Goal: Task Accomplishment & Management: Use online tool/utility

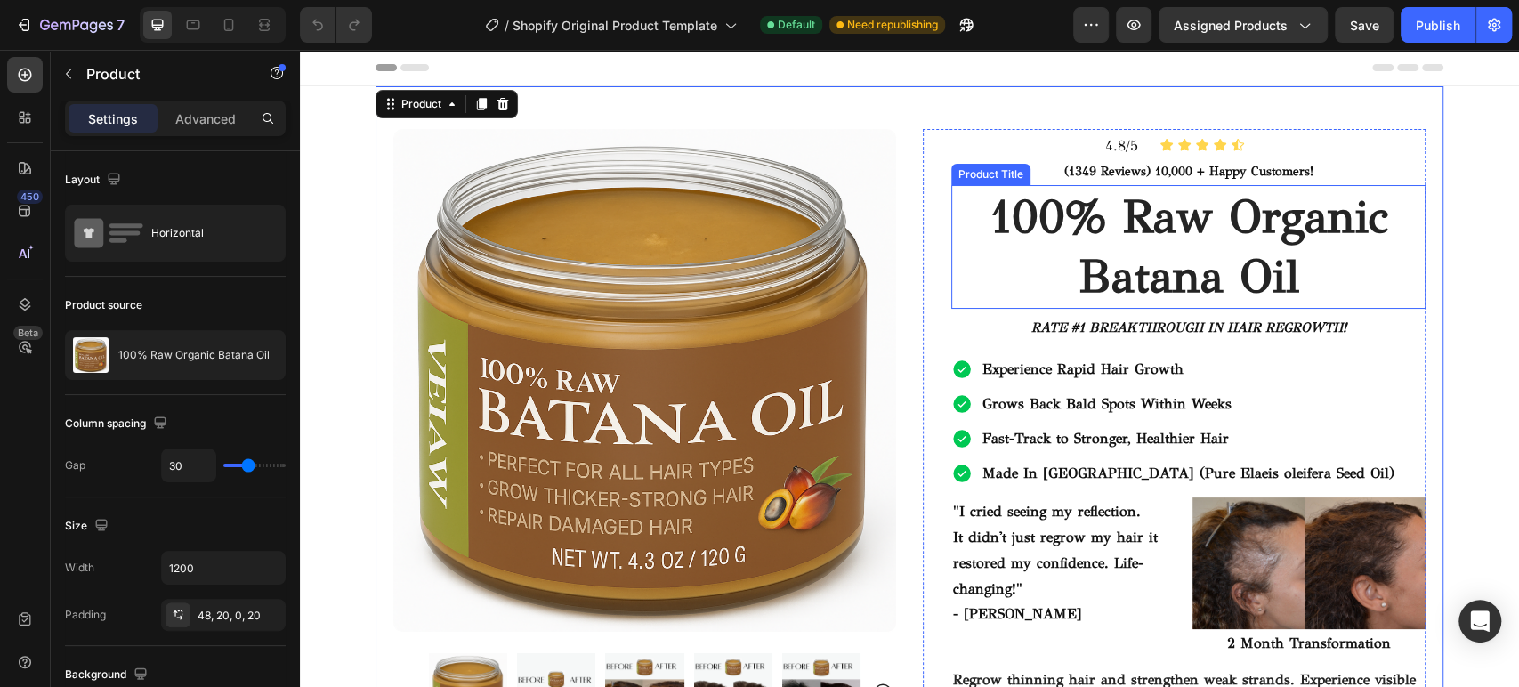
click at [1180, 224] on h1 "100% raw organic batana oil" at bounding box center [1188, 247] width 474 height 124
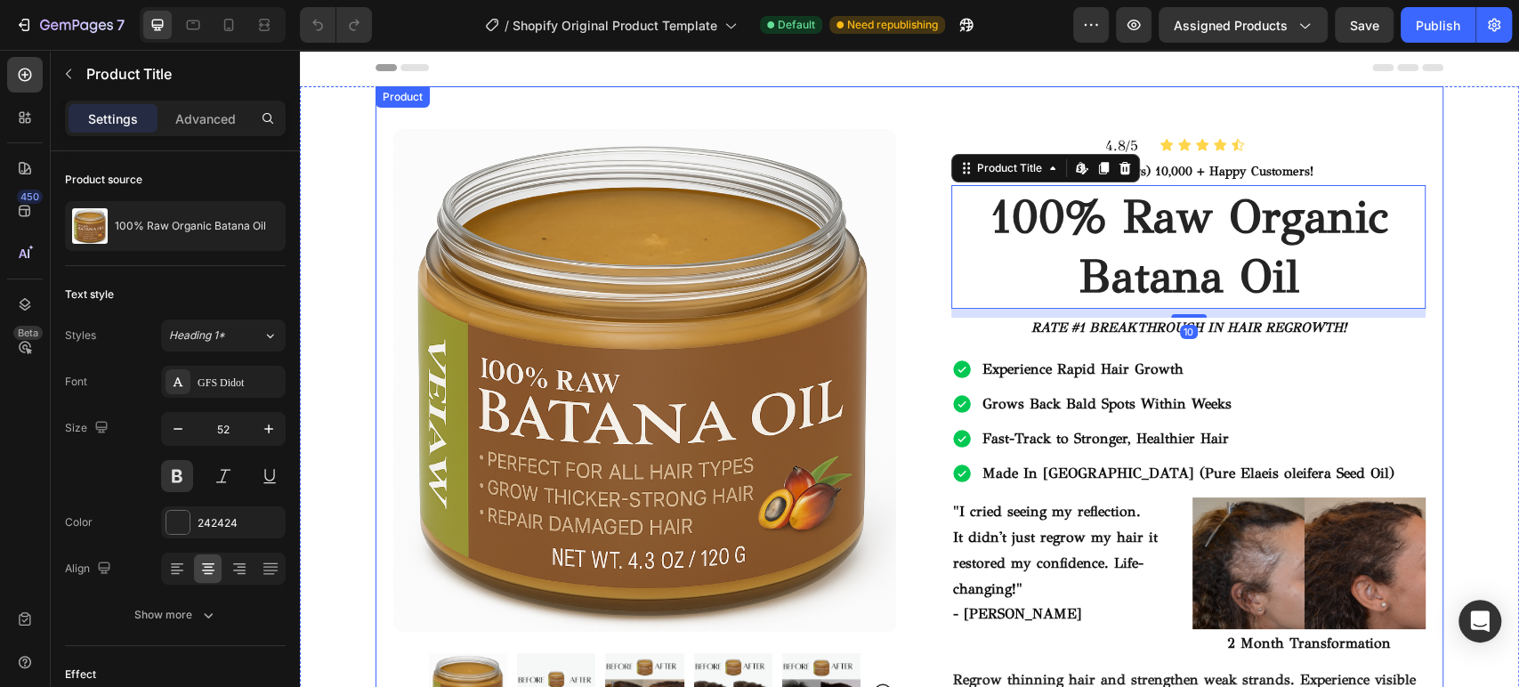
click at [710, 108] on div "Product Images Image Icon Icon Icon Icon Icon Icon List "Batana Oil has truly t…" at bounding box center [909, 653] width 1068 height 1134
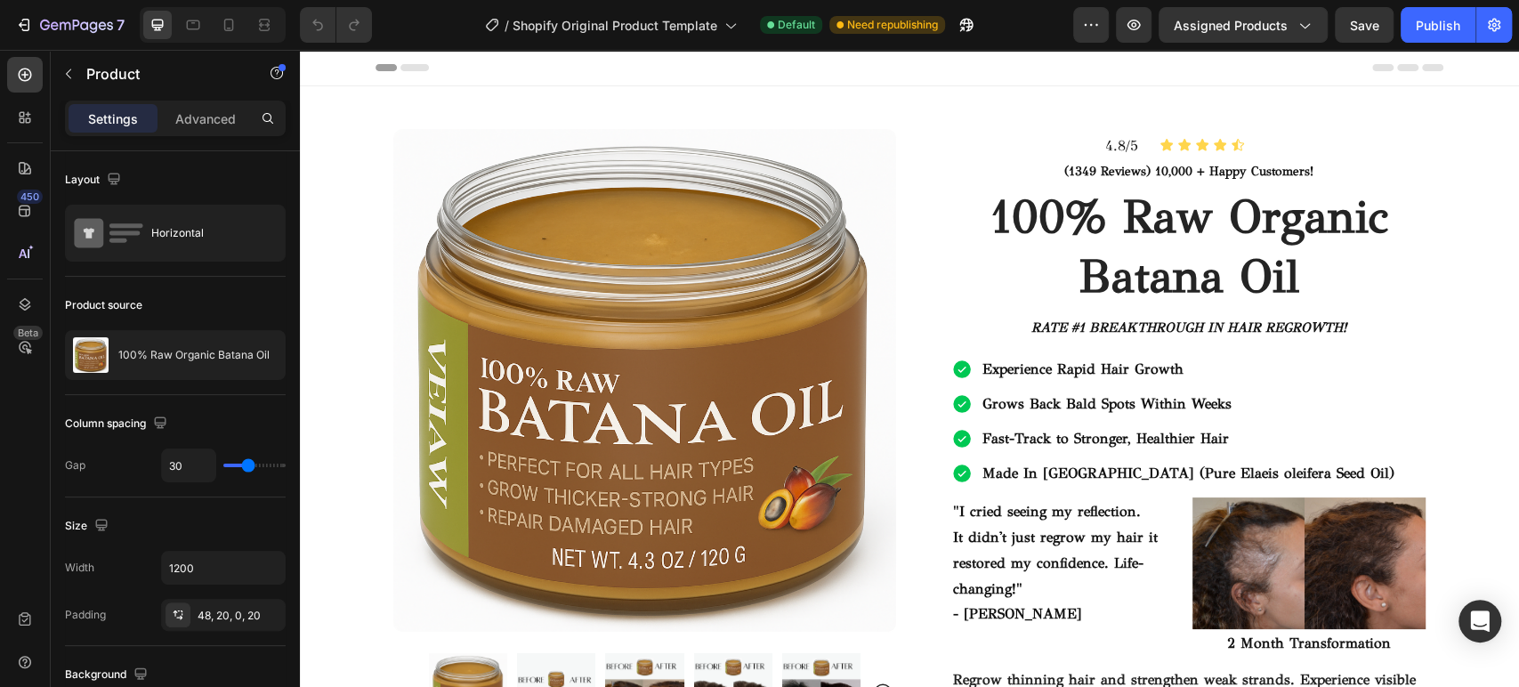
click at [899, 104] on div "Product Images Image Icon Icon Icon Icon Icon Icon List "Batana Oil has truly t…" at bounding box center [909, 653] width 1068 height 1134
click at [1134, 333] on p "rate #1 BREAKTHROUGH IN HAIR REGROWTH!" at bounding box center [1188, 328] width 471 height 18
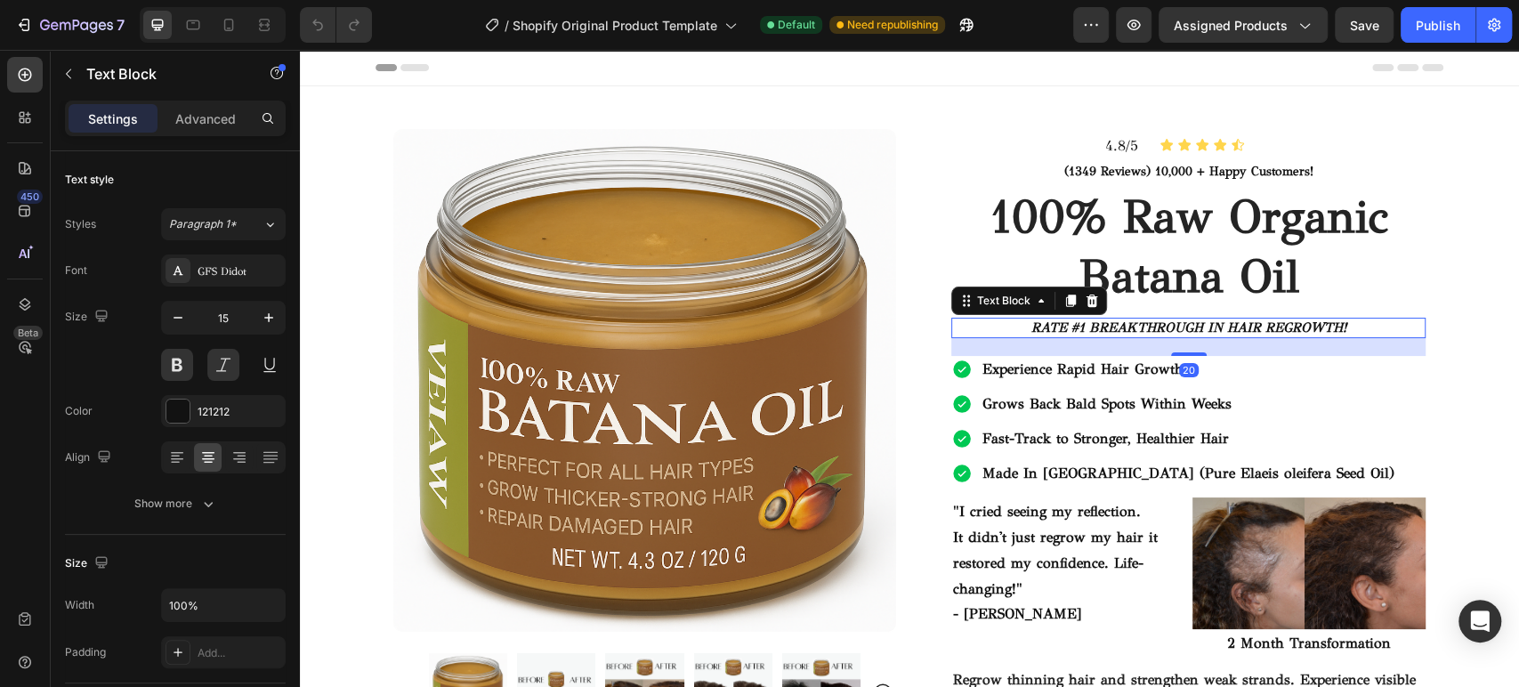
click at [1129, 327] on p "rate #1 BREAKTHROUGH IN HAIR REGROWTH!" at bounding box center [1188, 328] width 471 height 18
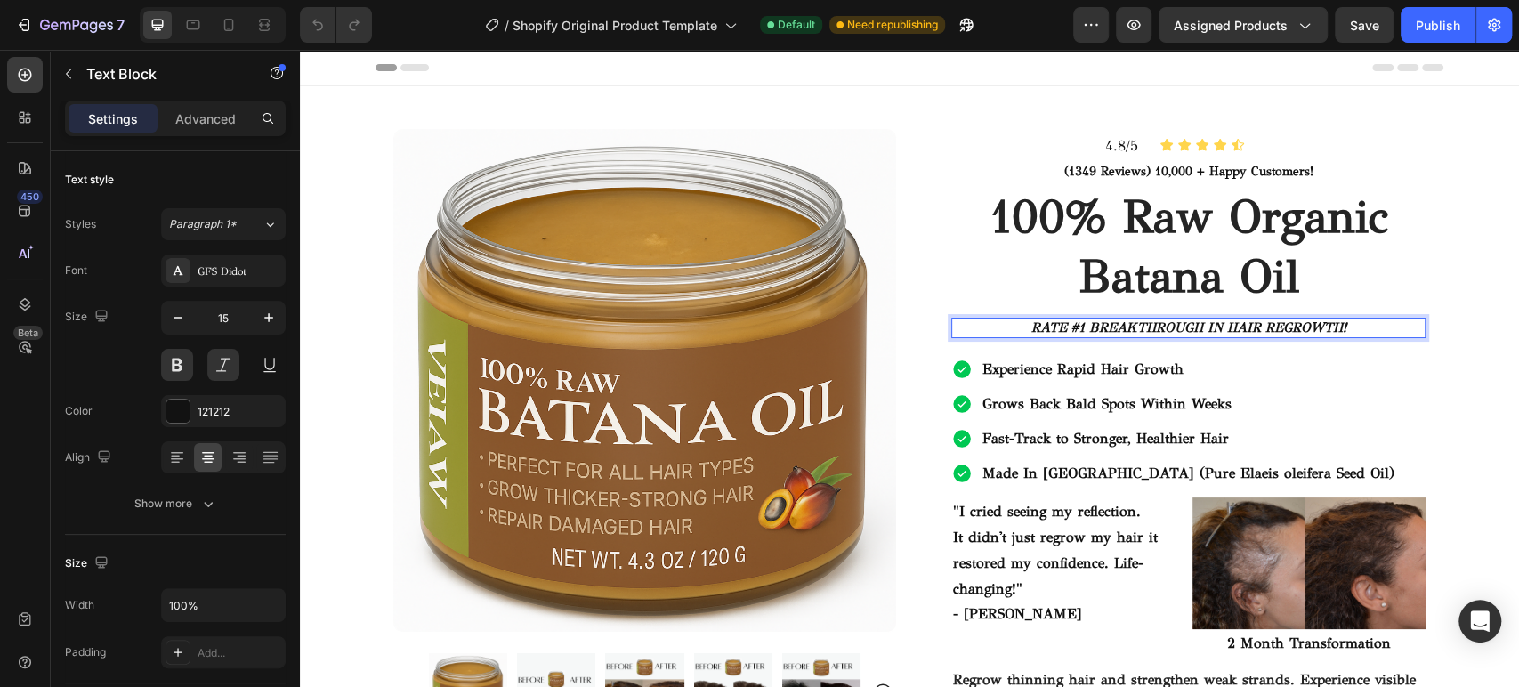
click at [1069, 326] on p "rate #1 BREAKTHROUGH IN HAIR REGROWTH!" at bounding box center [1188, 328] width 471 height 18
drag, startPoint x: 1083, startPoint y: 327, endPoint x: 1020, endPoint y: 332, distance: 63.3
click at [1020, 332] on p "rate #1 BREAKTHROUGH IN HAIR REGROWTH!" at bounding box center [1188, 328] width 471 height 18
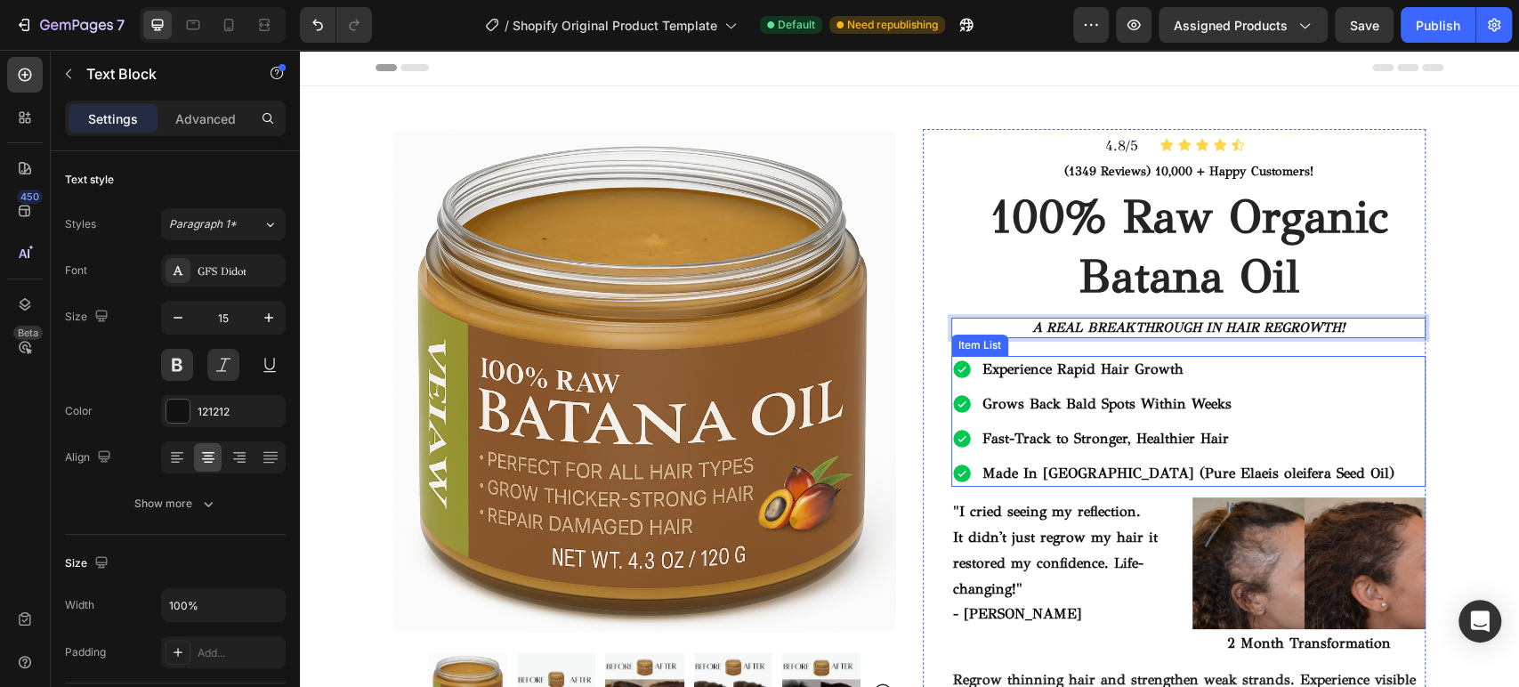
click at [1213, 370] on p "Experience Rapid Hair Growth" at bounding box center [1188, 369] width 412 height 21
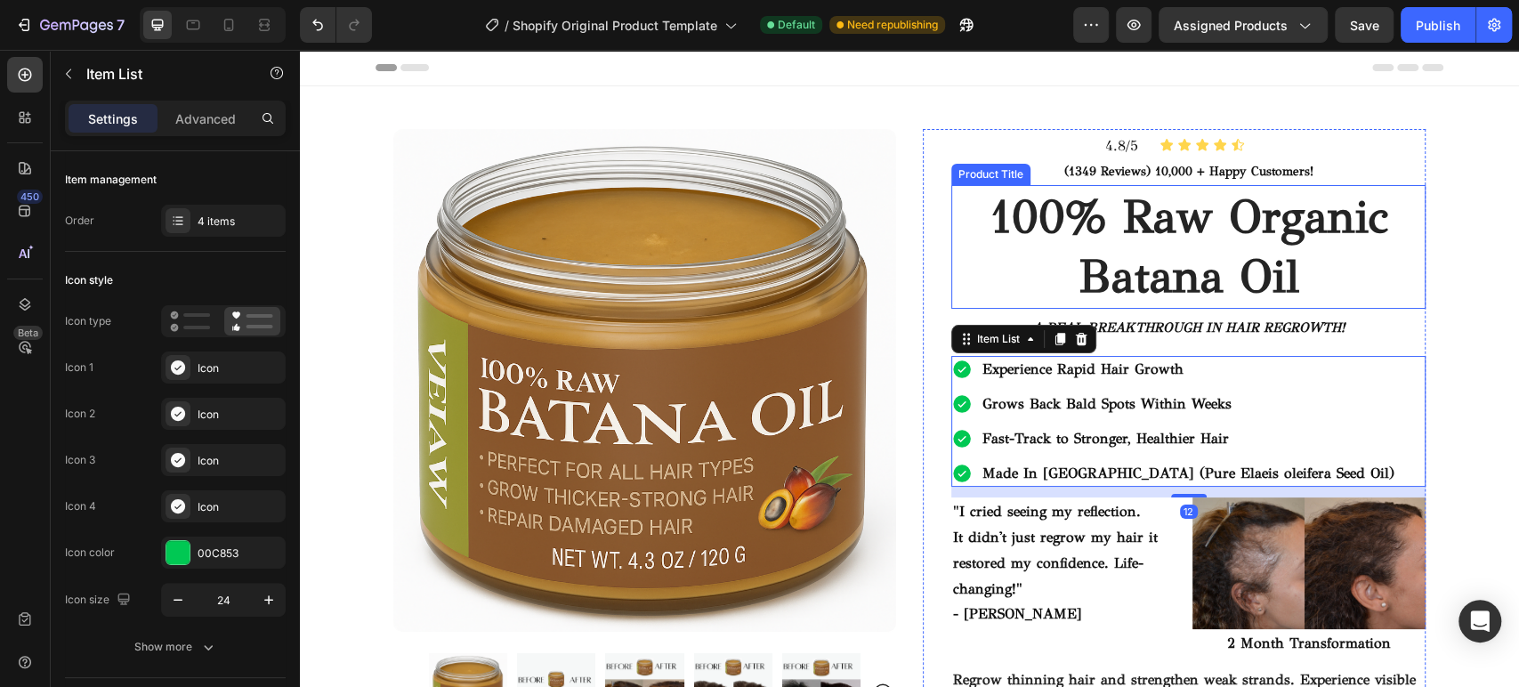
click at [1205, 230] on h1 "100% raw organic batana oil" at bounding box center [1188, 247] width 474 height 124
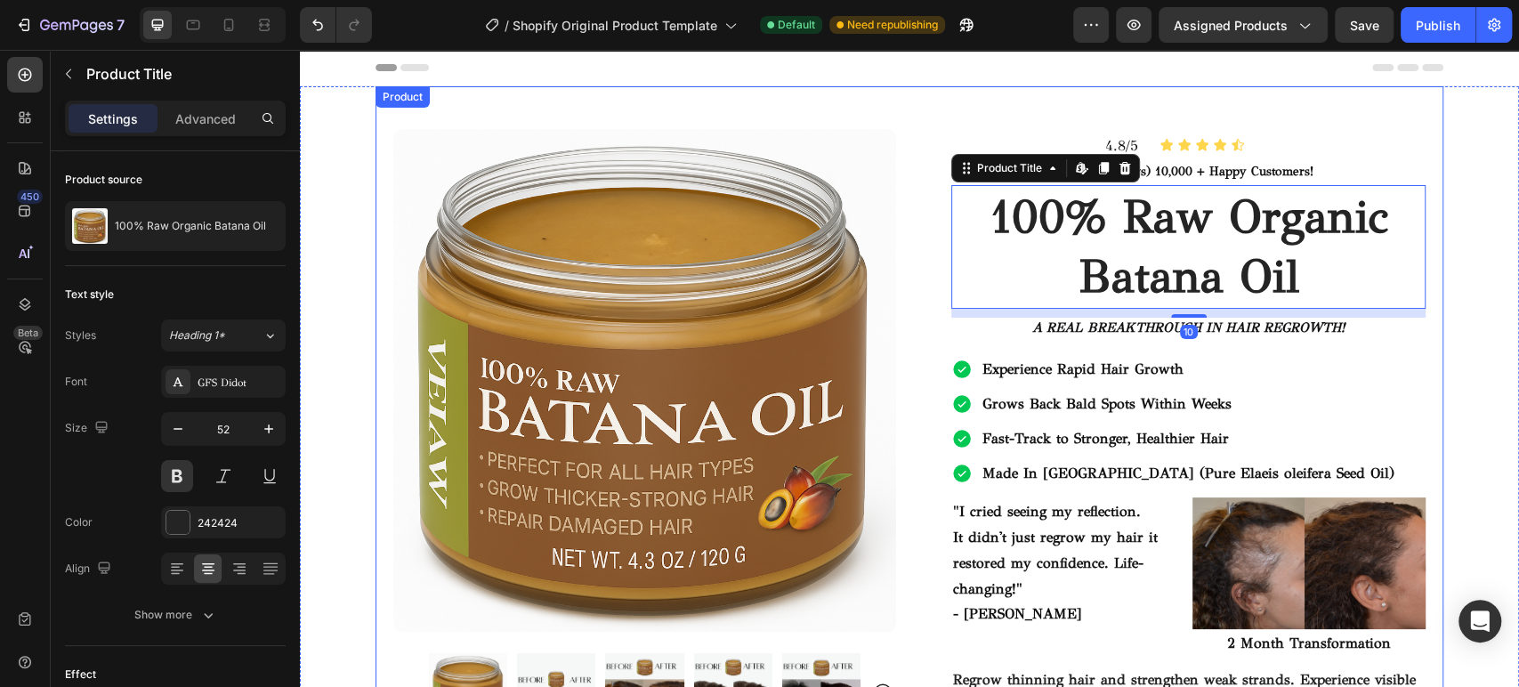
click at [903, 109] on div "Product Images Image Icon Icon Icon Icon Icon Icon List "Batana Oil has truly t…" at bounding box center [909, 653] width 1068 height 1134
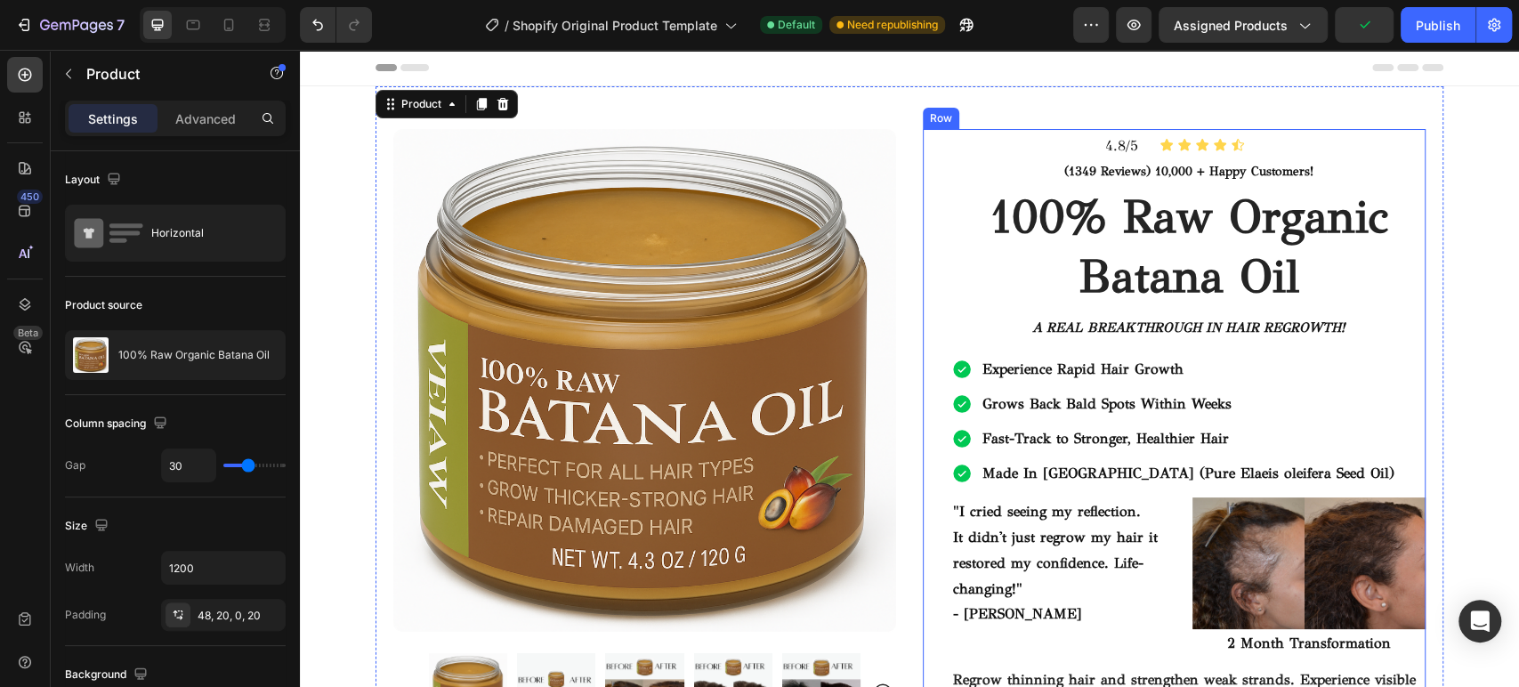
scroll to position [296, 0]
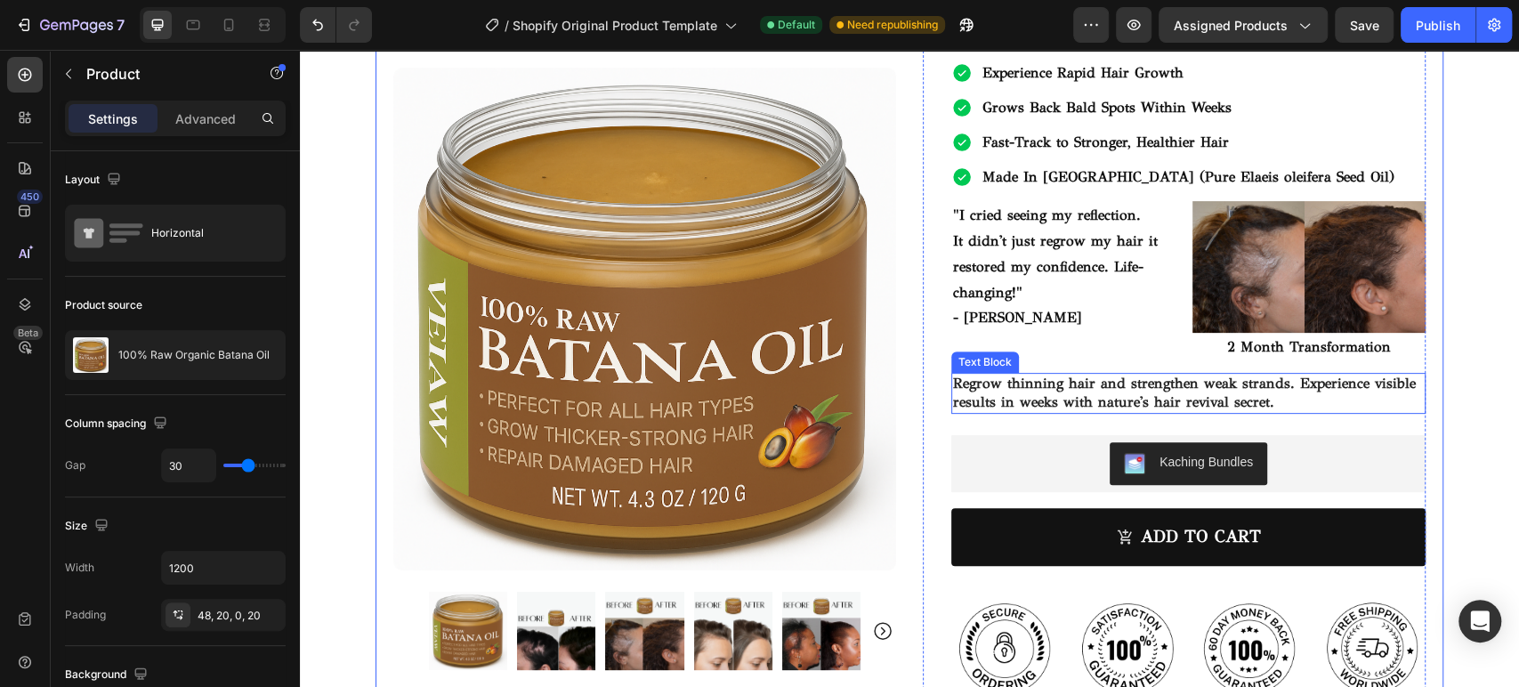
click at [1187, 400] on p "Regrow thinning hair and strengthen weak strands. Experience visible results in…" at bounding box center [1188, 393] width 471 height 37
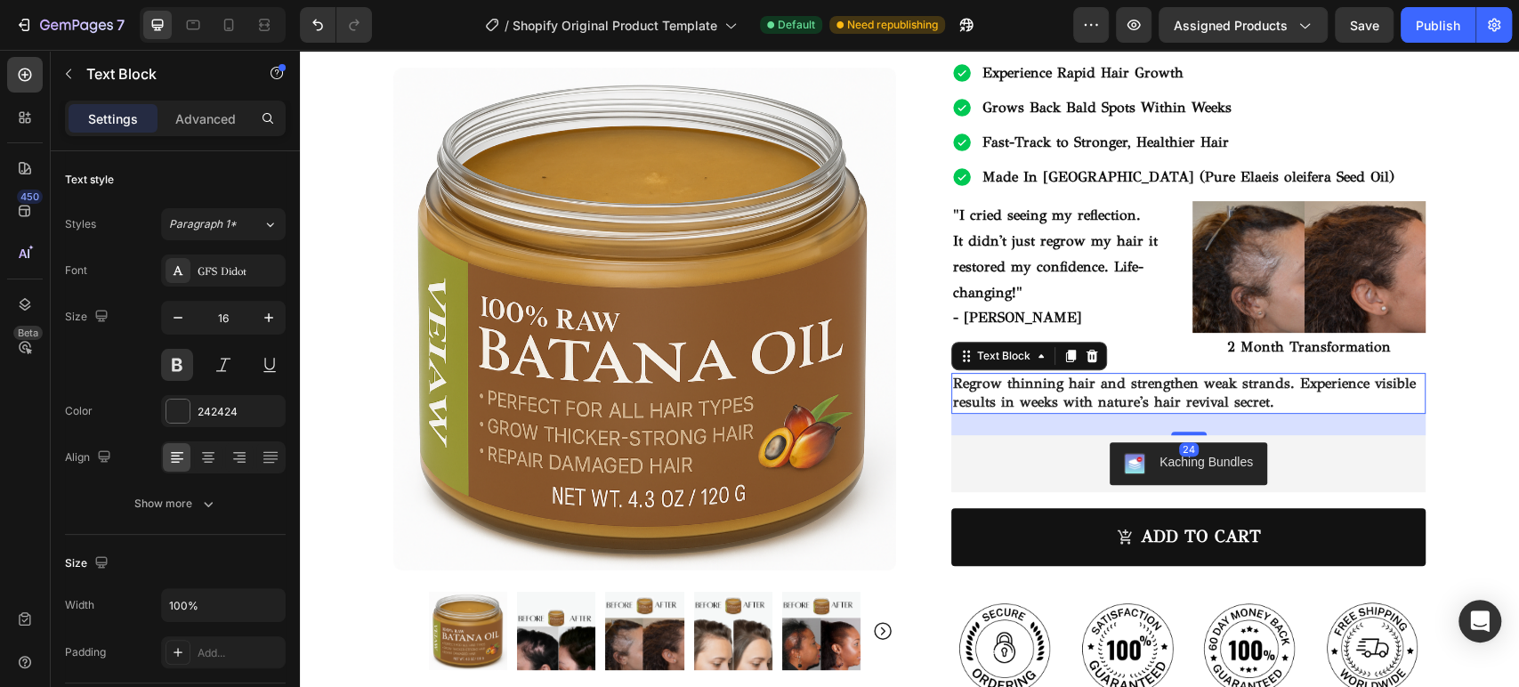
click at [1259, 404] on p "Regrow thinning hair and strengthen weak strands. Experience visible results in…" at bounding box center [1188, 393] width 471 height 37
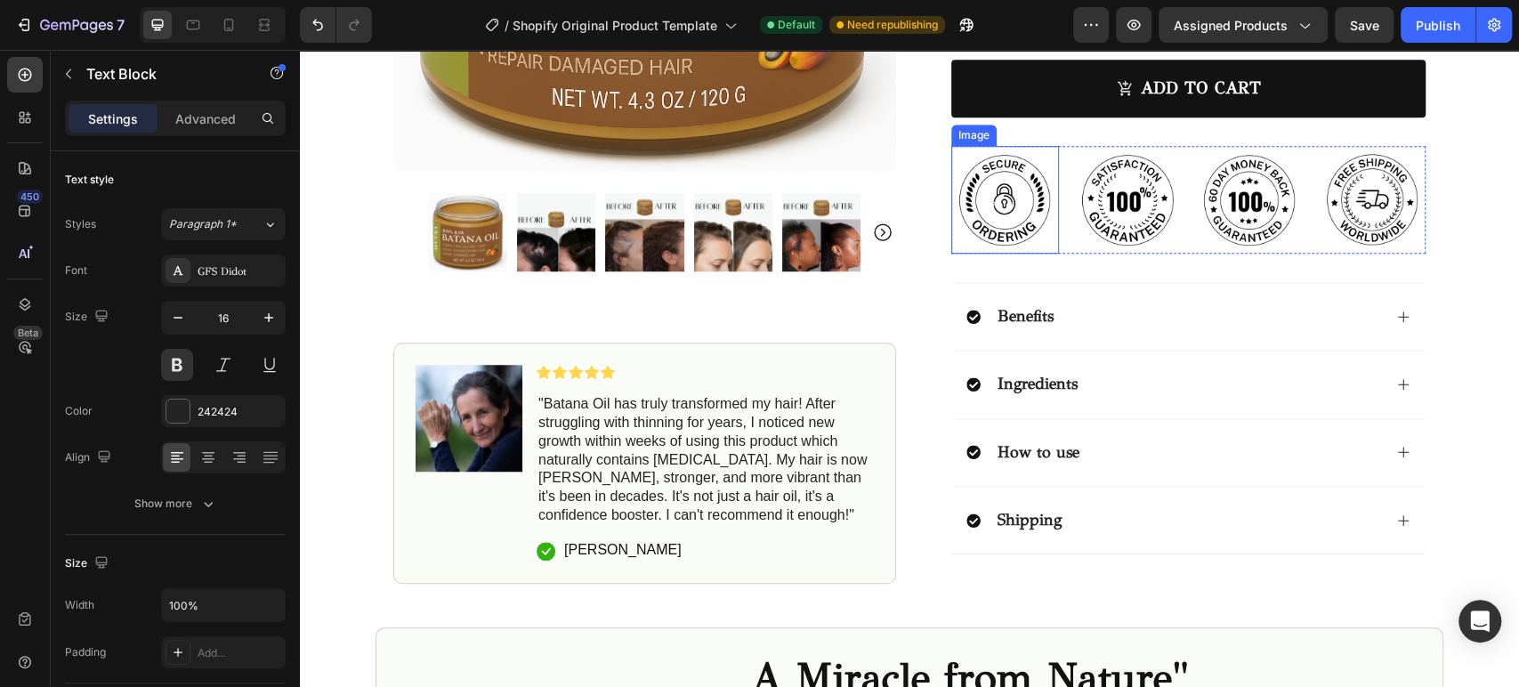
scroll to position [790, 0]
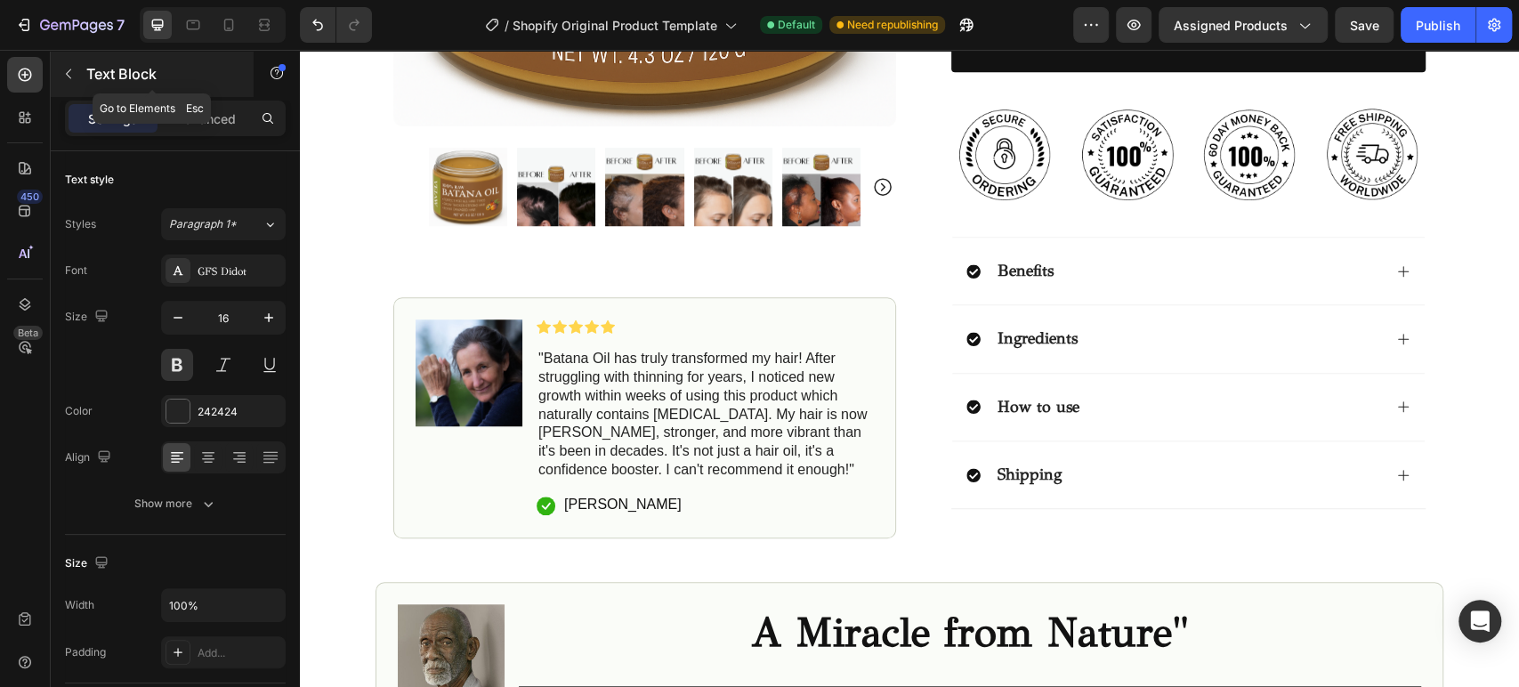
click at [74, 77] on icon "button" at bounding box center [68, 74] width 14 height 14
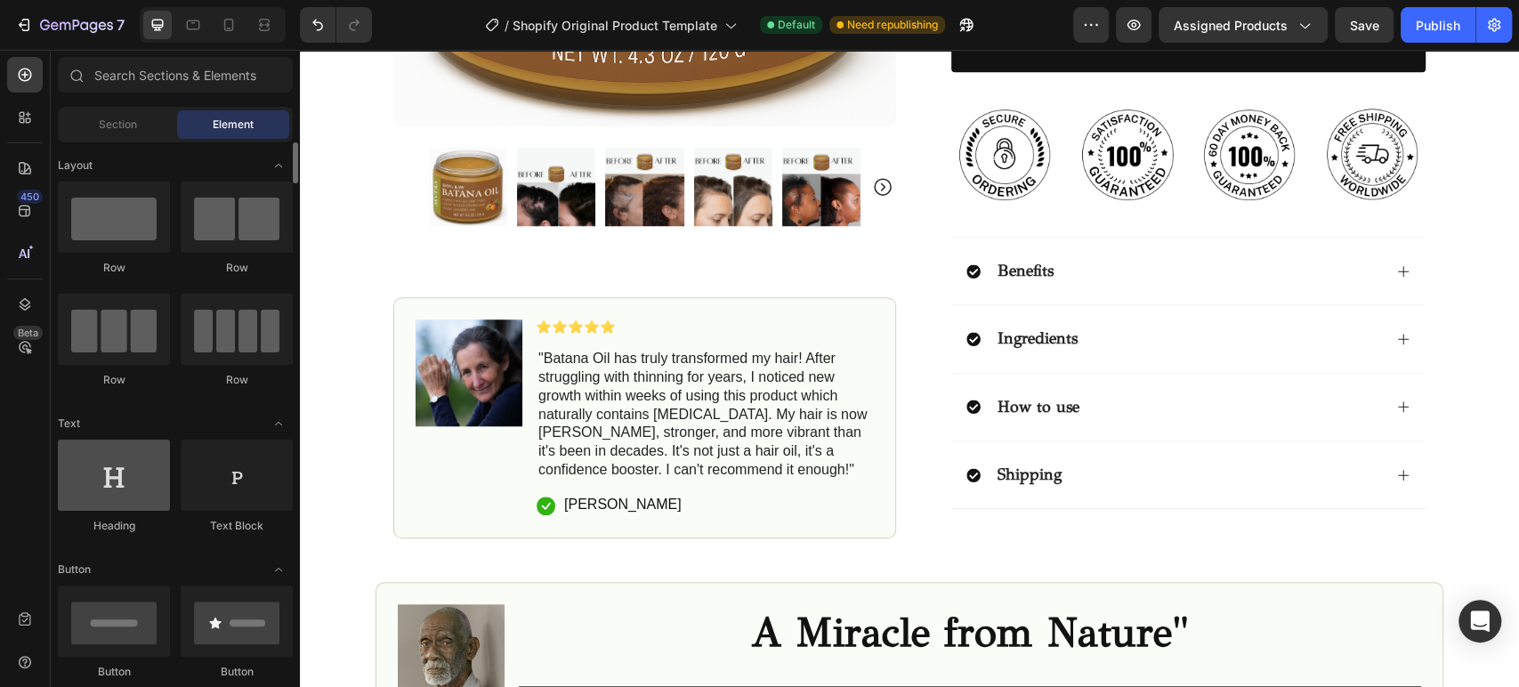
click at [103, 504] on div at bounding box center [114, 475] width 112 height 71
click at [111, 496] on div at bounding box center [114, 475] width 112 height 71
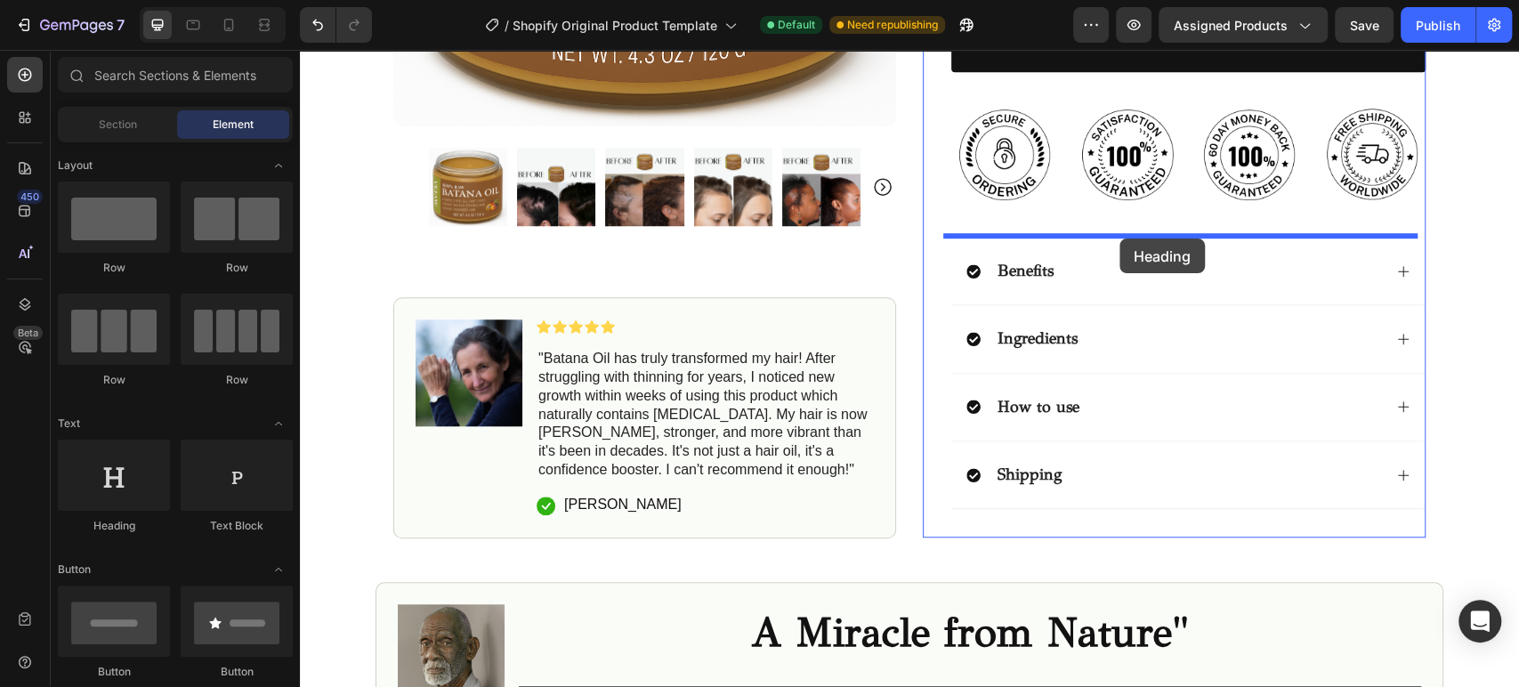
drag, startPoint x: 716, startPoint y: 350, endPoint x: 1119, endPoint y: 238, distance: 418.1
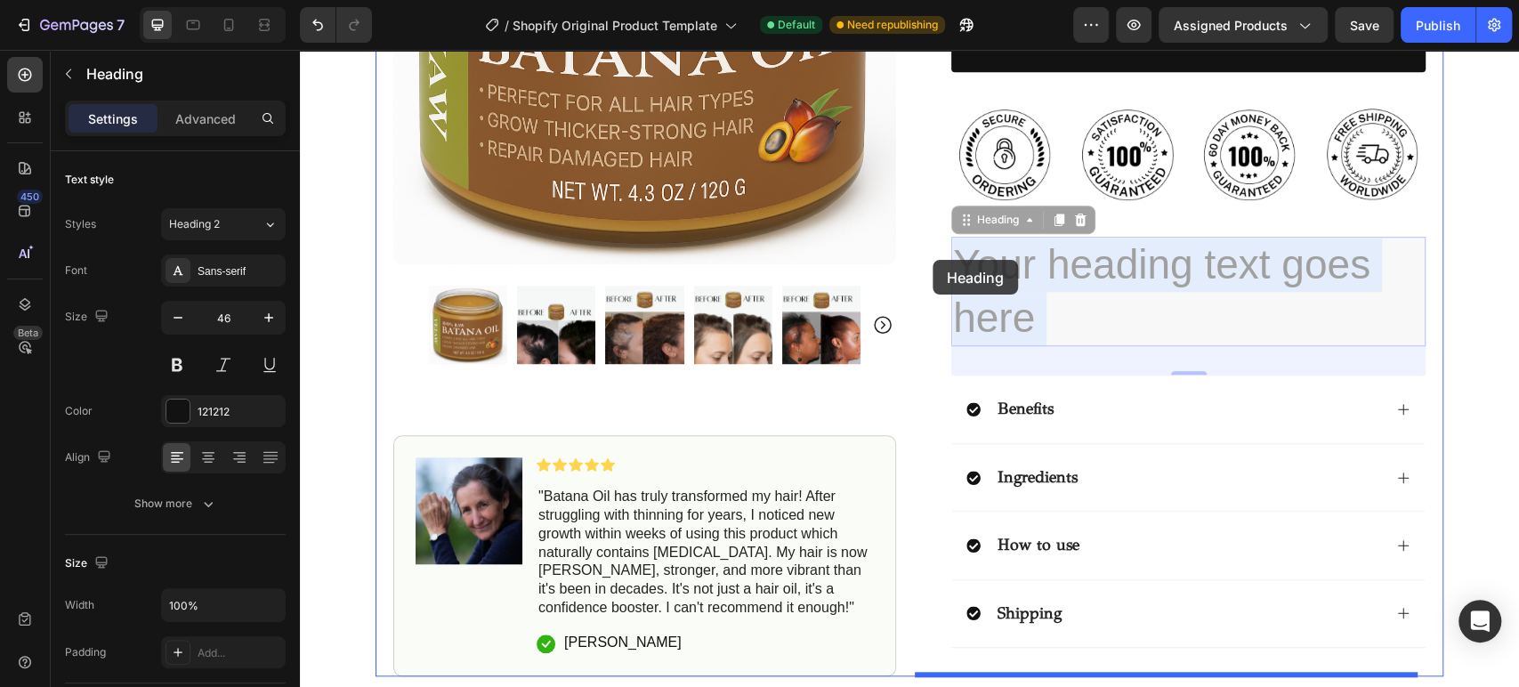
drag, startPoint x: 1035, startPoint y: 325, endPoint x: 932, endPoint y: 260, distance: 121.2
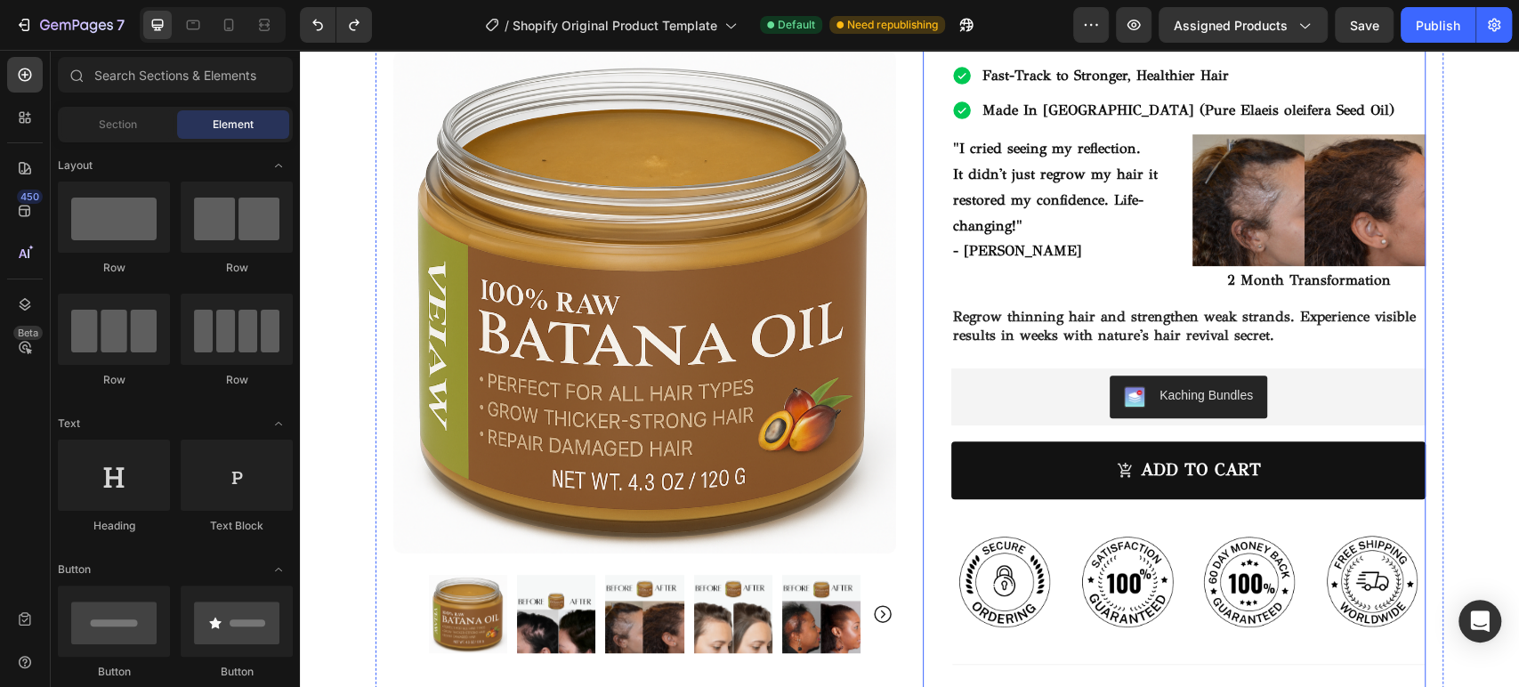
scroll to position [395, 0]
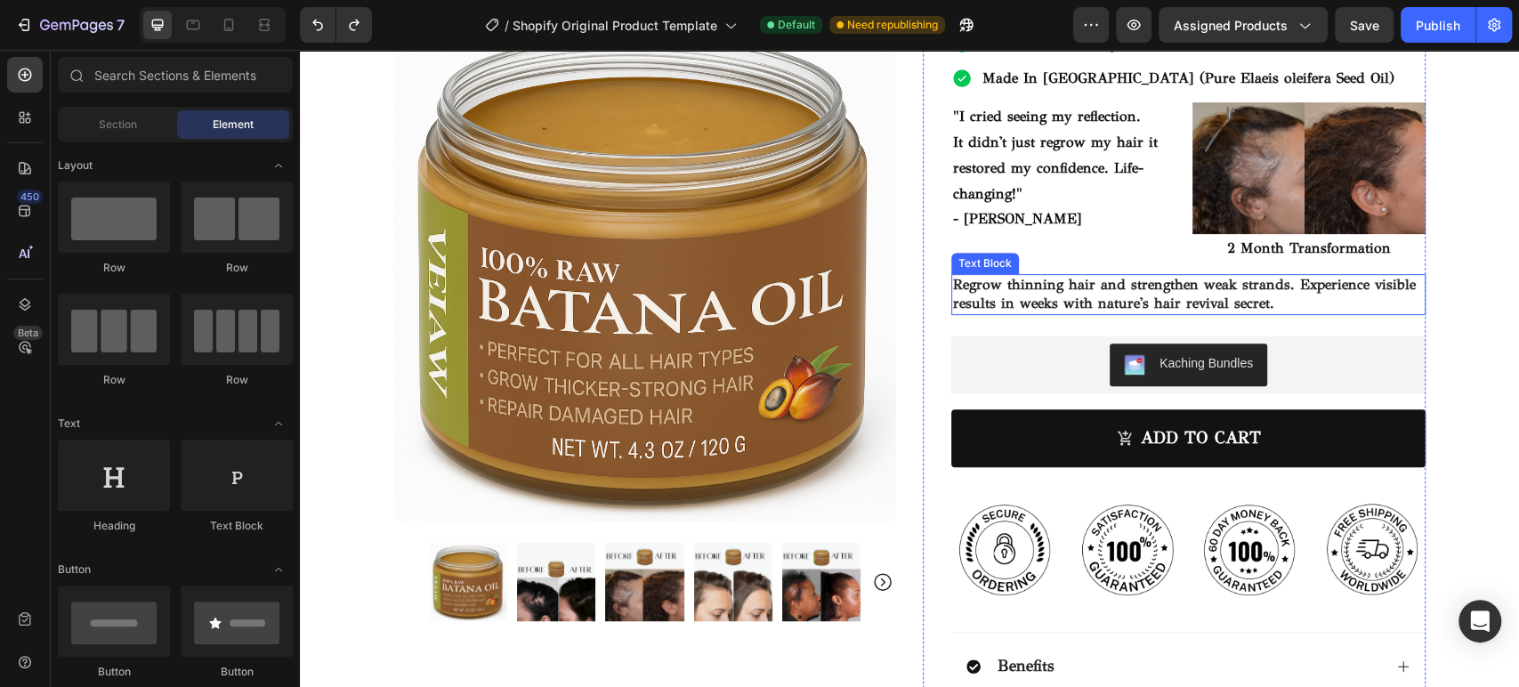
click at [1159, 293] on p "Regrow thinning hair and strengthen weak strands. Experience visible results in…" at bounding box center [1188, 294] width 471 height 37
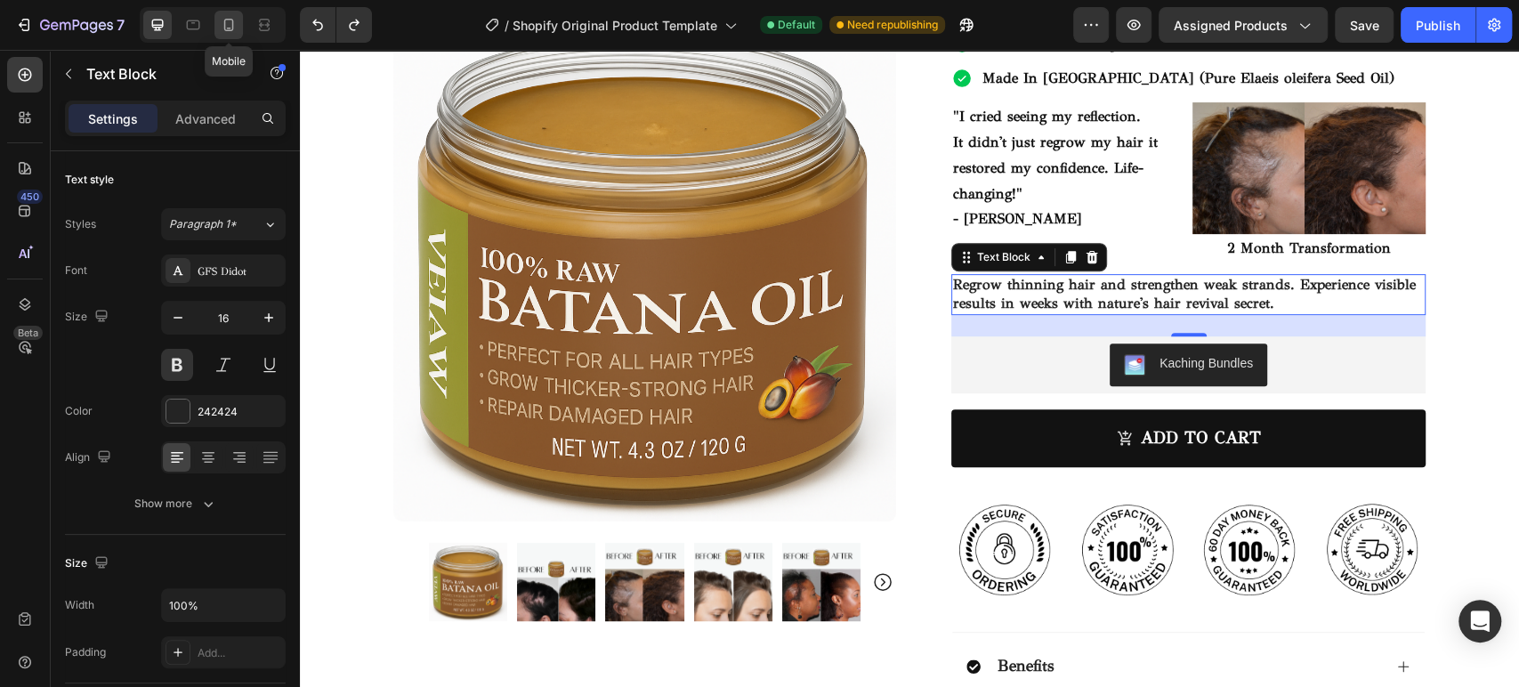
click at [225, 21] on icon at bounding box center [229, 25] width 18 height 18
type input "14"
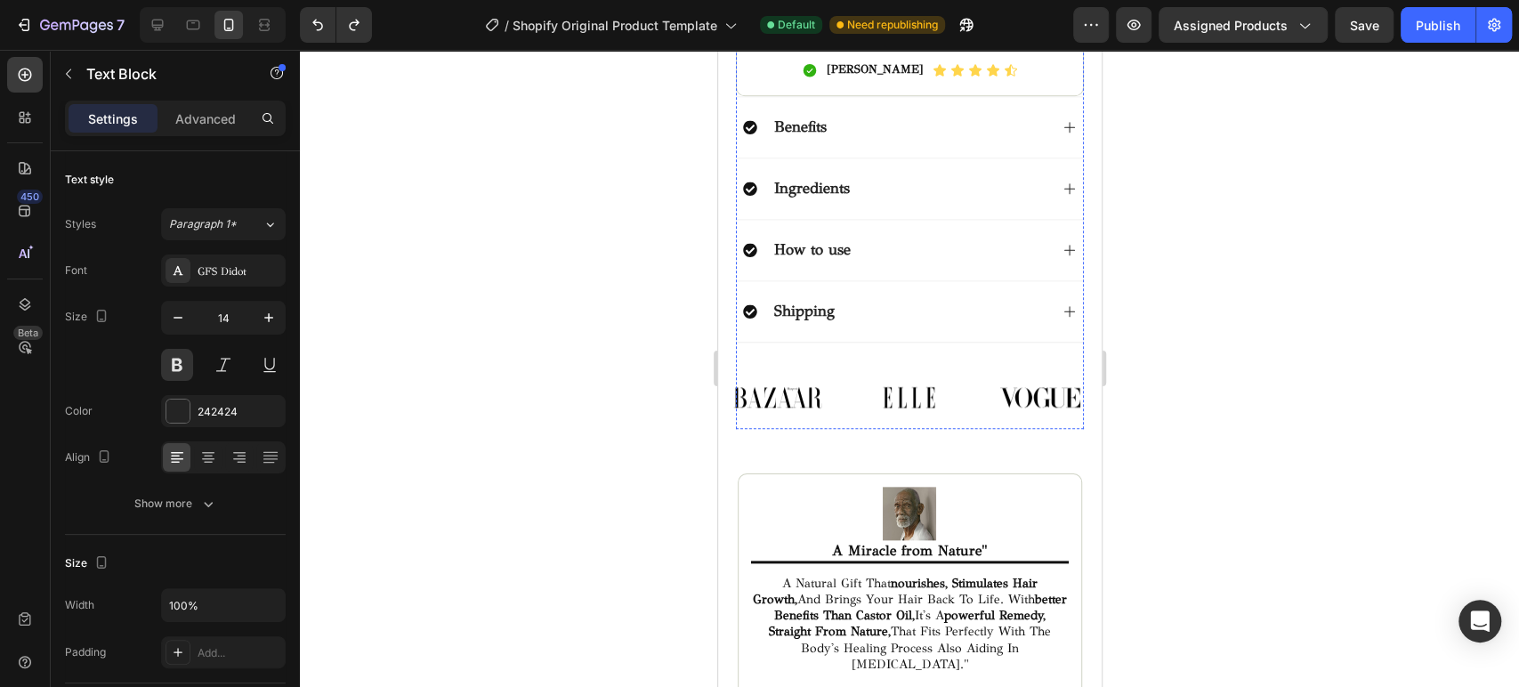
scroll to position [1716, 0]
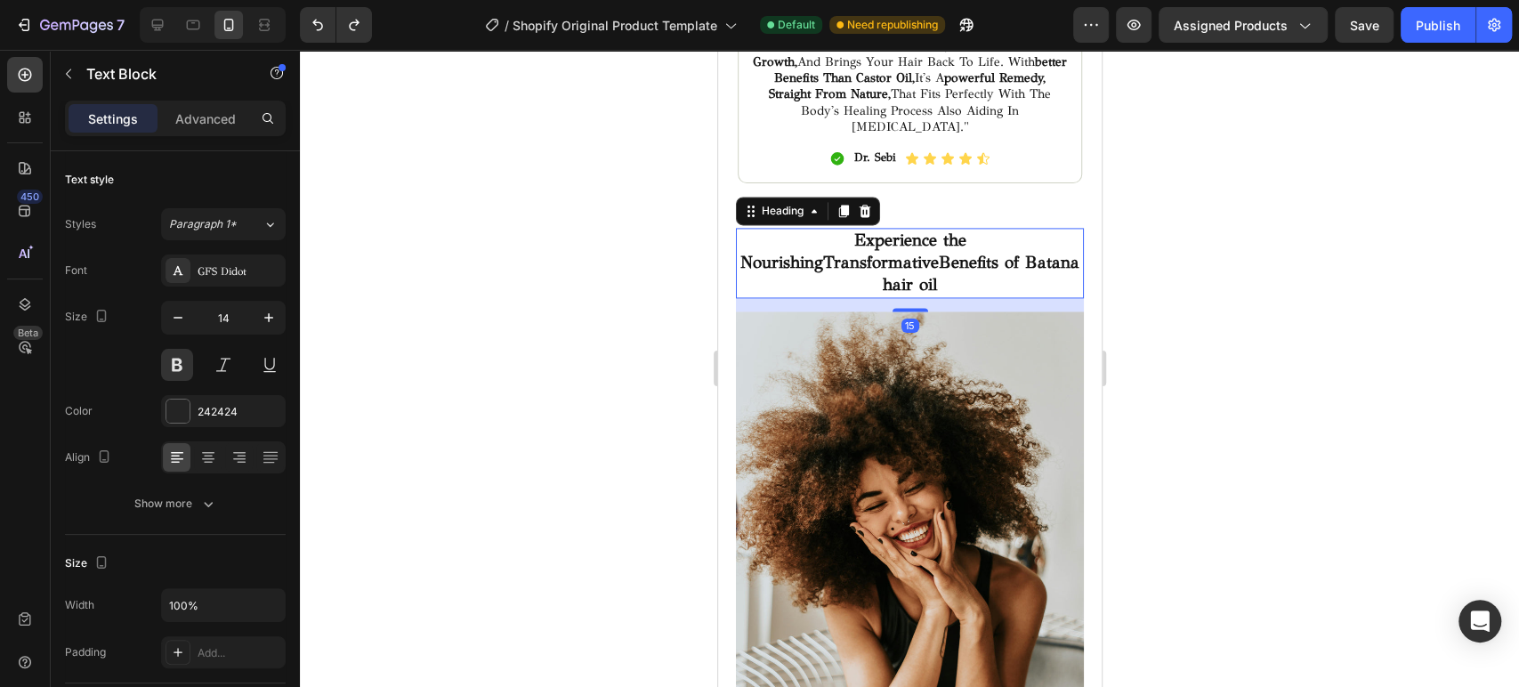
click at [935, 228] on h2 "Experience the Nourishing Transformative Benefits of Batana hair oil" at bounding box center [909, 262] width 348 height 69
click at [786, 203] on div "Heading" at bounding box center [781, 211] width 49 height 16
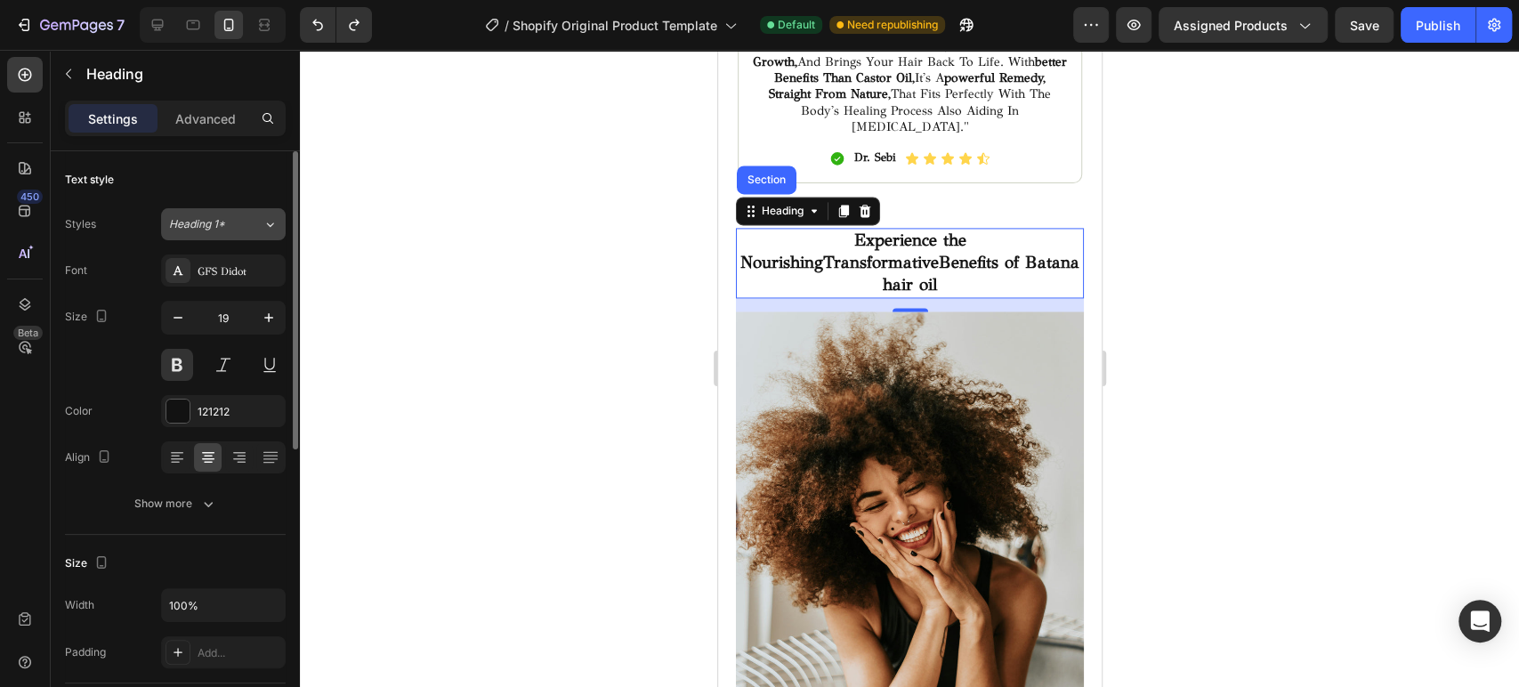
click at [238, 226] on div "Heading 1*" at bounding box center [205, 224] width 72 height 16
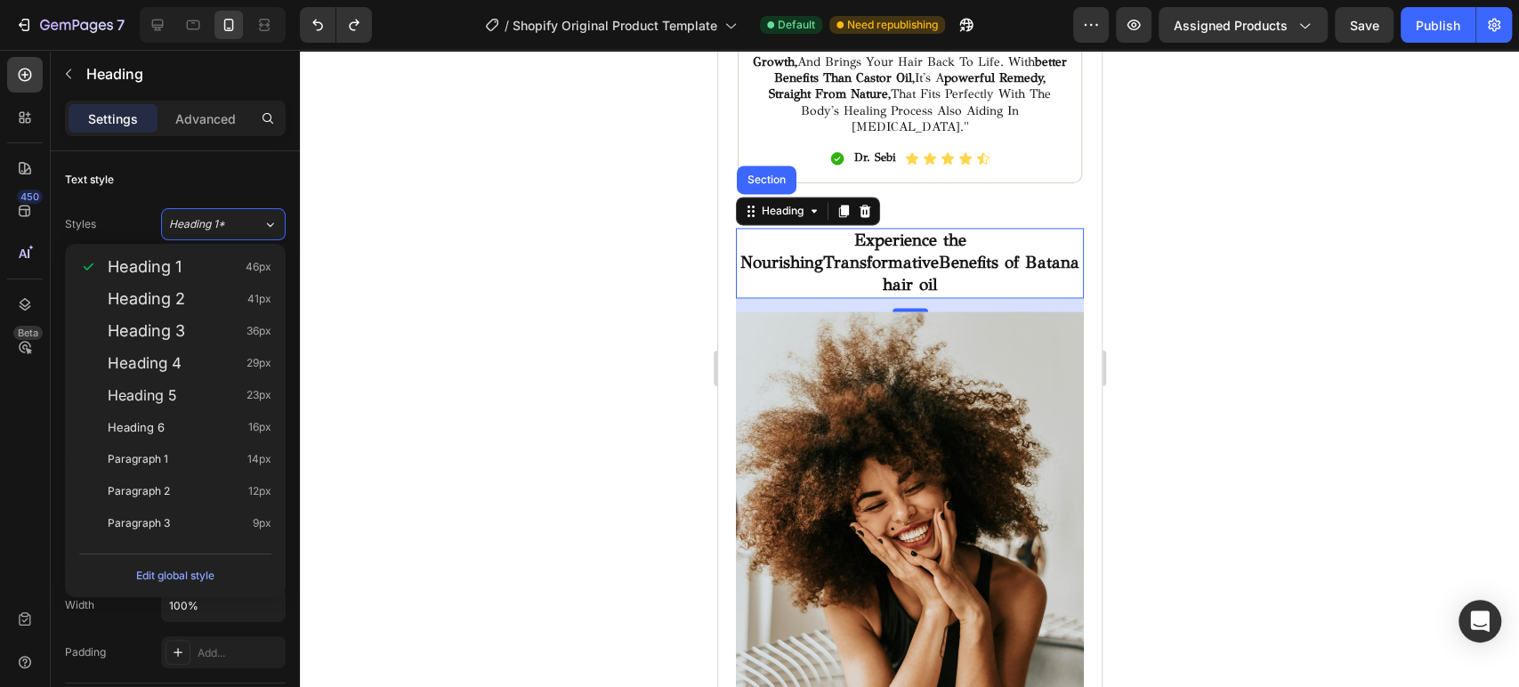
click at [595, 247] on div at bounding box center [909, 368] width 1219 height 637
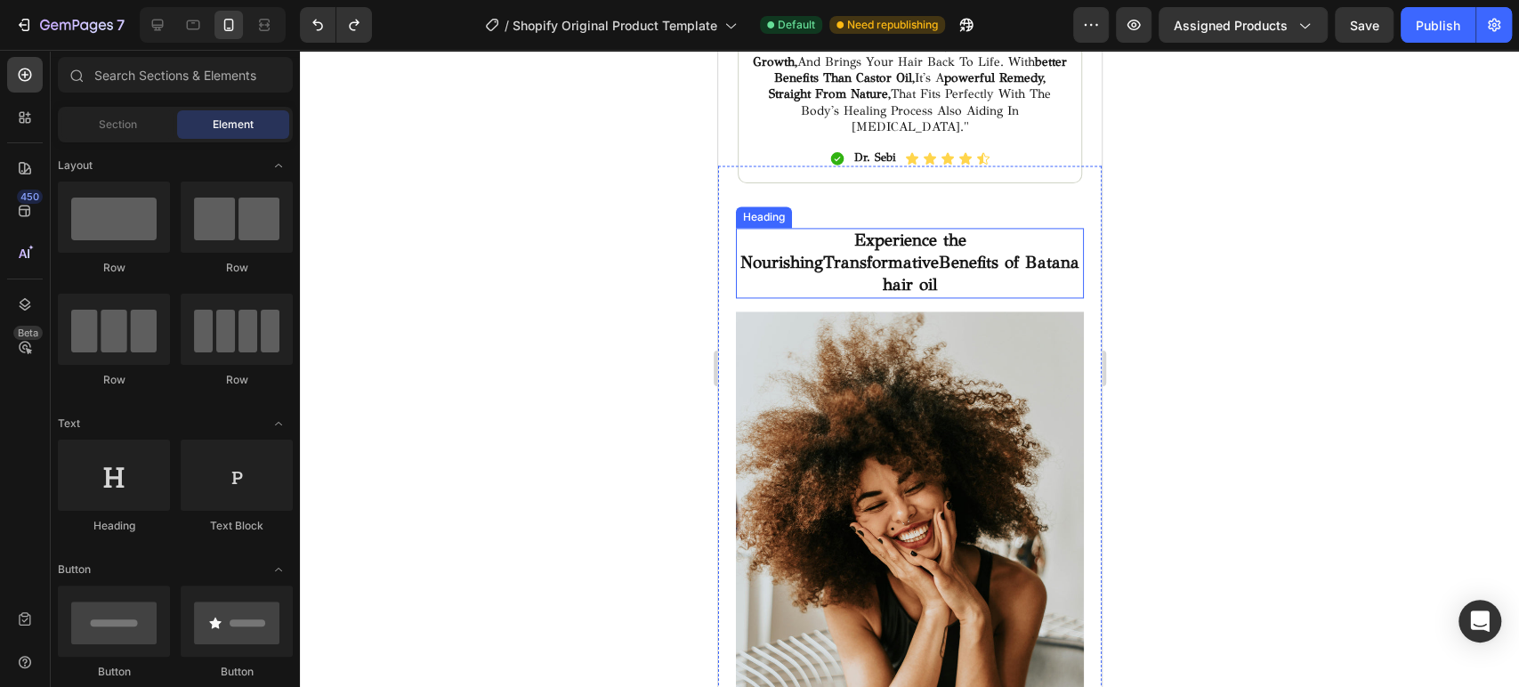
click at [801, 228] on h2 "Experience the Nourishing Transformative Benefits of Batana hair oil" at bounding box center [909, 262] width 348 height 69
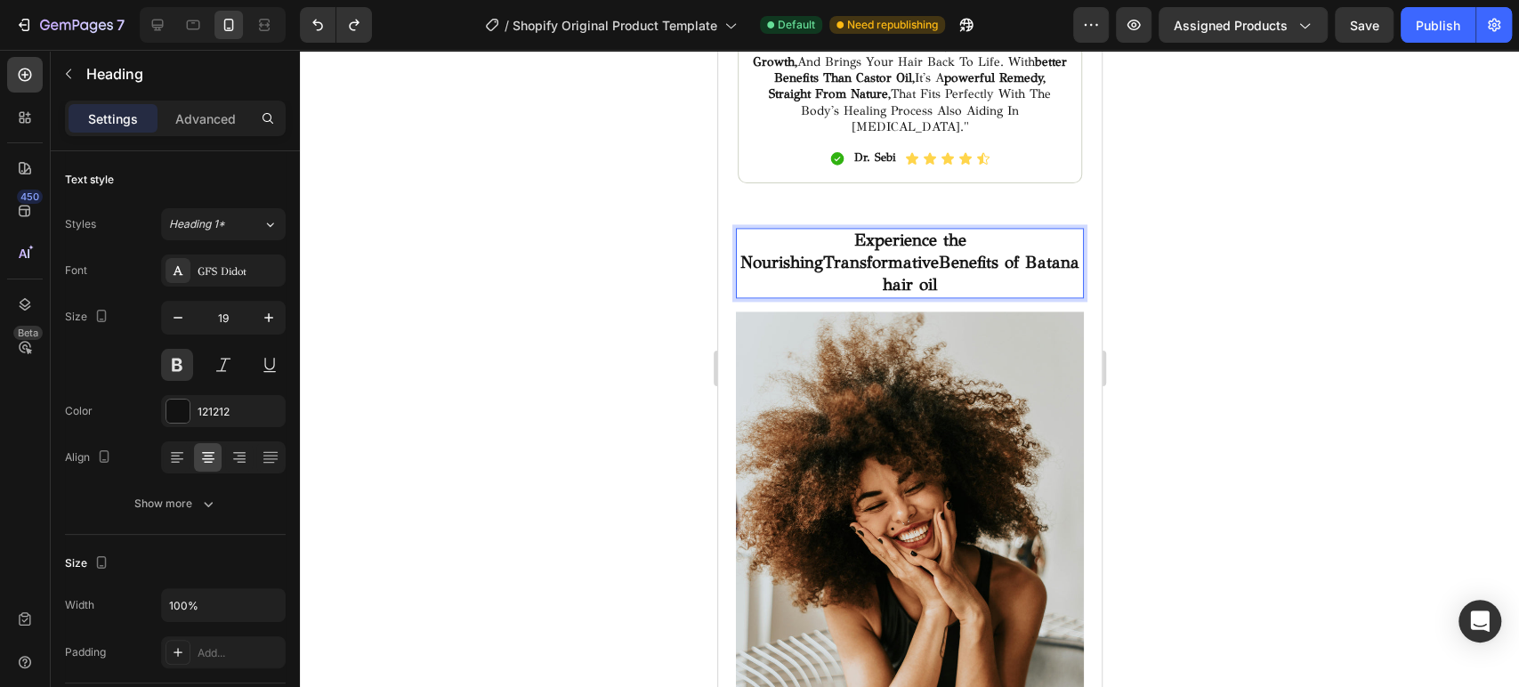
click at [802, 228] on h2 "Experience the Nourishing Transformative Benefits of Batana hair oil" at bounding box center [909, 262] width 348 height 69
click at [802, 230] on p "Experience the Nourishing Transformative Benefits of Batana hair oil" at bounding box center [909, 263] width 344 height 66
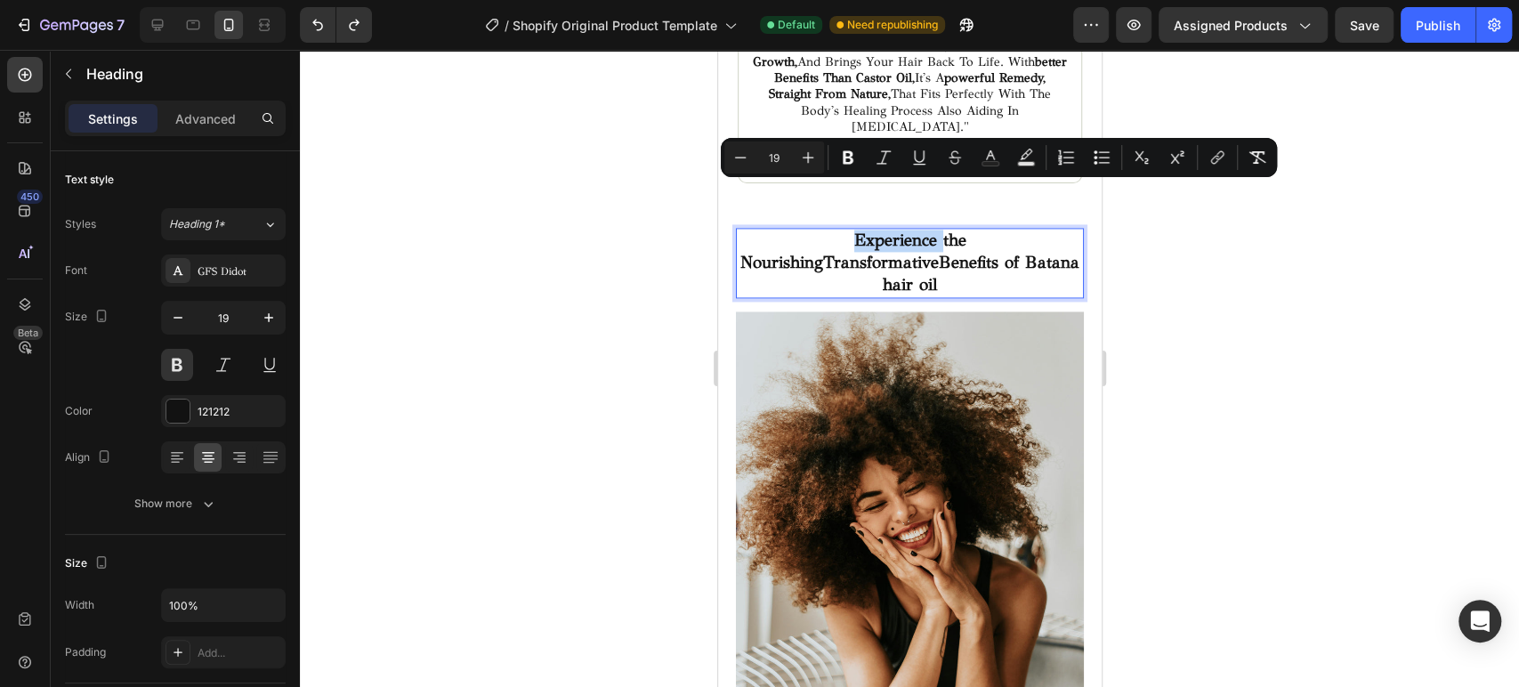
copy p "Experience the Nourishing Transformative Benefits of Batana hair oil"
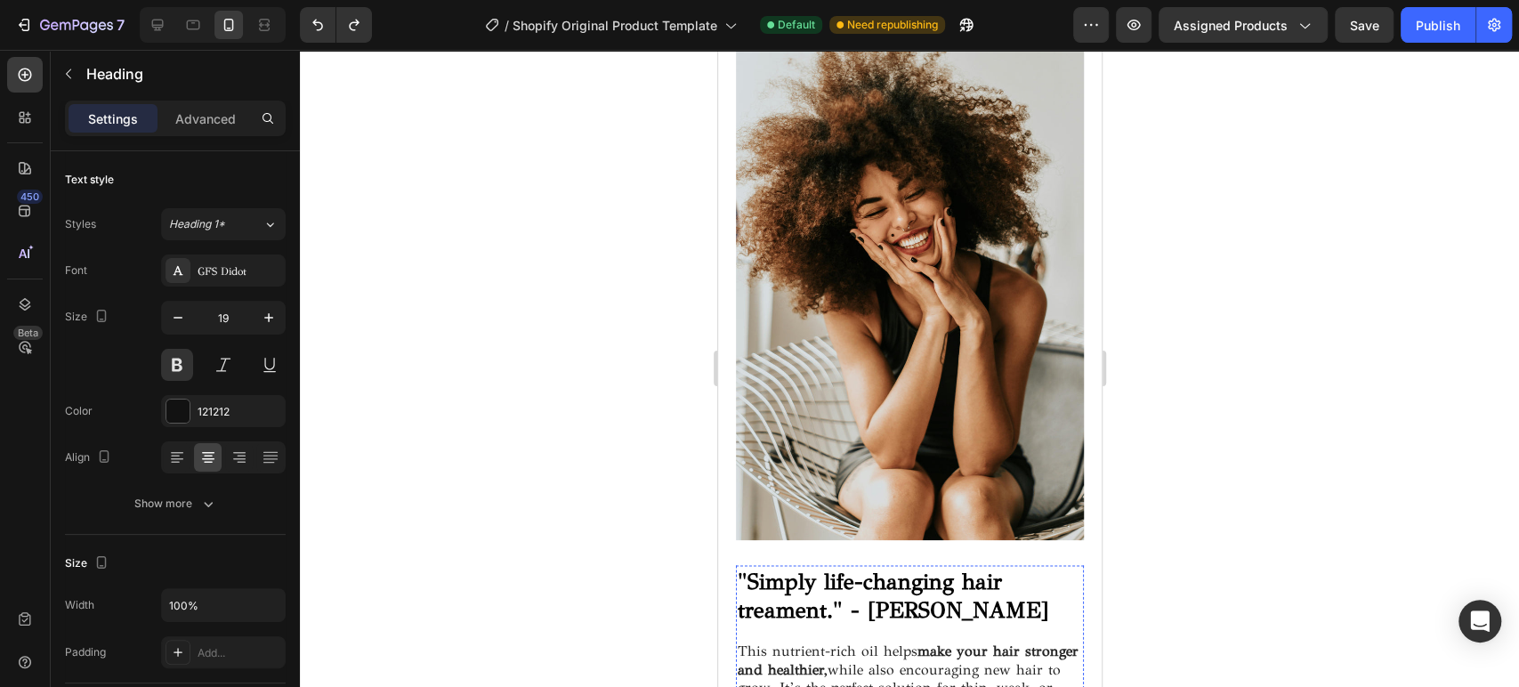
scroll to position [2014, 0]
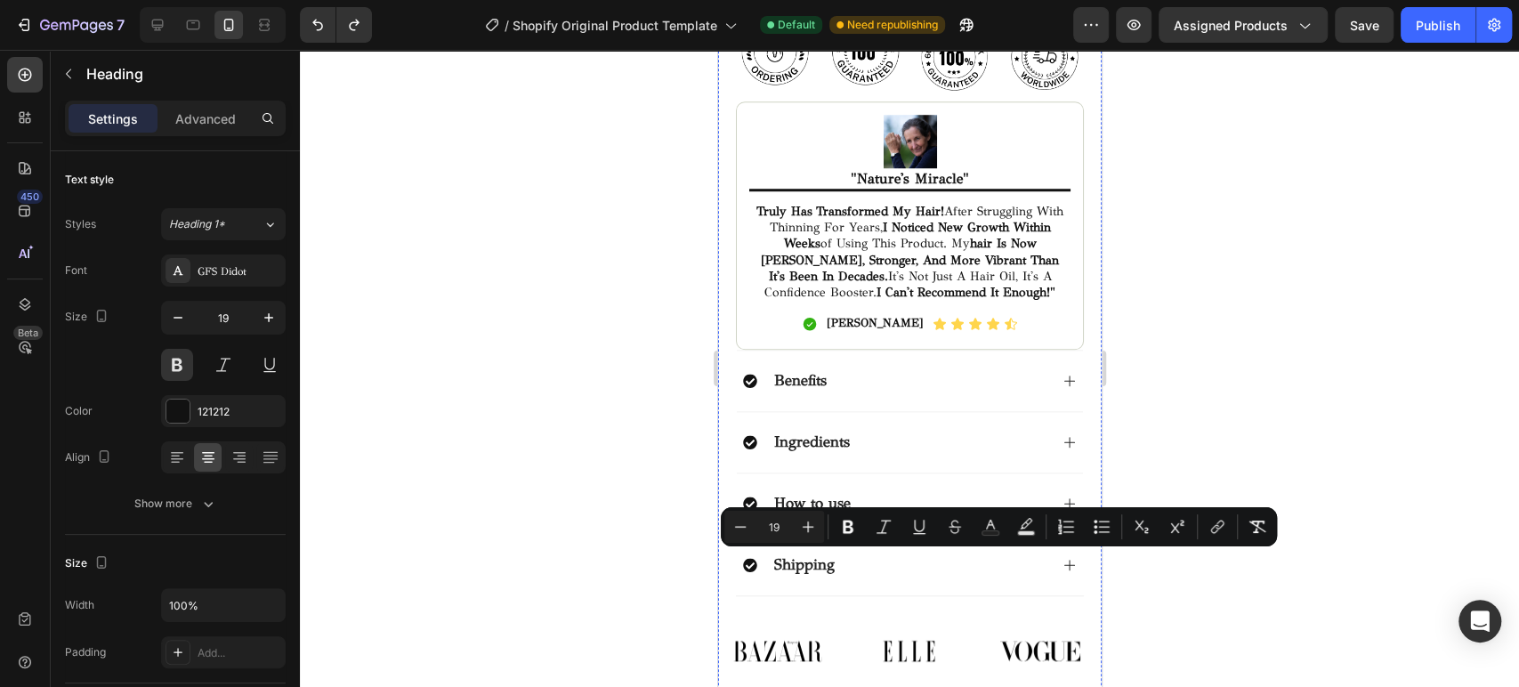
type input "16"
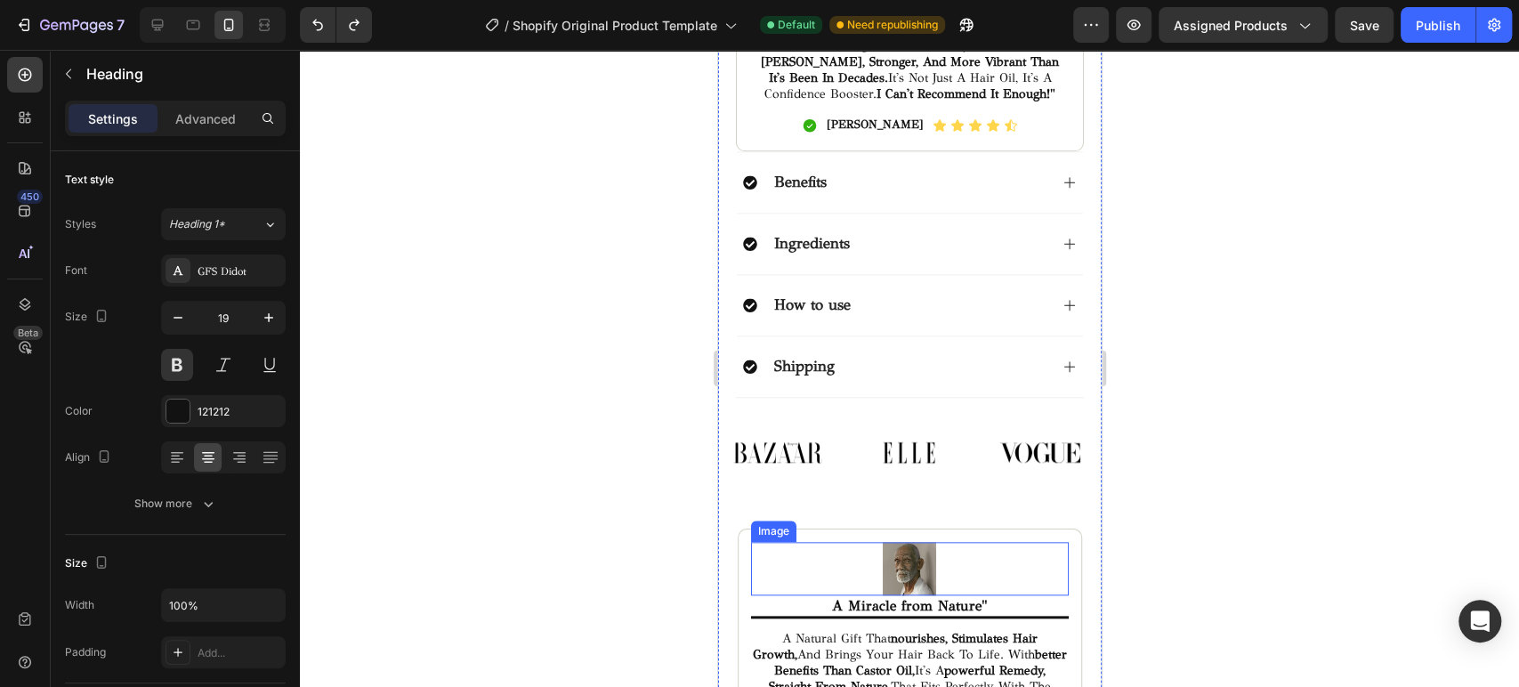
scroll to position [1321, 0]
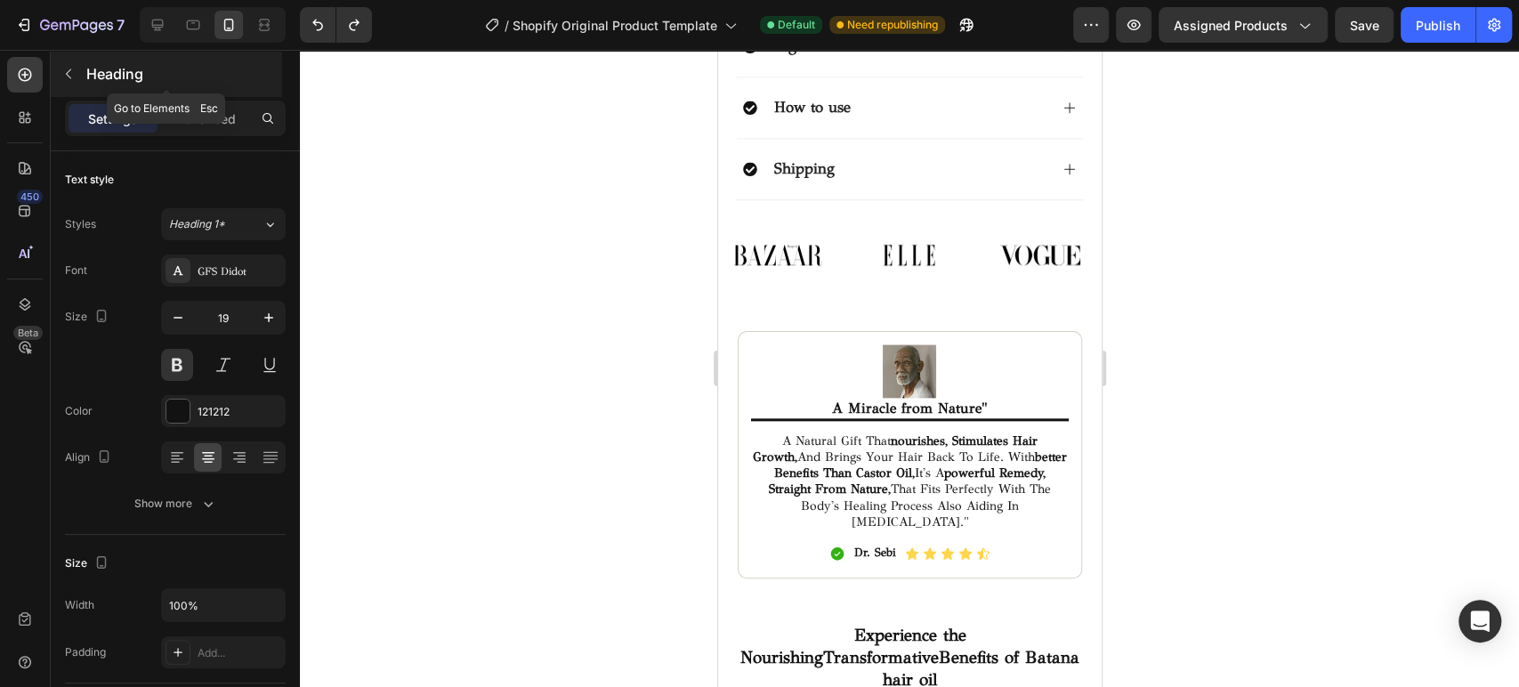
click at [76, 77] on button "button" at bounding box center [68, 74] width 28 height 28
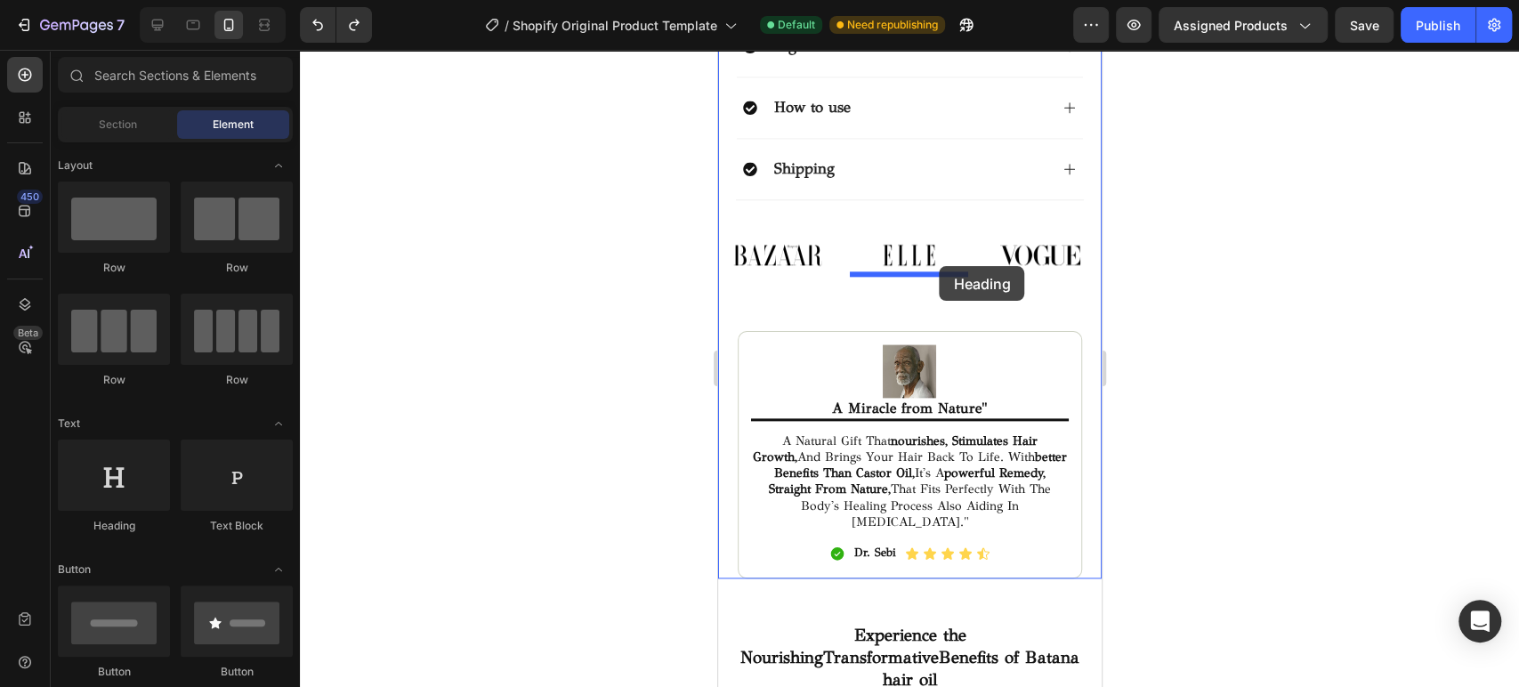
drag, startPoint x: 818, startPoint y: 528, endPoint x: 939, endPoint y: 266, distance: 288.2
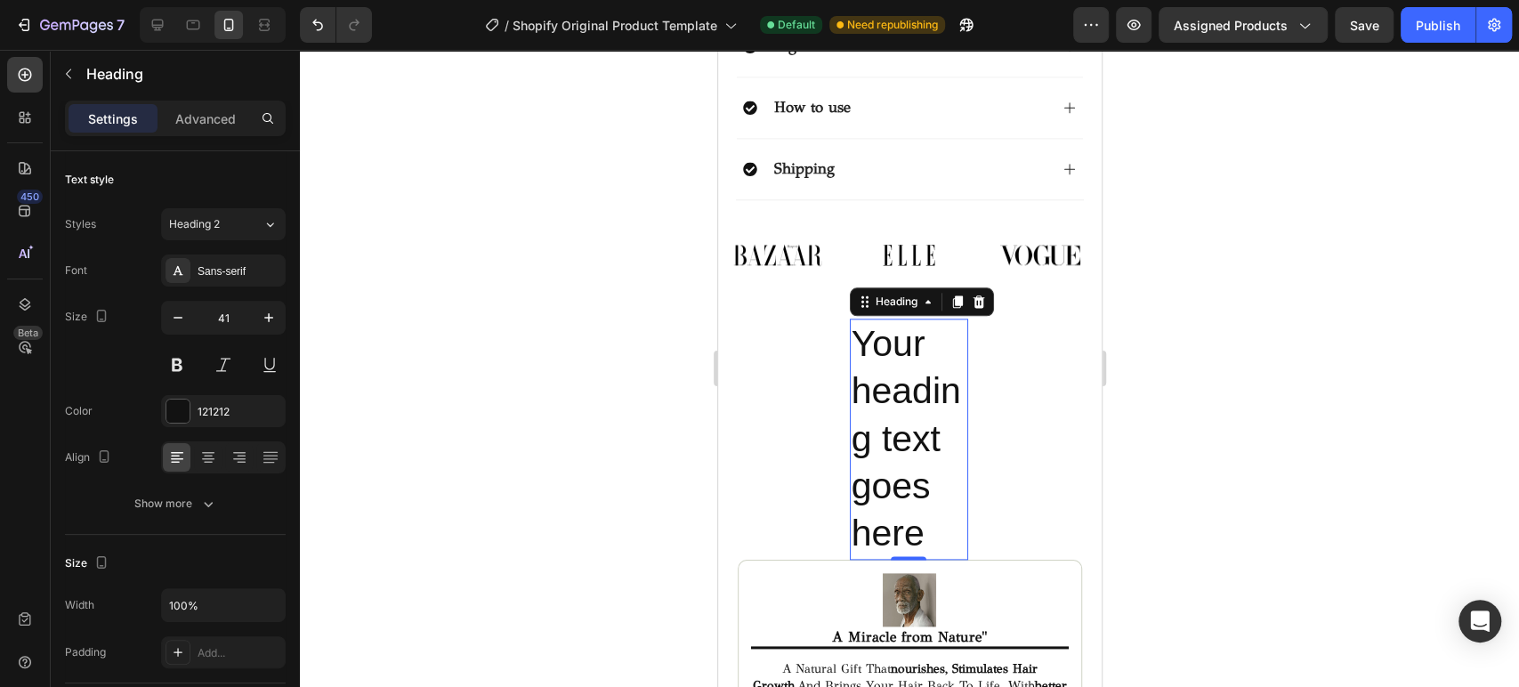
click at [912, 394] on h2 "Your heading text goes here" at bounding box center [908, 439] width 119 height 240
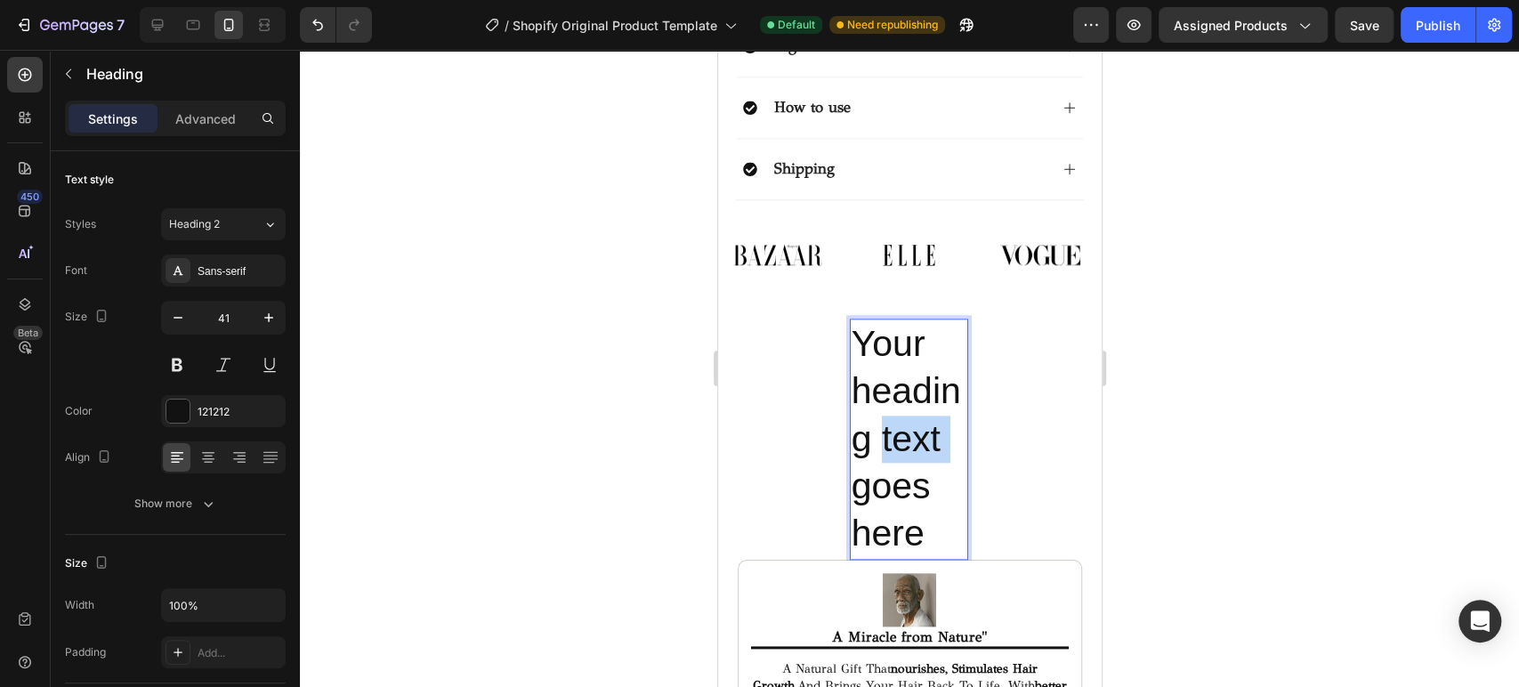
click at [912, 394] on p "Your heading text goes here" at bounding box center [909, 438] width 116 height 237
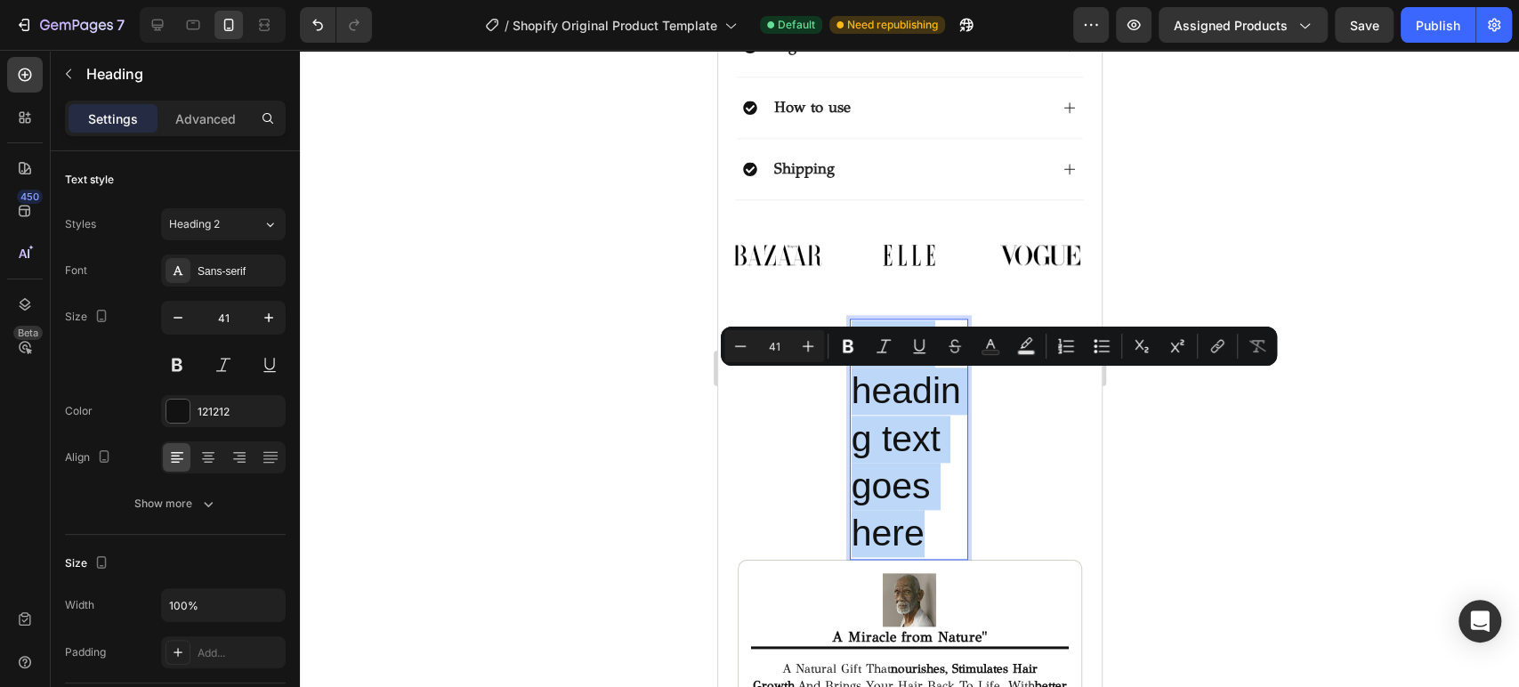
click at [912, 394] on p "Your heading text goes here" at bounding box center [909, 438] width 116 height 237
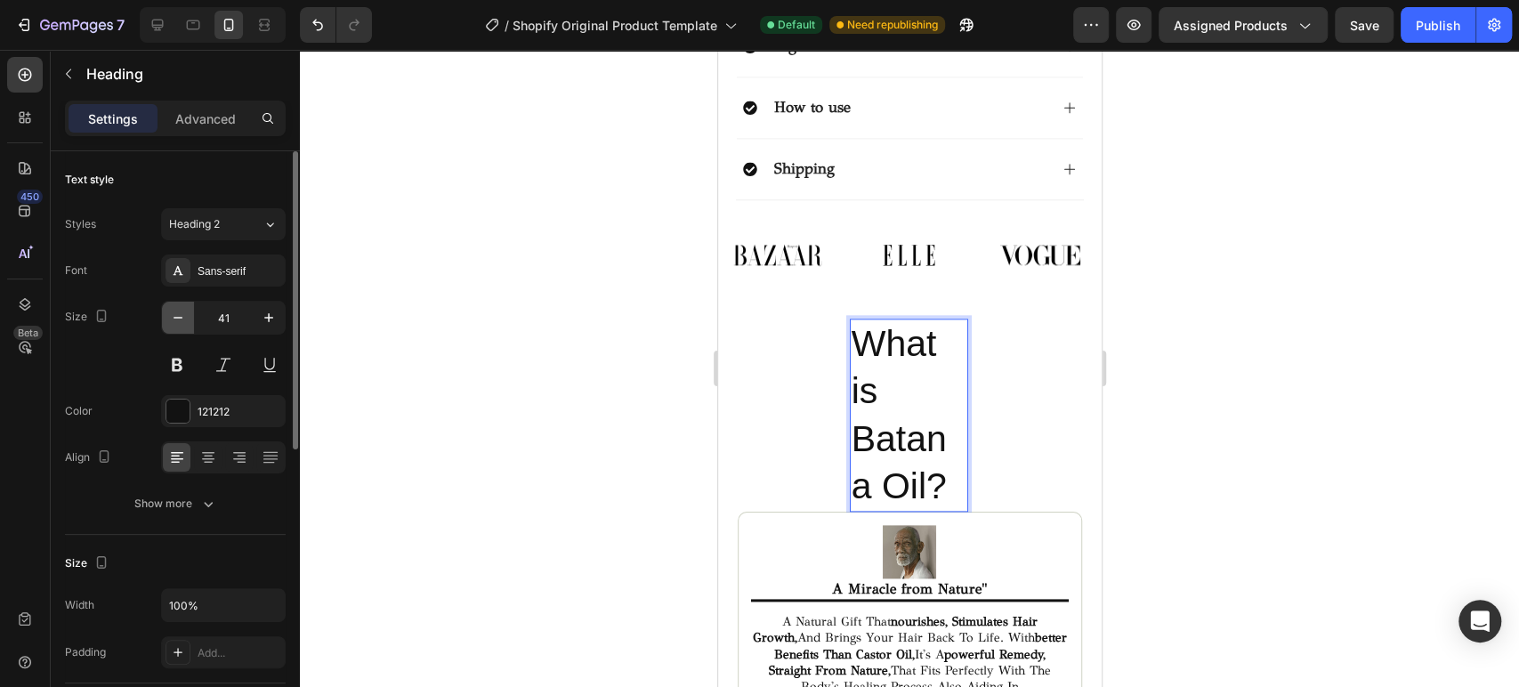
click at [179, 325] on icon "button" at bounding box center [178, 318] width 18 height 18
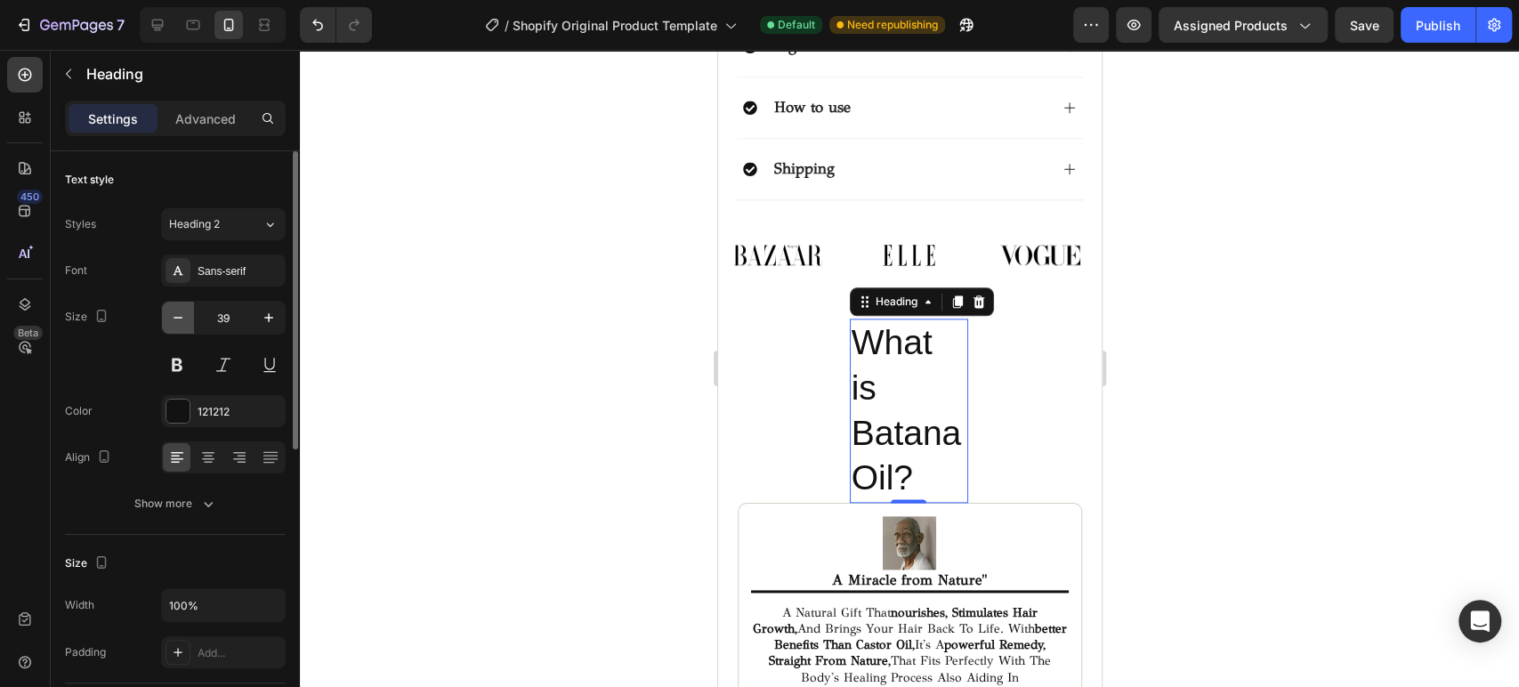
click at [179, 325] on icon "button" at bounding box center [178, 318] width 18 height 18
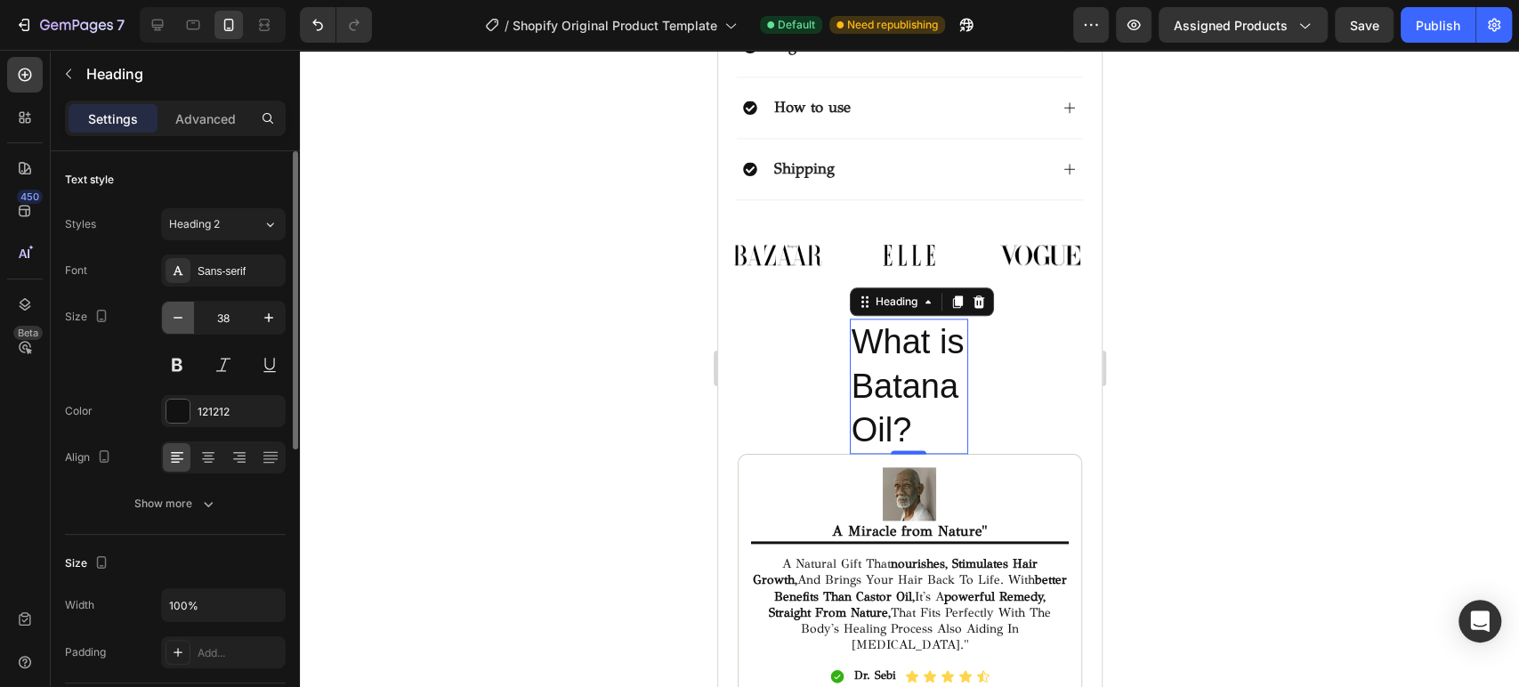
click at [179, 325] on icon "button" at bounding box center [178, 318] width 18 height 18
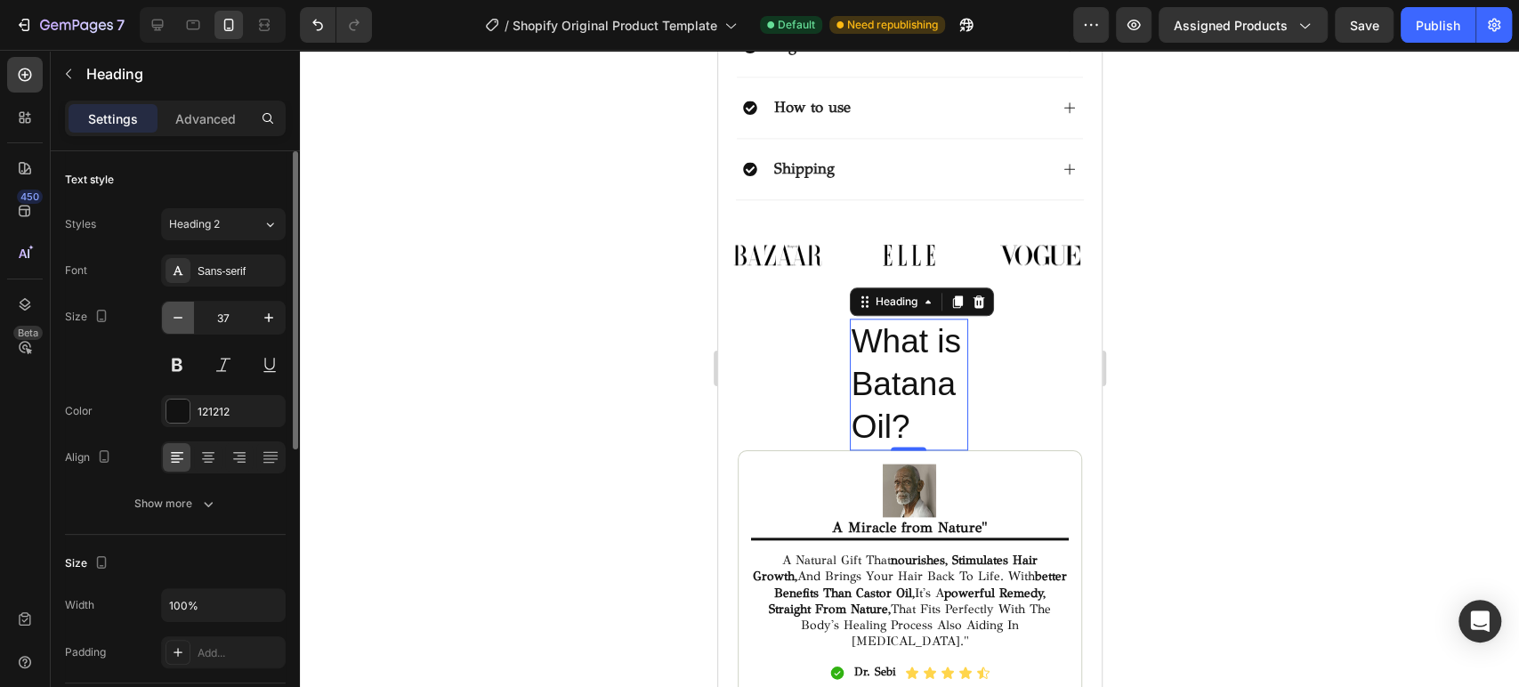
click at [179, 325] on icon "button" at bounding box center [178, 318] width 18 height 18
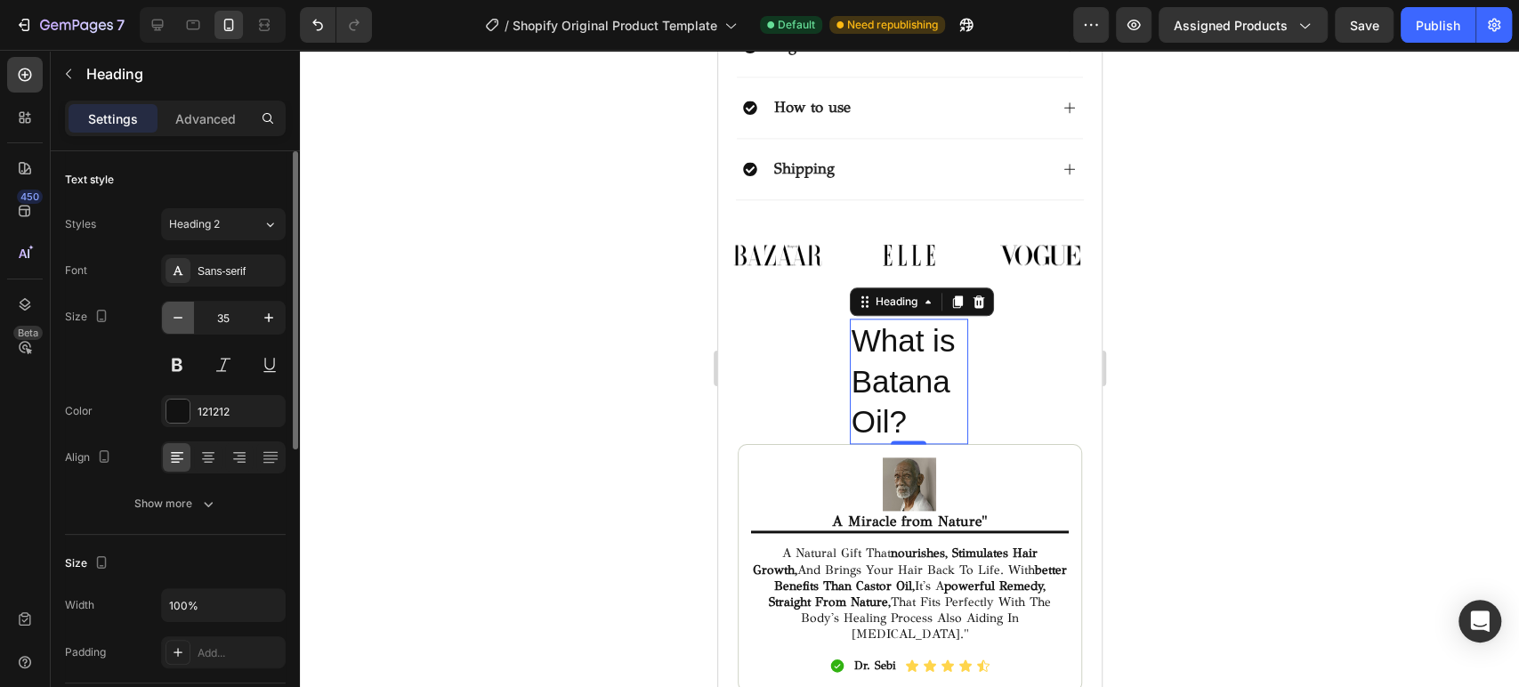
click at [179, 325] on icon "button" at bounding box center [178, 318] width 18 height 18
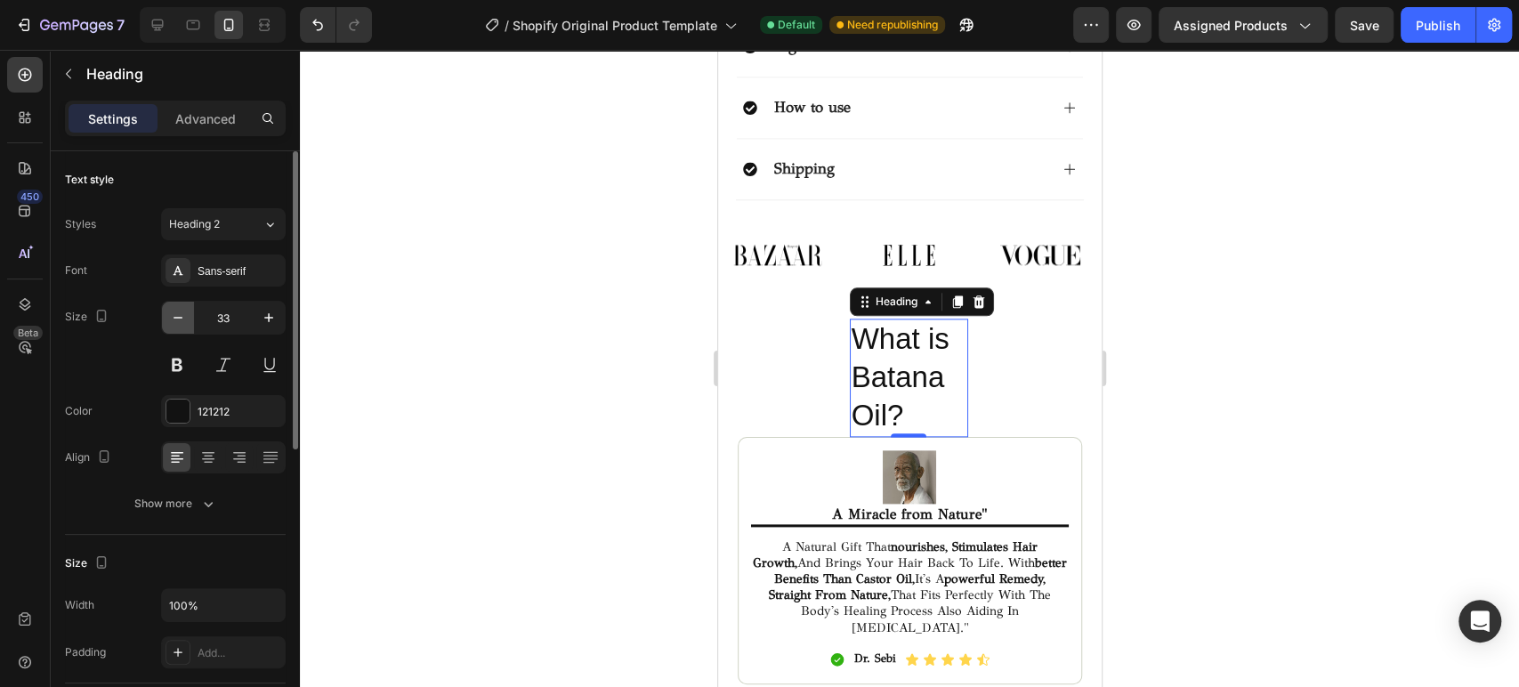
click at [179, 325] on icon "button" at bounding box center [178, 318] width 18 height 18
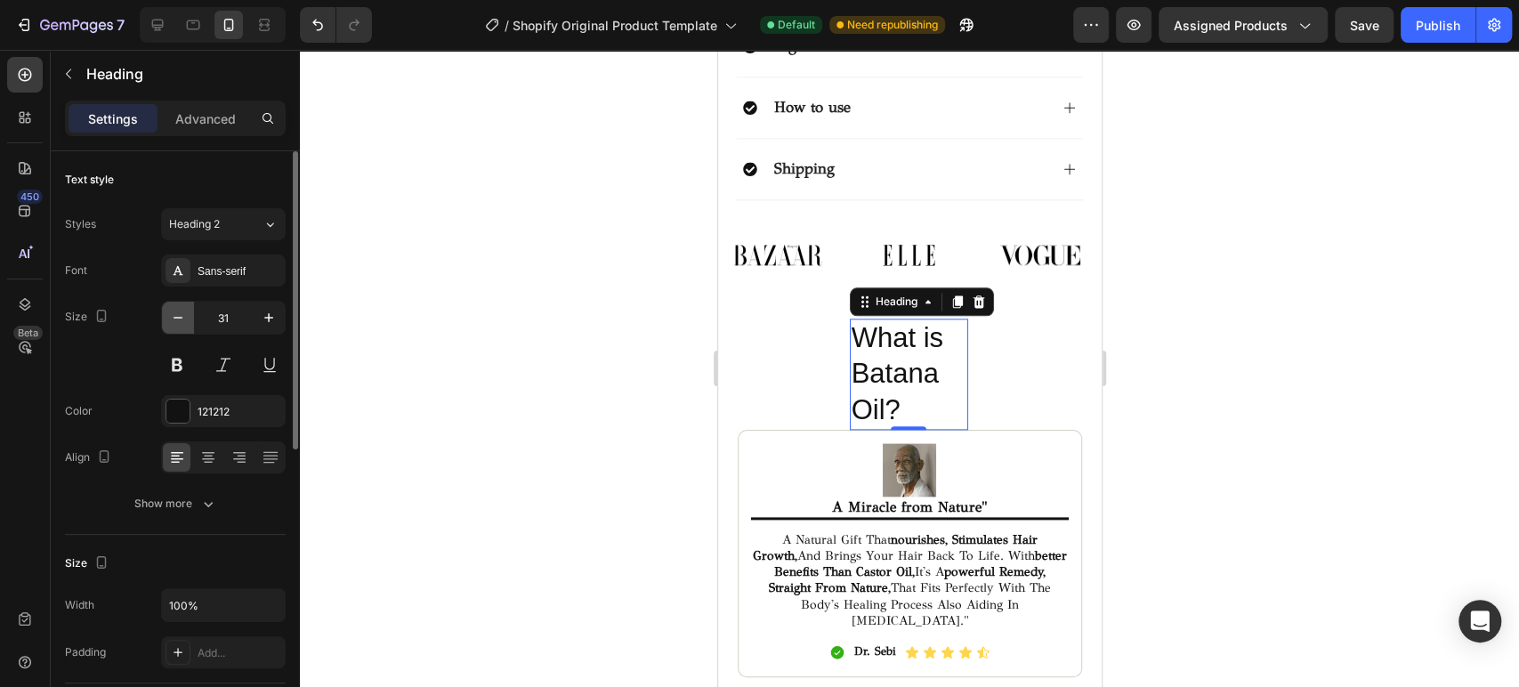
click at [179, 325] on icon "button" at bounding box center [178, 318] width 18 height 18
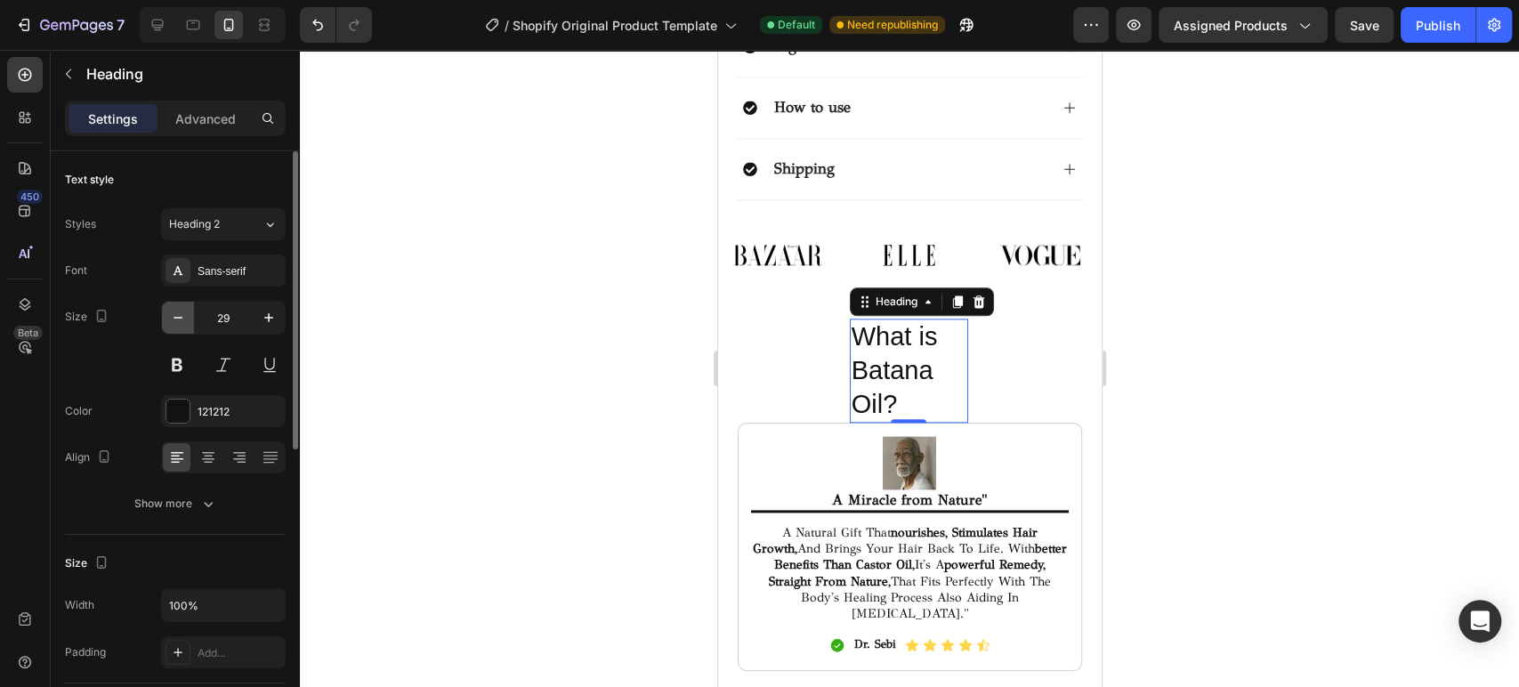
click at [179, 325] on icon "button" at bounding box center [178, 318] width 18 height 18
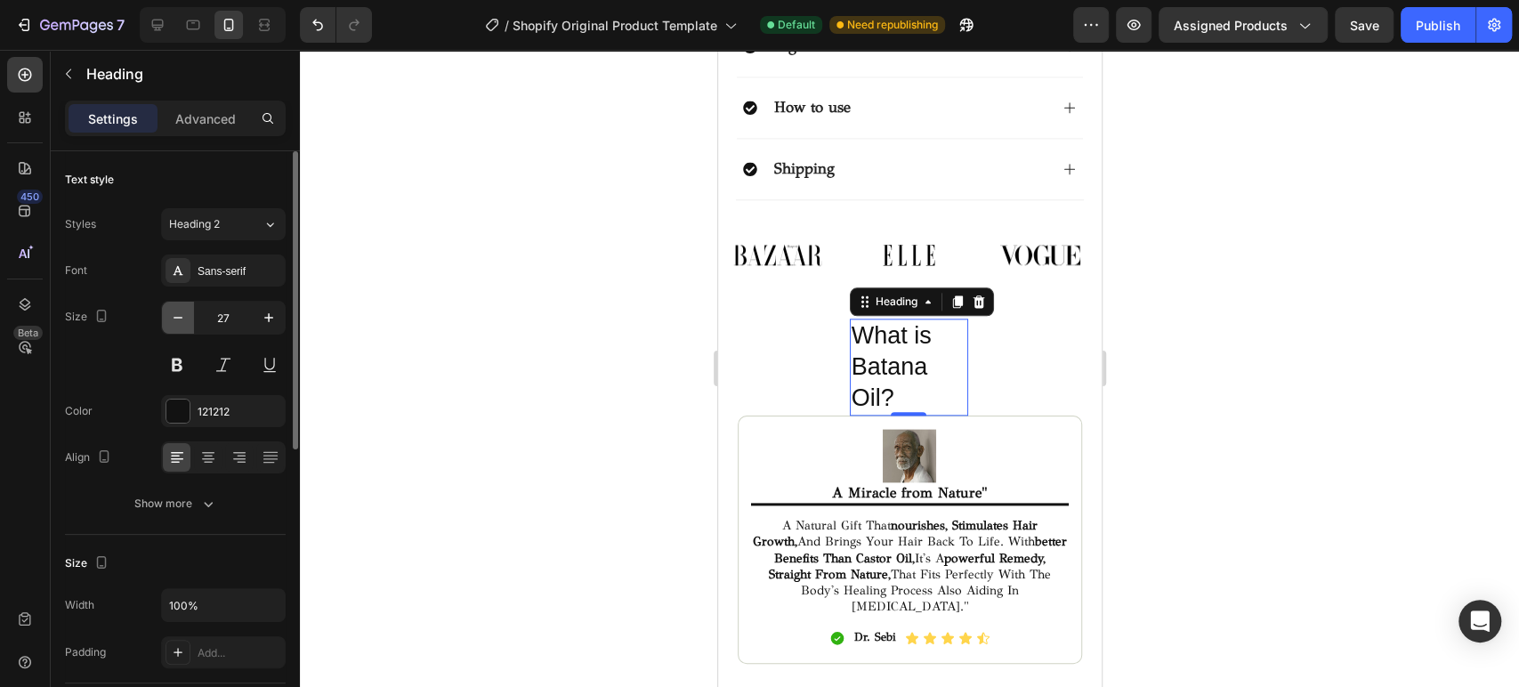
type input "26"
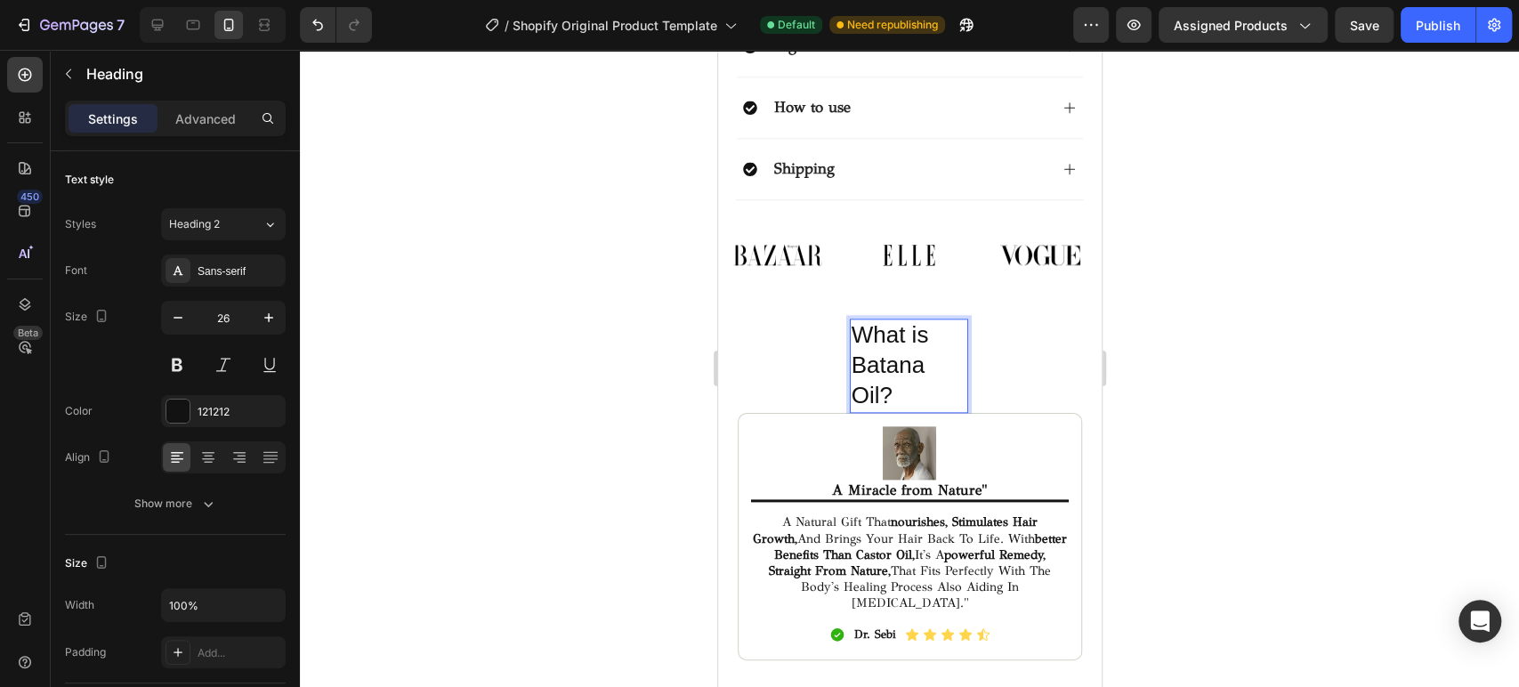
click at [851, 320] on p "What is Batana Oil?" at bounding box center [909, 365] width 116 height 90
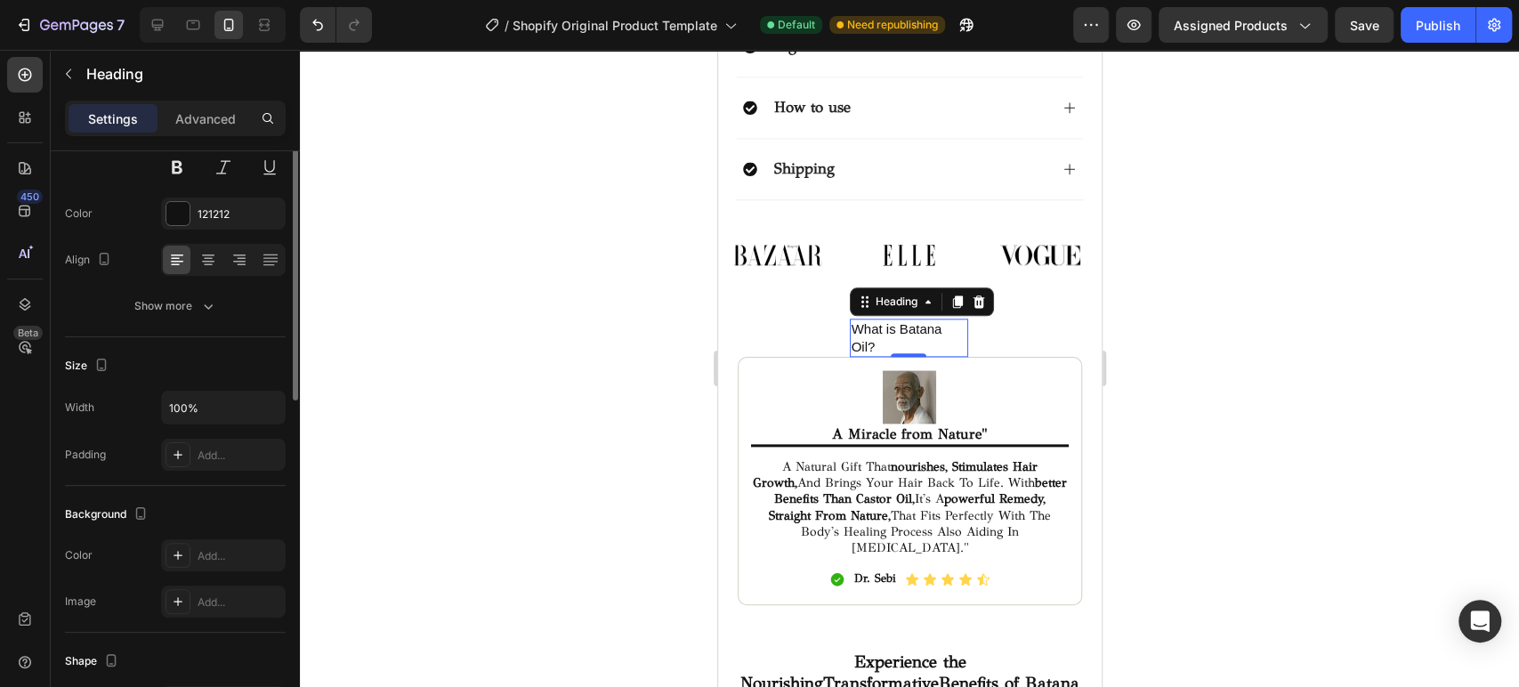
scroll to position [0, 0]
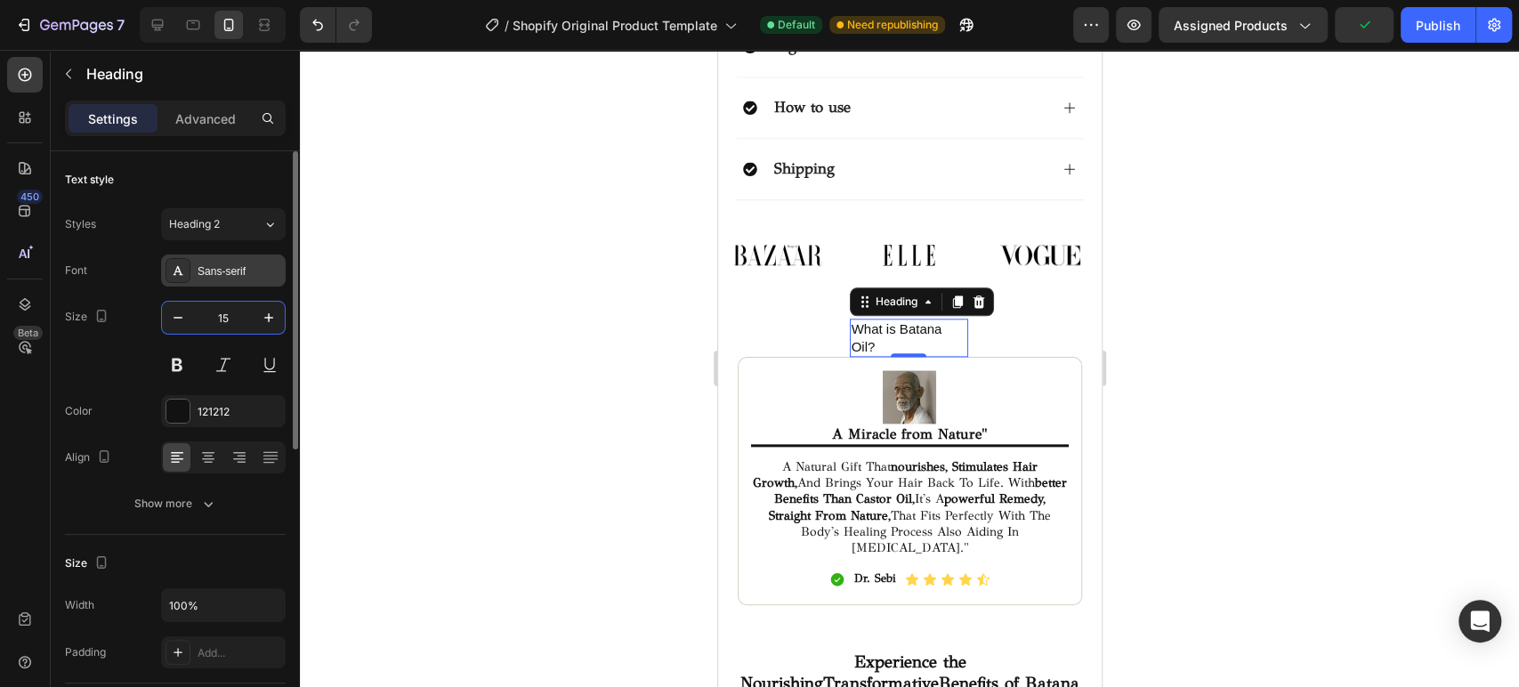
type input "1"
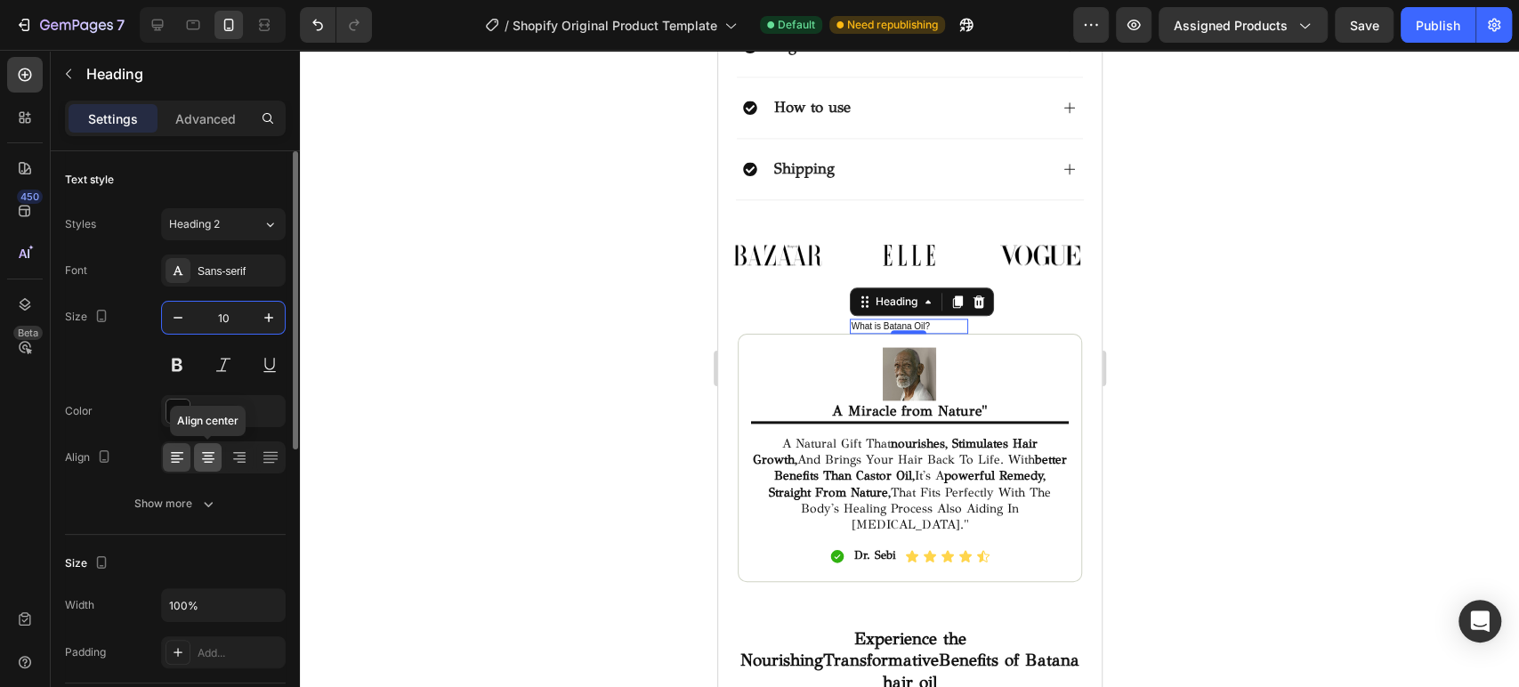
type input "10"
click at [206, 459] on icon at bounding box center [208, 457] width 18 height 18
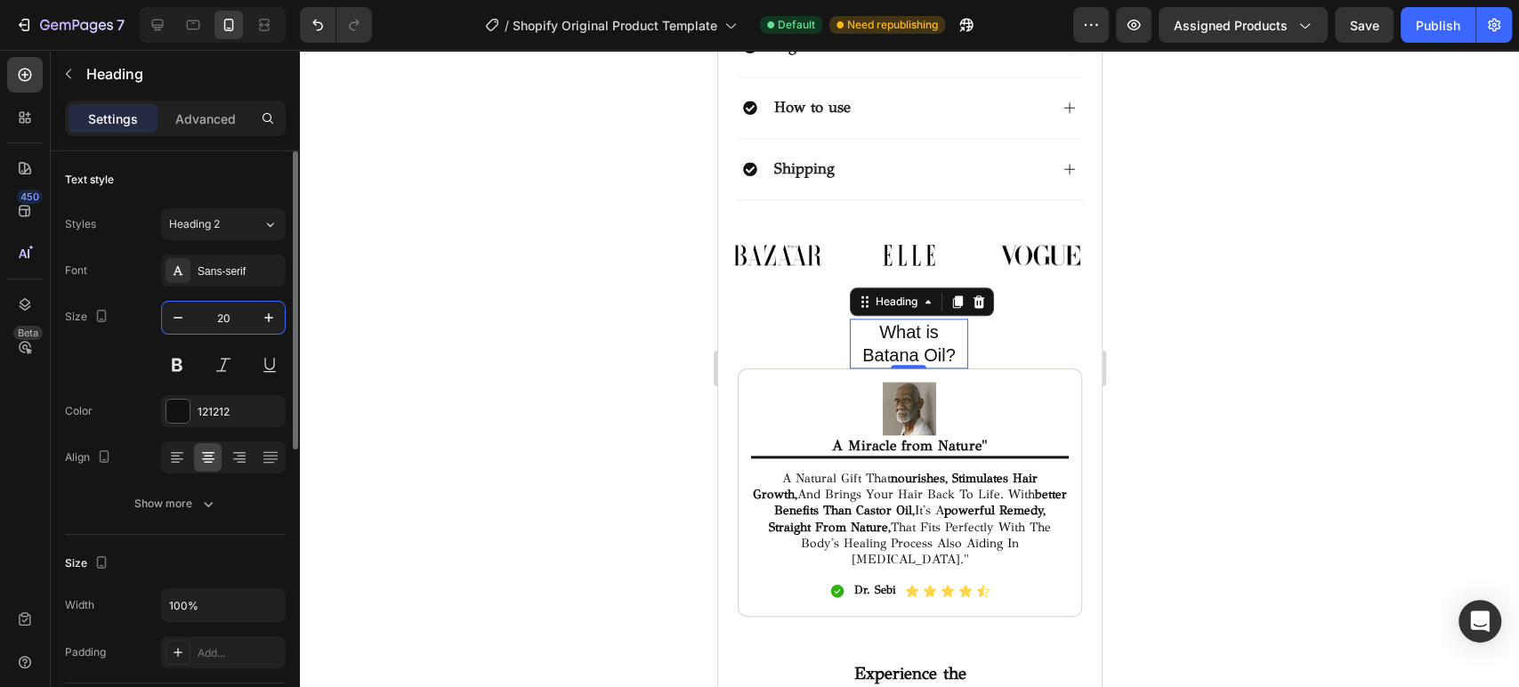
type input "2"
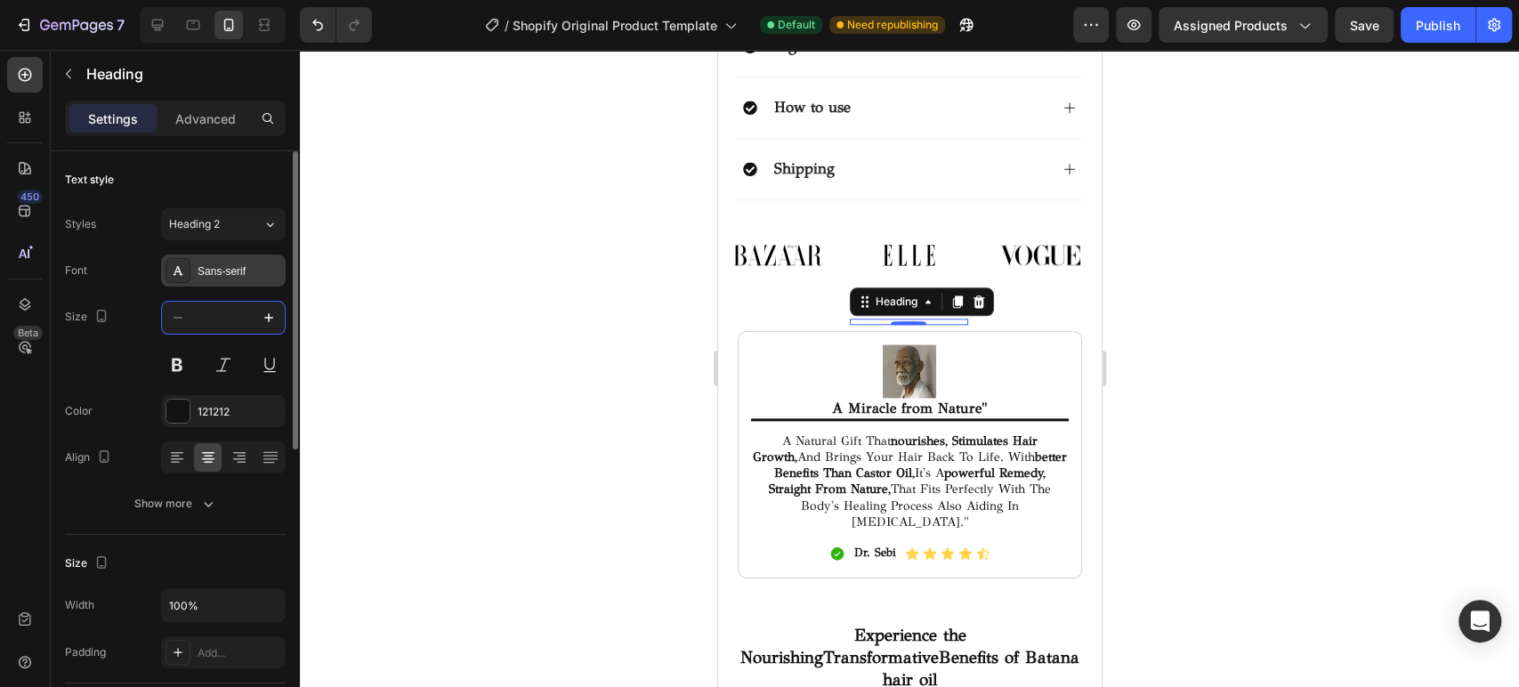
click at [221, 266] on div "Sans-serif" at bounding box center [240, 271] width 84 height 16
type input "2"
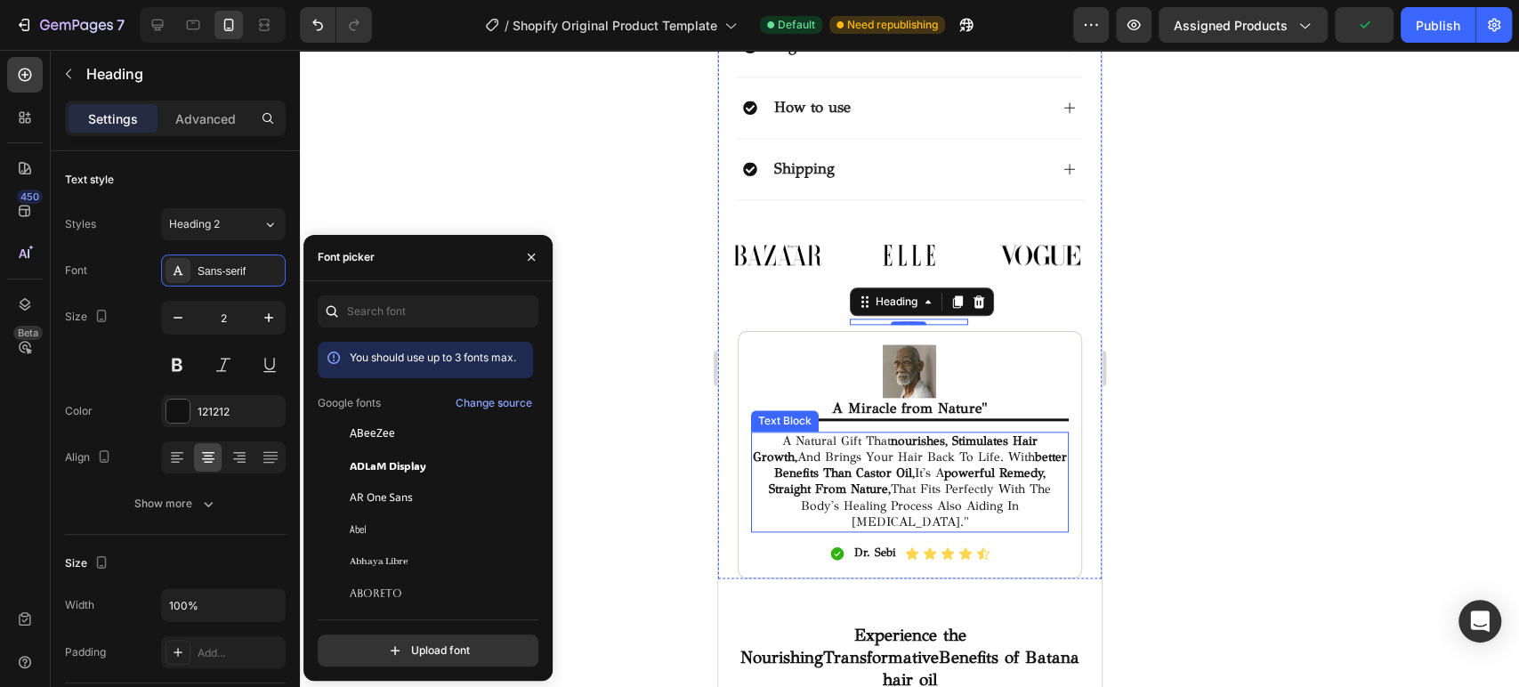
click at [890, 433] on p "a natural gift that nourishes, stimulates hair growth, and brings your hair bac…" at bounding box center [909, 481] width 315 height 97
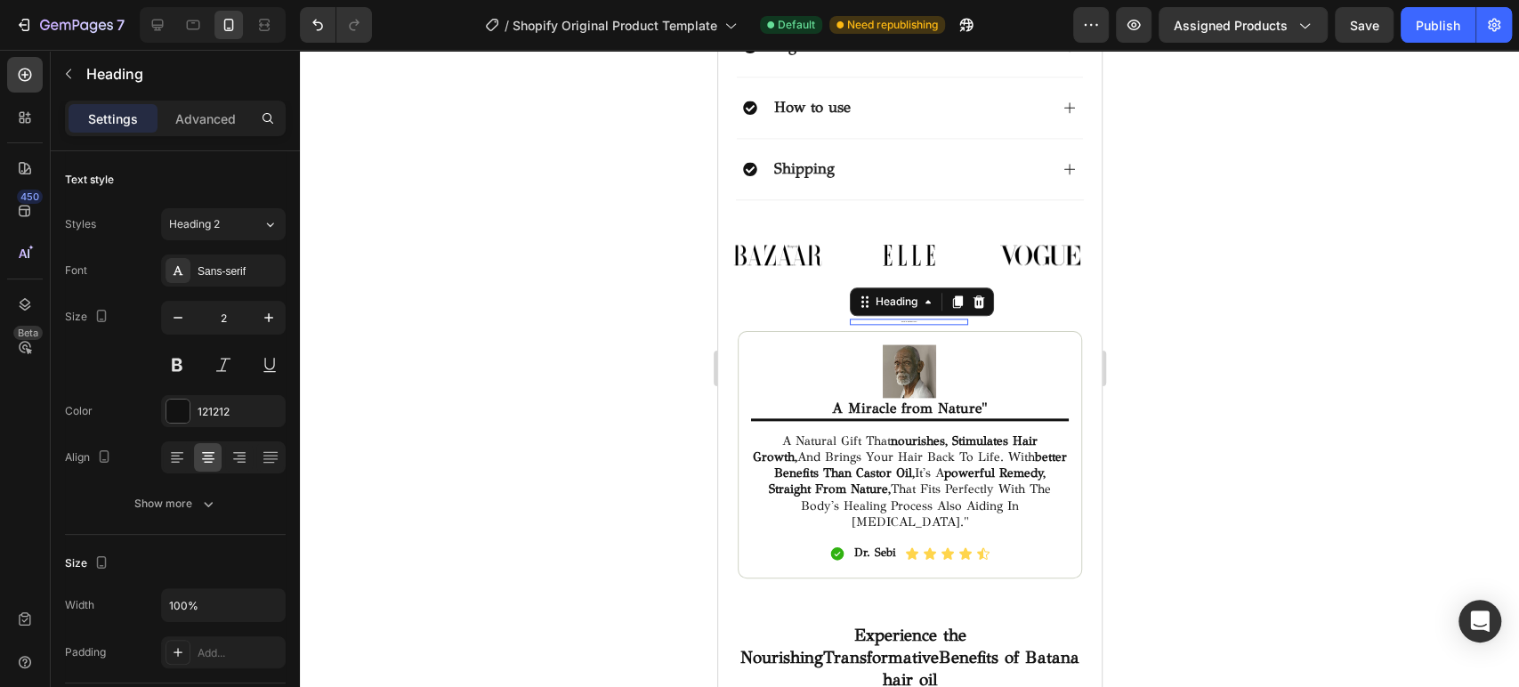
click at [910, 319] on div "What is Batana Oil? Heading 0" at bounding box center [908, 322] width 119 height 6
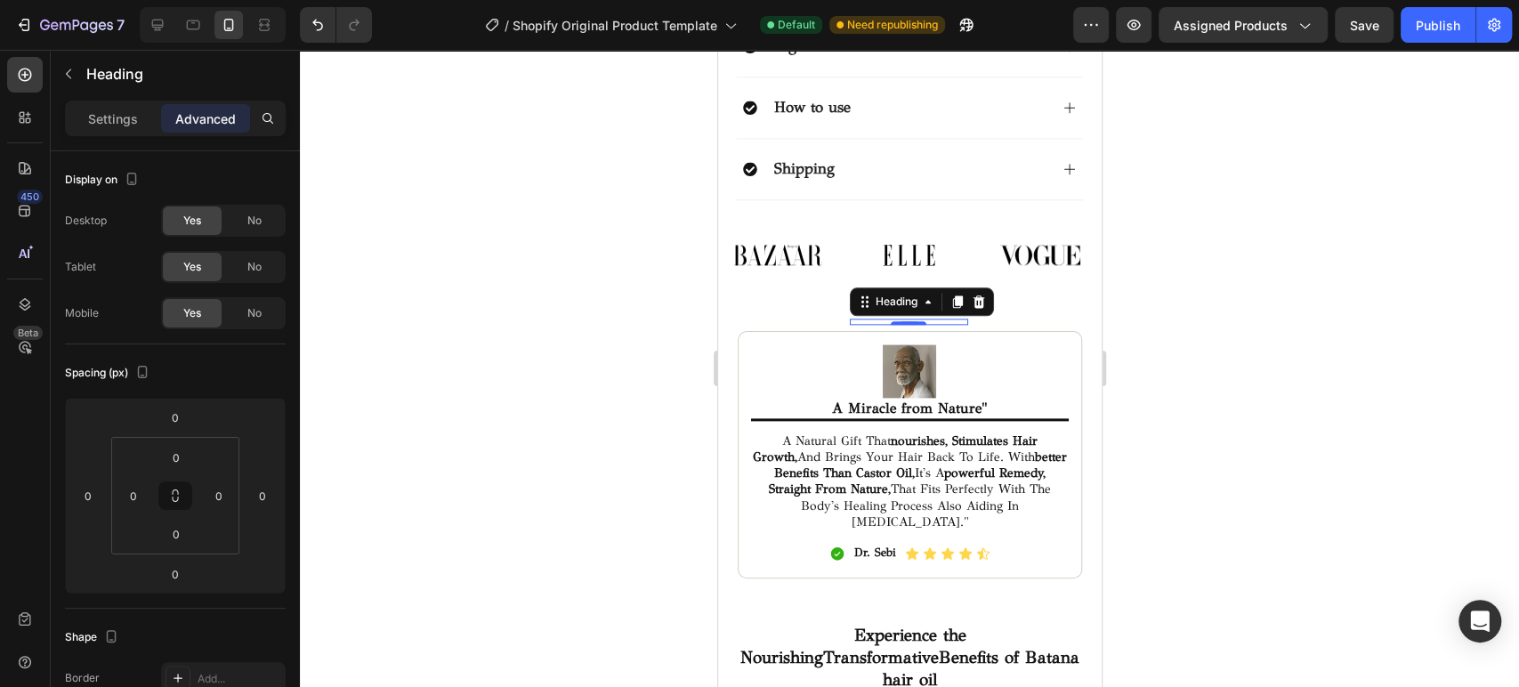
click at [936, 319] on h2 "What is Batana Oil?" at bounding box center [908, 322] width 119 height 6
click at [93, 112] on p "Settings" at bounding box center [113, 118] width 50 height 19
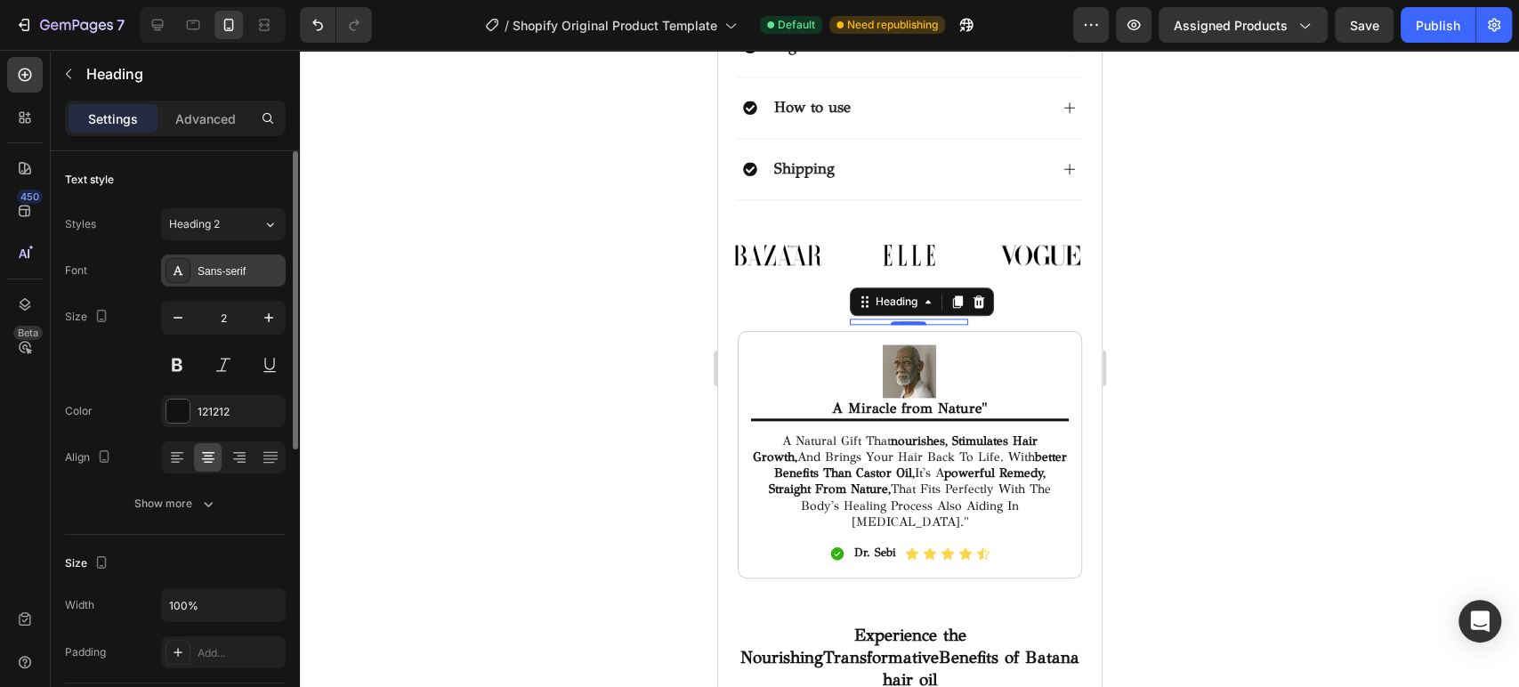
click at [233, 269] on div "Sans-serif" at bounding box center [240, 271] width 84 height 16
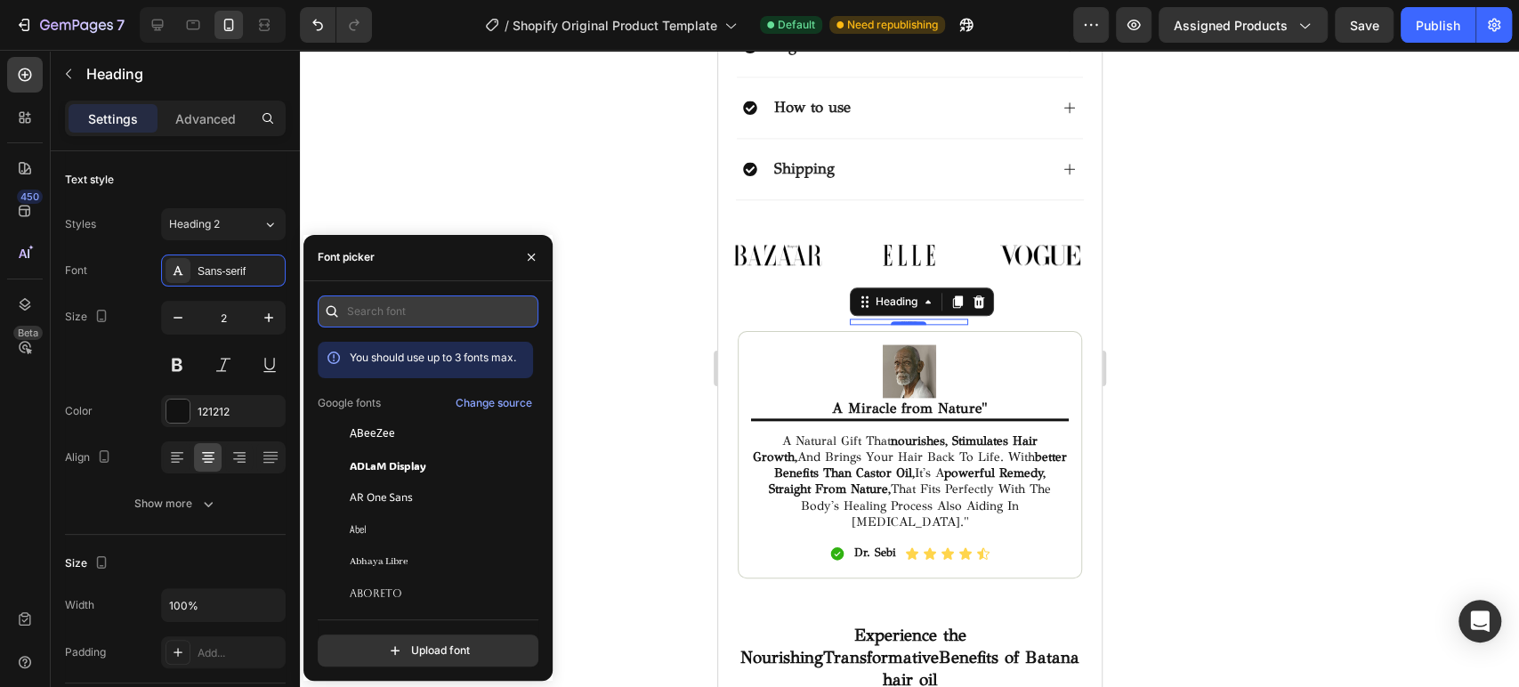
click at [393, 308] on input "text" at bounding box center [428, 311] width 221 height 32
type input "g"
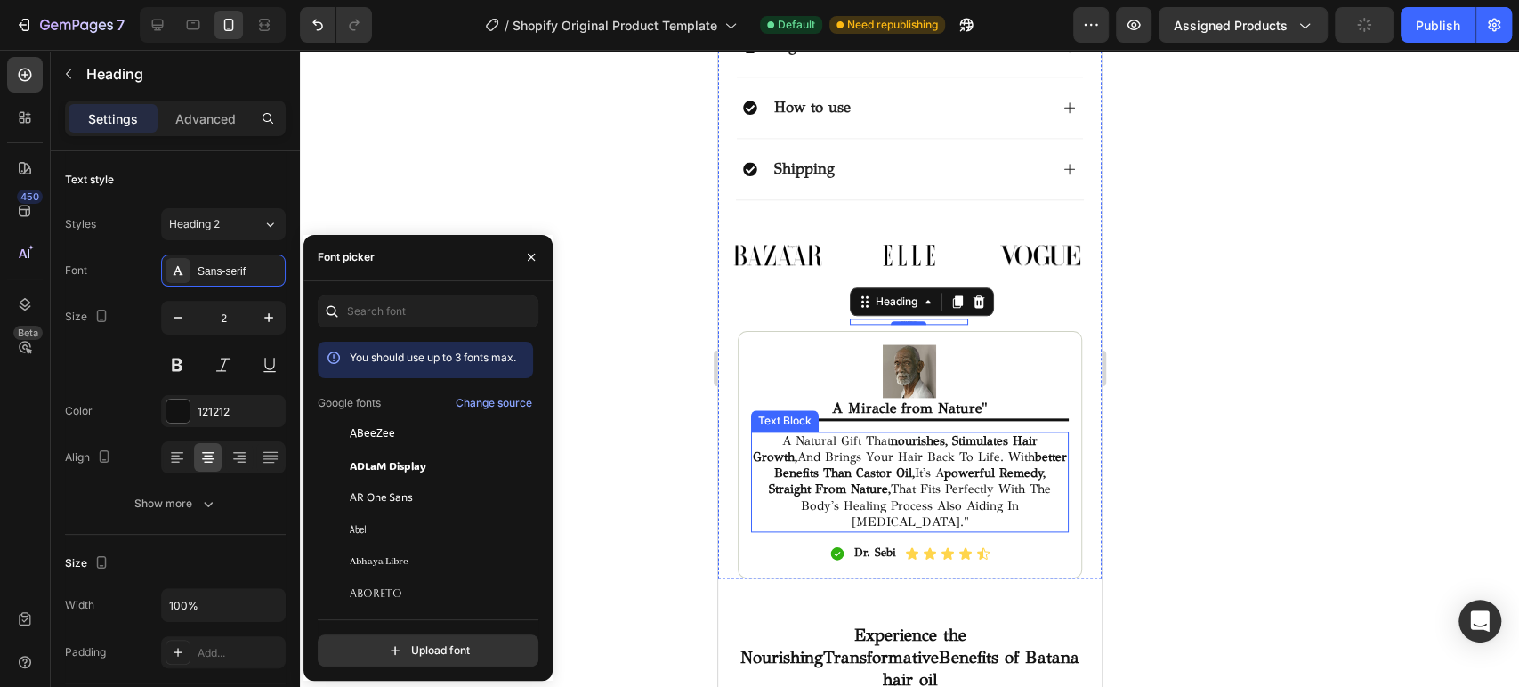
click at [885, 468] on p "a natural gift that nourishes, stimulates hair growth, and brings your hair bac…" at bounding box center [909, 481] width 315 height 97
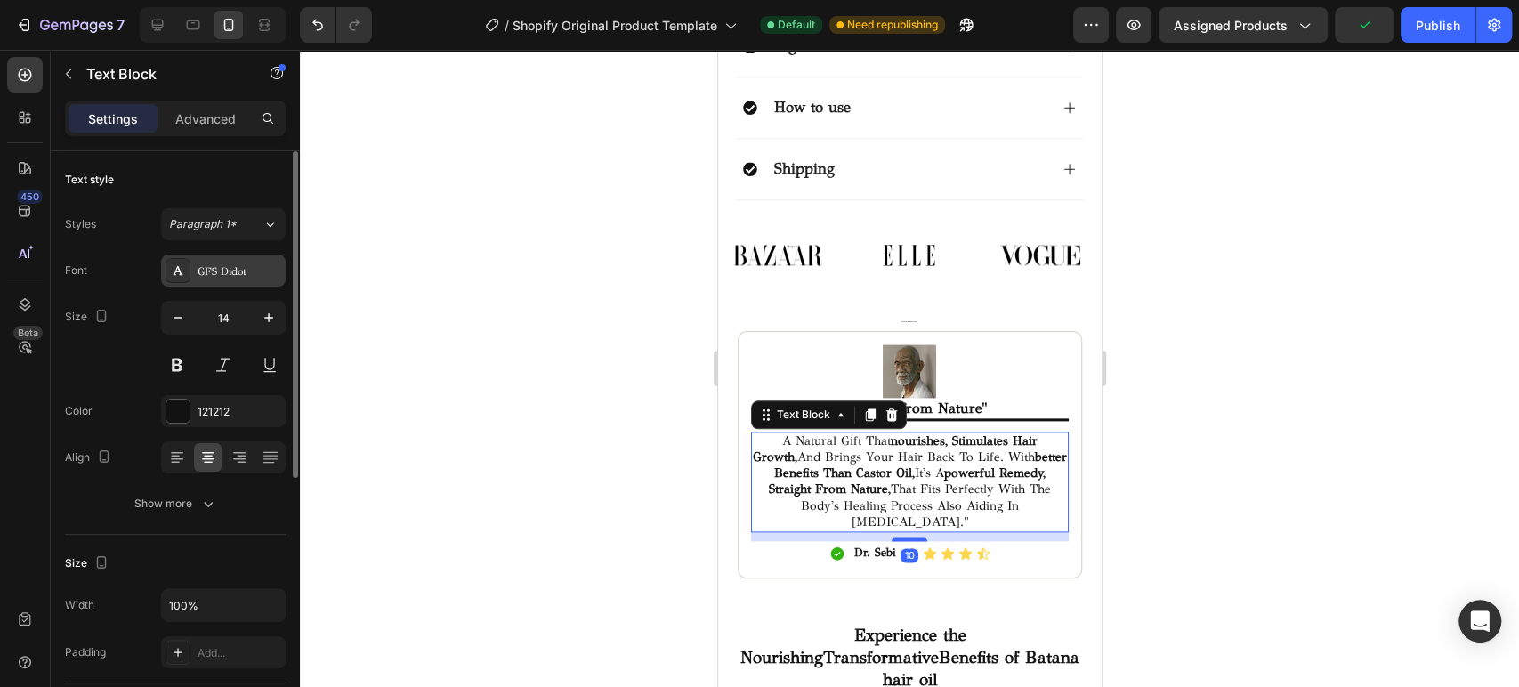
click at [230, 273] on div "GFS Didot" at bounding box center [240, 271] width 84 height 16
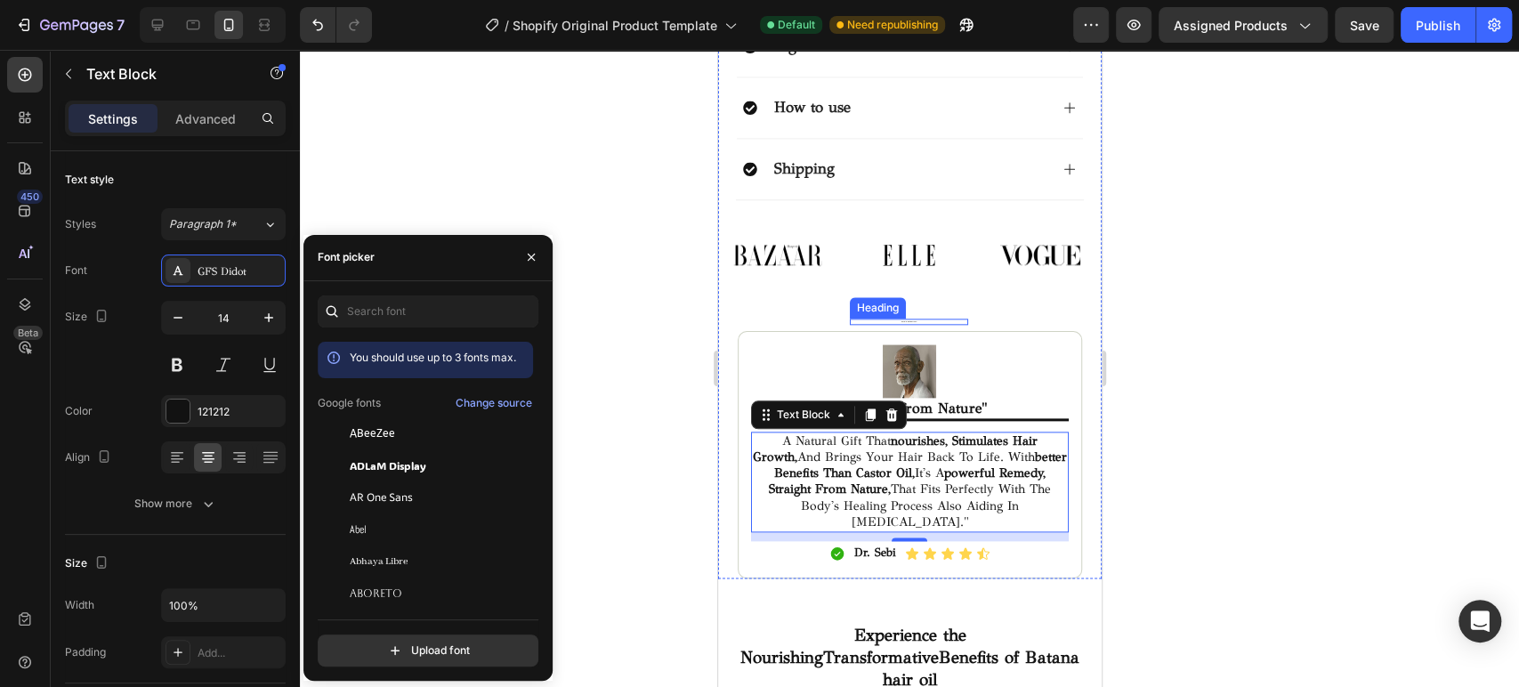
click at [899, 319] on div "What is Batana Oil? Heading" at bounding box center [908, 322] width 119 height 6
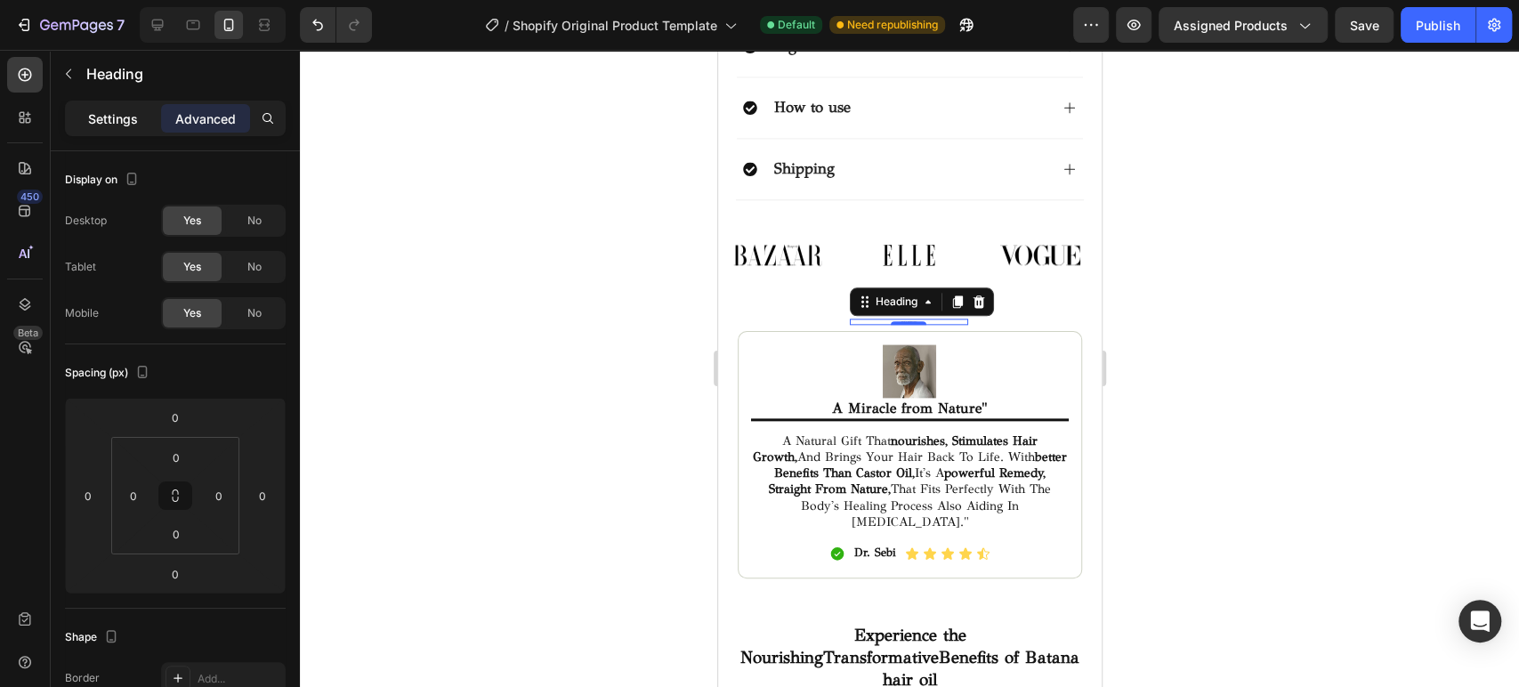
click at [111, 111] on p "Settings" at bounding box center [113, 118] width 50 height 19
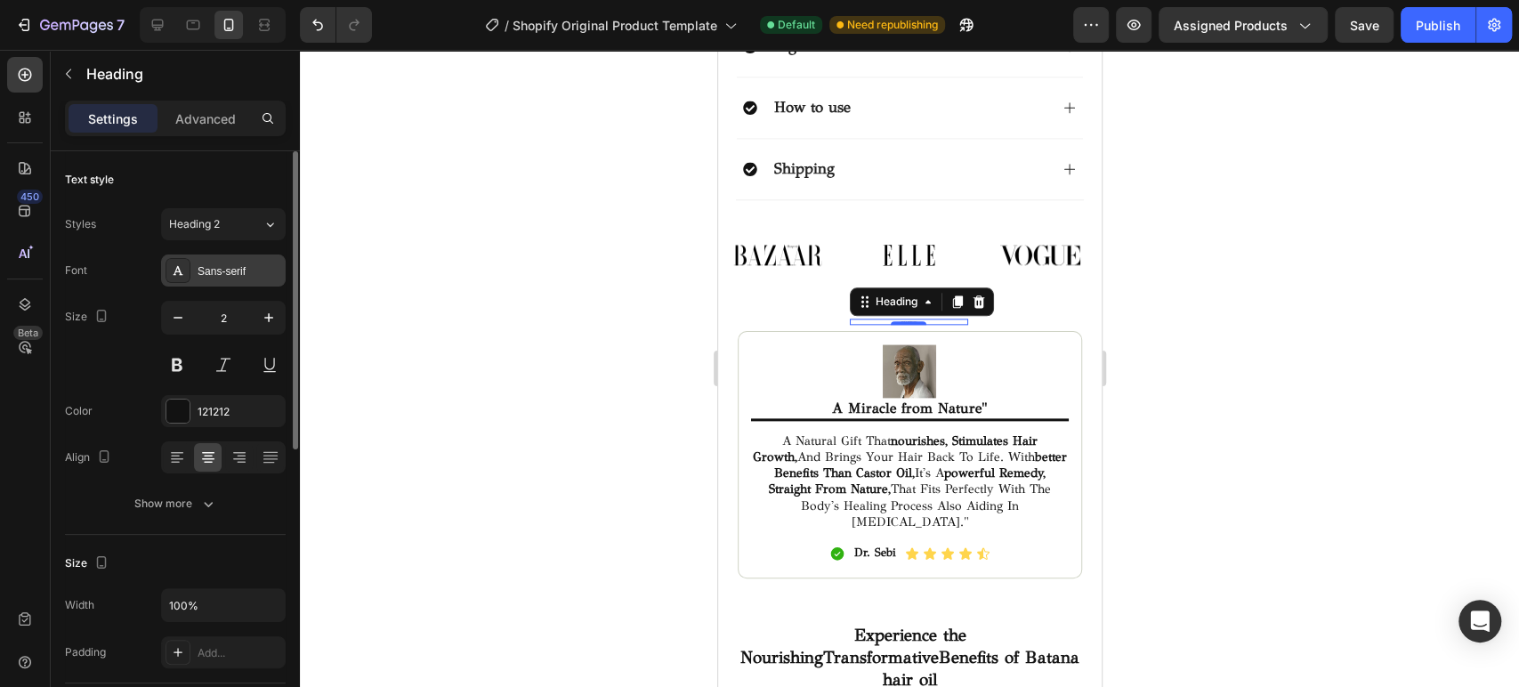
click at [229, 270] on div "Sans-serif" at bounding box center [240, 271] width 84 height 16
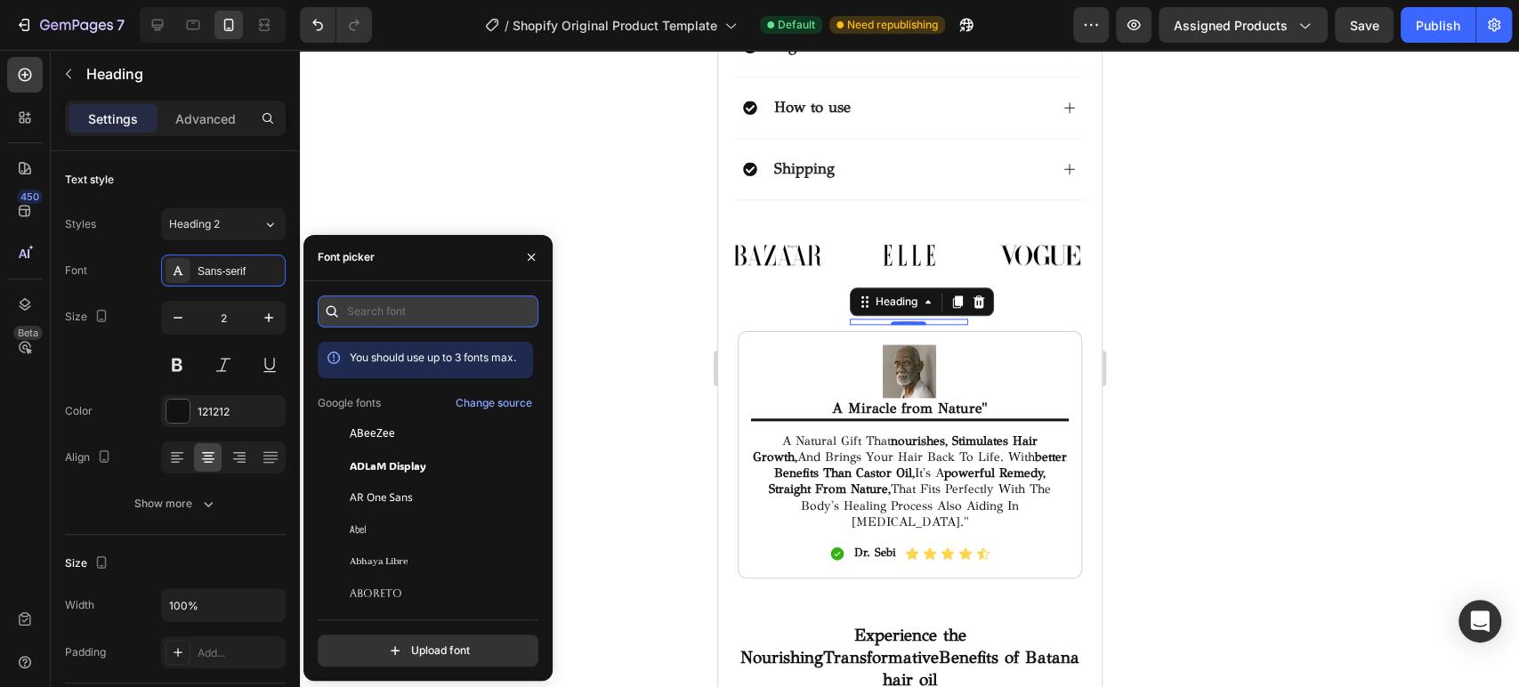
click at [395, 308] on input "text" at bounding box center [428, 311] width 221 height 32
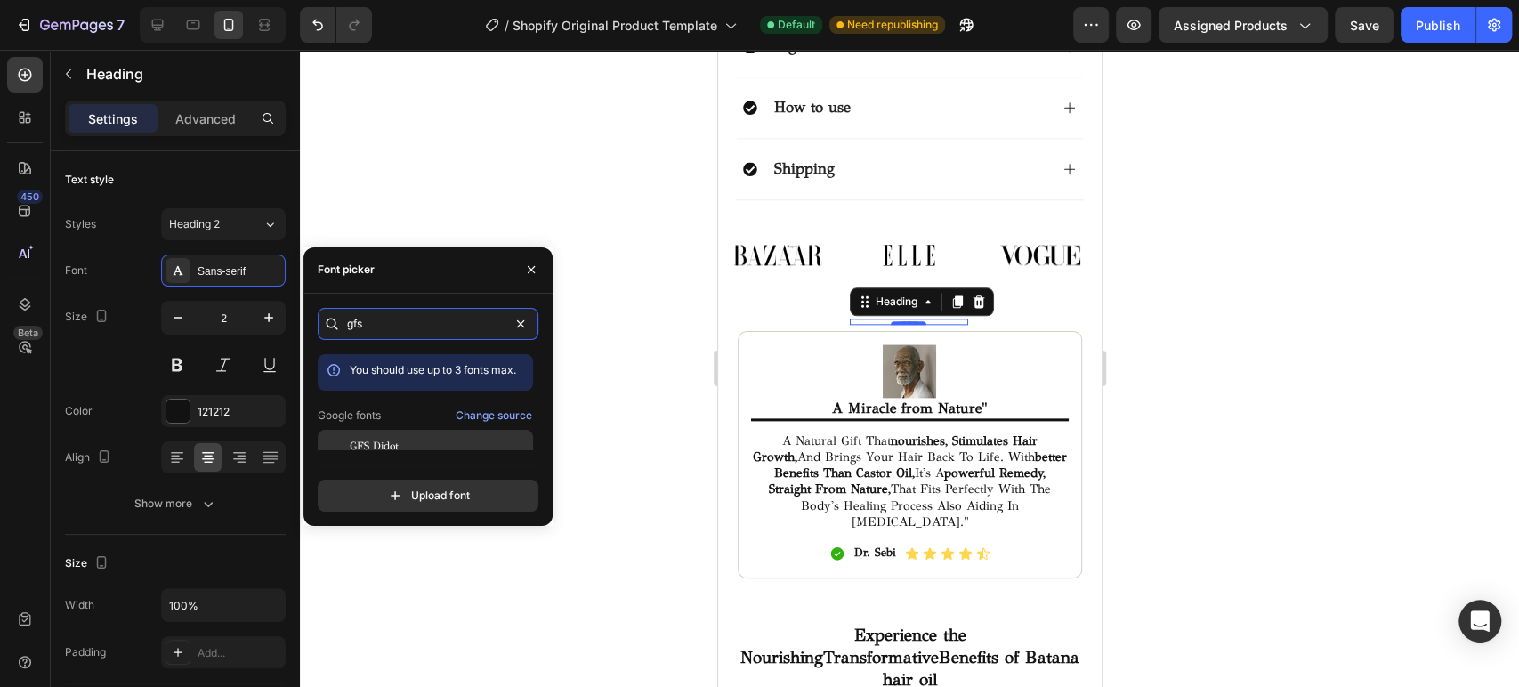
type input "gfs"
click at [389, 442] on span "GFS Didot" at bounding box center [374, 446] width 49 height 16
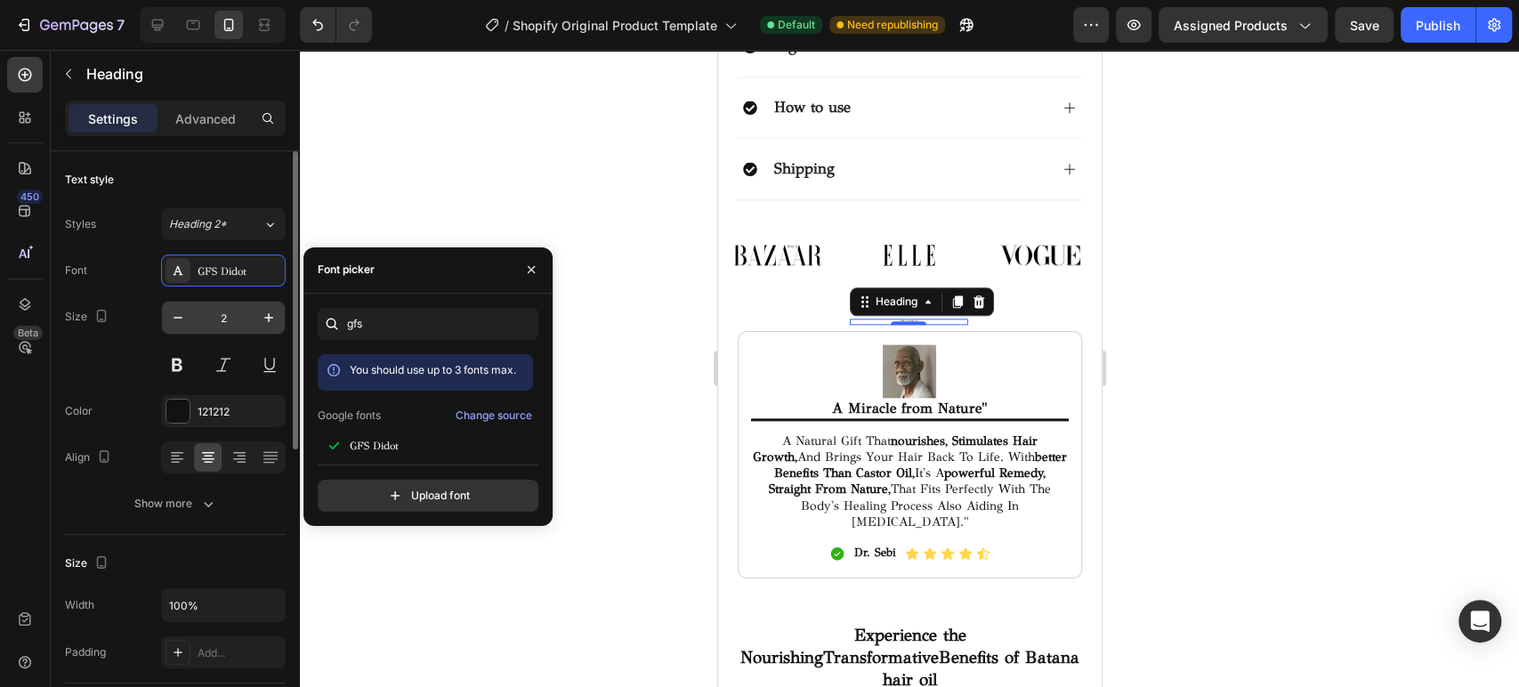
click at [230, 318] on input "2" at bounding box center [223, 318] width 59 height 32
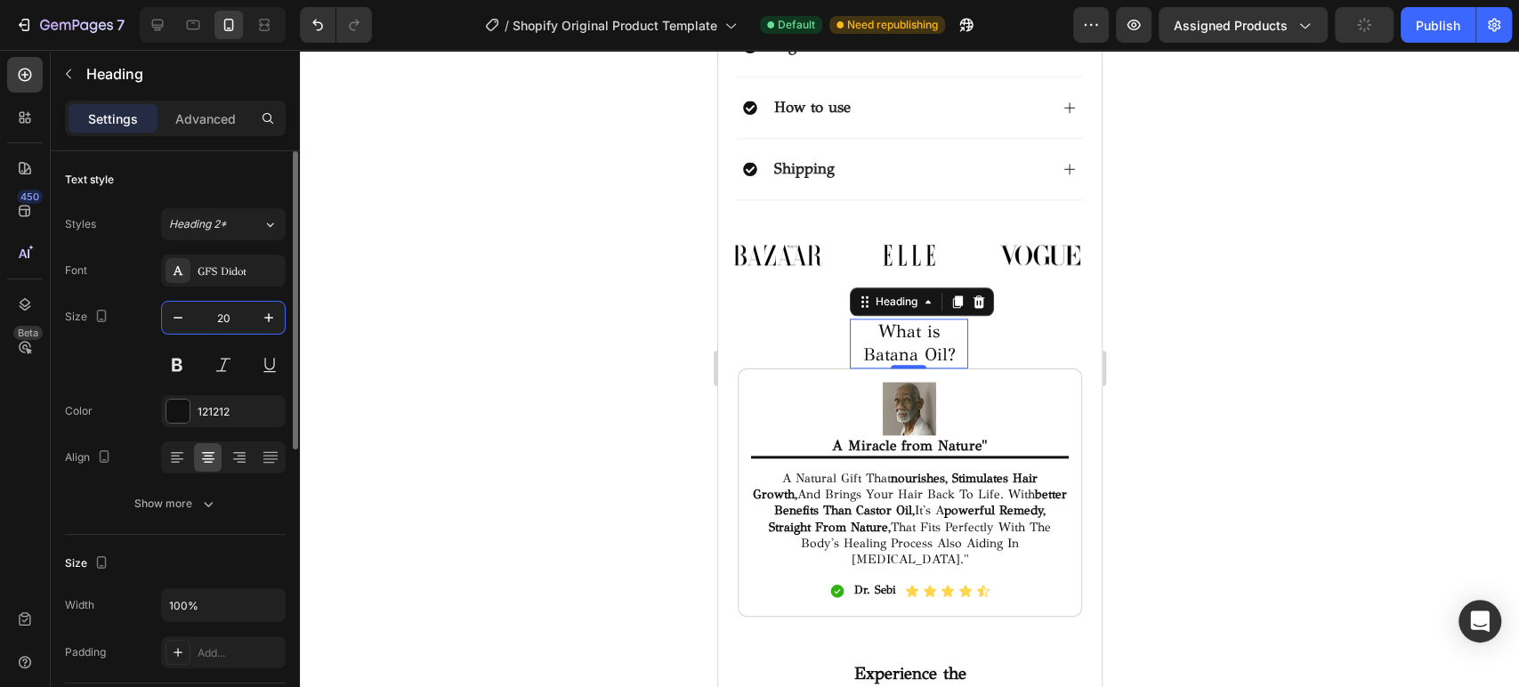
type input "2"
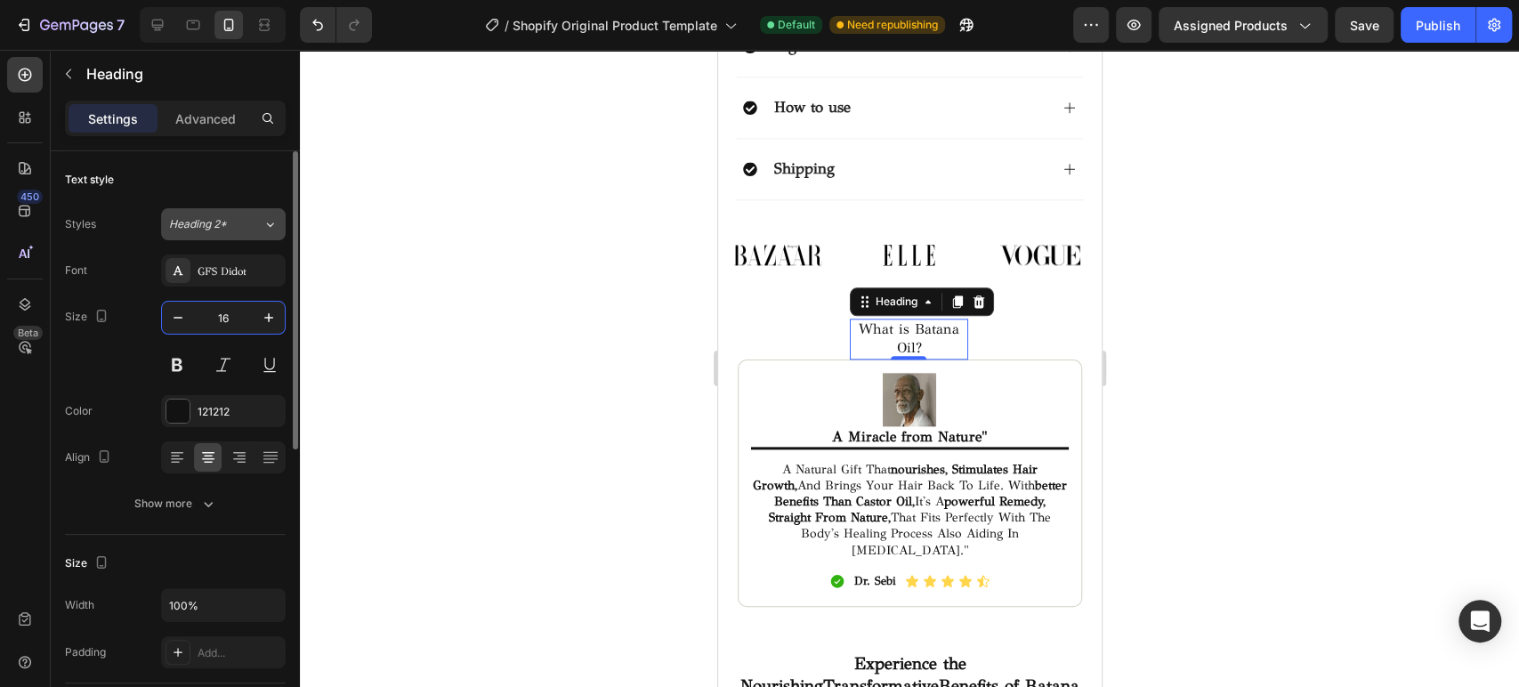
type input "16"
click at [212, 228] on span "Heading 2*" at bounding box center [198, 224] width 58 height 16
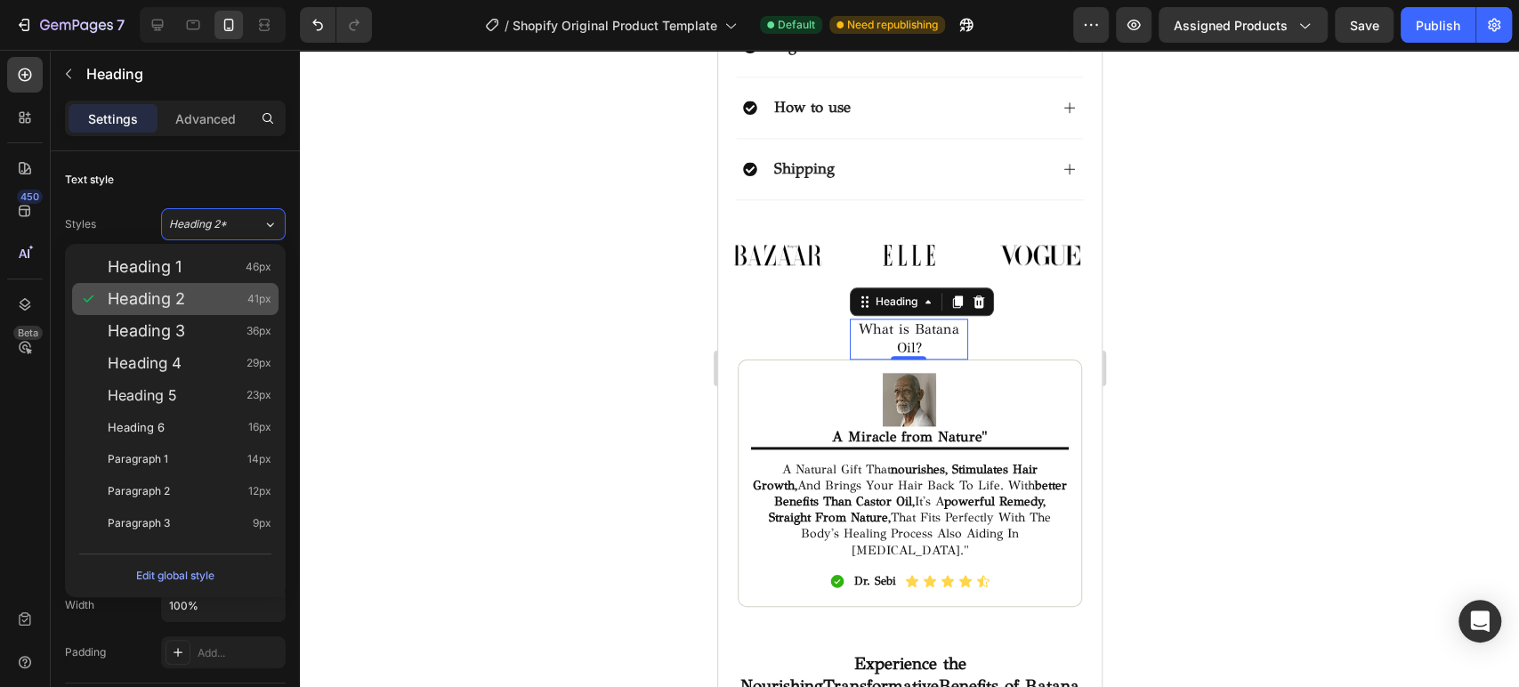
click at [188, 296] on div "Heading 2 41px" at bounding box center [190, 299] width 164 height 18
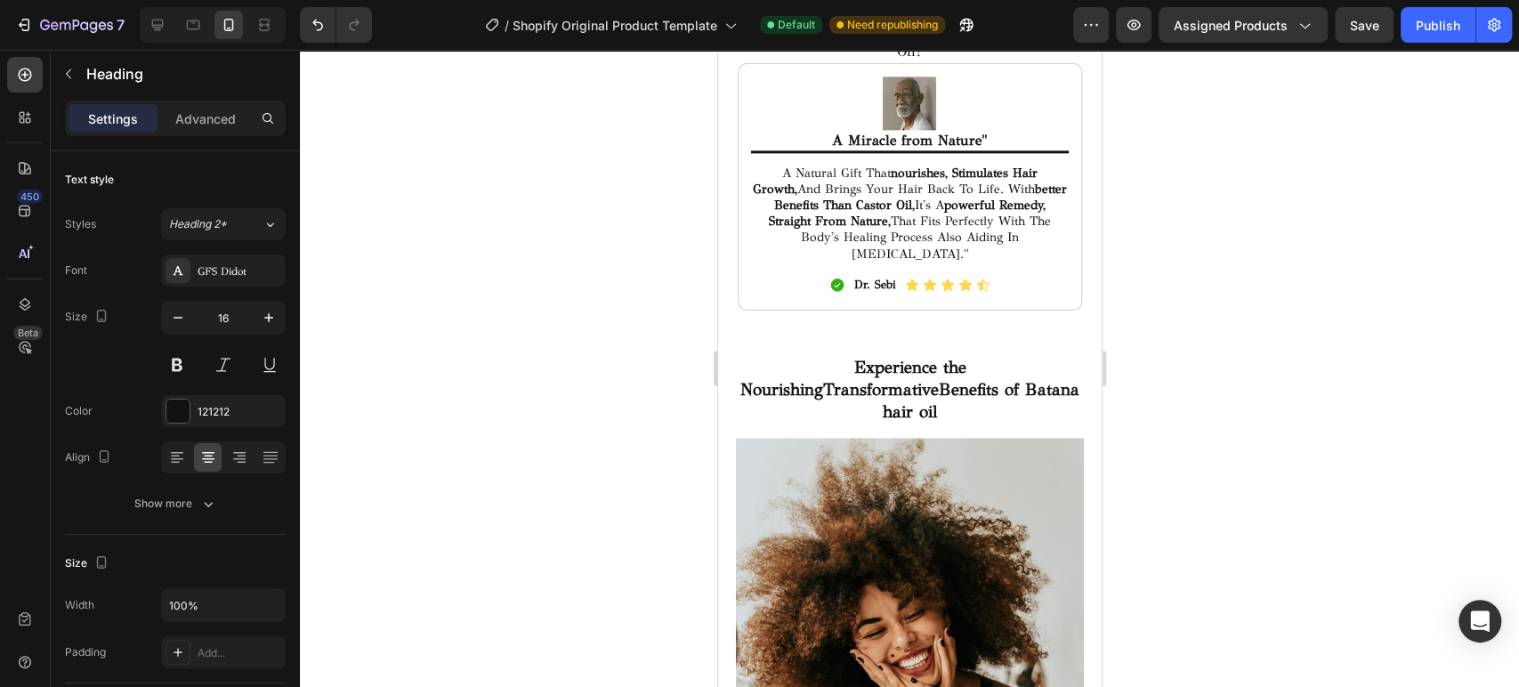
scroll to position [1321, 0]
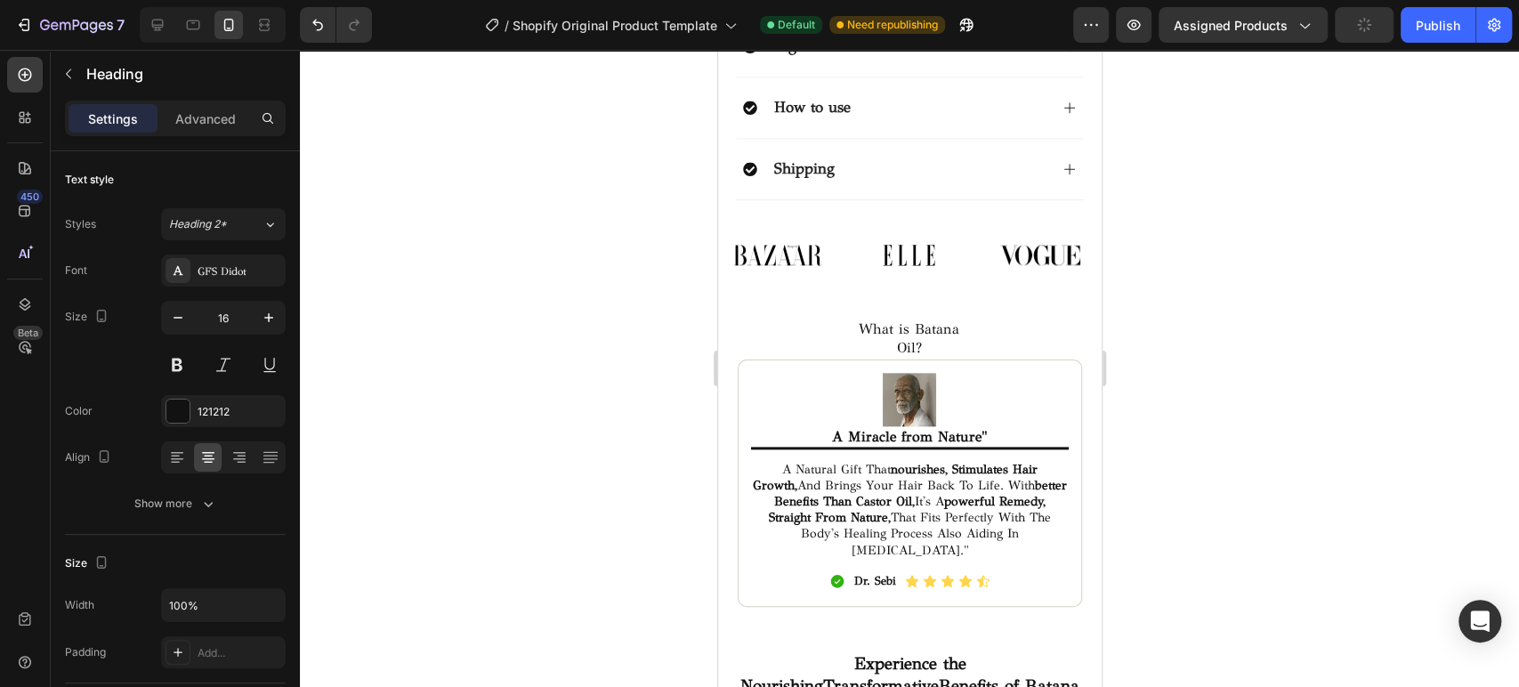
click at [914, 319] on h2 "What is Batana Oil?" at bounding box center [908, 339] width 119 height 41
click at [924, 320] on p "What is Batana Oil?" at bounding box center [909, 338] width 116 height 37
click at [897, 320] on p "What is Batana Oil?" at bounding box center [909, 338] width 116 height 37
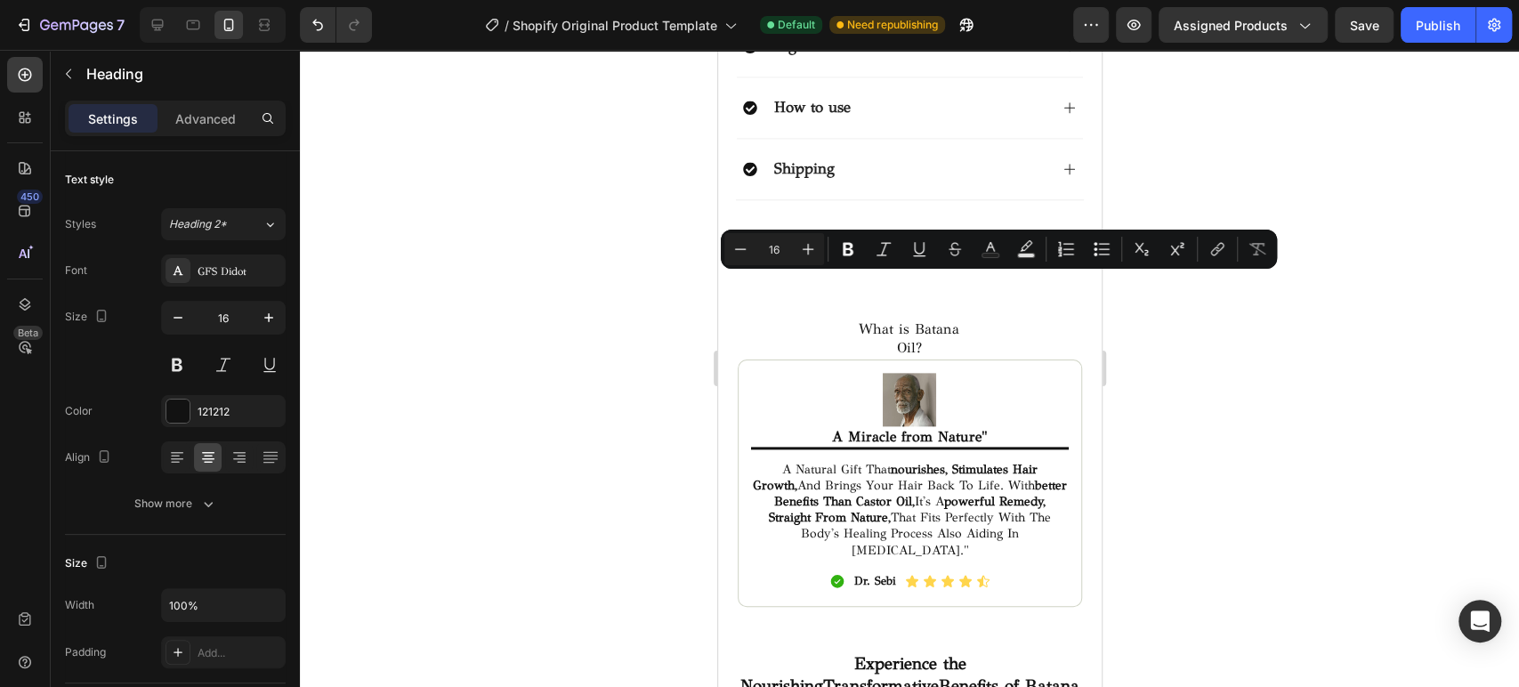
click at [860, 320] on p "What is Batana Oil?" at bounding box center [909, 338] width 116 height 37
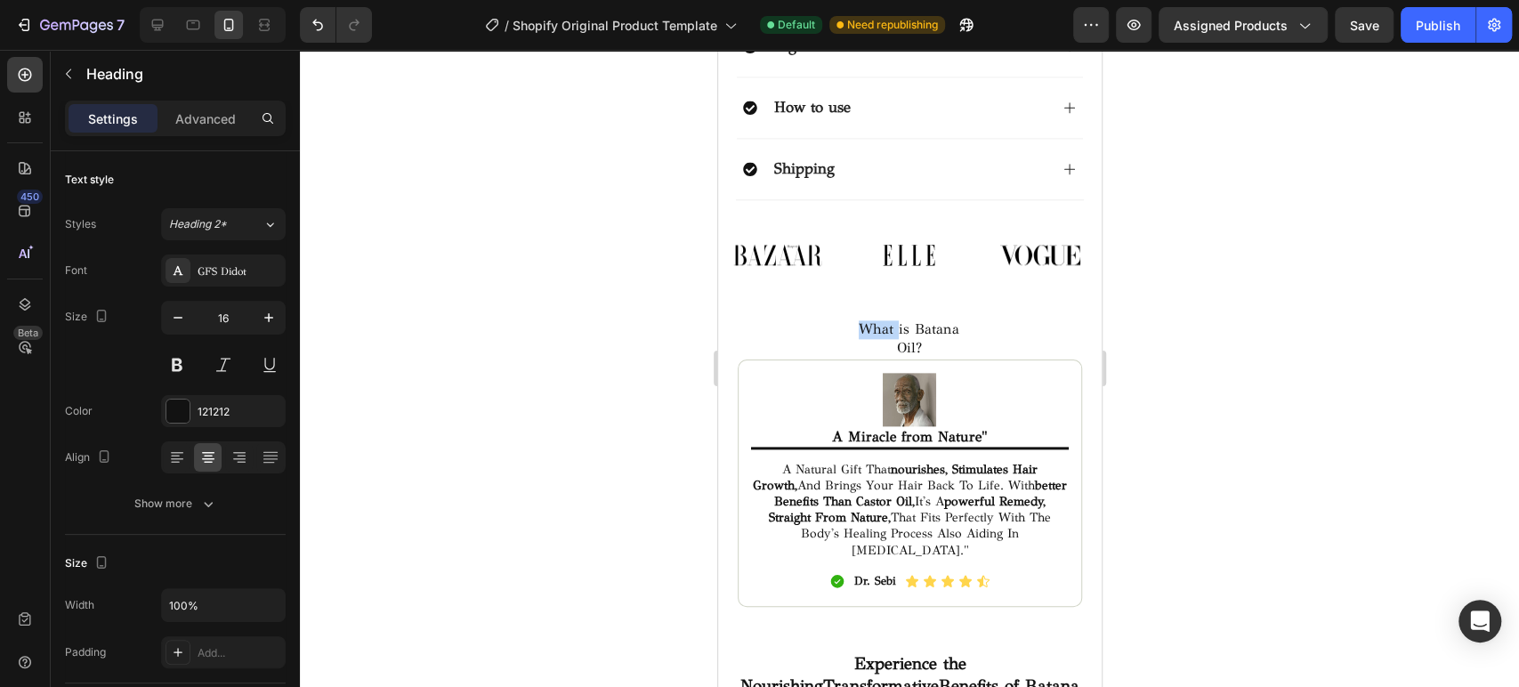
click at [860, 320] on p "What is Batana Oil?" at bounding box center [909, 338] width 116 height 37
drag, startPoint x: 893, startPoint y: 285, endPoint x: 930, endPoint y: 303, distance: 41.0
click at [930, 320] on p "What is Batana Oil?" at bounding box center [909, 338] width 116 height 37
click at [803, 295] on div "Image" at bounding box center [776, 296] width 119 height 126
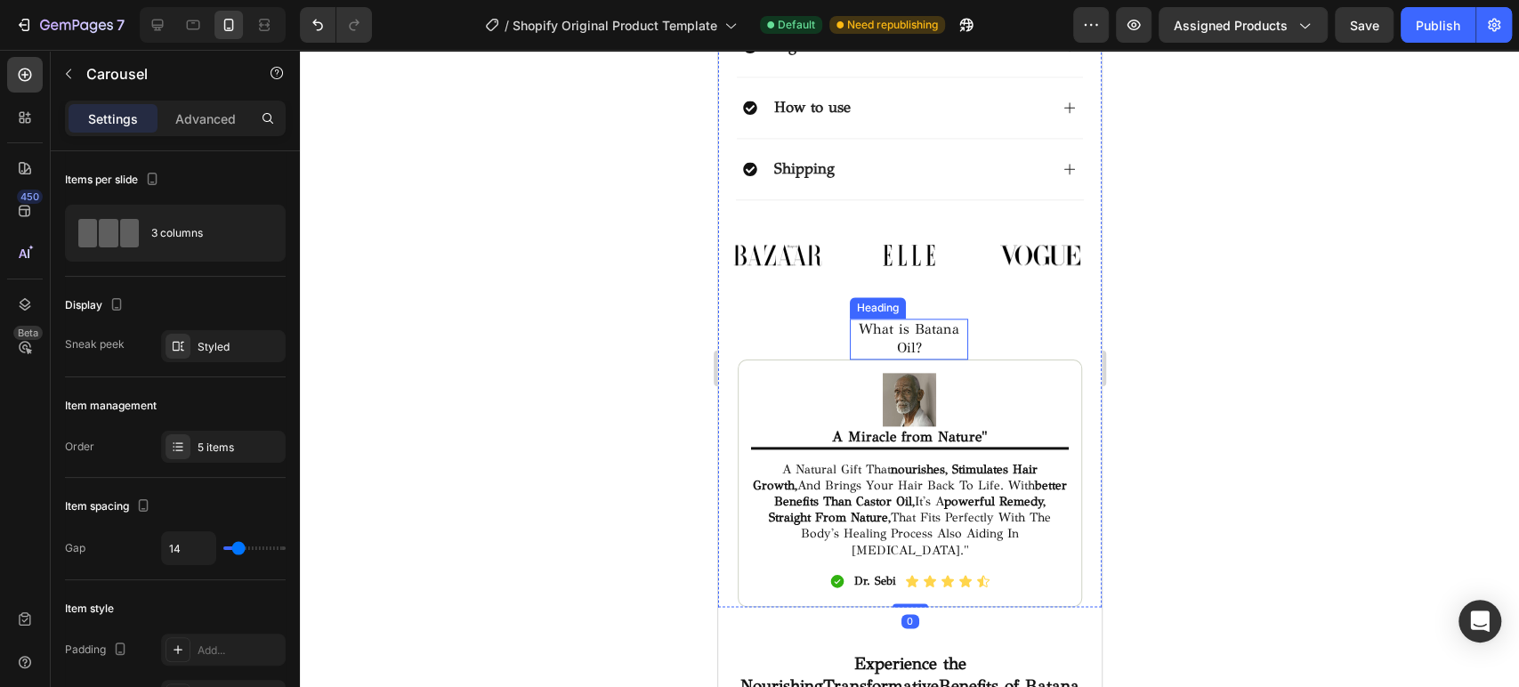
click at [919, 319] on h2 "What is Batana Oil?" at bounding box center [908, 339] width 119 height 41
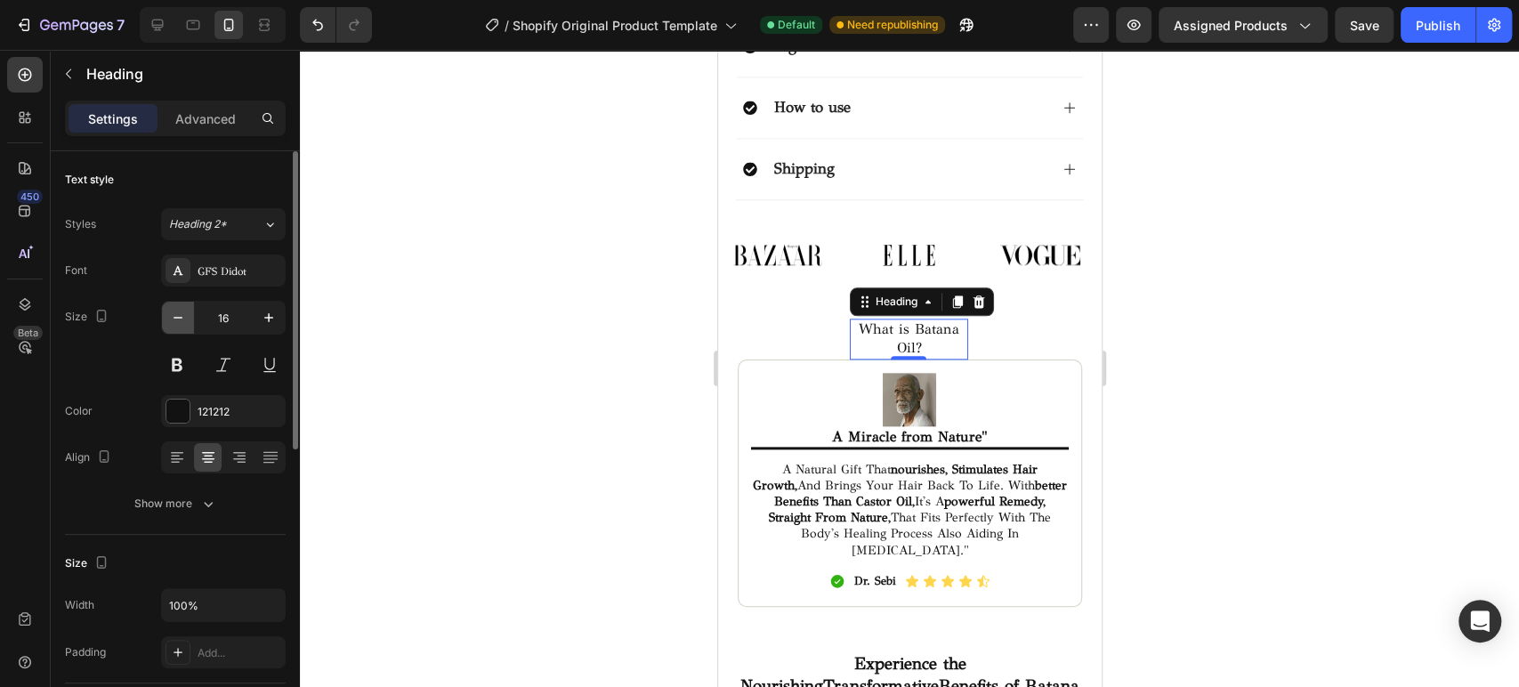
click at [185, 316] on icon "button" at bounding box center [178, 318] width 18 height 18
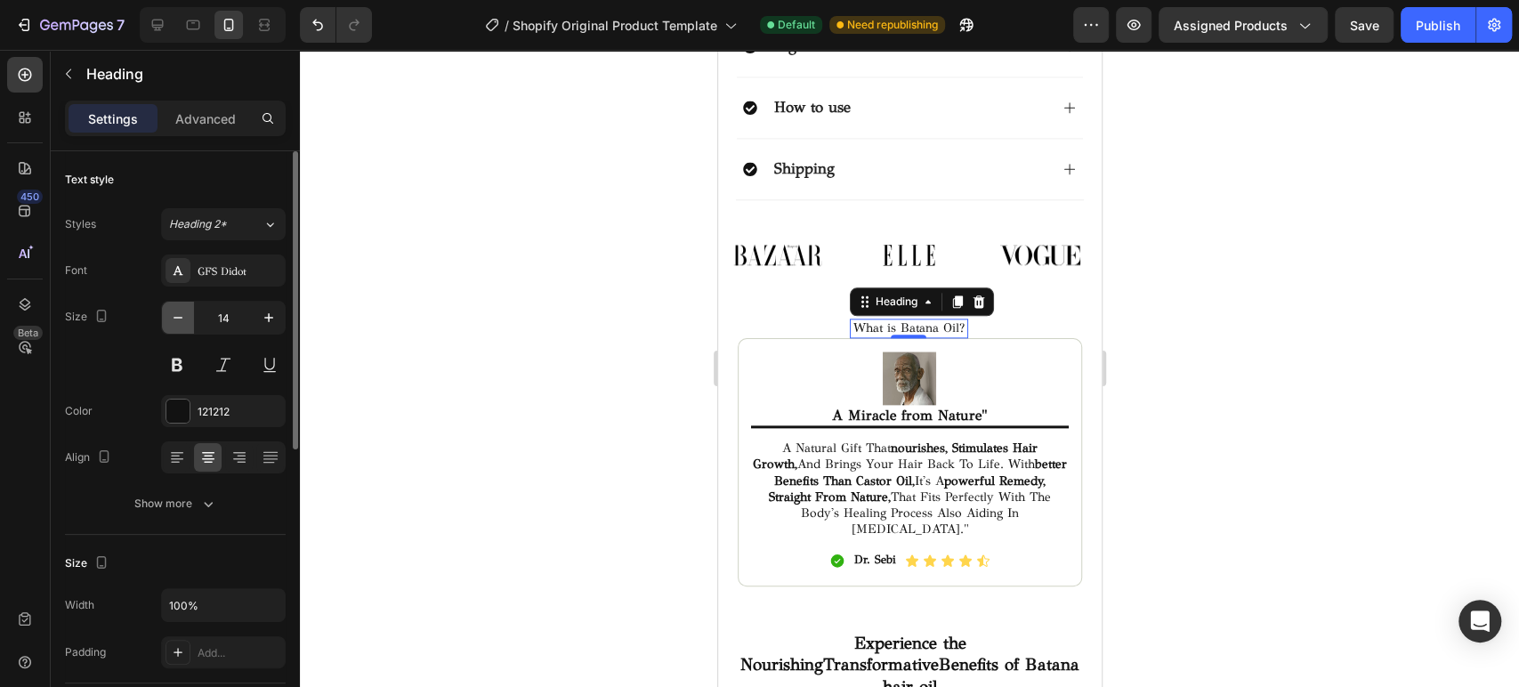
click at [178, 312] on icon "button" at bounding box center [178, 318] width 18 height 18
click at [265, 319] on icon "button" at bounding box center [269, 318] width 18 height 18
type input "14"
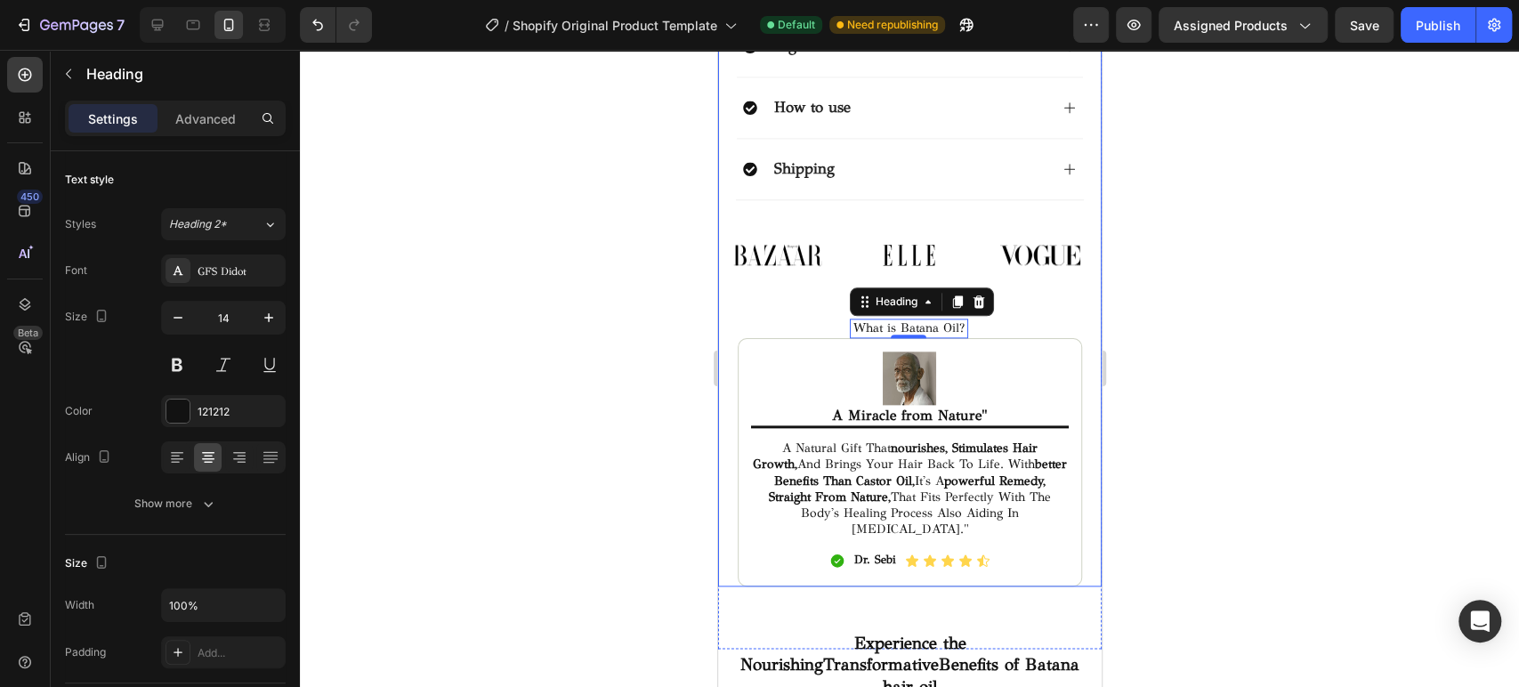
click at [791, 263] on div "Image" at bounding box center [776, 285] width 119 height 105
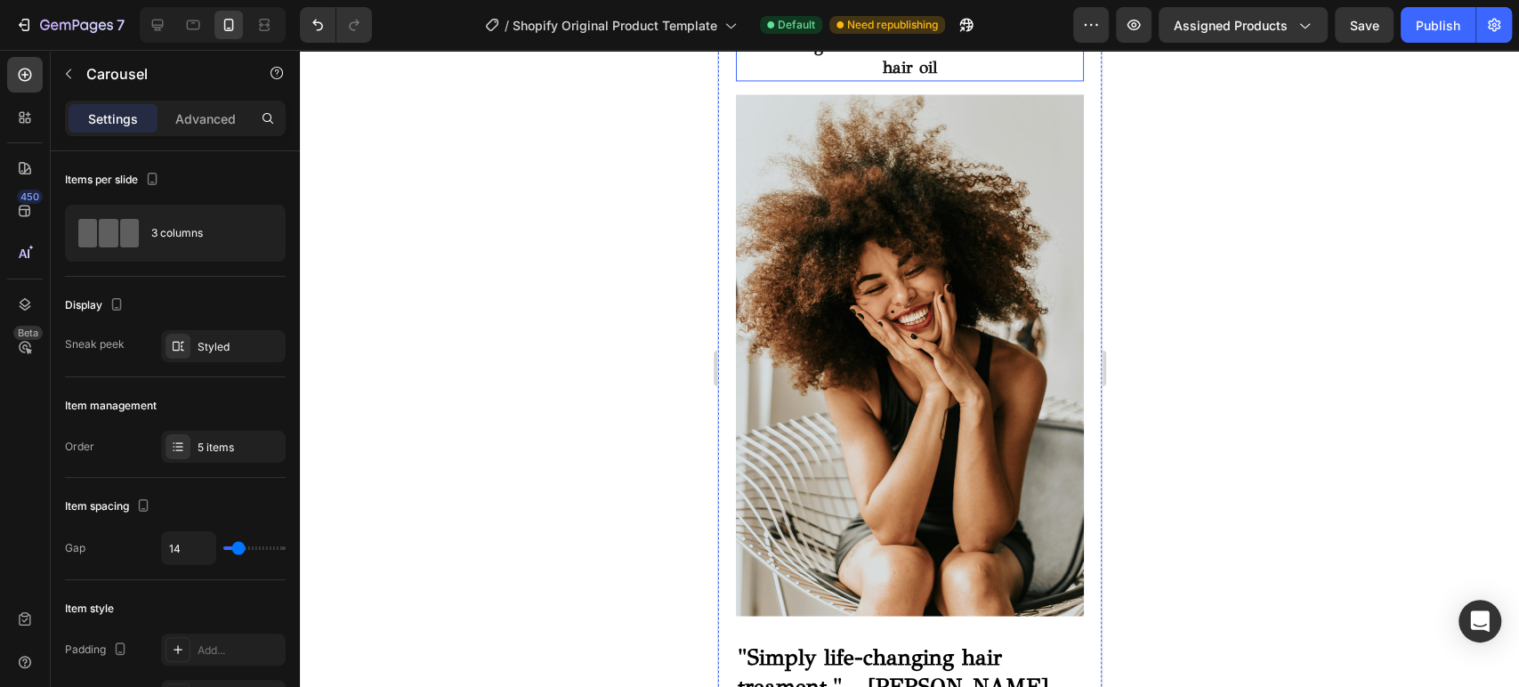
scroll to position [1716, 0]
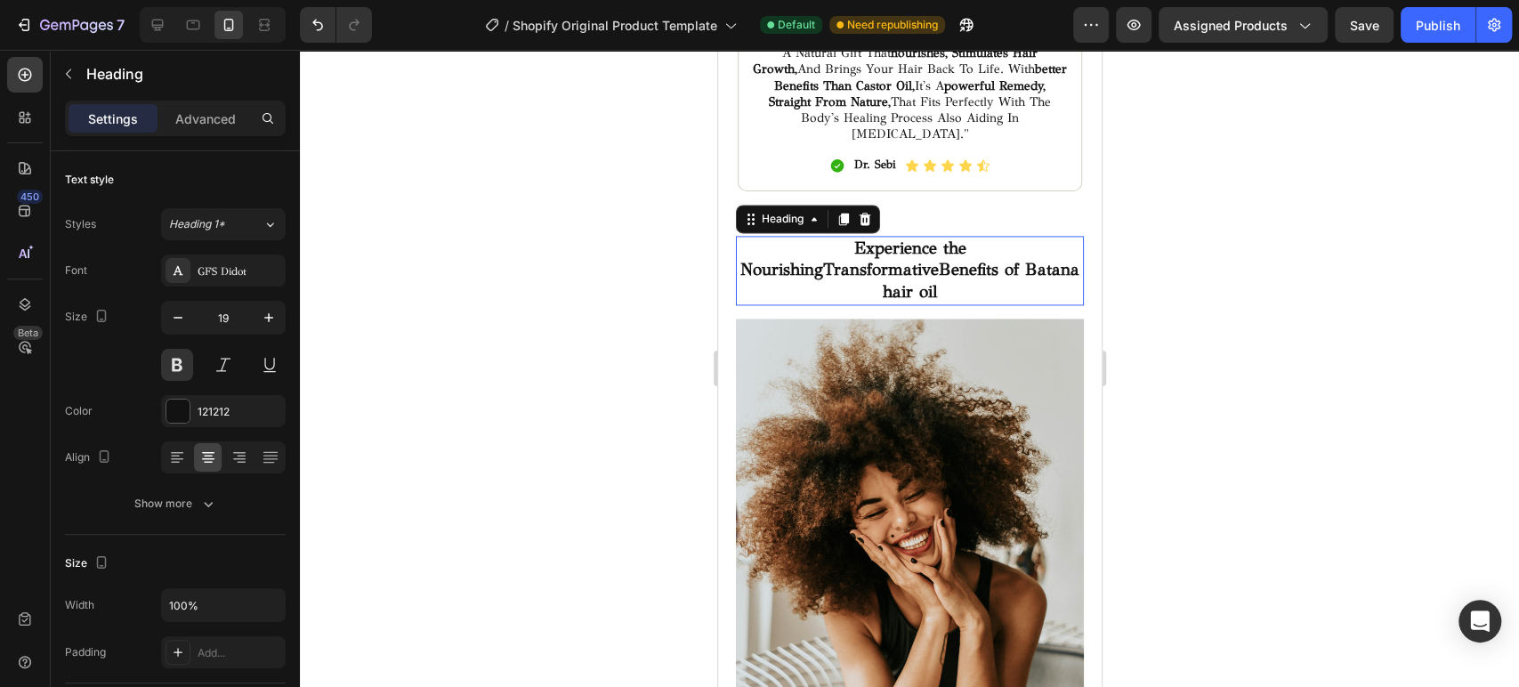
click at [906, 236] on h2 "Experience the Nourishing Transformative Benefits of Batana hair oil" at bounding box center [909, 270] width 348 height 69
click at [1004, 236] on h2 "Experience the Nourishing Transformative Benefits of Batana hair oil" at bounding box center [909, 270] width 348 height 69
click at [1004, 238] on p "Experience the Nourishing Transformative Benefits of Batana hair oil" at bounding box center [909, 271] width 344 height 66
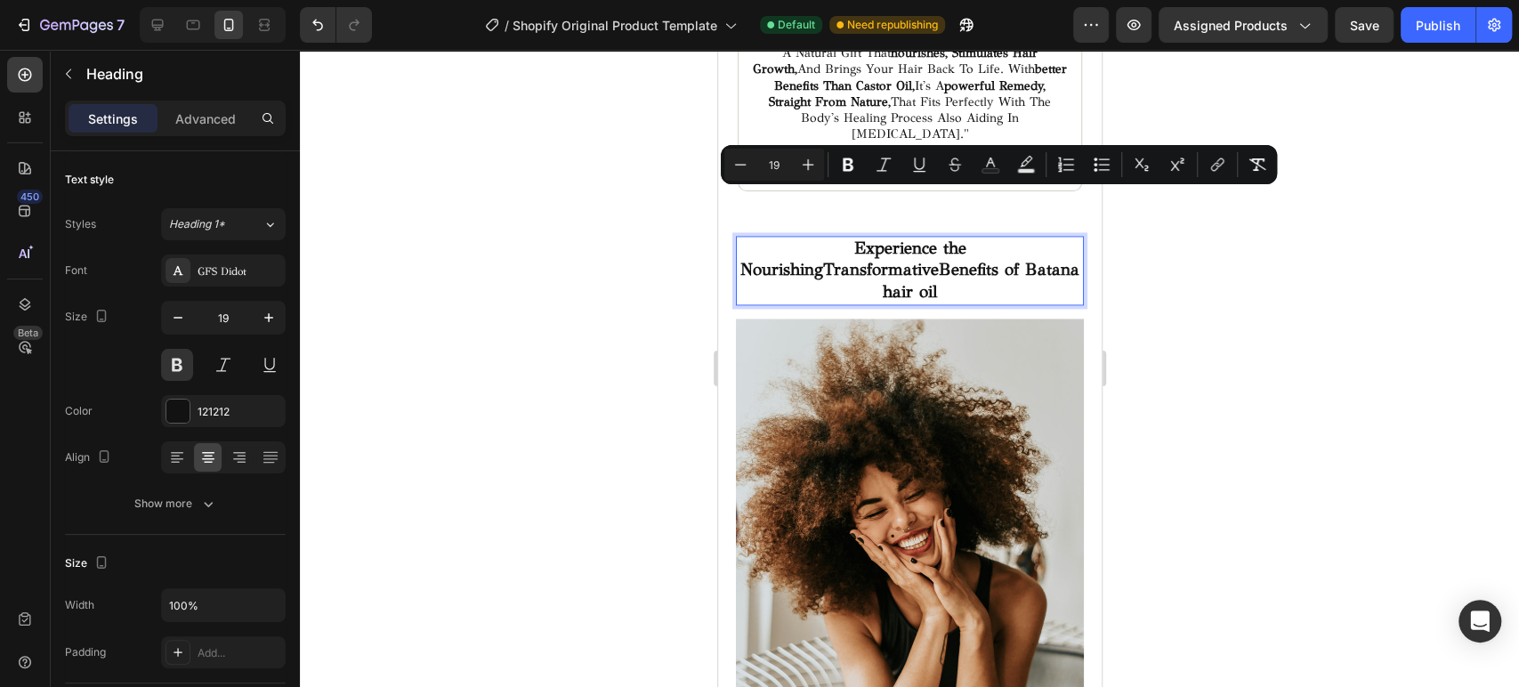
drag, startPoint x: 1002, startPoint y: 222, endPoint x: 712, endPoint y: 210, distance: 290.3
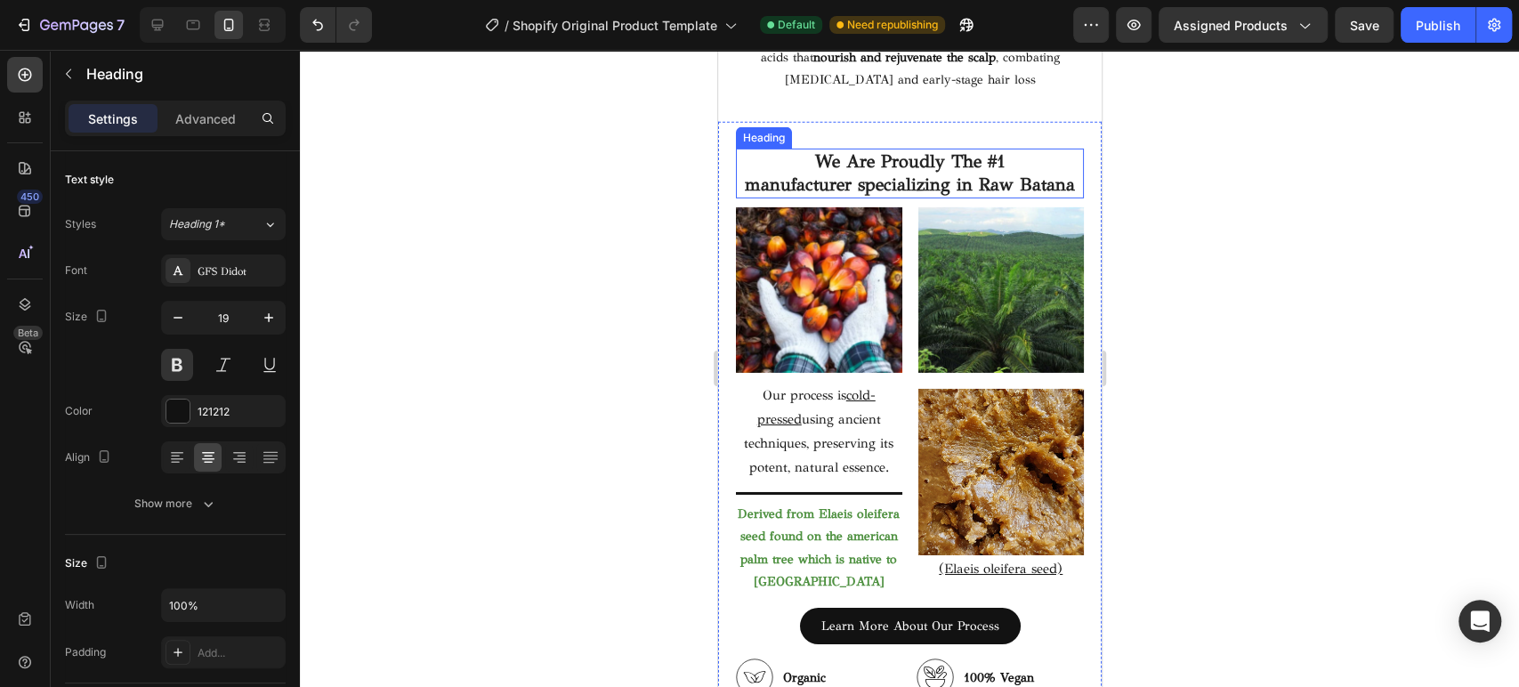
scroll to position [3793, 0]
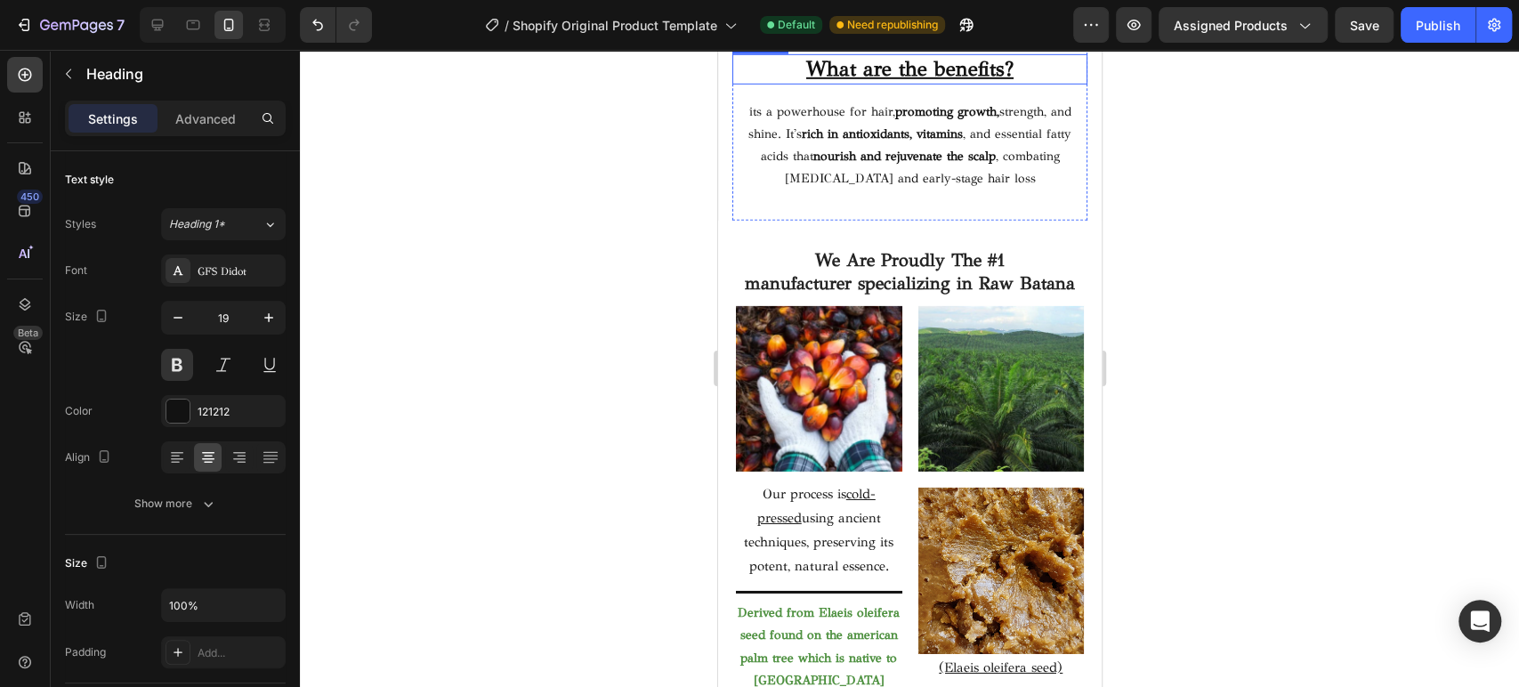
click at [883, 81] on u "What are the benefits?" at bounding box center [908, 68] width 207 height 25
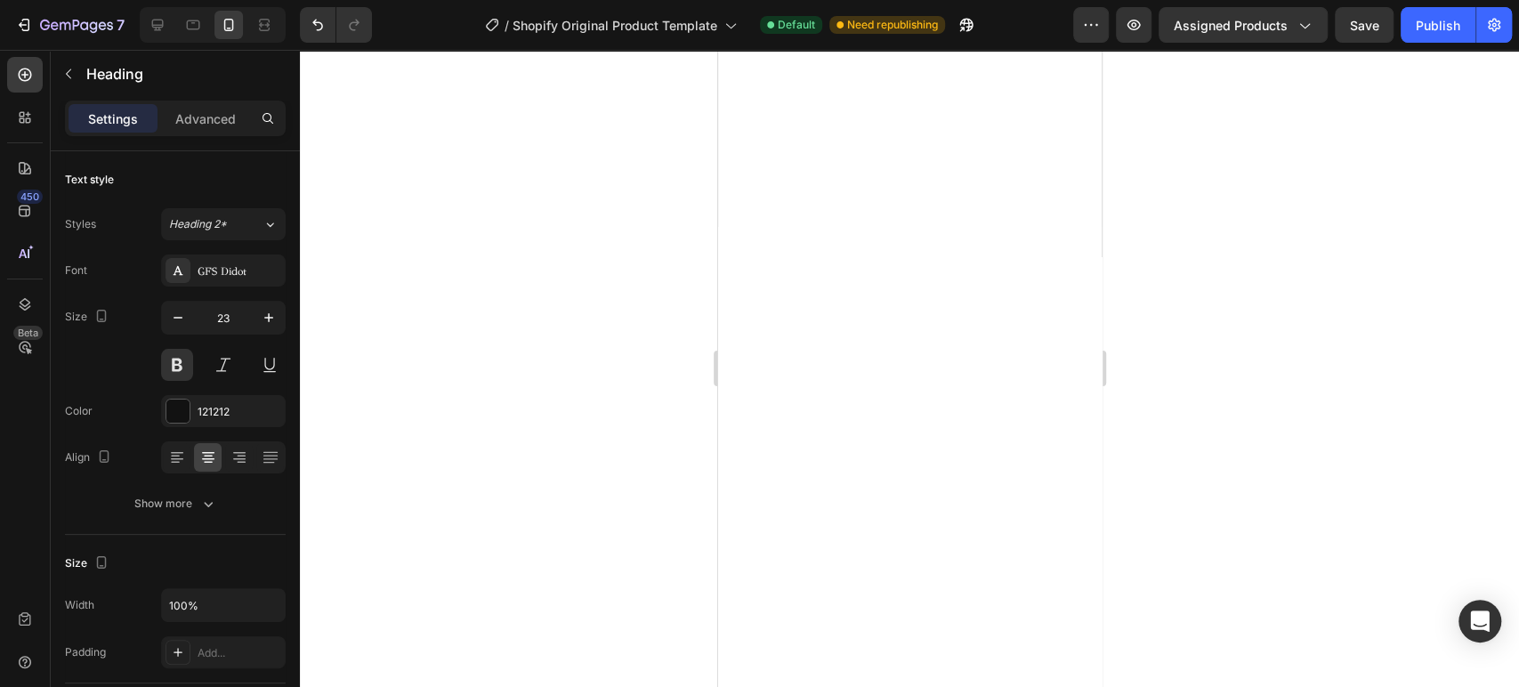
scroll to position [3002, 0]
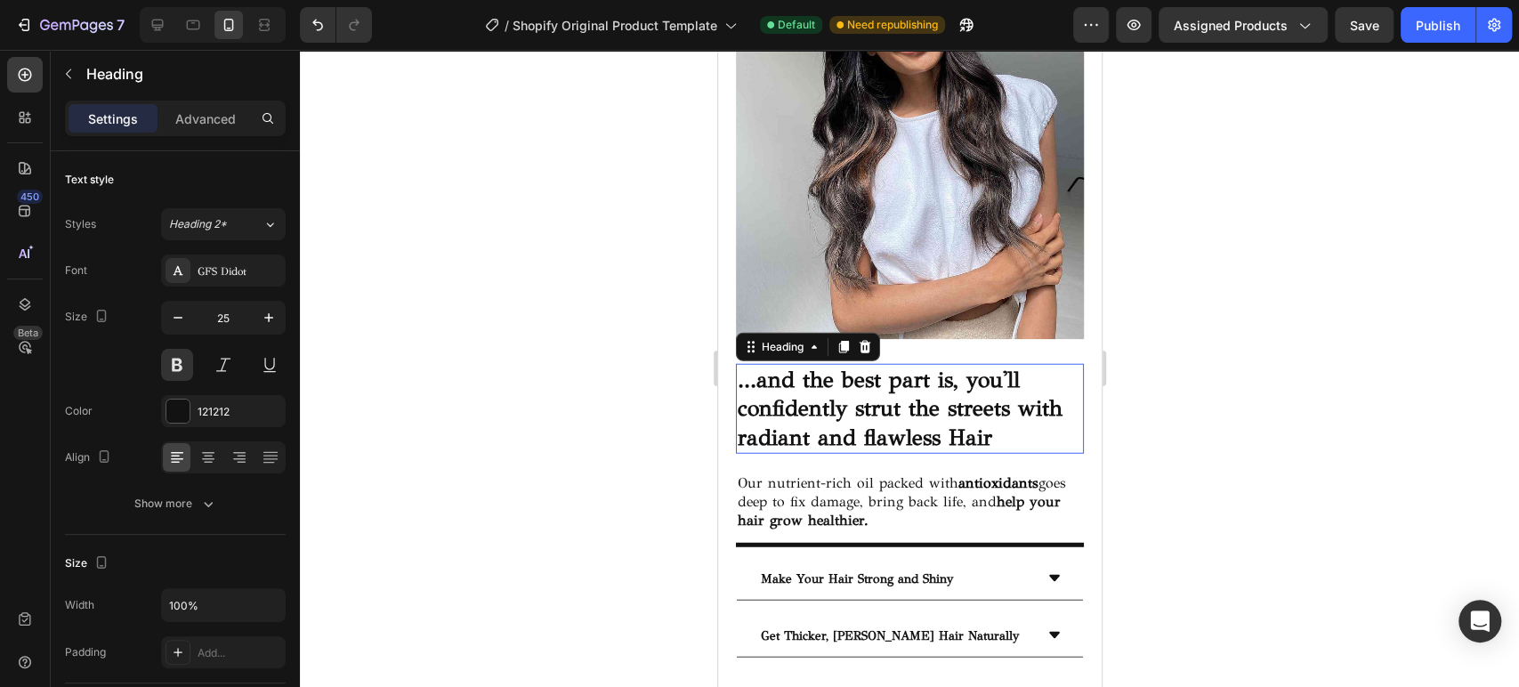
click at [854, 398] on h2 "...and the best part is, you'll confidently strut the streets with radiant and …" at bounding box center [909, 409] width 348 height 91
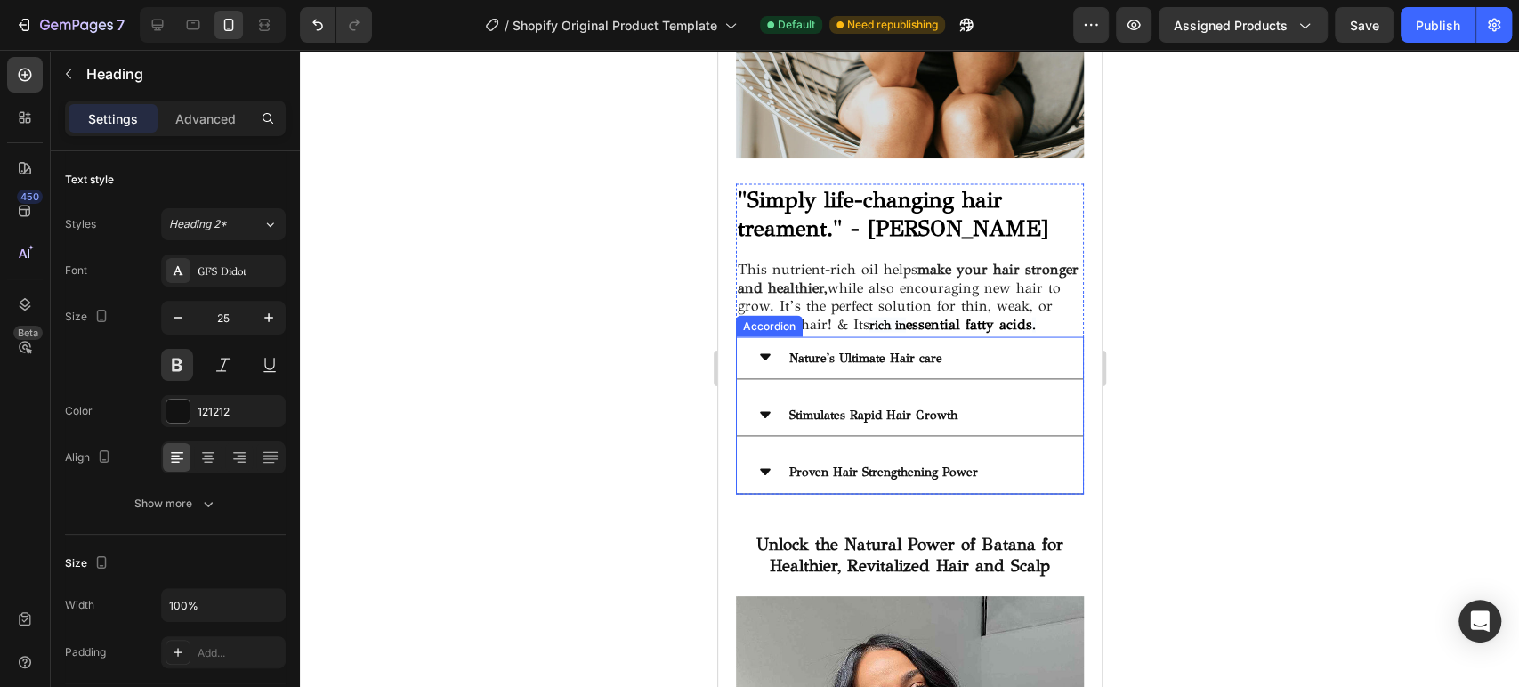
scroll to position [2409, 0]
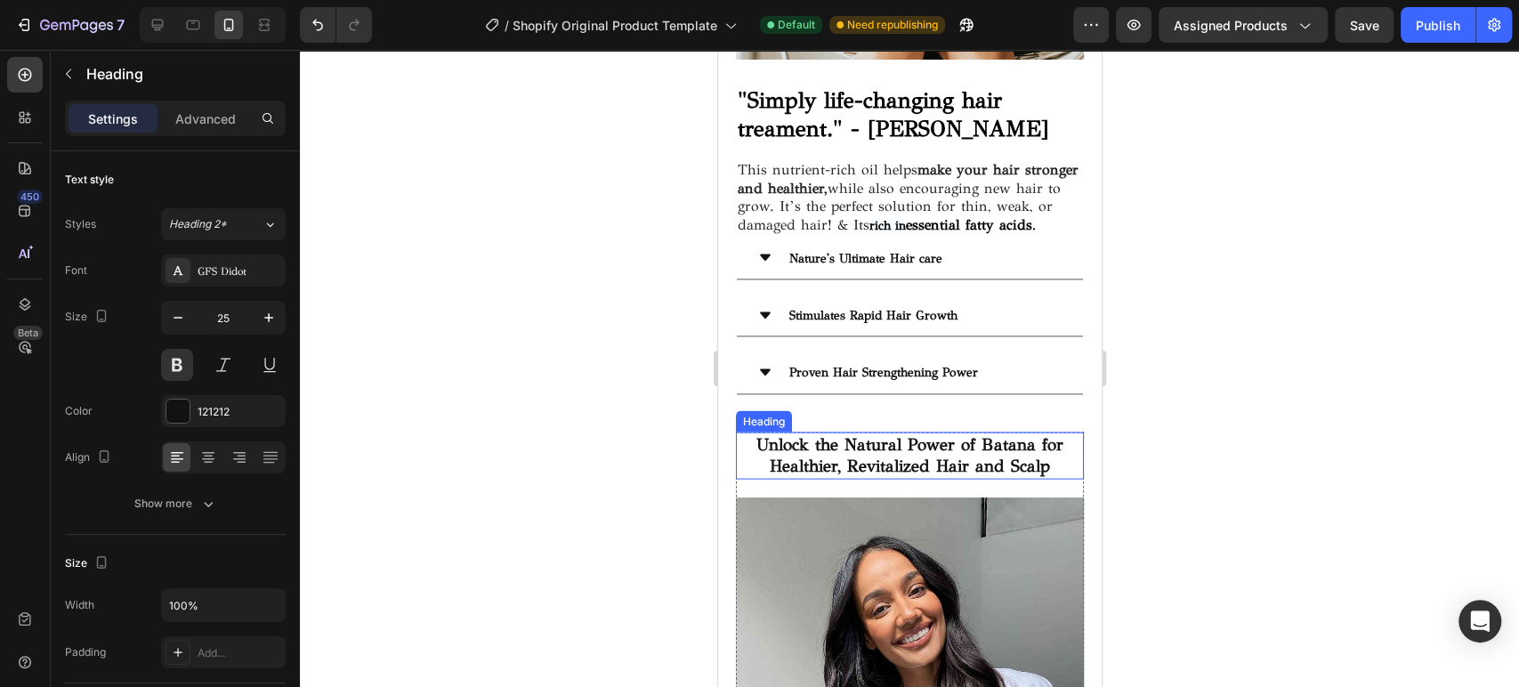
click at [876, 434] on h2 "Unlock the Natural Power of Batana for Healthier, Revitalized Hair and Scalp" at bounding box center [909, 455] width 348 height 47
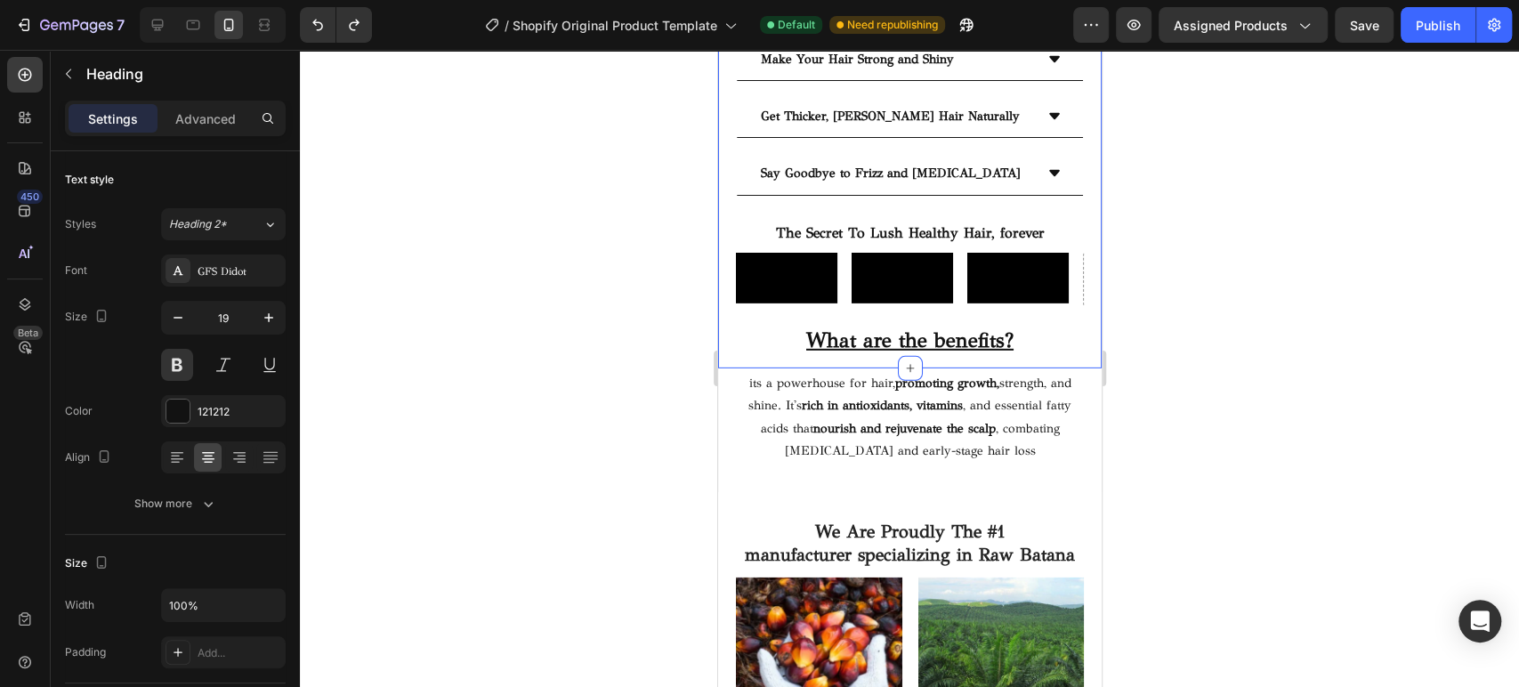
scroll to position [3680, 0]
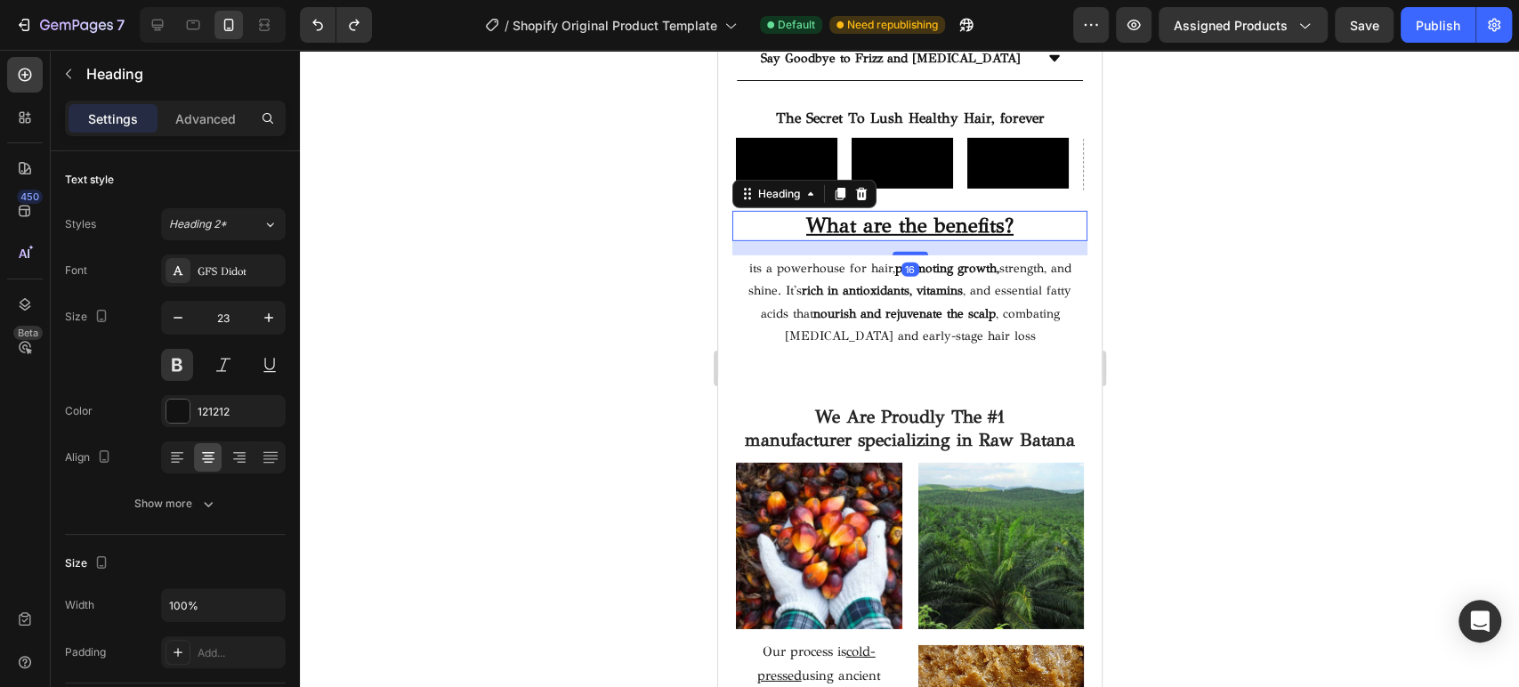
click at [940, 238] on u "What are the benefits?" at bounding box center [908, 225] width 207 height 25
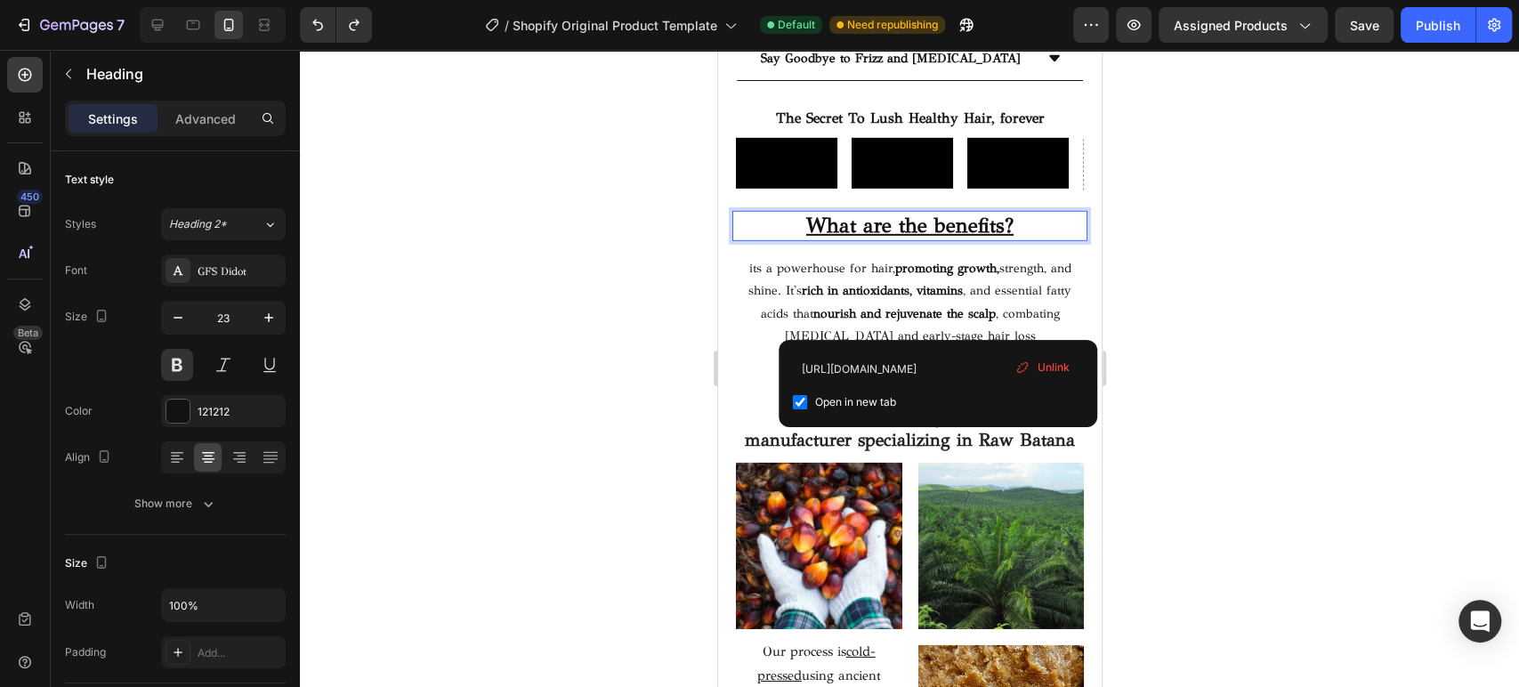
click at [997, 238] on u "What are the benefits?" at bounding box center [908, 225] width 207 height 25
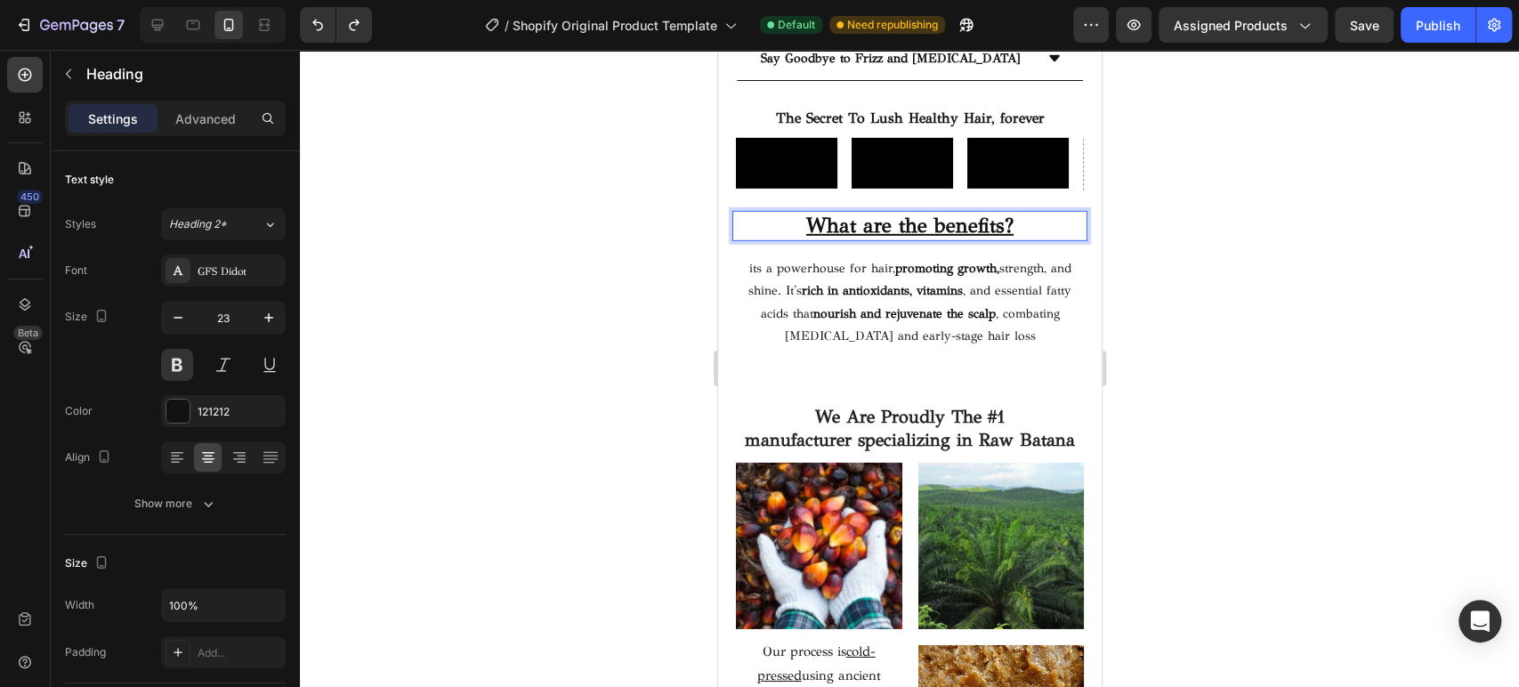
click at [1009, 239] on p "What are the benefits? ⁠⁠⁠⁠⁠⁠⁠" at bounding box center [908, 226] width 351 height 27
drag, startPoint x: 935, startPoint y: 319, endPoint x: 800, endPoint y: 322, distance: 135.3
click at [800, 239] on p "What are the benefits?" at bounding box center [908, 226] width 351 height 27
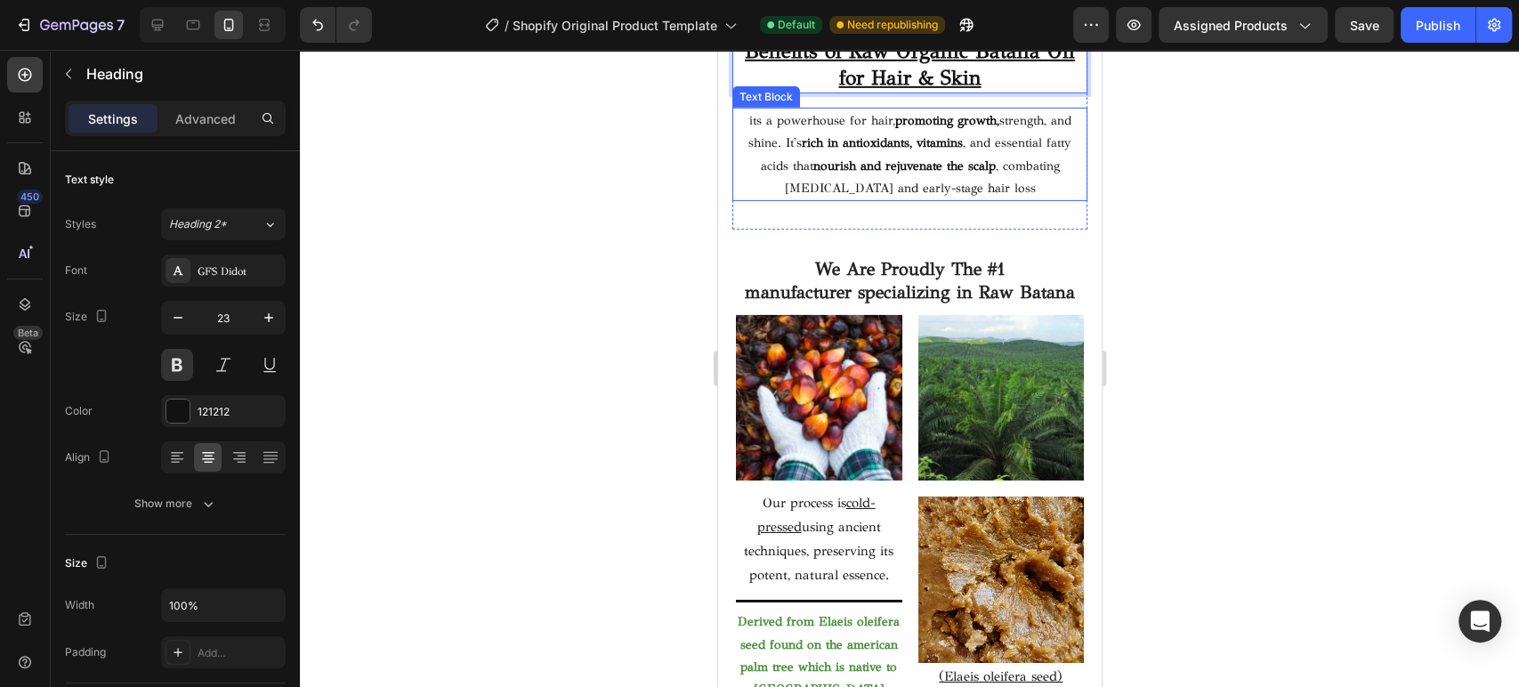
scroll to position [3878, 0]
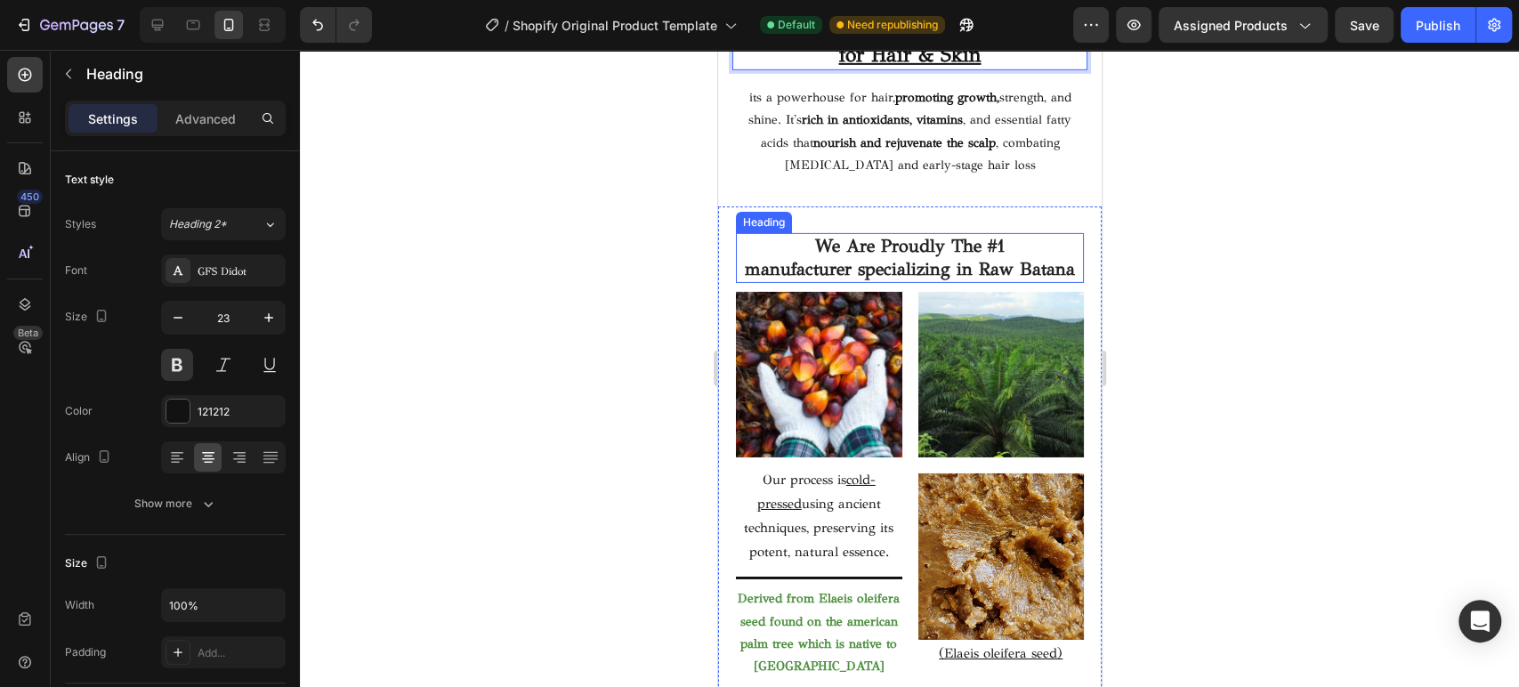
click at [914, 283] on h2 "We Are Proudly The #1 manufacturer specializing in Raw Batana" at bounding box center [909, 258] width 348 height 50
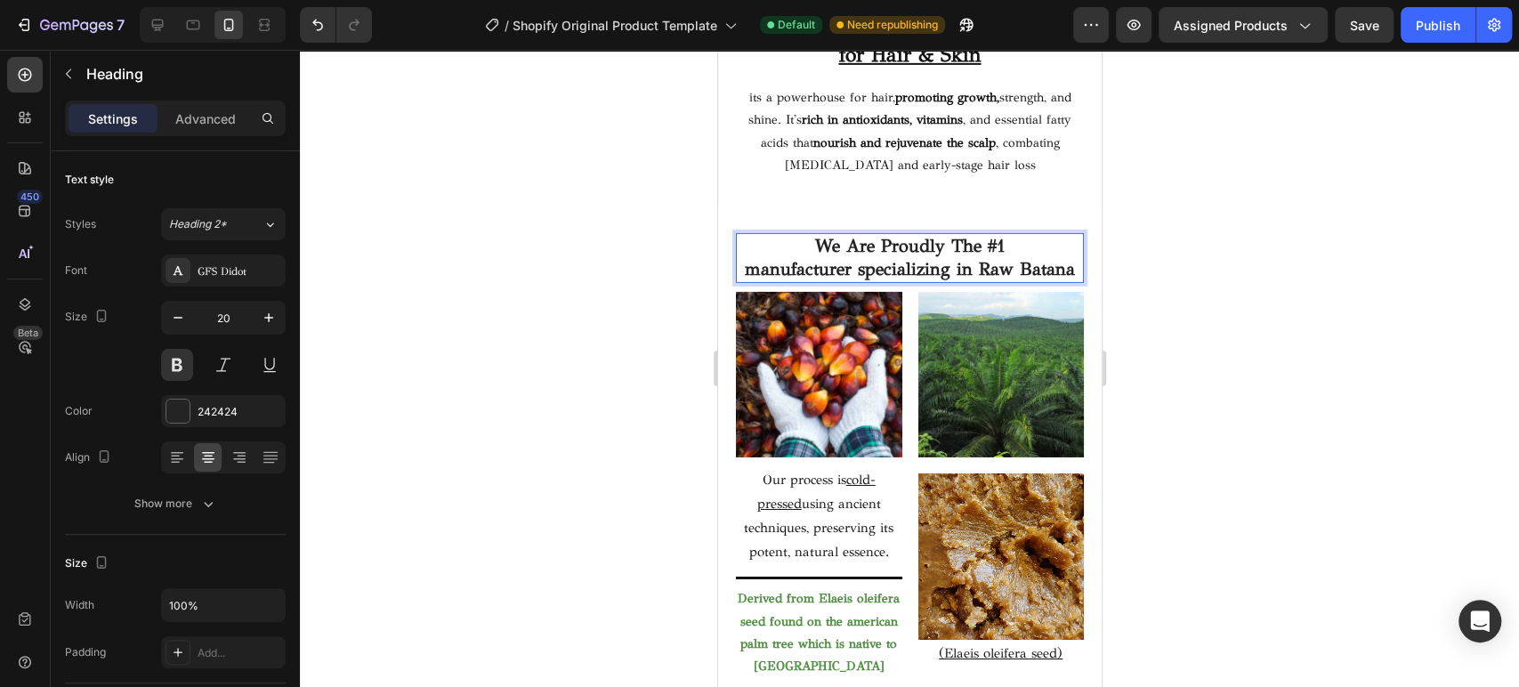
click at [915, 283] on h2 "We Are Proudly The #1 manufacturer specializing in Raw Batana" at bounding box center [909, 258] width 348 height 50
click at [915, 281] on p "We Are Proudly The #1 manufacturer specializing in Raw Batana" at bounding box center [909, 258] width 344 height 46
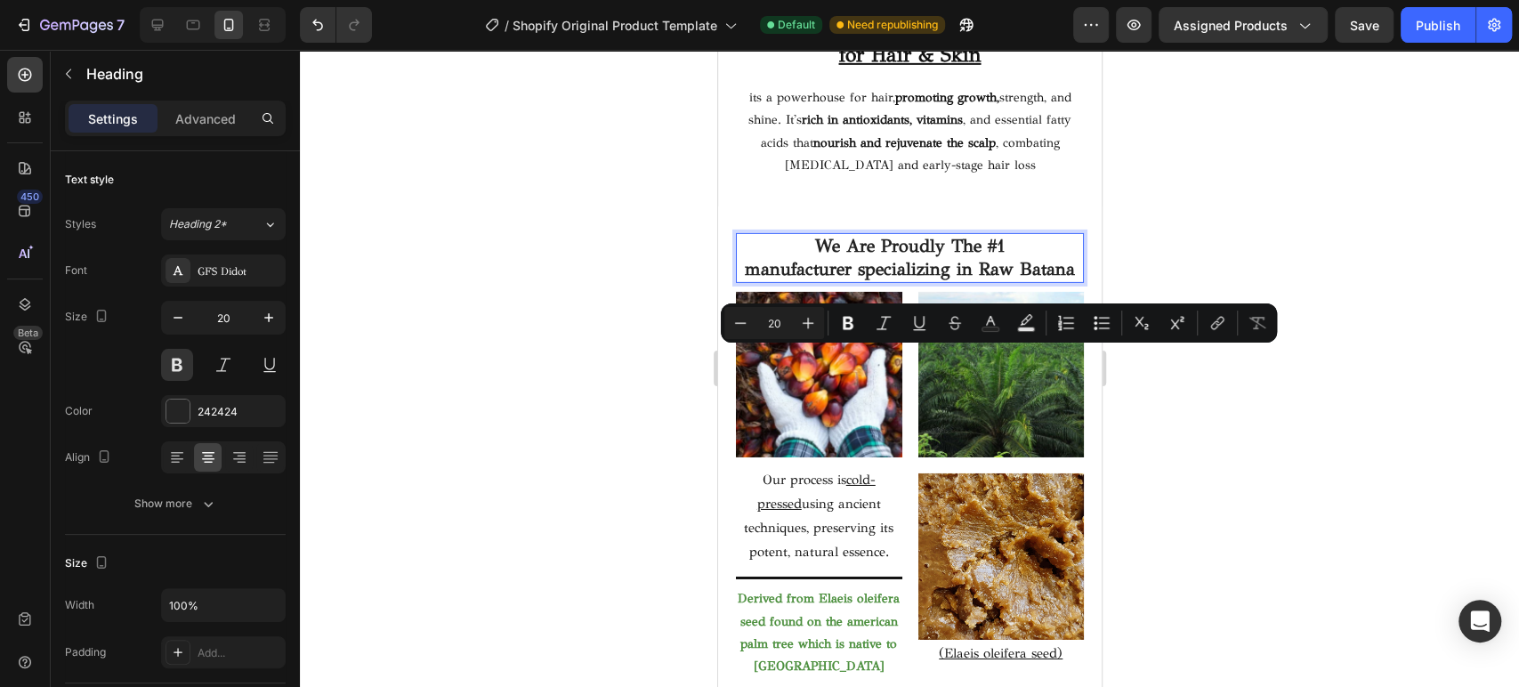
click at [926, 281] on p "We Are Proudly The #1 manufacturer specializing in Raw Batana" at bounding box center [909, 258] width 344 height 46
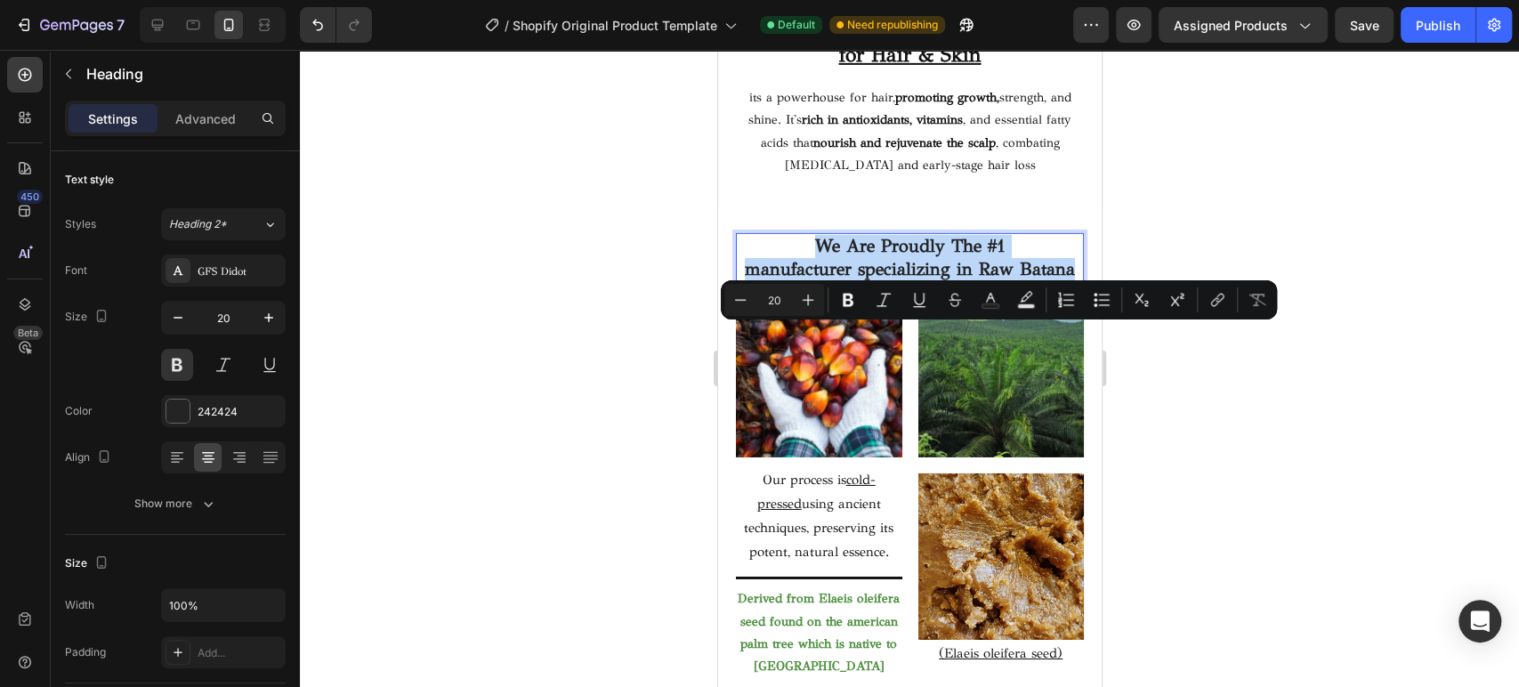
drag, startPoint x: 936, startPoint y: 383, endPoint x: 795, endPoint y: 327, distance: 152.5
click at [795, 281] on p "We Are Proudly The #1 manufacturer specializing in Raw Batana" at bounding box center [909, 258] width 344 height 46
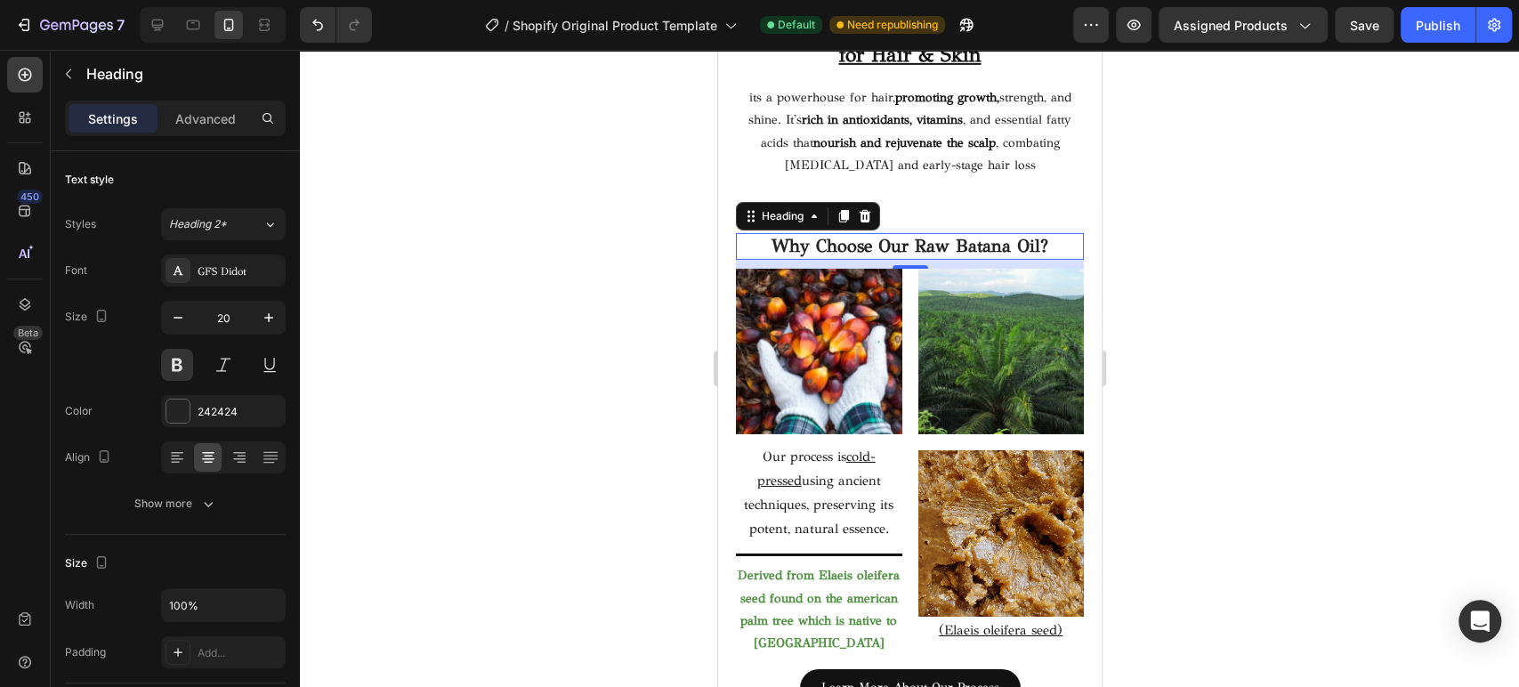
click at [612, 428] on div at bounding box center [909, 368] width 1219 height 637
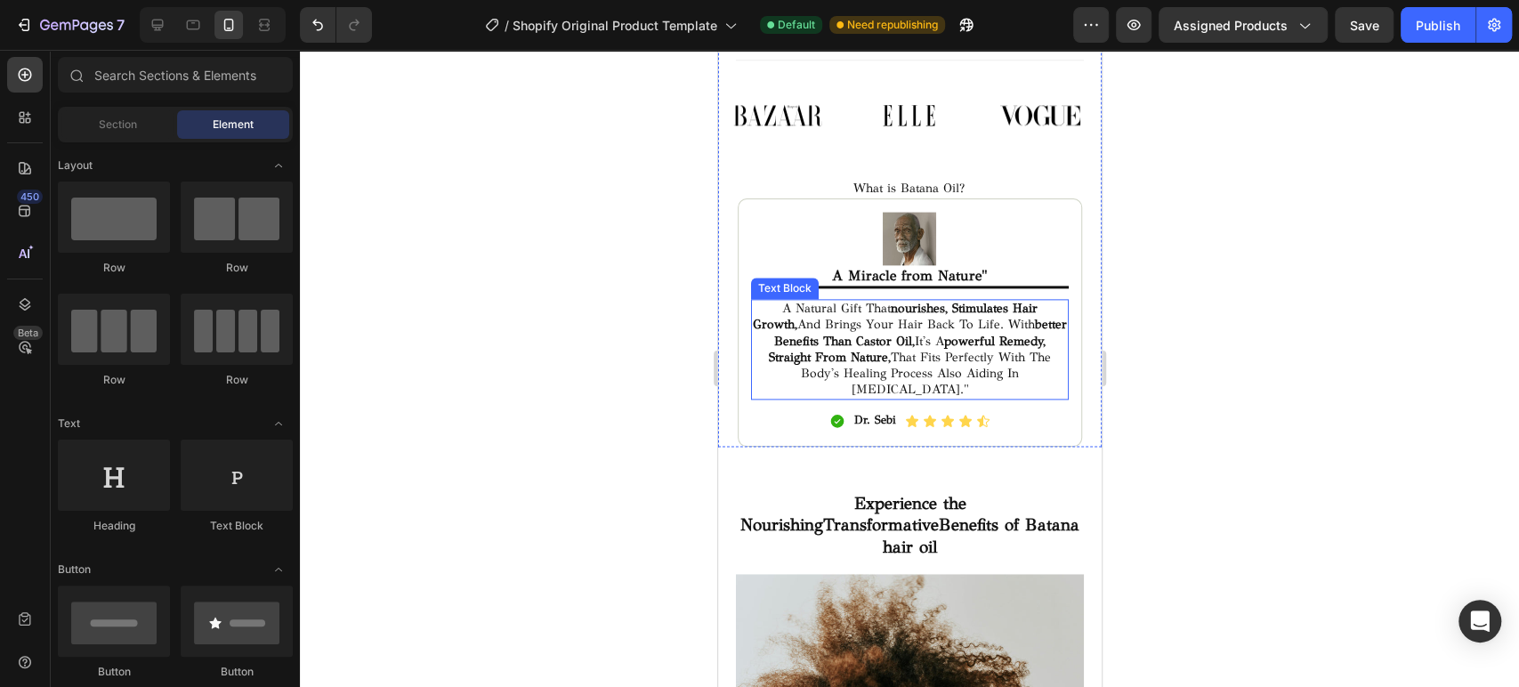
scroll to position [1406, 0]
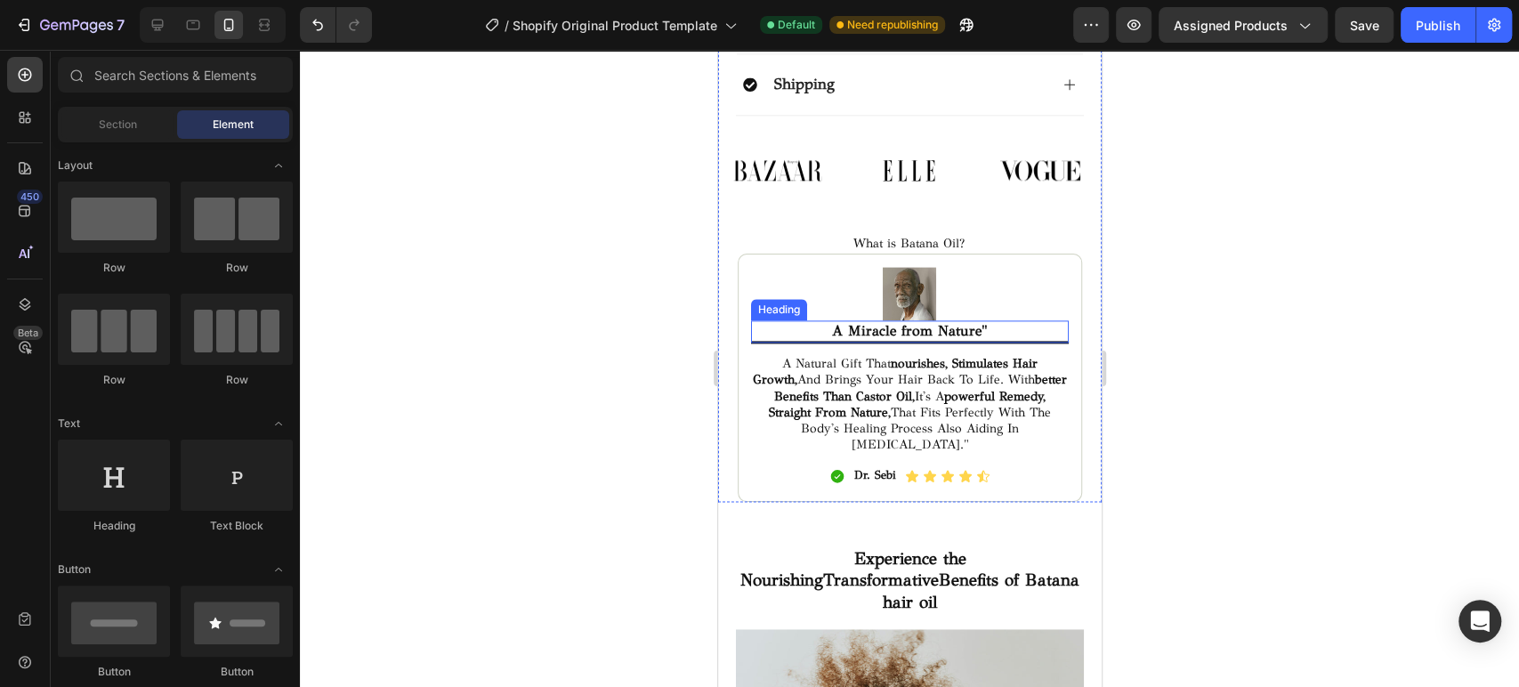
click at [873, 320] on h2 "A Miracle from Nature"" at bounding box center [909, 331] width 319 height 22
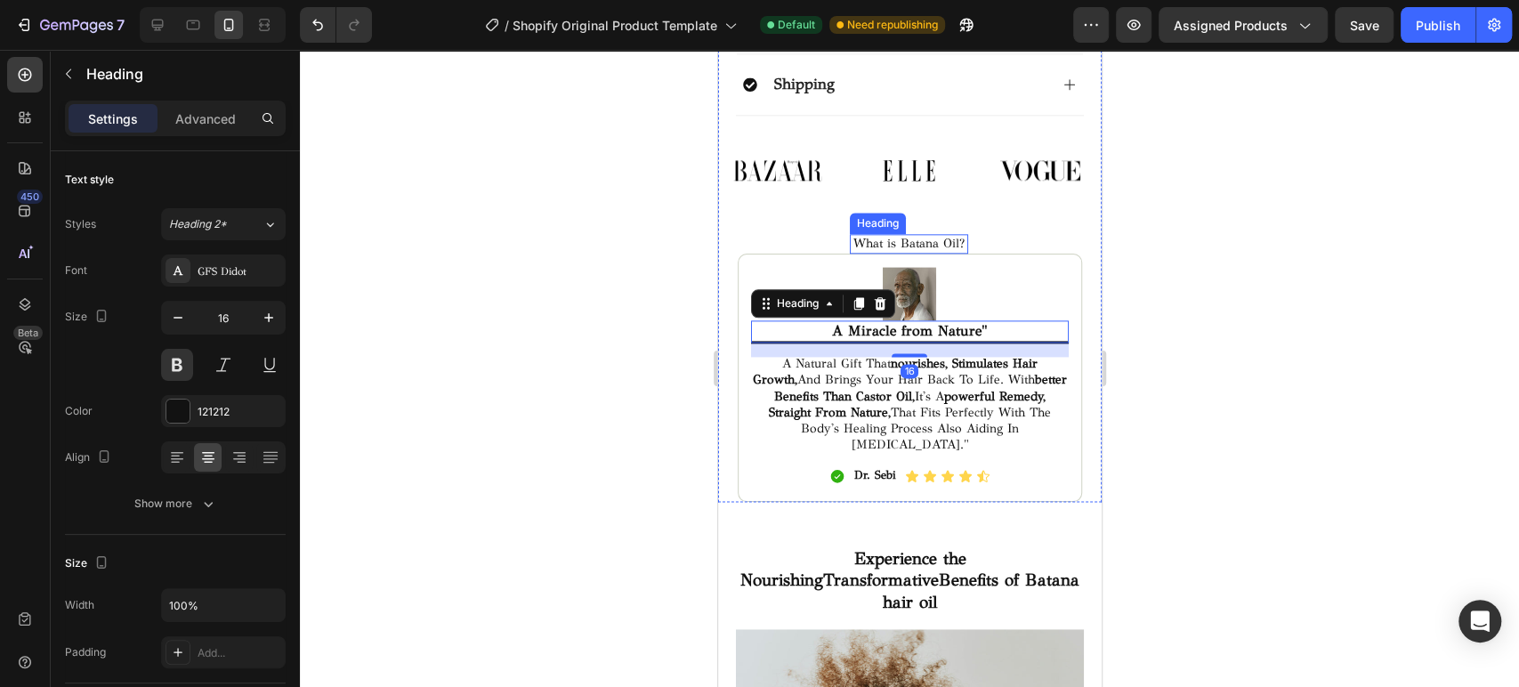
click at [908, 234] on h2 "What is Batana Oil?" at bounding box center [908, 244] width 119 height 20
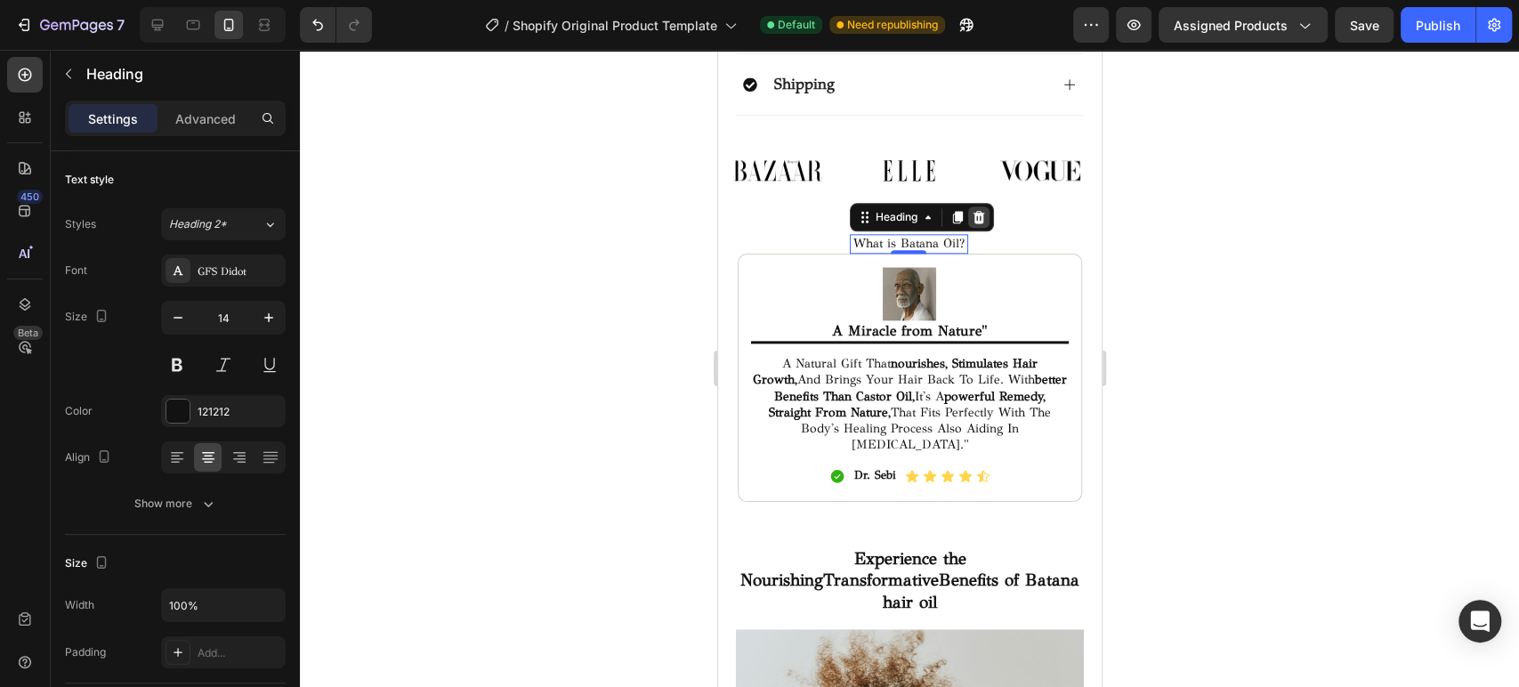
click at [977, 210] on icon at bounding box center [978, 217] width 14 height 14
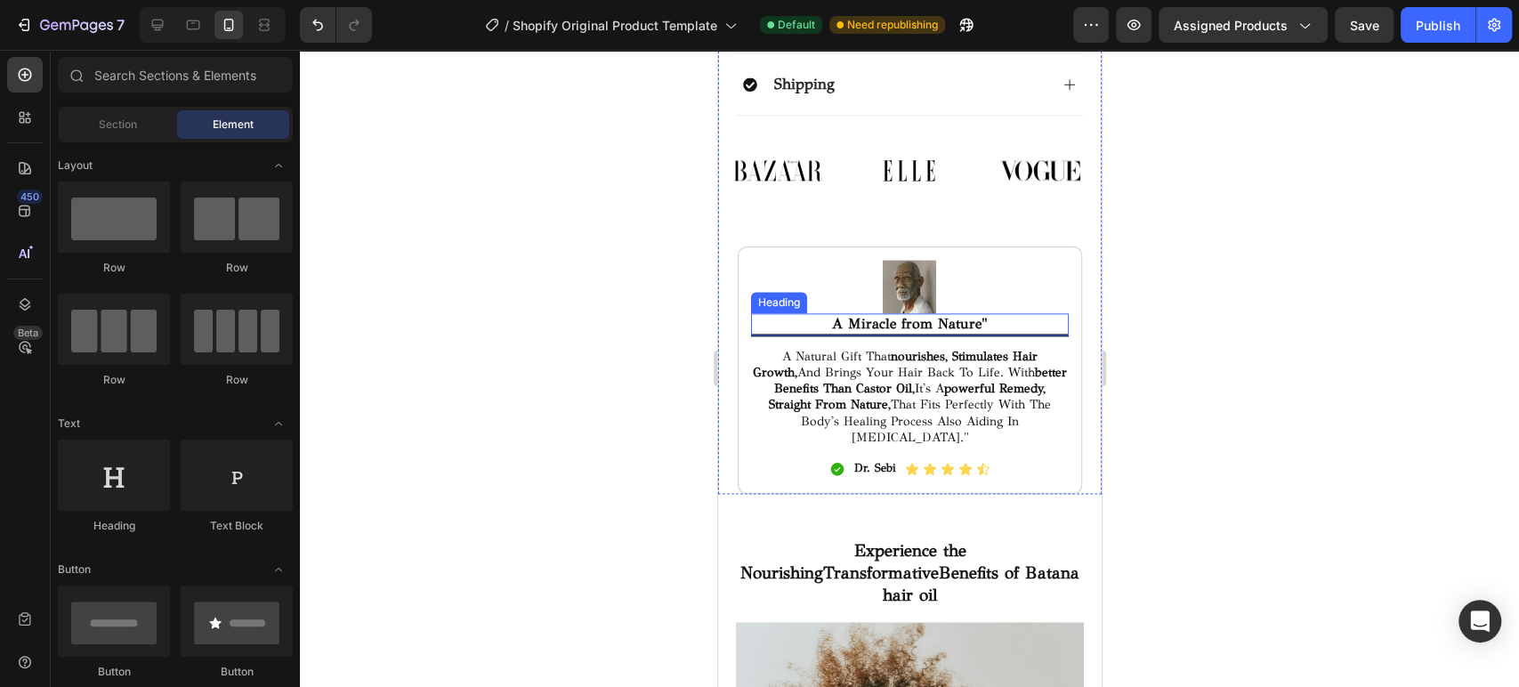
click at [917, 313] on h2 "A Miracle from Nature"" at bounding box center [909, 324] width 319 height 22
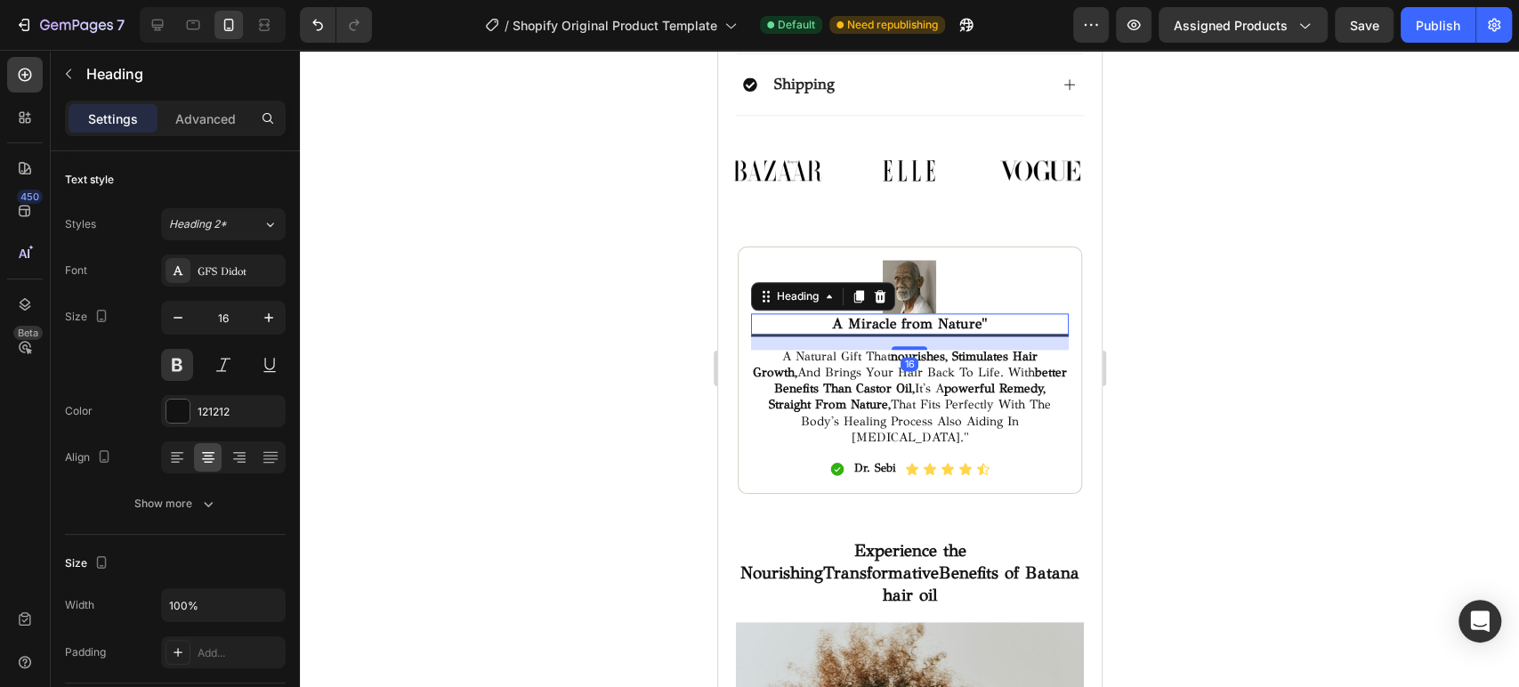
click at [917, 313] on h2 "A Miracle from Nature"" at bounding box center [909, 324] width 319 height 22
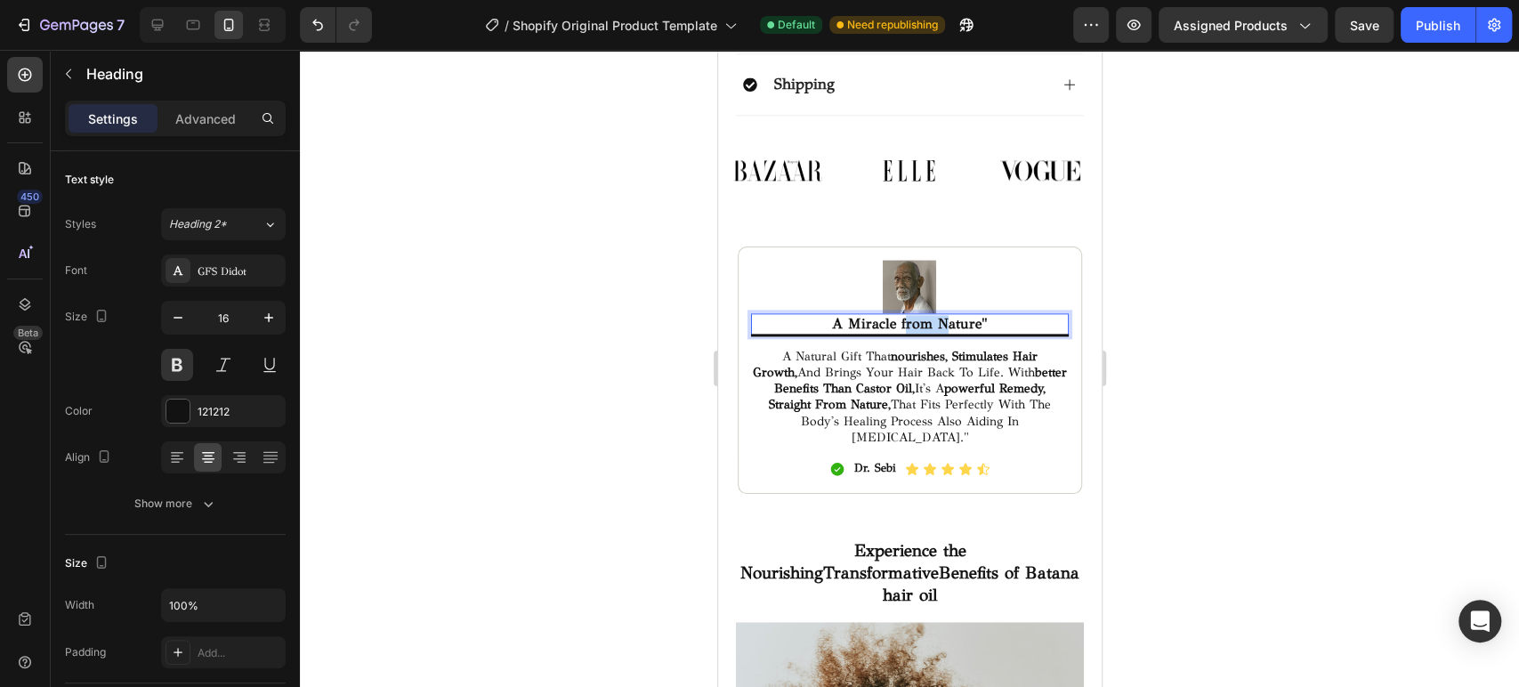
click at [917, 315] on p "A Miracle from Nature"" at bounding box center [909, 324] width 315 height 19
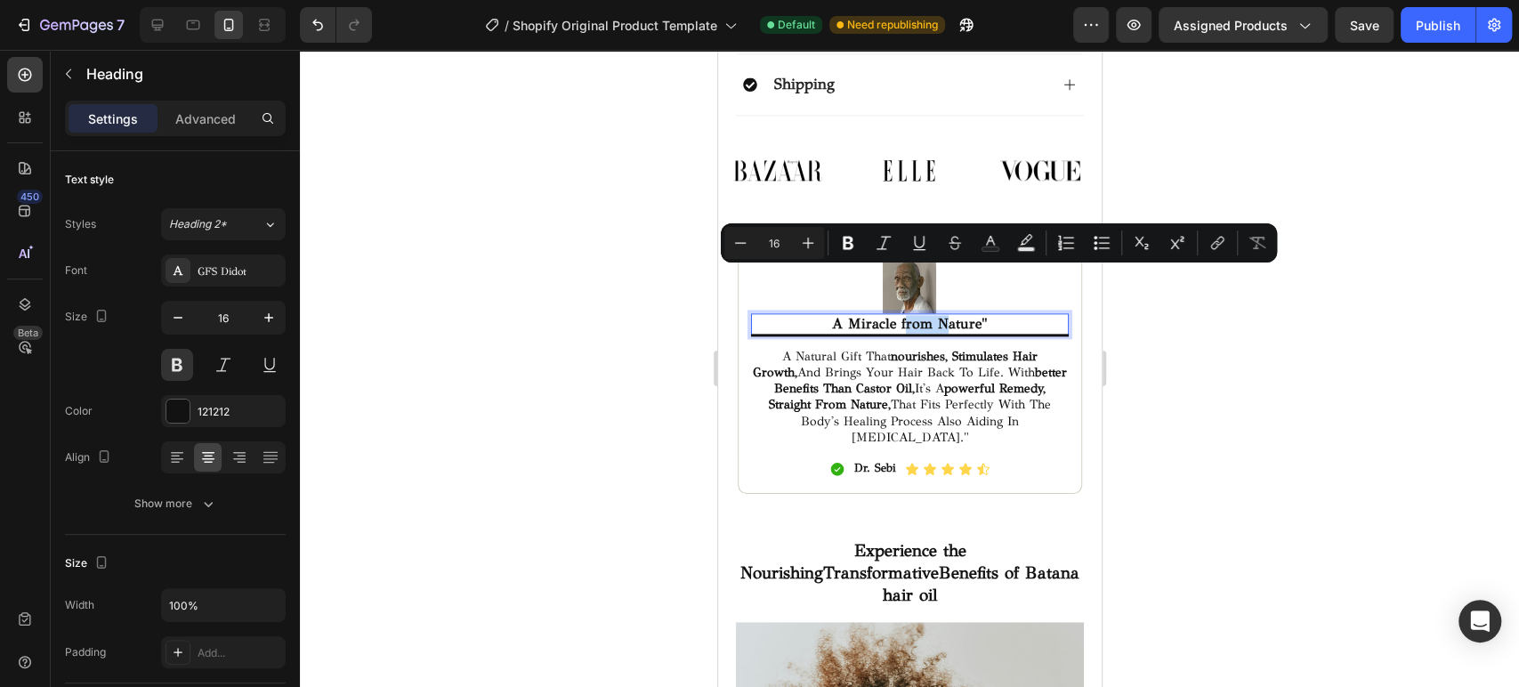
click at [917, 315] on p "A Miracle from Nature"" at bounding box center [909, 324] width 315 height 19
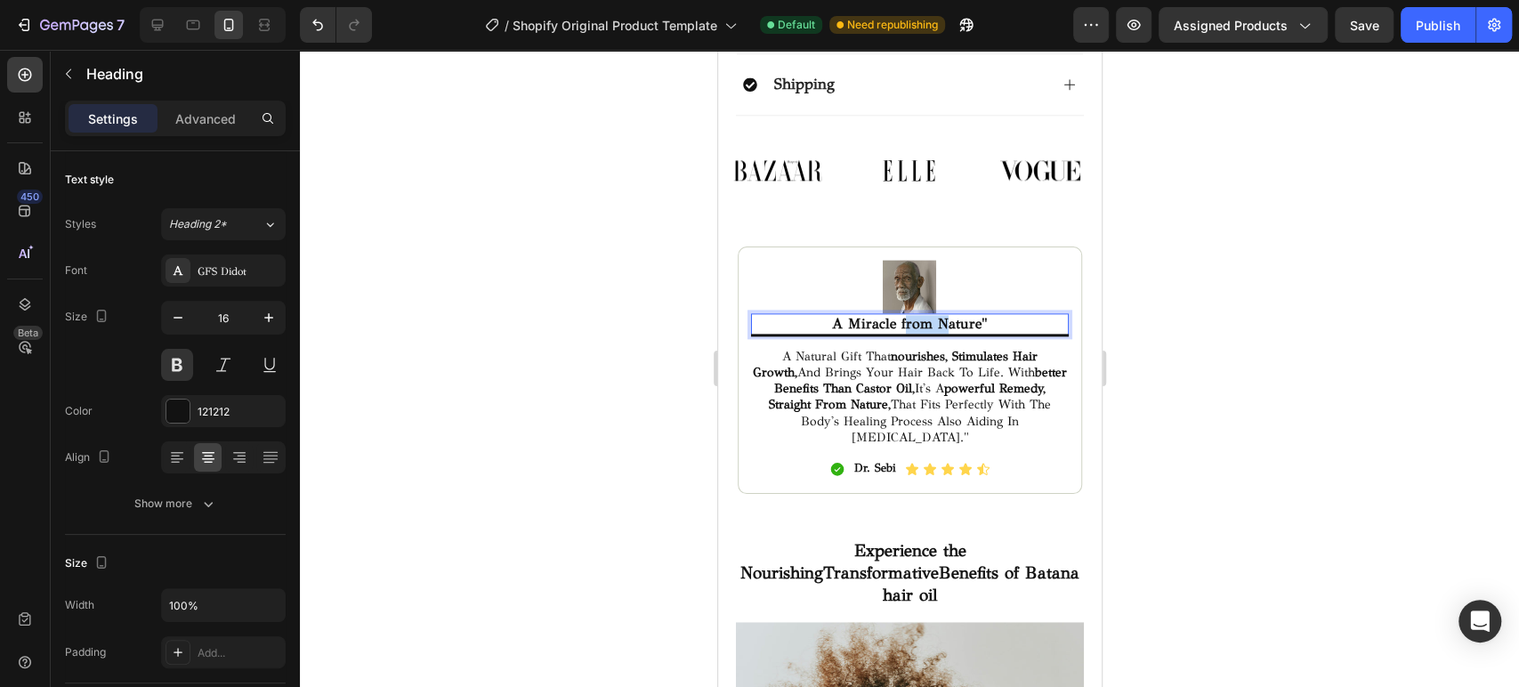
click at [917, 315] on p "A Miracle from Nature"" at bounding box center [909, 324] width 315 height 19
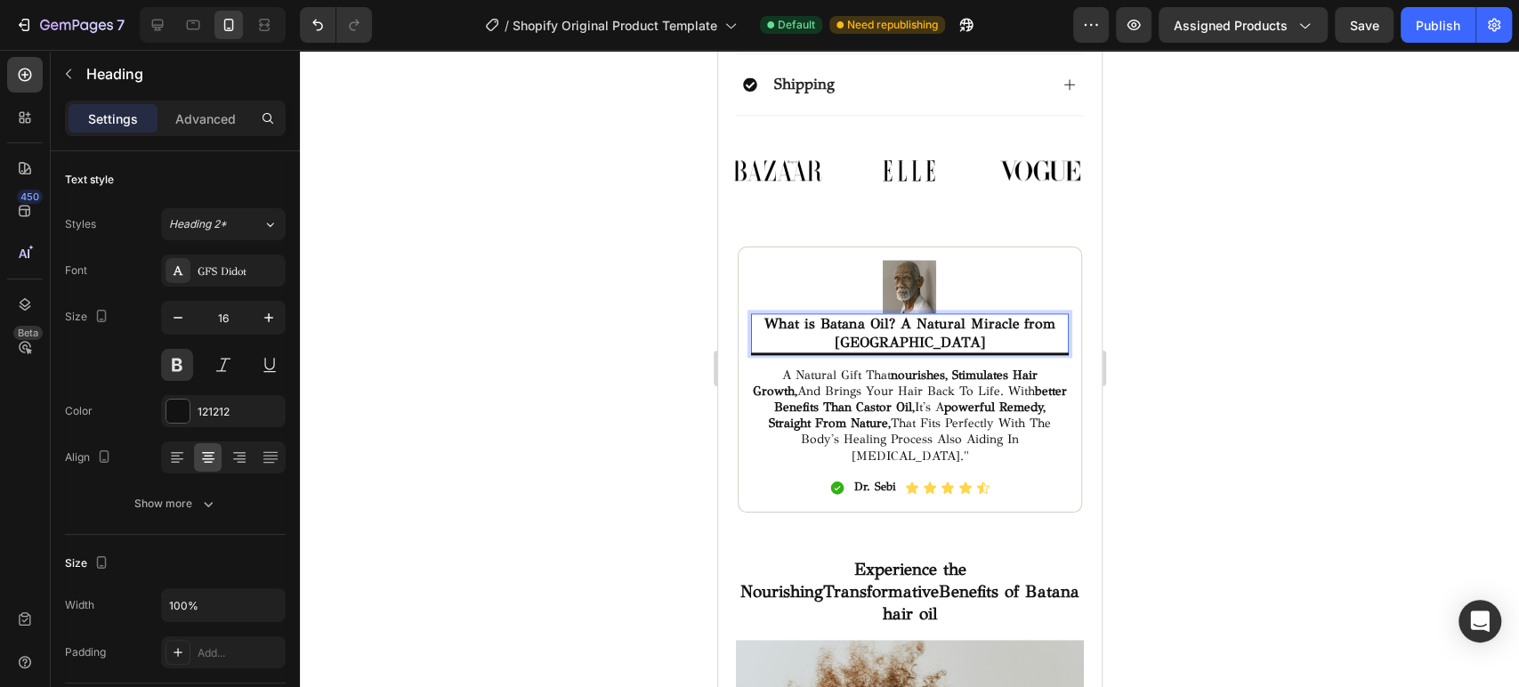
click at [674, 481] on div at bounding box center [909, 368] width 1219 height 637
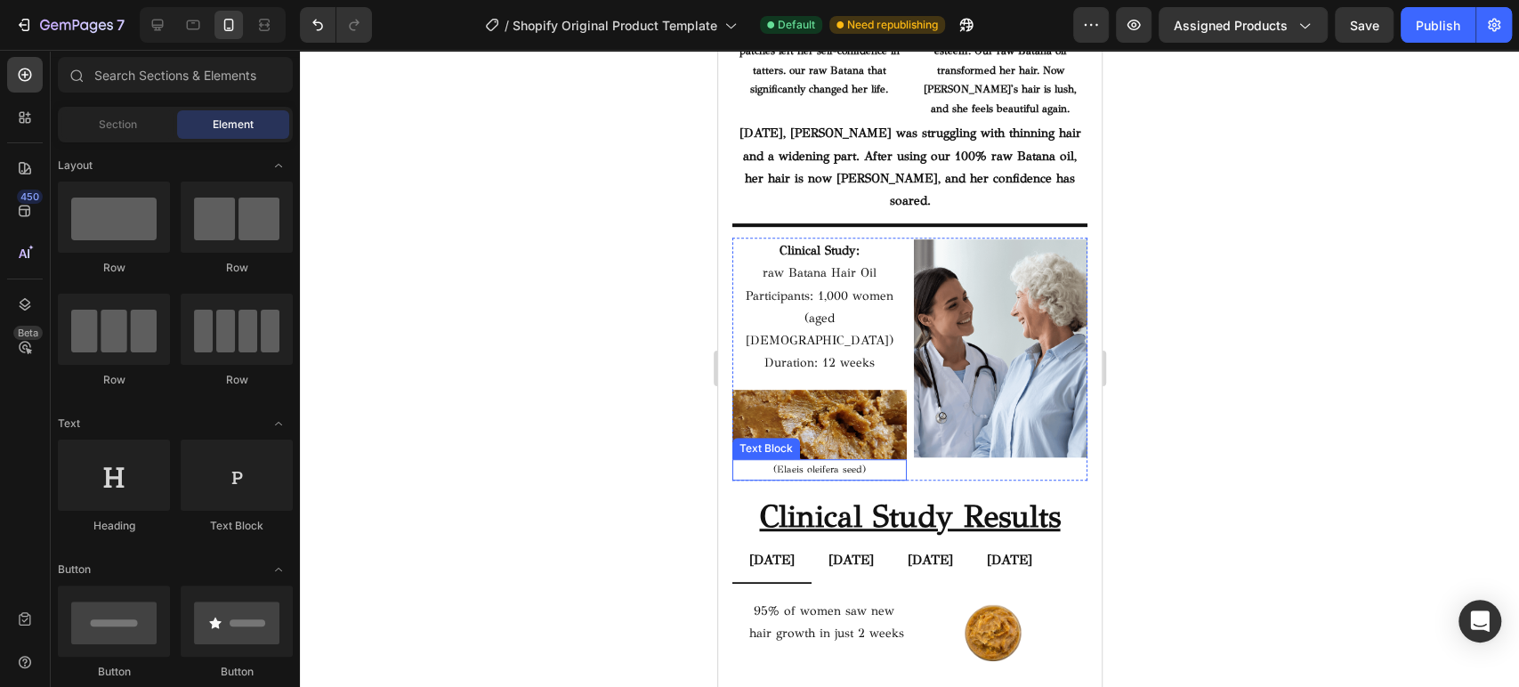
scroll to position [5360, 0]
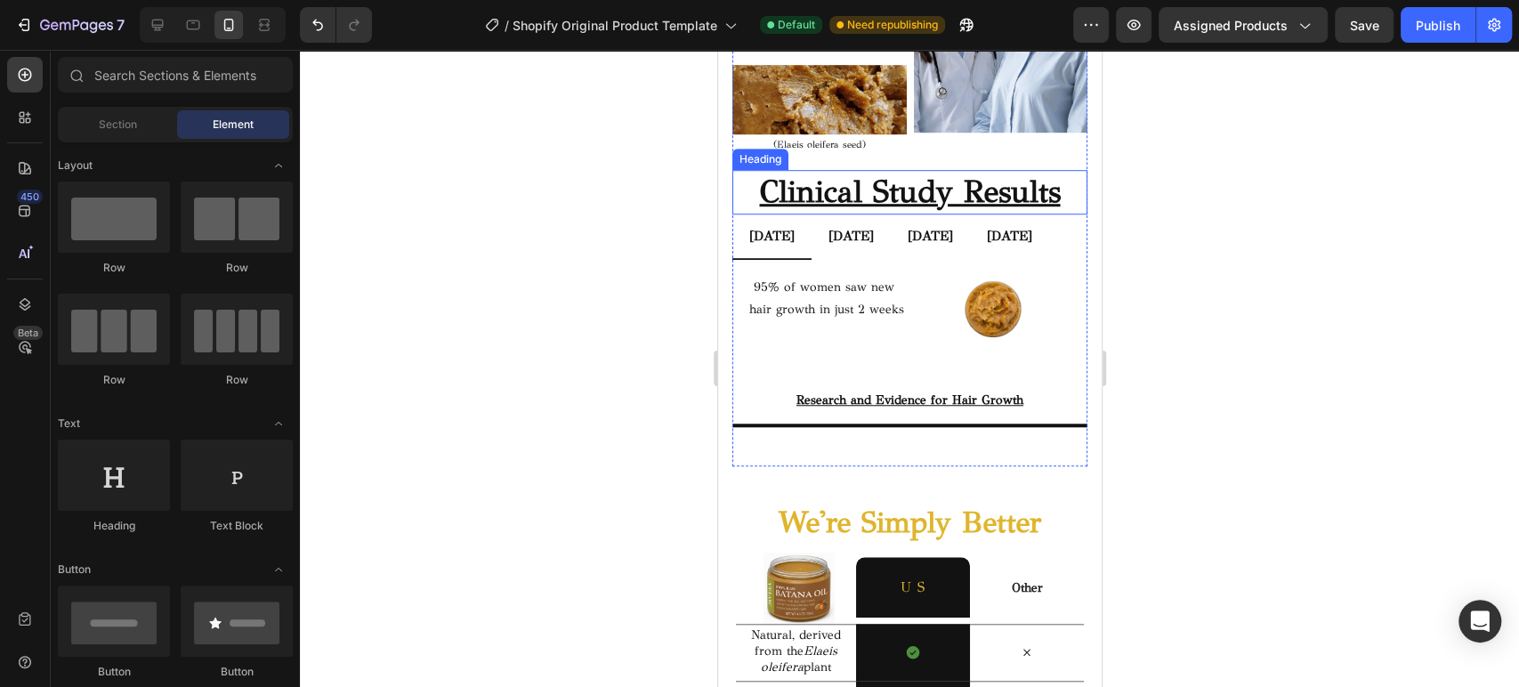
click at [888, 173] on u "Clinical Study Results" at bounding box center [909, 192] width 301 height 38
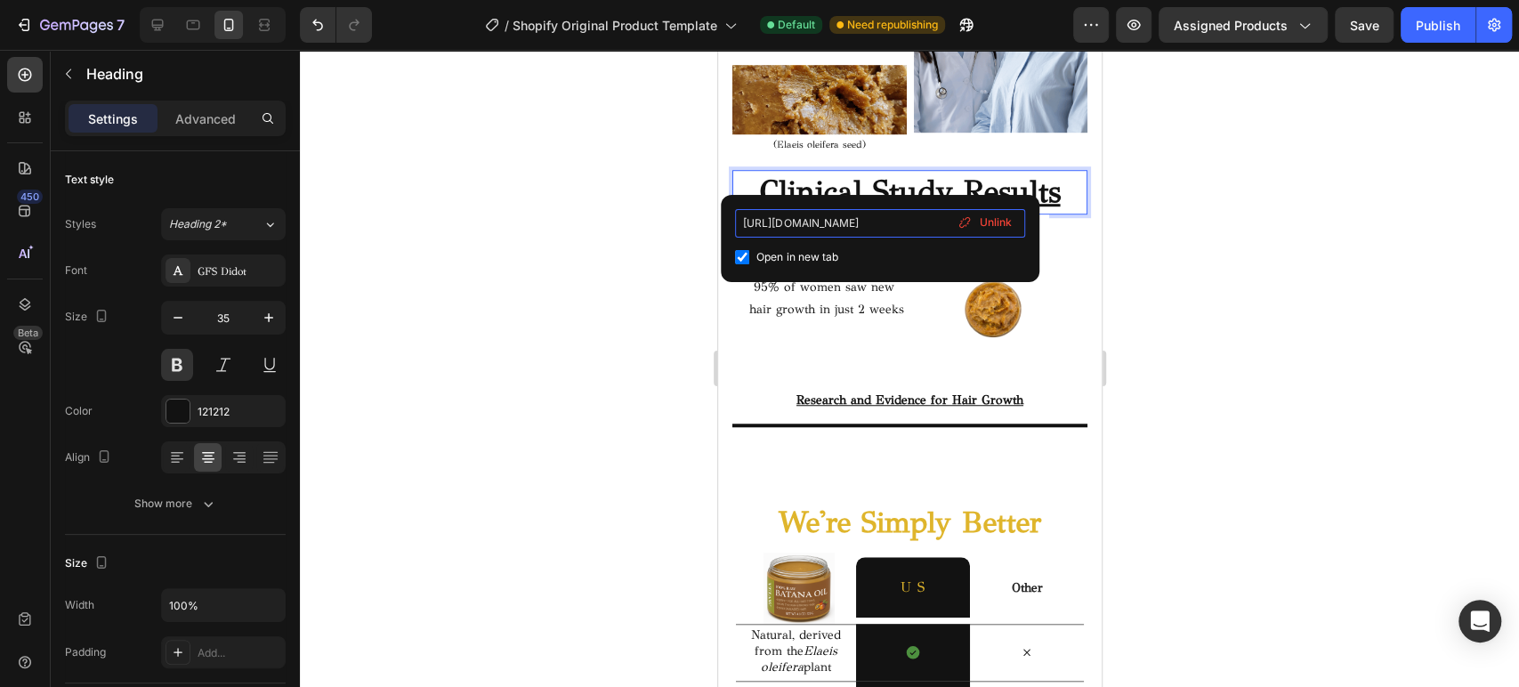
click at [817, 226] on input "[URL][DOMAIN_NAME]" at bounding box center [880, 223] width 290 height 28
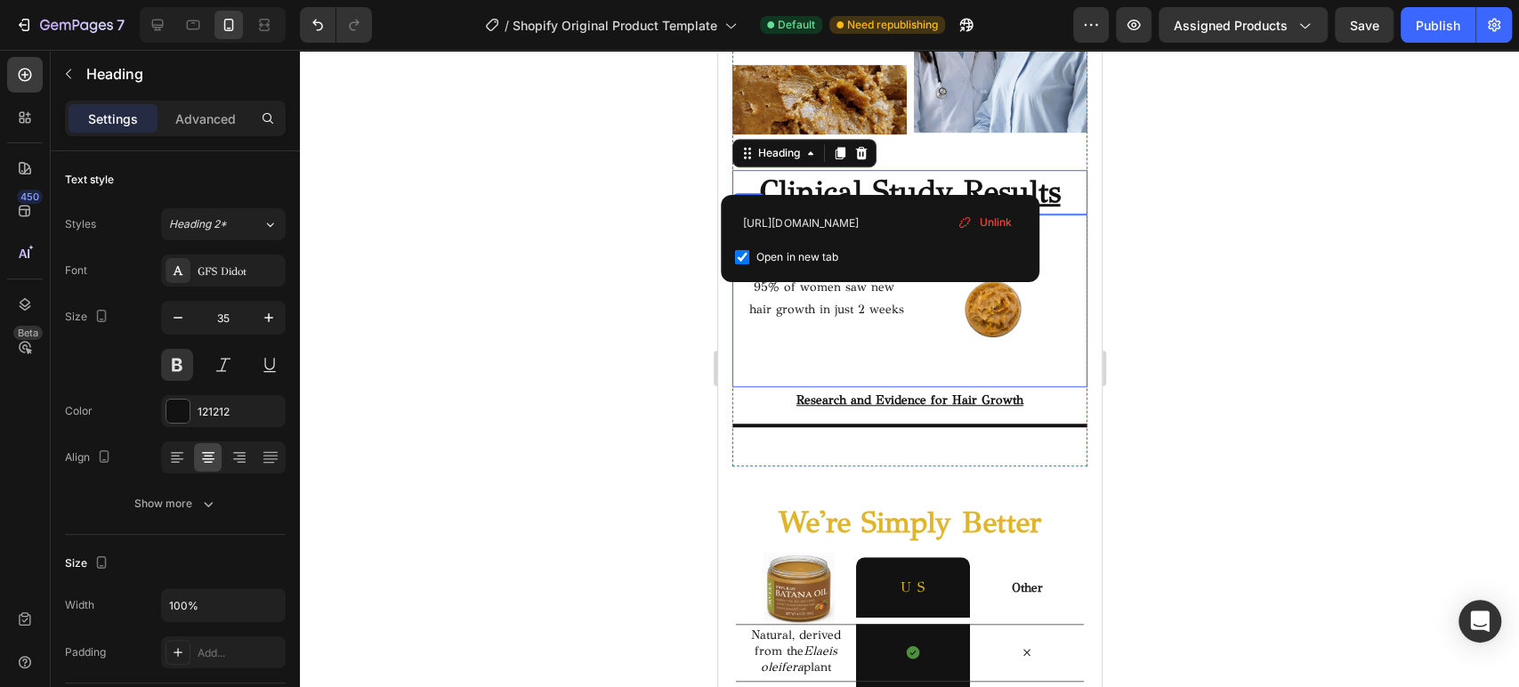
click at [876, 387] on div "[DATE] [DATE] [DATE] [DATE] 95% of women saw new hair growth in just 2 weeks Te…" at bounding box center [908, 300] width 355 height 173
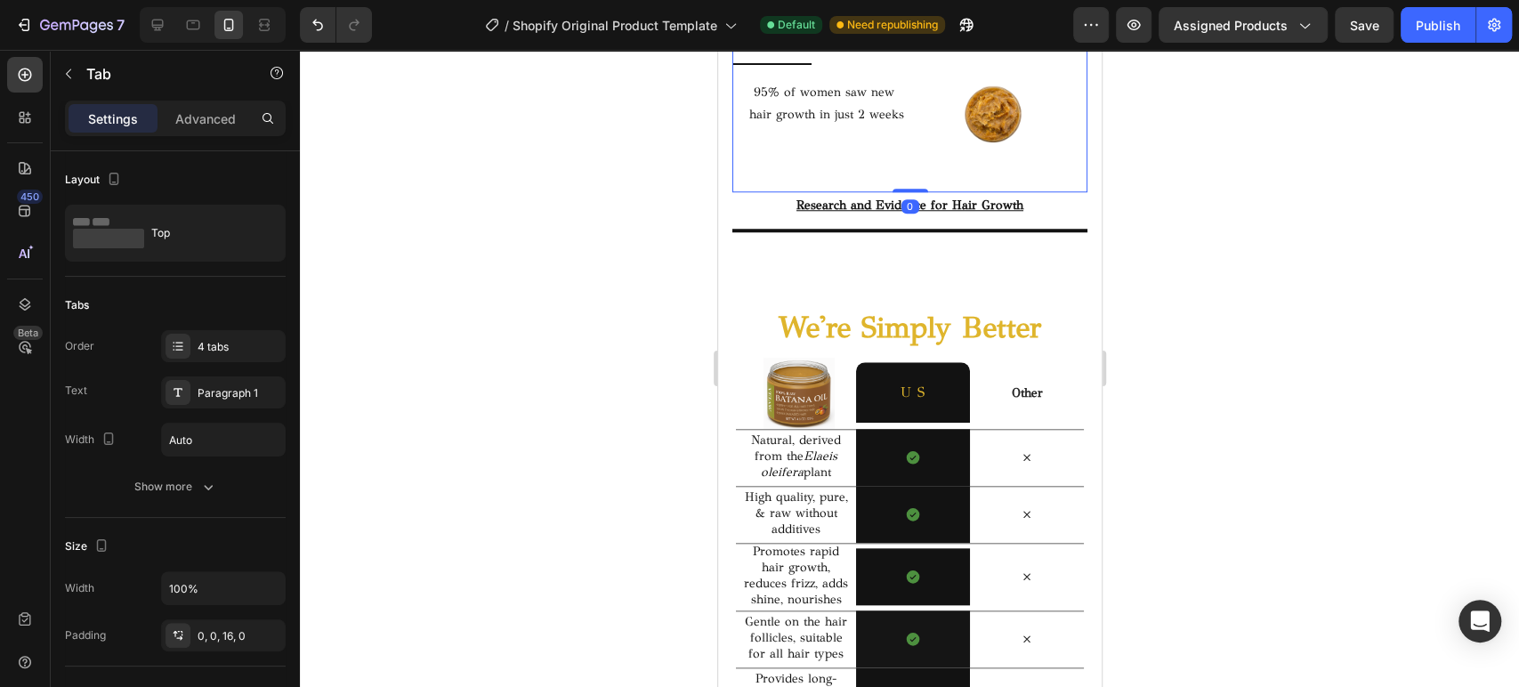
scroll to position [5558, 0]
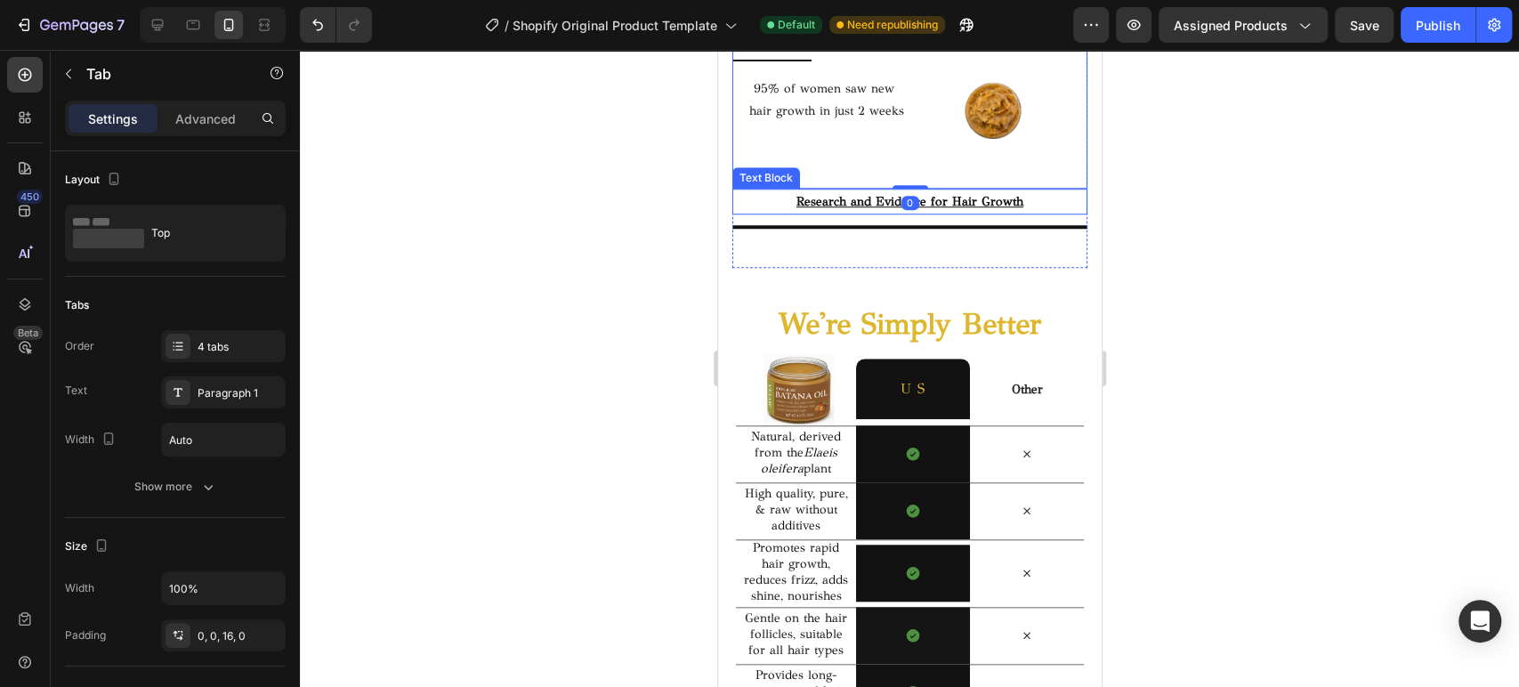
click at [918, 209] on u "Research and Evidence for Hair Growth" at bounding box center [908, 201] width 227 height 15
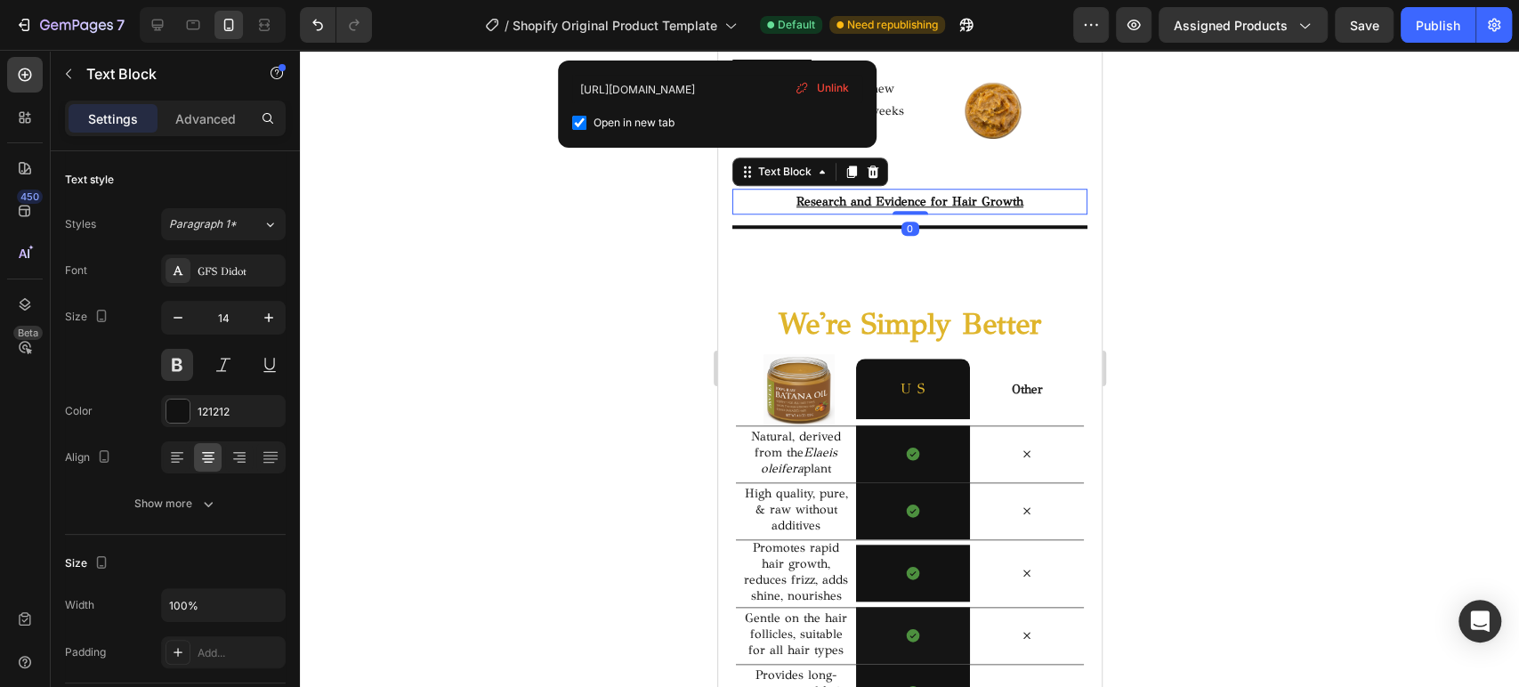
click at [909, 209] on u "Research and Evidence for Hair Growth" at bounding box center [908, 201] width 227 height 15
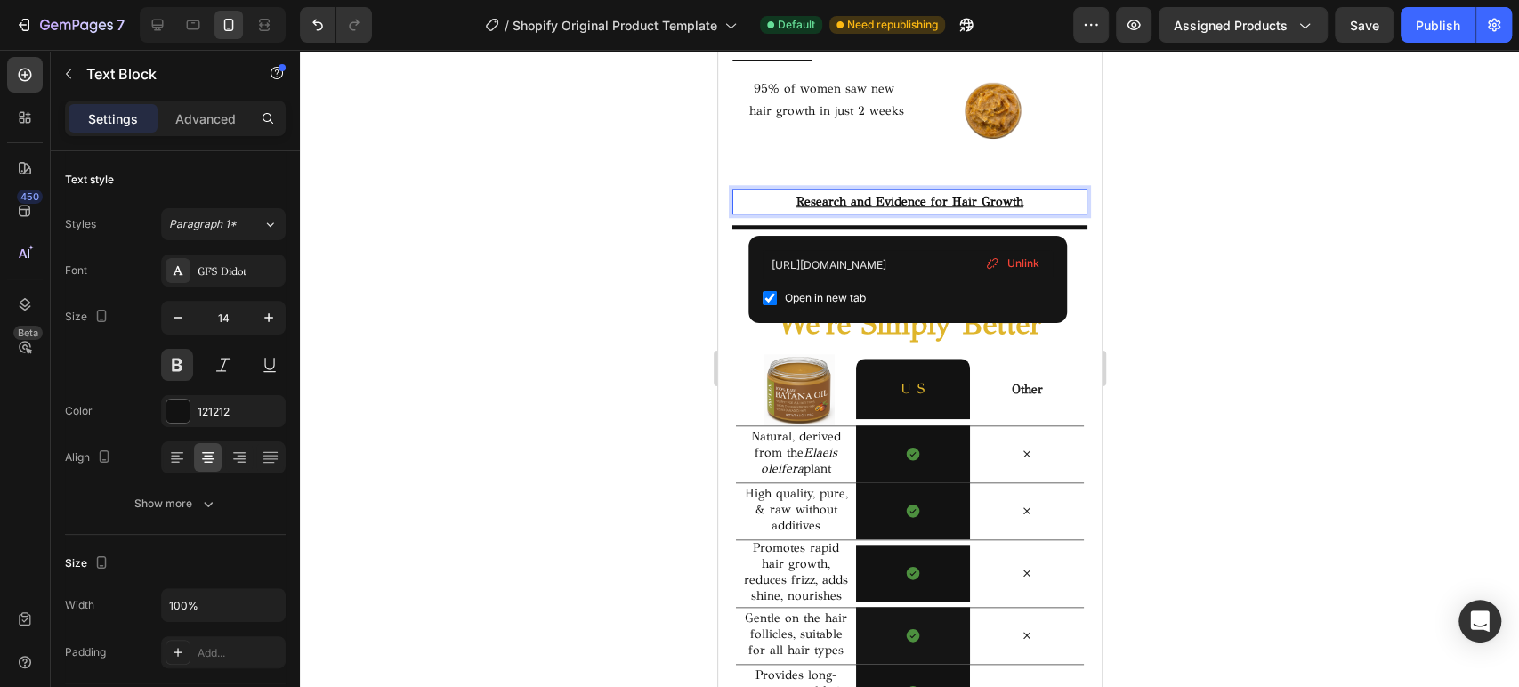
click at [1177, 226] on div at bounding box center [909, 368] width 1219 height 637
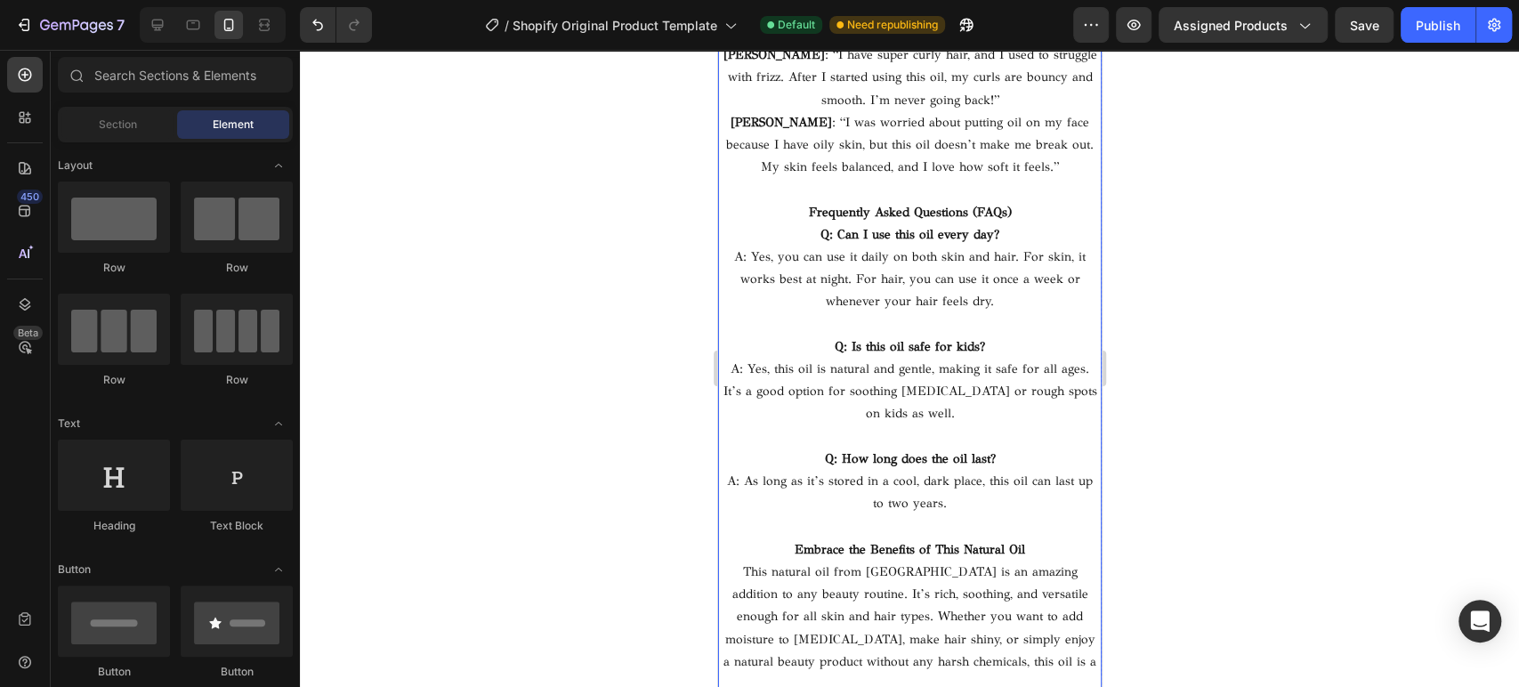
scroll to position [10940, 0]
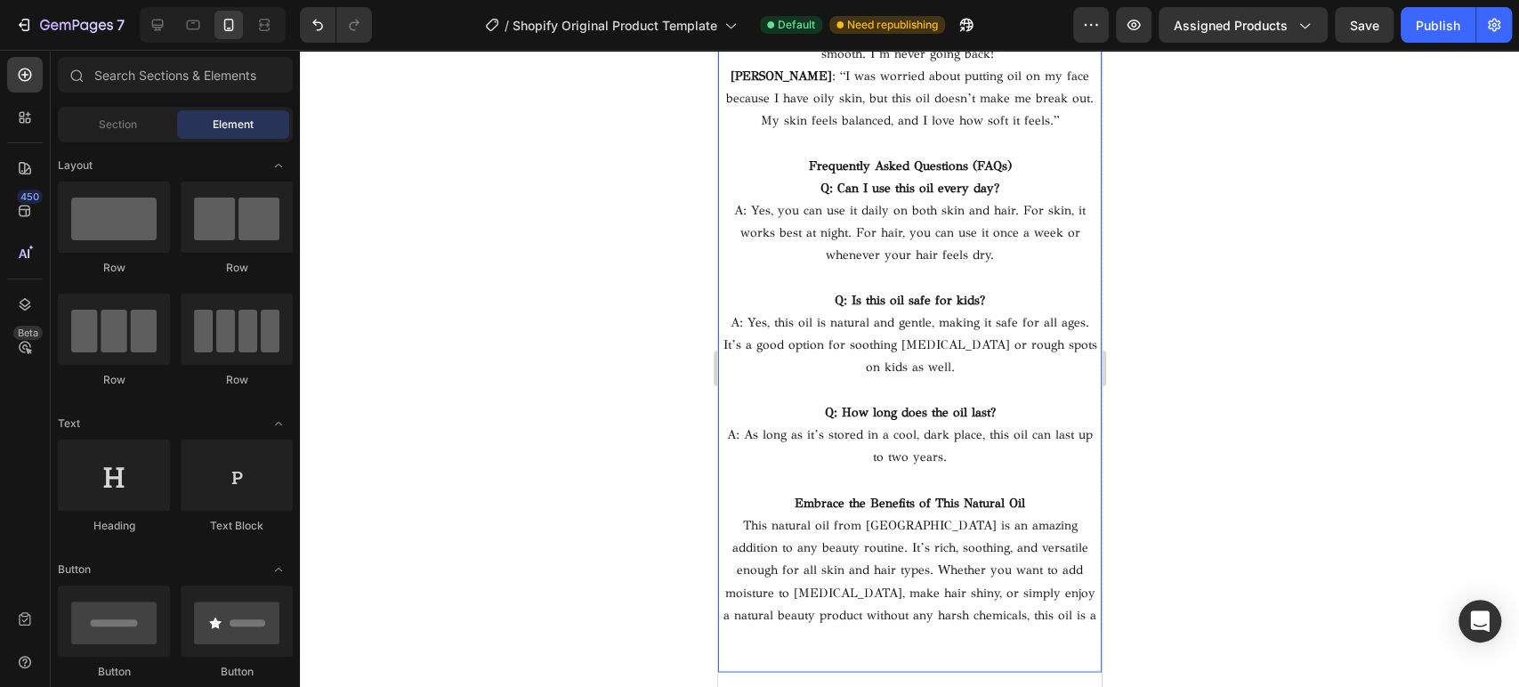
click at [876, 233] on p "Q: Can I use this oil every day? A: Yes, you can use it daily on both skin and …" at bounding box center [909, 222] width 380 height 90
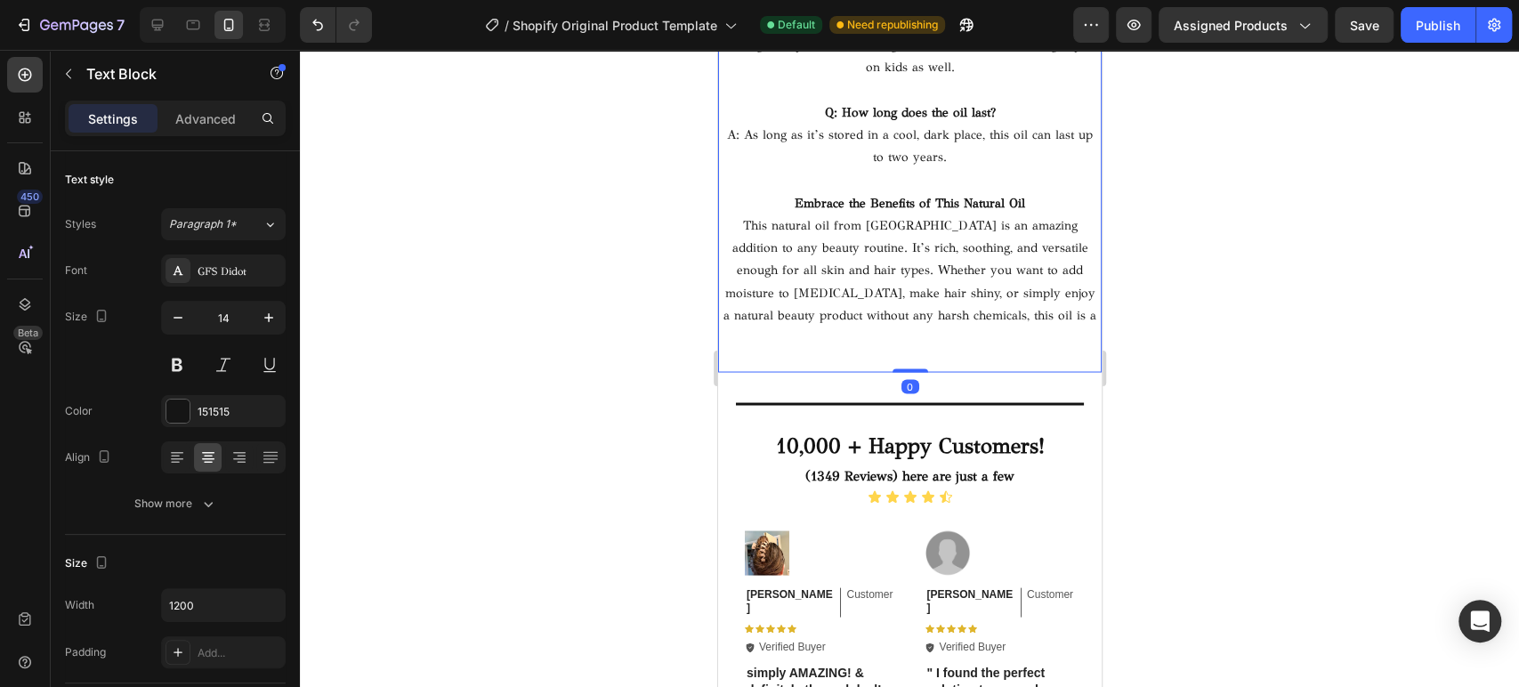
scroll to position [11227, 0]
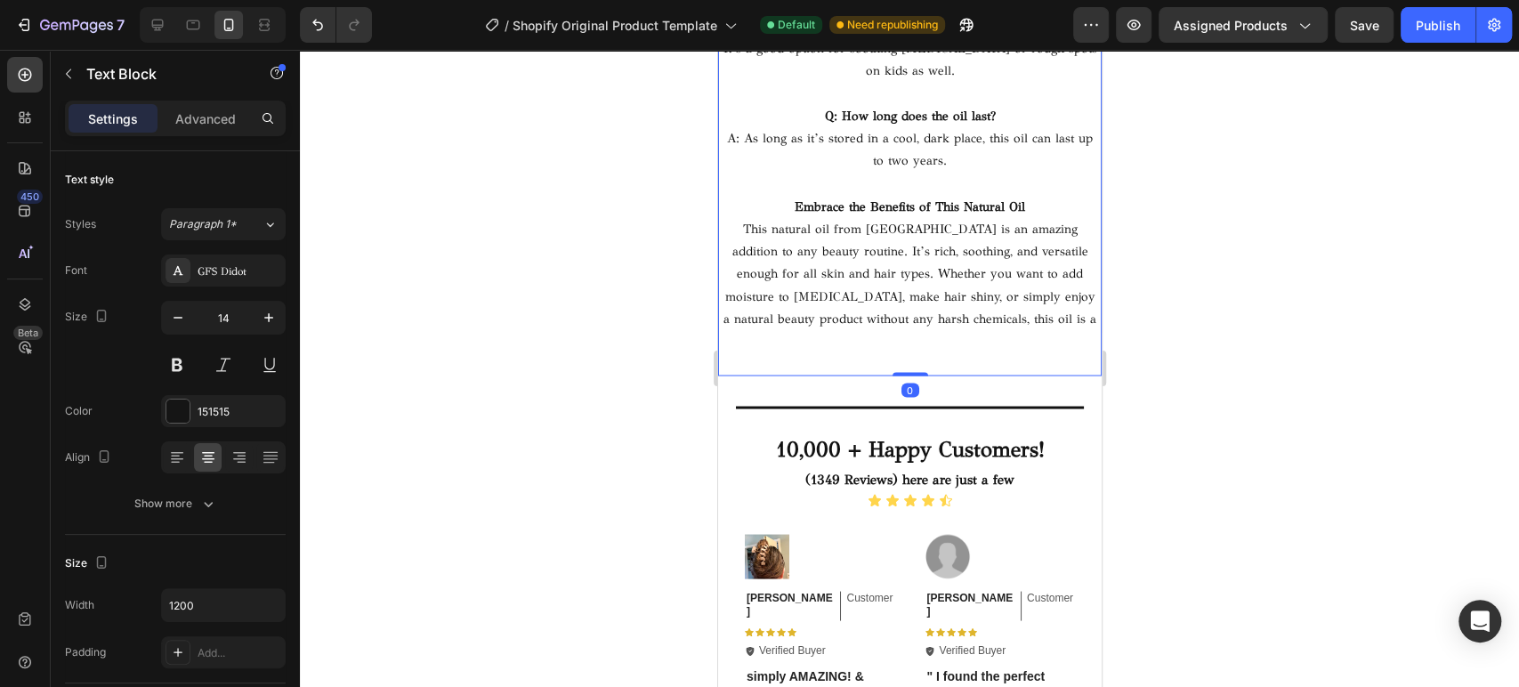
click at [1037, 311] on p "This natural oil from [GEOGRAPHIC_DATA] is an amazing addition to any beauty ro…" at bounding box center [909, 295] width 380 height 157
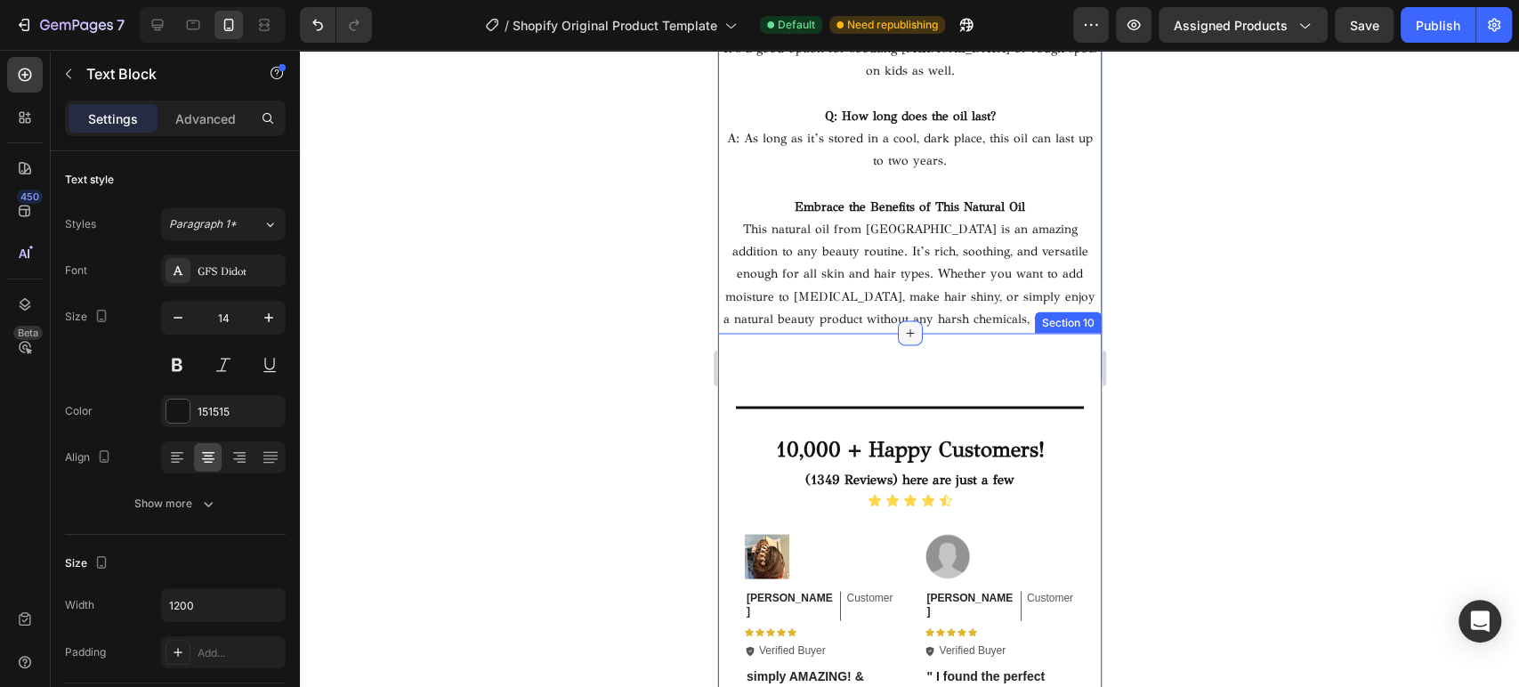
click at [902, 327] on icon at bounding box center [909, 333] width 14 height 14
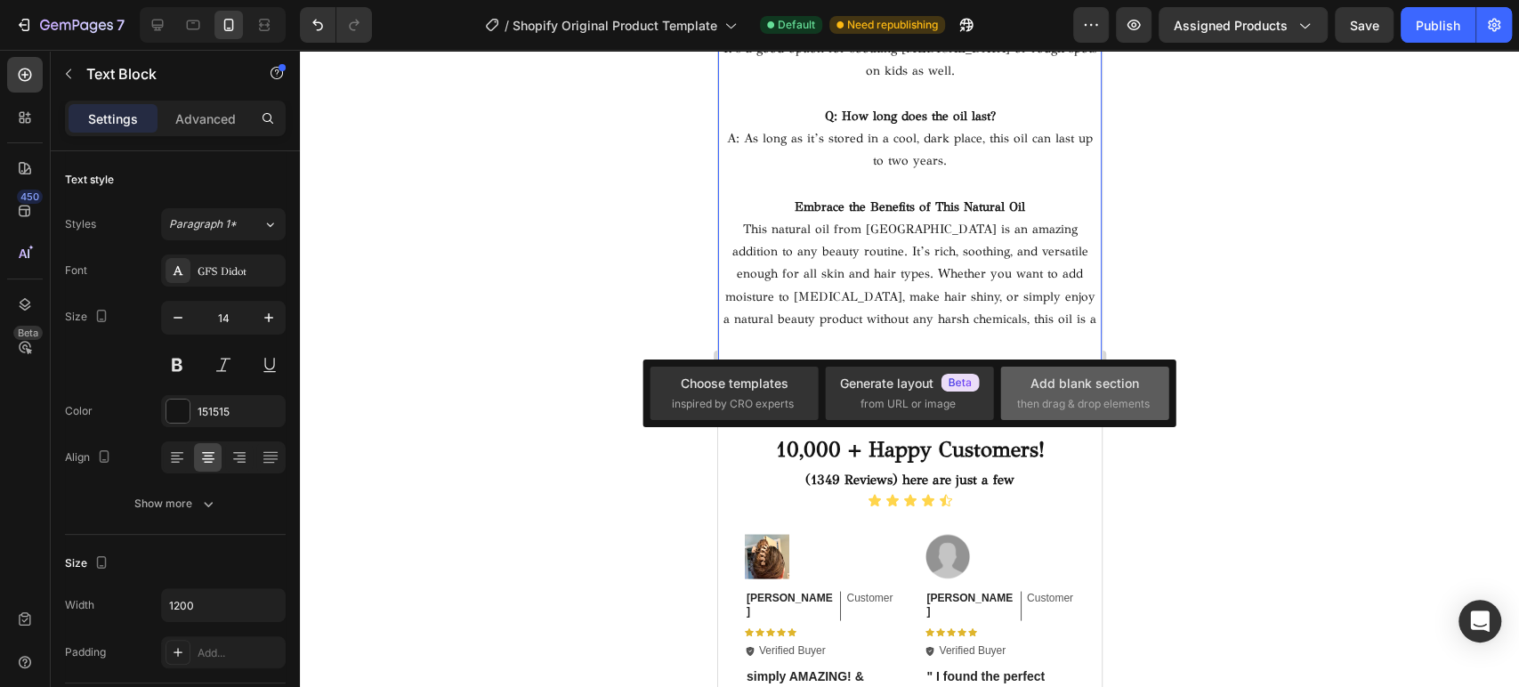
click at [1124, 391] on div "Add blank section" at bounding box center [1084, 383] width 109 height 19
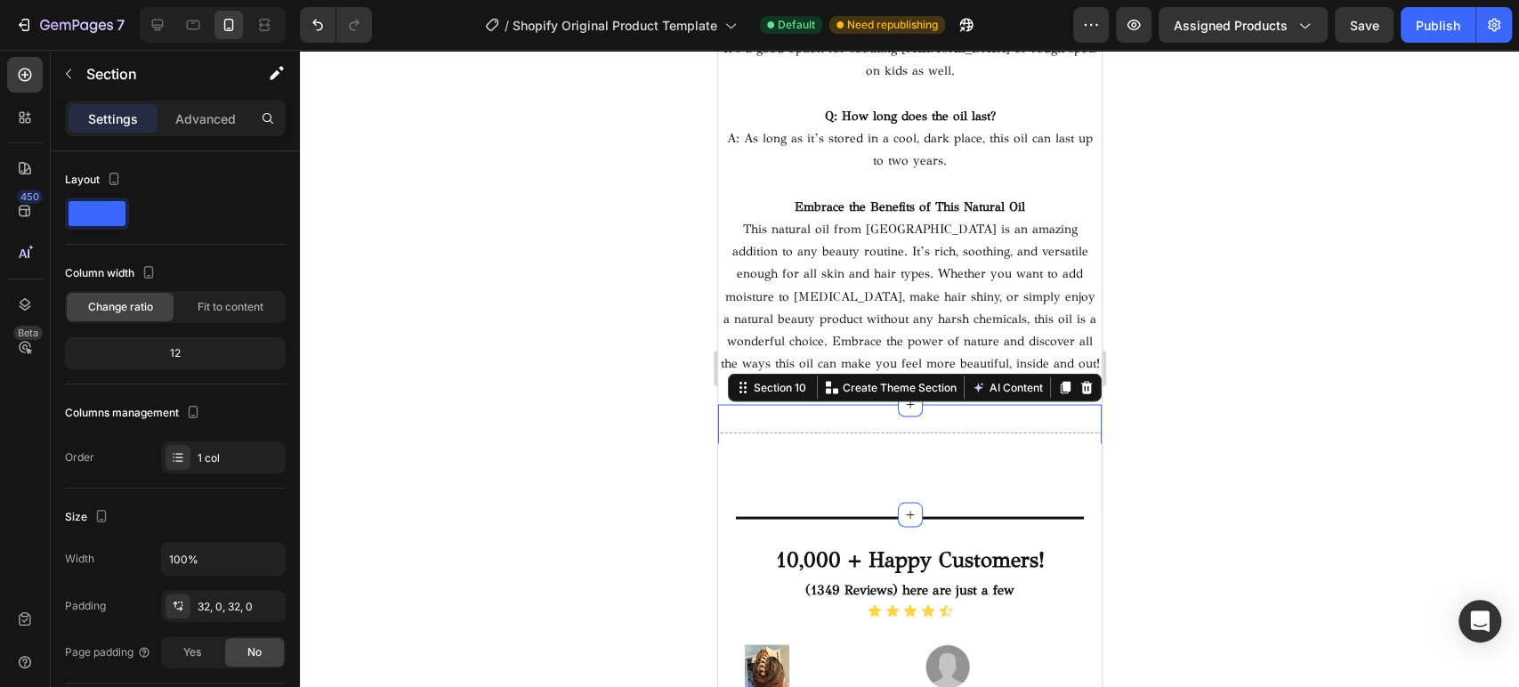
click at [947, 421] on div "Drop element here Section 10 You can create reusable sections Create Theme Sect…" at bounding box center [908, 459] width 383 height 110
click at [24, 76] on icon at bounding box center [25, 75] width 13 height 13
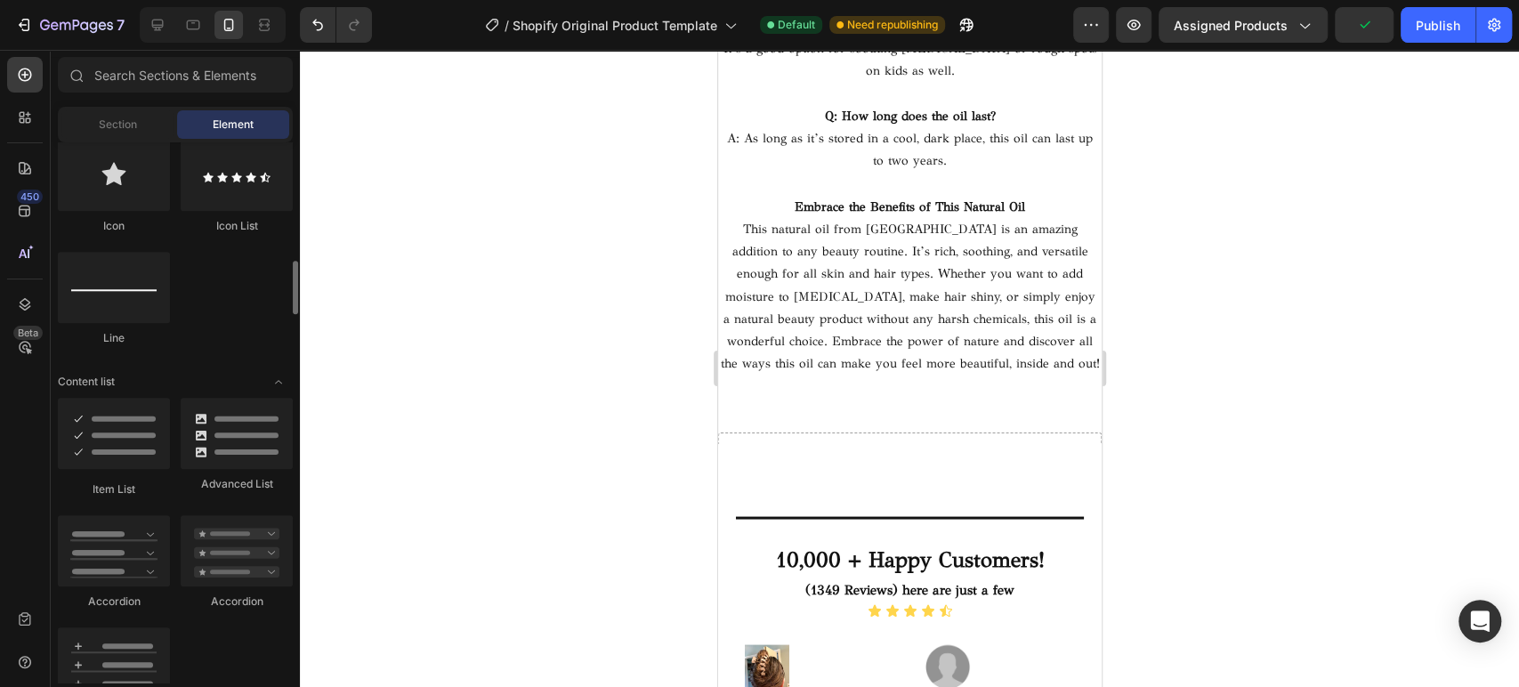
scroll to position [1482, 0]
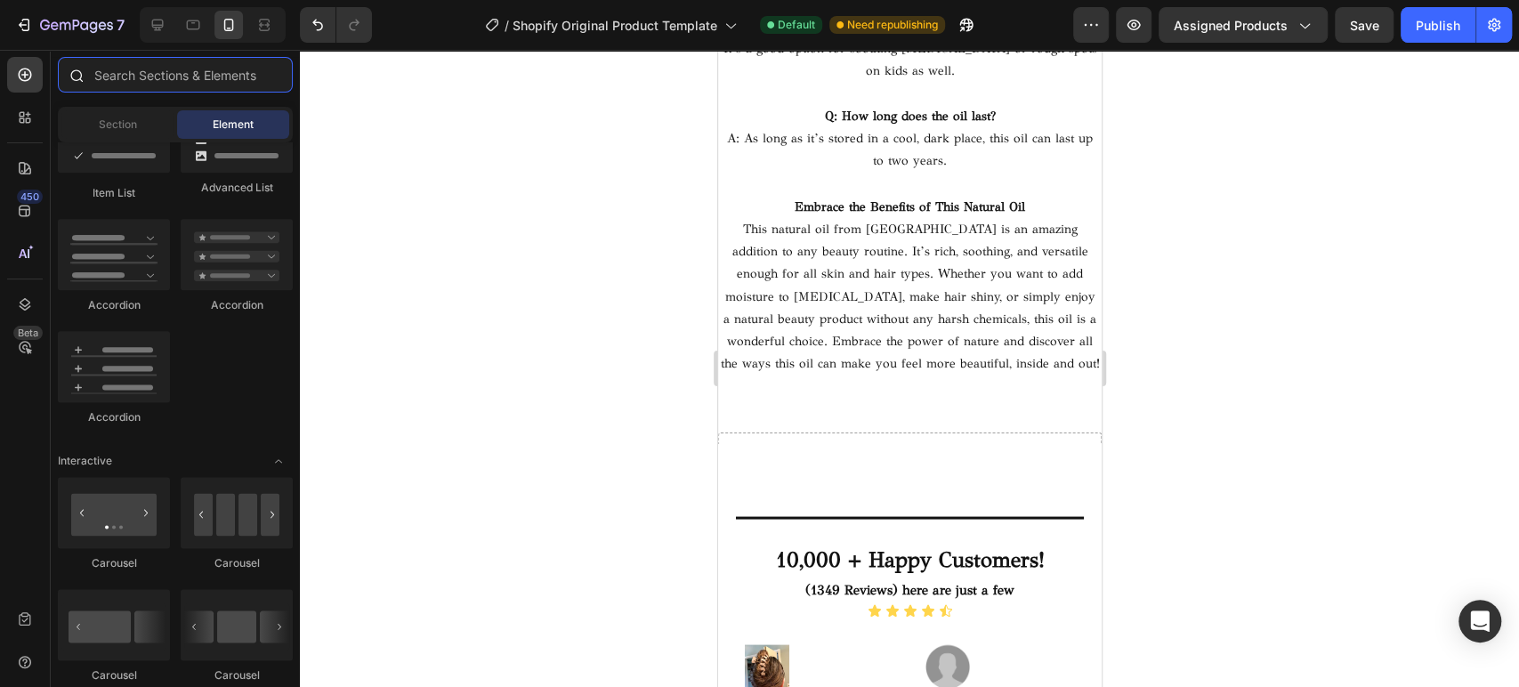
click at [154, 82] on input "text" at bounding box center [175, 75] width 235 height 36
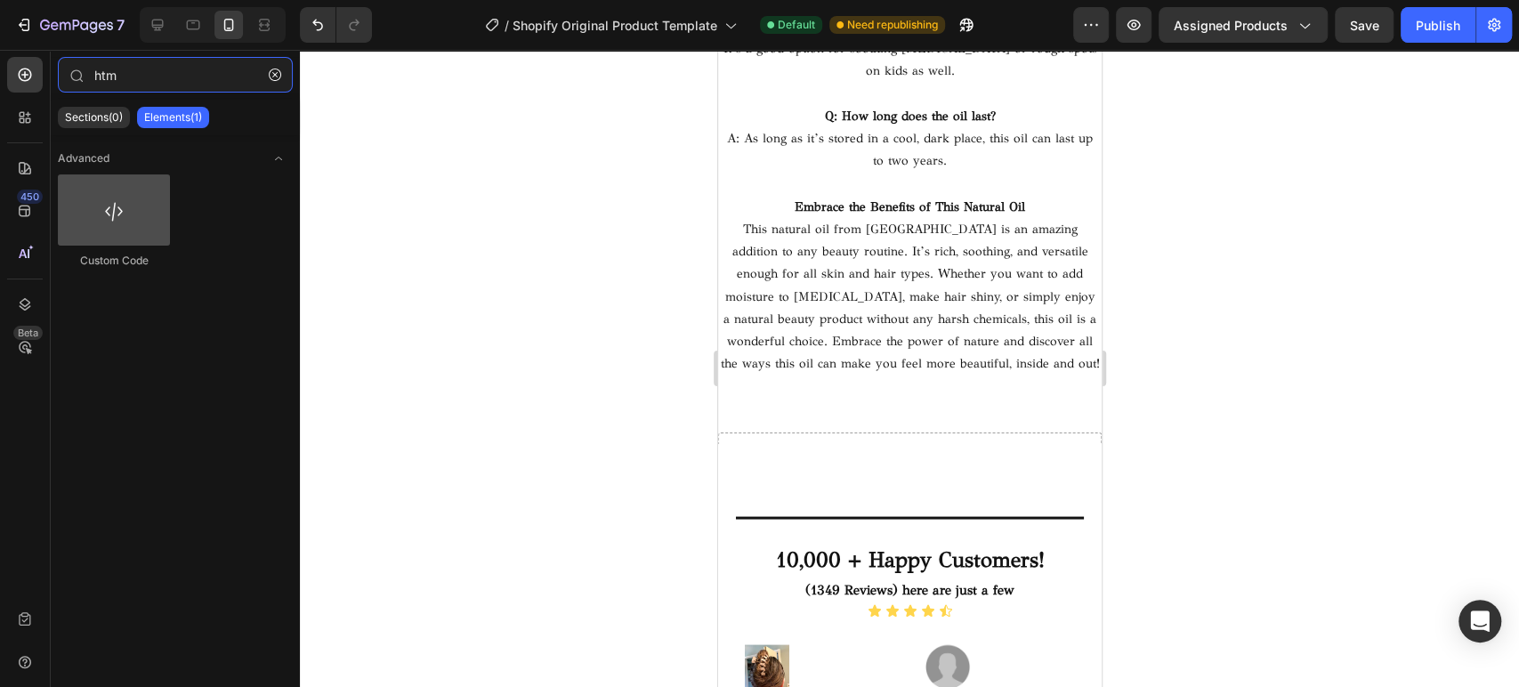
type input "htm"
click at [125, 198] on div at bounding box center [114, 209] width 112 height 71
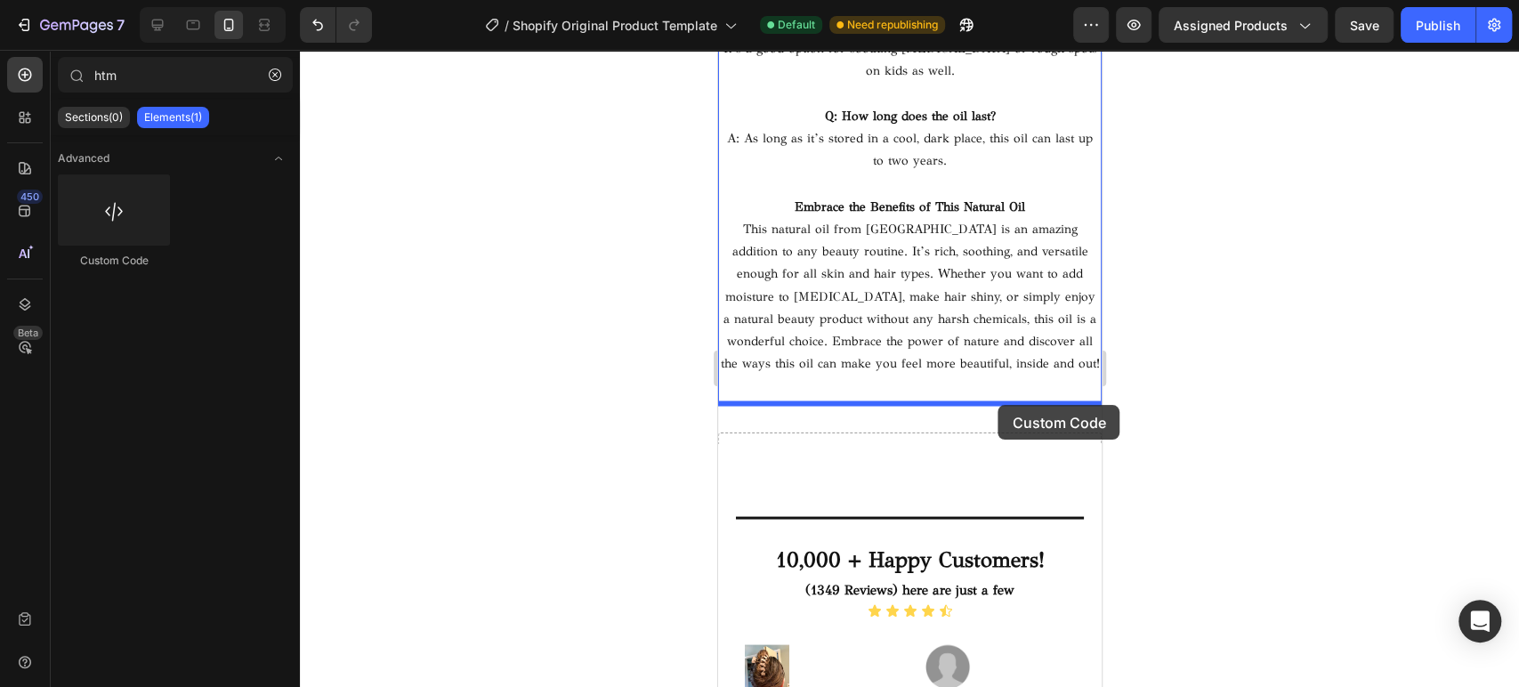
drag, startPoint x: 966, startPoint y: 286, endPoint x: 997, endPoint y: 405, distance: 123.2
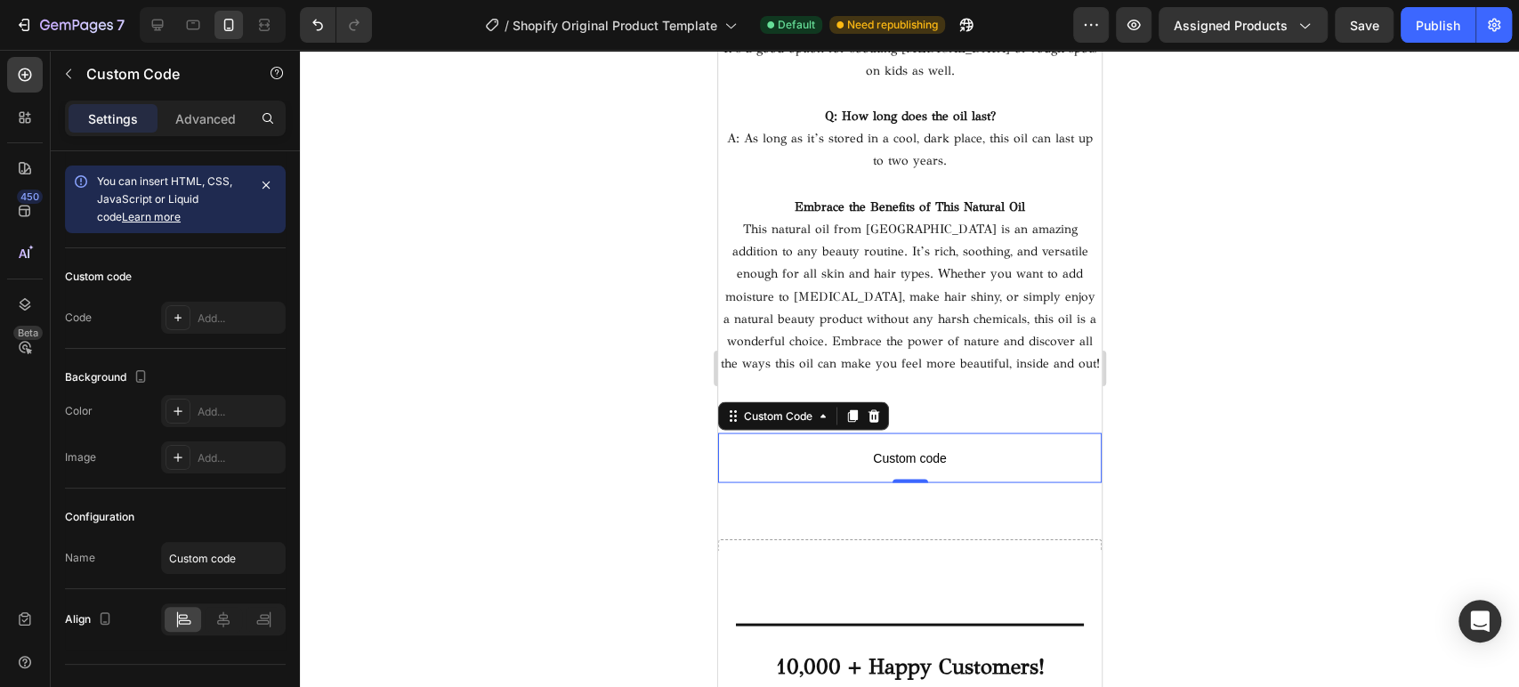
click at [950, 455] on span "Custom code" at bounding box center [908, 457] width 383 height 21
click at [179, 319] on icon at bounding box center [178, 318] width 14 height 14
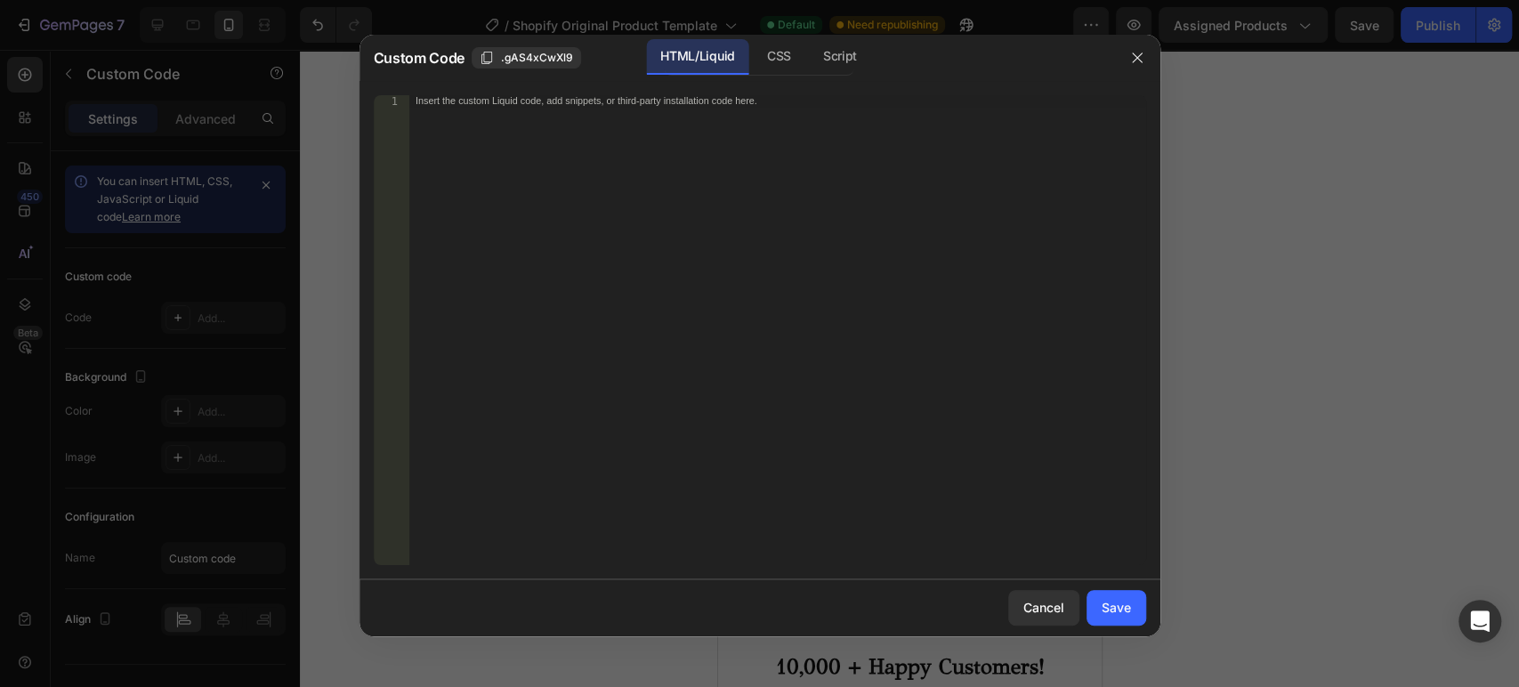
click at [690, 169] on div "Insert the custom Liquid code, add snippets, or third-party installation code h…" at bounding box center [776, 341] width 737 height 493
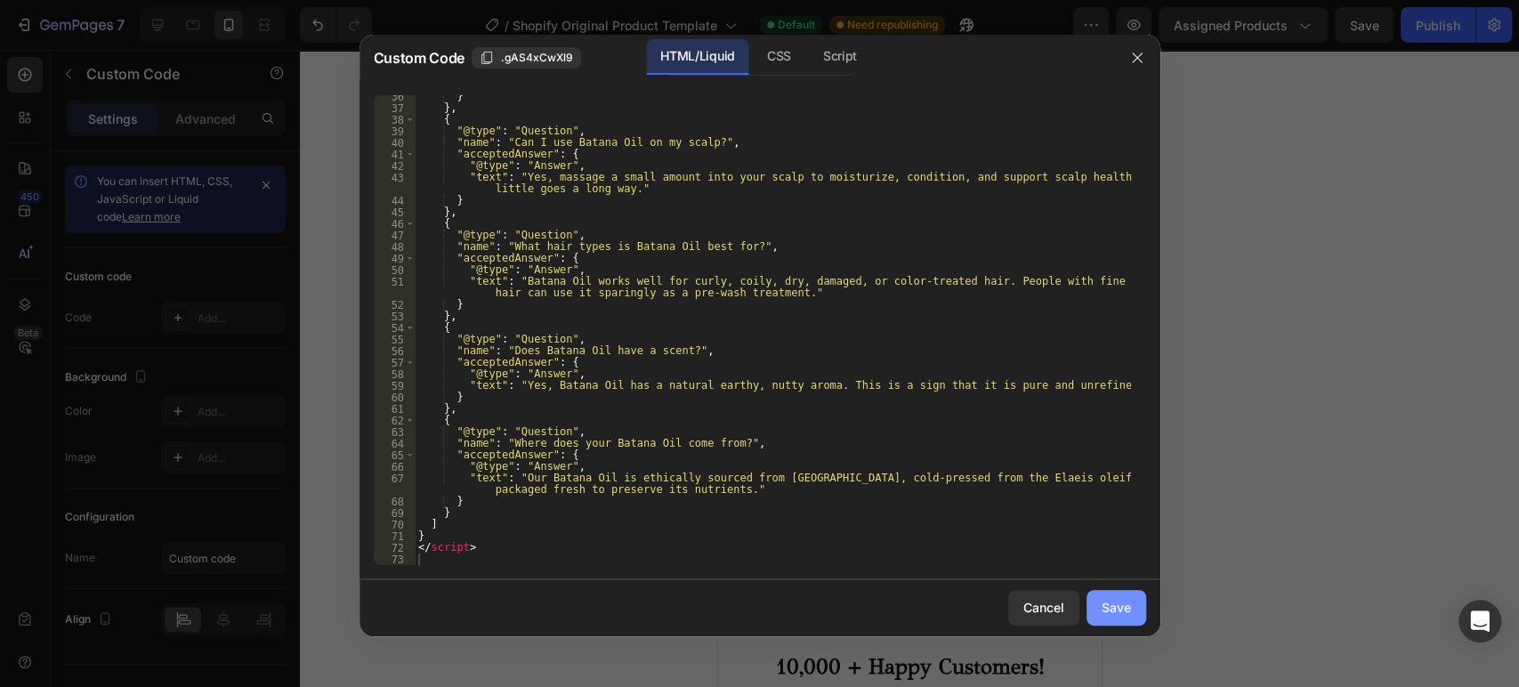
click at [1126, 604] on div "Save" at bounding box center [1116, 607] width 29 height 19
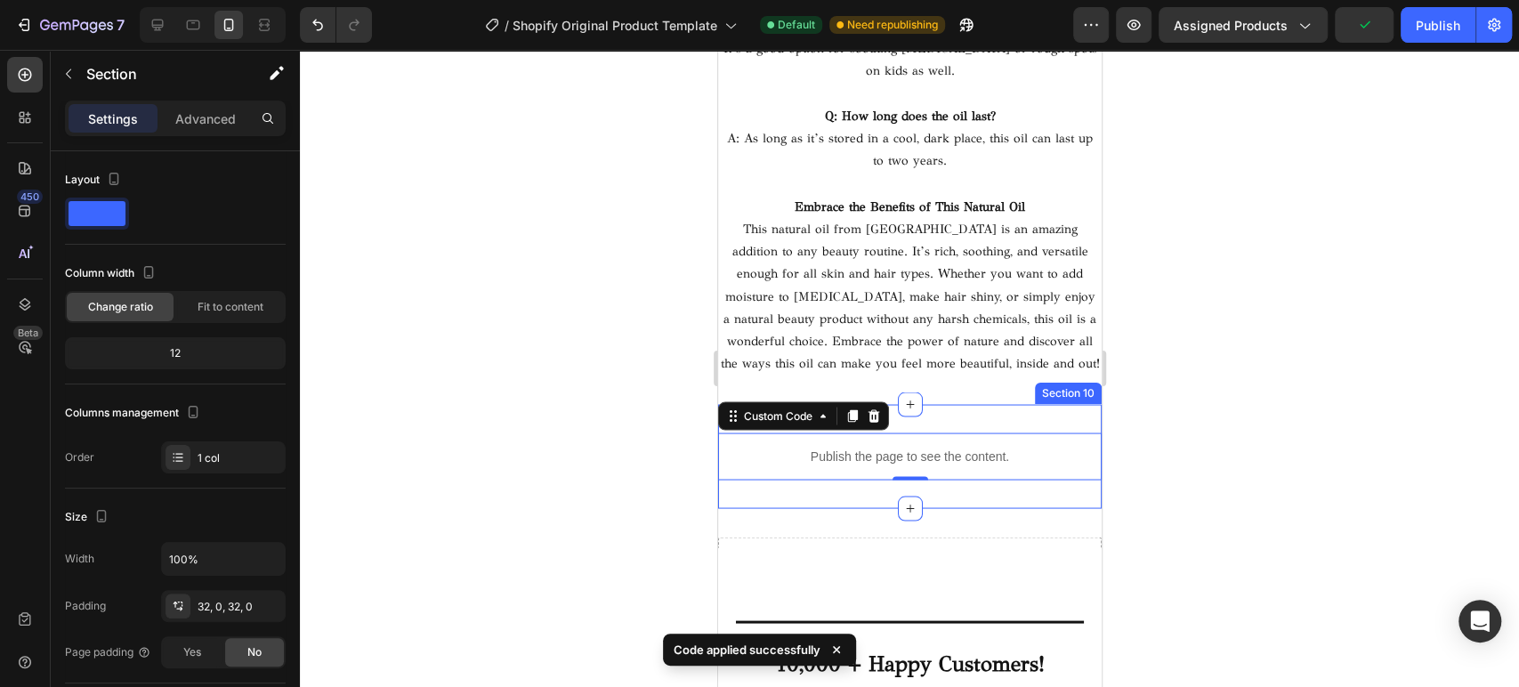
click at [976, 495] on div "Publish the page to see the content. Custom Code 0 Section 10" at bounding box center [908, 456] width 383 height 104
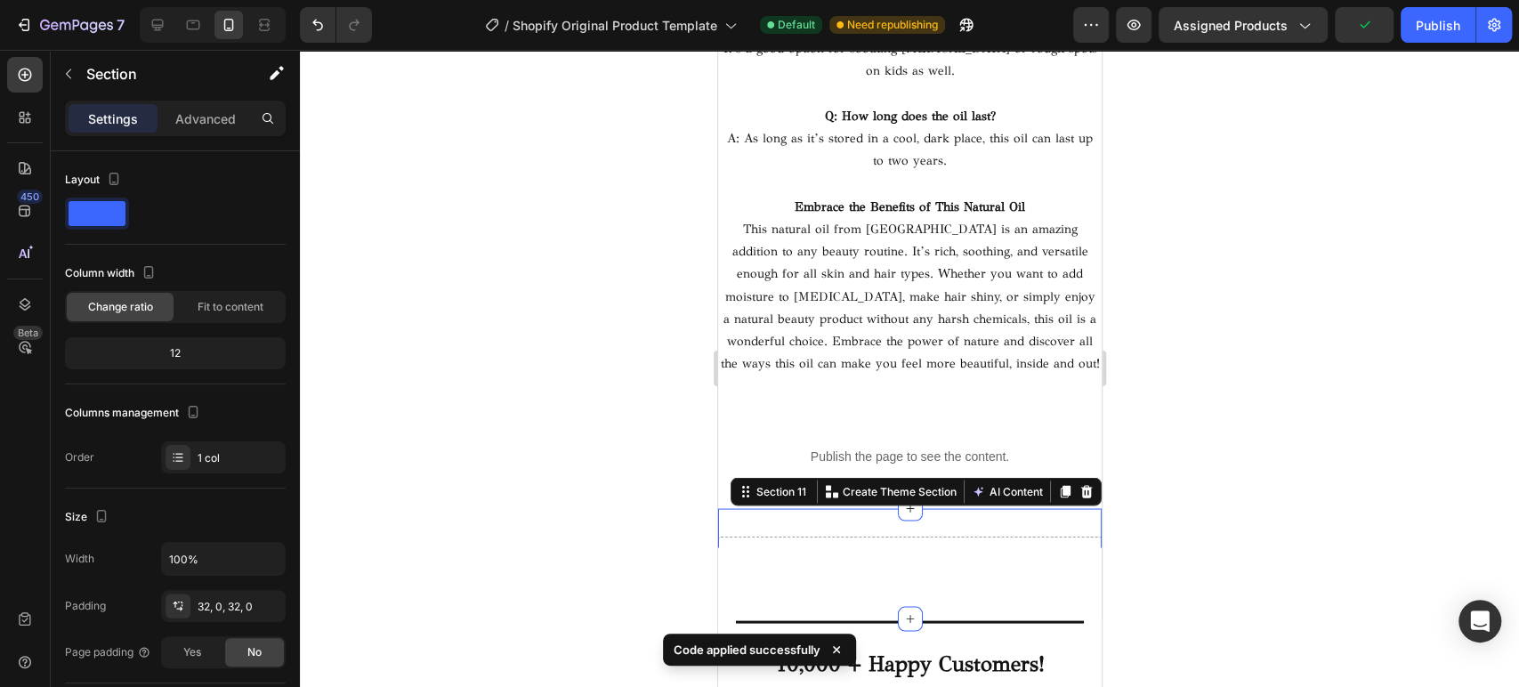
click at [973, 515] on div "Drop element here Section 11 You can create reusable sections Create Theme Sect…" at bounding box center [908, 563] width 383 height 110
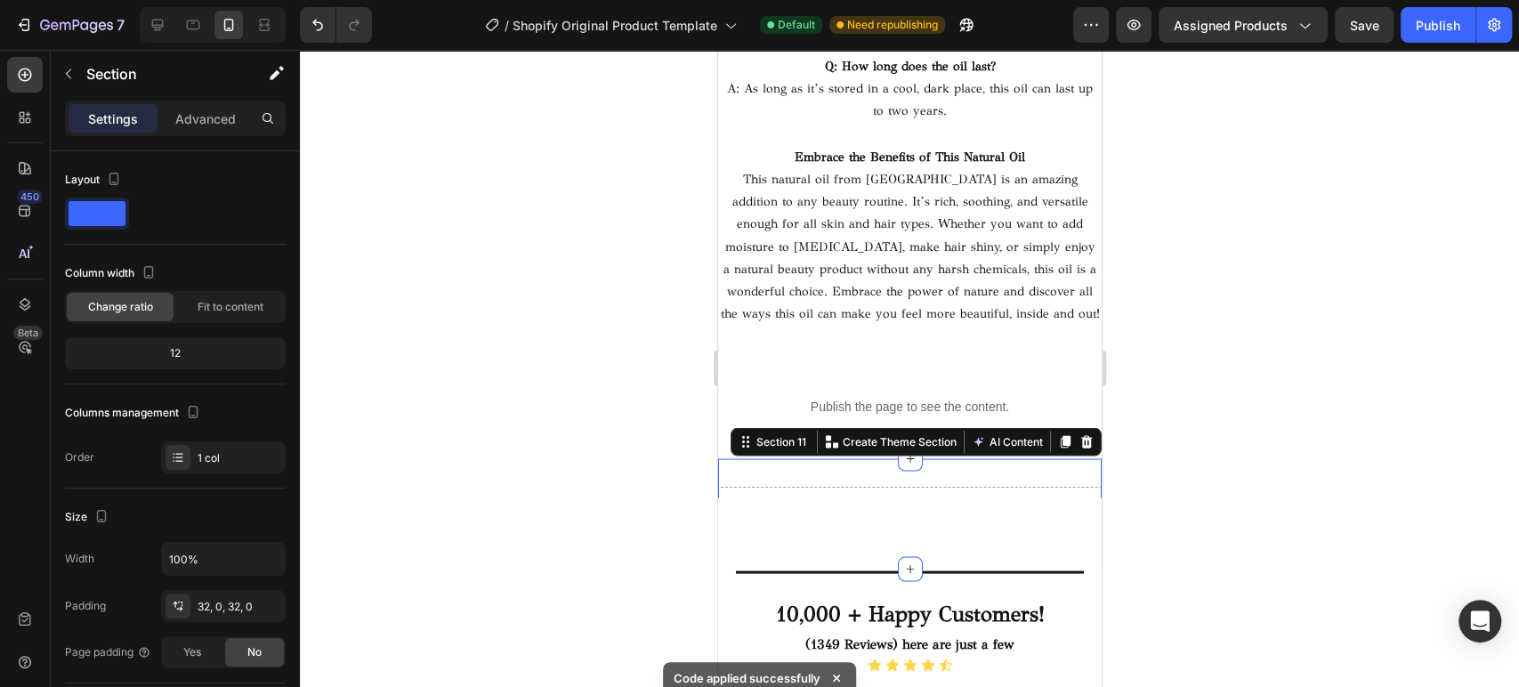
scroll to position [11326, 0]
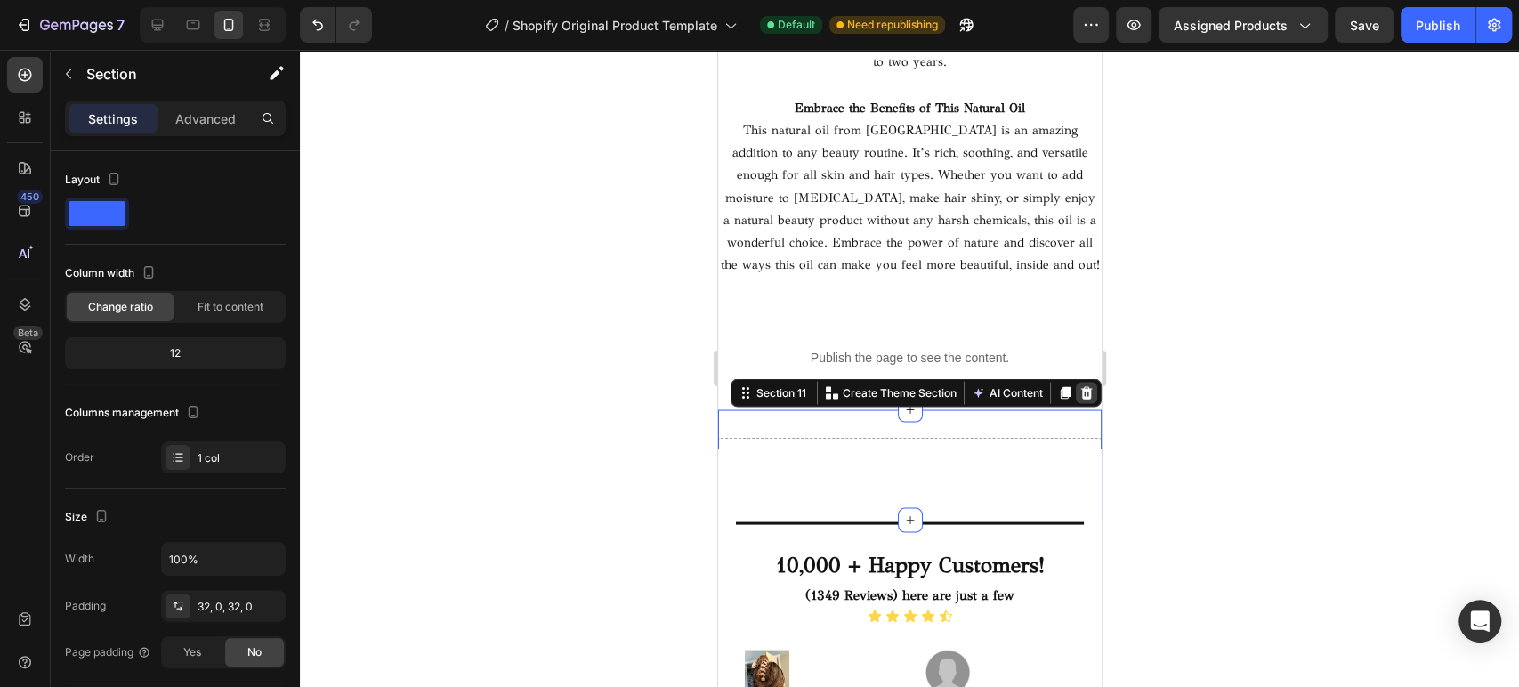
click at [1080, 393] on icon at bounding box center [1086, 392] width 12 height 12
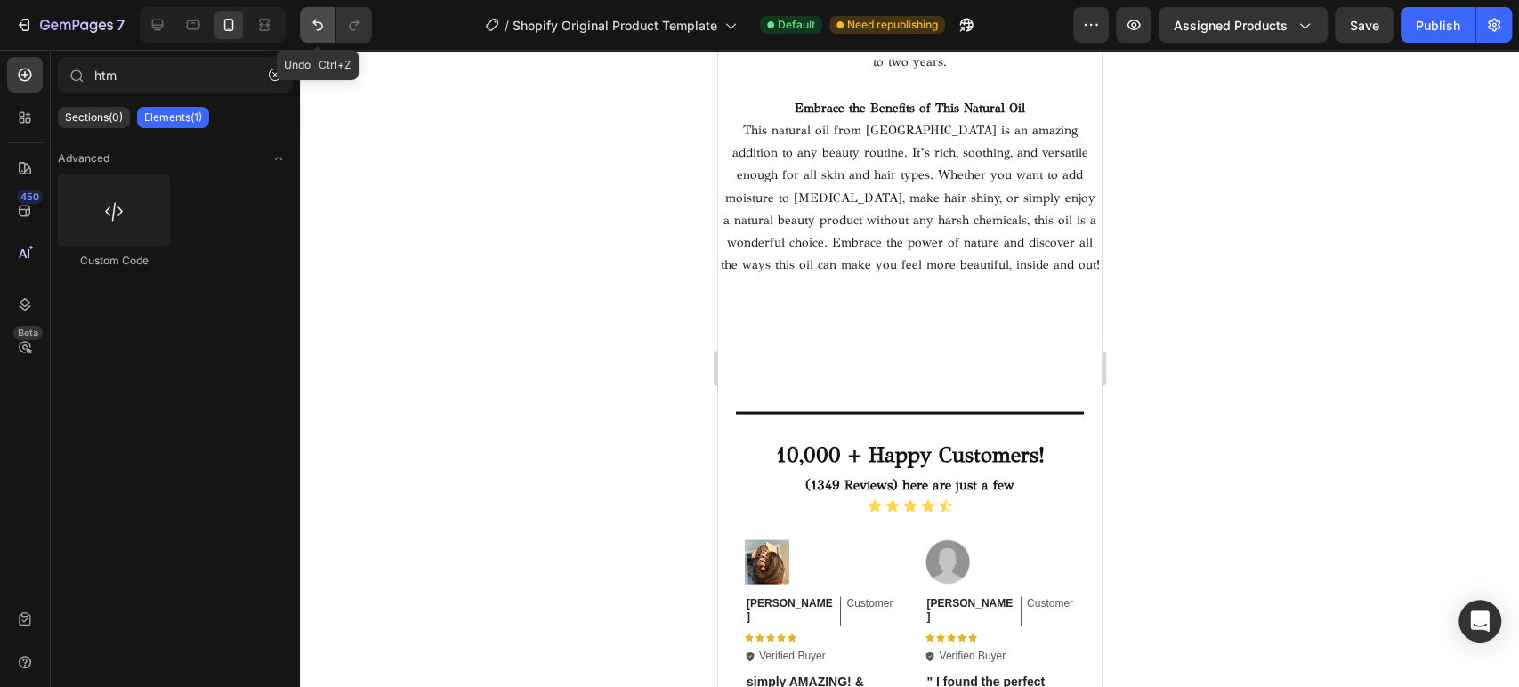
click at [317, 36] on button "Undo/Redo" at bounding box center [318, 25] width 36 height 36
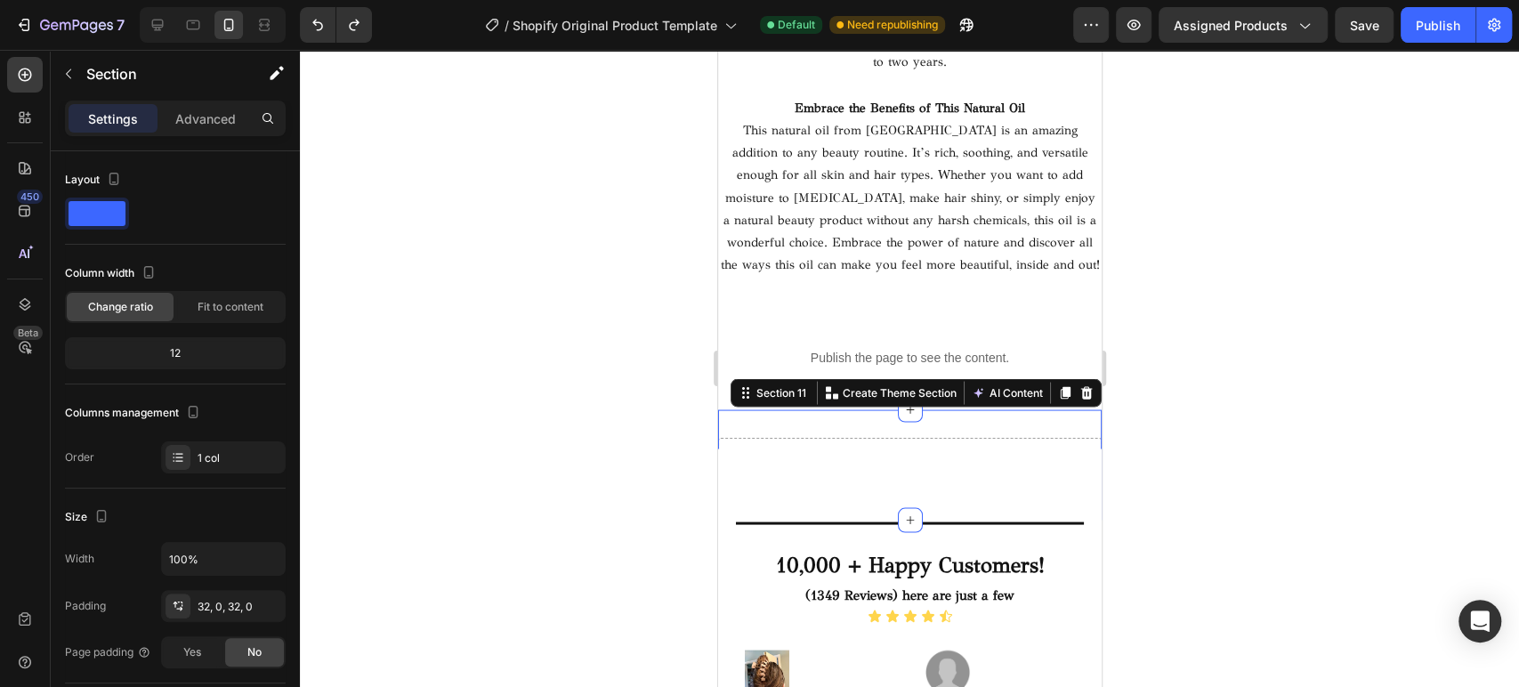
click at [941, 419] on div "Drop element here Section 11 You can create reusable sections Create Theme Sect…" at bounding box center [908, 464] width 383 height 110
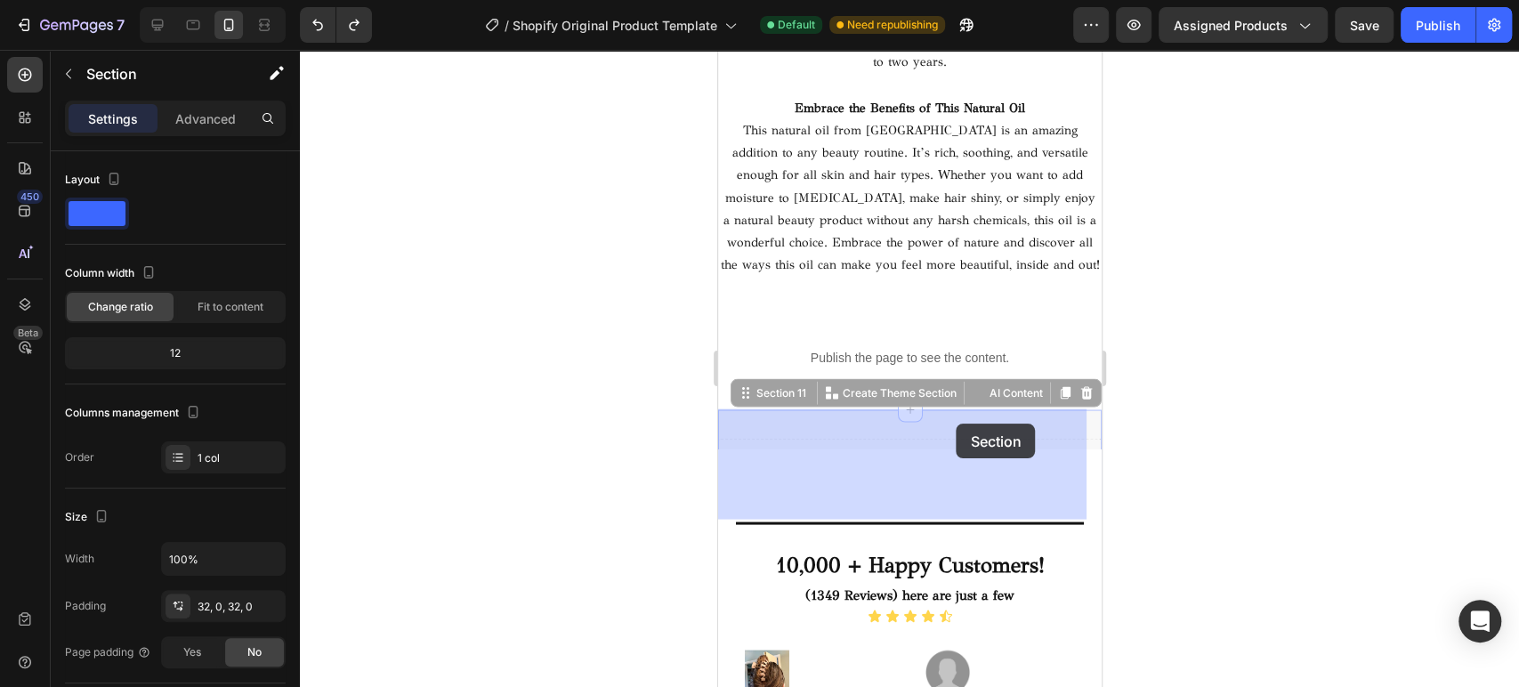
drag, startPoint x: 941, startPoint y: 419, endPoint x: 956, endPoint y: 424, distance: 14.9
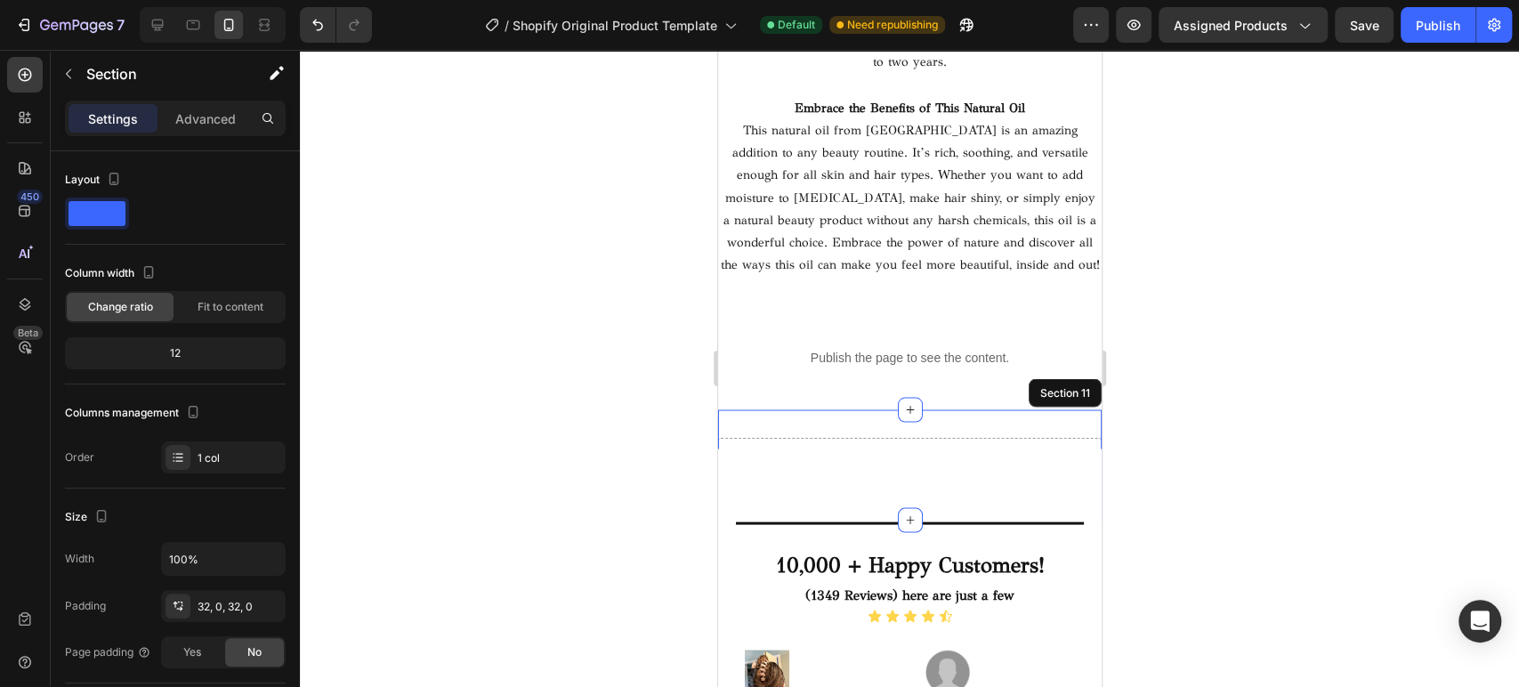
click at [948, 438] on div "Drop element here" at bounding box center [908, 464] width 383 height 53
click at [944, 416] on div "Drop element here Section 11" at bounding box center [908, 464] width 383 height 110
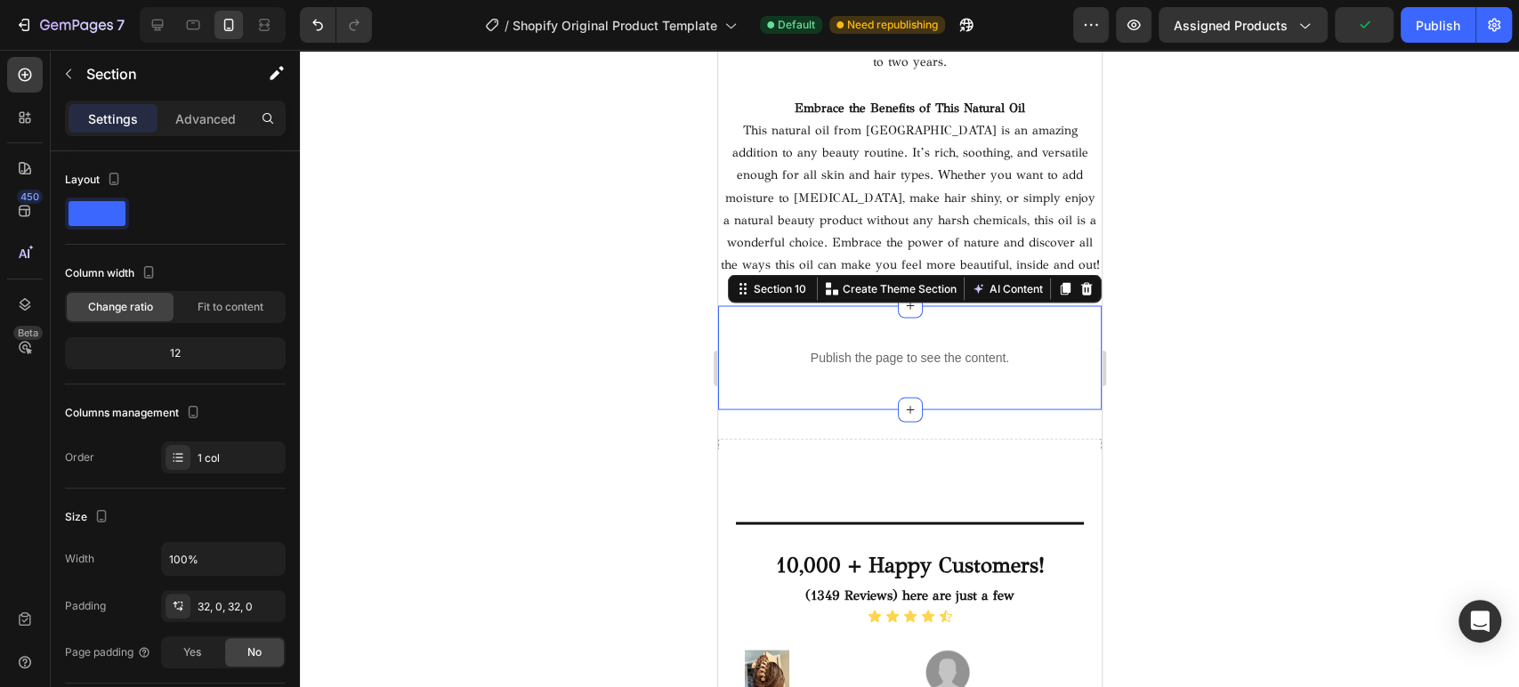
click at [977, 319] on div "Publish the page to see the content. Custom Code Section 10 You can create reus…" at bounding box center [908, 357] width 383 height 104
click at [964, 429] on div "Drop element here Section 11" at bounding box center [908, 464] width 383 height 110
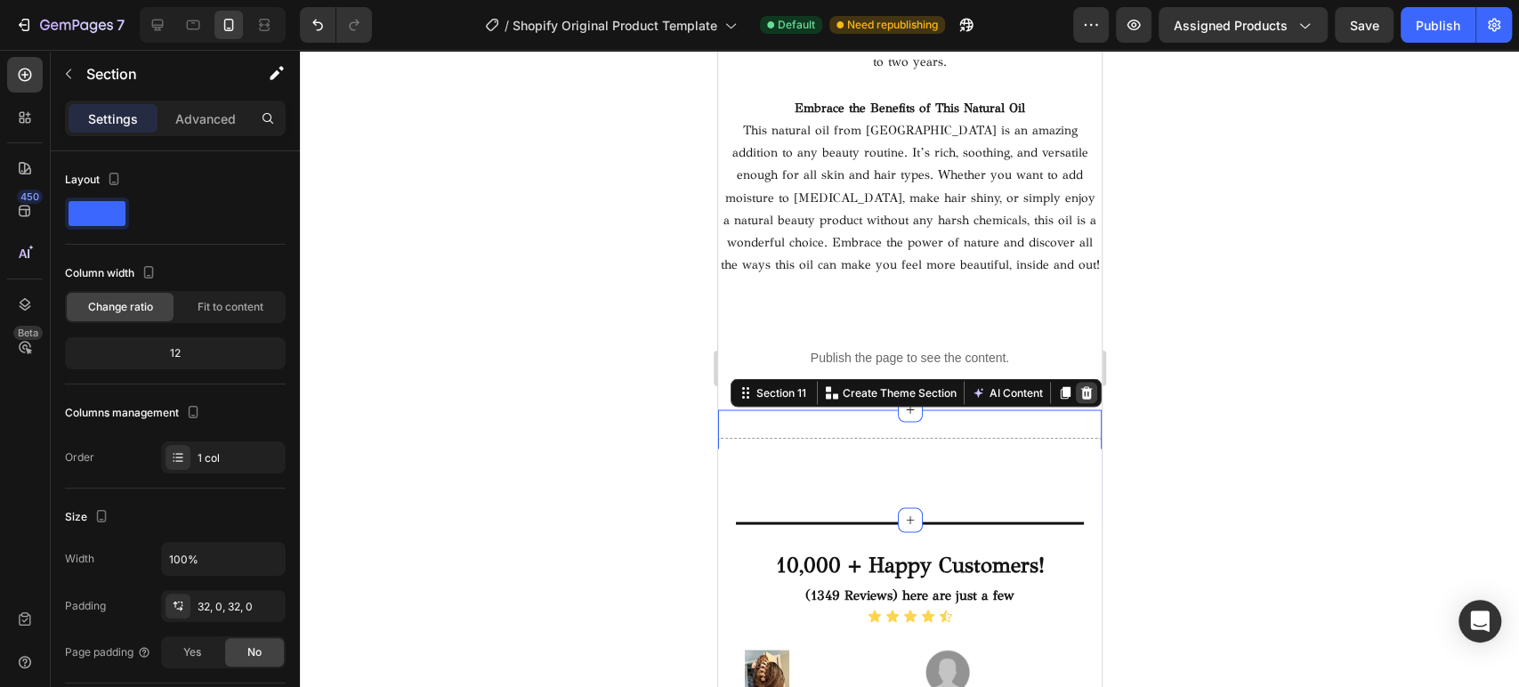
click at [1080, 389] on icon at bounding box center [1086, 392] width 12 height 12
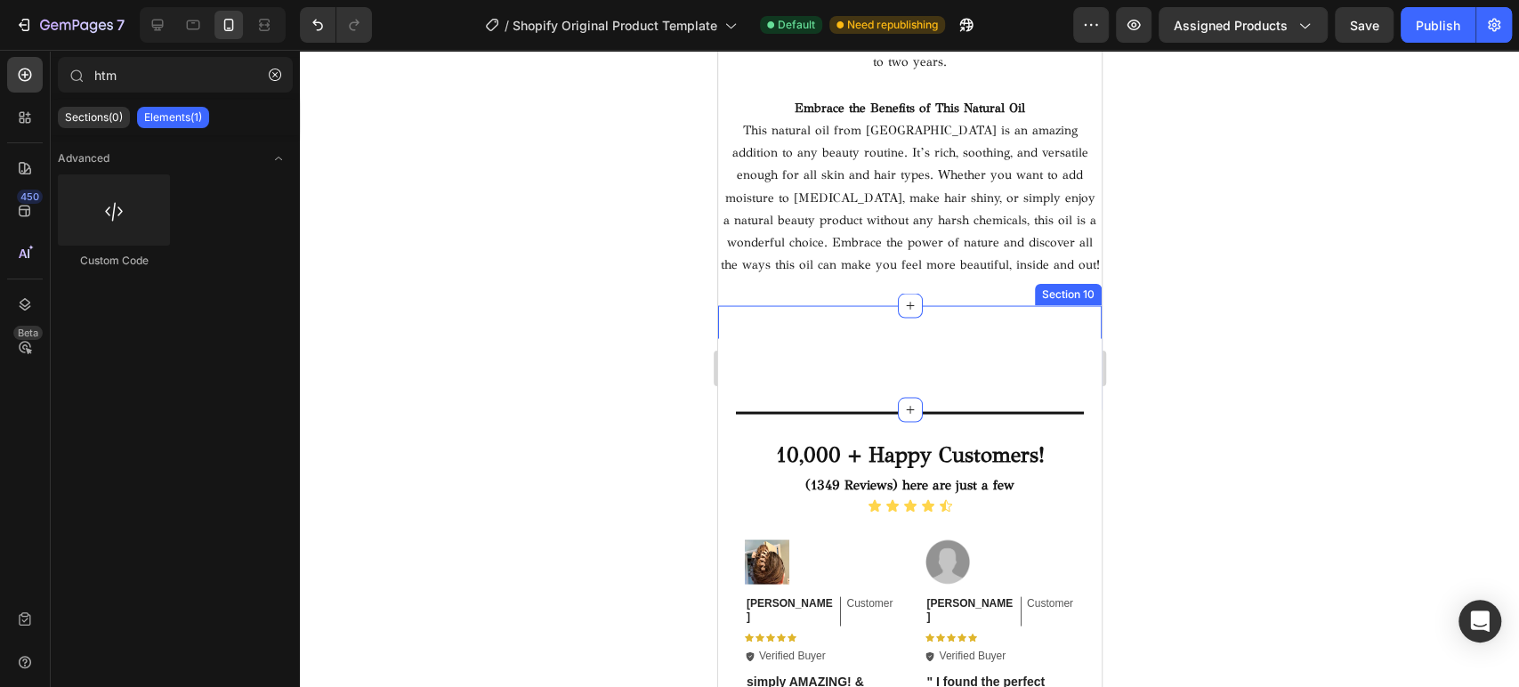
click at [958, 321] on div "Publish the page to see the content. Custom Code Section 10" at bounding box center [908, 357] width 383 height 104
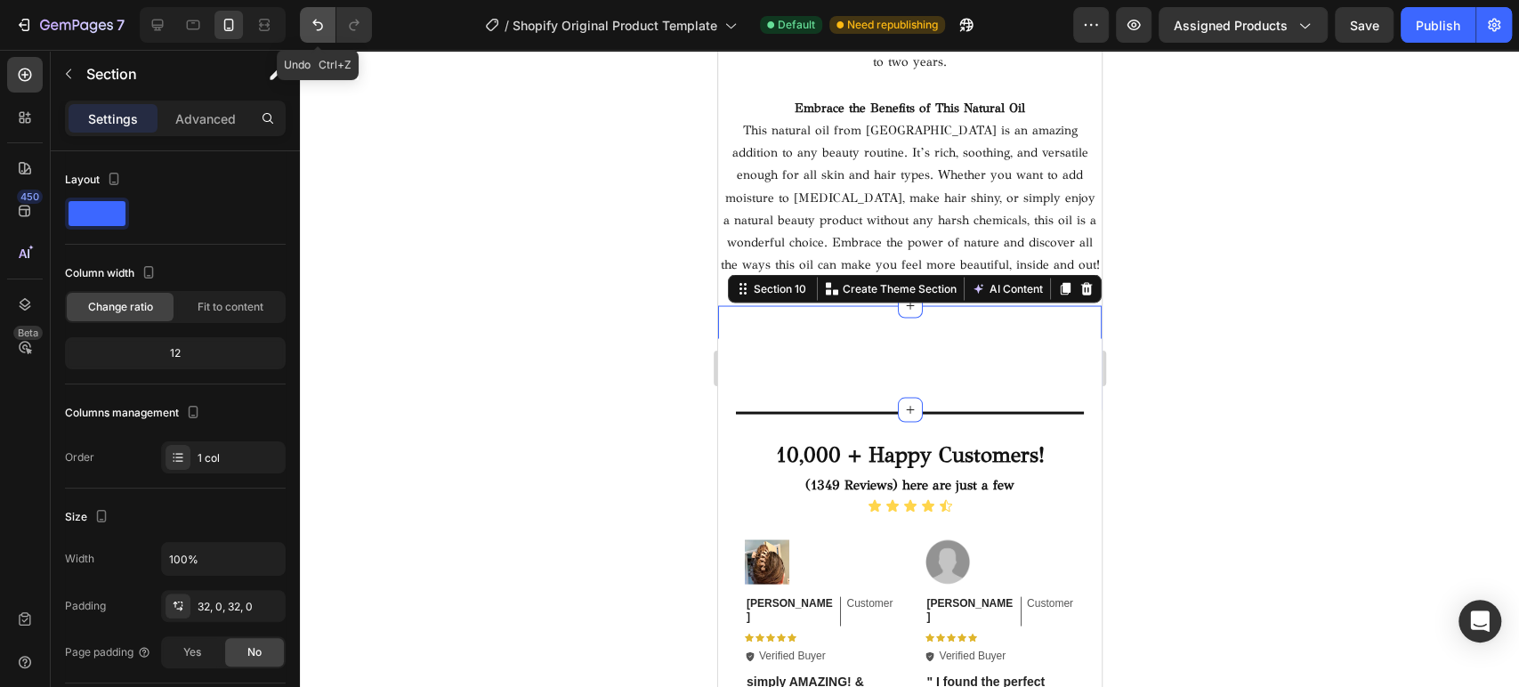
click at [316, 24] on icon "Undo/Redo" at bounding box center [318, 25] width 18 height 18
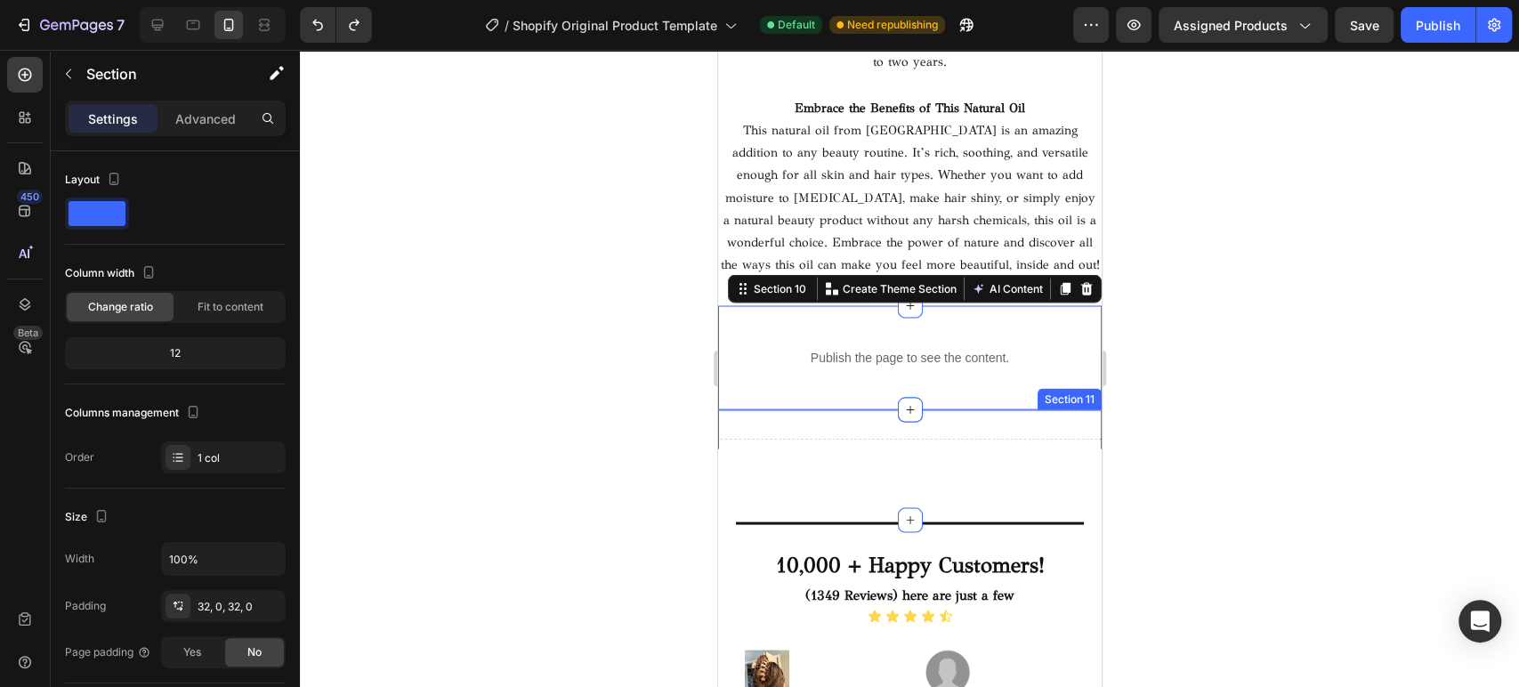
click at [949, 419] on div "Drop element here Section 11" at bounding box center [908, 464] width 383 height 110
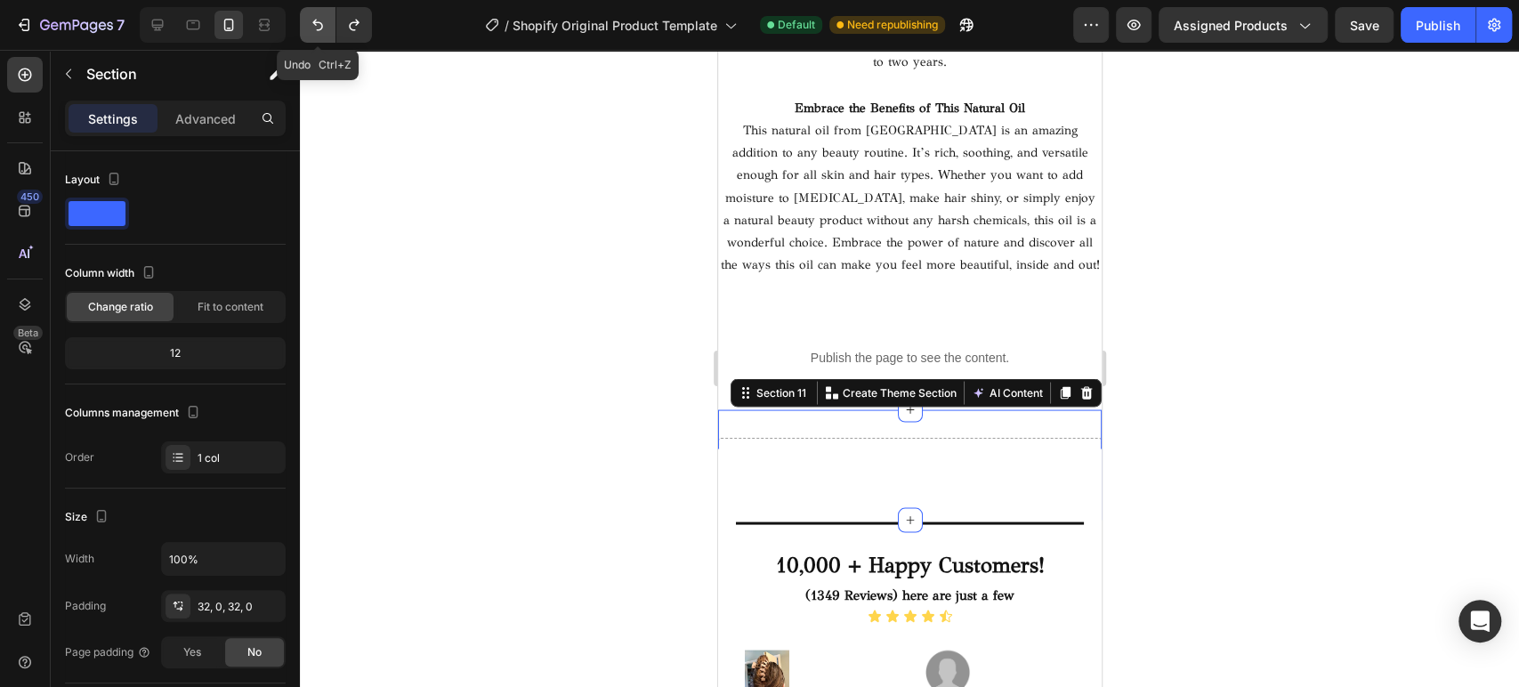
click at [313, 33] on icon "Undo/Redo" at bounding box center [318, 25] width 18 height 18
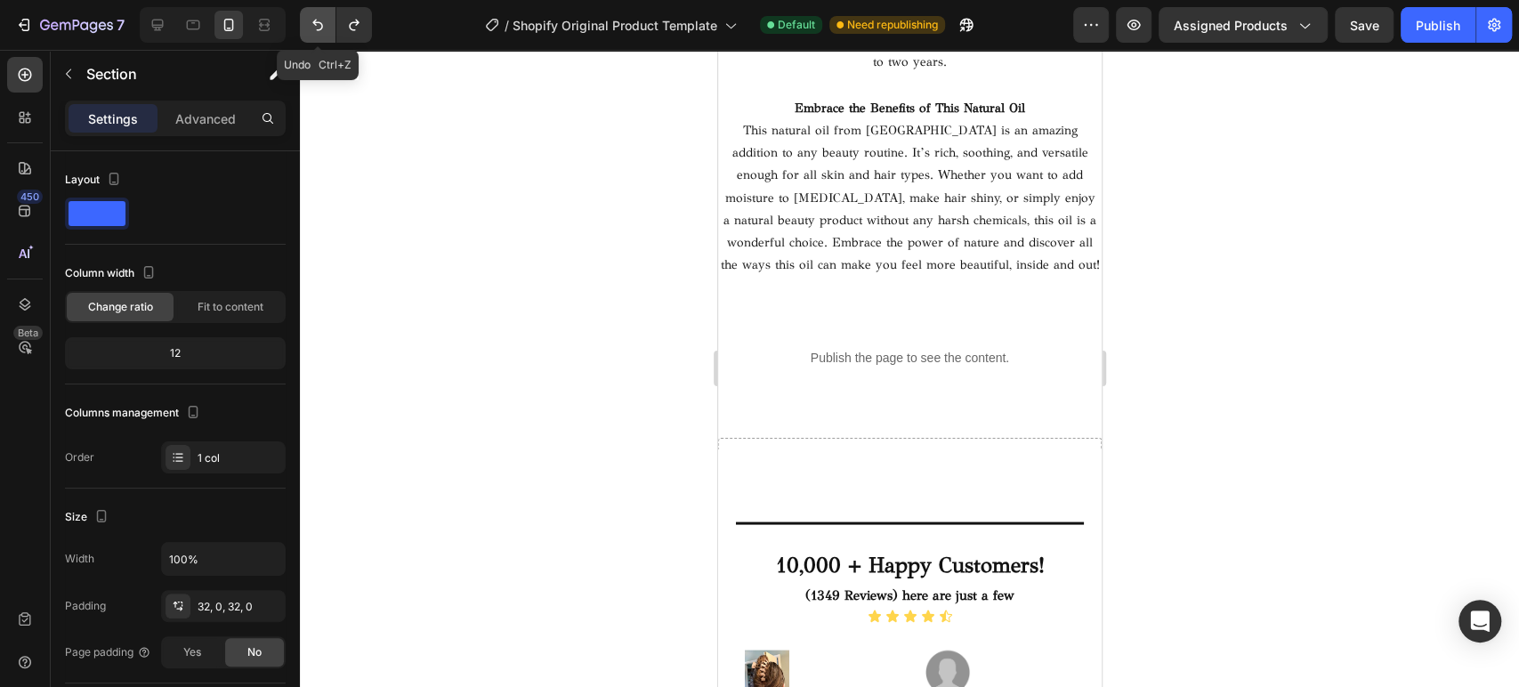
click at [313, 33] on icon "Undo/Redo" at bounding box center [318, 25] width 18 height 18
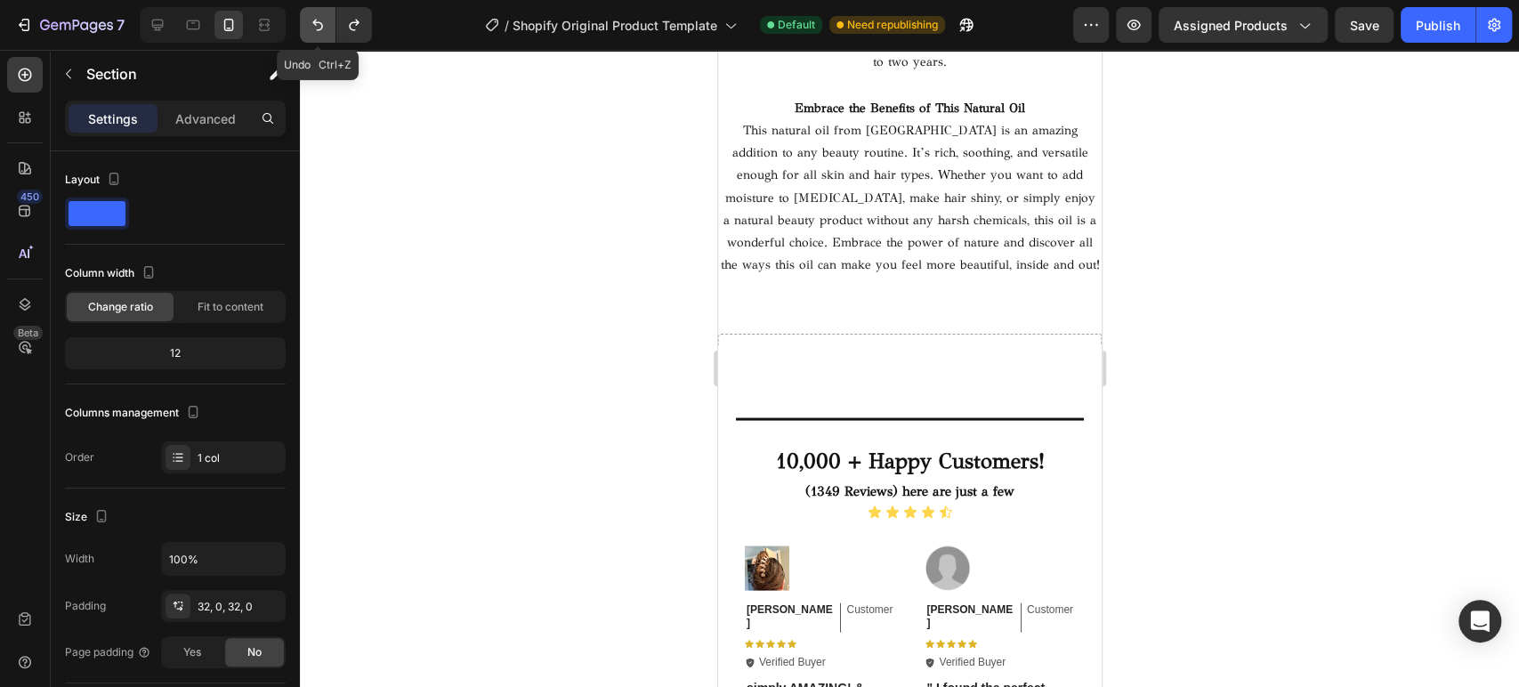
click at [313, 33] on icon "Undo/Redo" at bounding box center [318, 25] width 18 height 18
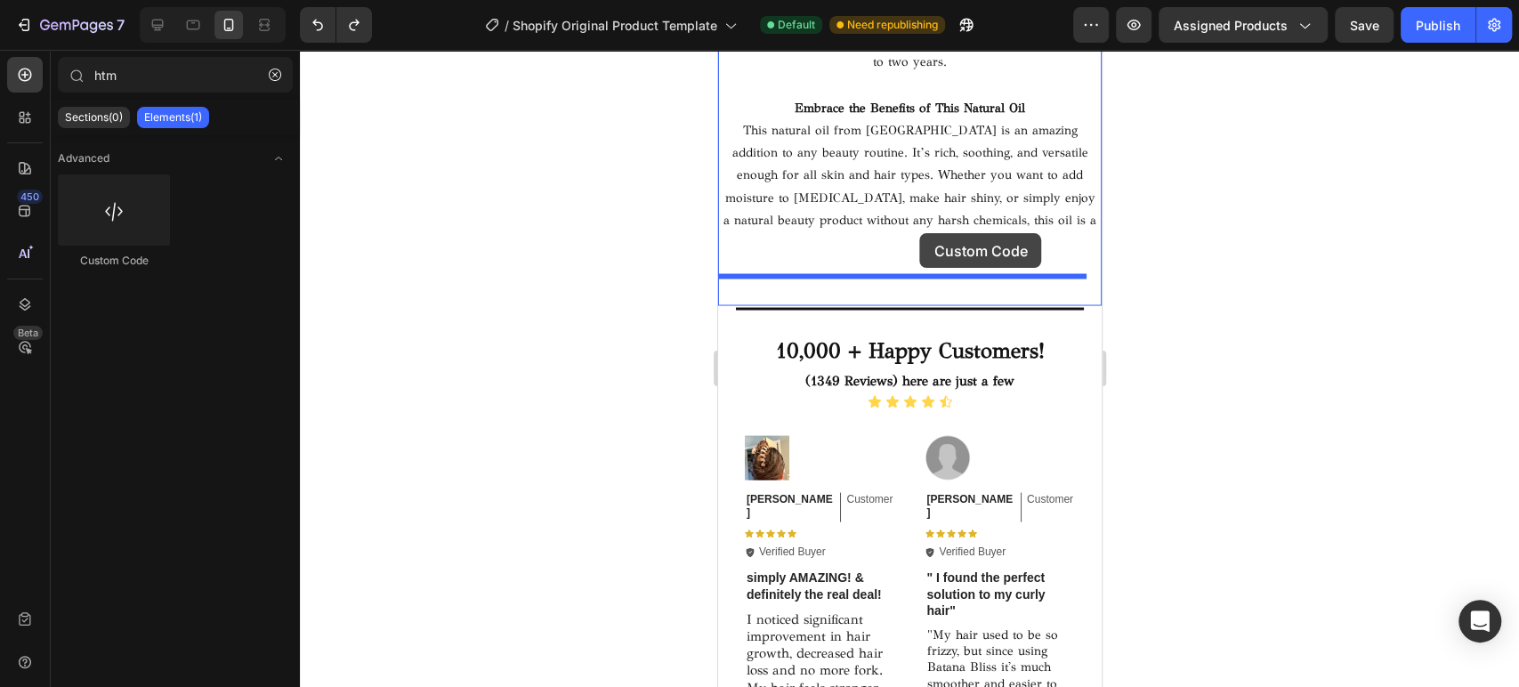
drag, startPoint x: 984, startPoint y: 199, endPoint x: 919, endPoint y: 233, distance: 73.2
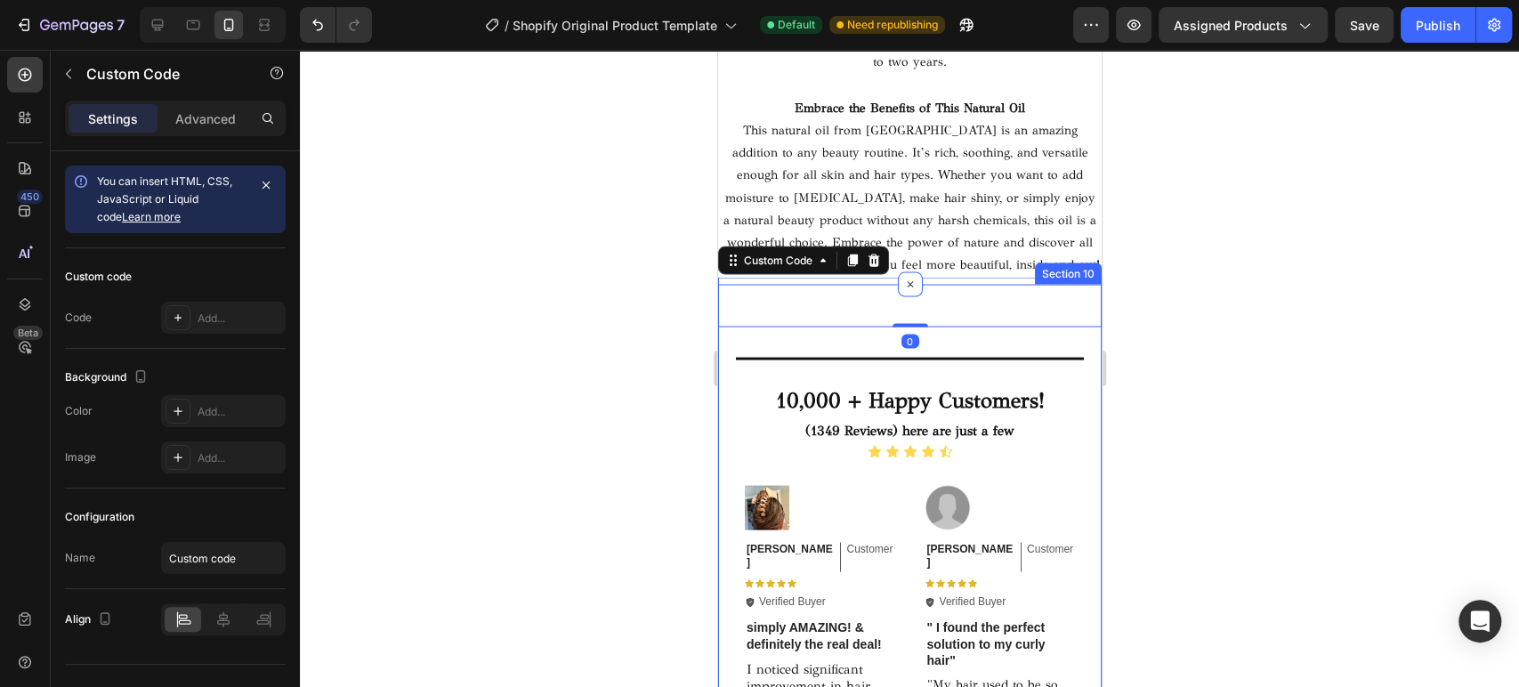
click at [964, 279] on p "Custom code" at bounding box center [908, 302] width 383 height 50
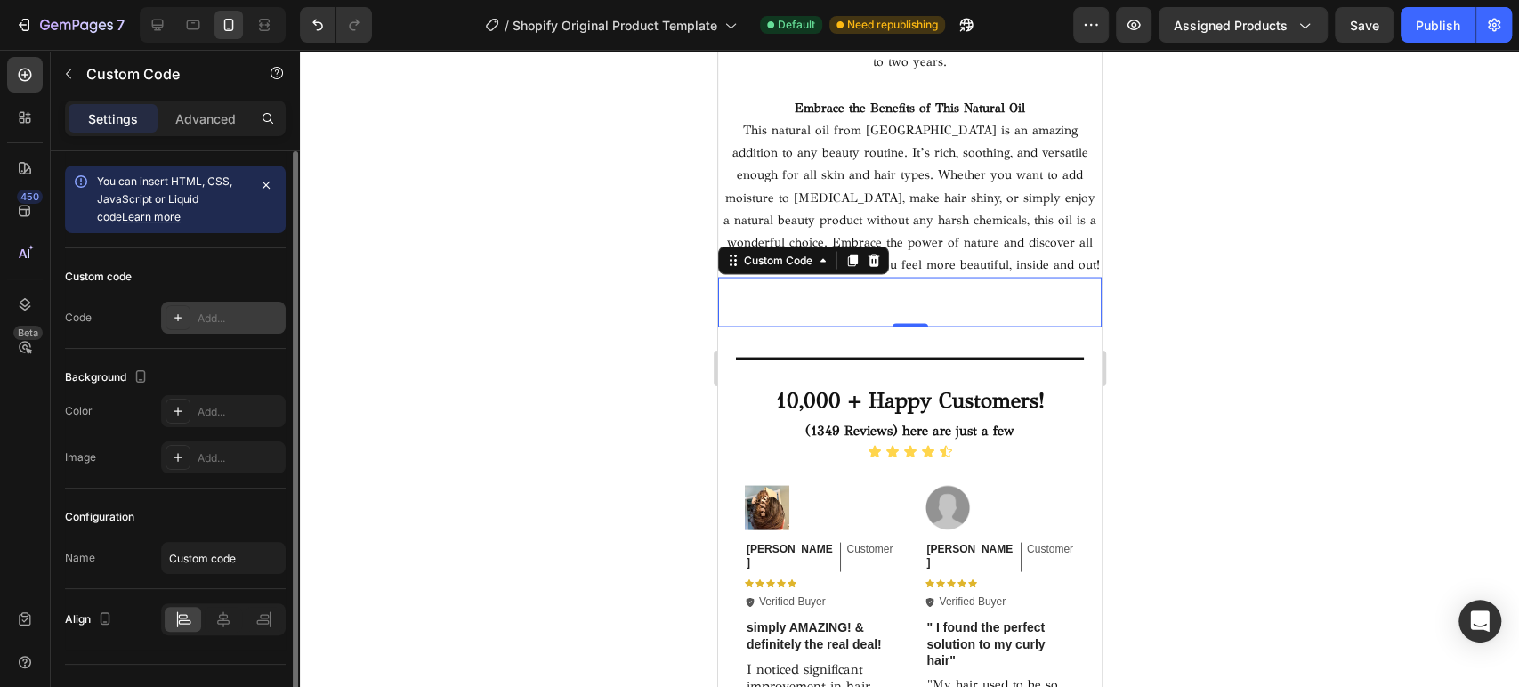
click at [182, 314] on icon at bounding box center [178, 318] width 14 height 14
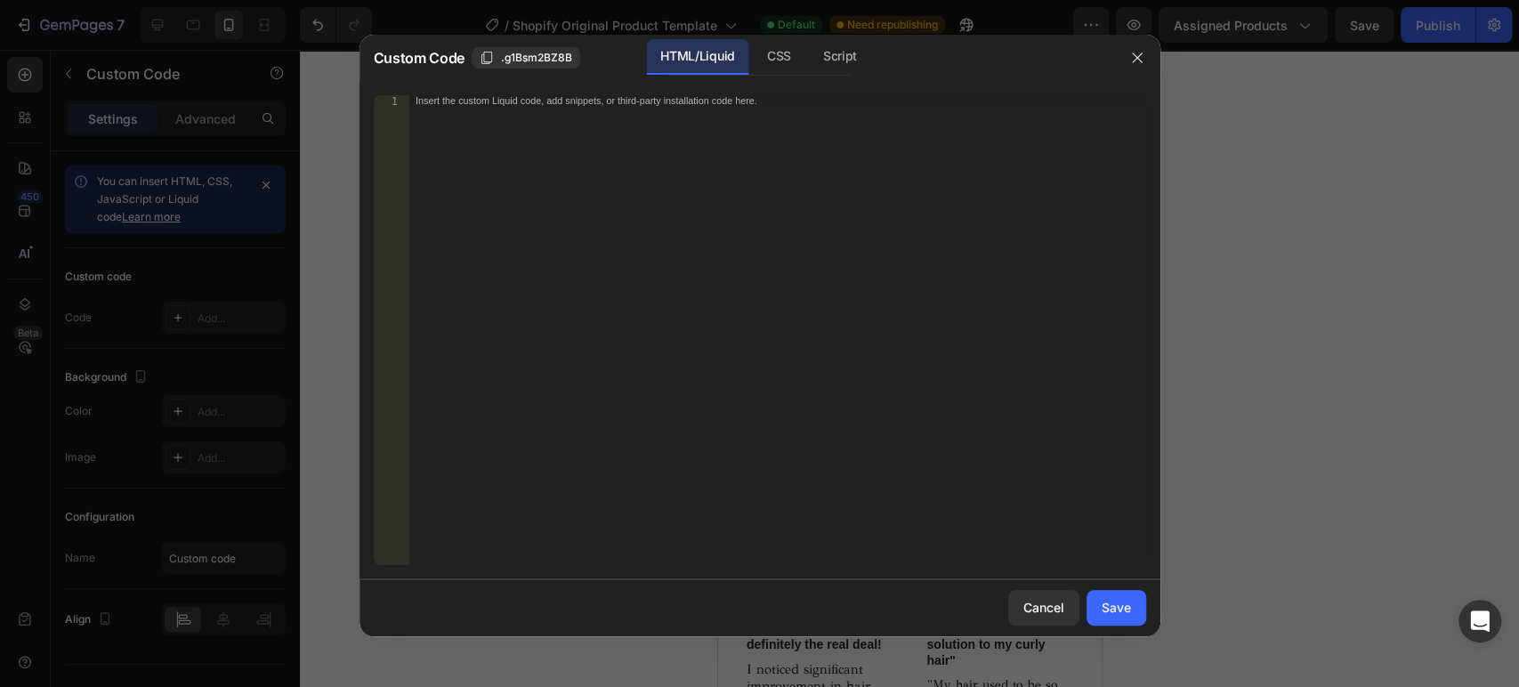
click at [459, 103] on div "Insert the custom Liquid code, add snippets, or third-party installation code h…" at bounding box center [740, 100] width 649 height 11
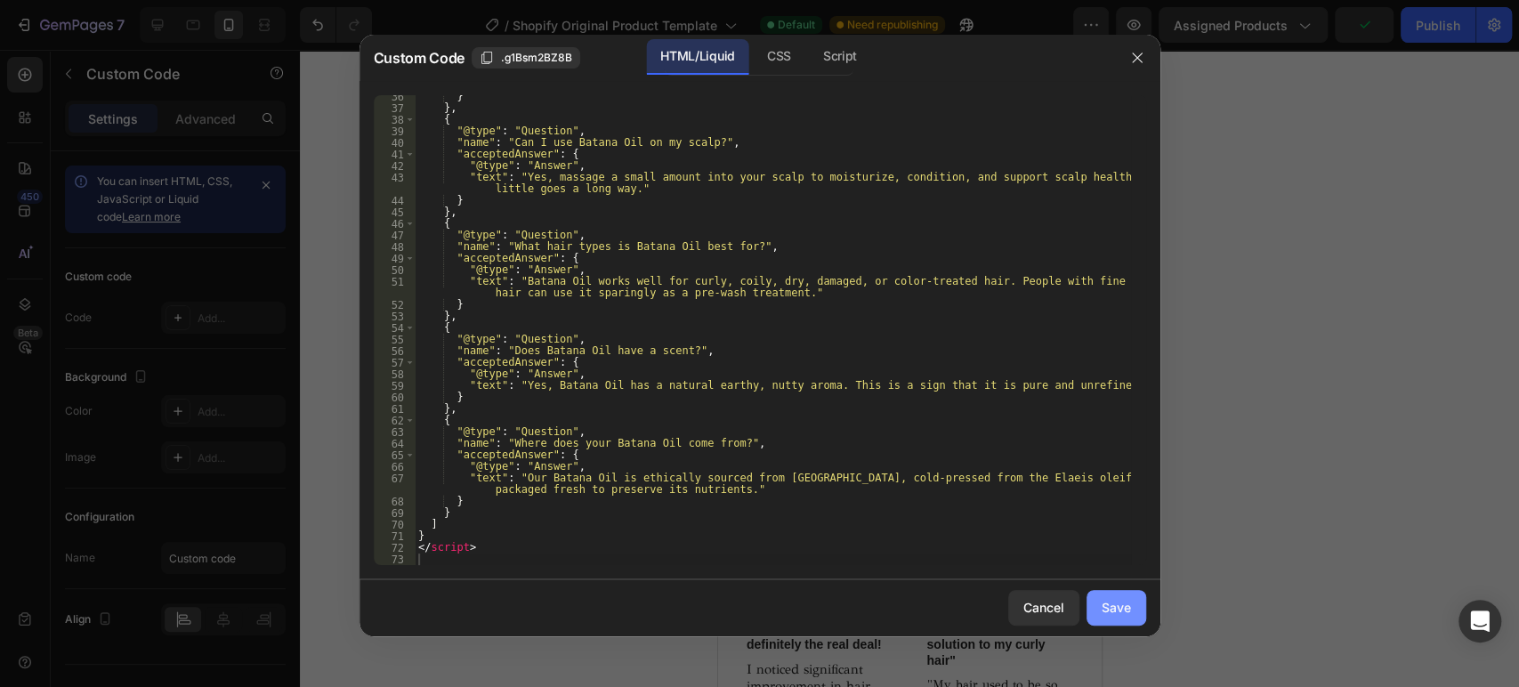
click at [1120, 602] on div "Save" at bounding box center [1116, 607] width 29 height 19
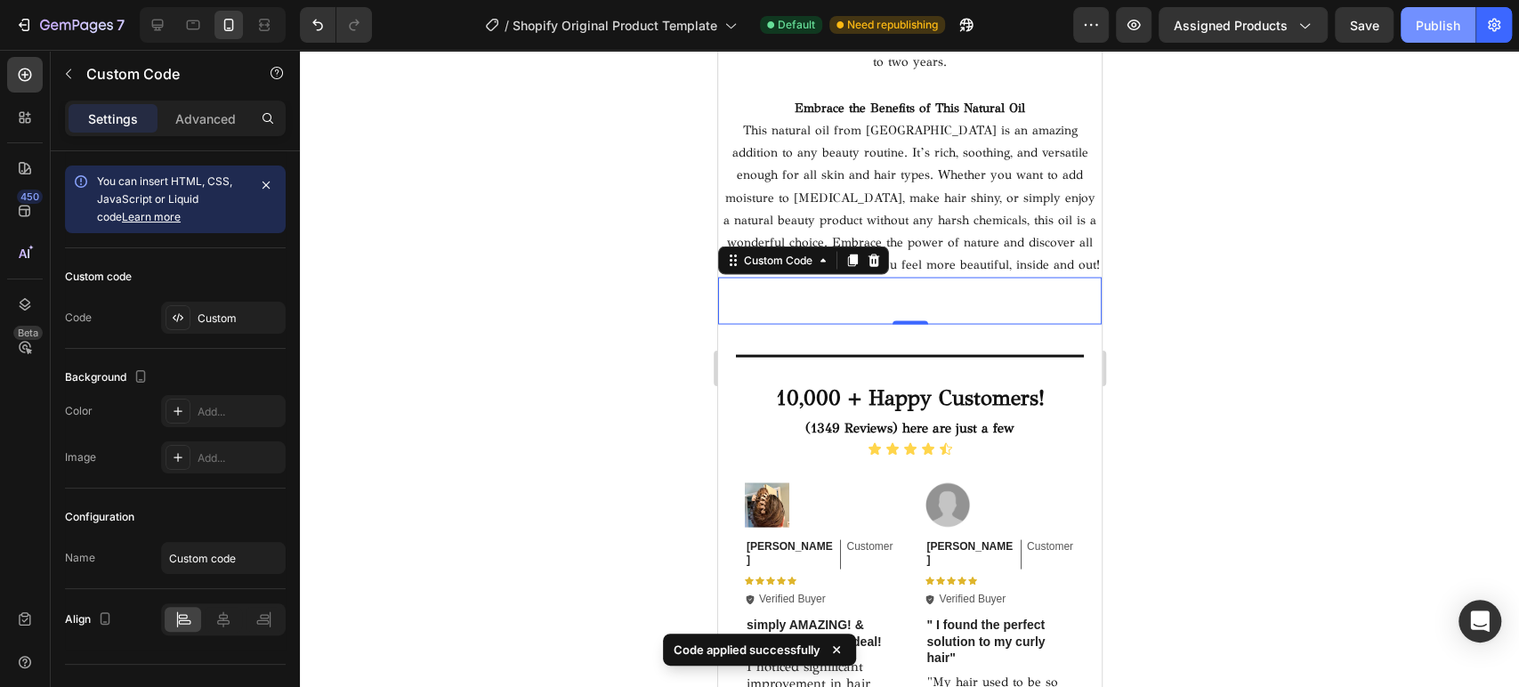
click at [1366, 28] on div "Publish" at bounding box center [1438, 25] width 44 height 19
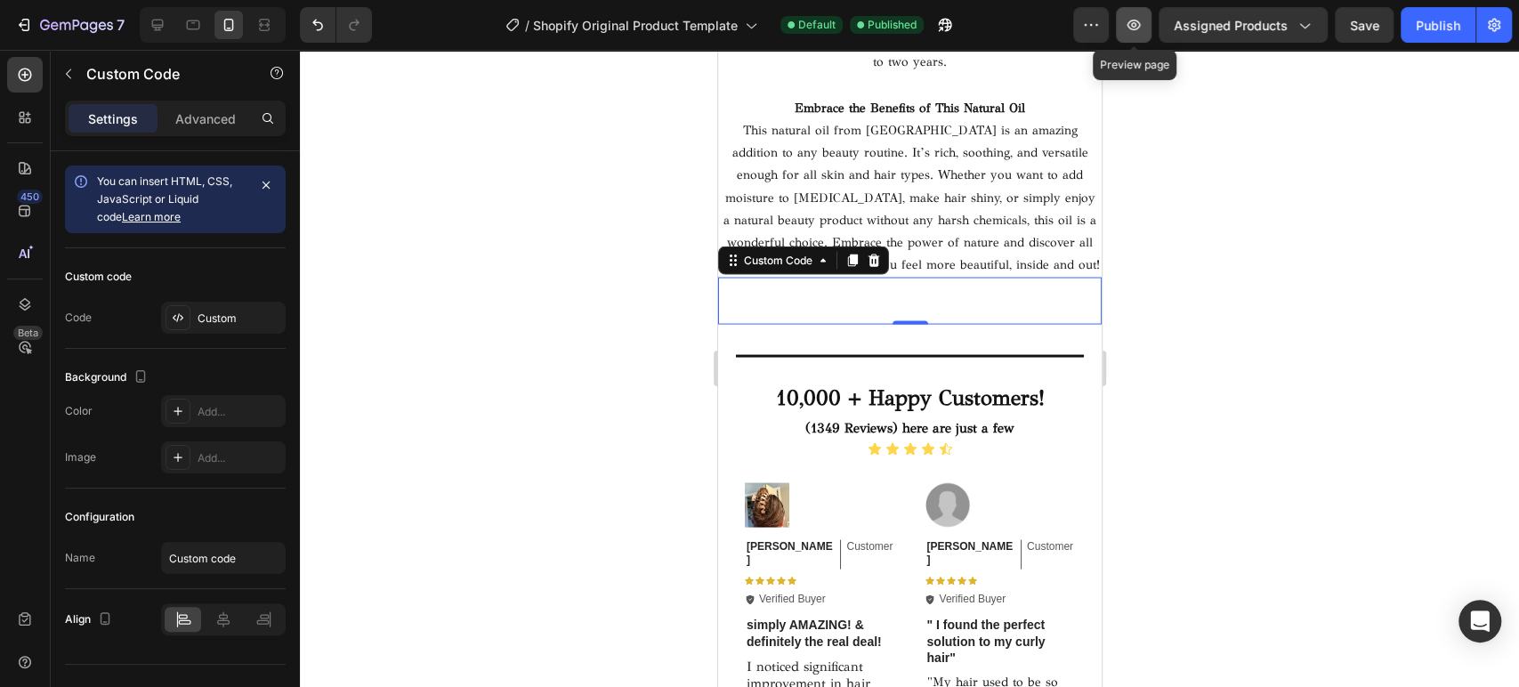
click at [1127, 28] on icon "button" at bounding box center [1134, 25] width 18 height 18
click at [1084, 27] on icon "button" at bounding box center [1091, 25] width 18 height 18
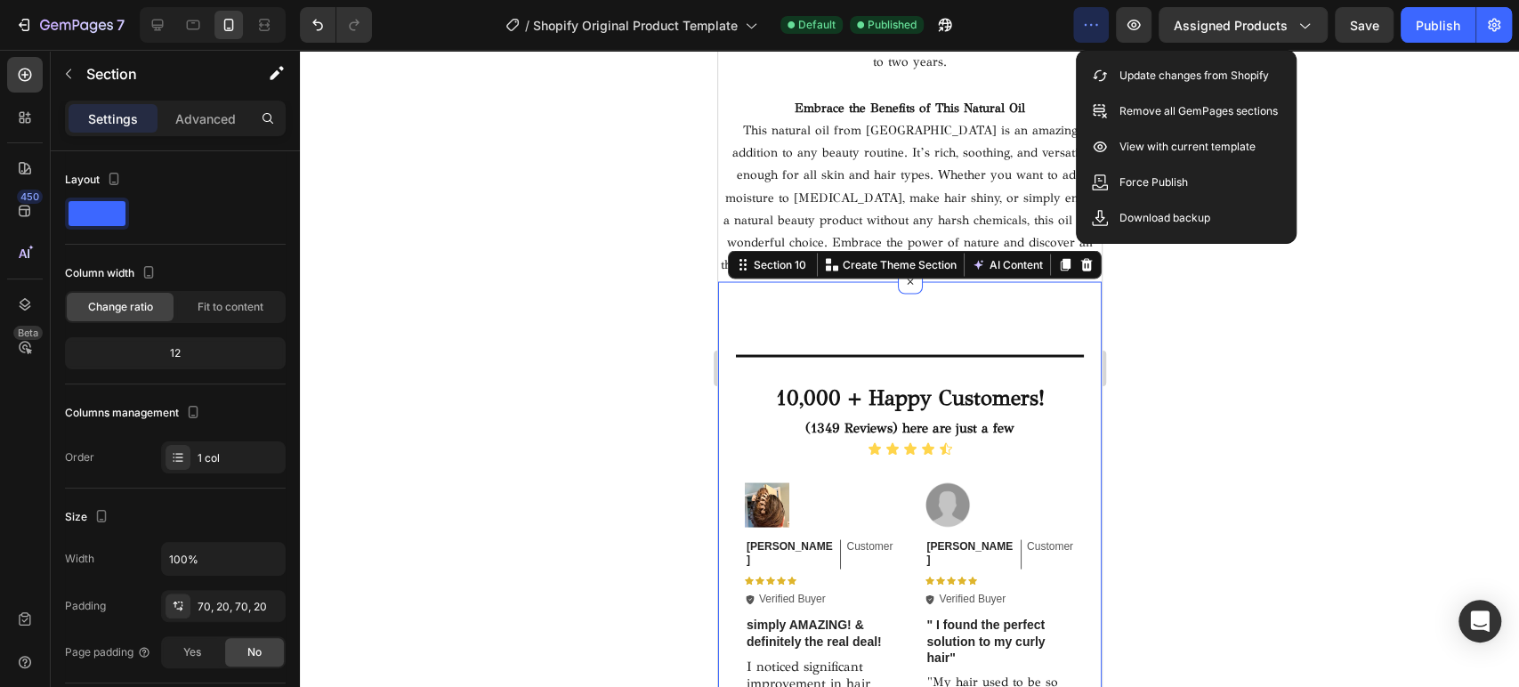
drag, startPoint x: 595, startPoint y: 304, endPoint x: 664, endPoint y: 292, distance: 69.6
click at [596, 301] on div at bounding box center [909, 368] width 1219 height 637
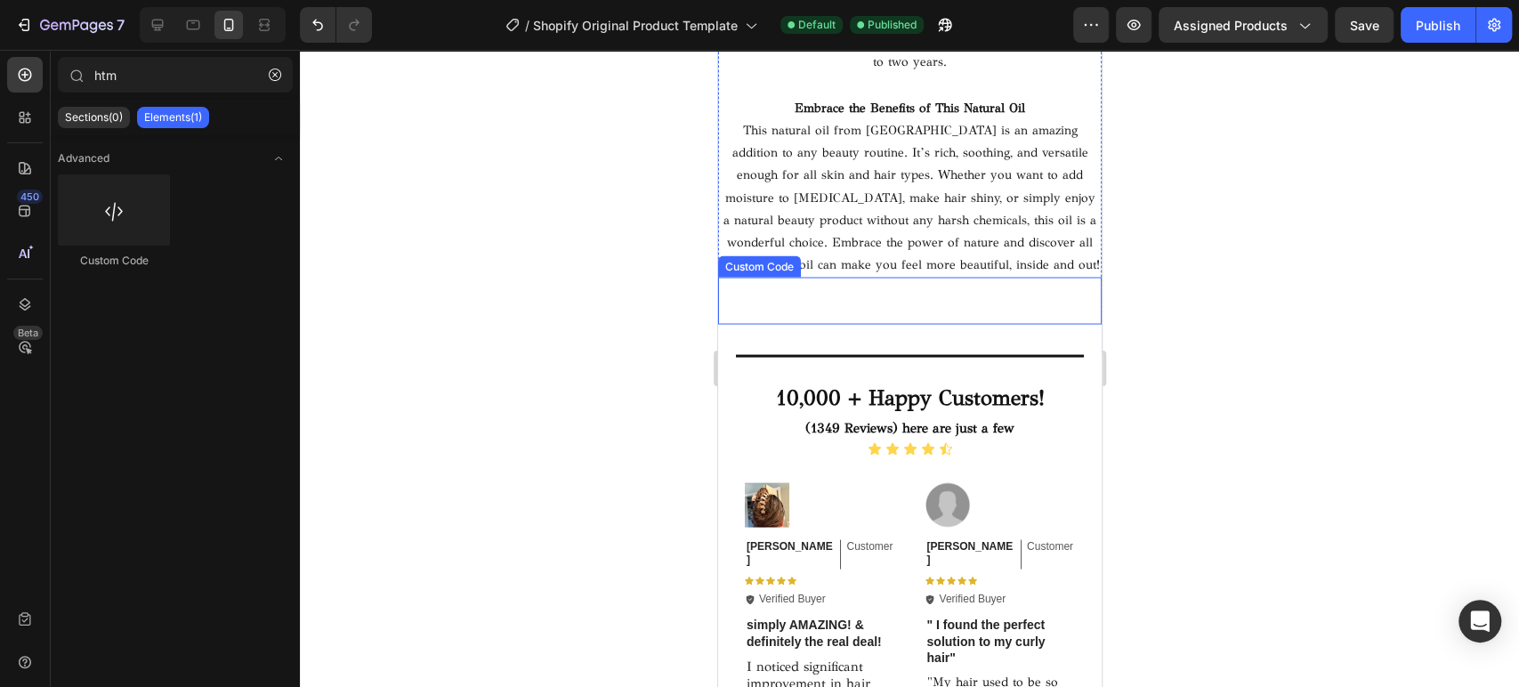
click at [965, 277] on div "Publish the page to see the content." at bounding box center [908, 300] width 383 height 47
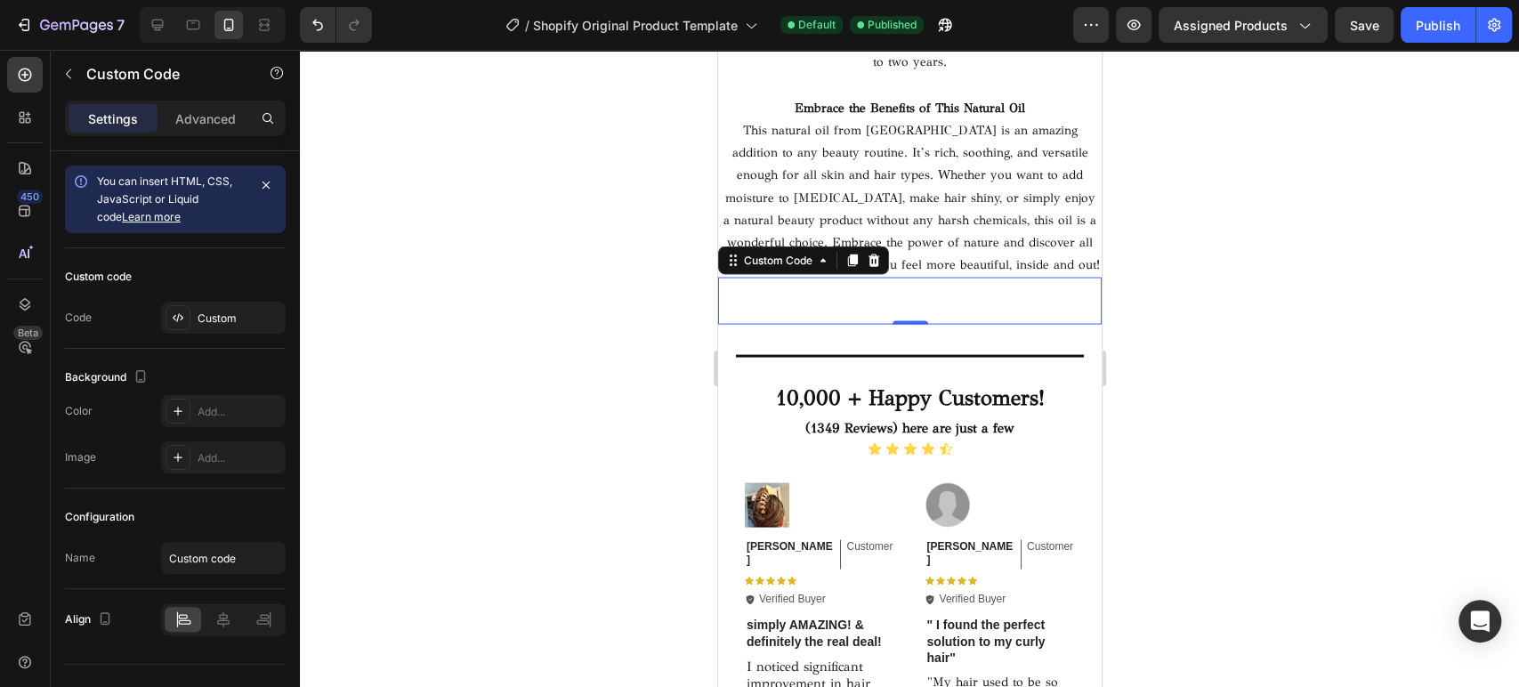
click at [877, 256] on icon at bounding box center [874, 260] width 12 height 12
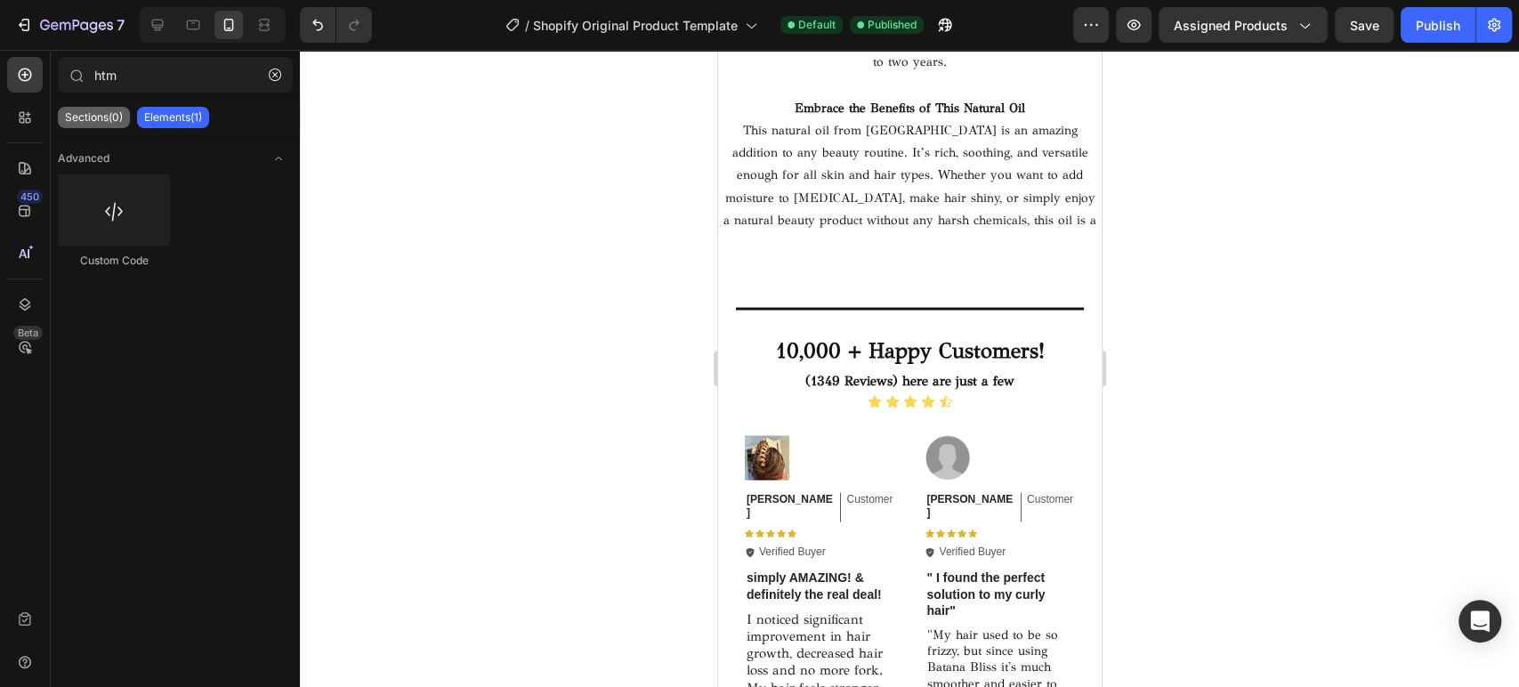
click at [82, 124] on p "Sections(0)" at bounding box center [94, 117] width 58 height 14
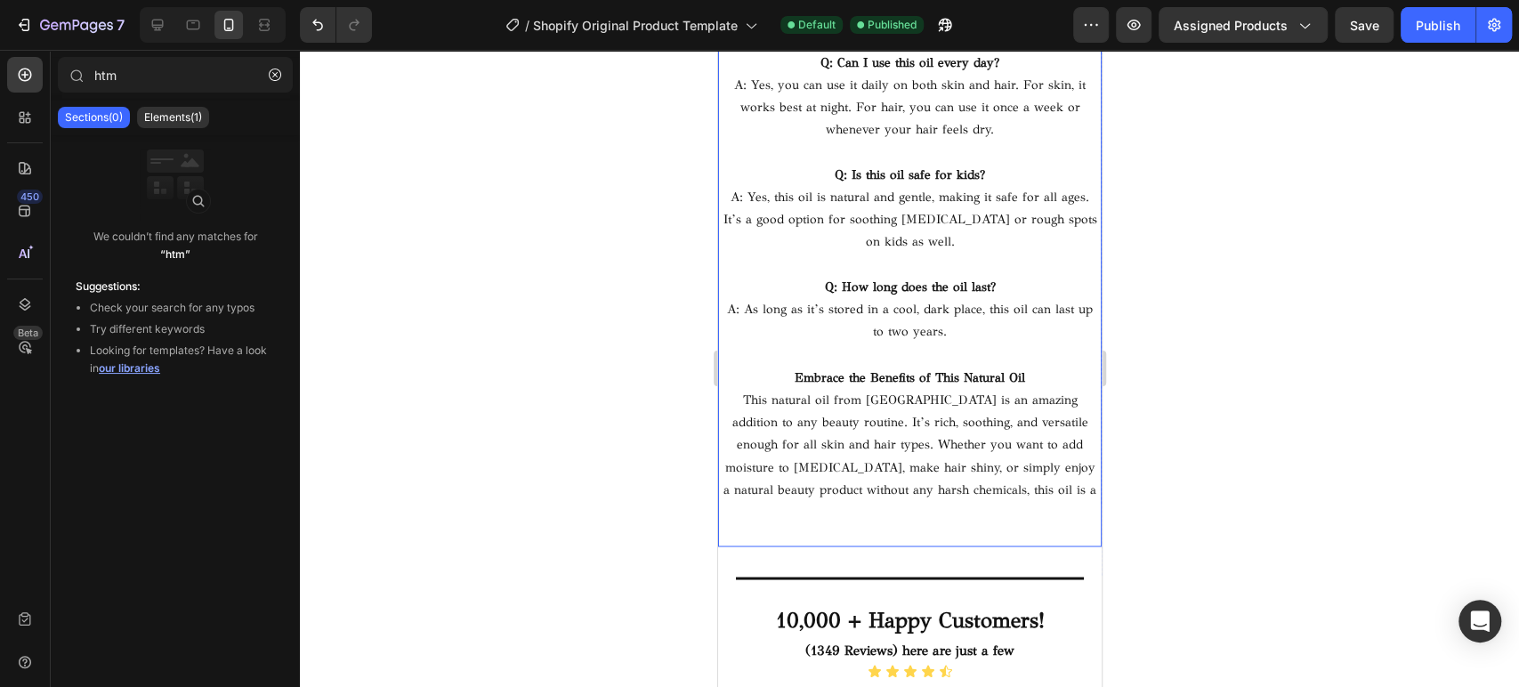
scroll to position [11029, 0]
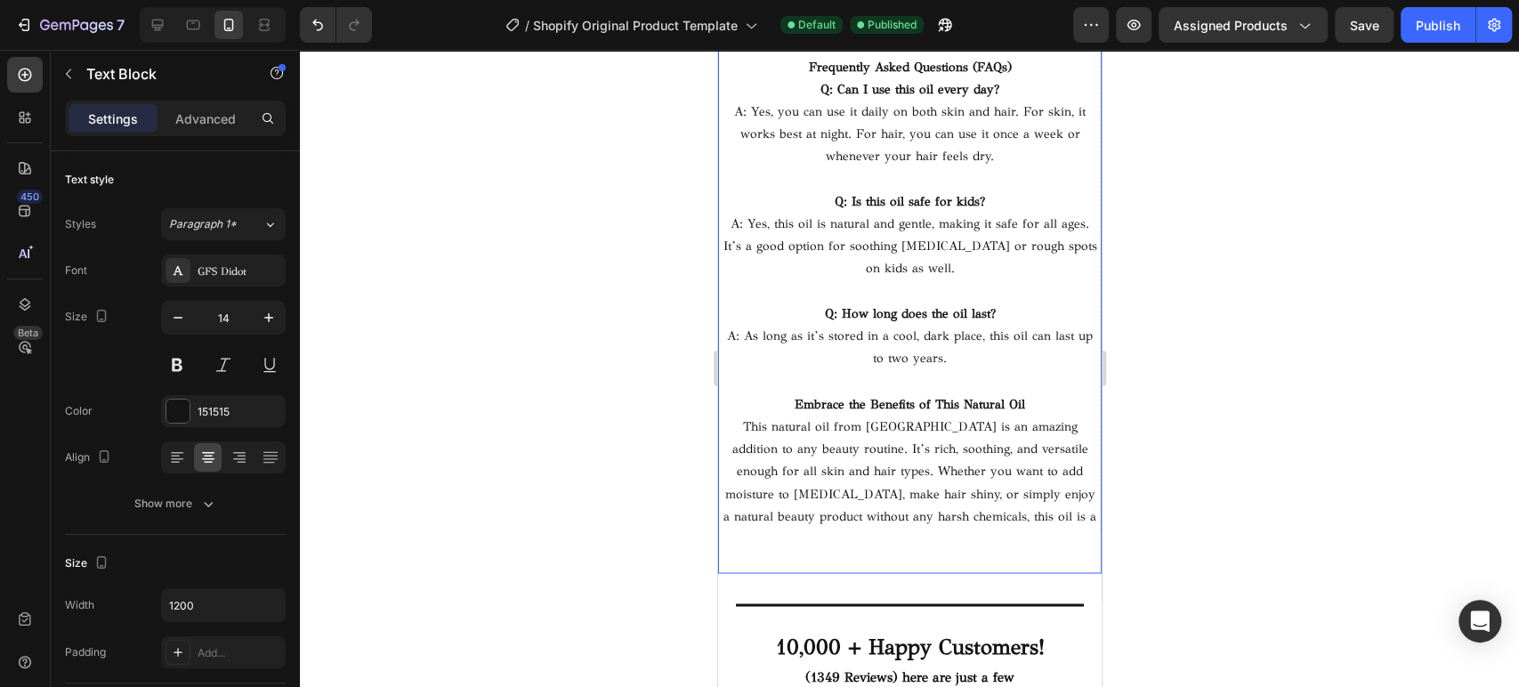
click at [1019, 296] on p "Rich Text Editor. Editing area: main" at bounding box center [909, 291] width 380 height 22
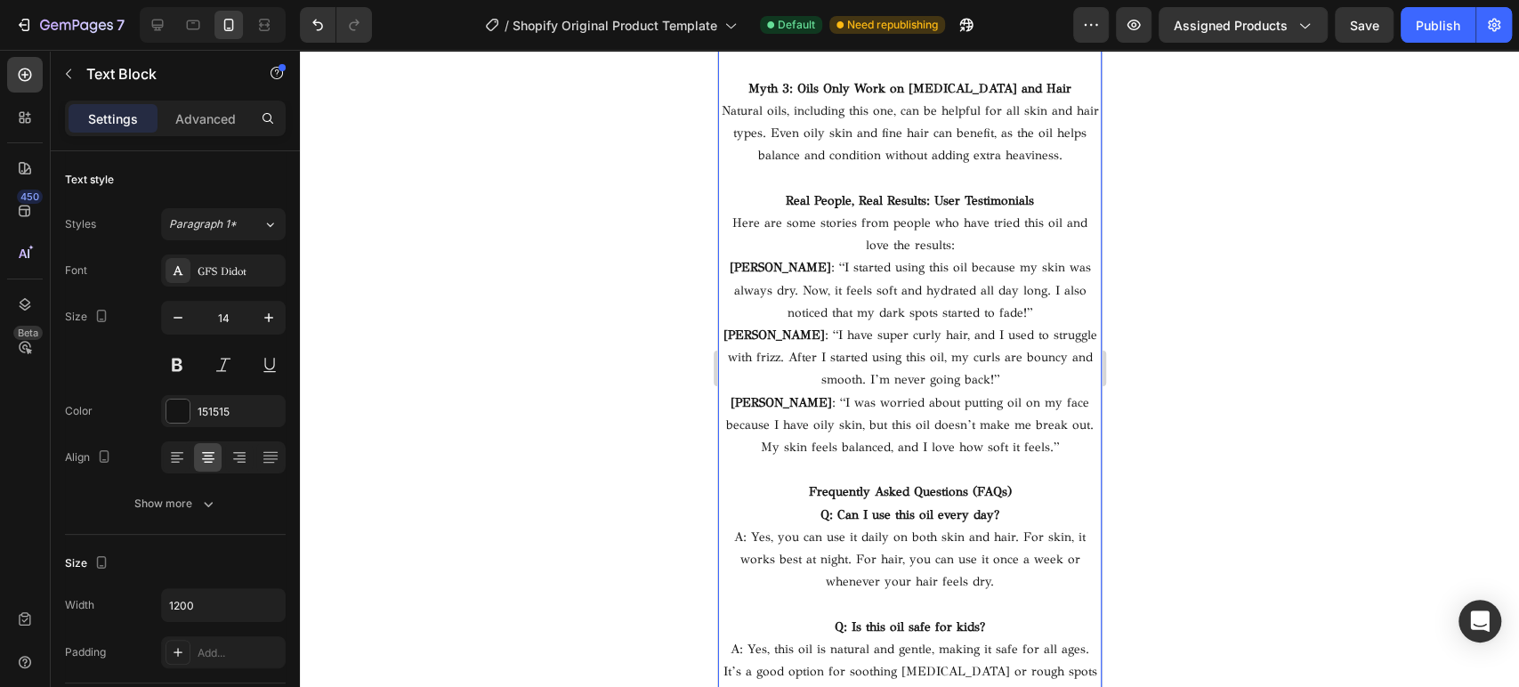
scroll to position [10370, 0]
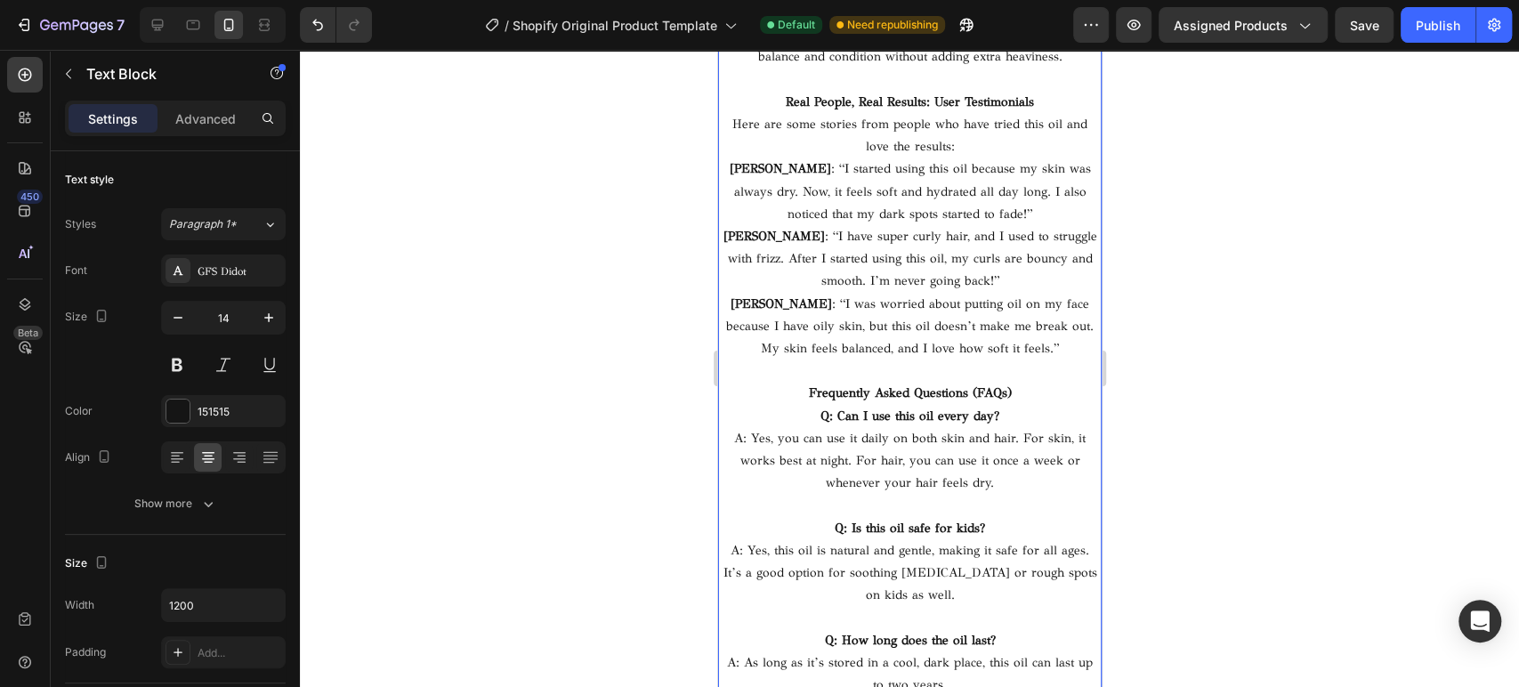
click at [797, 382] on p "Frequently Asked Questions (FAQs)" at bounding box center [909, 393] width 380 height 22
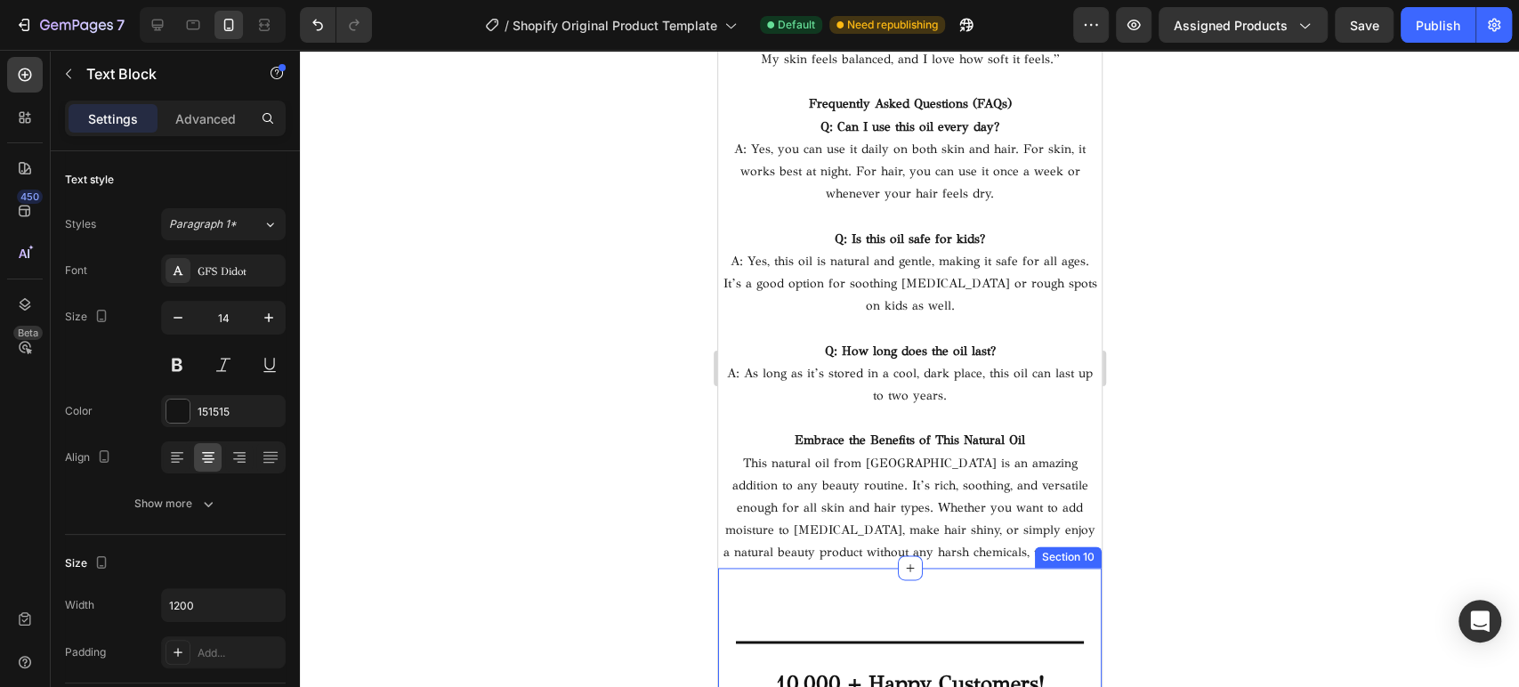
scroll to position [10649, 0]
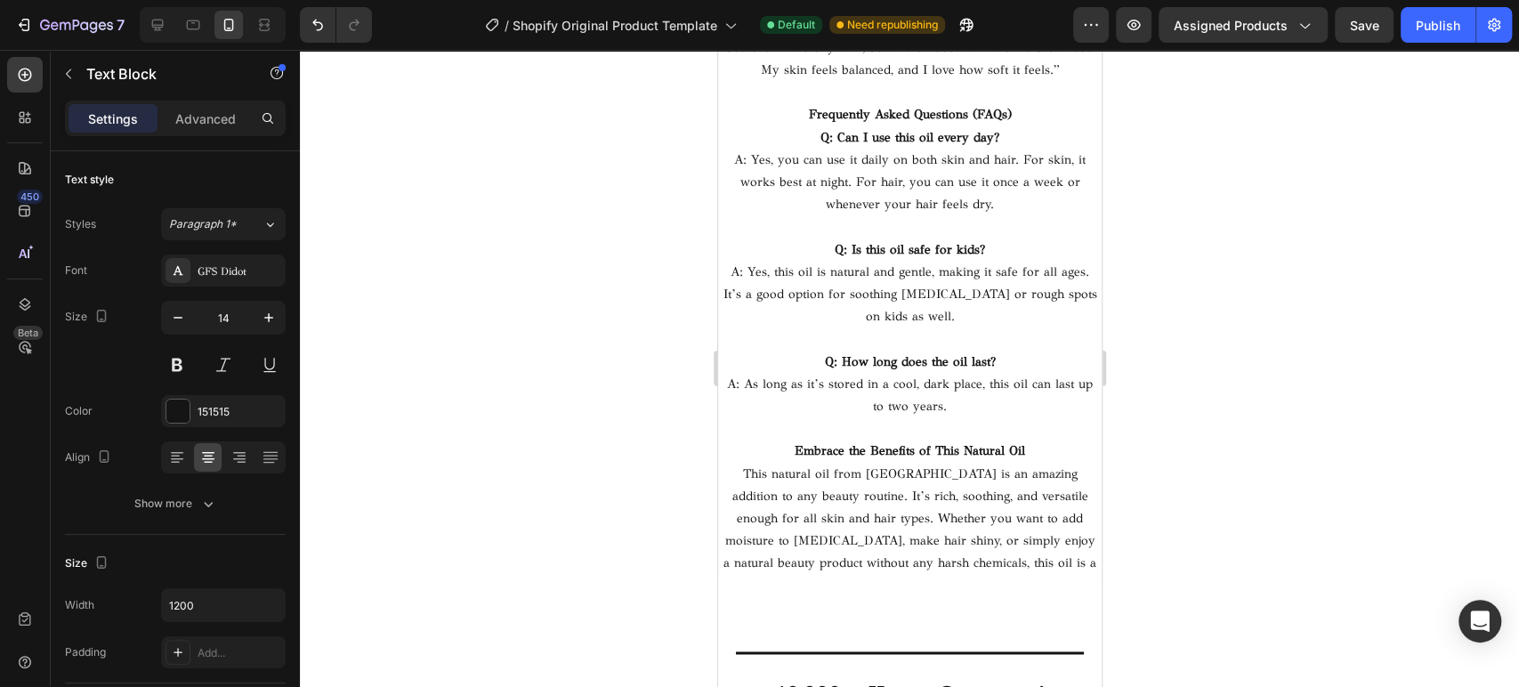
drag, startPoint x: 800, startPoint y: 389, endPoint x: 1005, endPoint y: 496, distance: 232.0
click at [1068, 563] on p "This natural oil from [GEOGRAPHIC_DATA] is an amazing addition to any beauty ro…" at bounding box center [909, 541] width 380 height 157
click at [1064, 560] on p "This natural oil from [GEOGRAPHIC_DATA] is an amazing addition to any beauty ro…" at bounding box center [909, 541] width 380 height 157
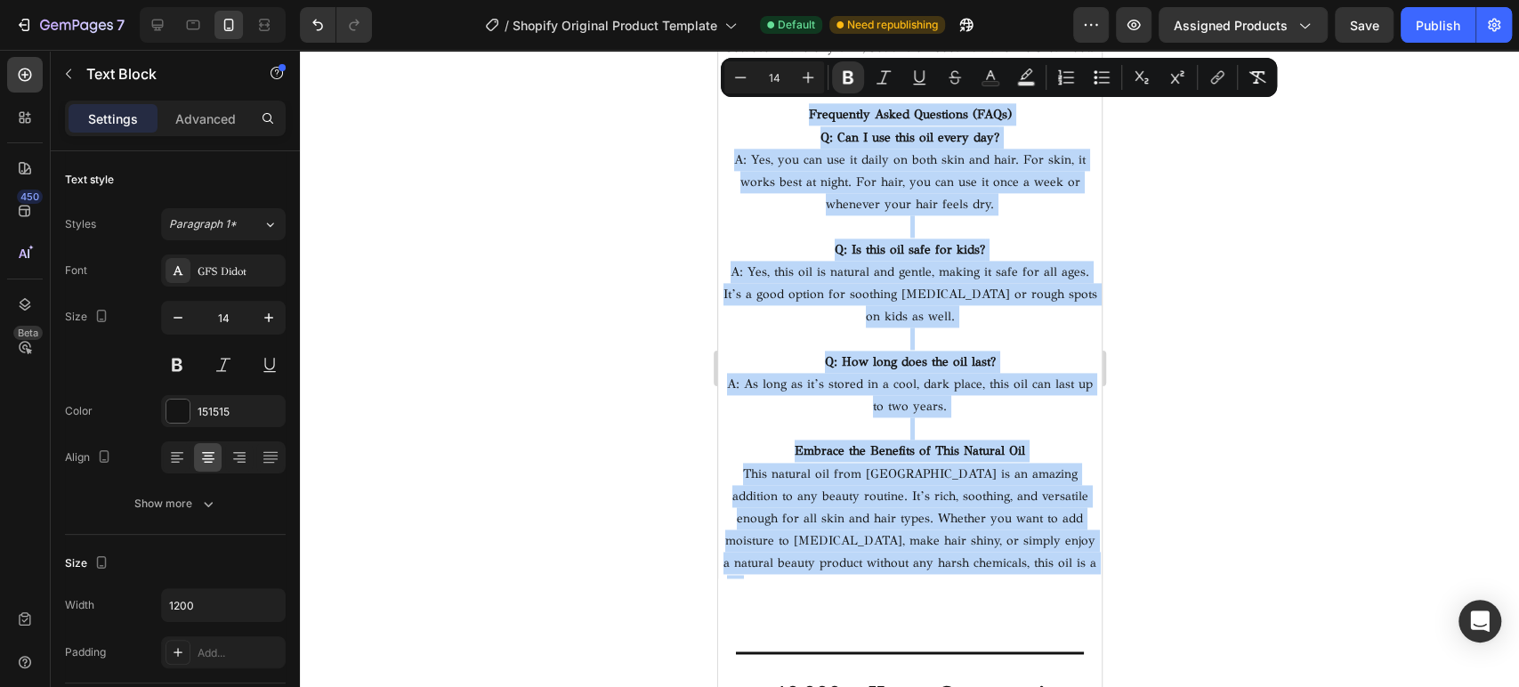
drag, startPoint x: 1069, startPoint y: 562, endPoint x: 766, endPoint y: 118, distance: 537.3
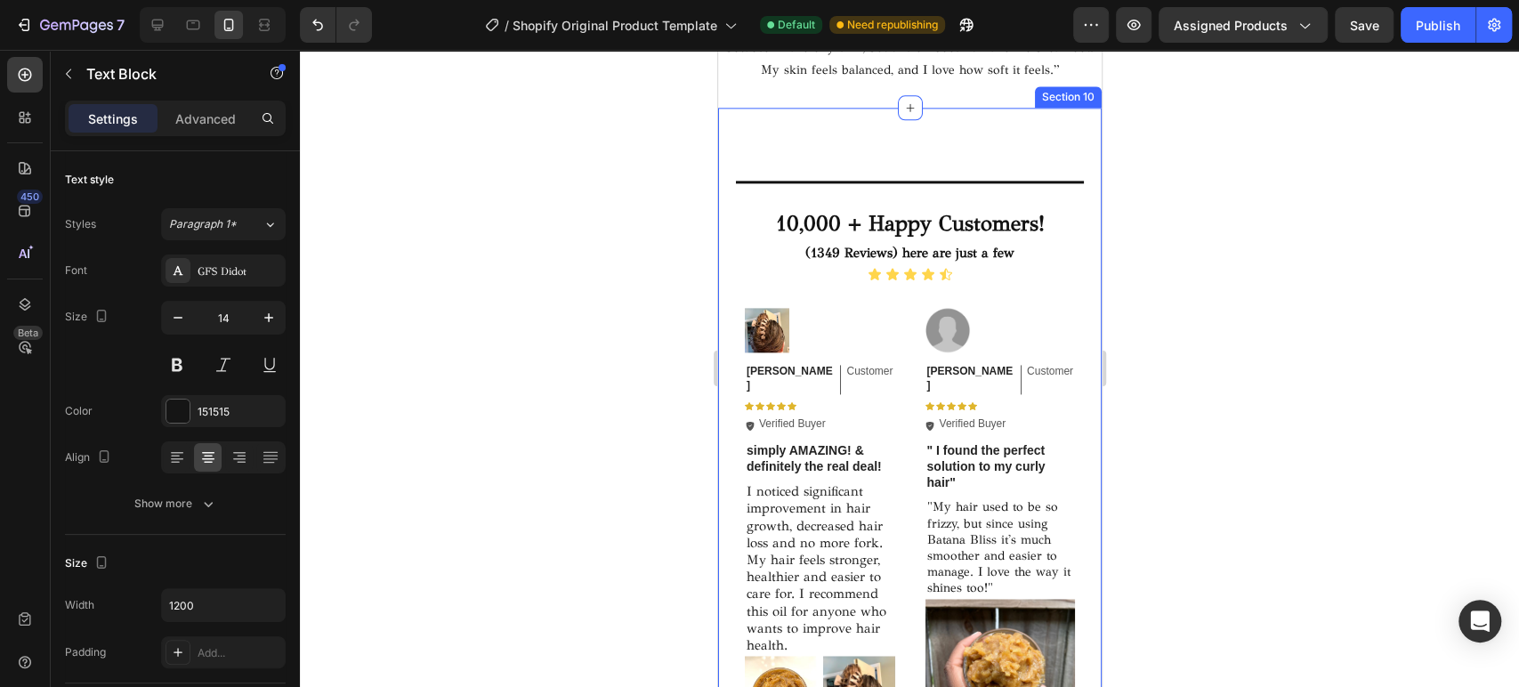
scroll to position [10451, 0]
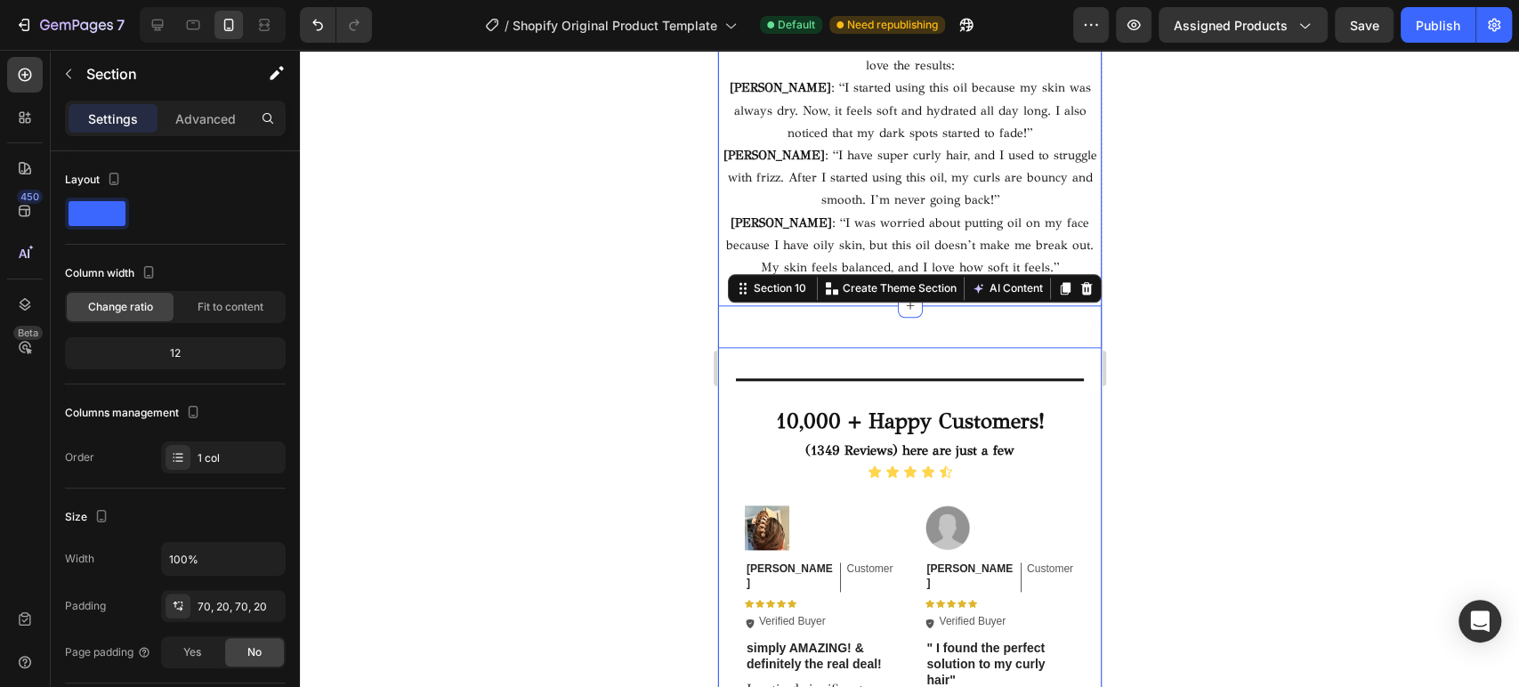
click at [958, 216] on p "[PERSON_NAME] : “I was worried about putting oil on my face because I have oily…" at bounding box center [909, 246] width 380 height 68
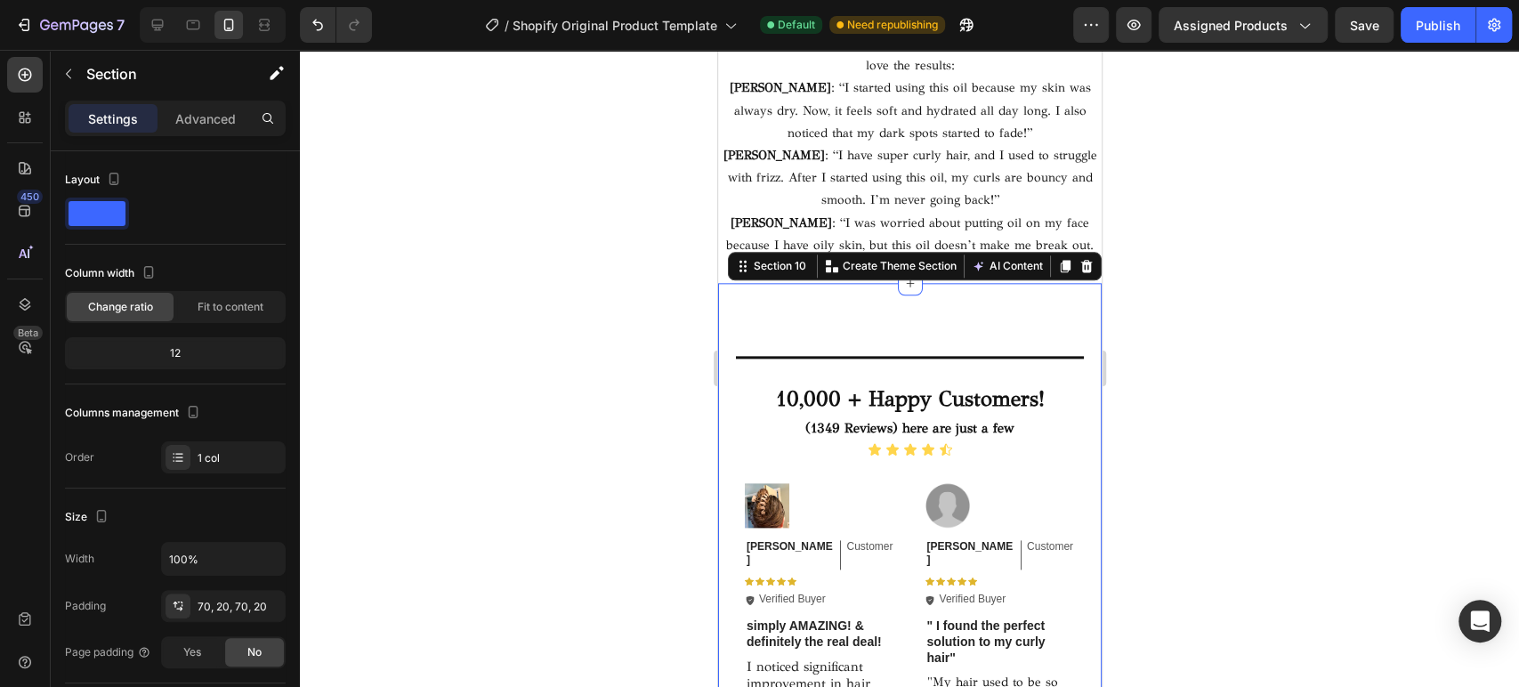
click at [588, 109] on div at bounding box center [909, 368] width 1219 height 637
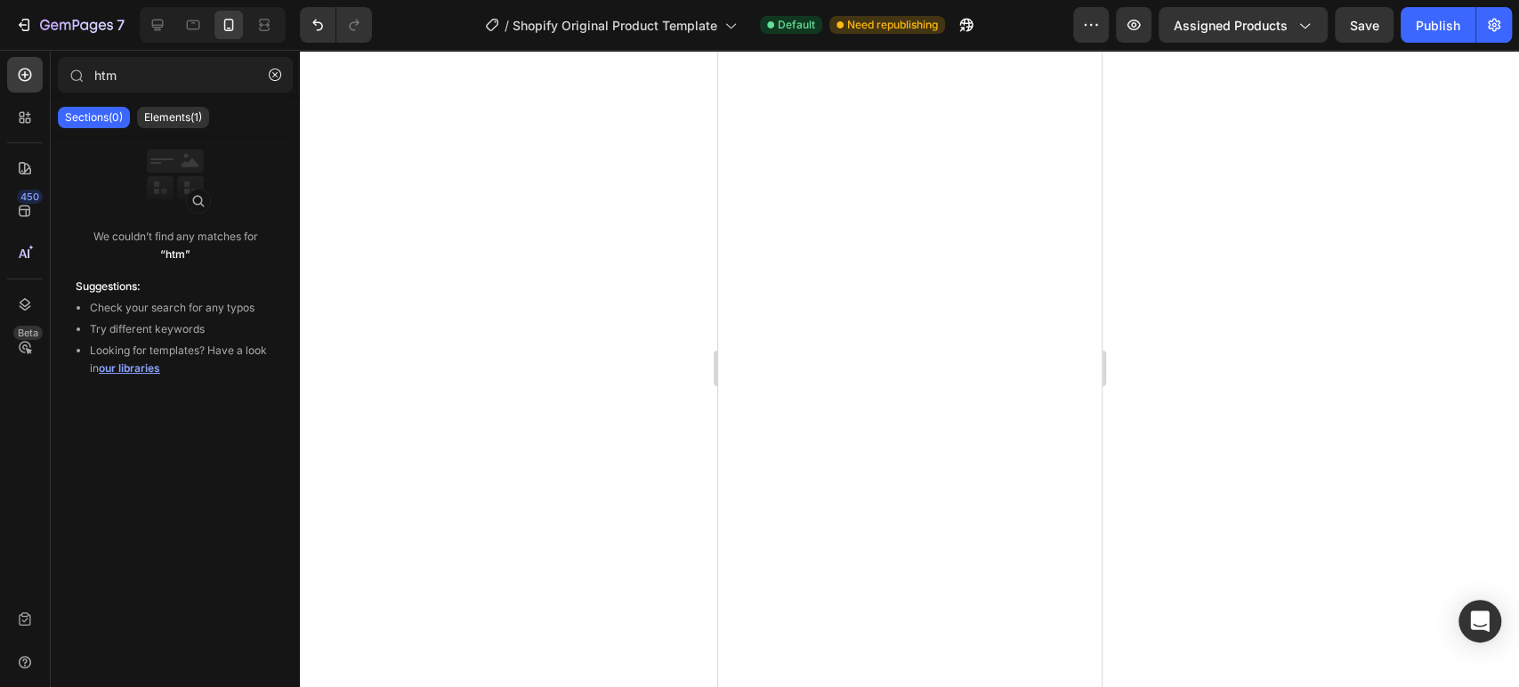
scroll to position [13851, 0]
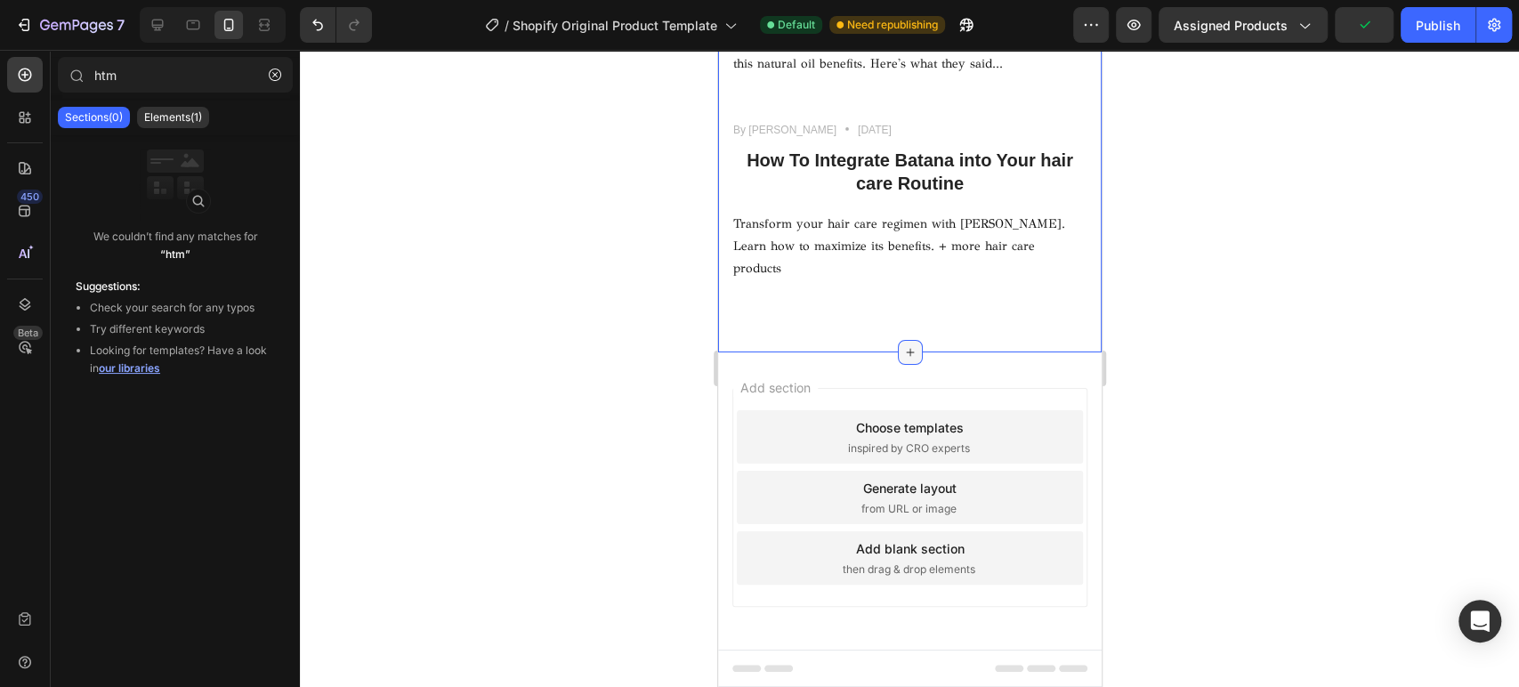
click at [902, 352] on icon at bounding box center [909, 352] width 14 height 14
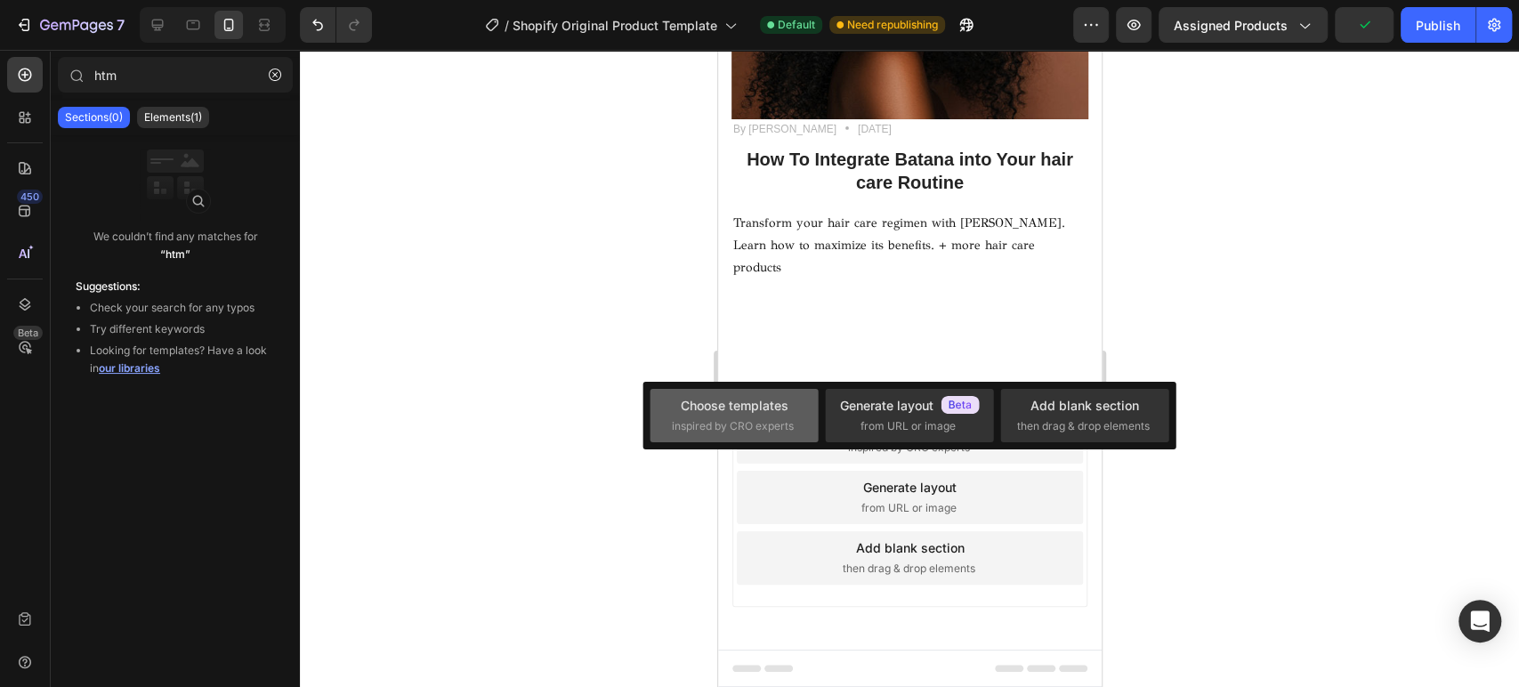
click at [783, 416] on div "Choose templates inspired by CRO experts" at bounding box center [734, 415] width 125 height 38
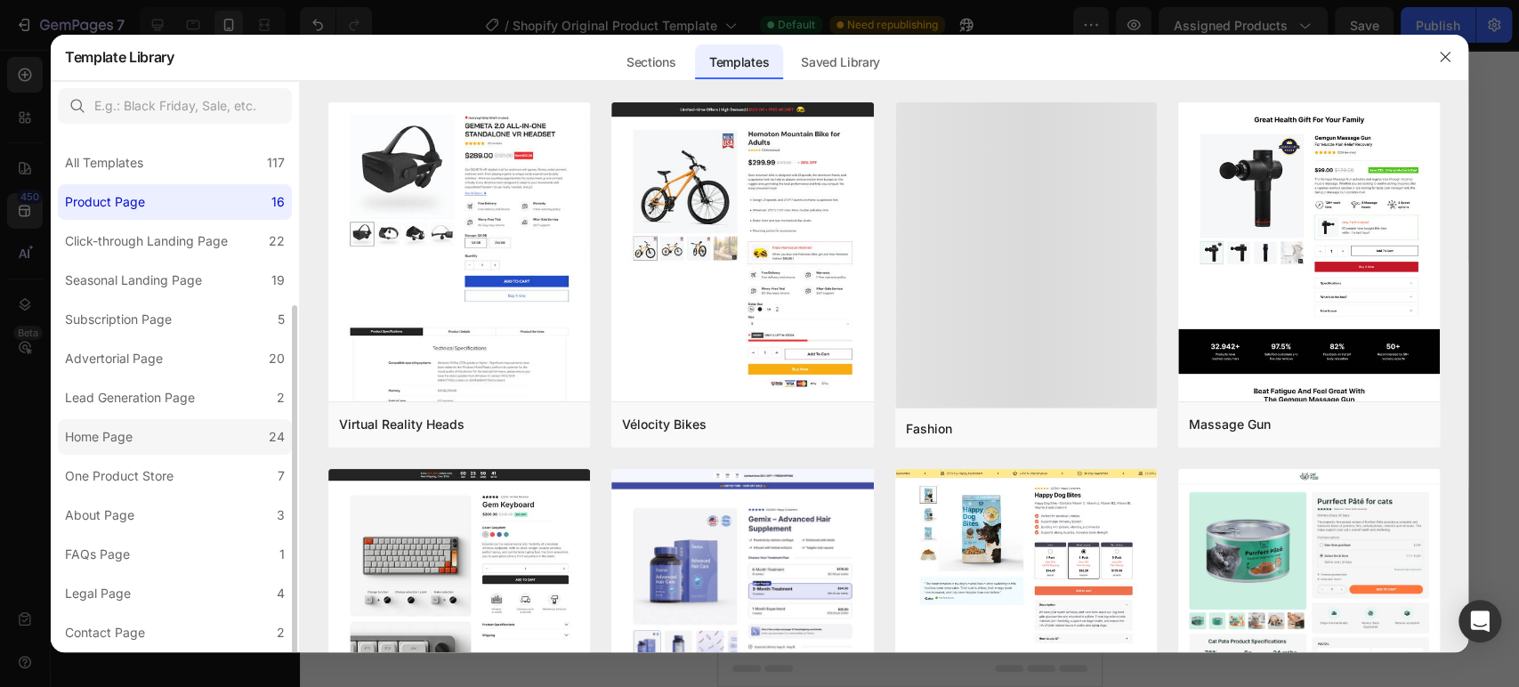
scroll to position [153, 0]
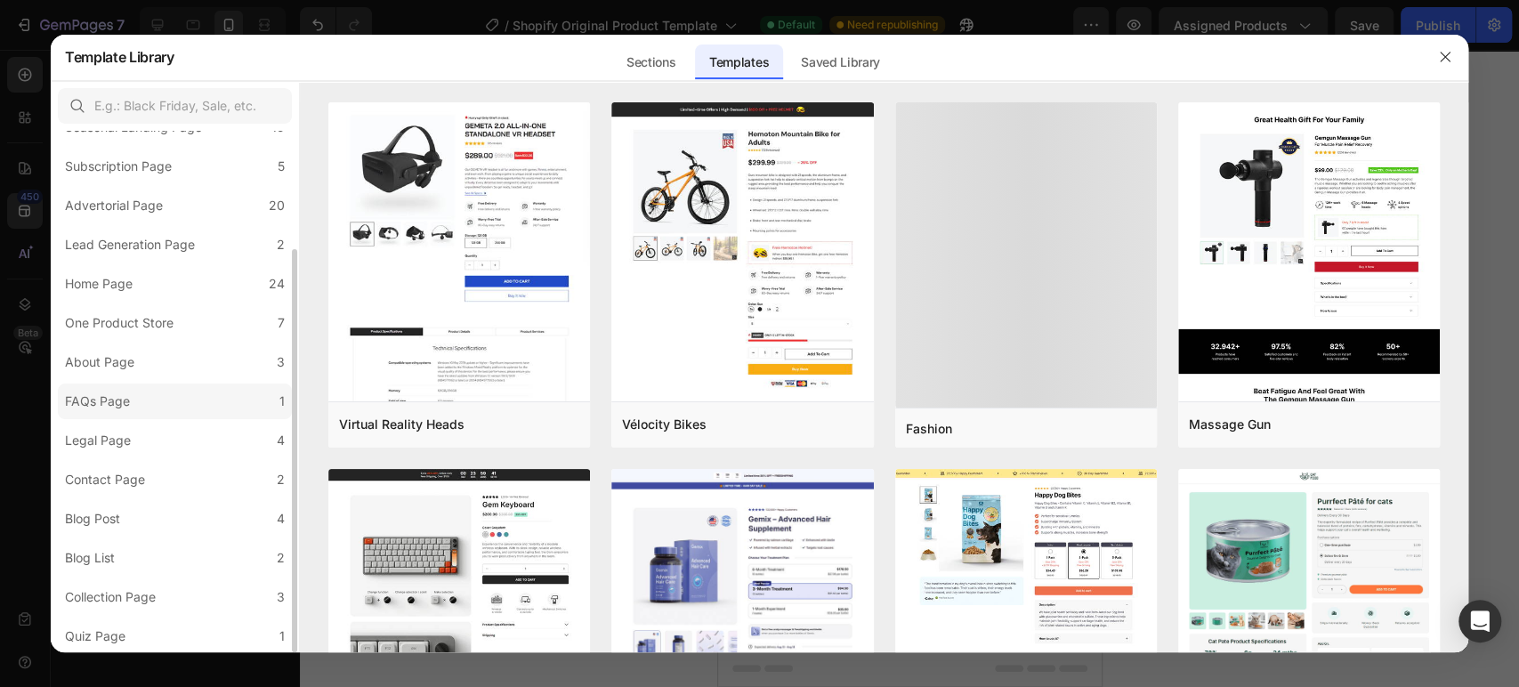
click at [115, 403] on div "FAQs Page" at bounding box center [97, 401] width 65 height 21
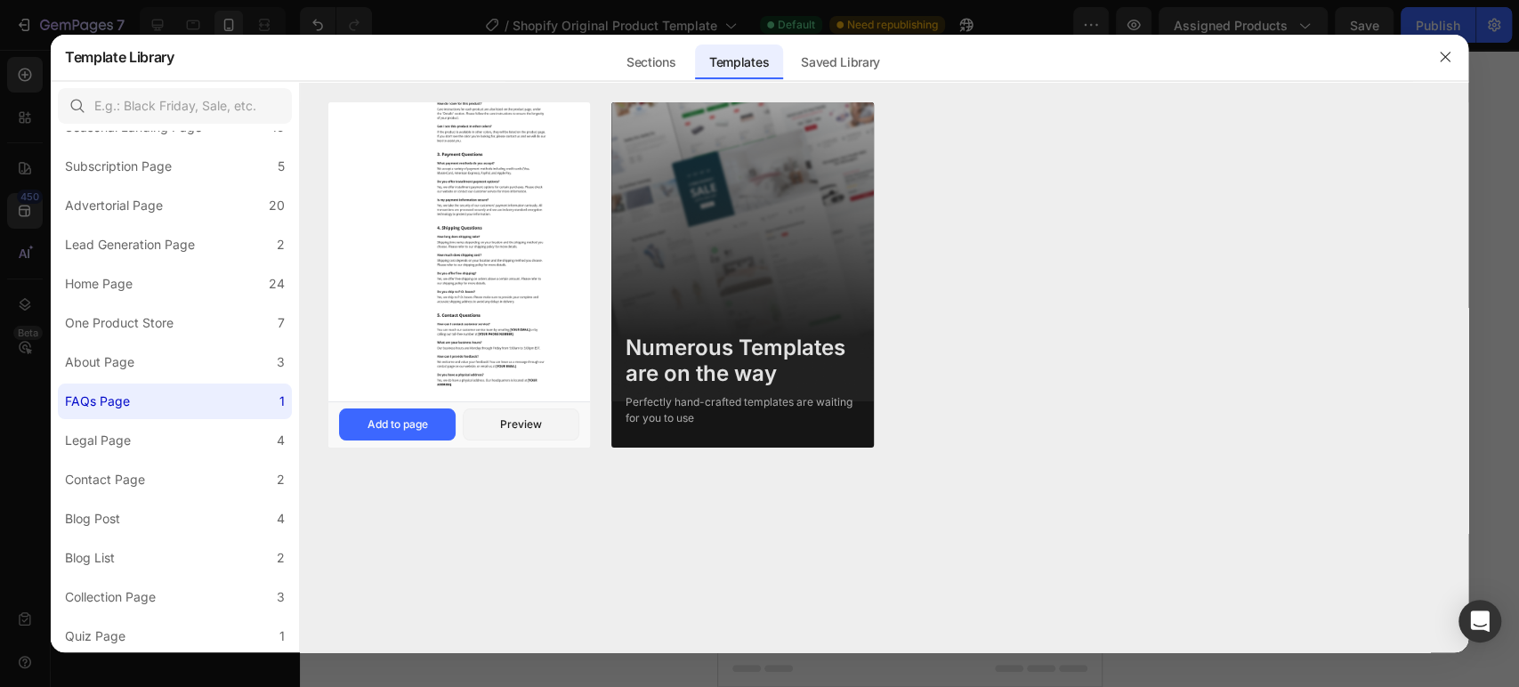
click at [477, 243] on img at bounding box center [459, 142] width 262 height 516
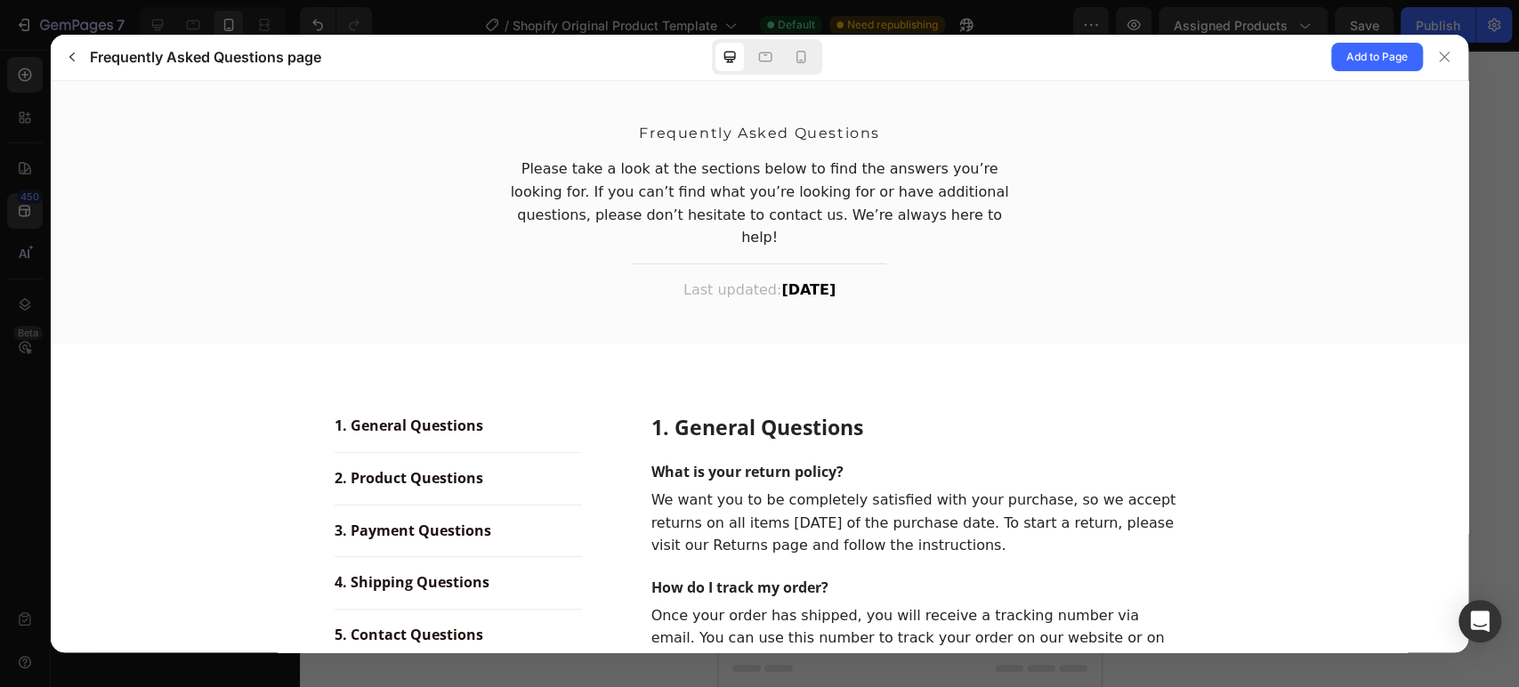
scroll to position [198, 0]
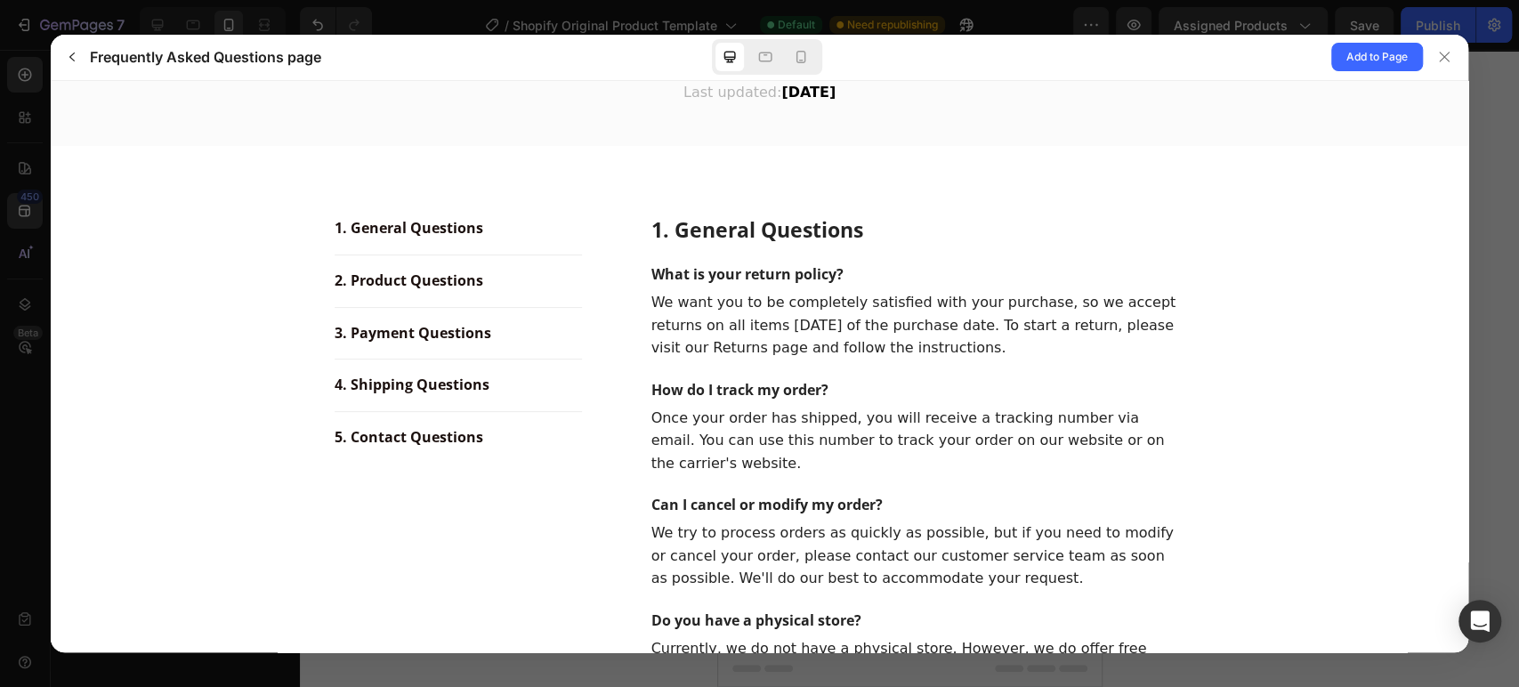
click at [747, 263] on div "1. General Questions What is your return policy? We want you to be completely s…" at bounding box center [917, 448] width 534 height 465
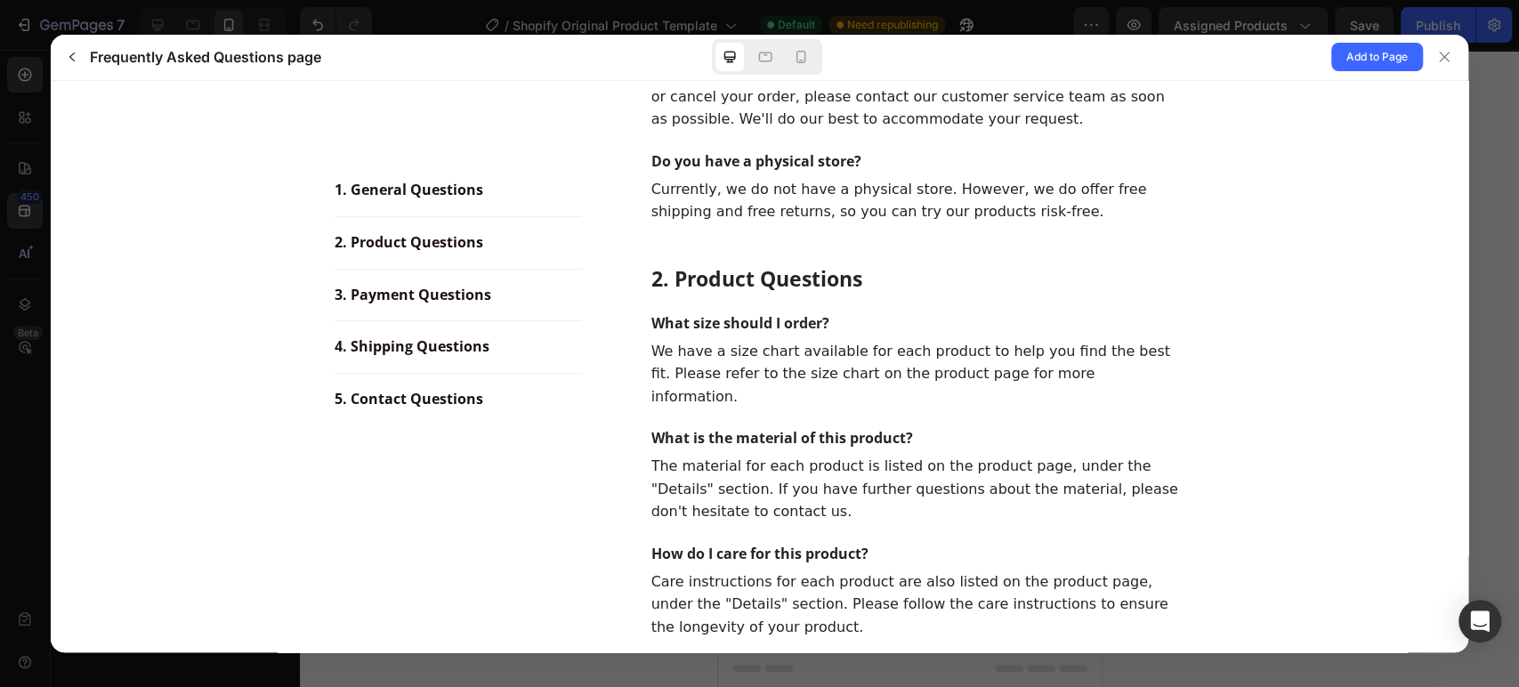
scroll to position [691, 0]
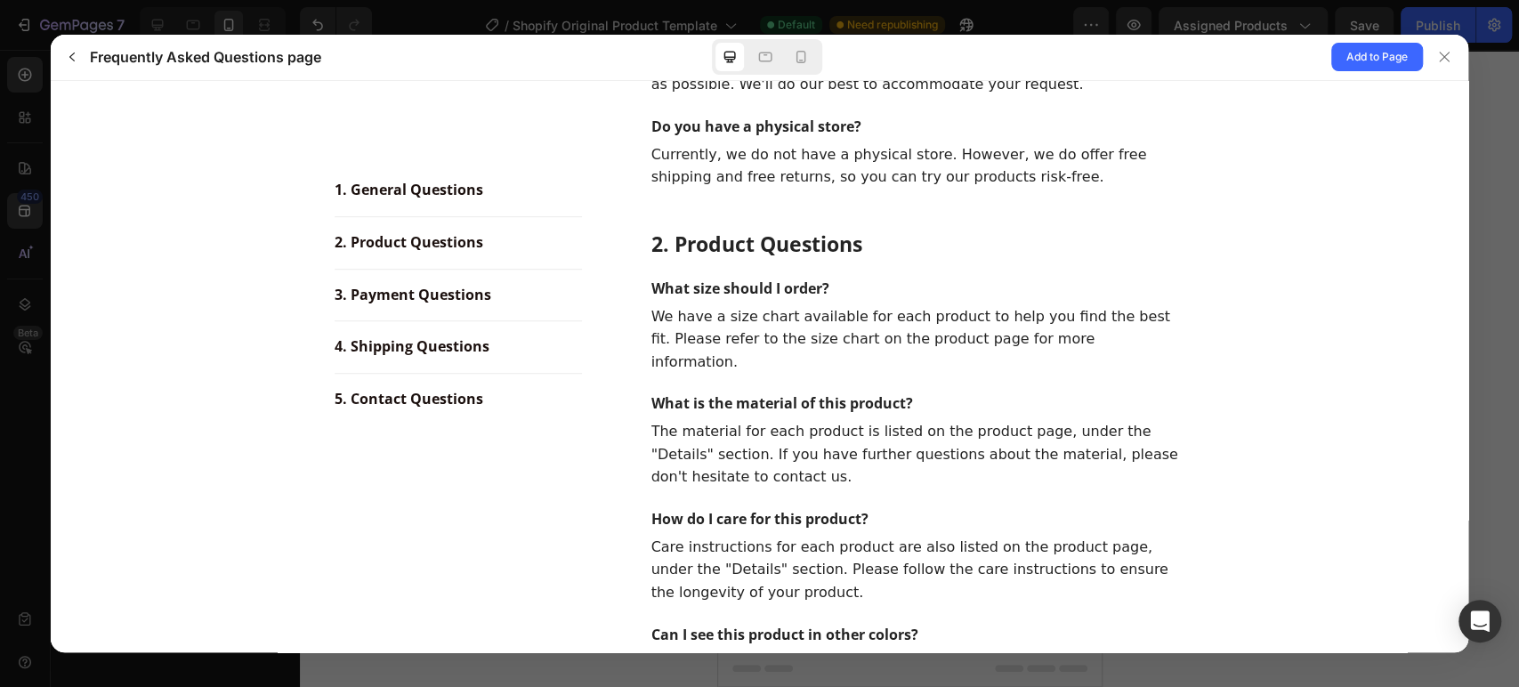
click at [383, 199] on div "1. General Questions" at bounding box center [457, 189] width 247 height 23
click at [388, 192] on span "1. General Questions" at bounding box center [408, 188] width 149 height 21
click at [1353, 55] on span "Add to Page" at bounding box center [1376, 56] width 61 height 21
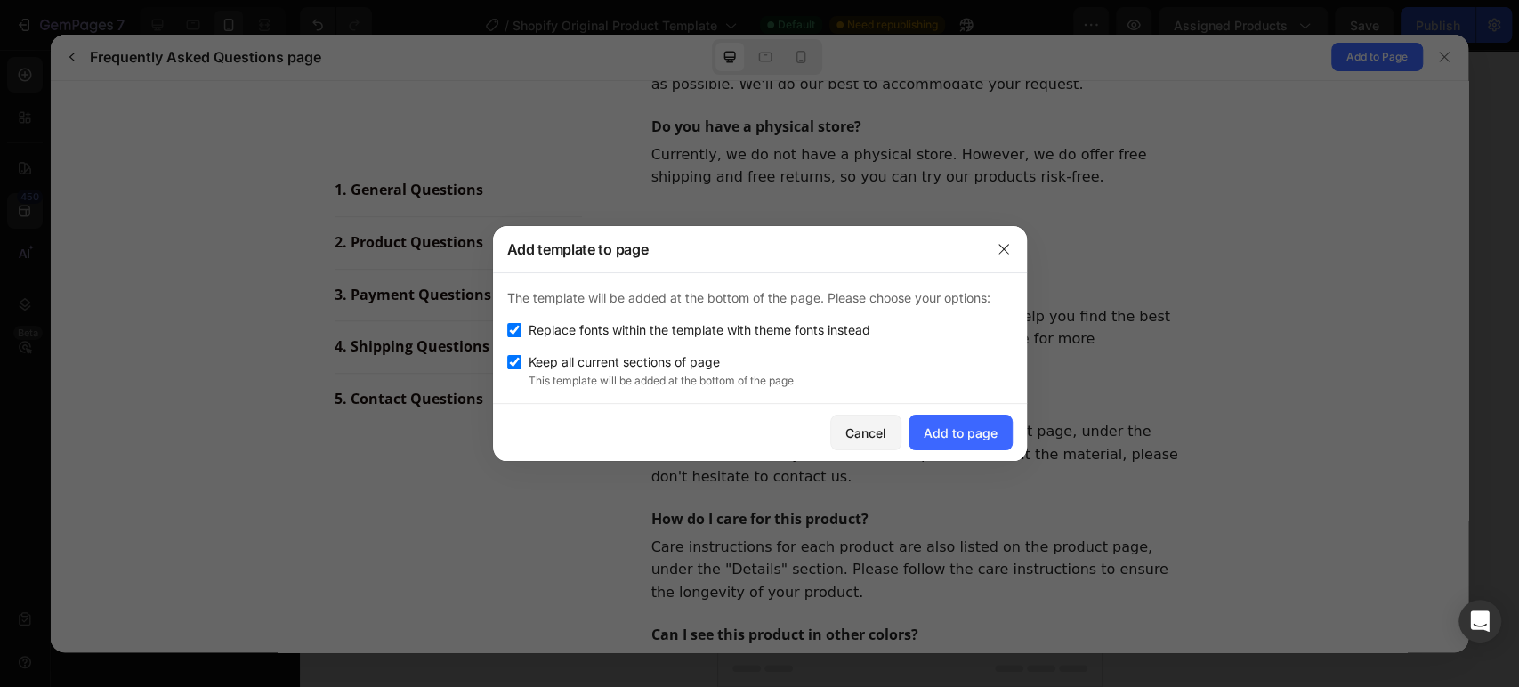
click at [521, 366] on label "Keep all current sections of page" at bounding box center [620, 361] width 198 height 21
click at [621, 354] on span "Keep all current sections of page" at bounding box center [624, 361] width 191 height 21
checkbox input "true"
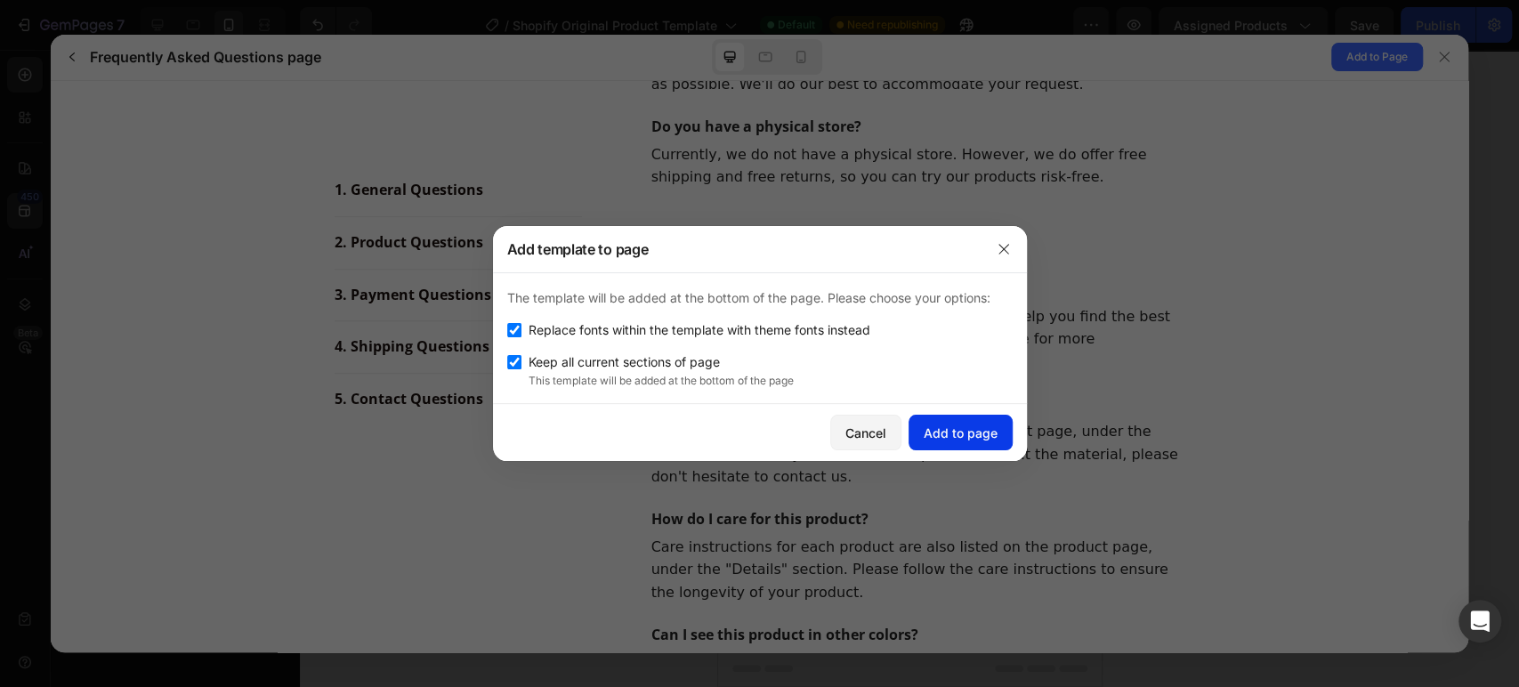
click at [932, 427] on div "Add to page" at bounding box center [961, 433] width 74 height 19
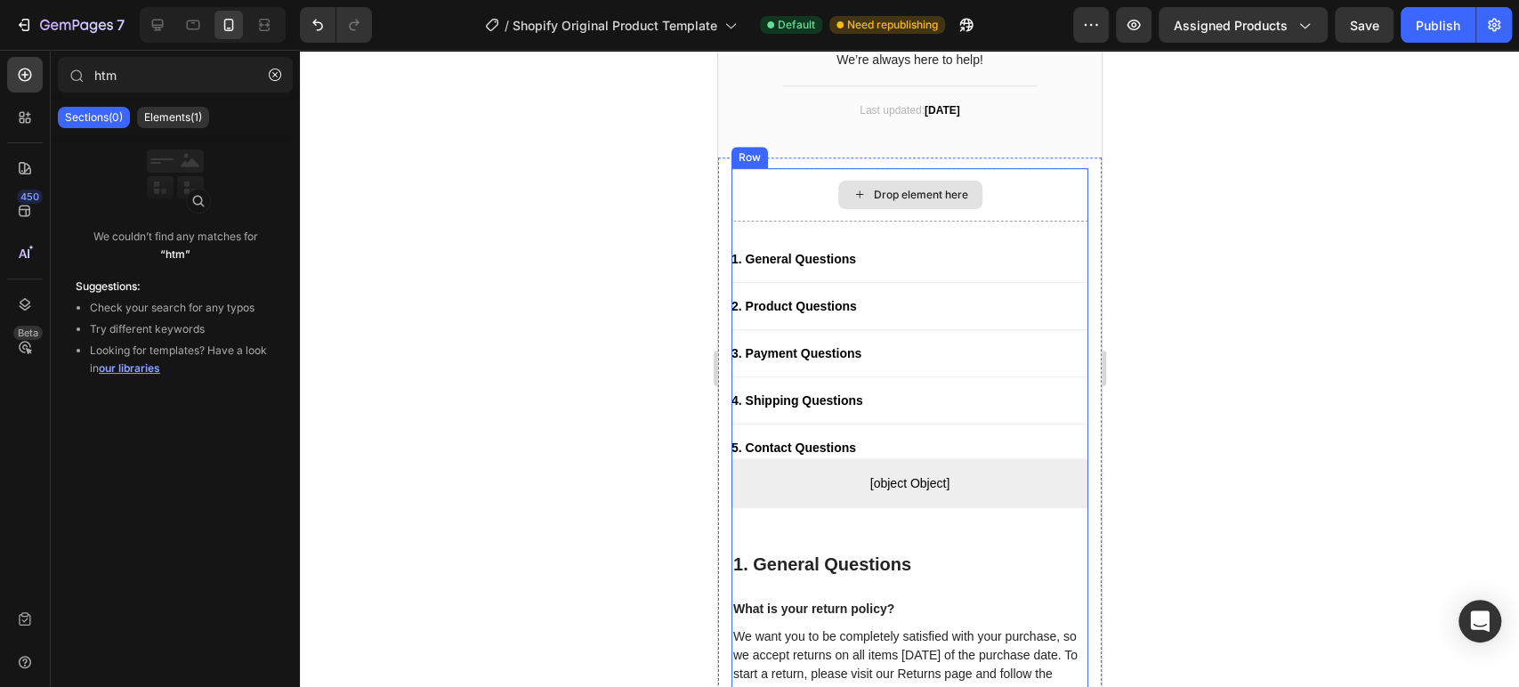
scroll to position [14252, 0]
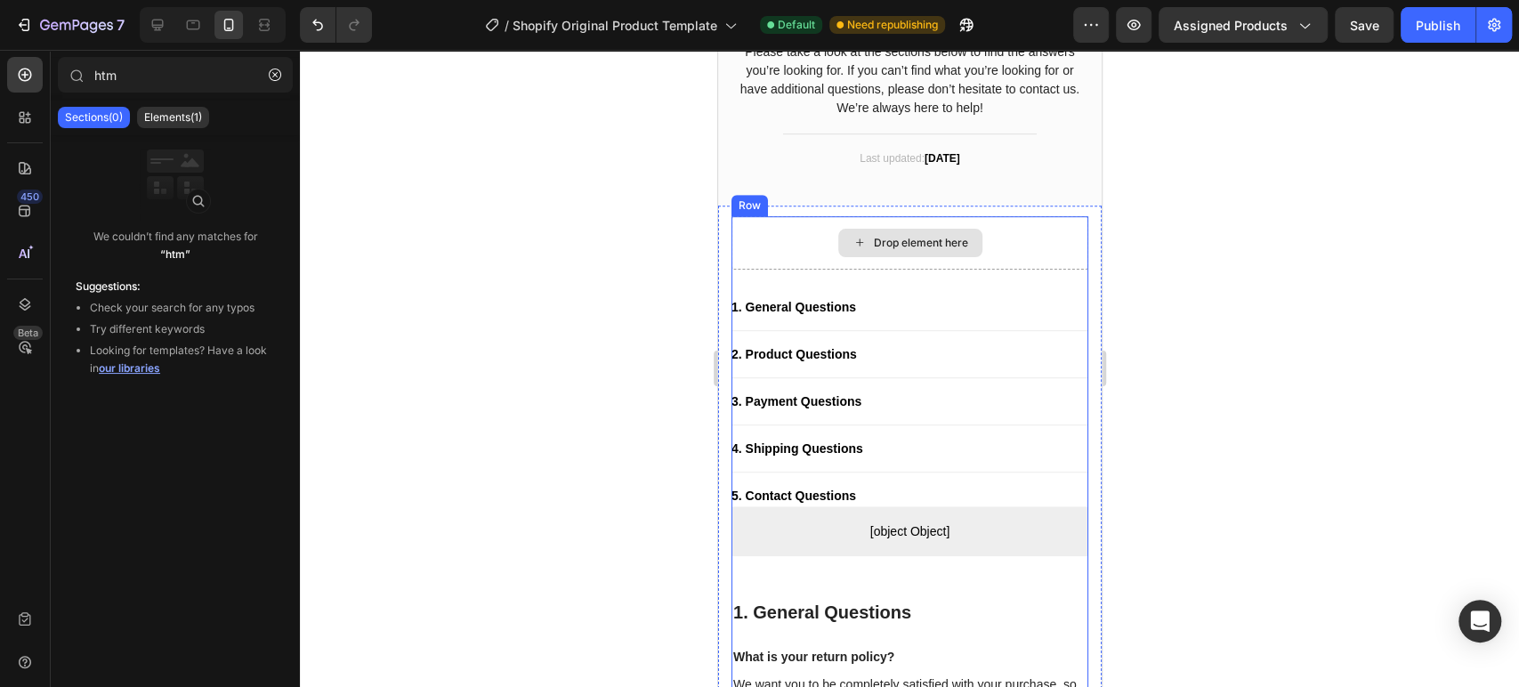
click at [1006, 270] on div "Drop element here" at bounding box center [908, 242] width 357 height 53
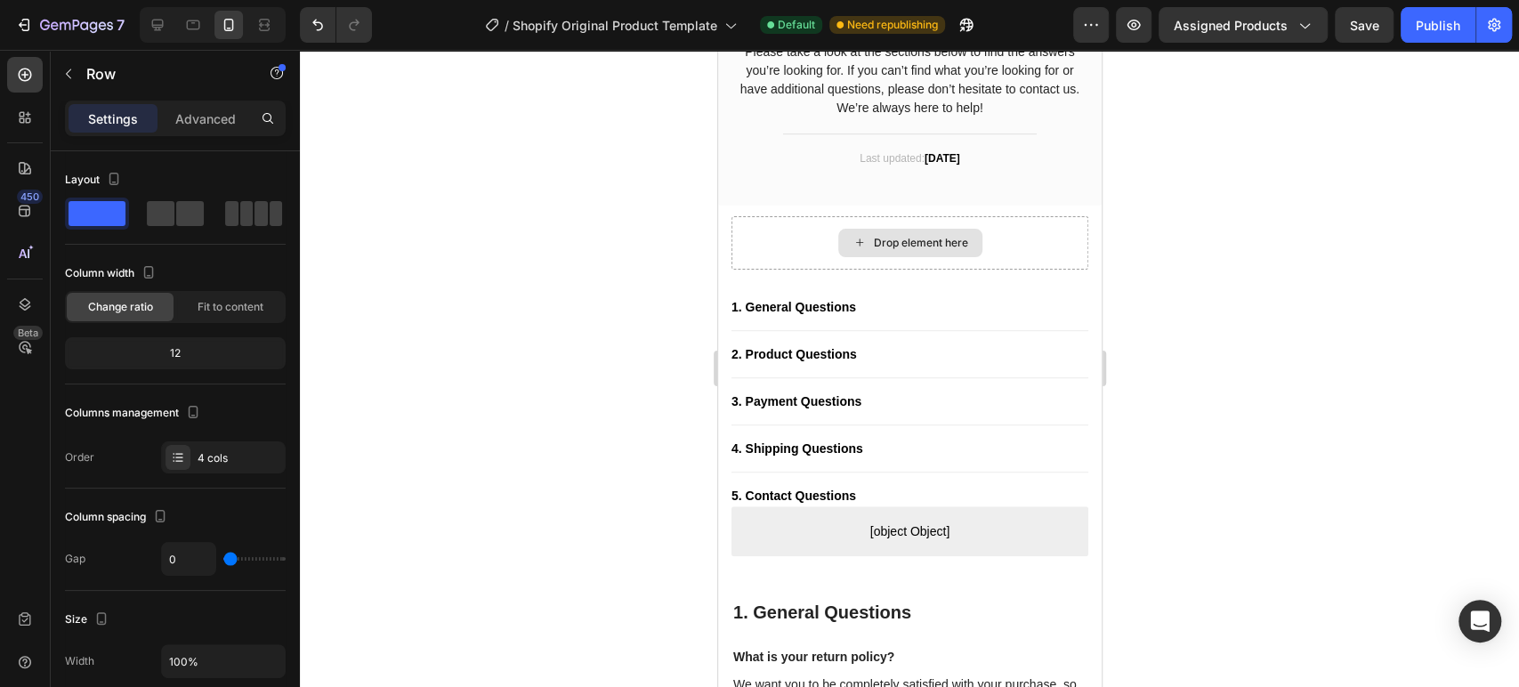
scroll to position [14153, 0]
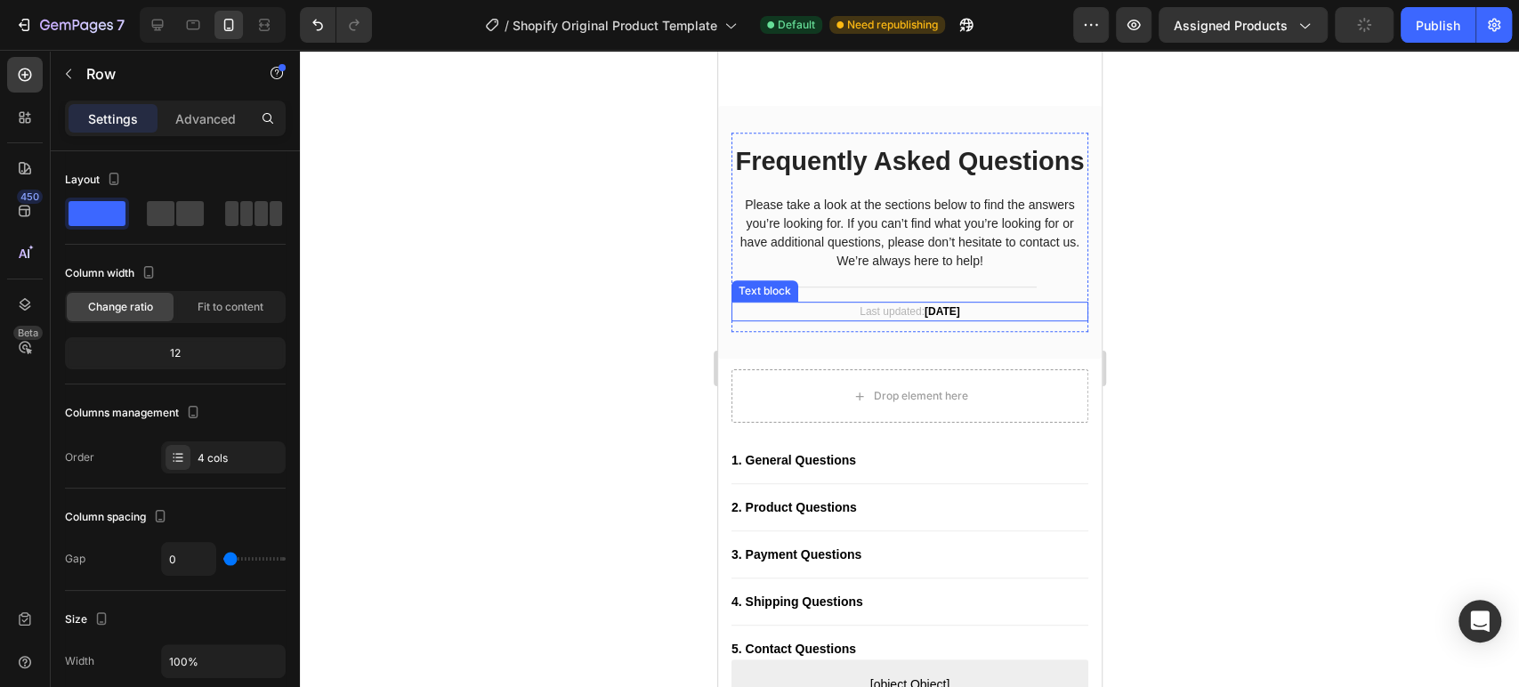
click at [965, 303] on p "Last updated: [DATE]" at bounding box center [908, 311] width 353 height 16
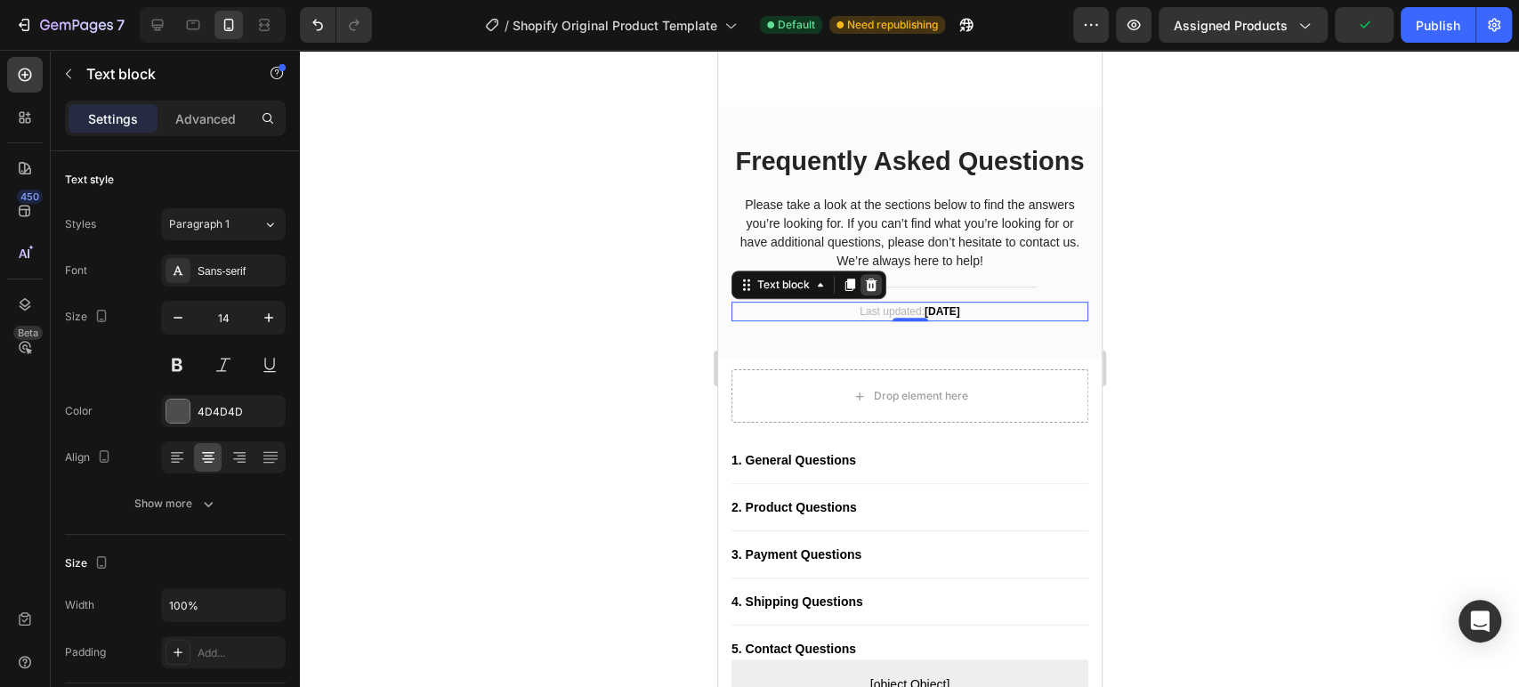
click at [872, 278] on icon at bounding box center [870, 285] width 14 height 14
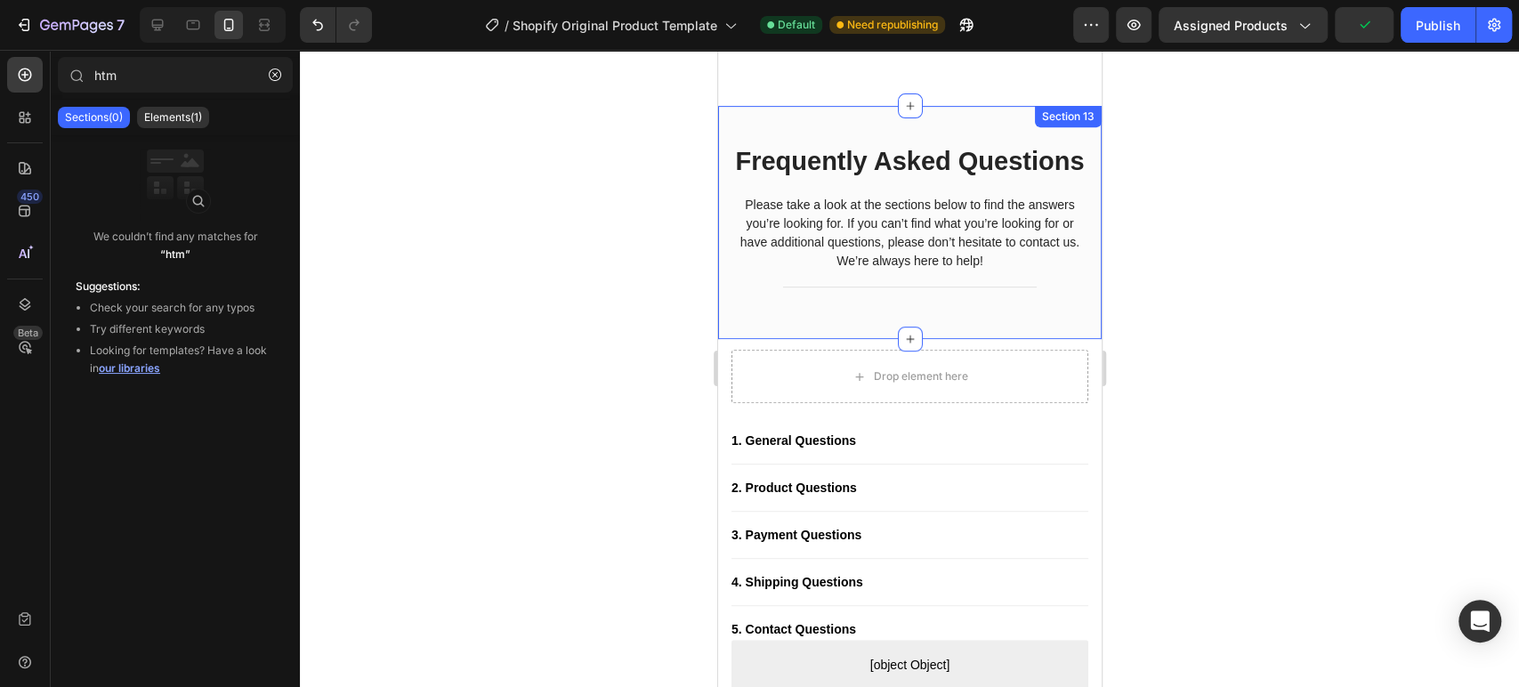
click at [951, 291] on div "Frequently Asked Questions Heading Please take a look at the sections below to …" at bounding box center [908, 223] width 383 height 234
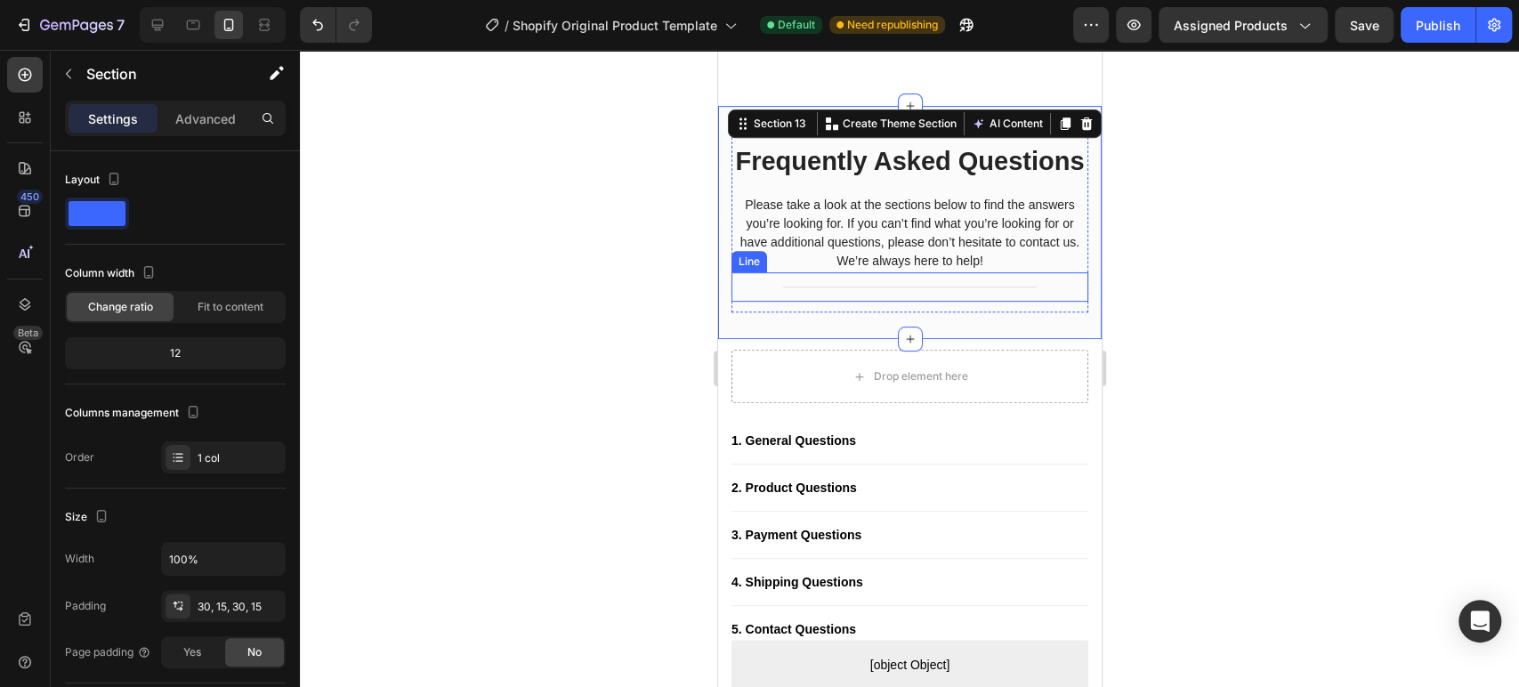
click at [949, 272] on div "Title Line" at bounding box center [908, 286] width 357 height 29
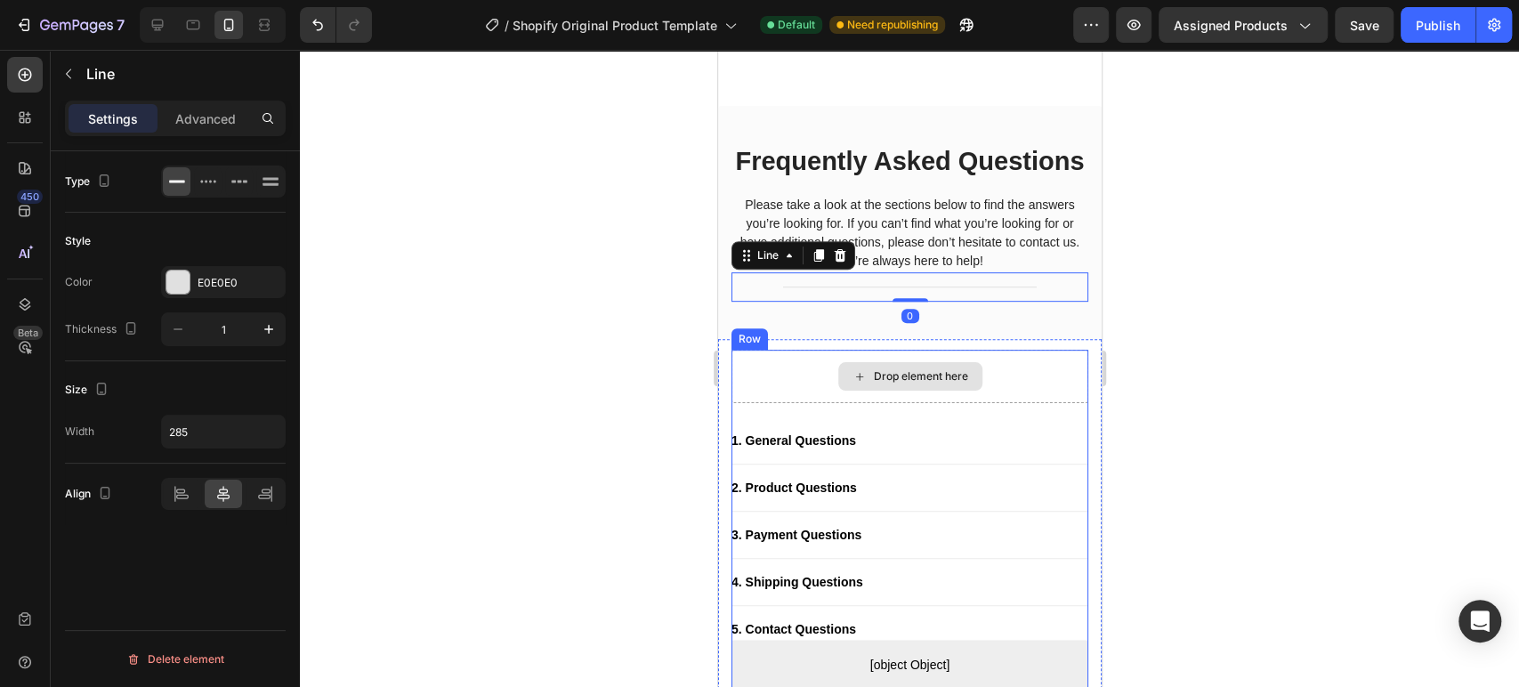
click at [998, 354] on div "Drop element here" at bounding box center [908, 376] width 357 height 53
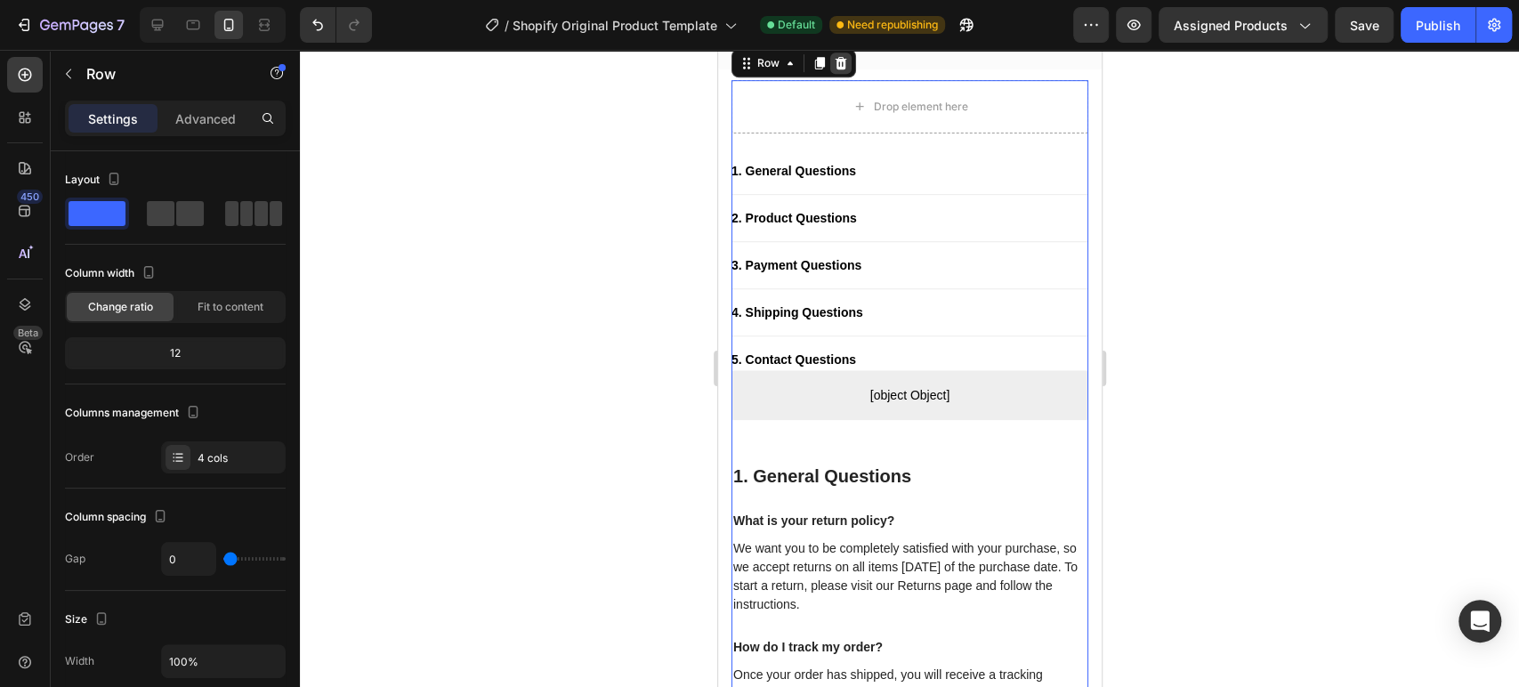
scroll to position [14252, 0]
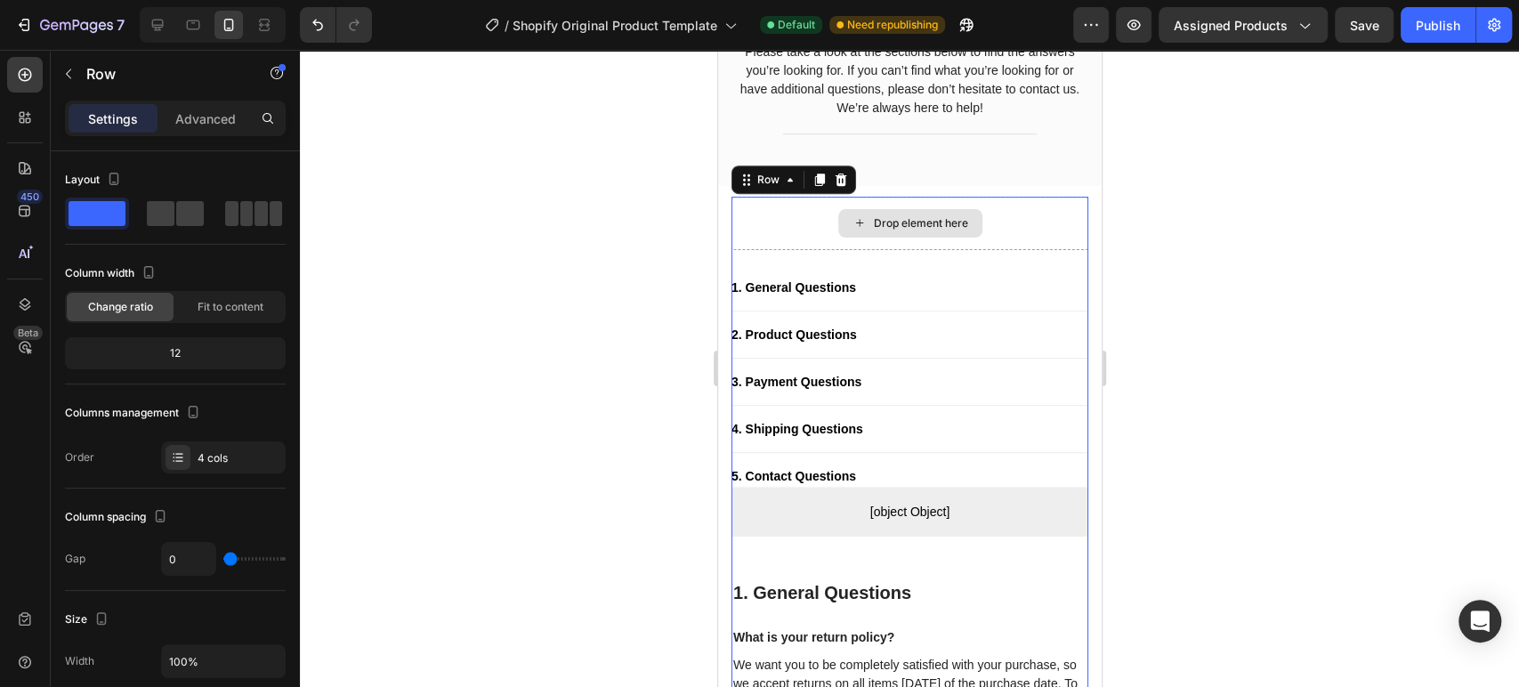
click at [785, 250] on div "Drop element here" at bounding box center [908, 223] width 357 height 53
click at [922, 238] on div "Drop element here" at bounding box center [909, 223] width 144 height 28
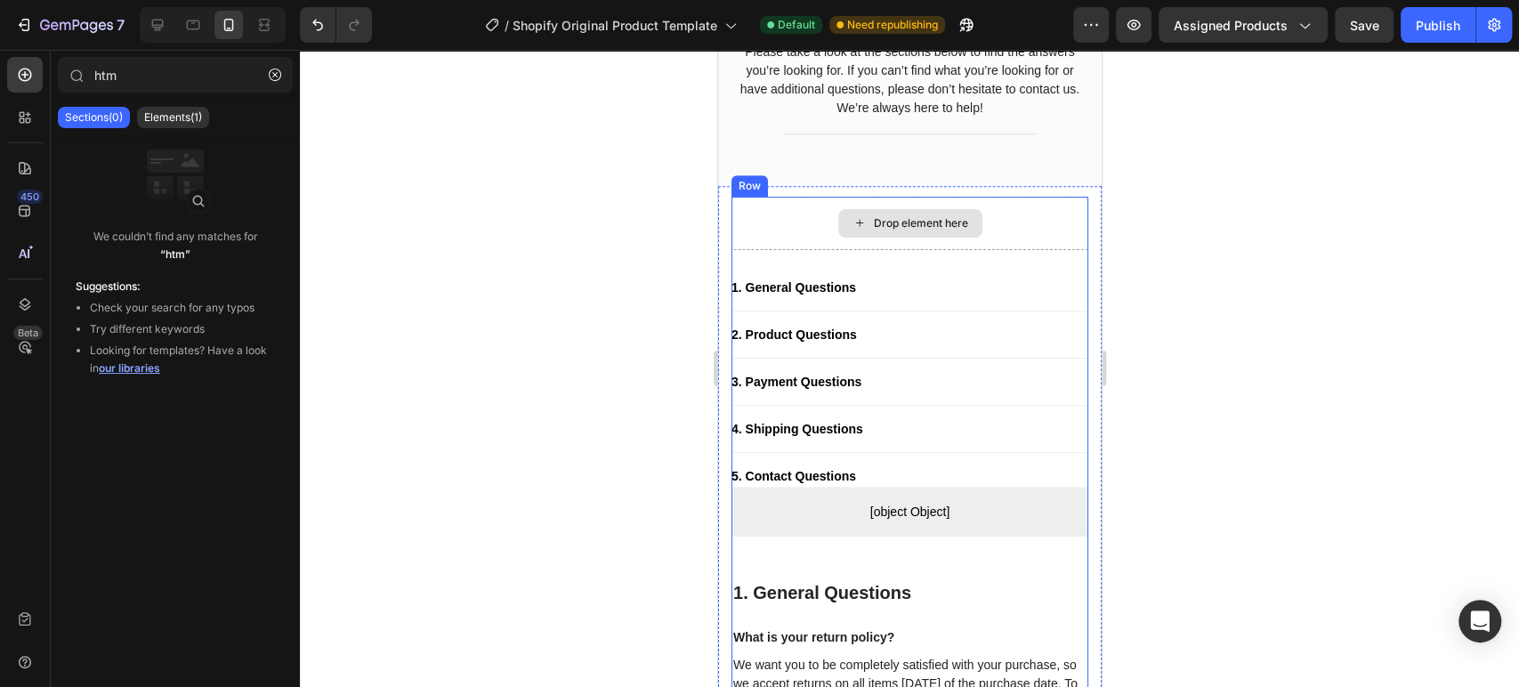
click at [881, 238] on div "Drop element here" at bounding box center [909, 223] width 144 height 28
click at [1026, 250] on div "Drop element here" at bounding box center [908, 223] width 357 height 53
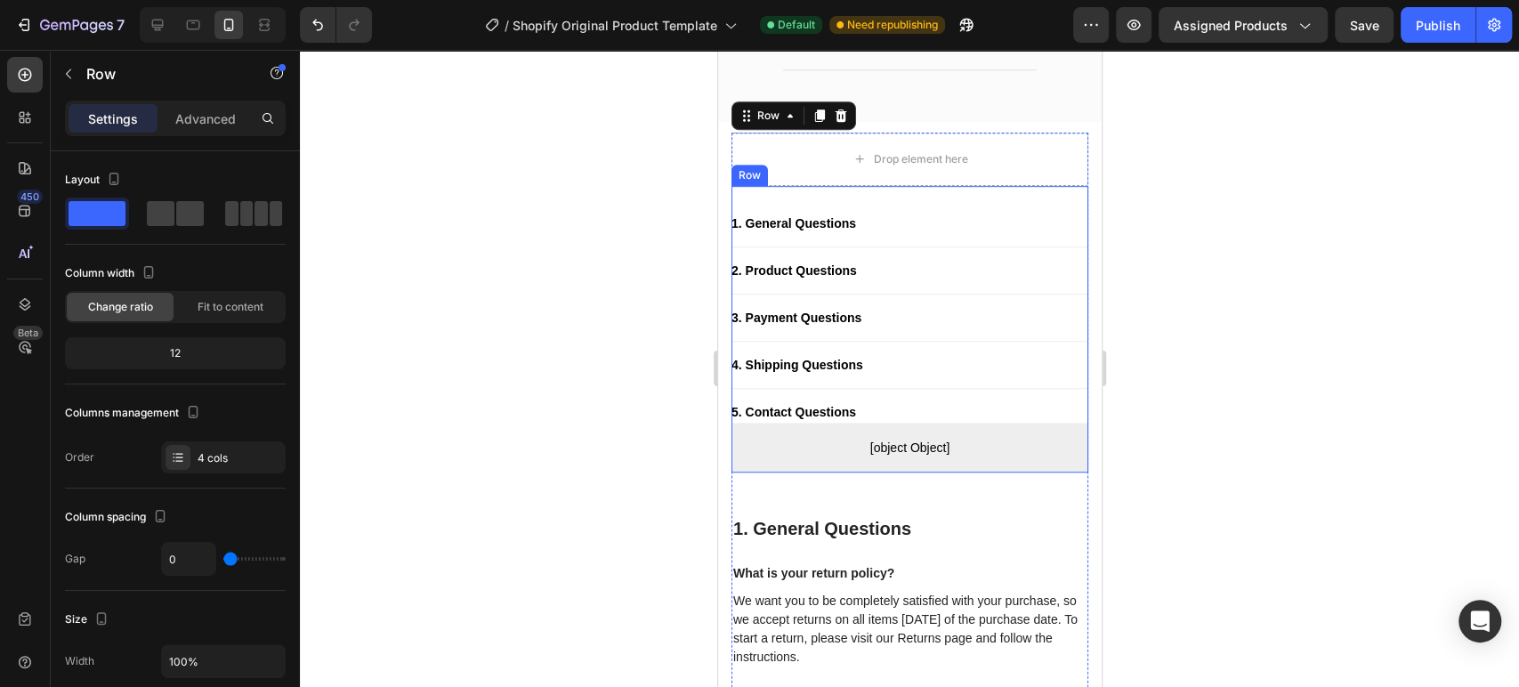
scroll to position [14450, 0]
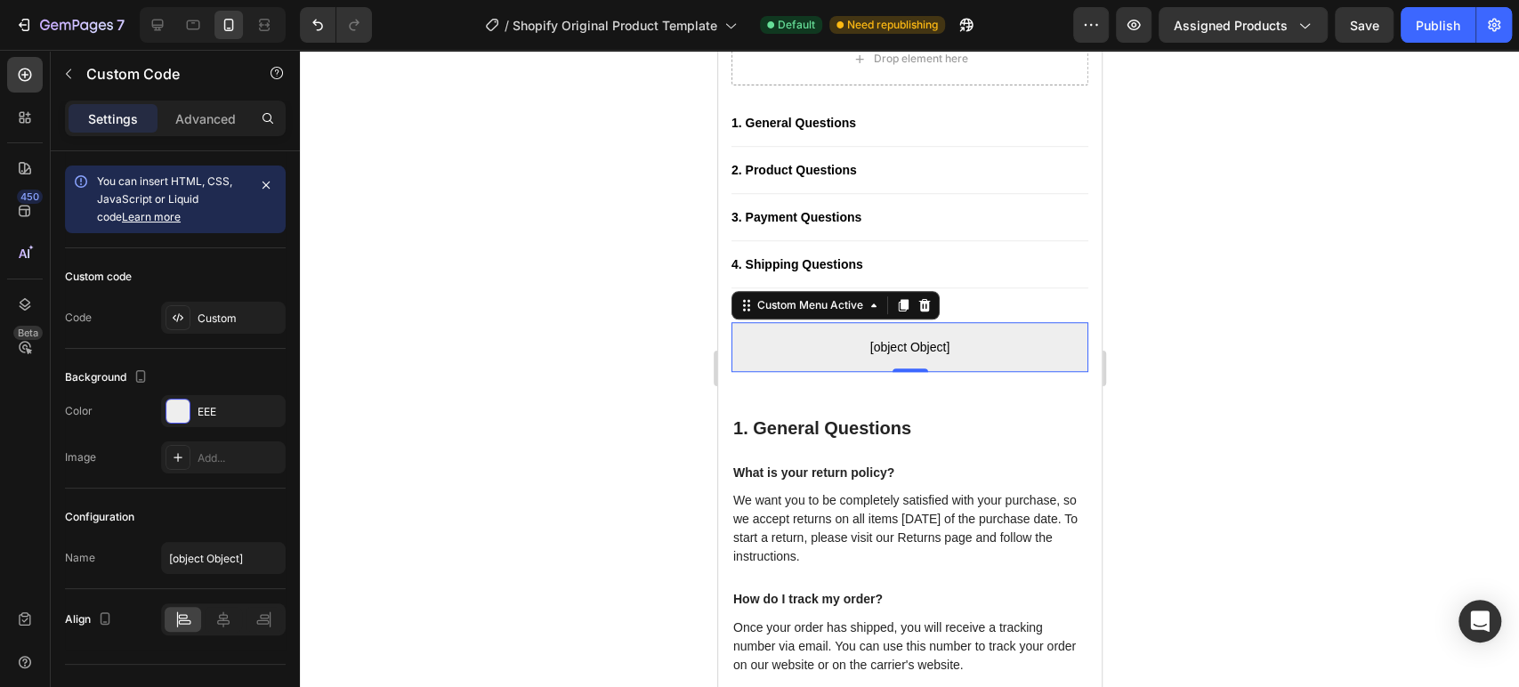
click at [932, 337] on span "[object Object]" at bounding box center [908, 346] width 357 height 21
click at [925, 305] on icon at bounding box center [923, 305] width 14 height 14
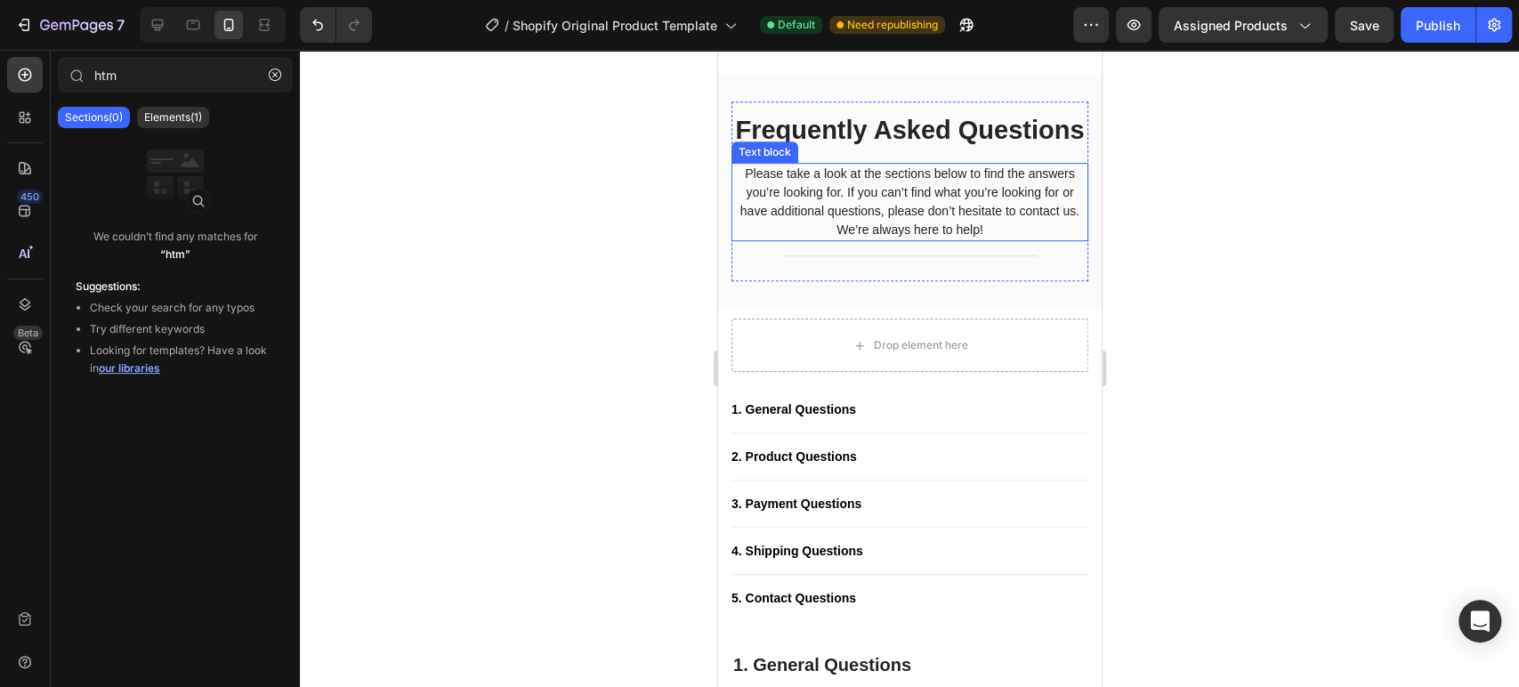
scroll to position [14055, 0]
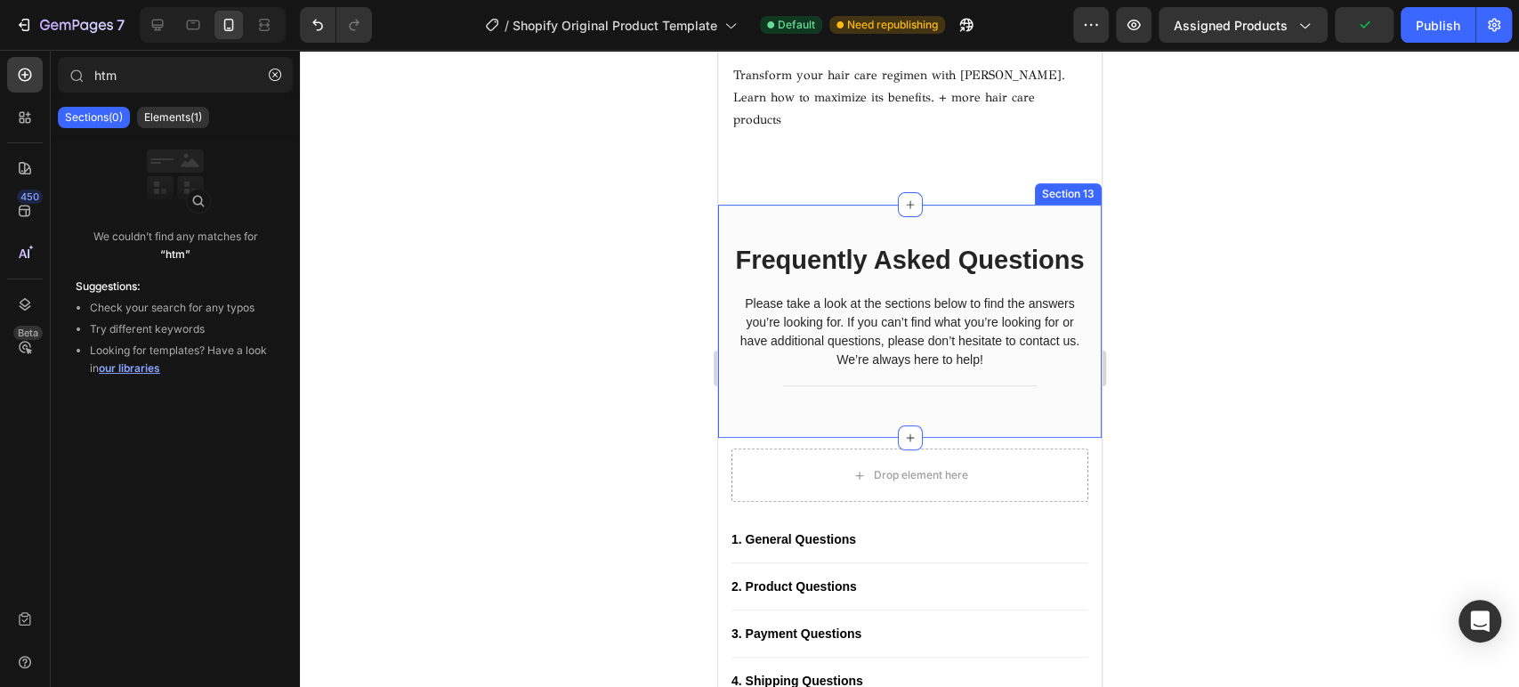
click at [1057, 205] on div "Frequently Asked Questions Heading Please take a look at the sections below to …" at bounding box center [908, 322] width 383 height 234
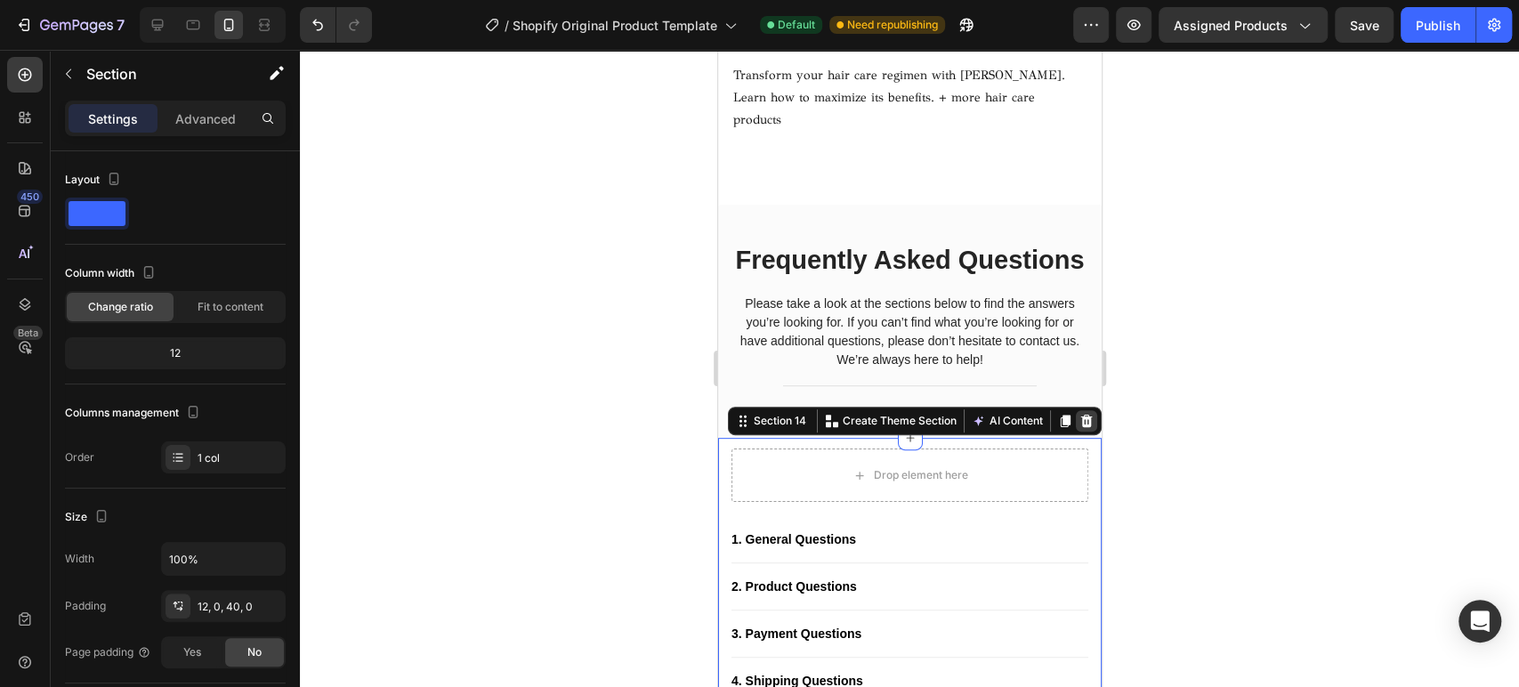
click at [1075, 410] on div at bounding box center [1085, 420] width 21 height 21
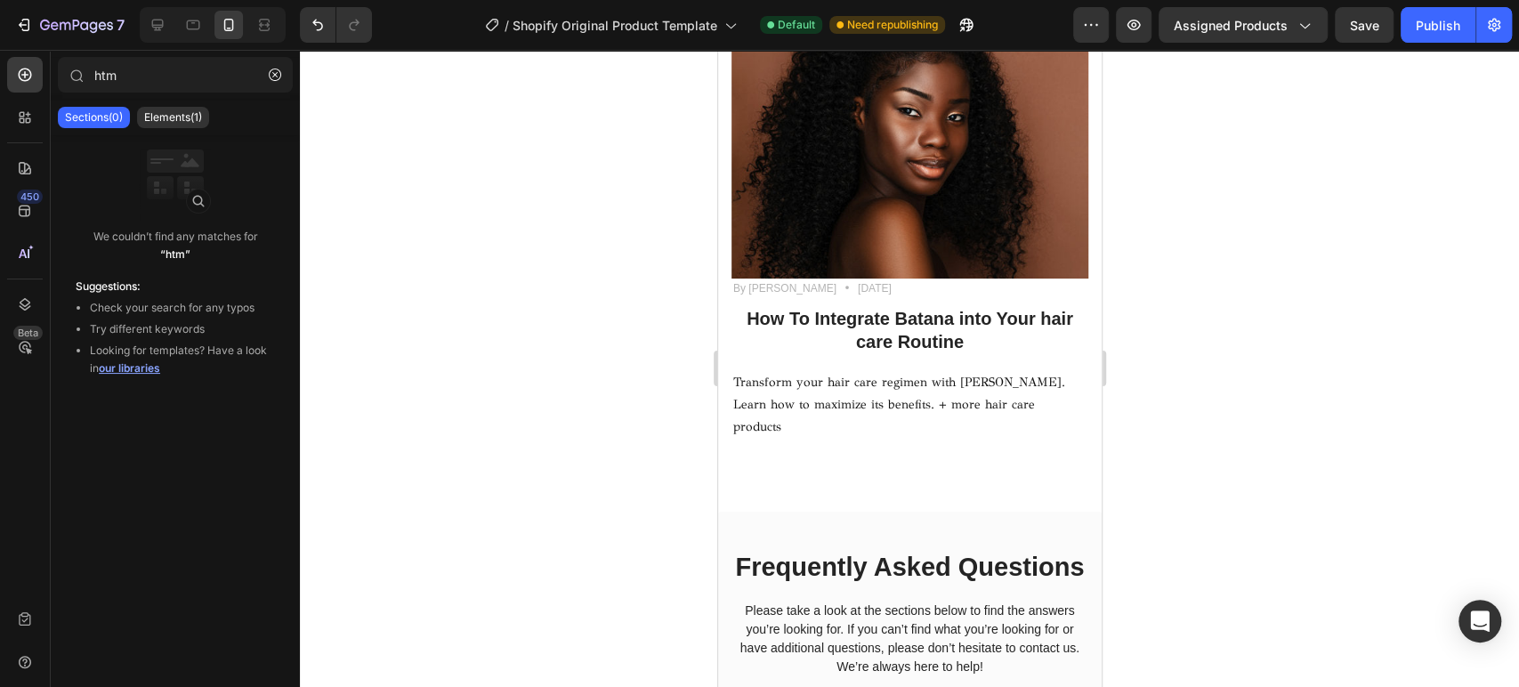
scroll to position [13723, 0]
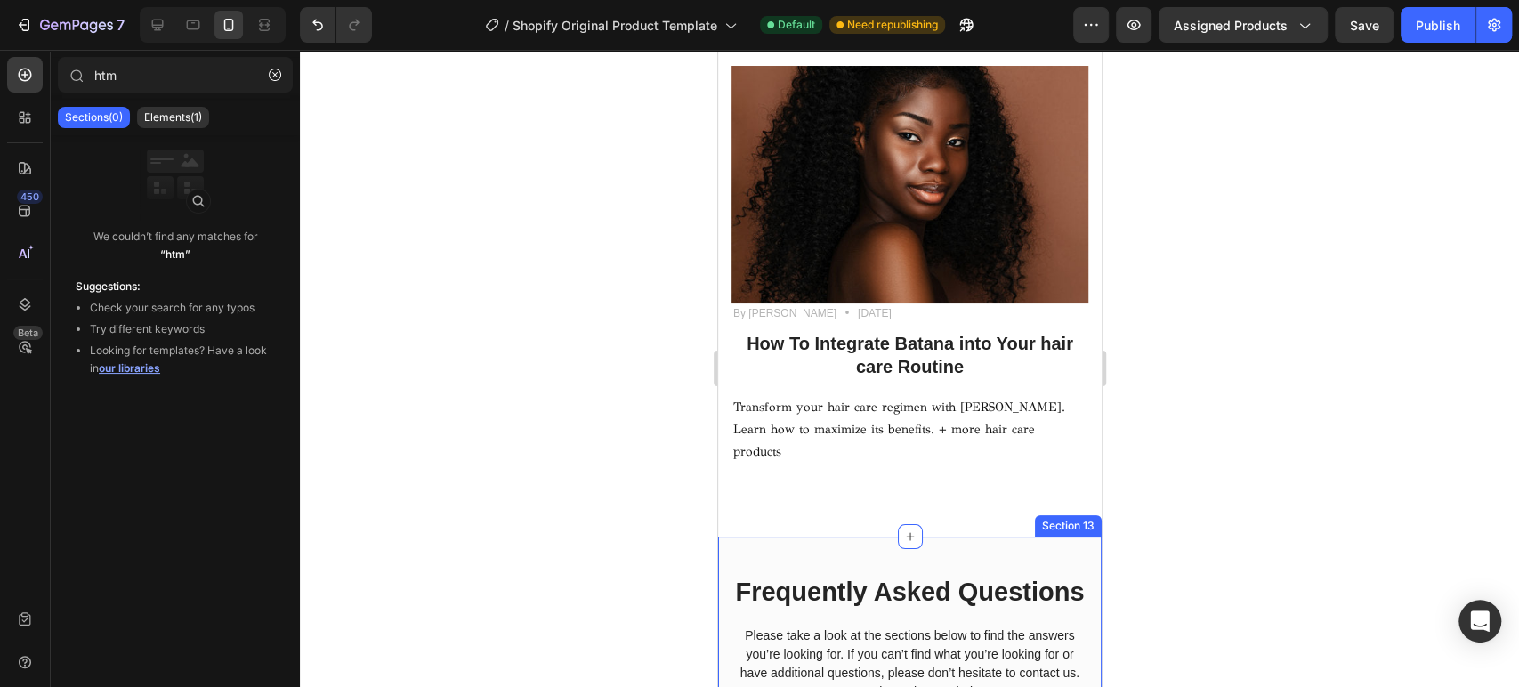
click at [1058, 537] on div "Frequently Asked Questions Heading Please take a look at the sections below to …" at bounding box center [908, 654] width 383 height 234
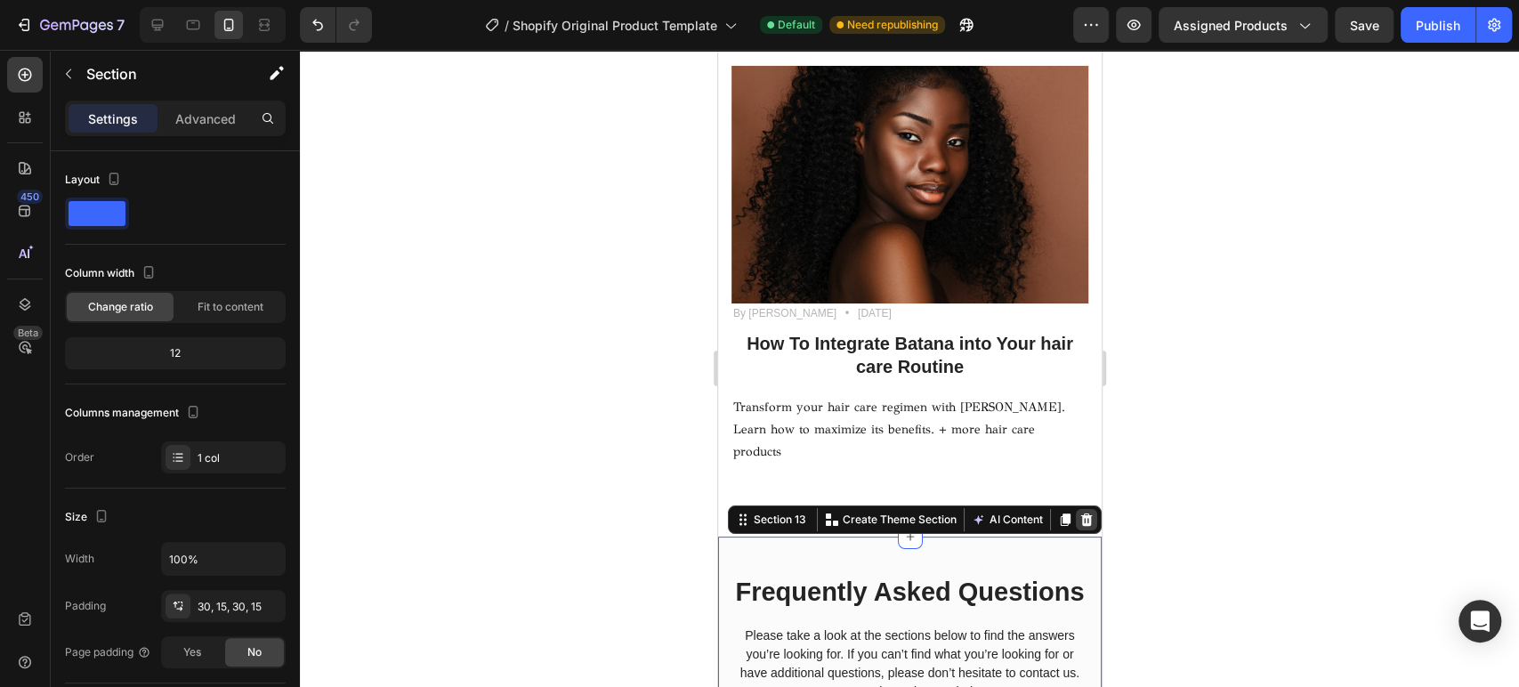
click at [1078, 513] on icon at bounding box center [1085, 520] width 14 height 14
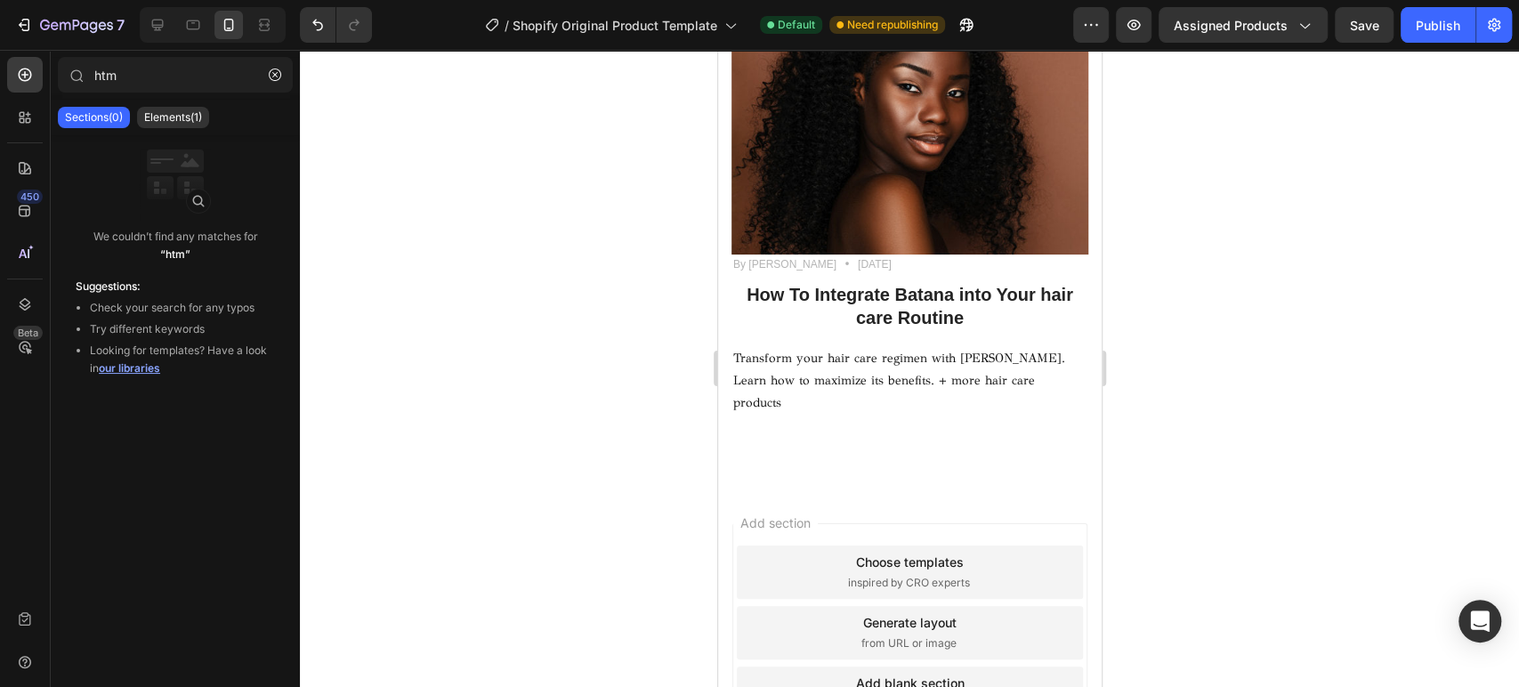
scroll to position [13851, 0]
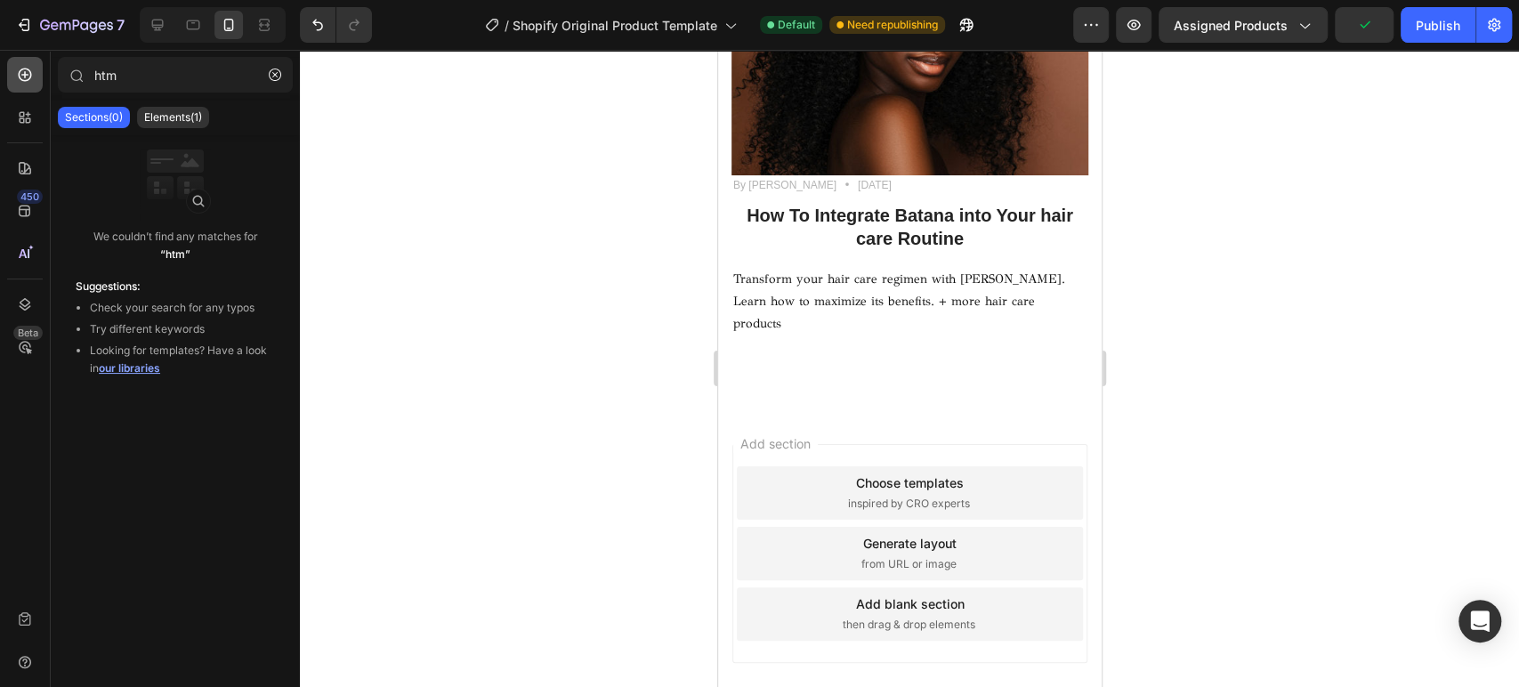
click at [19, 82] on icon at bounding box center [25, 75] width 18 height 18
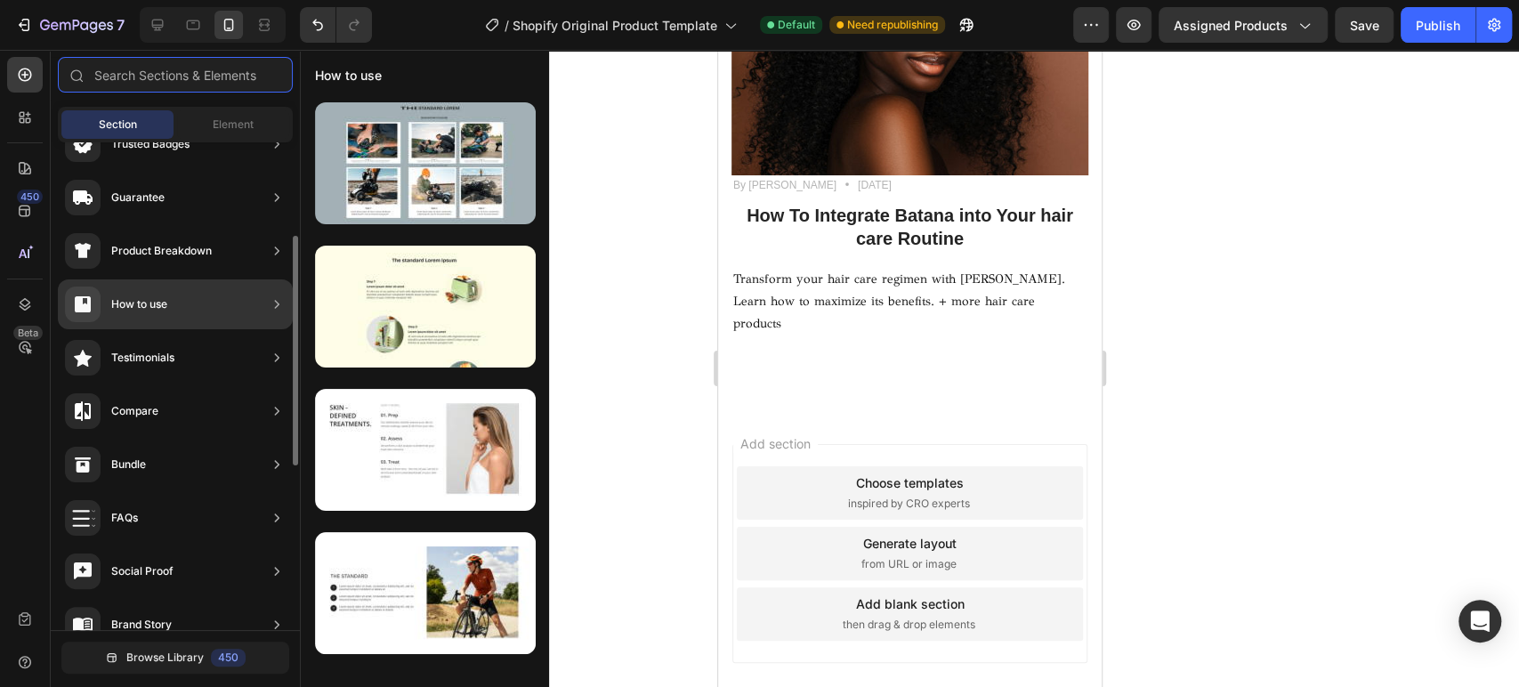
scroll to position [296, 0]
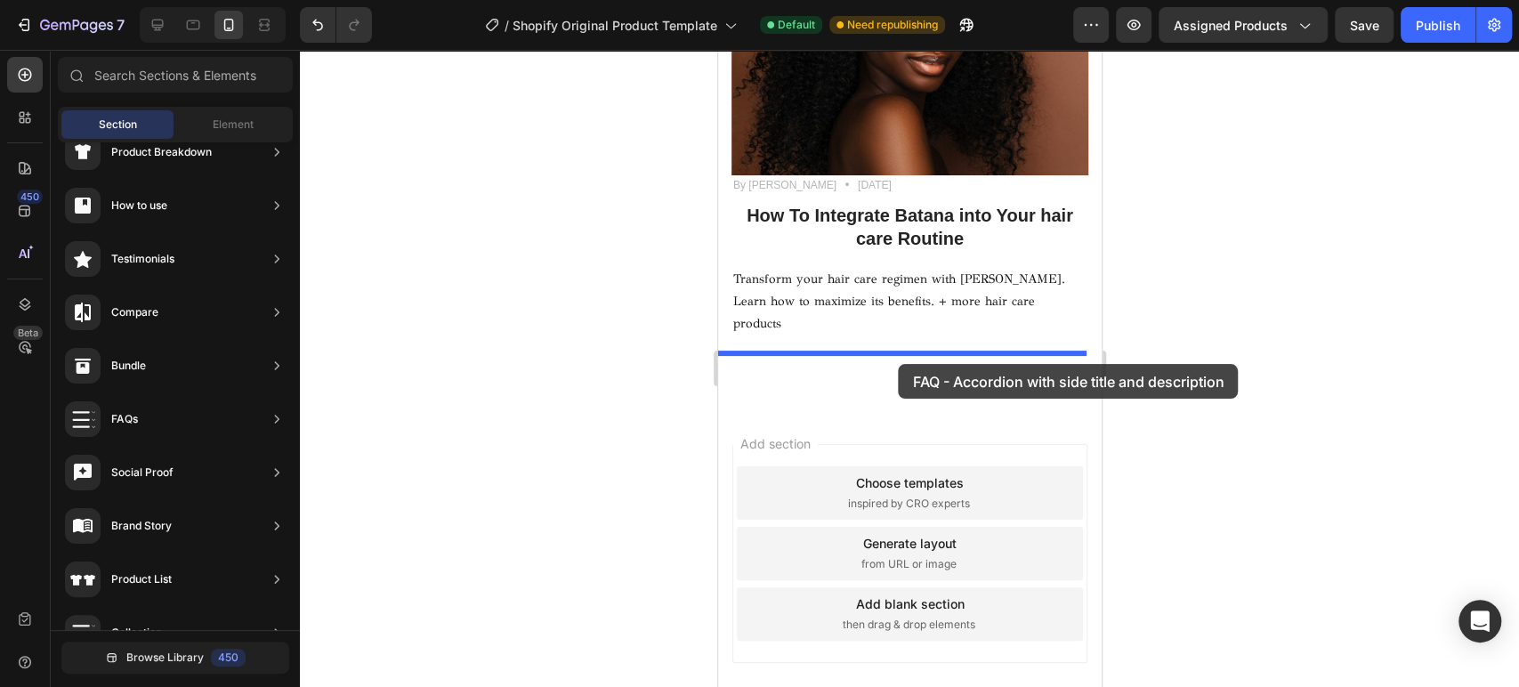
drag, startPoint x: 896, startPoint y: 317, endPoint x: 898, endPoint y: 364, distance: 47.2
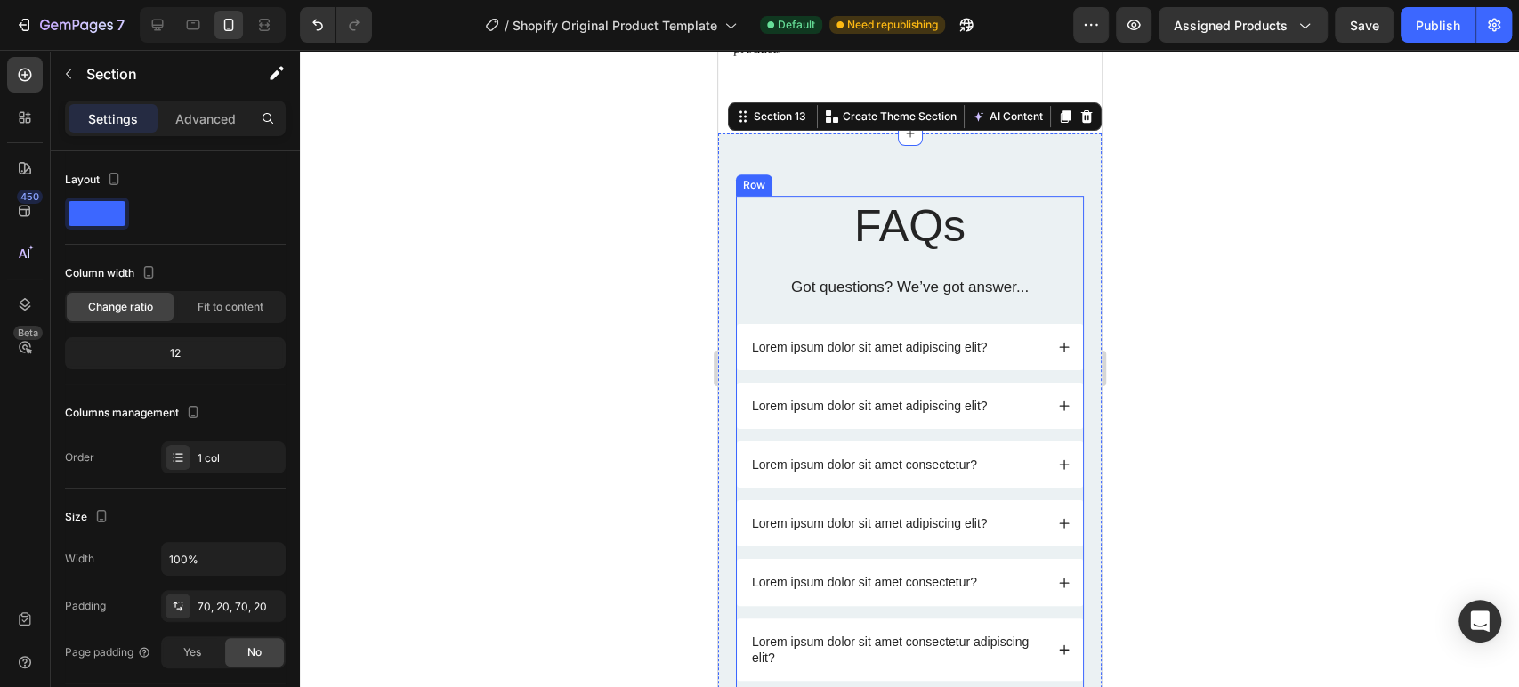
scroll to position [14092, 0]
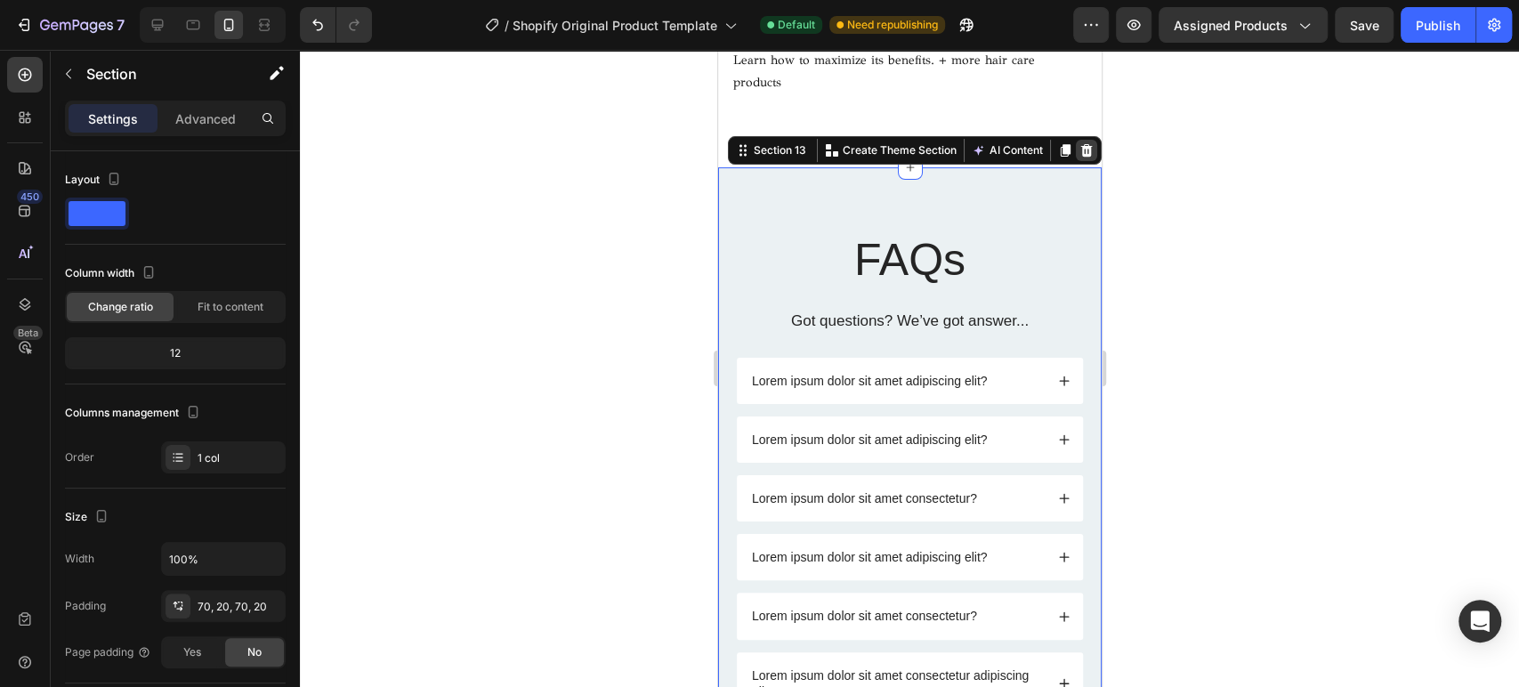
click at [1080, 143] on icon at bounding box center [1086, 149] width 12 height 12
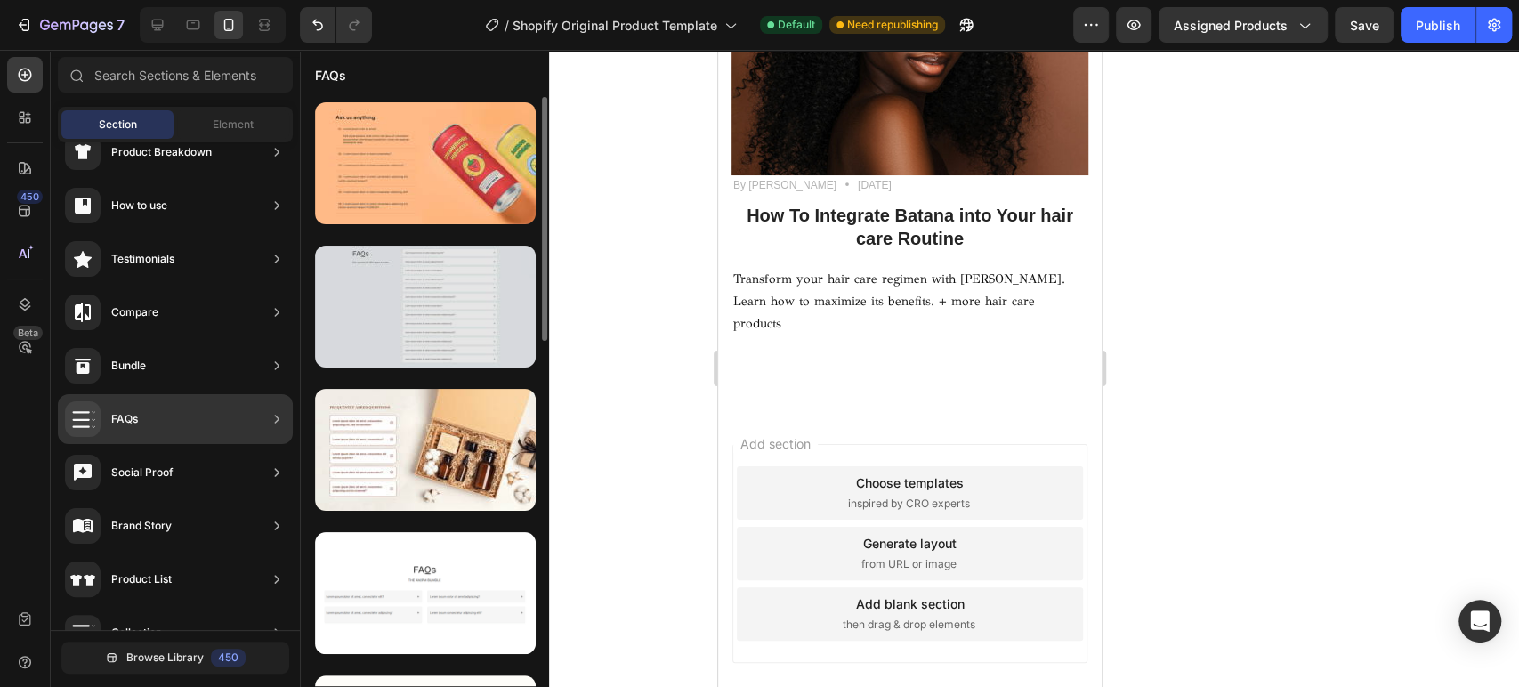
scroll to position [198, 0]
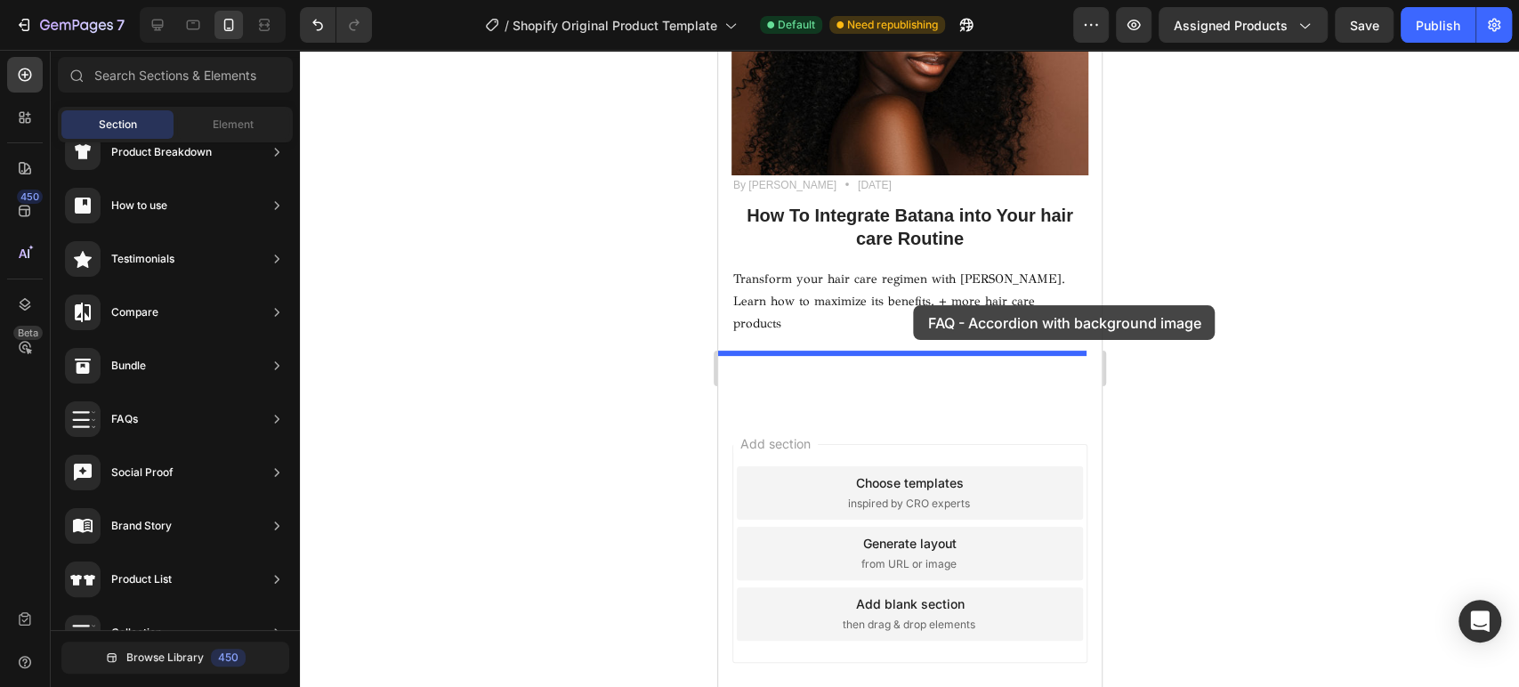
drag, startPoint x: 1103, startPoint y: 326, endPoint x: 914, endPoint y: 305, distance: 190.6
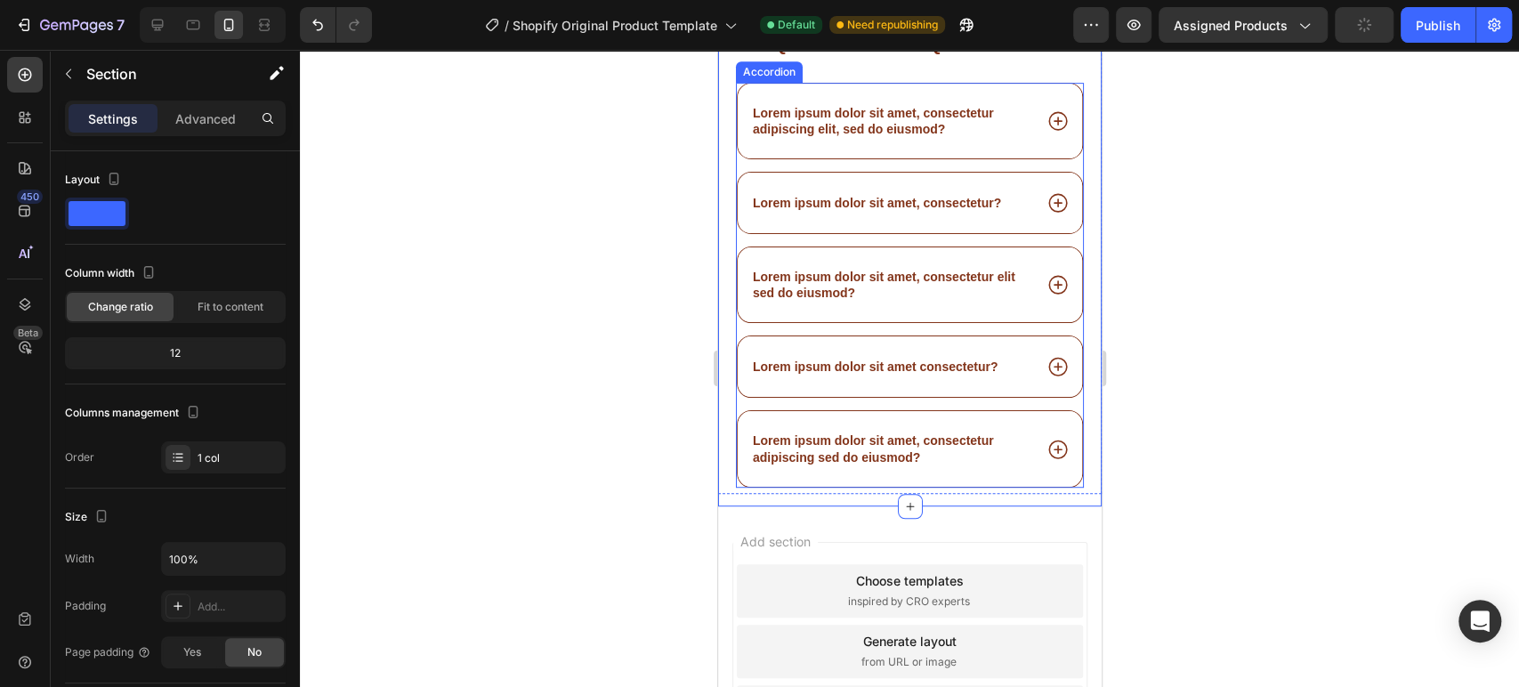
scroll to position [13993, 0]
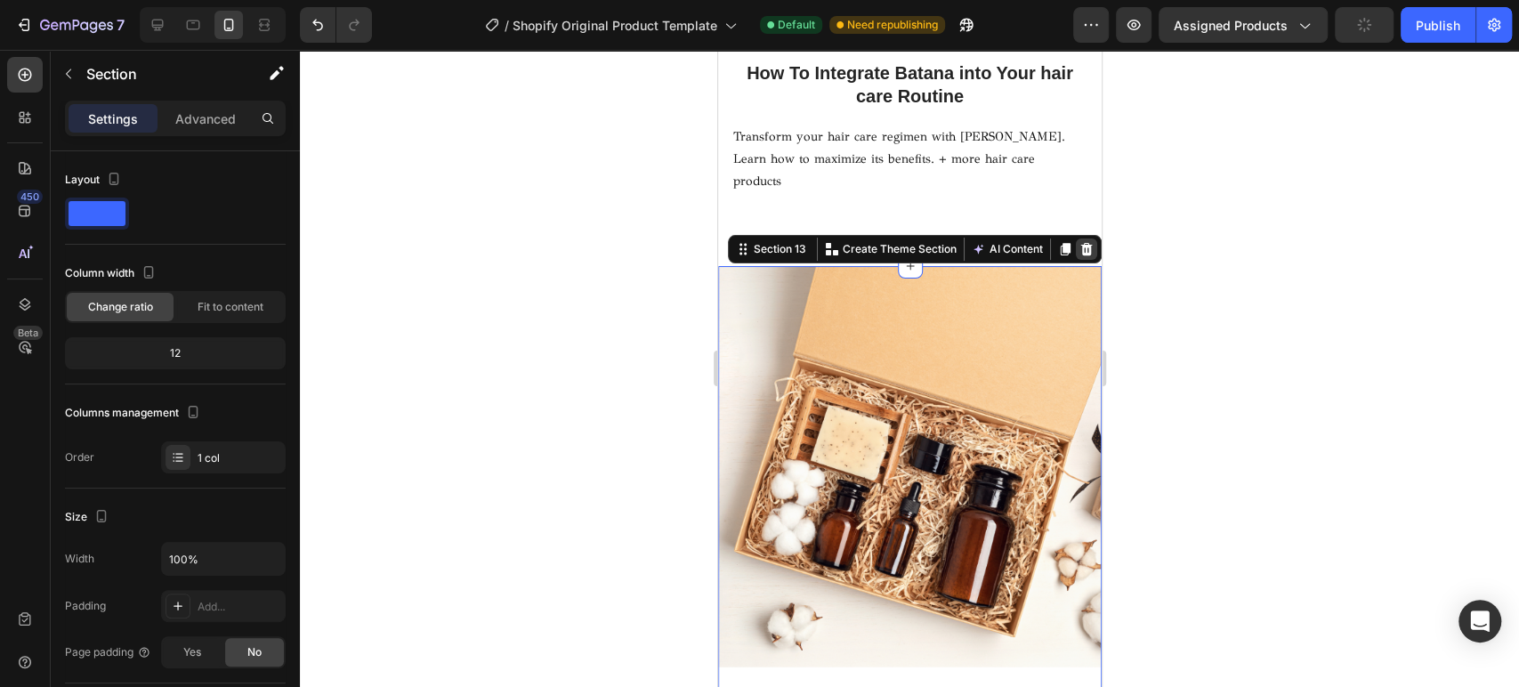
click at [1080, 242] on icon at bounding box center [1086, 248] width 12 height 12
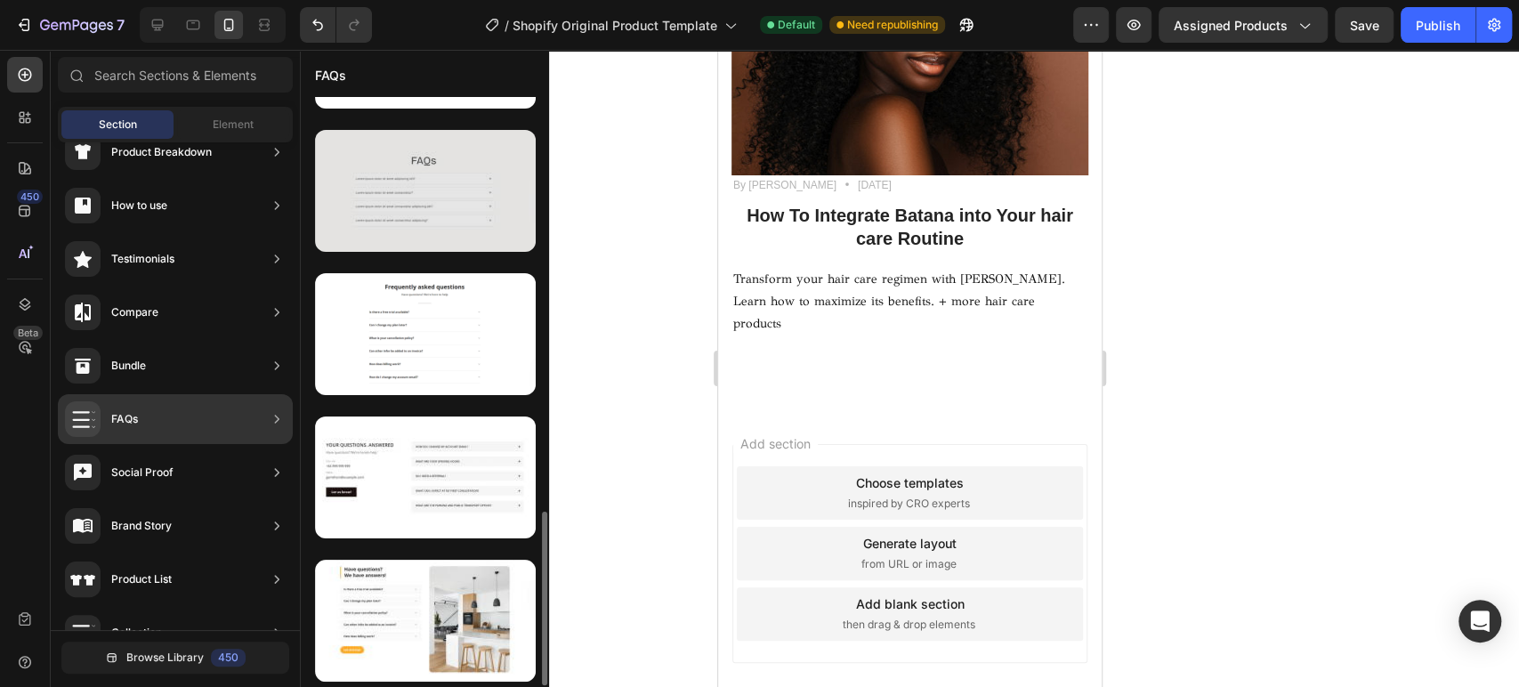
scroll to position [0, 0]
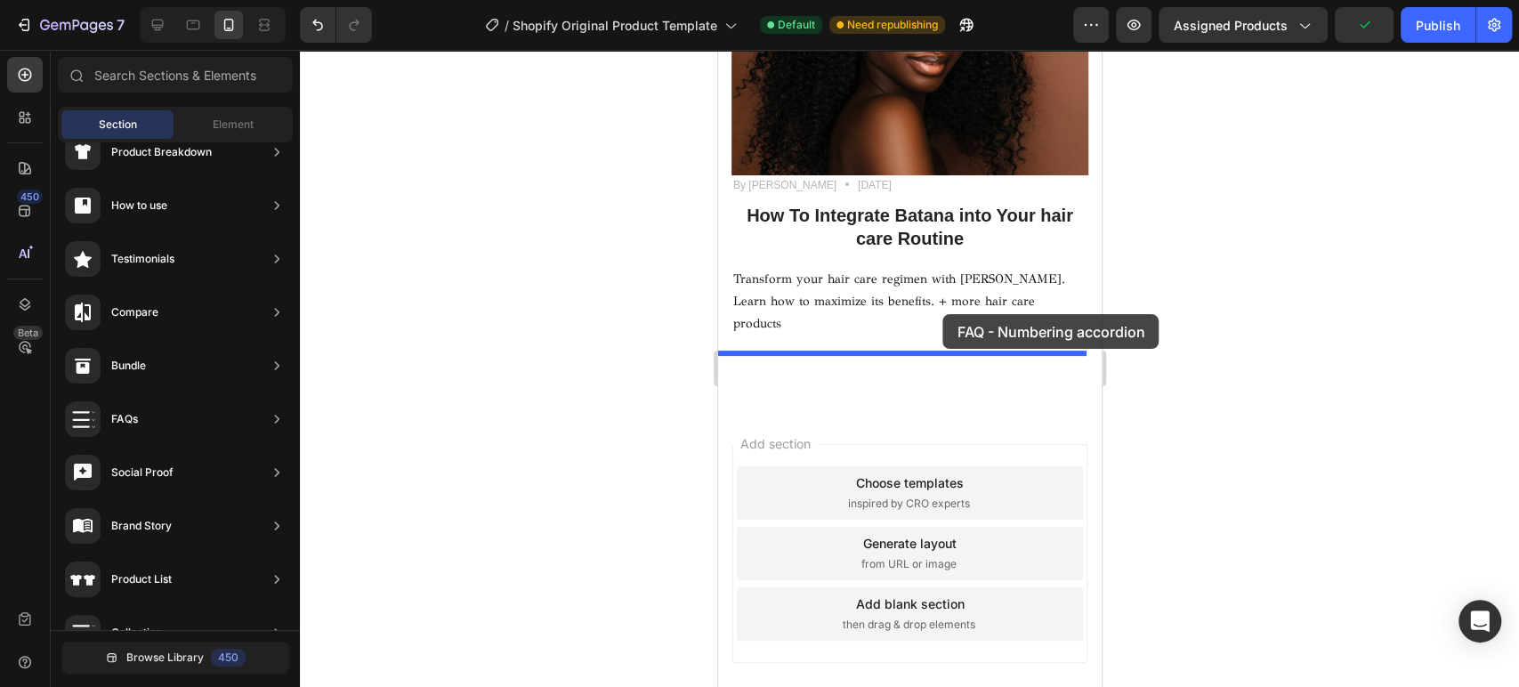
drag, startPoint x: 1097, startPoint y: 237, endPoint x: 942, endPoint y: 314, distance: 173.1
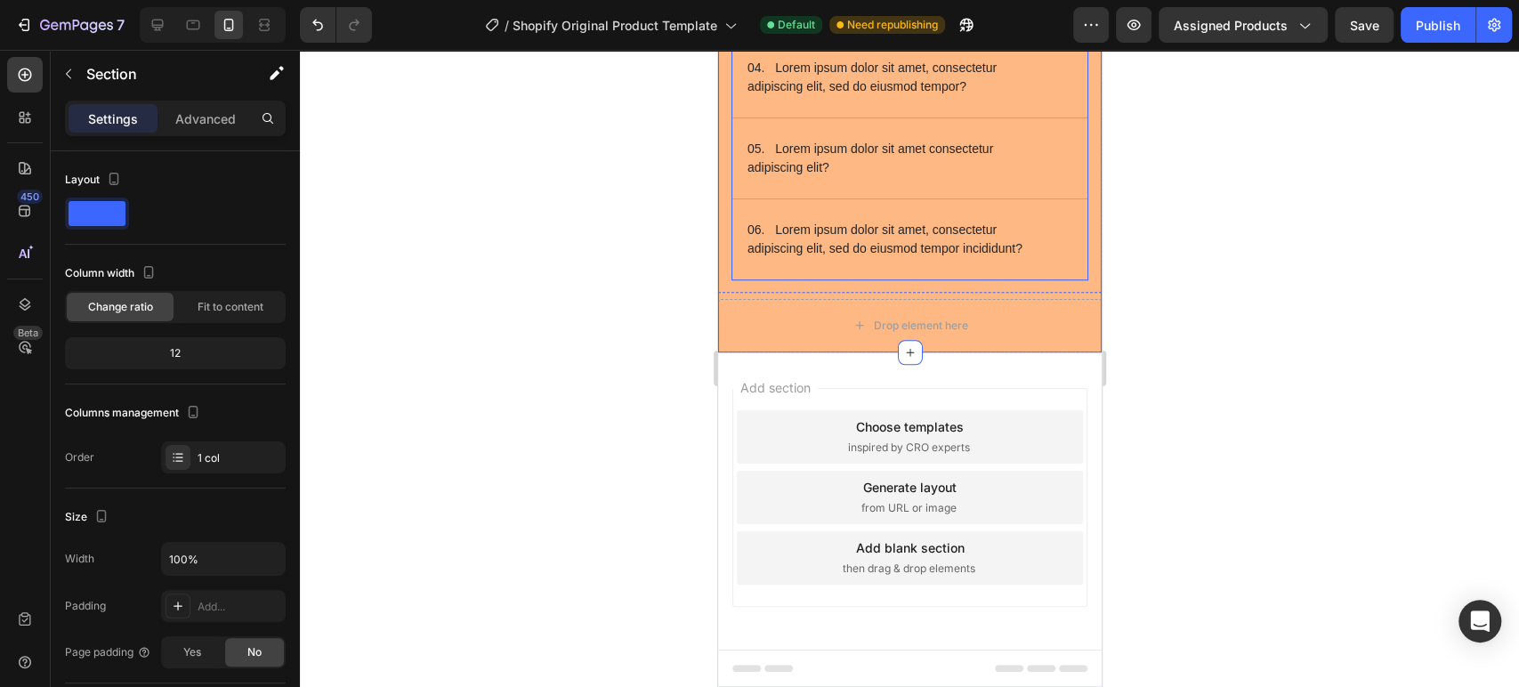
scroll to position [14685, 0]
click at [868, 258] on p "06. Lorem ipsum dolor sit amet, consectetur adipiscing elit, sed do eiusmod tem…" at bounding box center [895, 239] width 296 height 37
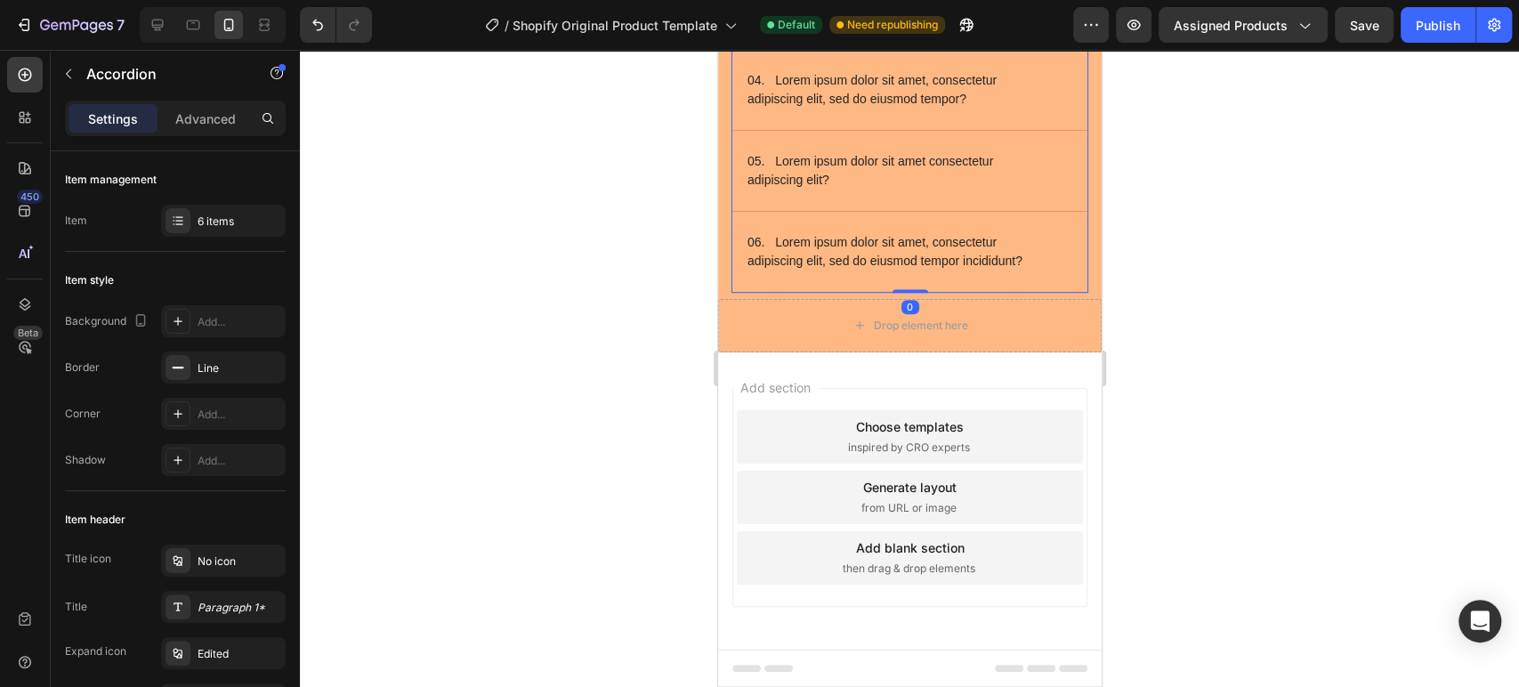
drag, startPoint x: 901, startPoint y: 542, endPoint x: 920, endPoint y: 482, distance: 62.5
click at [920, 293] on div "01. Lorem ipsum dolor sit amet? Sed ut perspiciatis unde omnis iste natus sit v…" at bounding box center [908, 33] width 357 height 520
type input "100%"
type input "100"
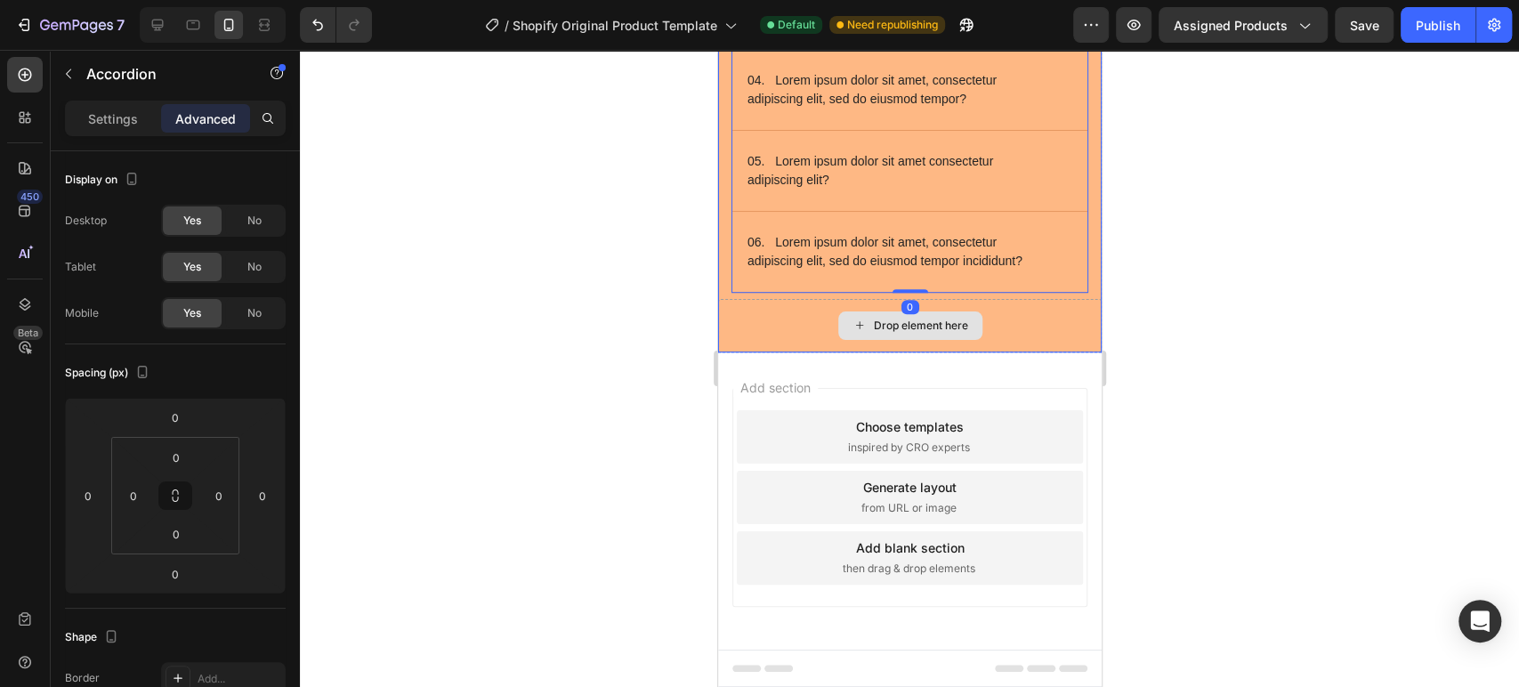
click at [1008, 352] on div "Drop element here" at bounding box center [908, 325] width 383 height 53
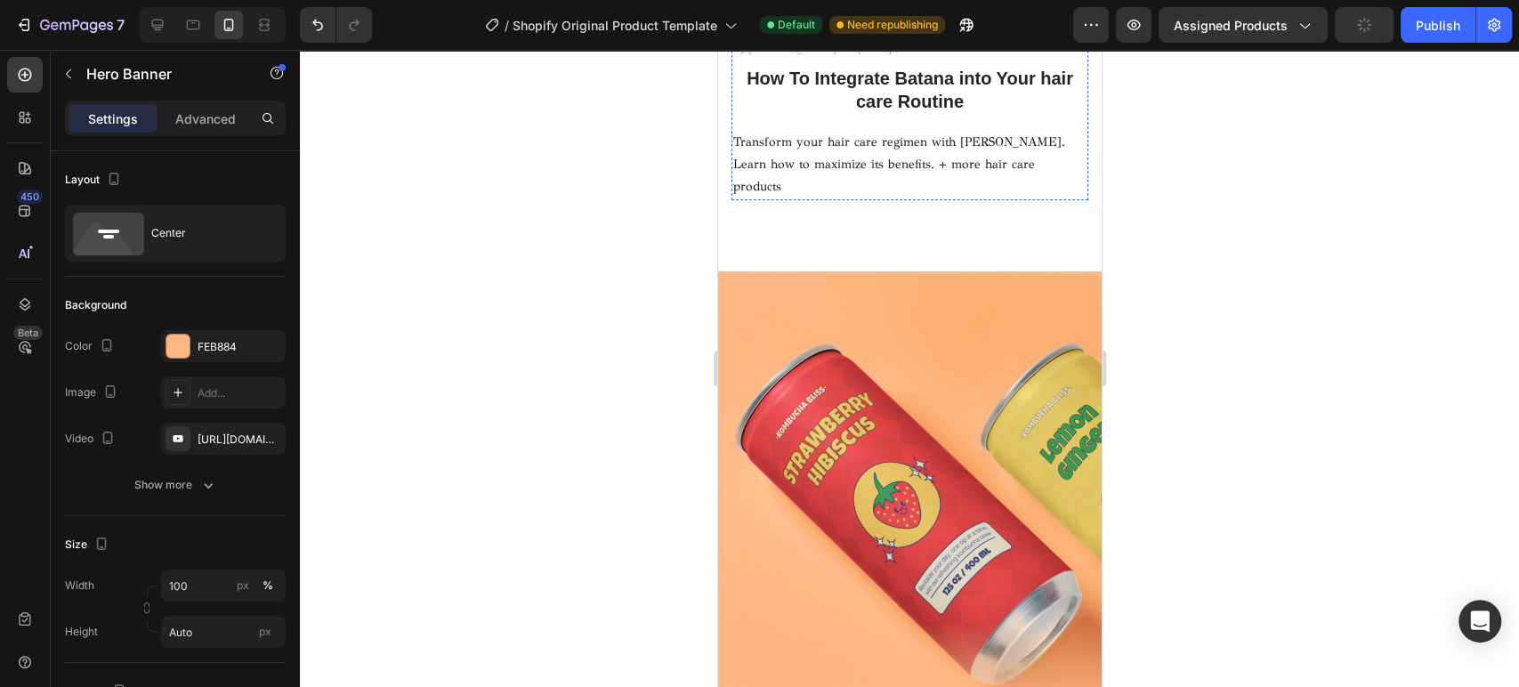
scroll to position [13993, 0]
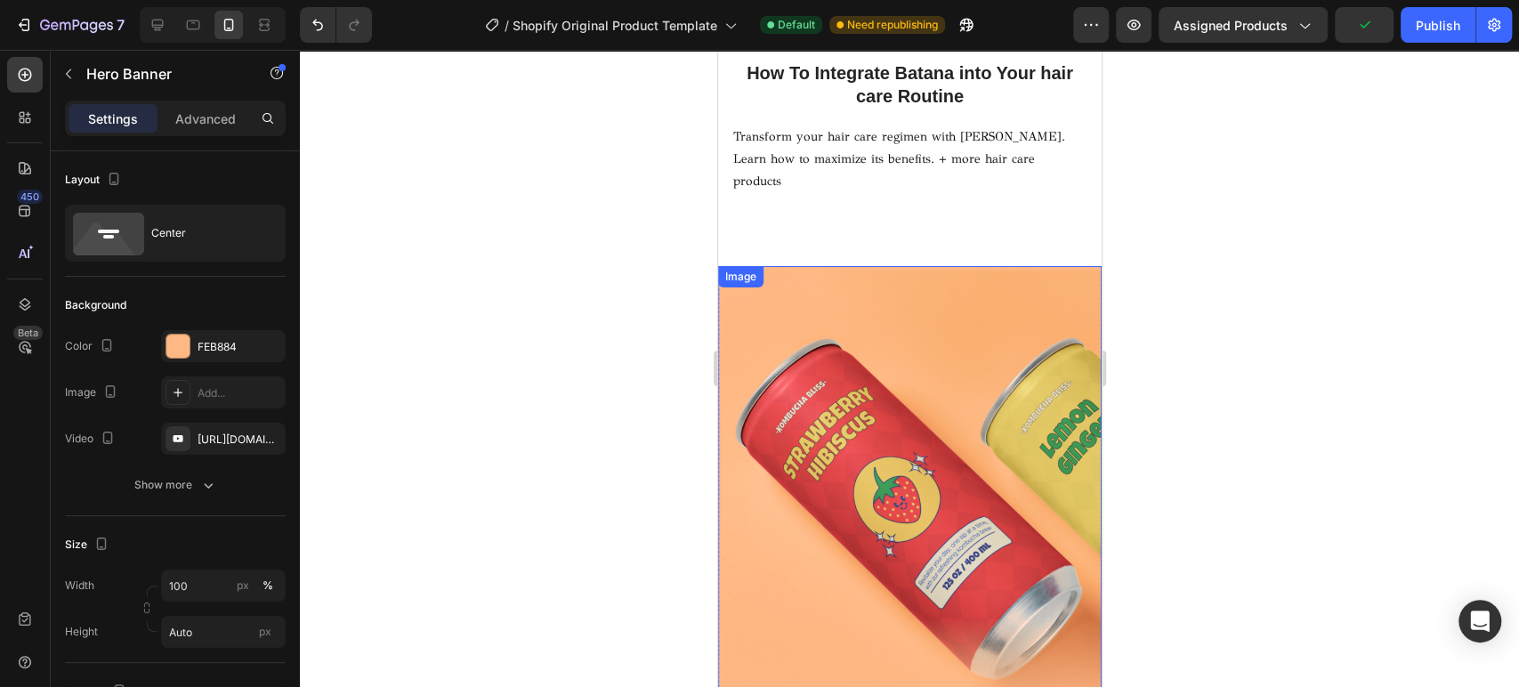
click at [1053, 266] on img at bounding box center [908, 496] width 383 height 460
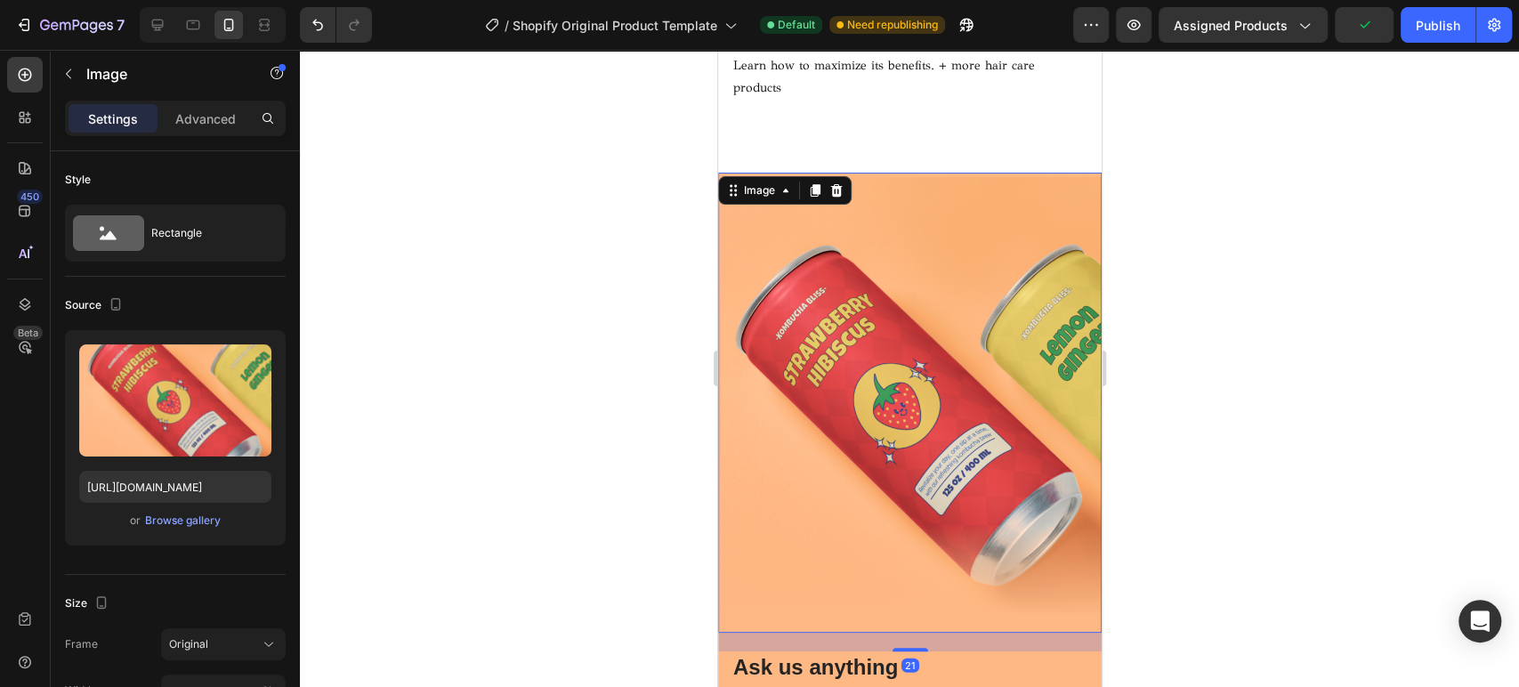
scroll to position [13894, 0]
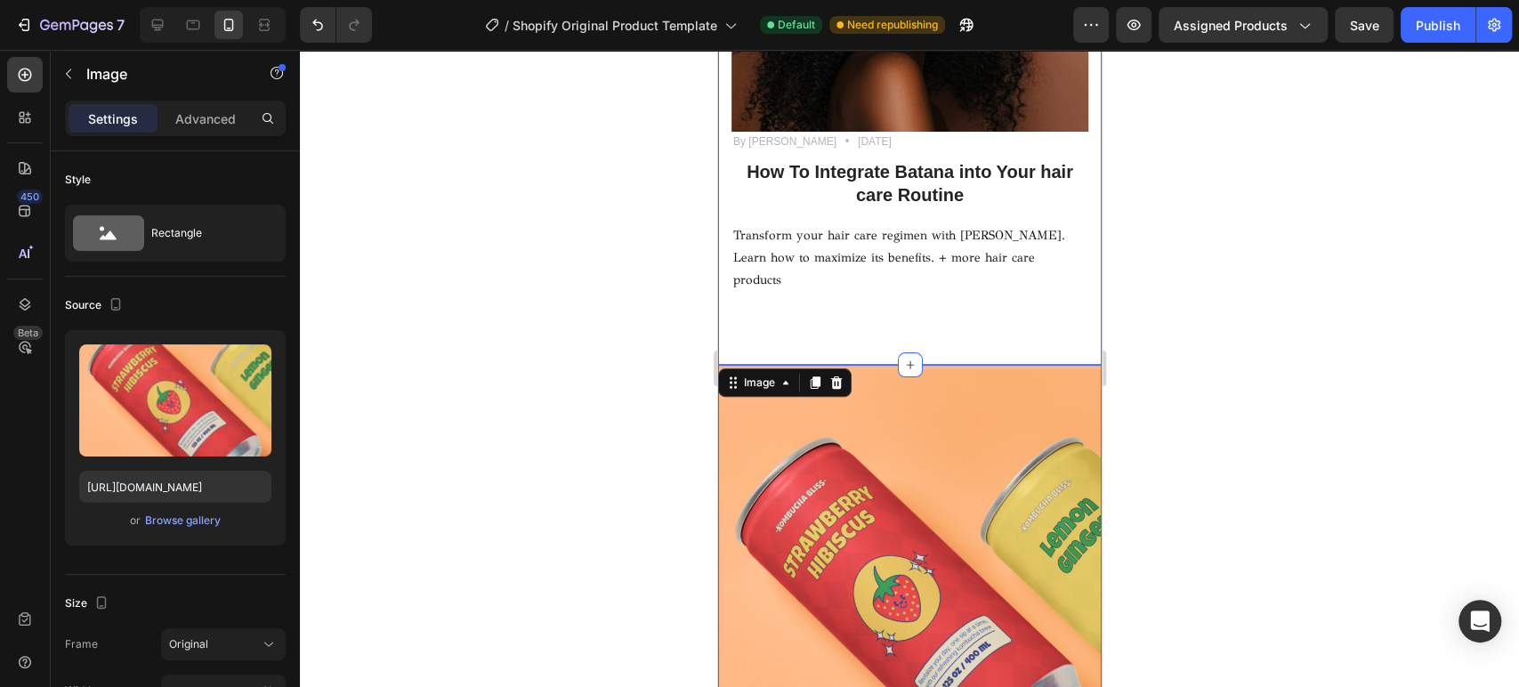
click at [1079, 365] on img at bounding box center [908, 595] width 383 height 460
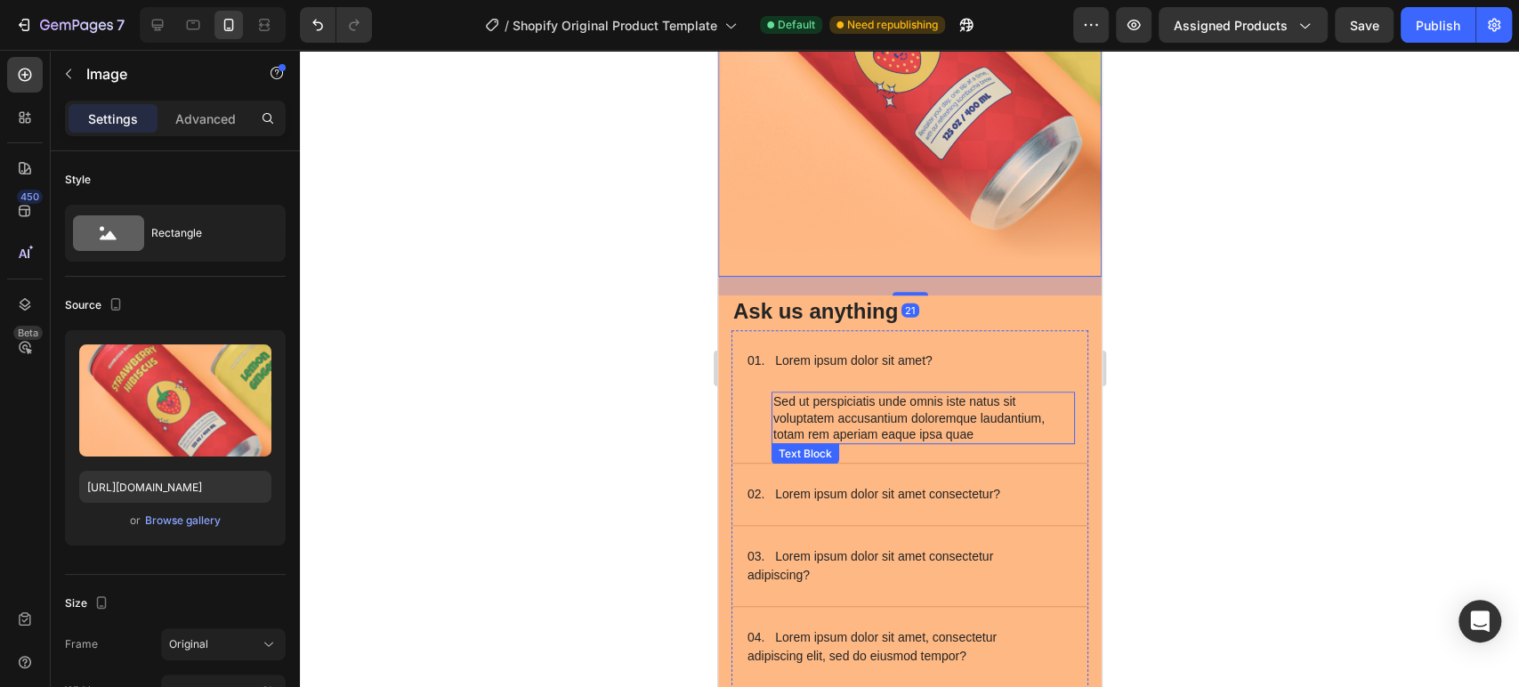
scroll to position [14388, 0]
click at [1019, 298] on h2 "Ask us anything" at bounding box center [908, 310] width 357 height 31
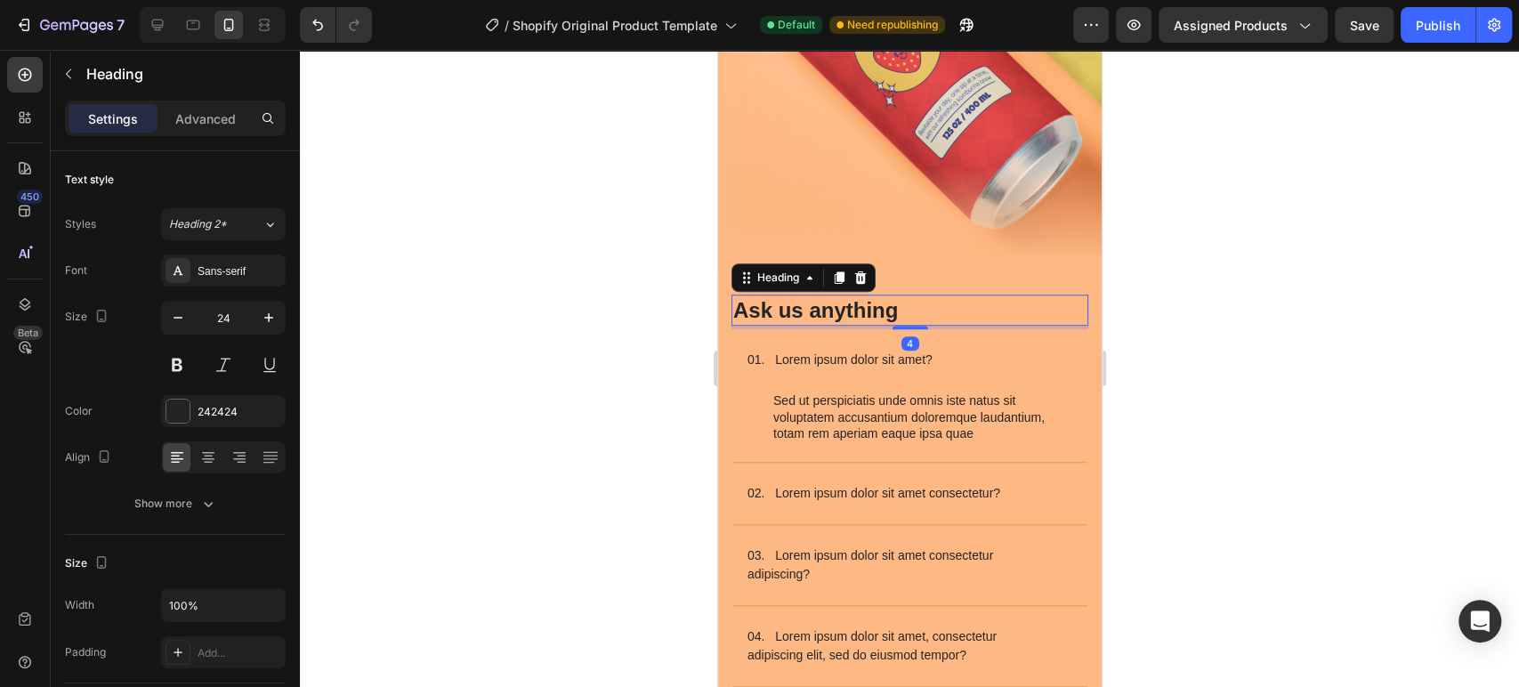
click at [1023, 270] on div "Image Ask us anything Heading 4 01. Lorem ipsum dolor sit amet? Sed ut perspici…" at bounding box center [908, 335] width 383 height 1039
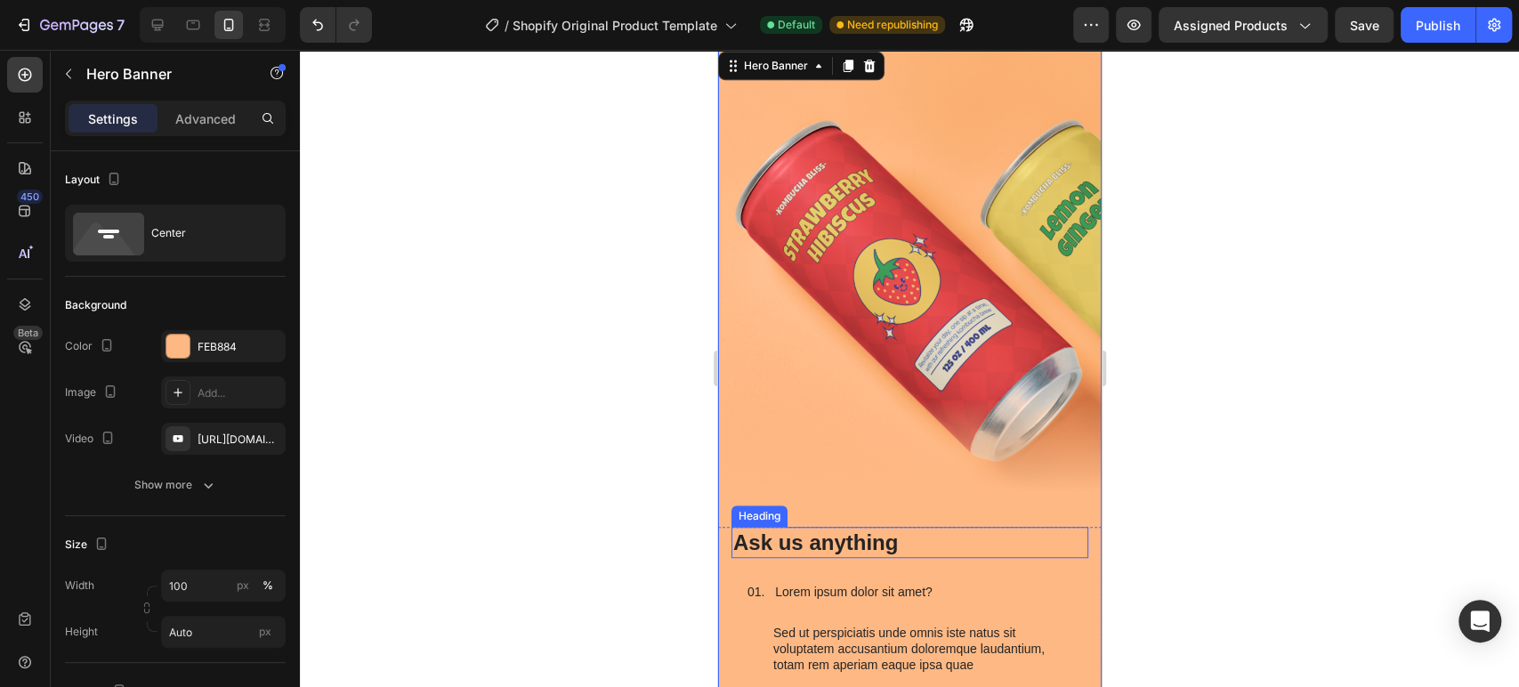
scroll to position [13993, 0]
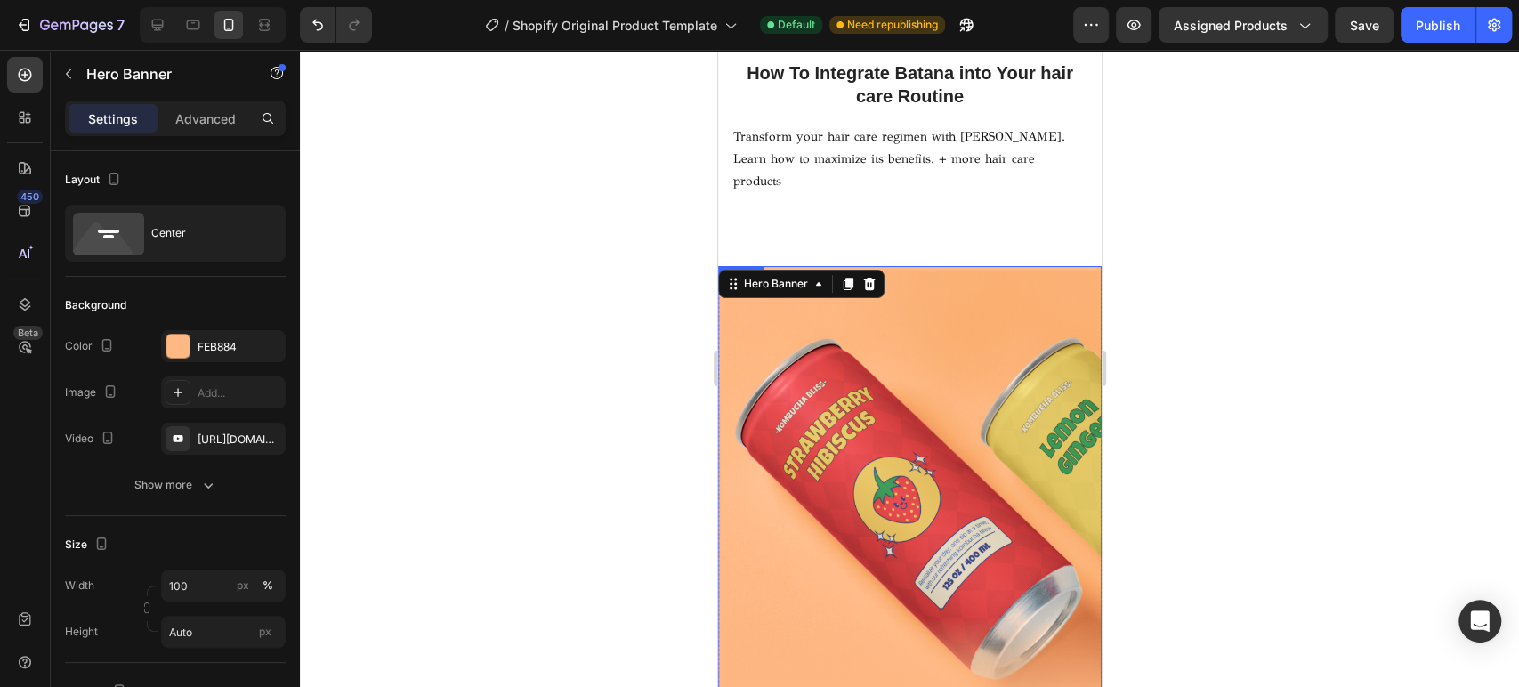
click at [1020, 311] on img at bounding box center [908, 496] width 383 height 460
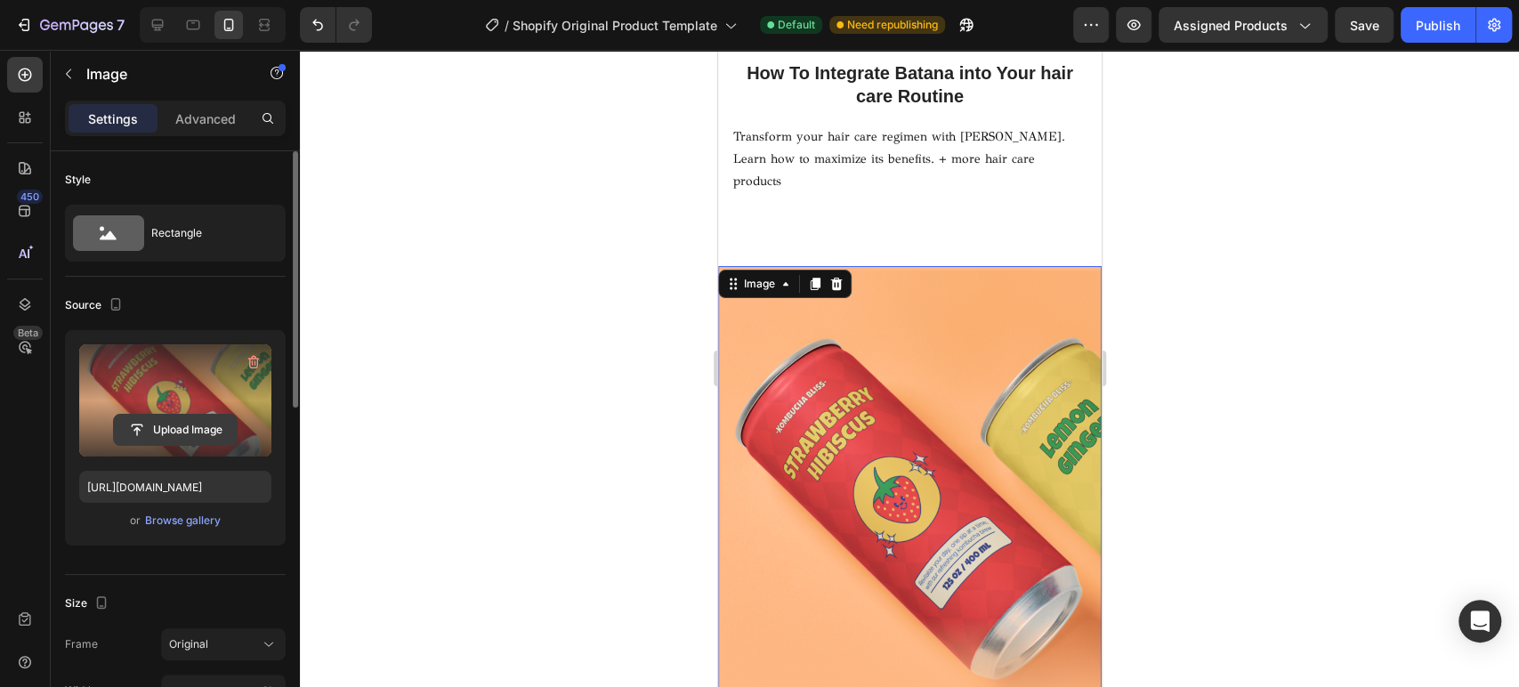
click at [178, 431] on input "file" at bounding box center [175, 430] width 123 height 30
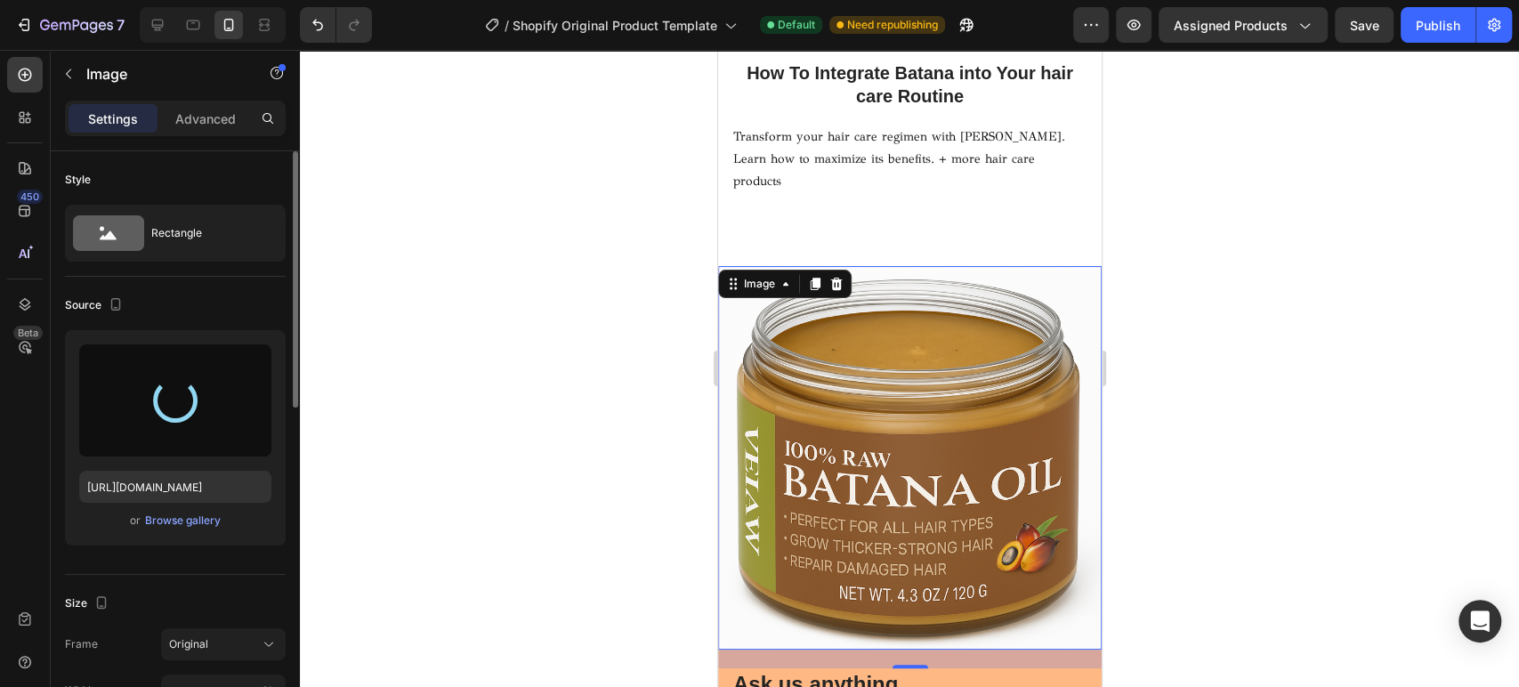
type input "[URL][DOMAIN_NAME]"
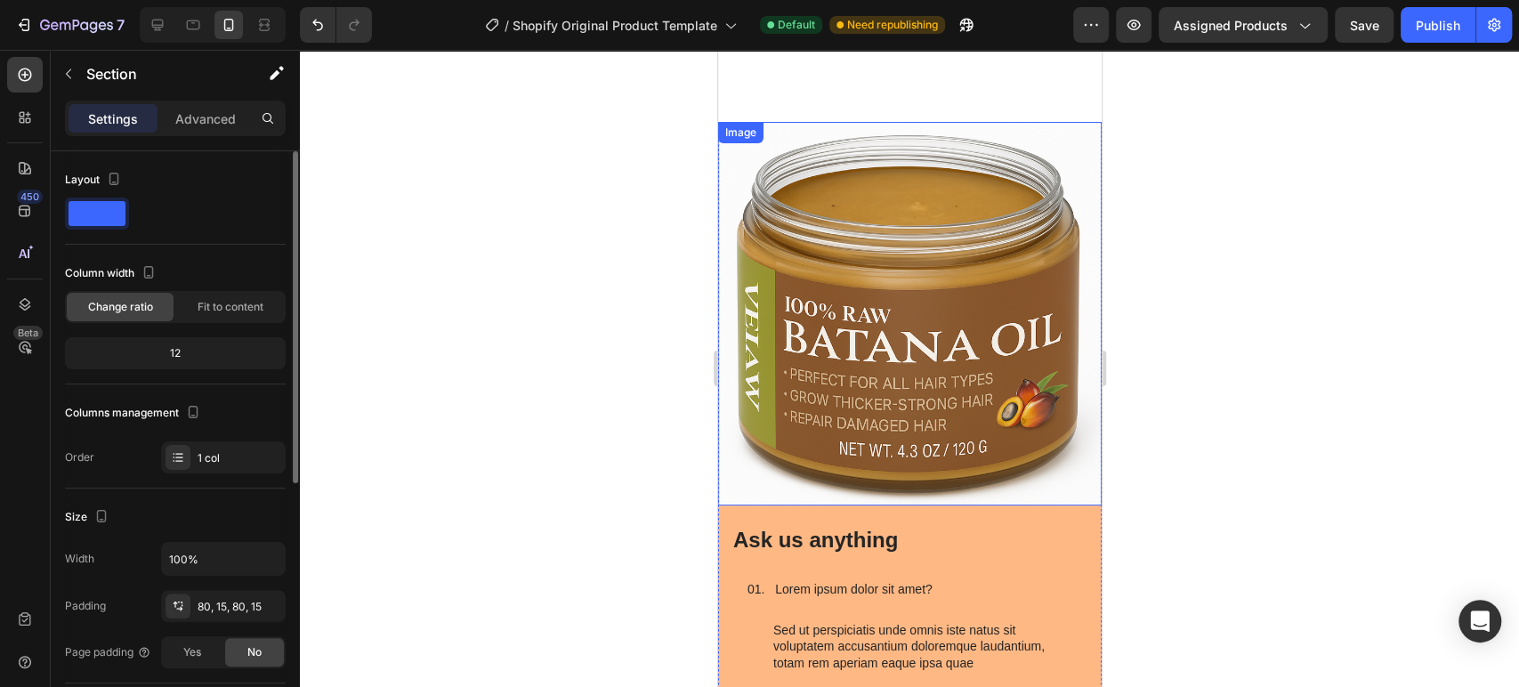
scroll to position [14191, 0]
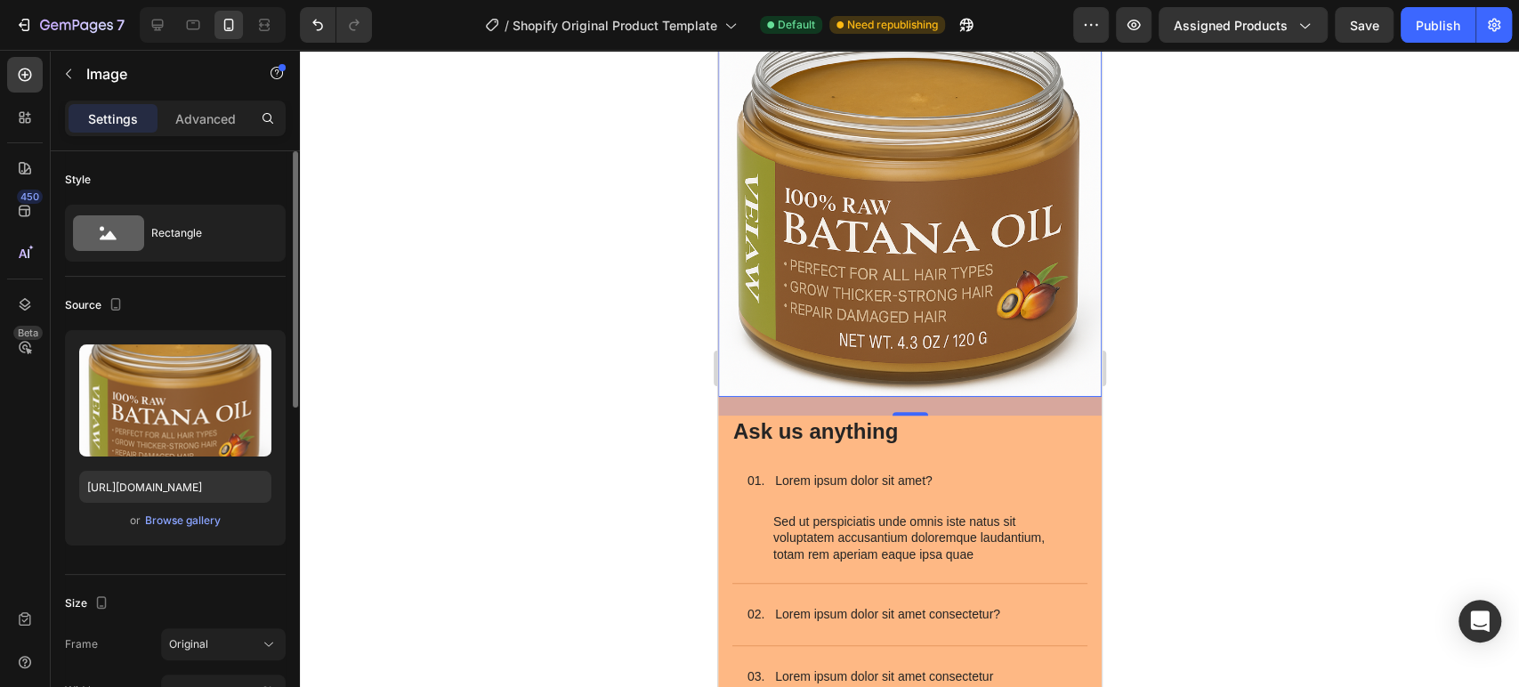
click at [868, 260] on img at bounding box center [908, 204] width 383 height 383
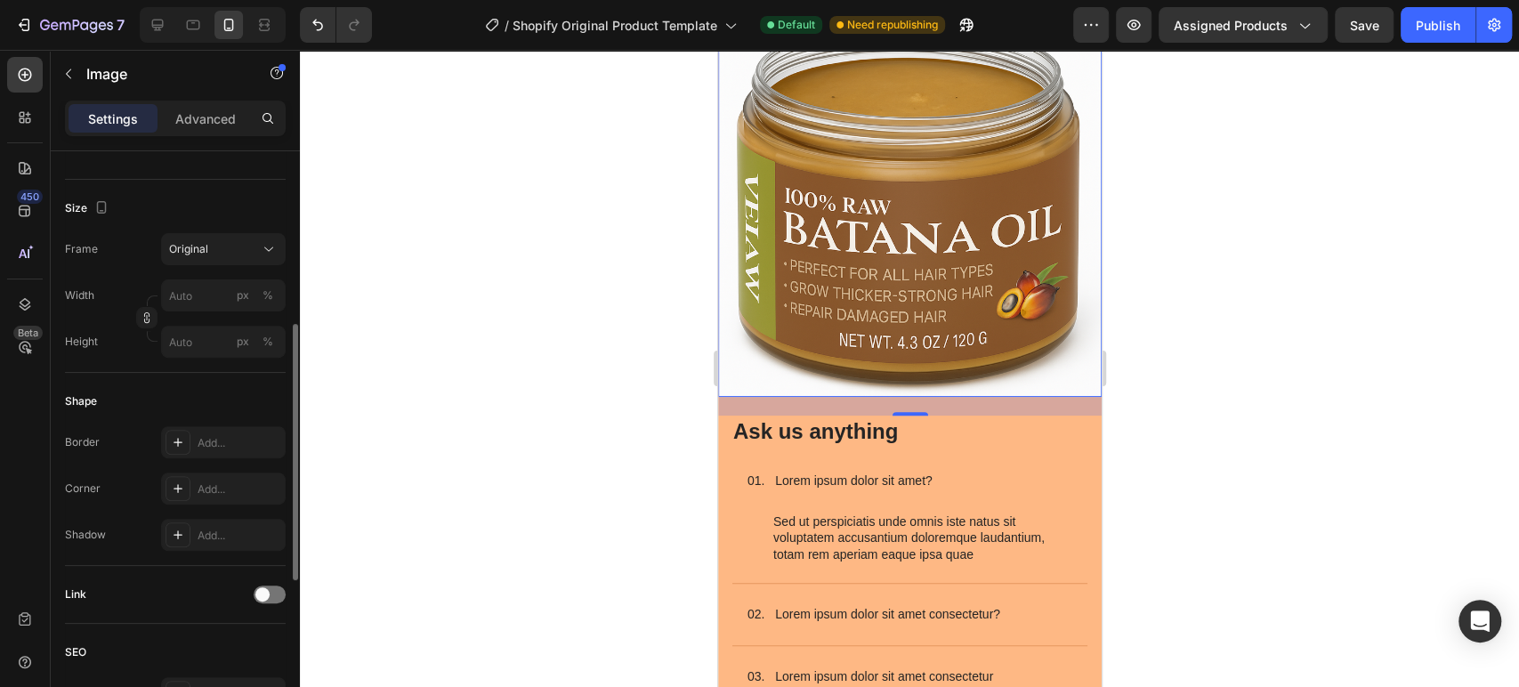
scroll to position [691, 0]
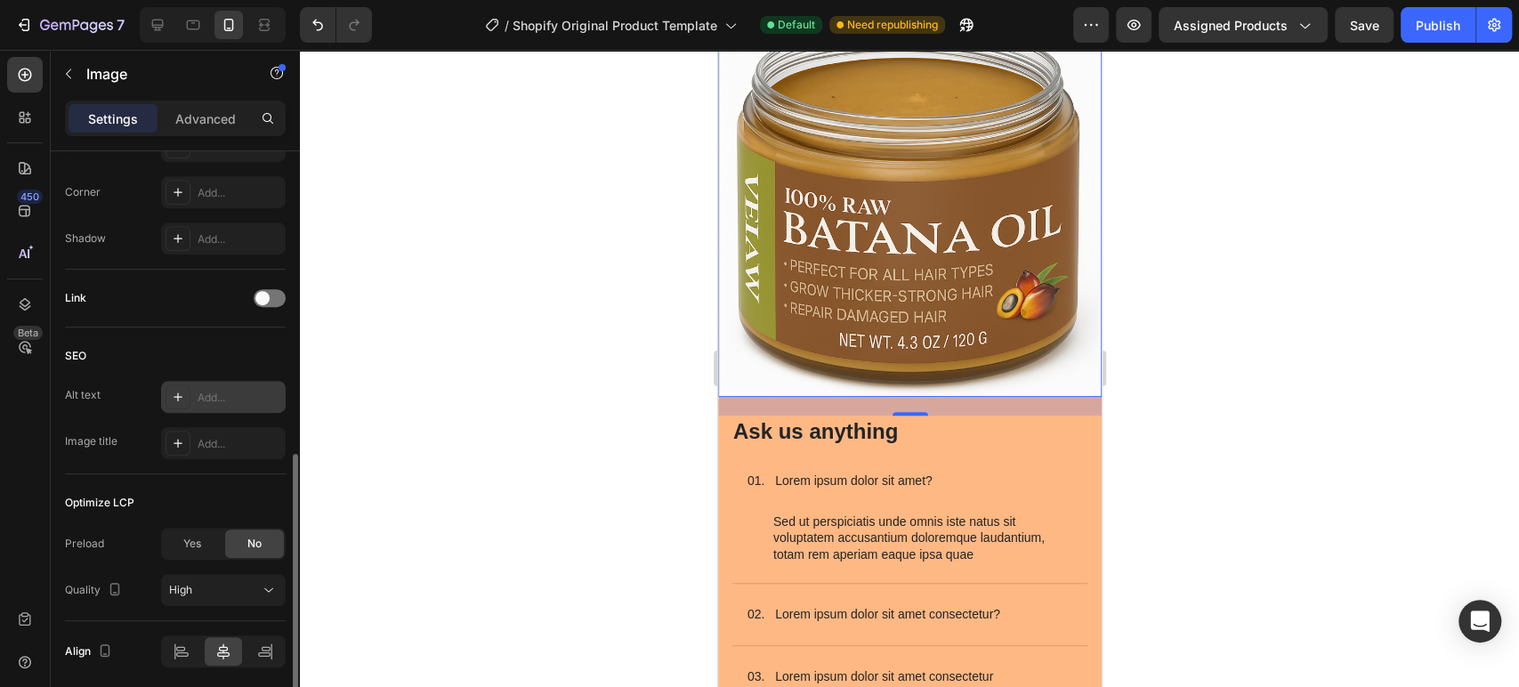
click at [221, 384] on div "Add..." at bounding box center [223, 397] width 125 height 32
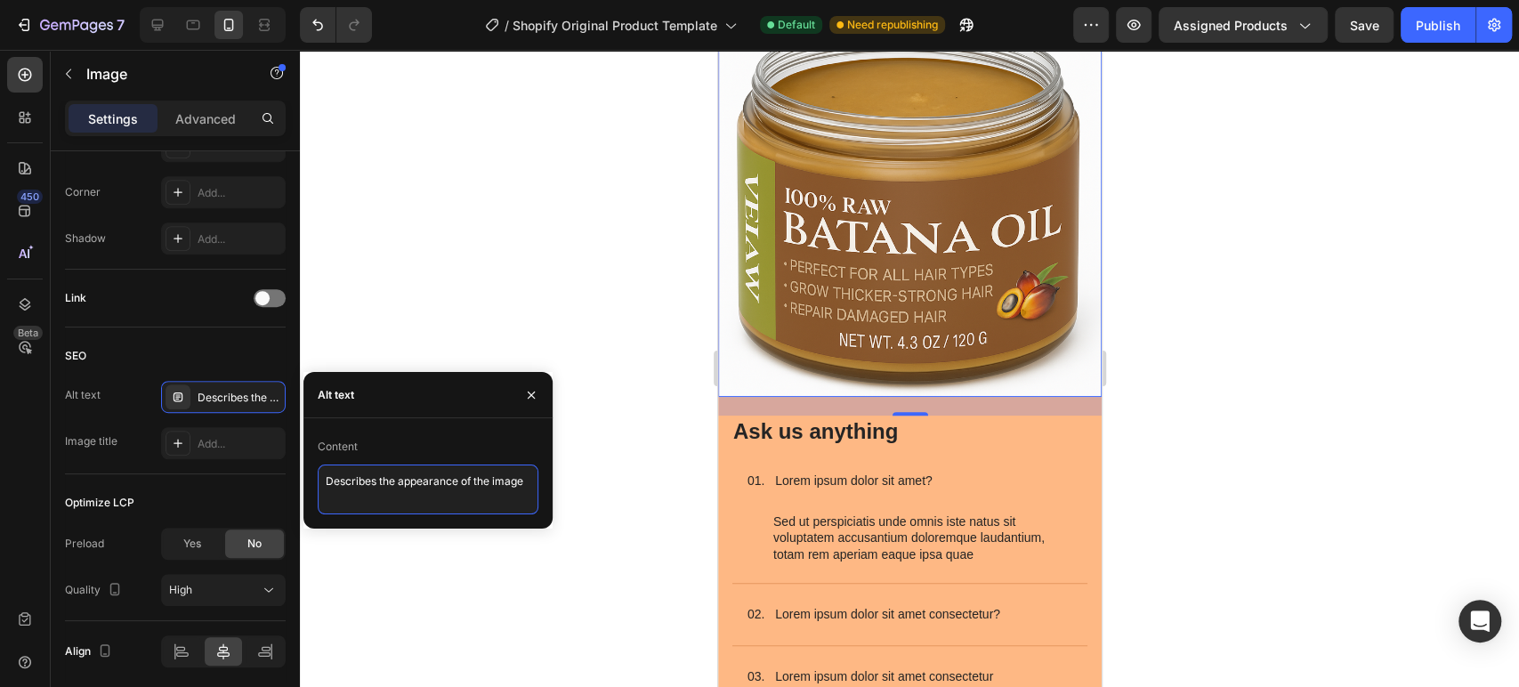
click at [373, 485] on textarea "Describes the appearance of the image" at bounding box center [428, 489] width 221 height 50
drag, startPoint x: 481, startPoint y: 477, endPoint x: 250, endPoint y: 468, distance: 231.5
click at [250, 468] on div "450 Beta Sections(30) Elements(84) Section Element Hero Section Product Detail …" at bounding box center [150, 368] width 300 height 637
type textarea "bottle of raw batana oil"
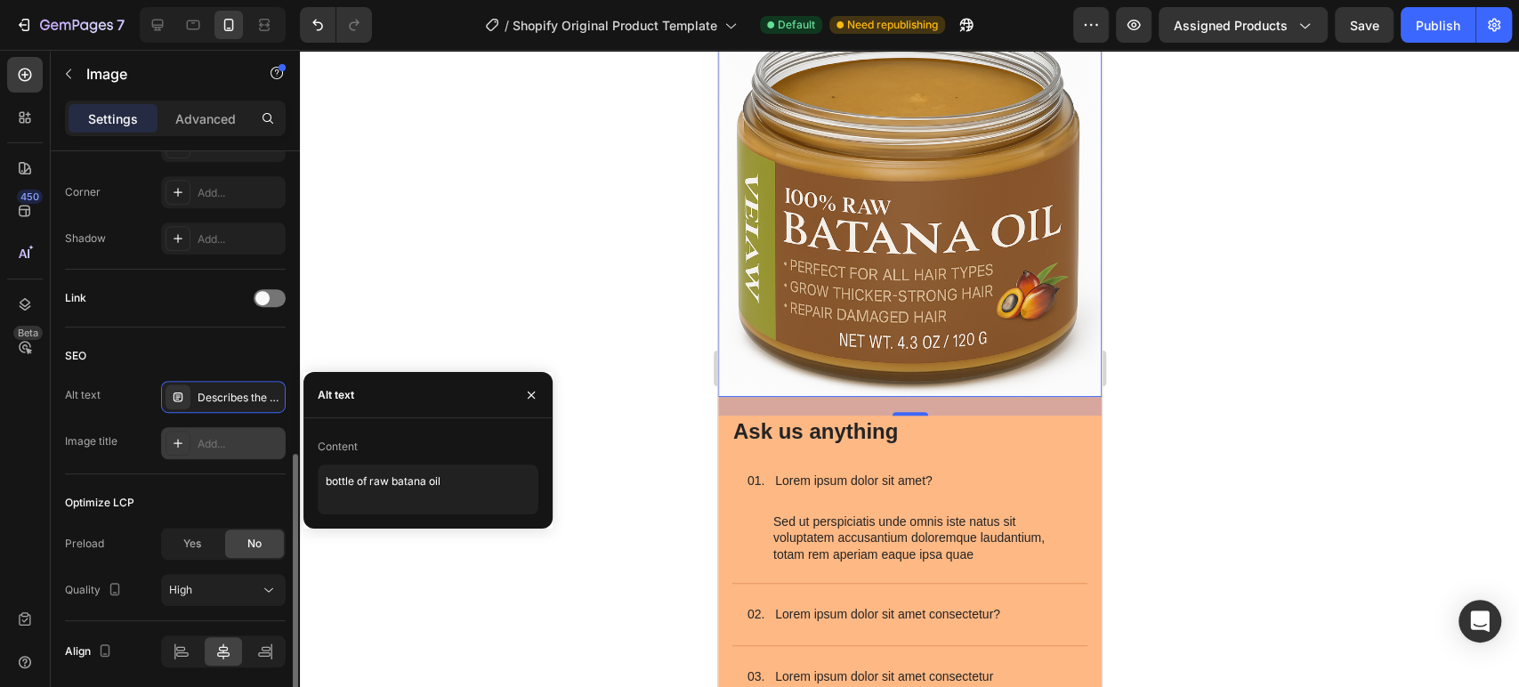
click at [249, 440] on div "Add..." at bounding box center [240, 444] width 84 height 16
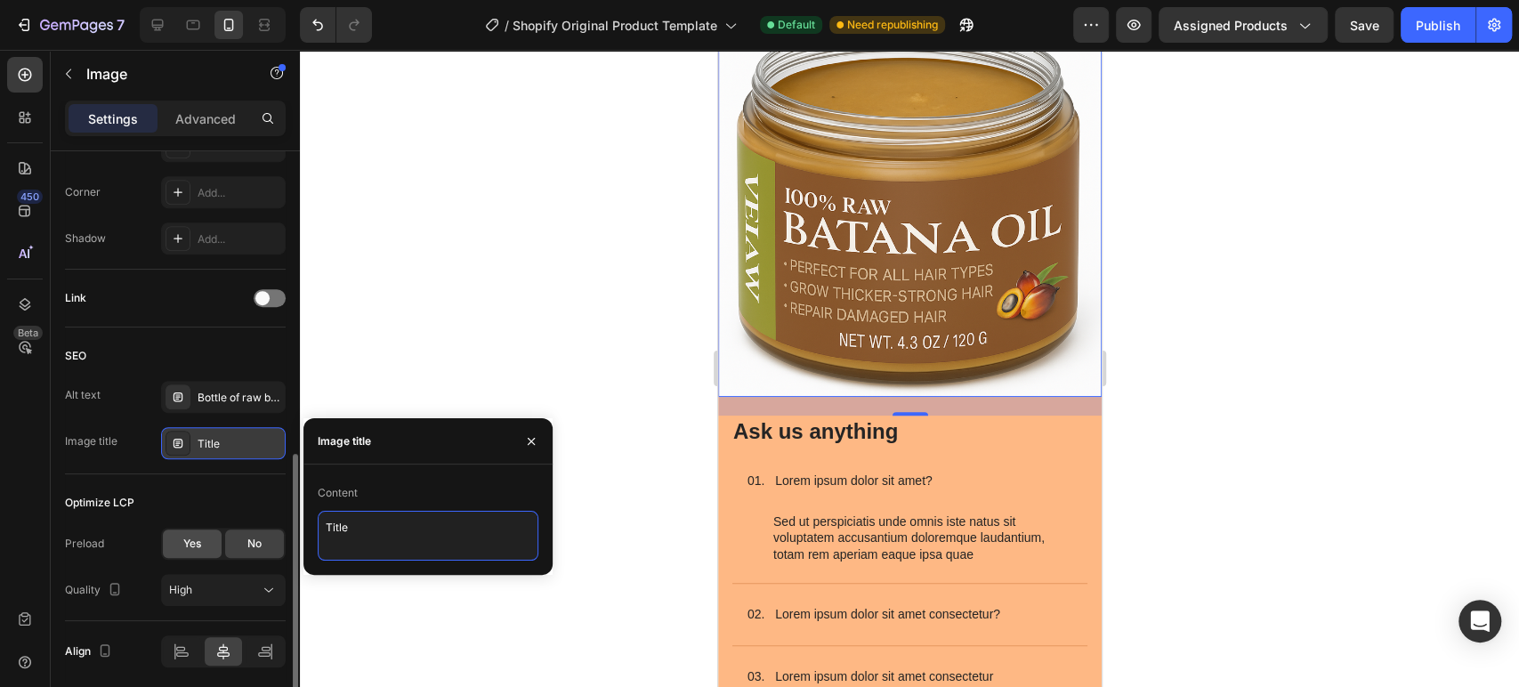
drag, startPoint x: 359, startPoint y: 533, endPoint x: 204, endPoint y: 533, distance: 155.7
click at [205, 534] on div "450 Beta Sections(30) Elements(84) Section Element Hero Section Product Detail …" at bounding box center [150, 368] width 300 height 637
type textarea "bottle of batana oil"
click at [206, 360] on div "SEO" at bounding box center [175, 356] width 221 height 28
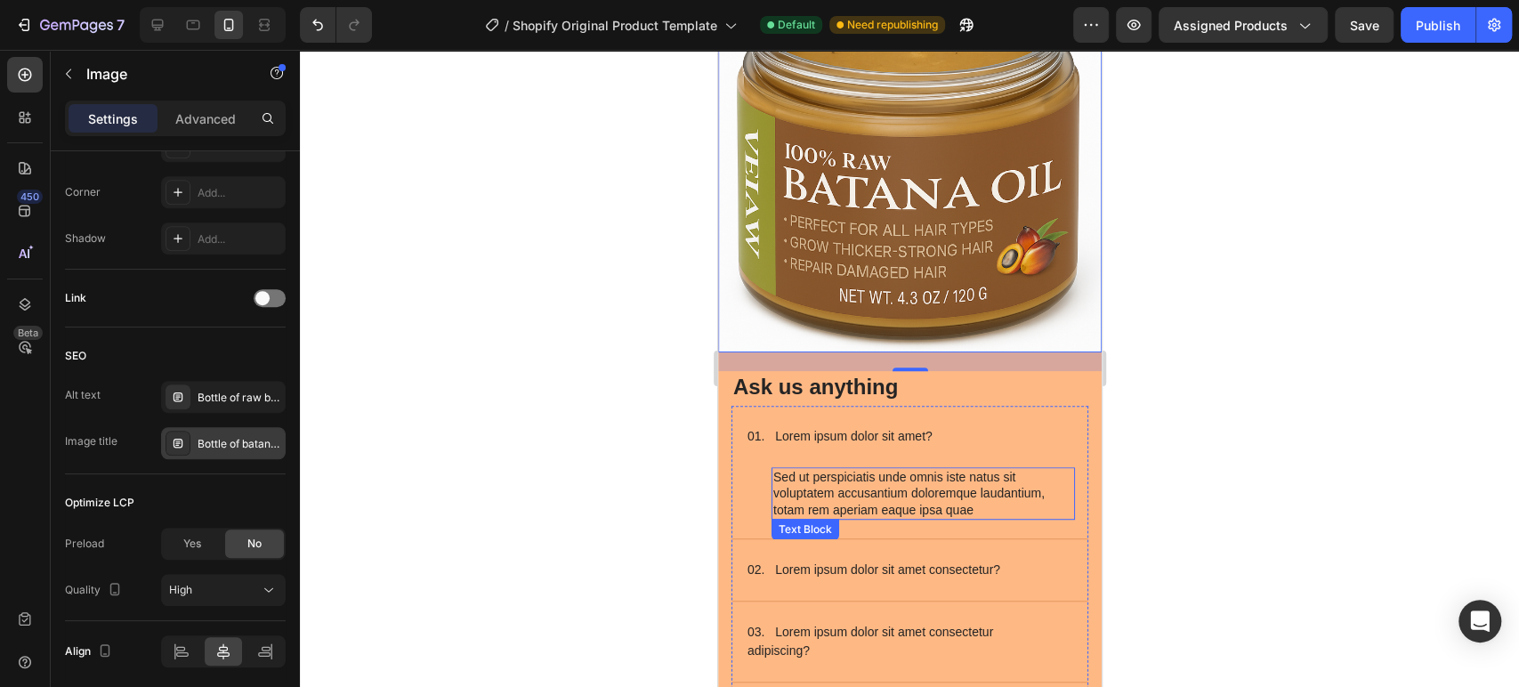
scroll to position [14191, 0]
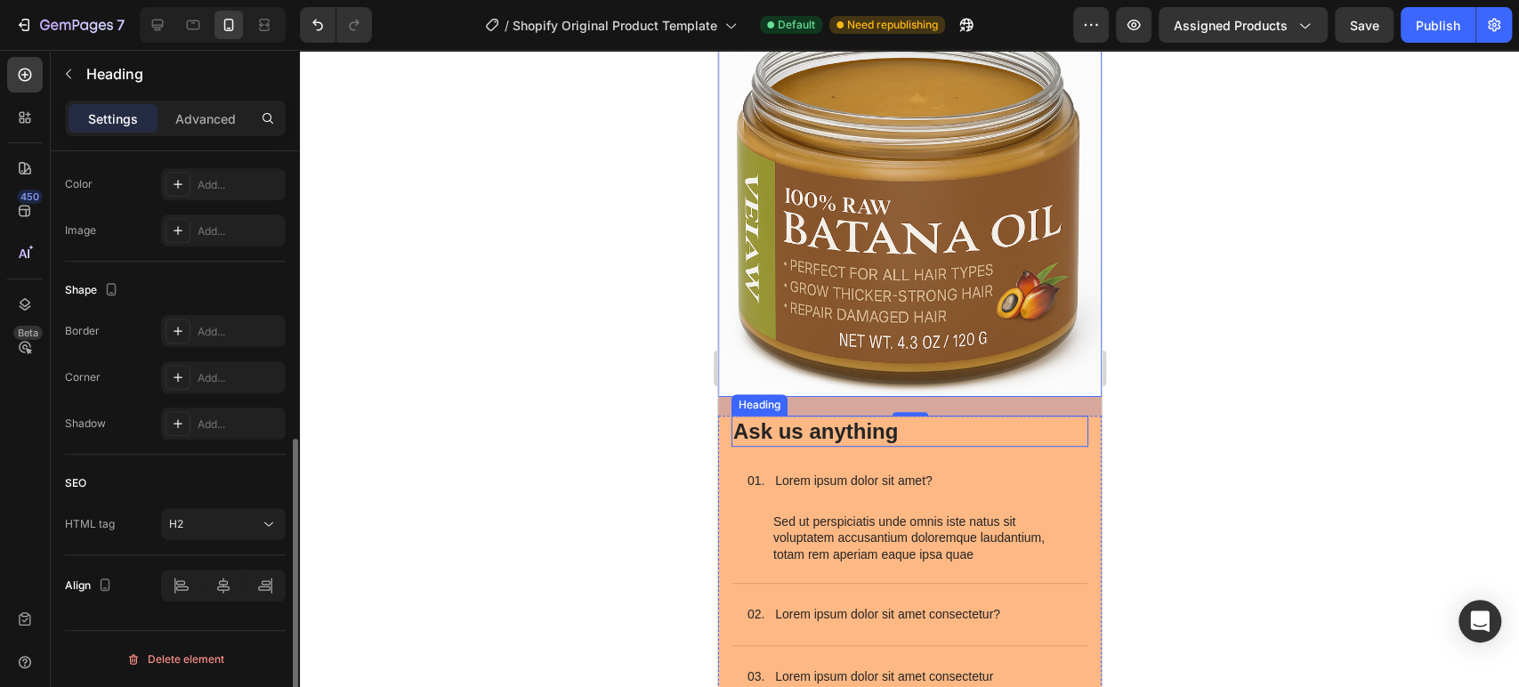
click at [837, 419] on h2 "Ask us anything" at bounding box center [908, 431] width 357 height 31
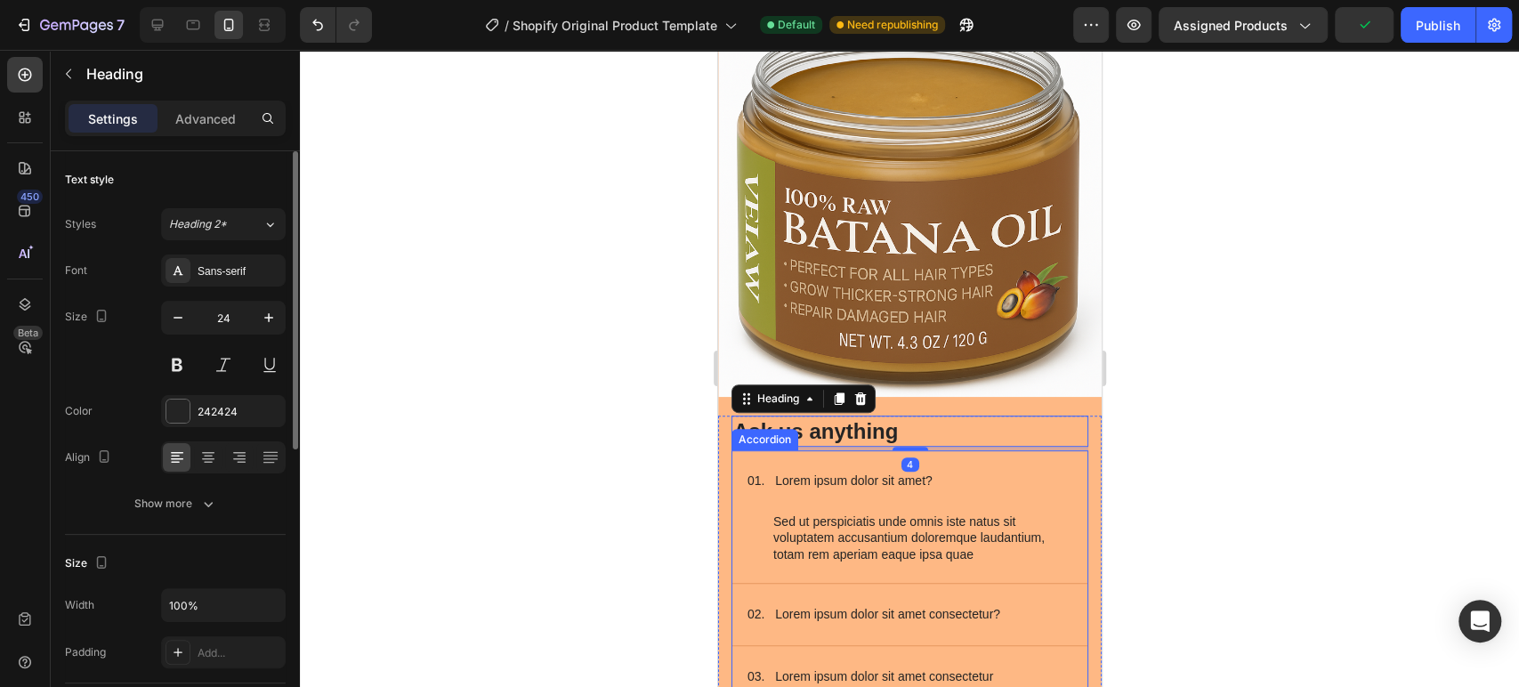
click at [902, 472] on p "01. Lorem ipsum dolor sit amet?" at bounding box center [839, 481] width 185 height 19
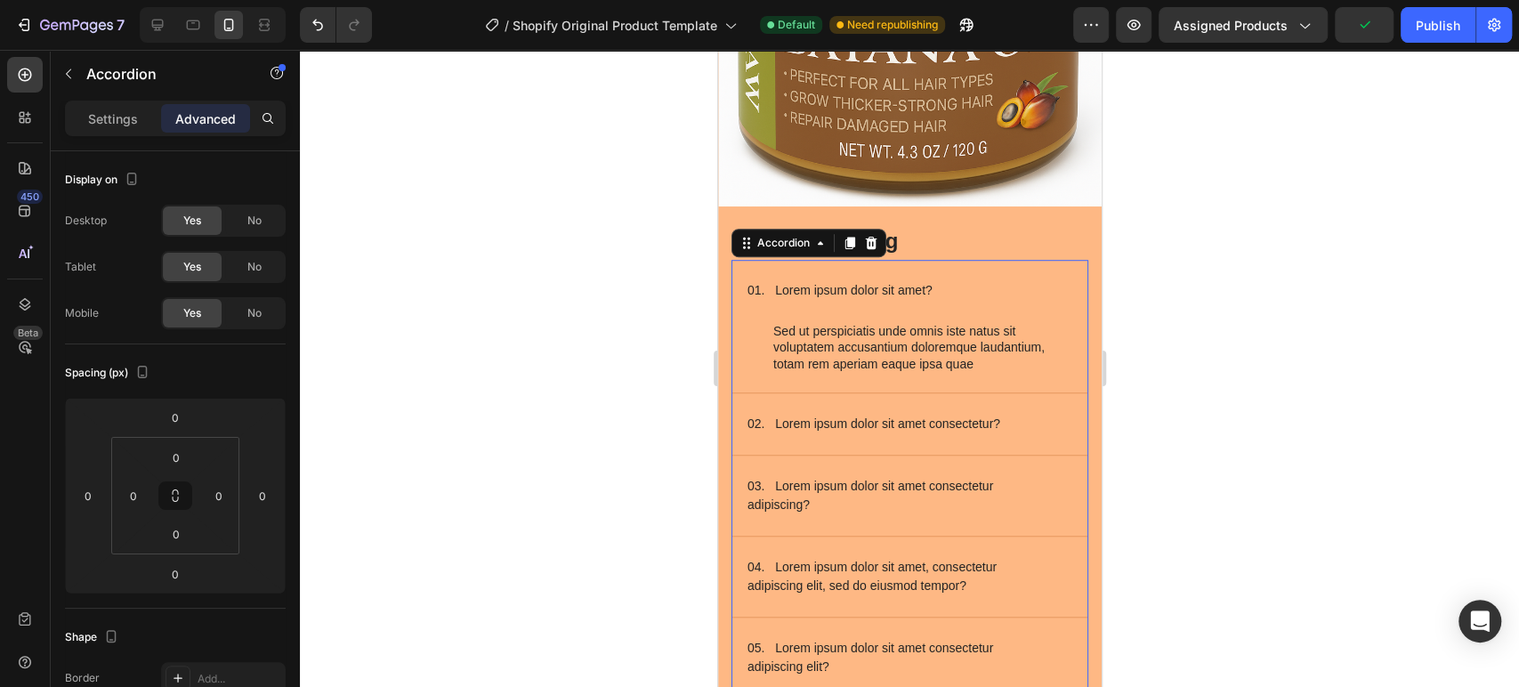
scroll to position [14388, 0]
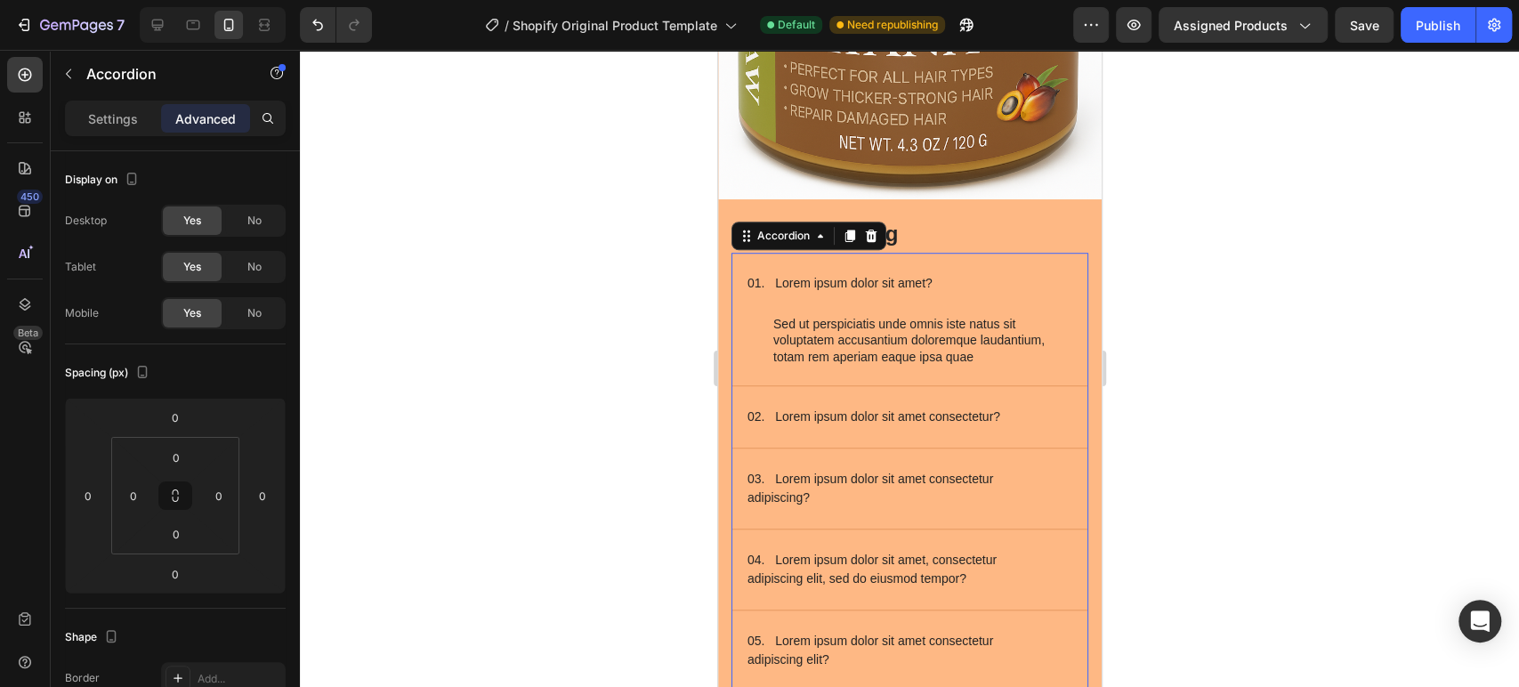
click at [951, 424] on div "02. Lorem ipsum dolor sit amet consectetur?" at bounding box center [908, 416] width 355 height 61
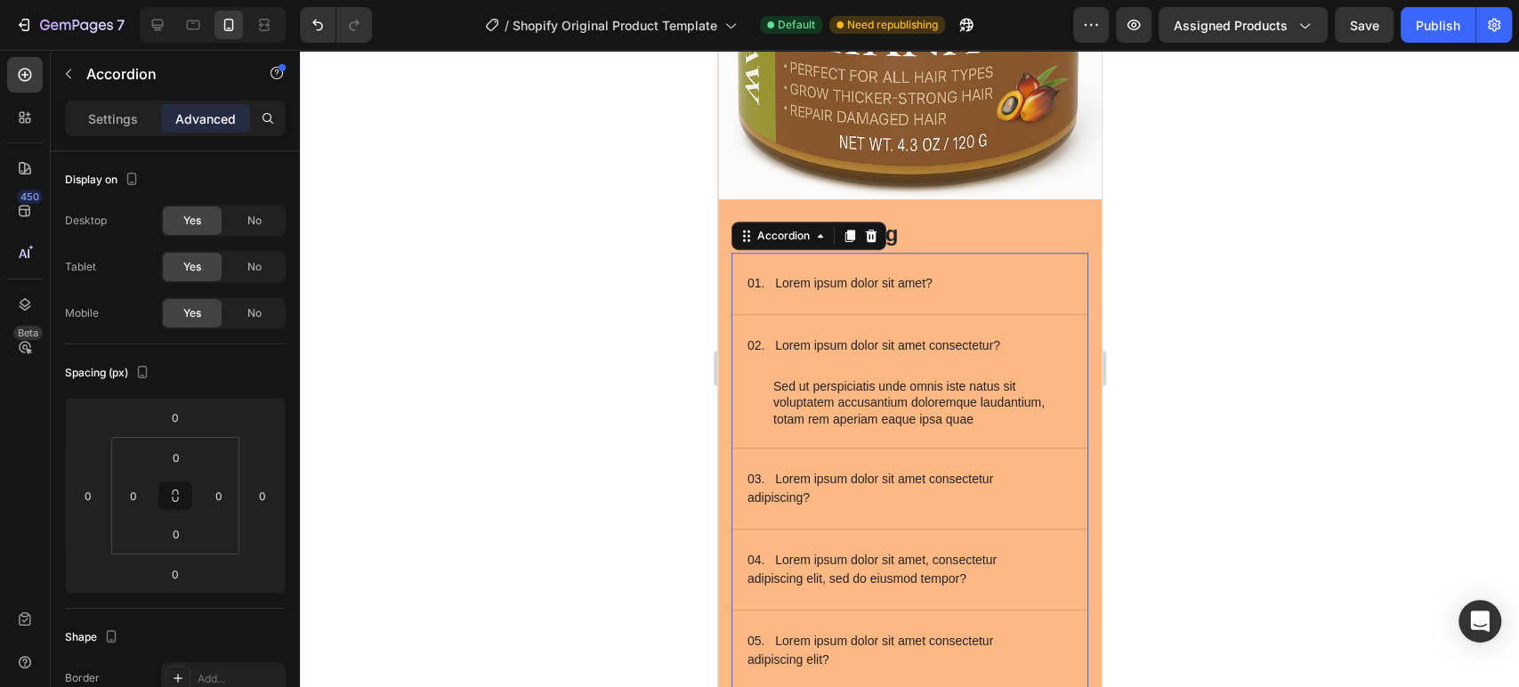
click at [898, 418] on p "Sed ut perspiciatis unde omnis iste natus sit voluptatem accusantium doloremque…" at bounding box center [922, 402] width 300 height 49
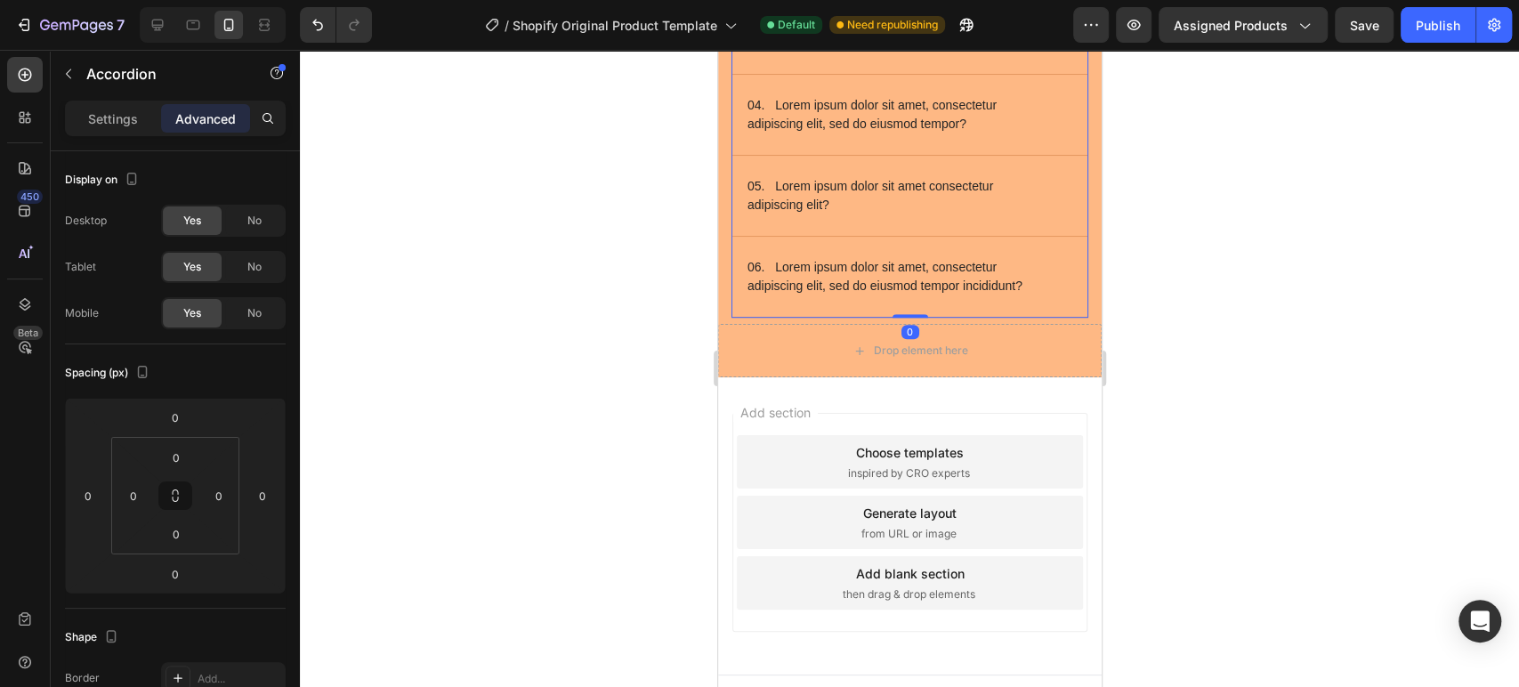
click at [1027, 52] on p "03. Lorem ipsum dolor sit amet consectetur adipiscing?" at bounding box center [895, 33] width 296 height 37
click at [1040, 74] on div "03. Lorem ipsum dolor sit amet consectetur adipiscing?" at bounding box center [908, 34] width 355 height 80
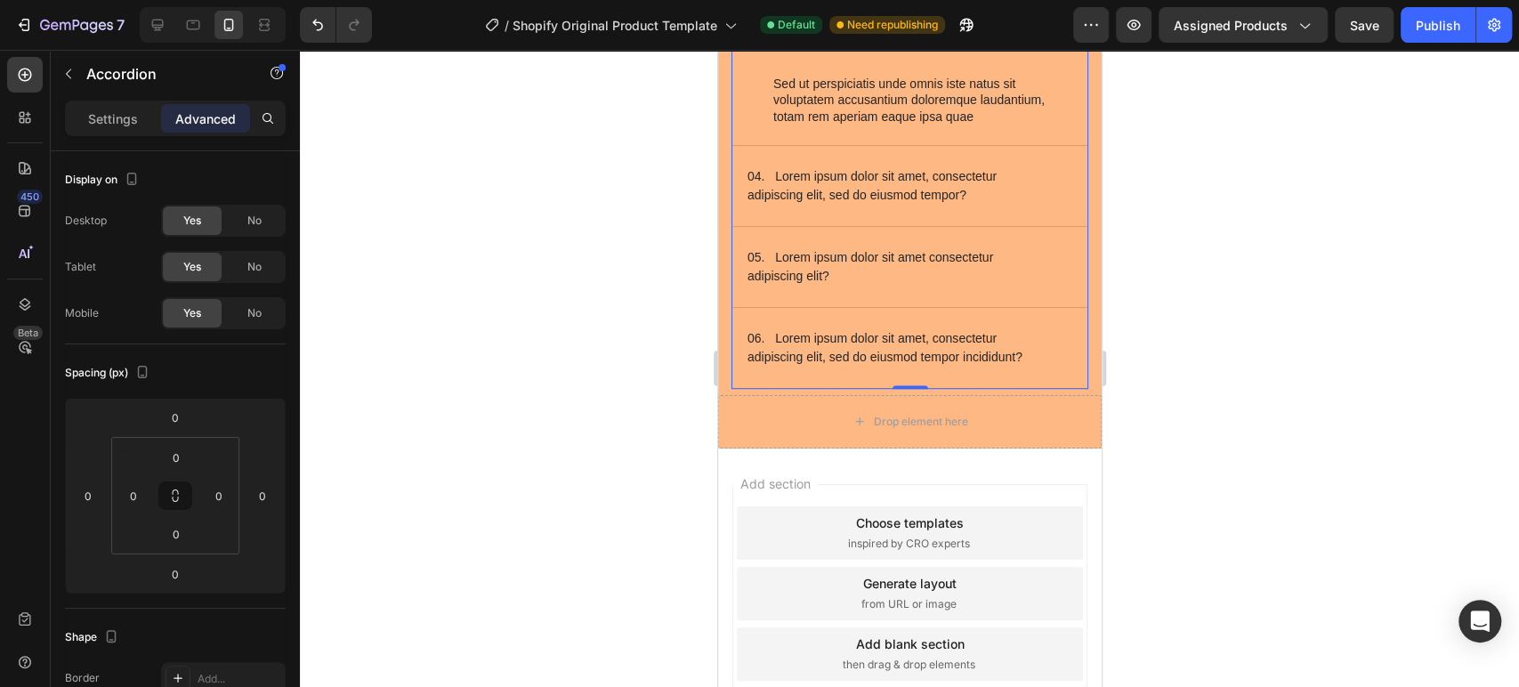
click at [1040, 74] on div "03. Lorem ipsum dolor sit amet consectetur adipiscing?" at bounding box center [908, 34] width 355 height 80
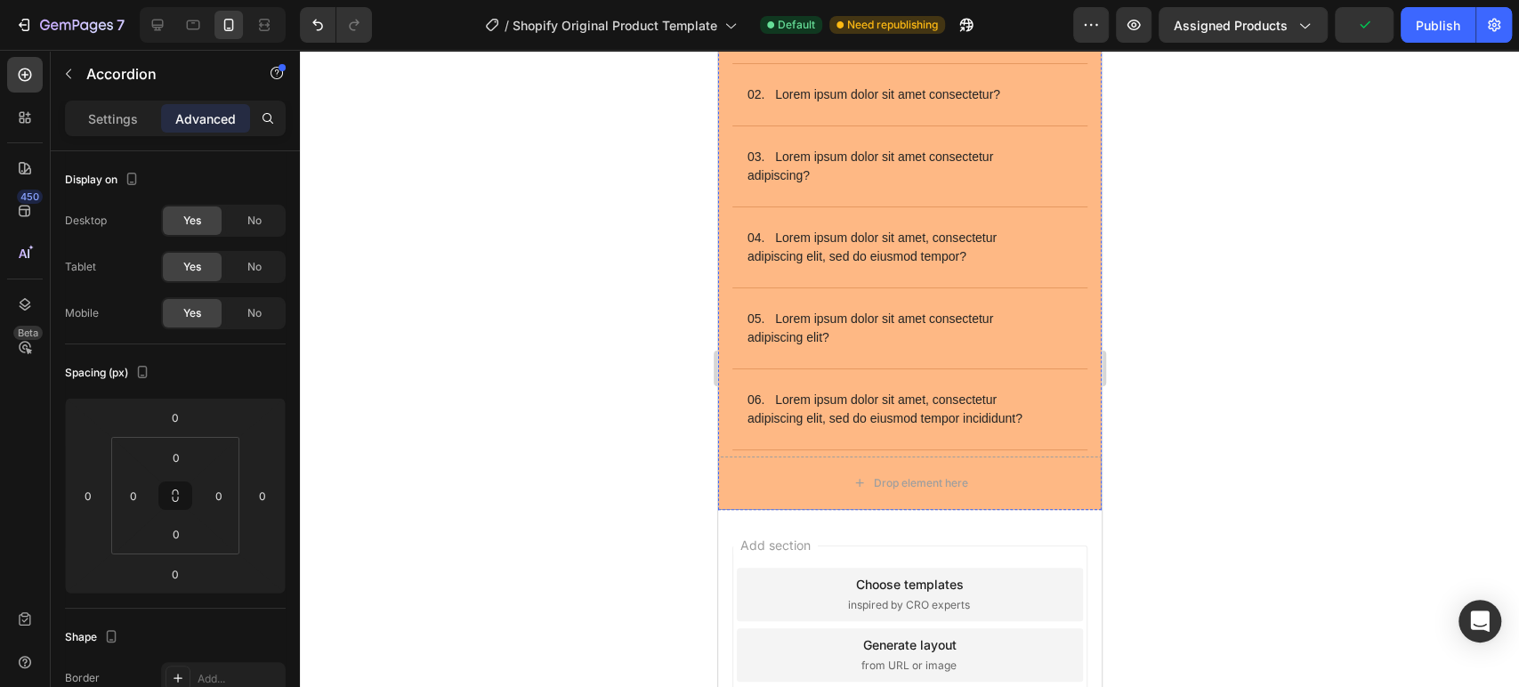
scroll to position [13993, 0]
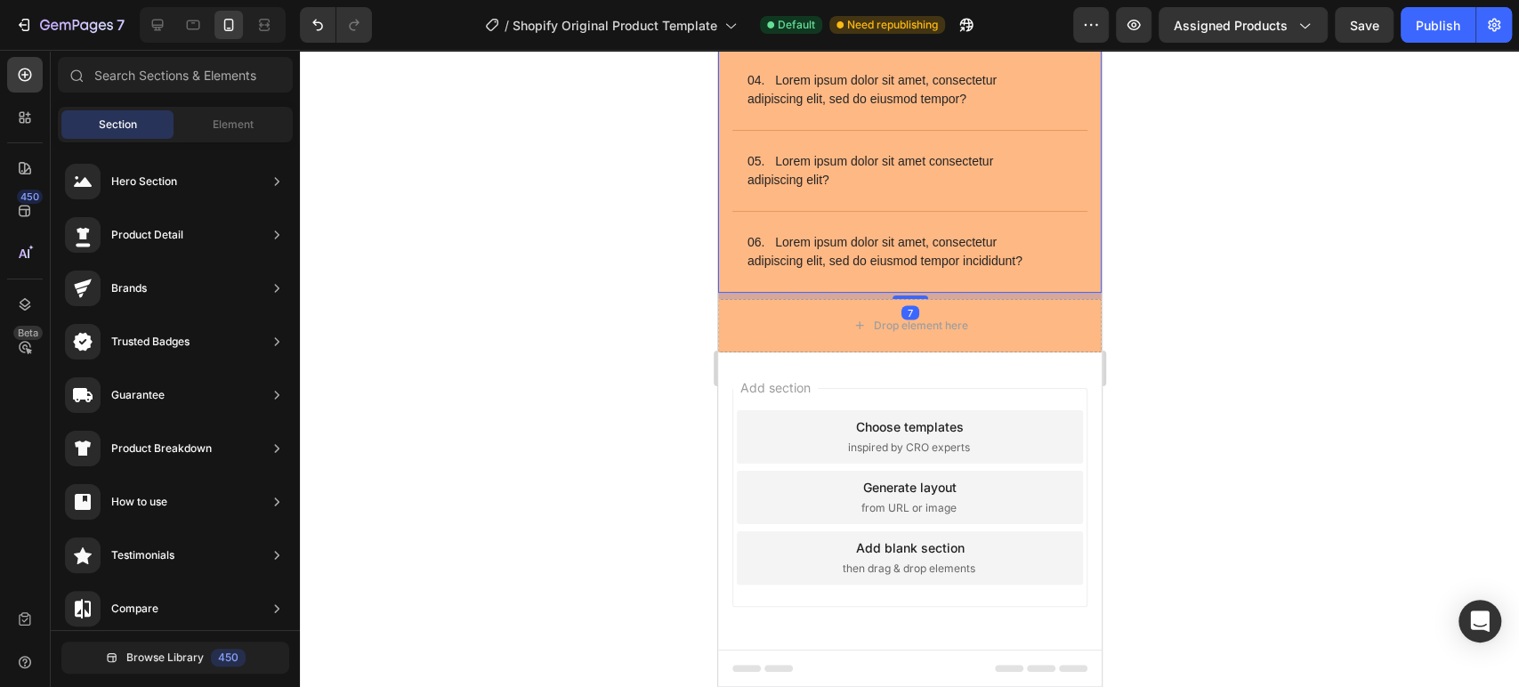
click at [1073, 247] on div "Ask us anything Heading 01. Lorem ipsum dolor sit amet? Sed ut perspiciatis und…" at bounding box center [908, 15] width 383 height 554
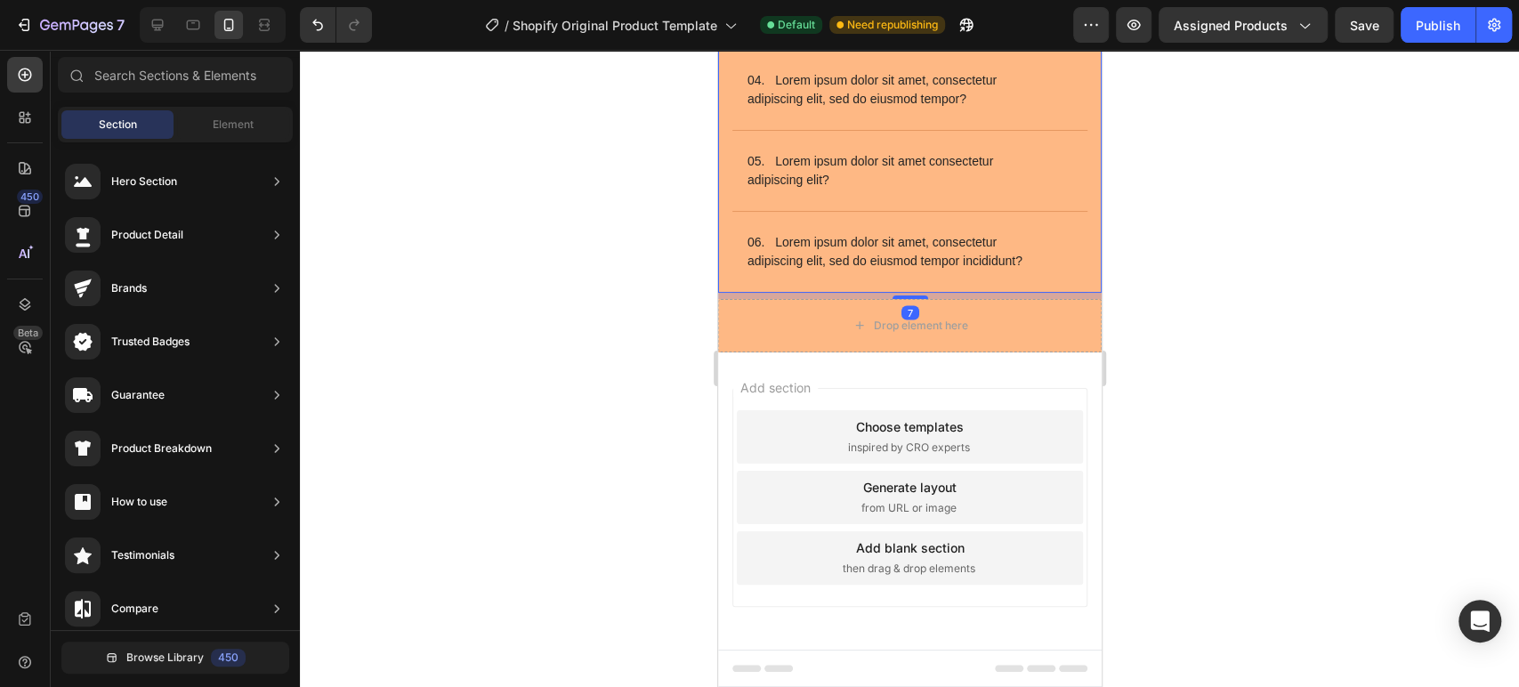
scroll to position [13958, 0]
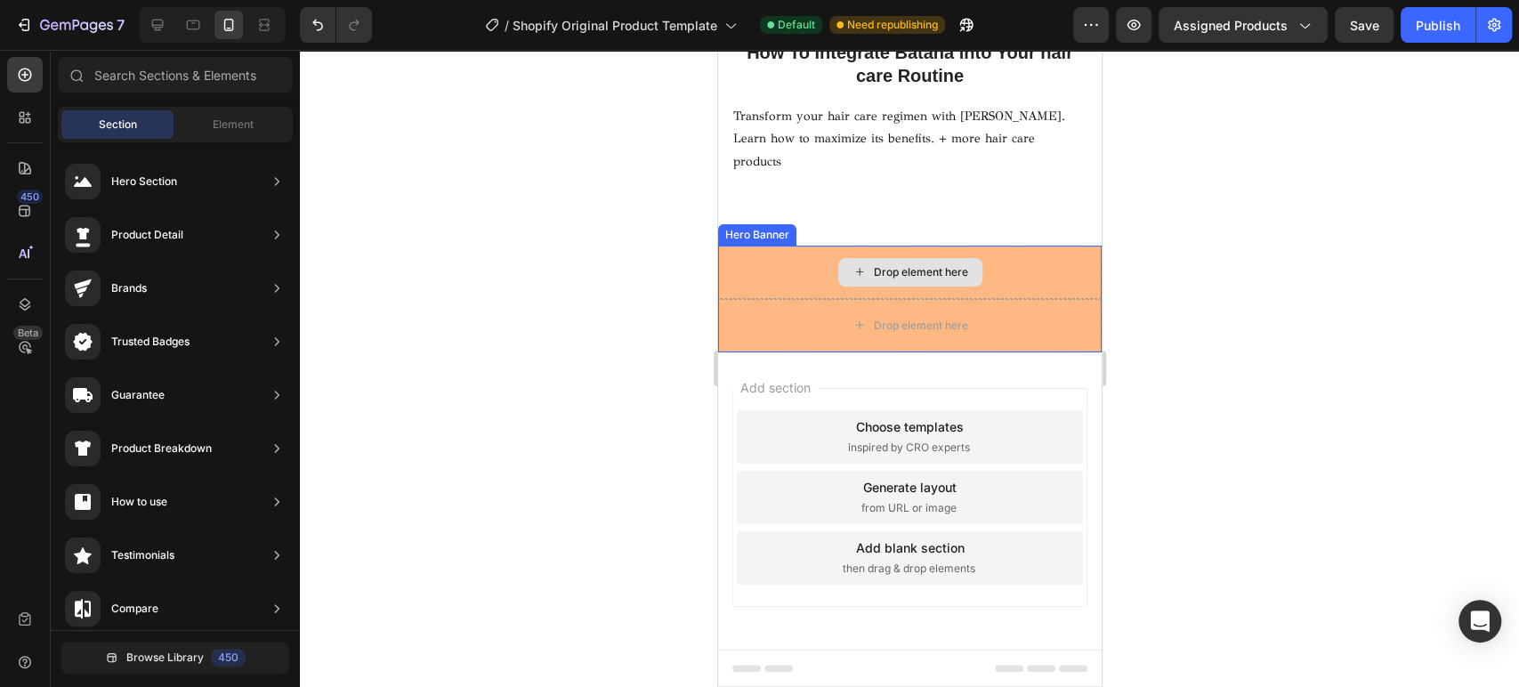
click at [1051, 262] on div "Drop element here" at bounding box center [908, 272] width 383 height 53
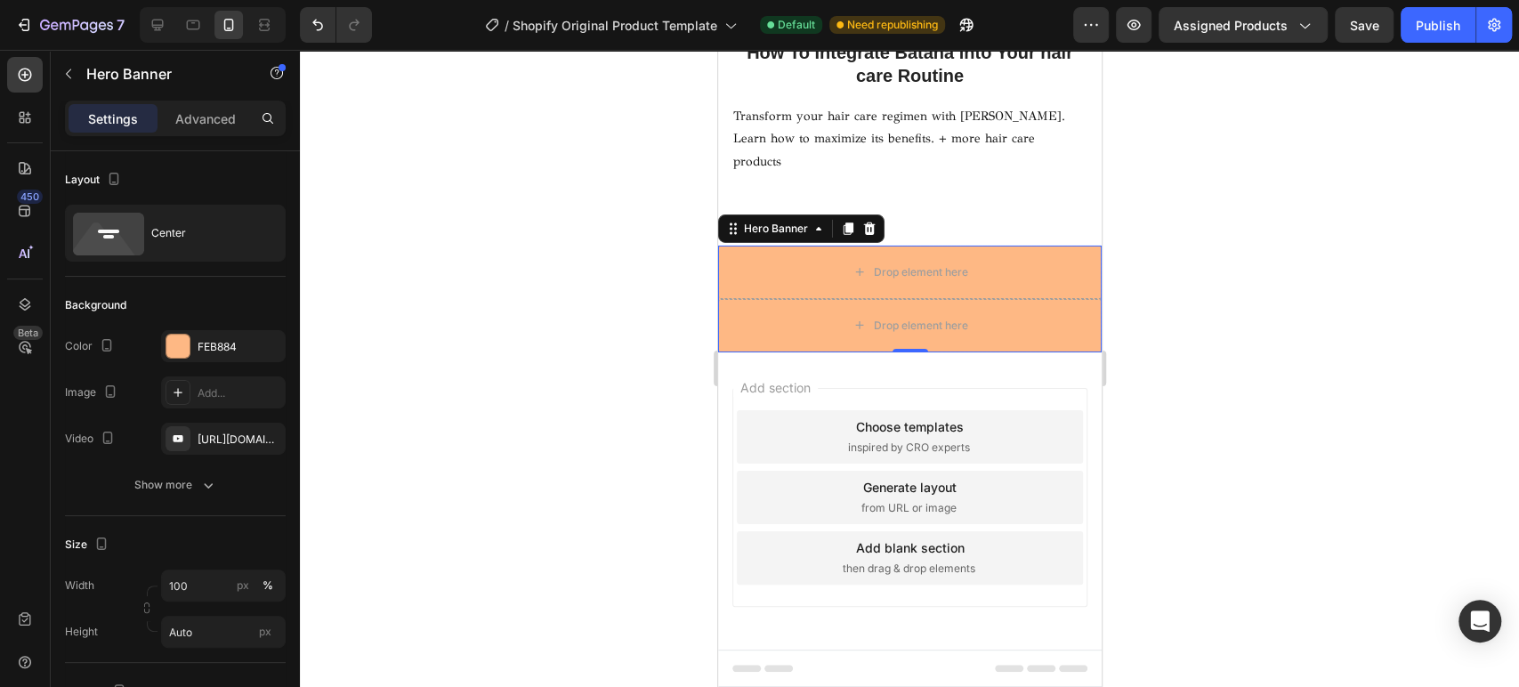
click at [873, 226] on icon at bounding box center [868, 229] width 14 height 14
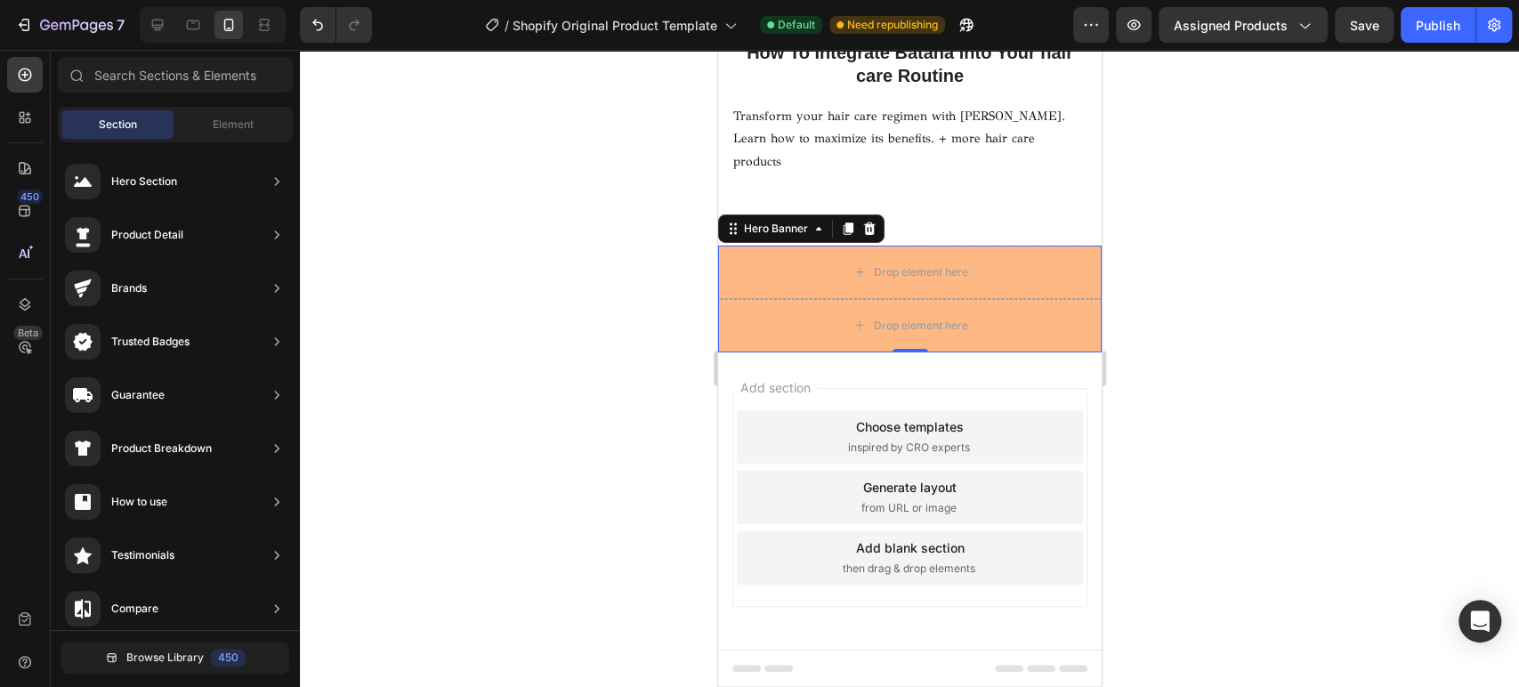
scroll to position [13903, 0]
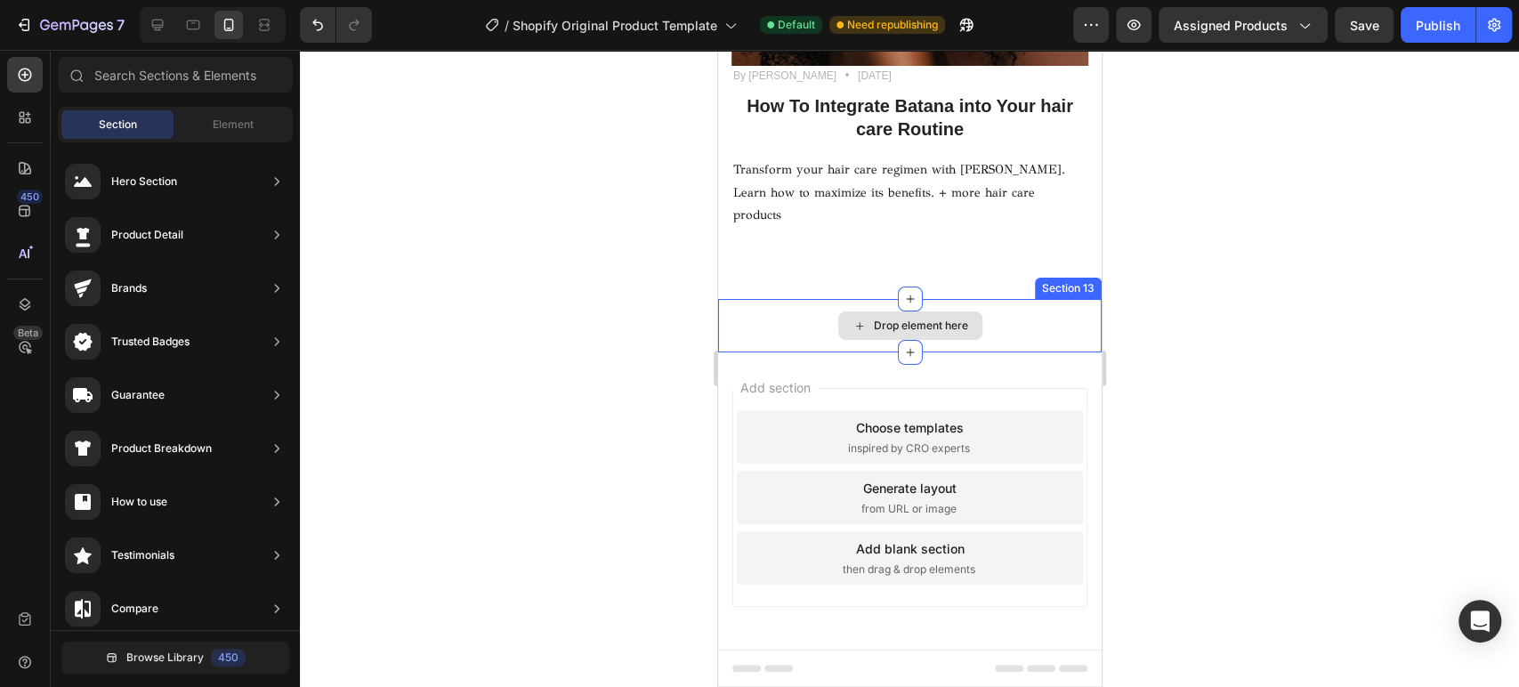
click at [1053, 331] on div "Drop element here" at bounding box center [908, 325] width 383 height 53
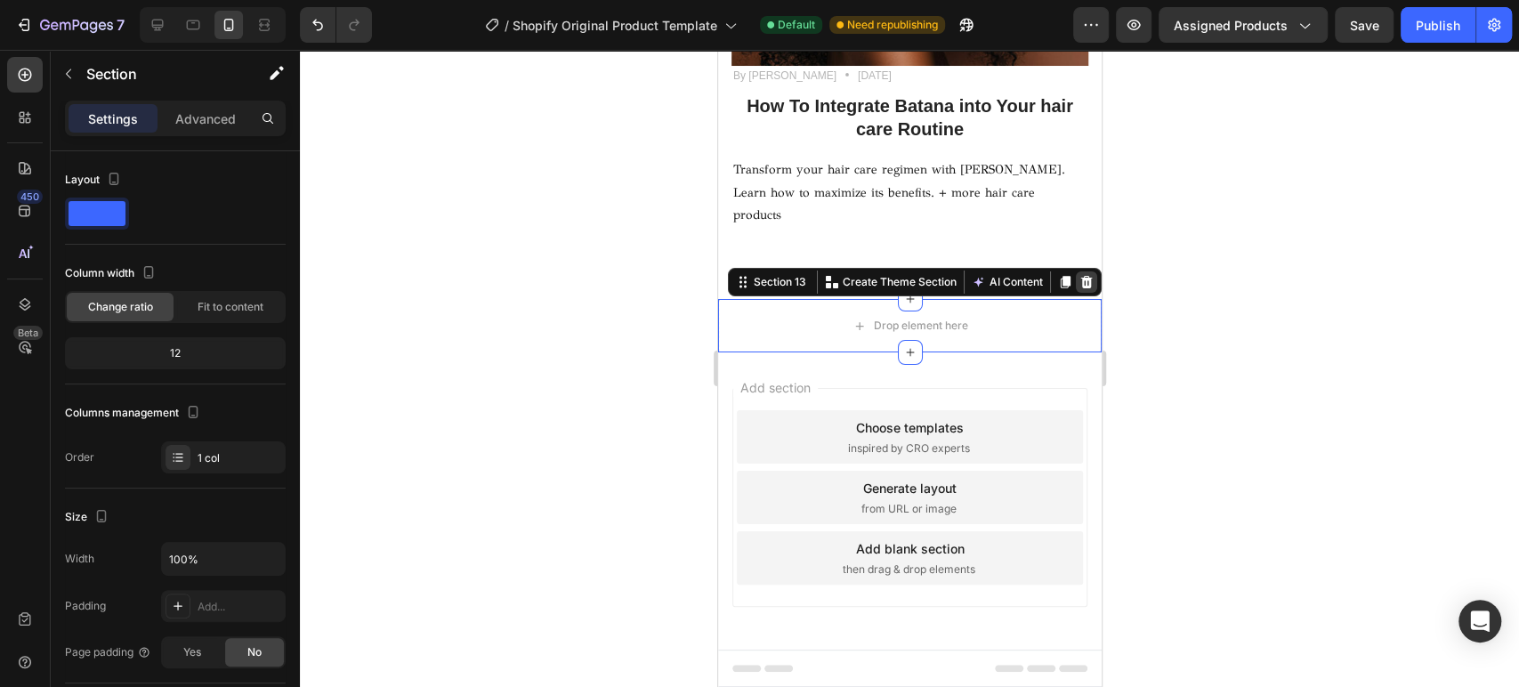
click at [1080, 278] on icon at bounding box center [1086, 282] width 12 height 12
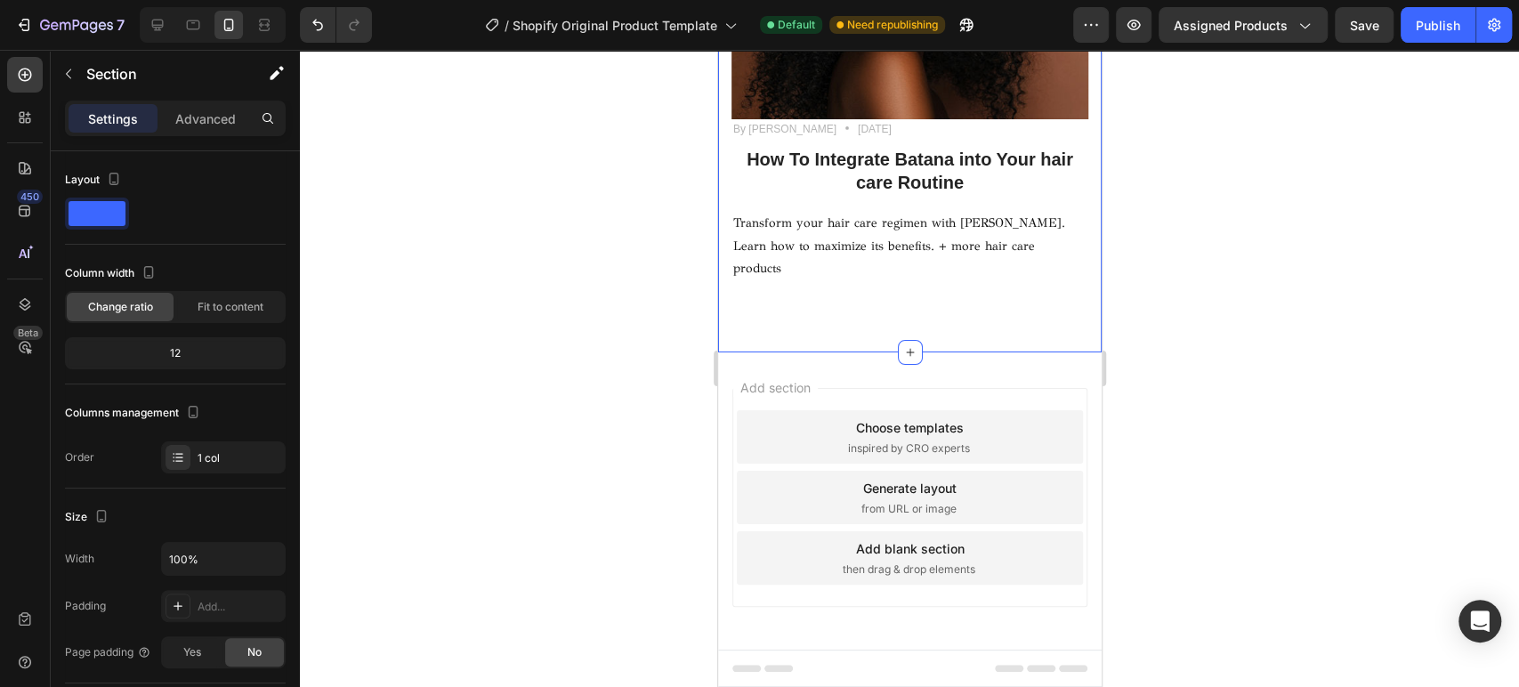
scroll to position [13851, 0]
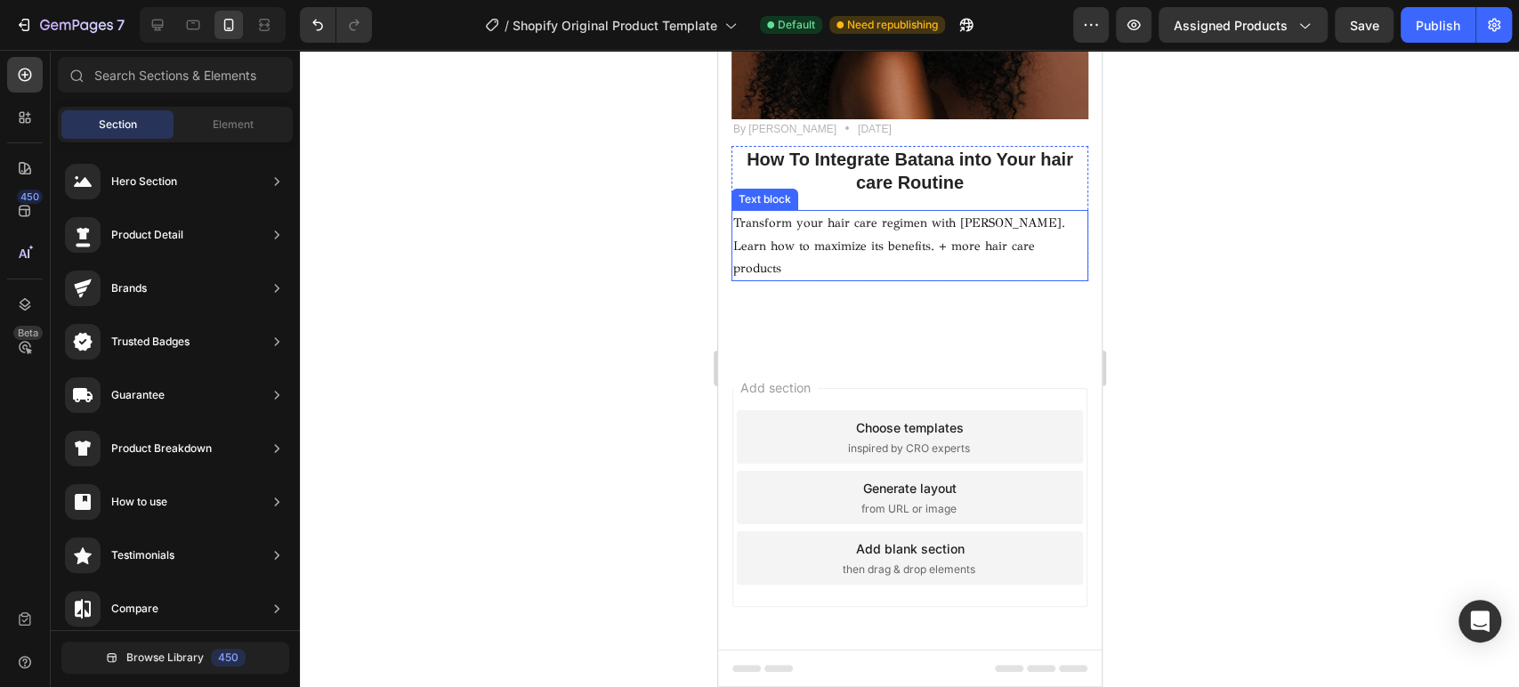
click at [928, 264] on p "Transform your hair care regimen with [PERSON_NAME]. Learn how to maximize its …" at bounding box center [908, 246] width 353 height 68
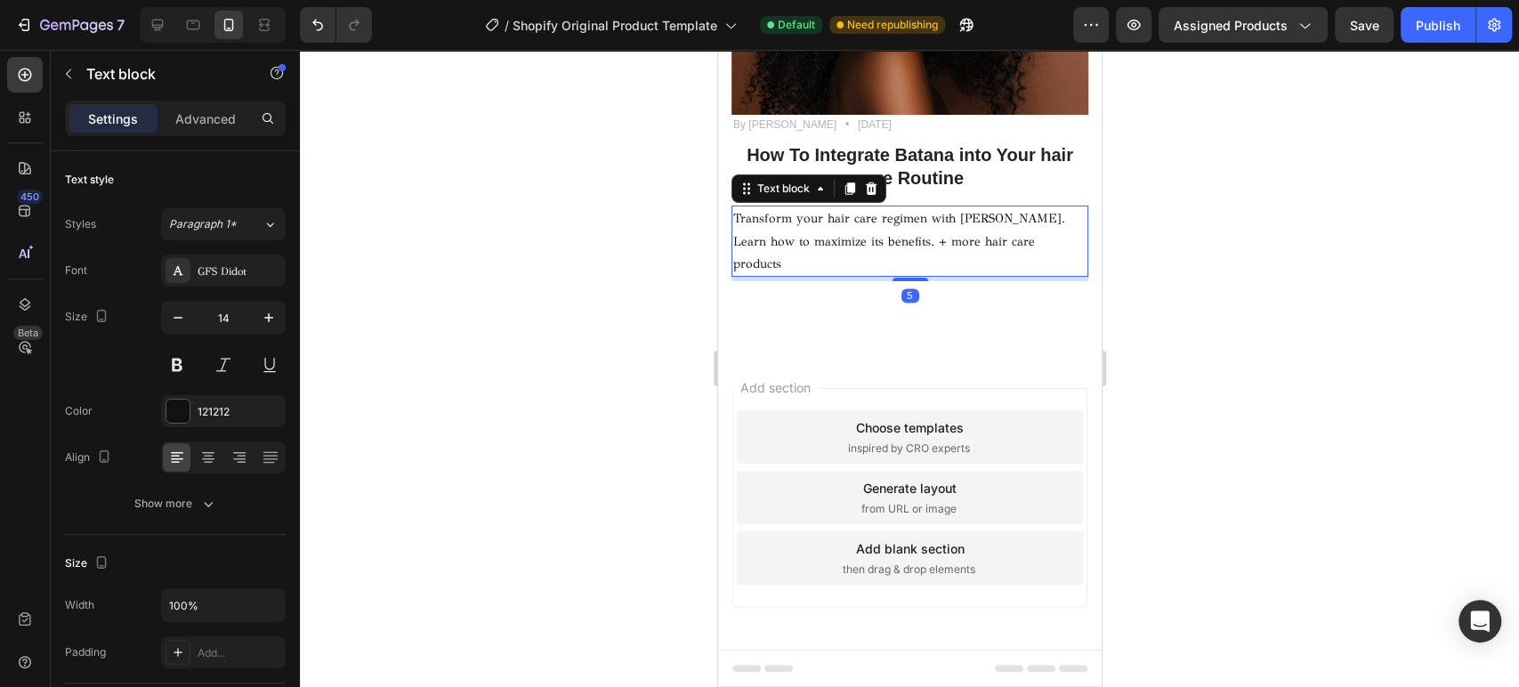
scroll to position [13854, 0]
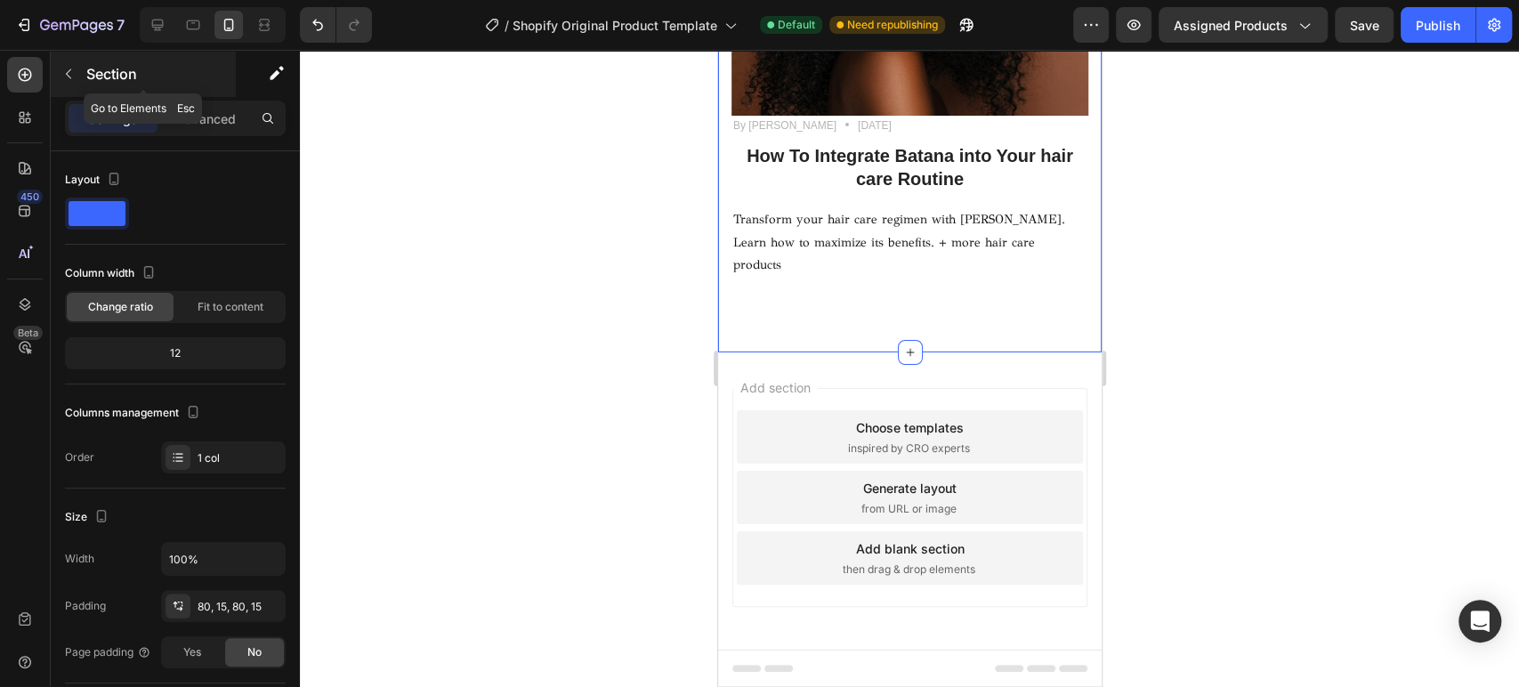
click at [71, 78] on icon "button" at bounding box center [68, 74] width 14 height 14
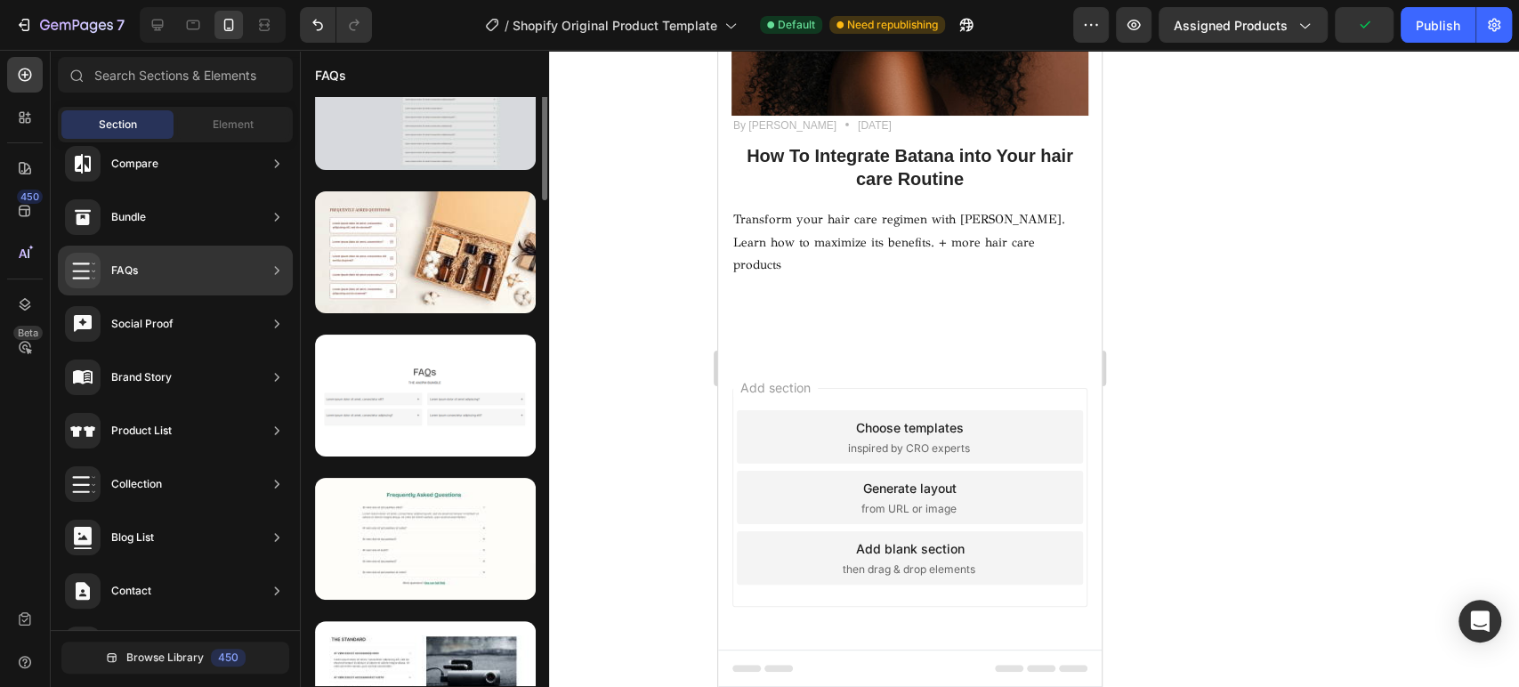
scroll to position [99, 0]
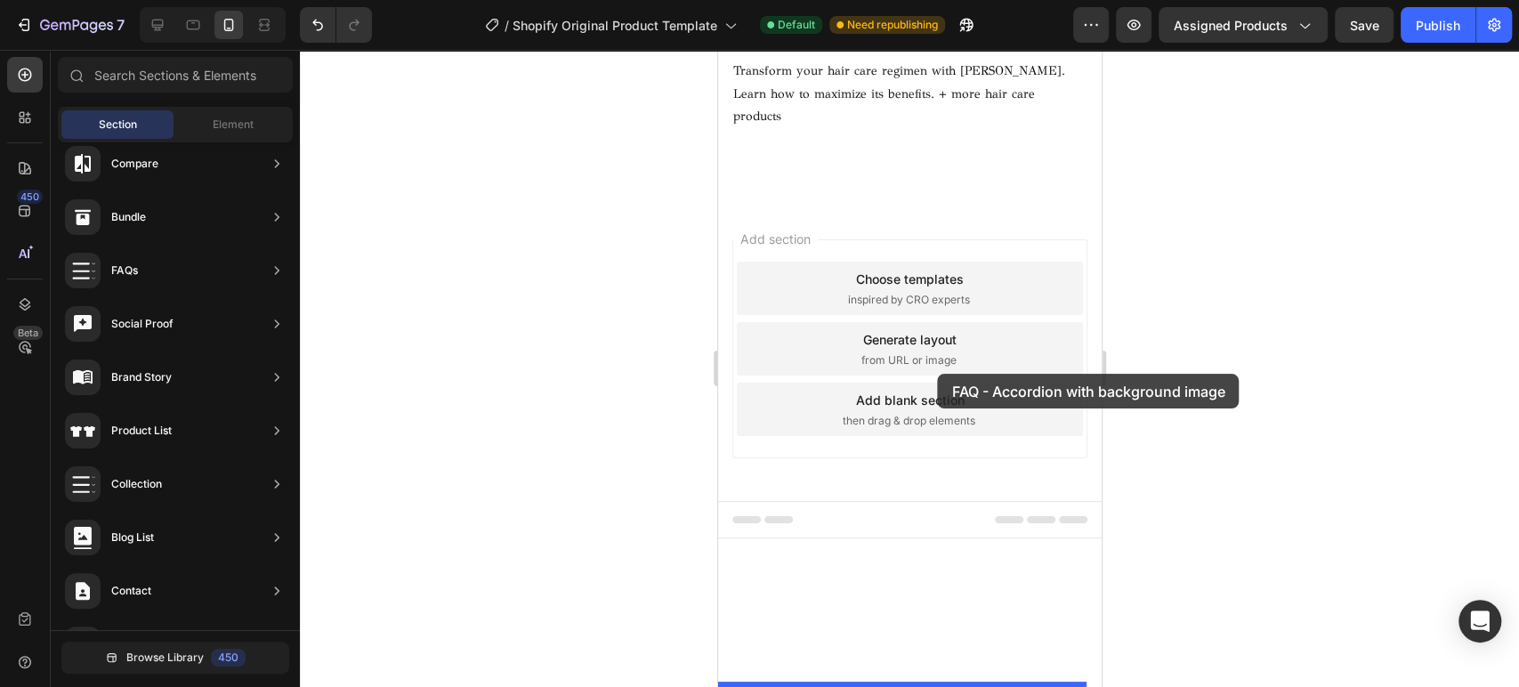
drag, startPoint x: 1156, startPoint y: 434, endPoint x: 936, endPoint y: 372, distance: 228.4
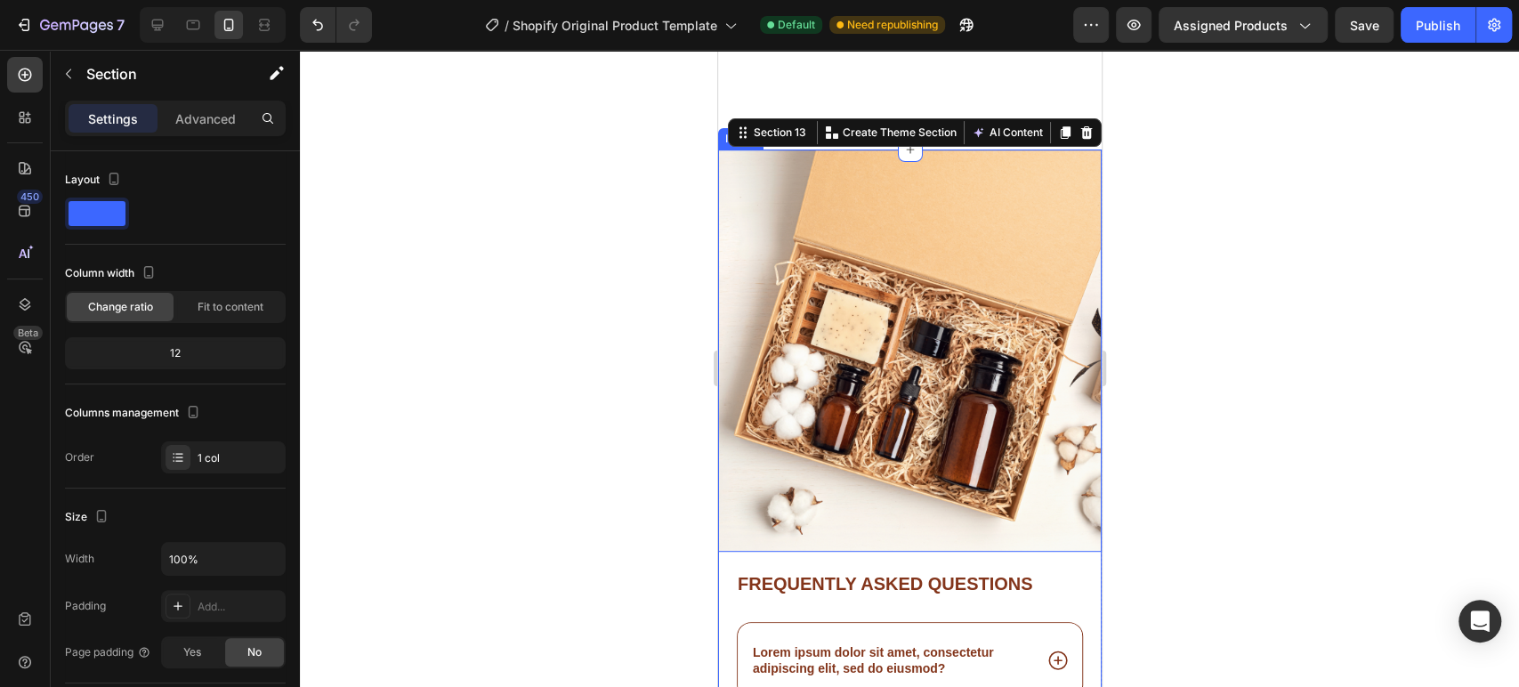
scroll to position [14191, 0]
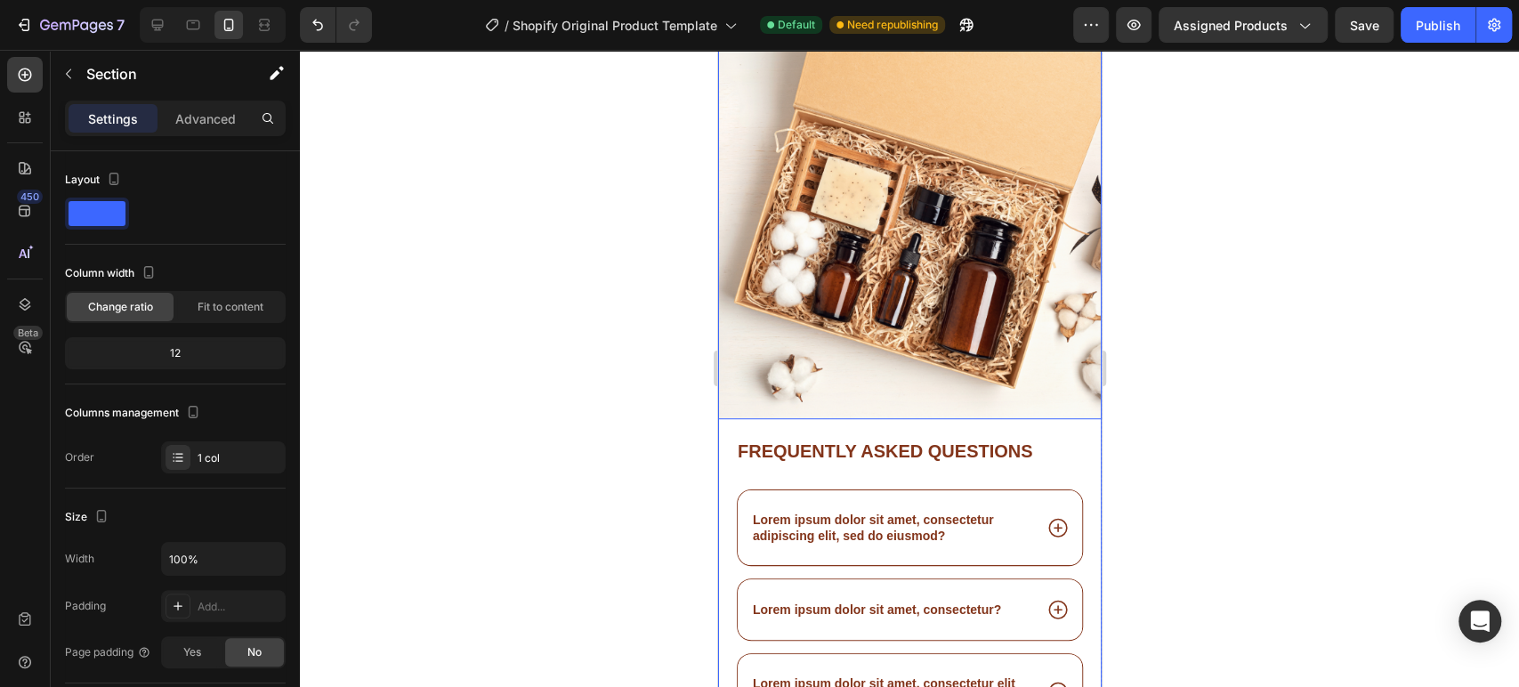
click at [916, 254] on img at bounding box center [908, 218] width 383 height 402
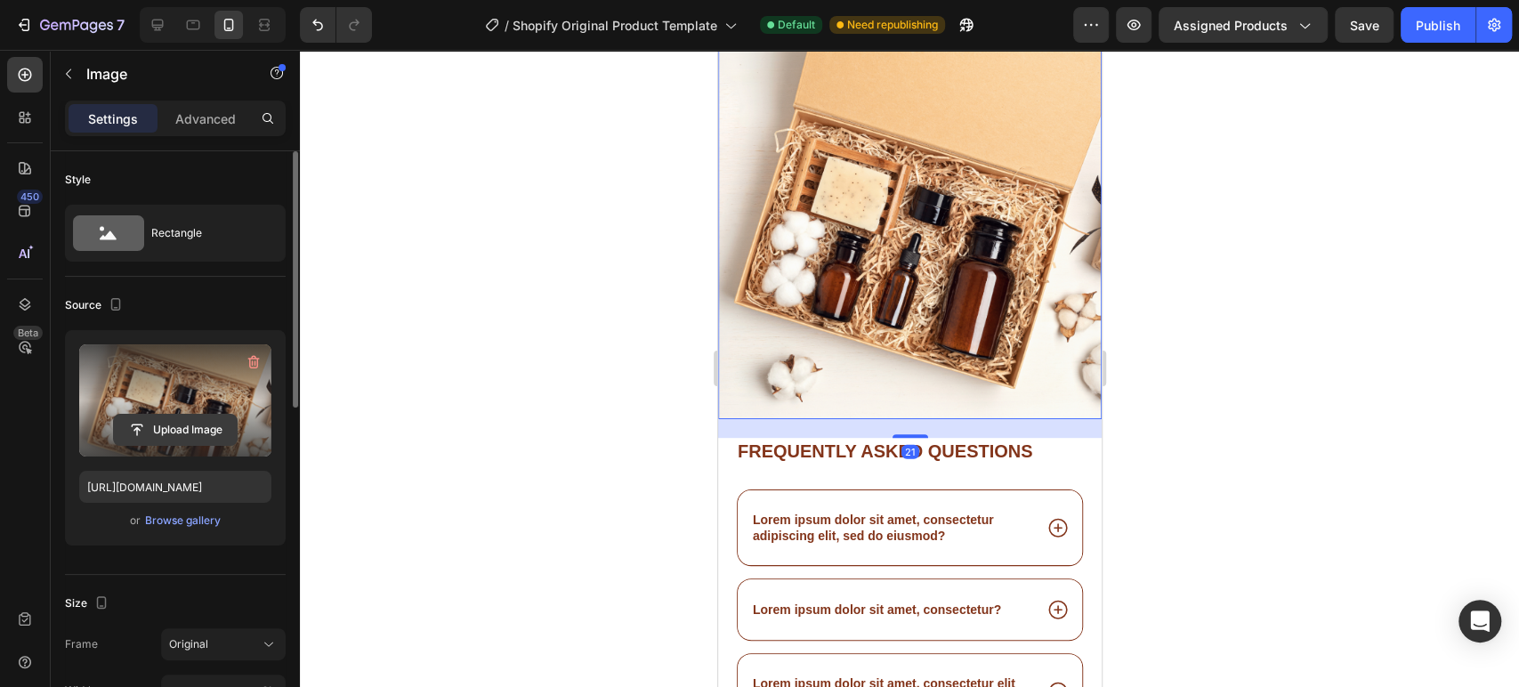
click at [172, 425] on input "file" at bounding box center [175, 430] width 123 height 30
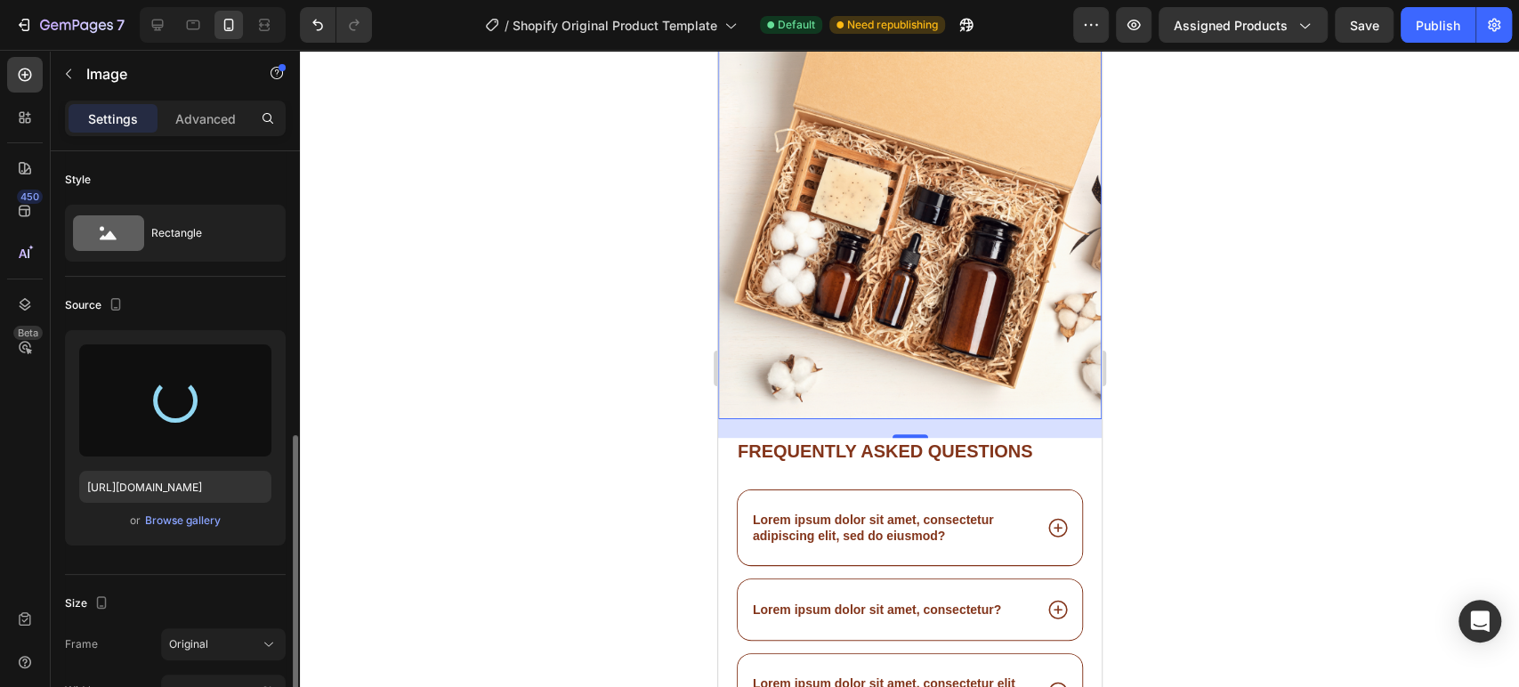
scroll to position [296, 0]
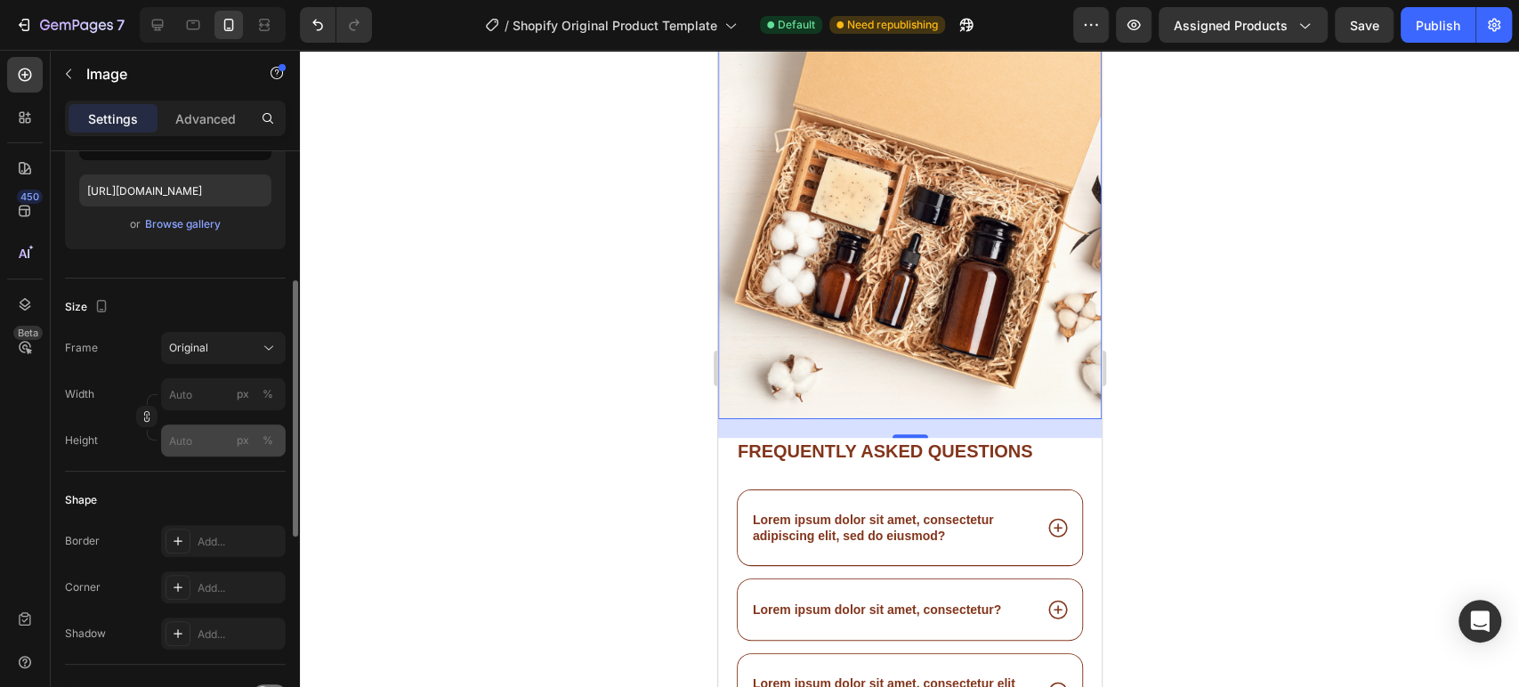
type input "[URL][DOMAIN_NAME]"
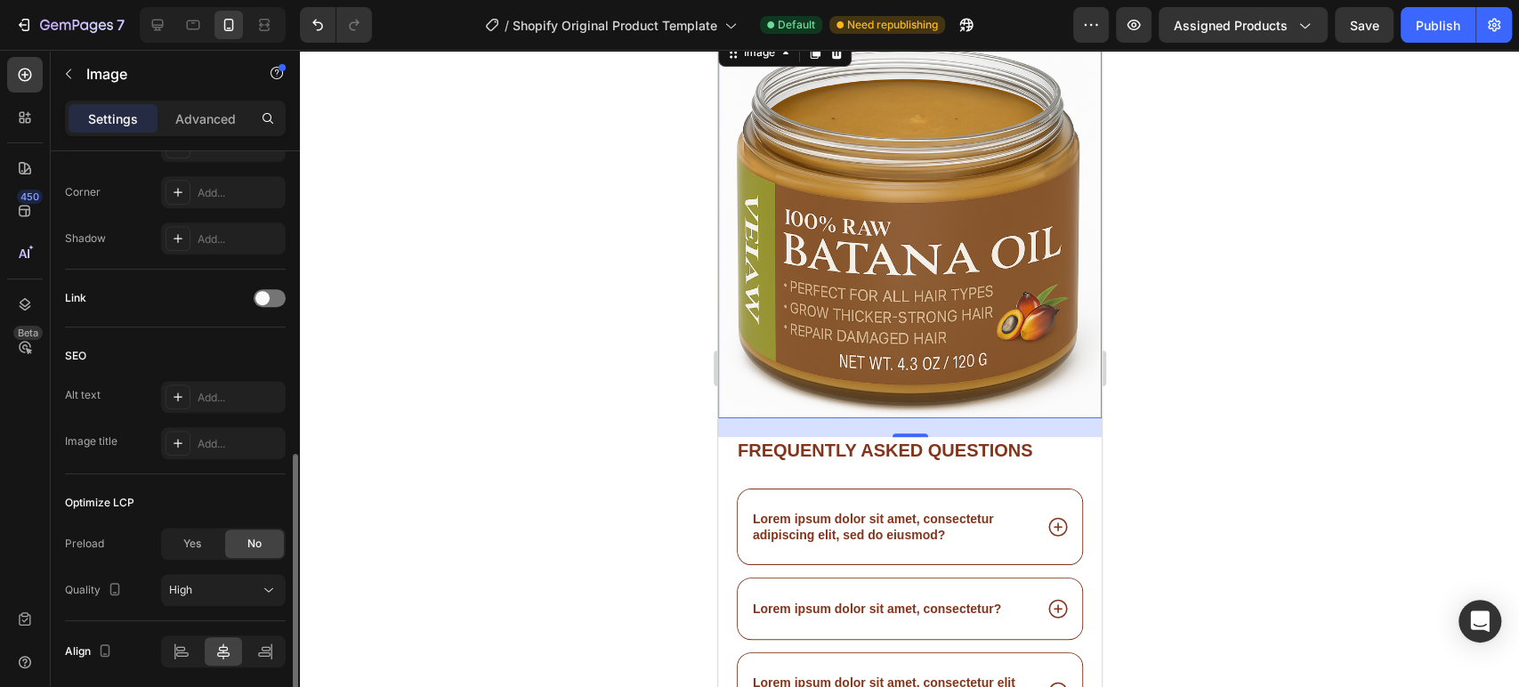
scroll to position [755, 0]
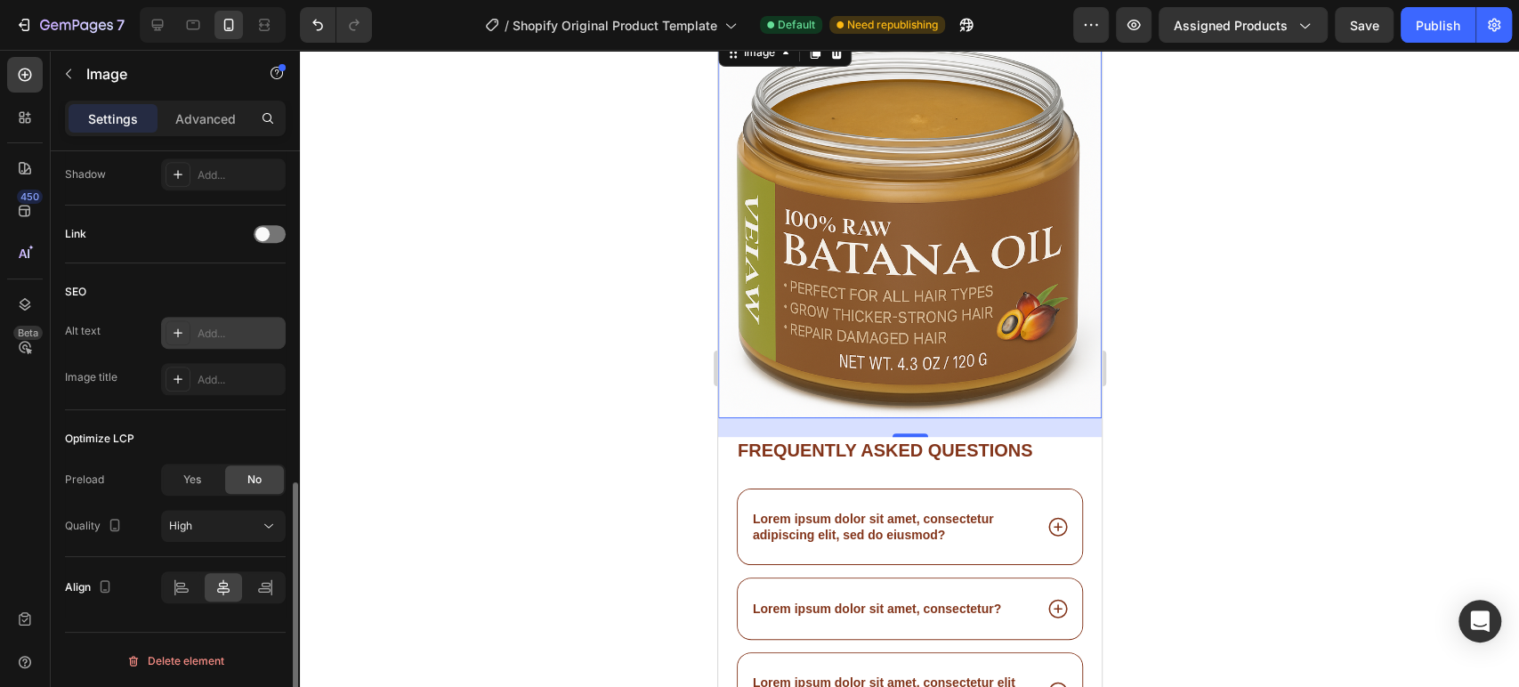
click at [213, 326] on div "Add..." at bounding box center [240, 334] width 84 height 16
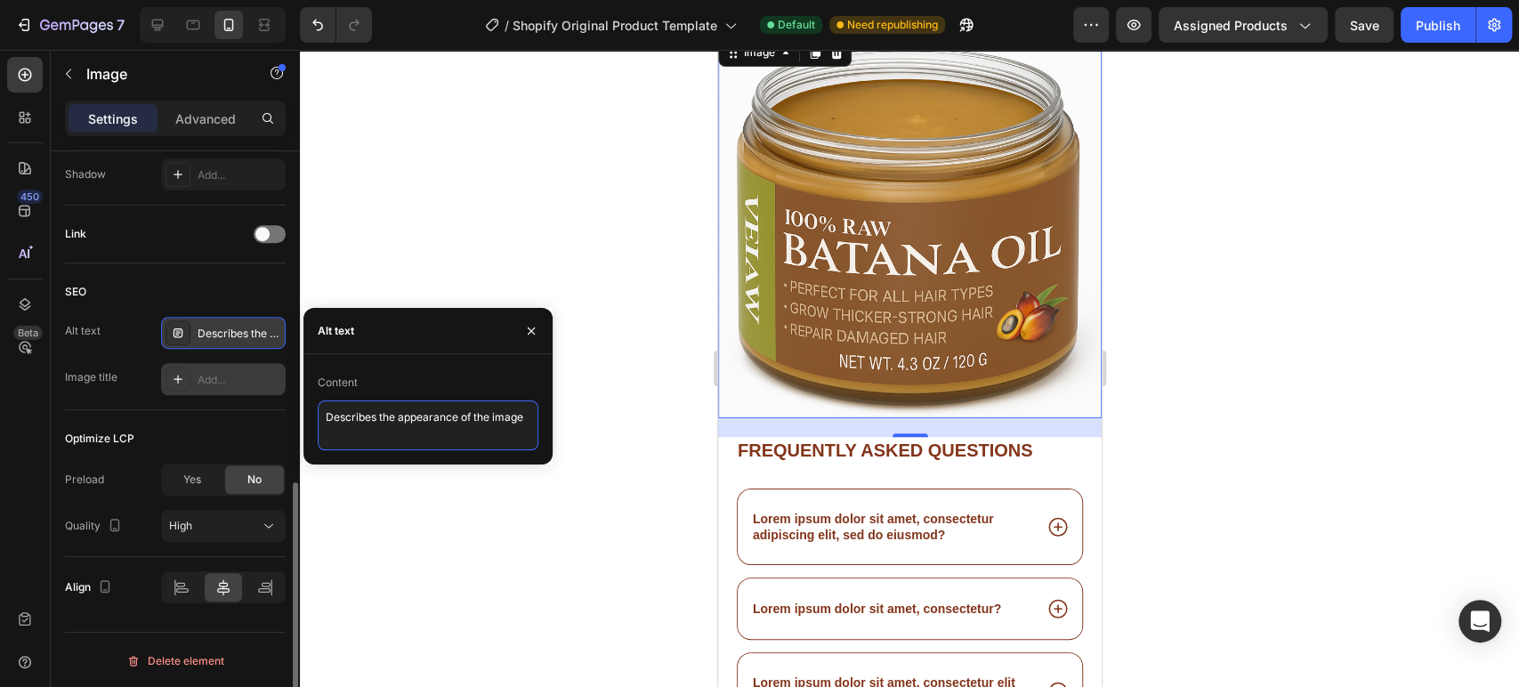
drag, startPoint x: 530, startPoint y: 420, endPoint x: 160, endPoint y: 375, distance: 372.9
click at [167, 408] on div "450 Beta Sections(30) Elements(84) Section Element Hero Section Product Detail …" at bounding box center [150, 368] width 300 height 637
type textarea "jar of batana oil"
click at [243, 367] on div "Add..." at bounding box center [223, 379] width 125 height 32
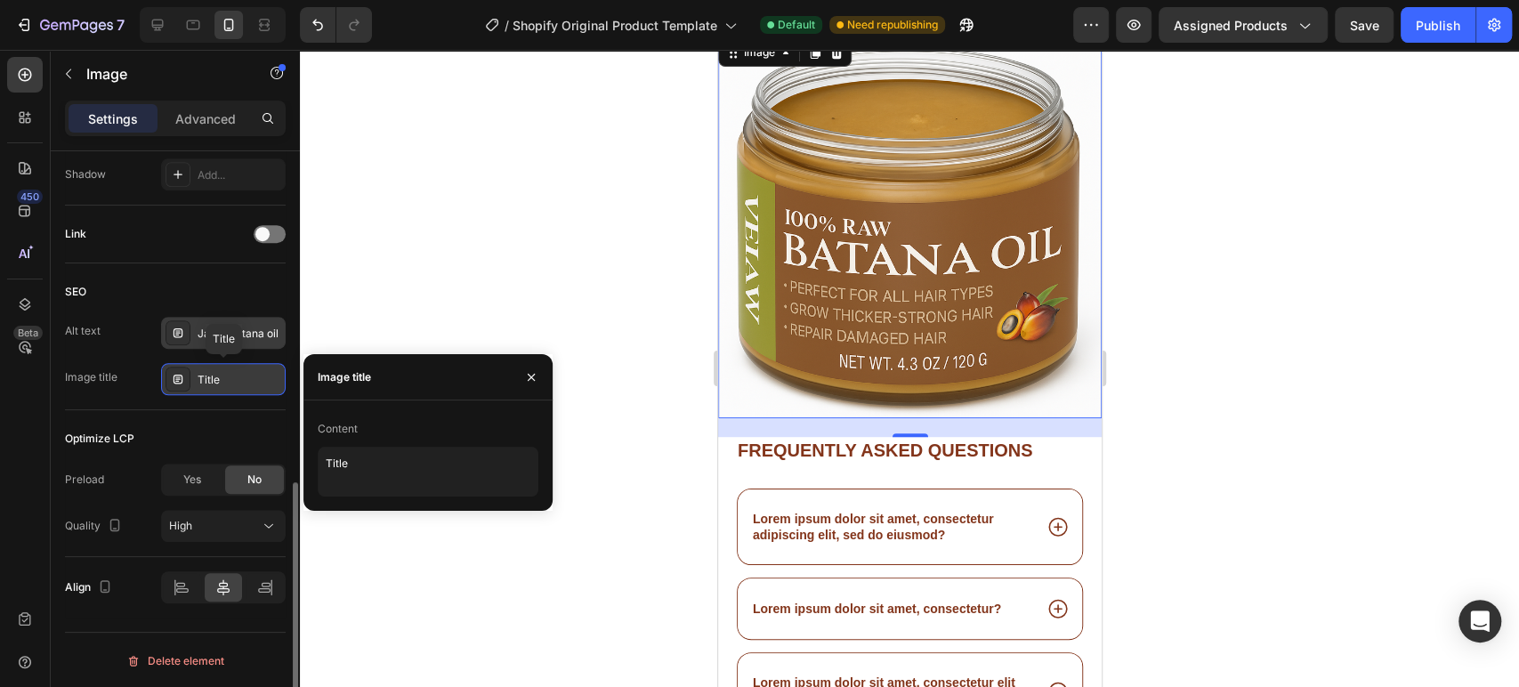
click at [247, 363] on div "Title" at bounding box center [223, 379] width 125 height 32
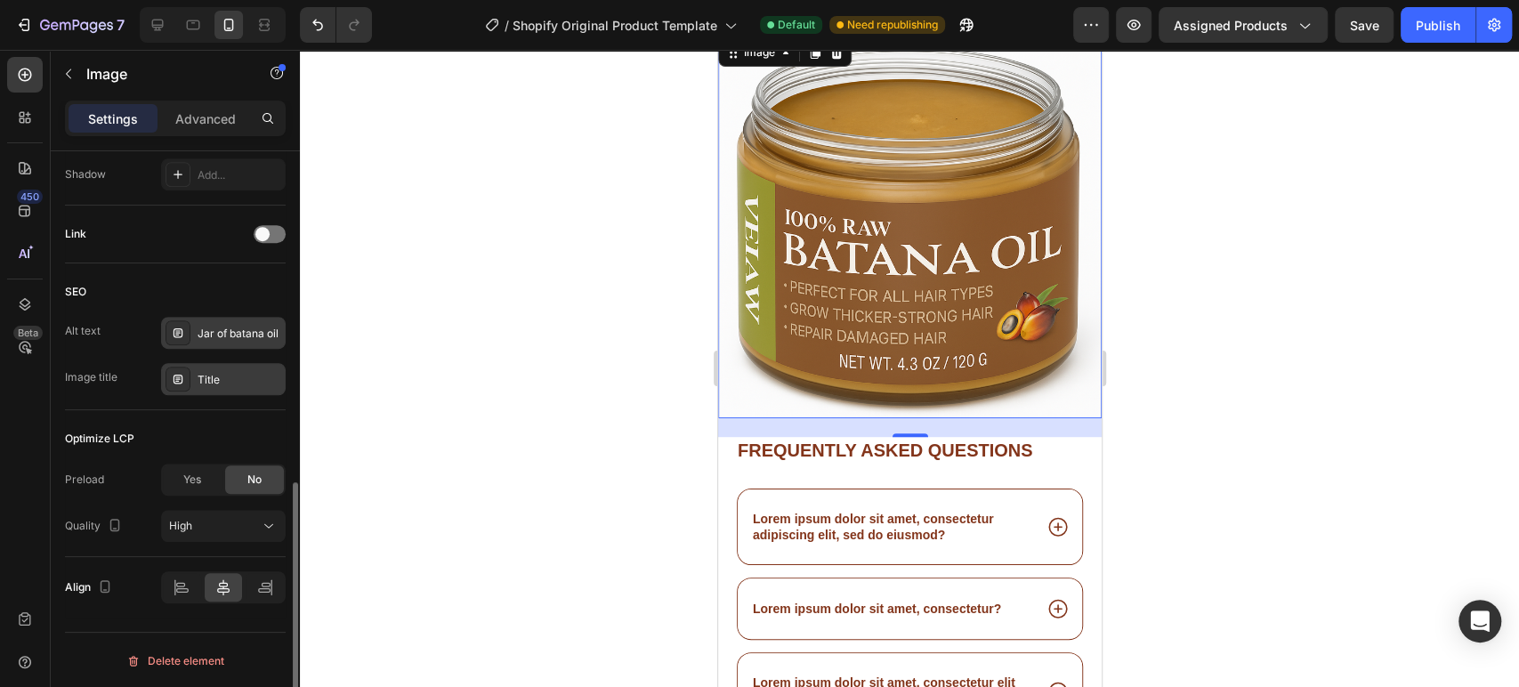
click at [221, 379] on div "Title" at bounding box center [240, 380] width 84 height 16
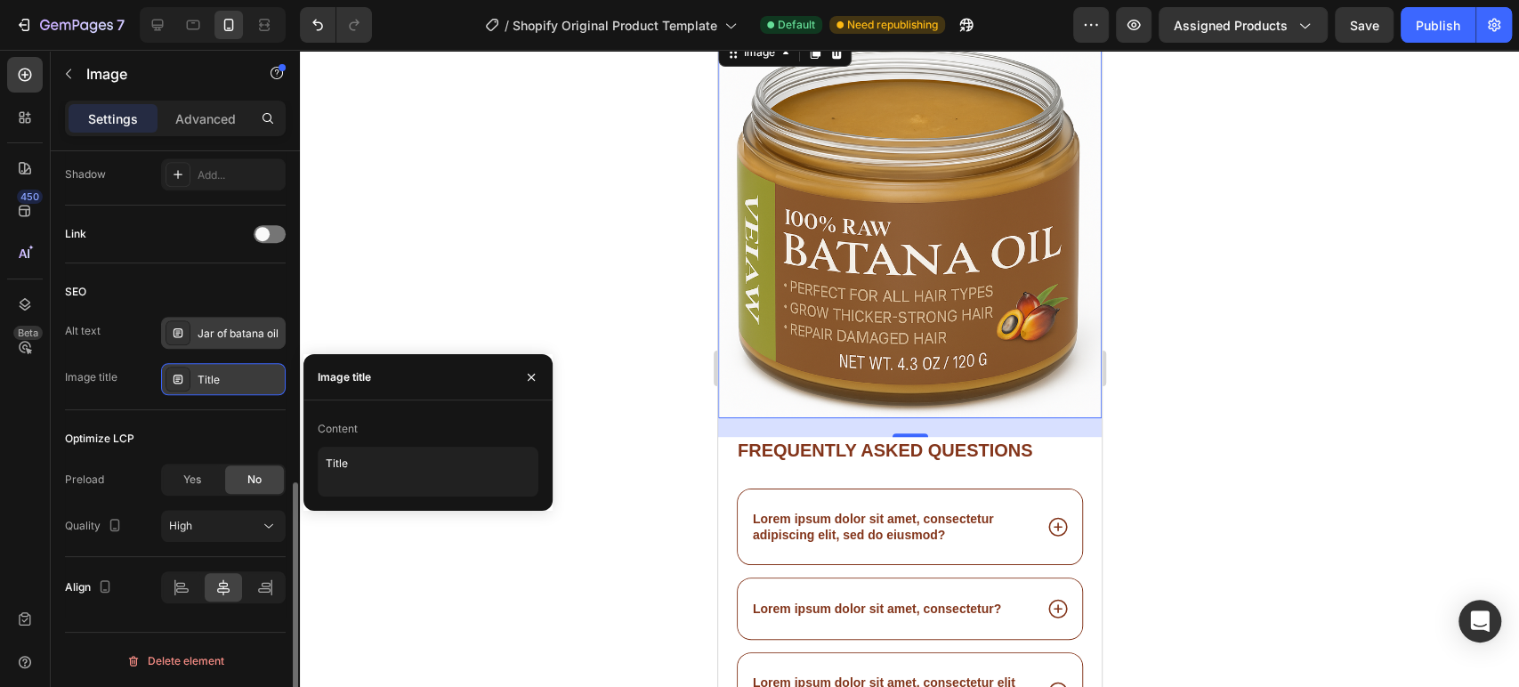
click at [221, 380] on div "Title" at bounding box center [240, 380] width 84 height 16
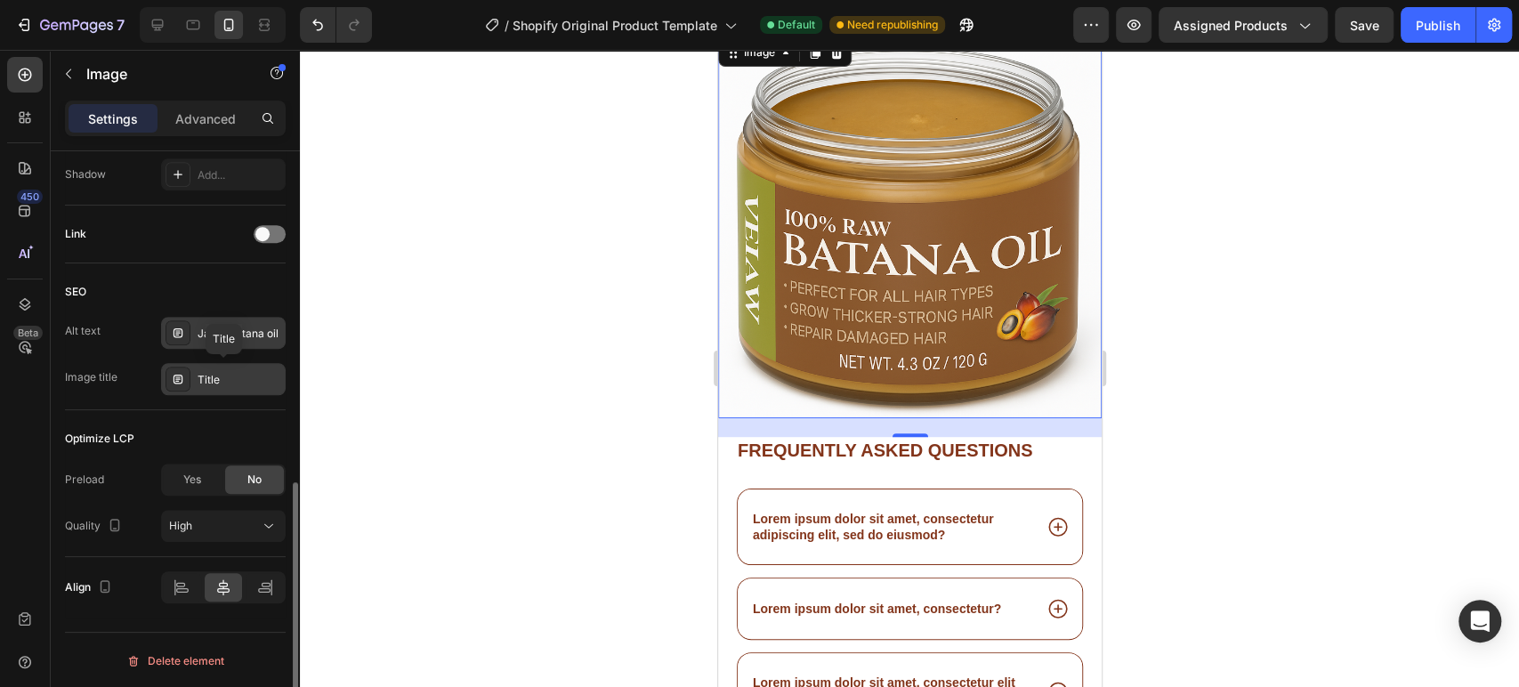
click at [218, 385] on div "Title" at bounding box center [240, 380] width 84 height 16
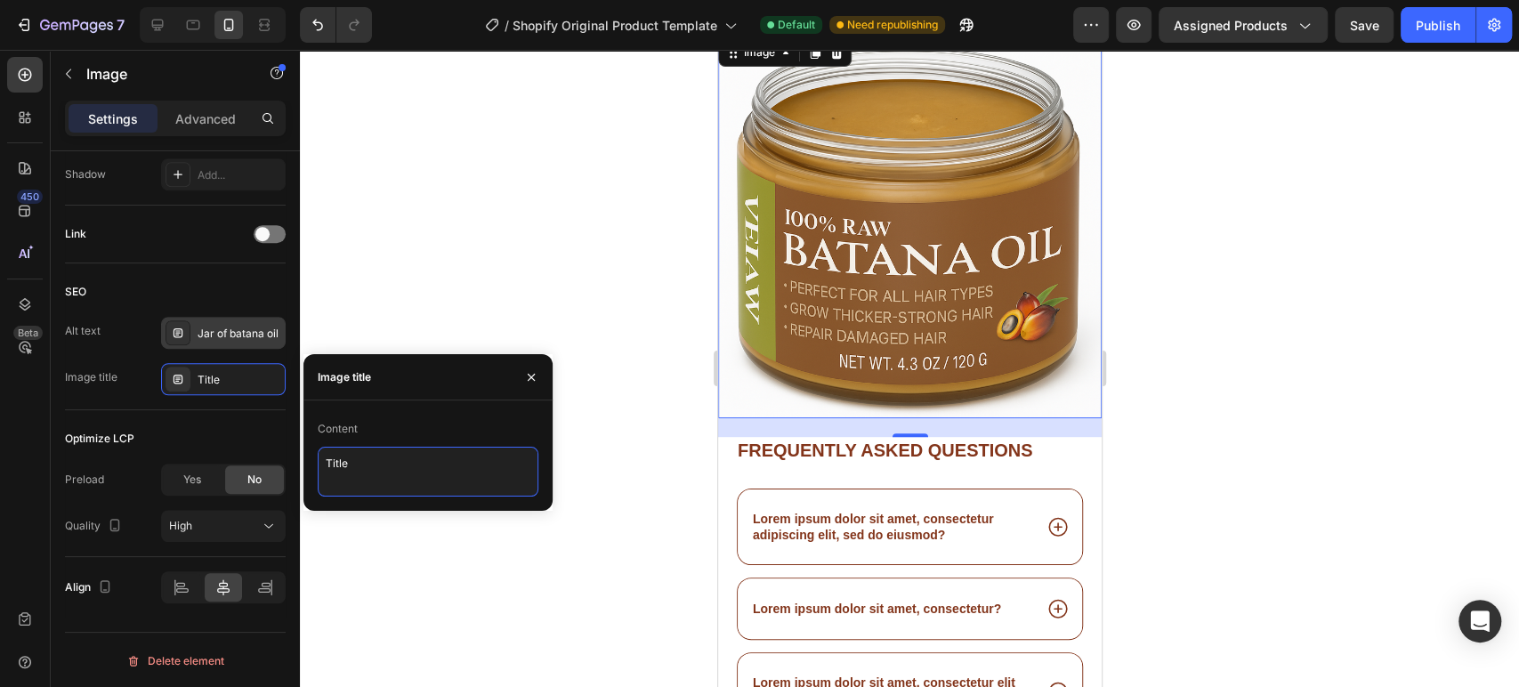
click at [310, 473] on div "Content Title" at bounding box center [427, 456] width 249 height 82
type textarea "jar of batana oil"
click at [532, 372] on icon "button" at bounding box center [531, 377] width 14 height 14
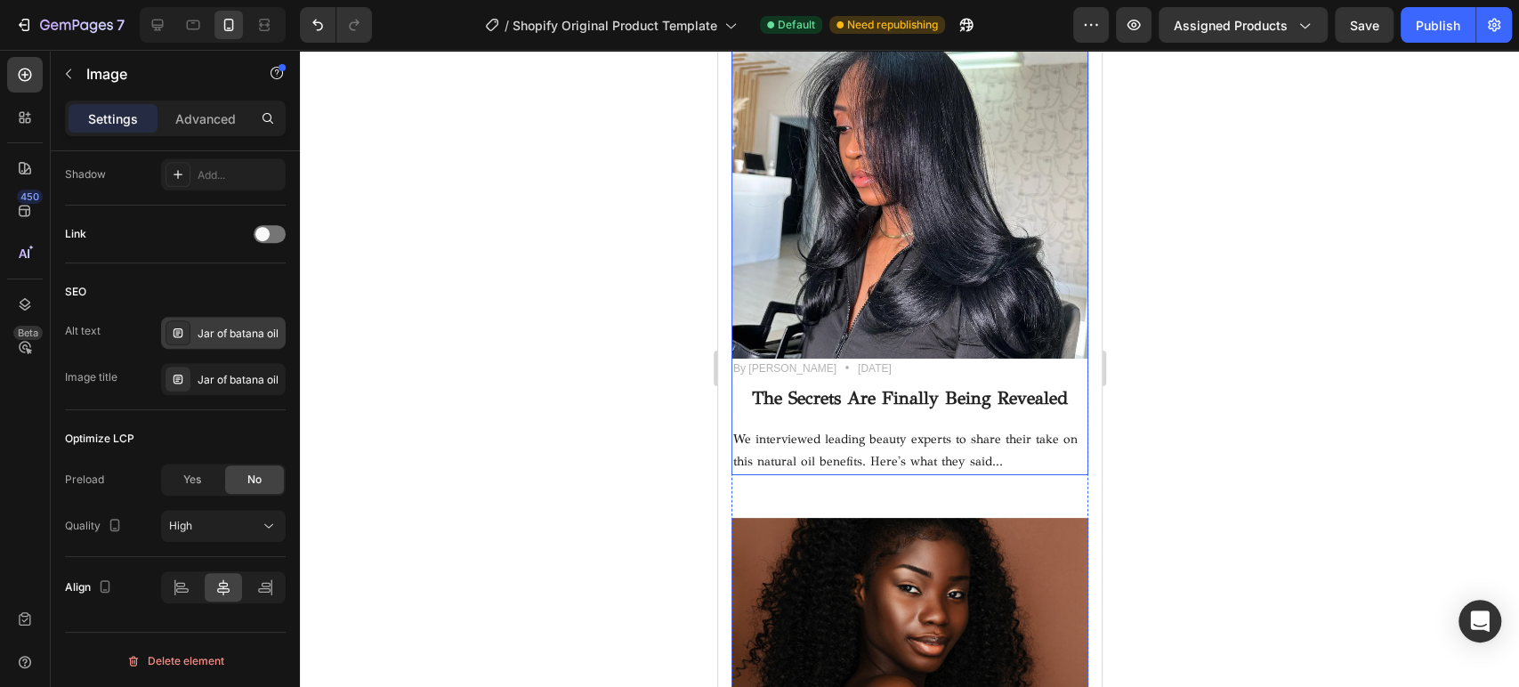
scroll to position [13283, 0]
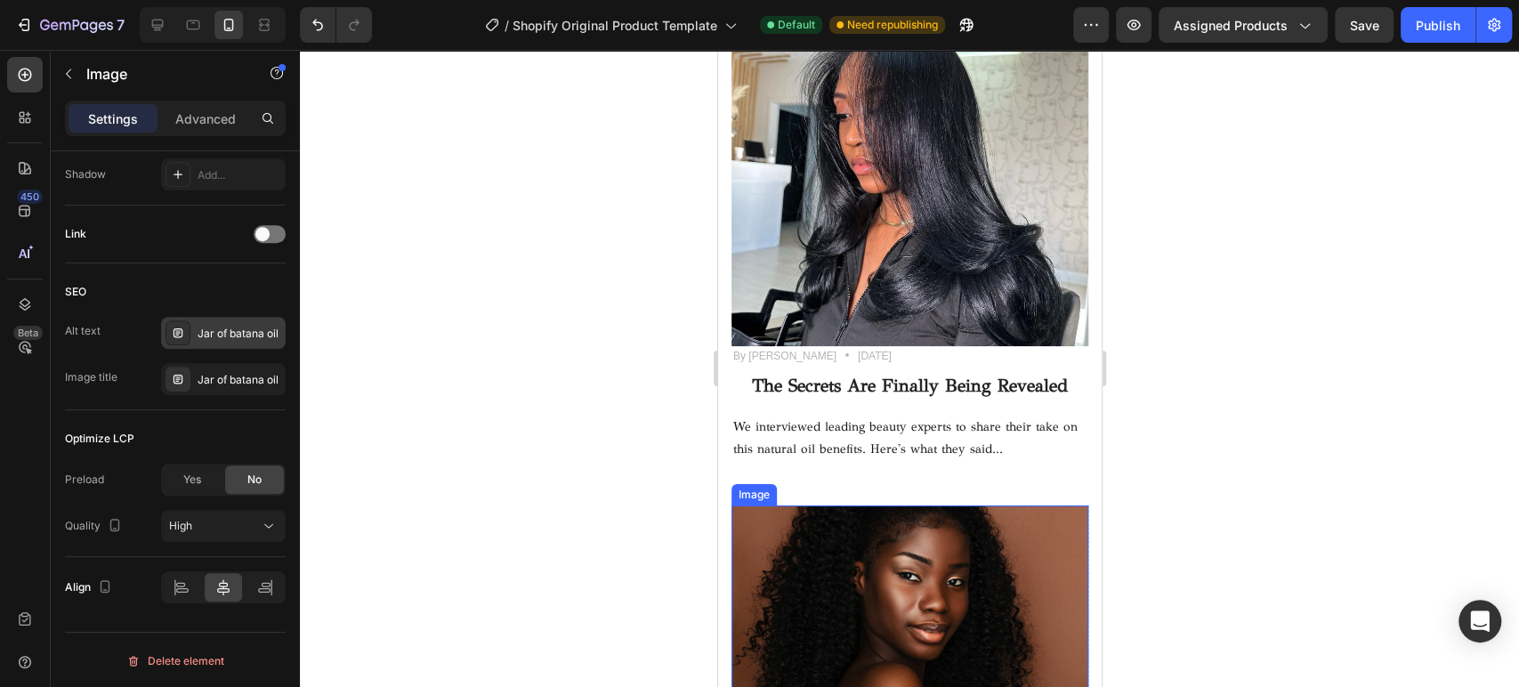
click at [932, 529] on img at bounding box center [908, 624] width 357 height 238
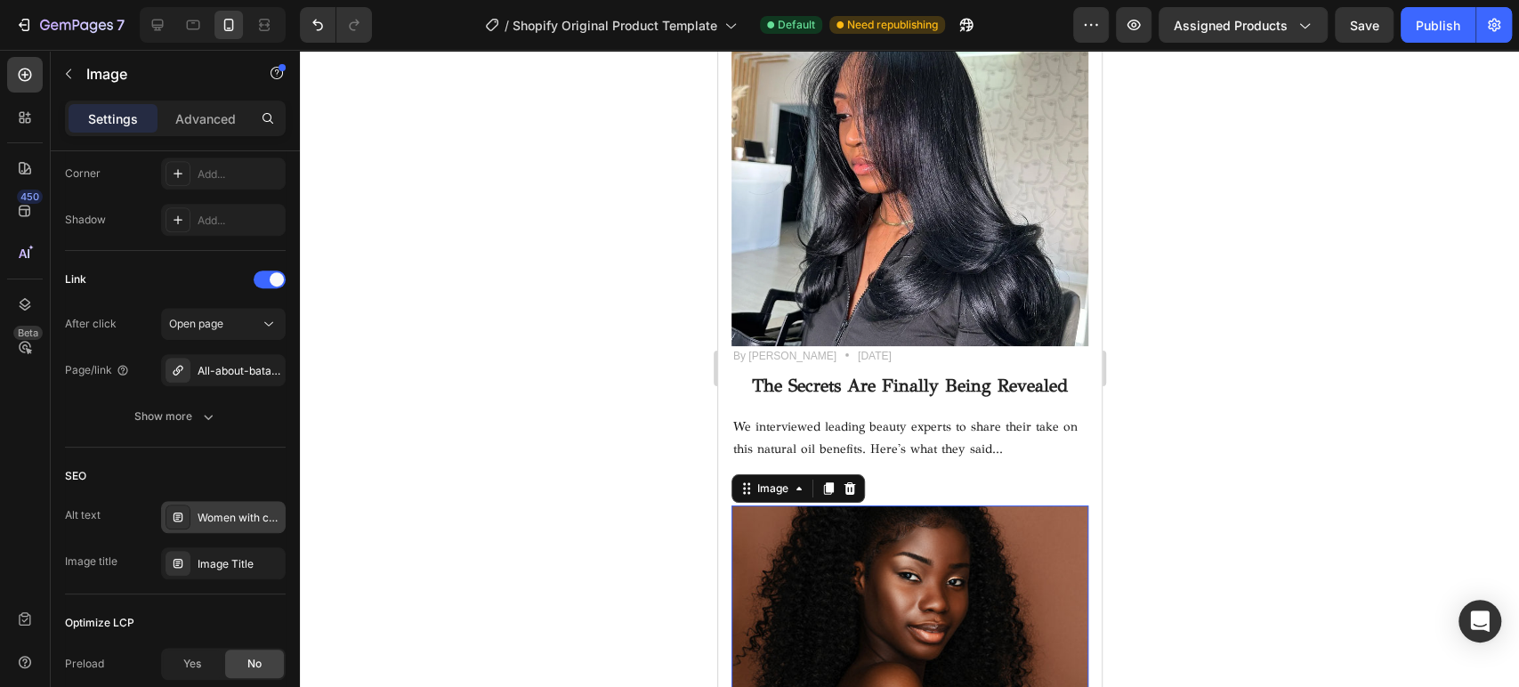
scroll to position [940, 0]
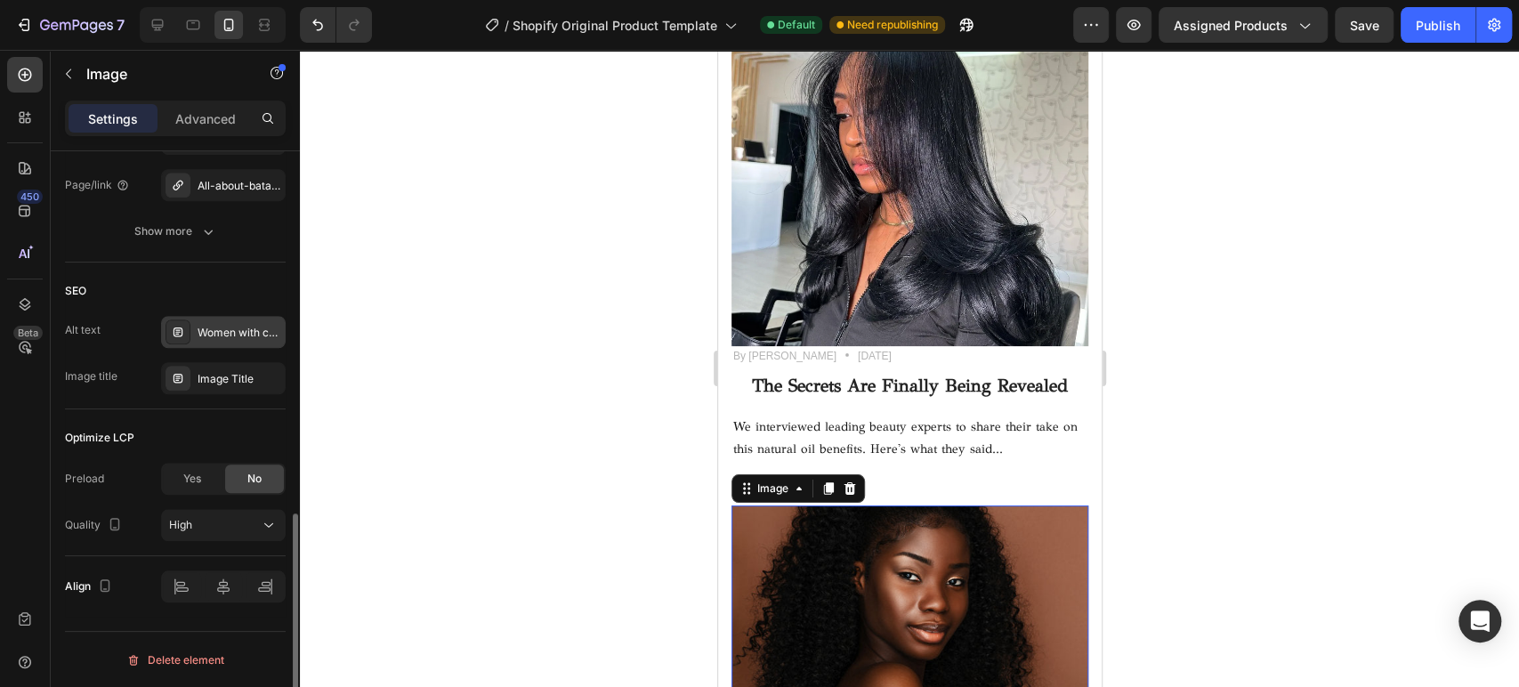
click at [226, 334] on div "Women with curly long hair" at bounding box center [240, 333] width 84 height 16
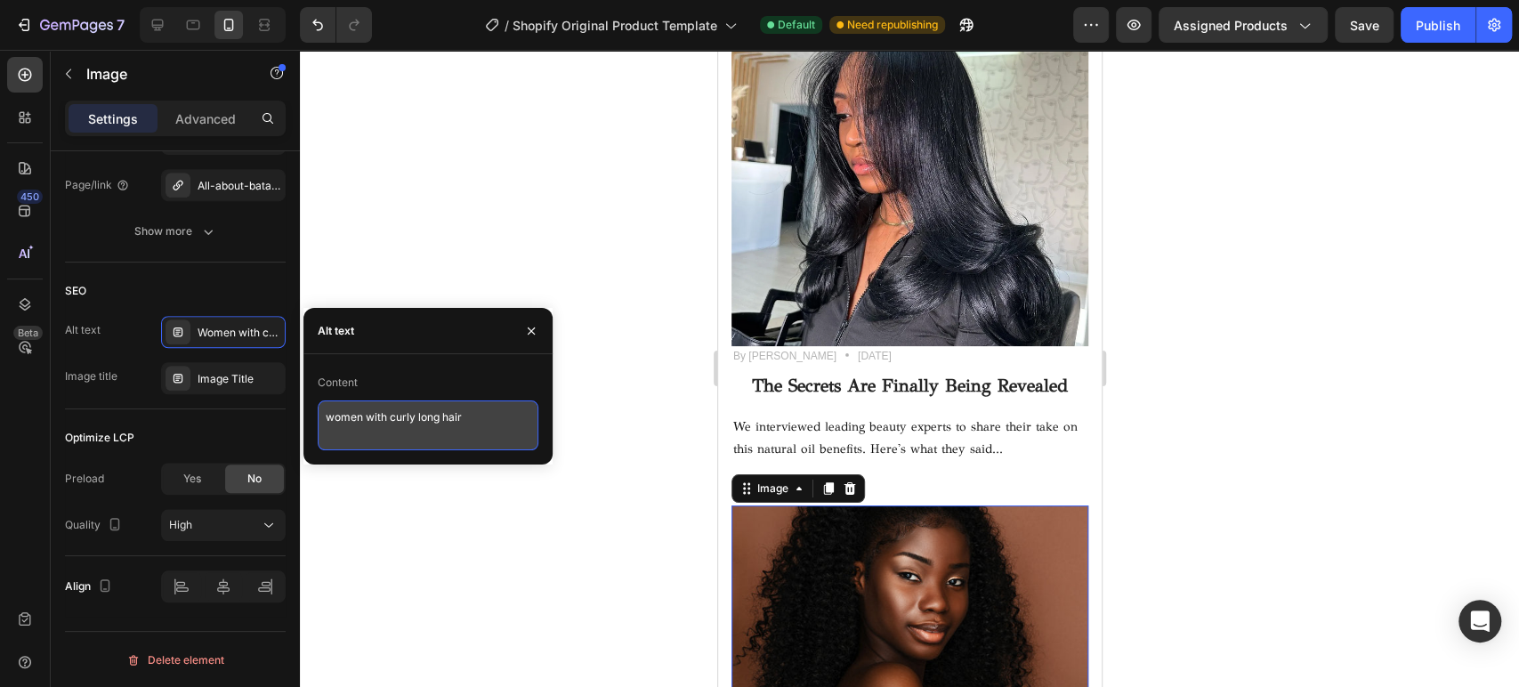
click at [480, 416] on textarea "women with curly long hair" at bounding box center [428, 425] width 221 height 50
type textarea "women with curly long hair using batana oil"
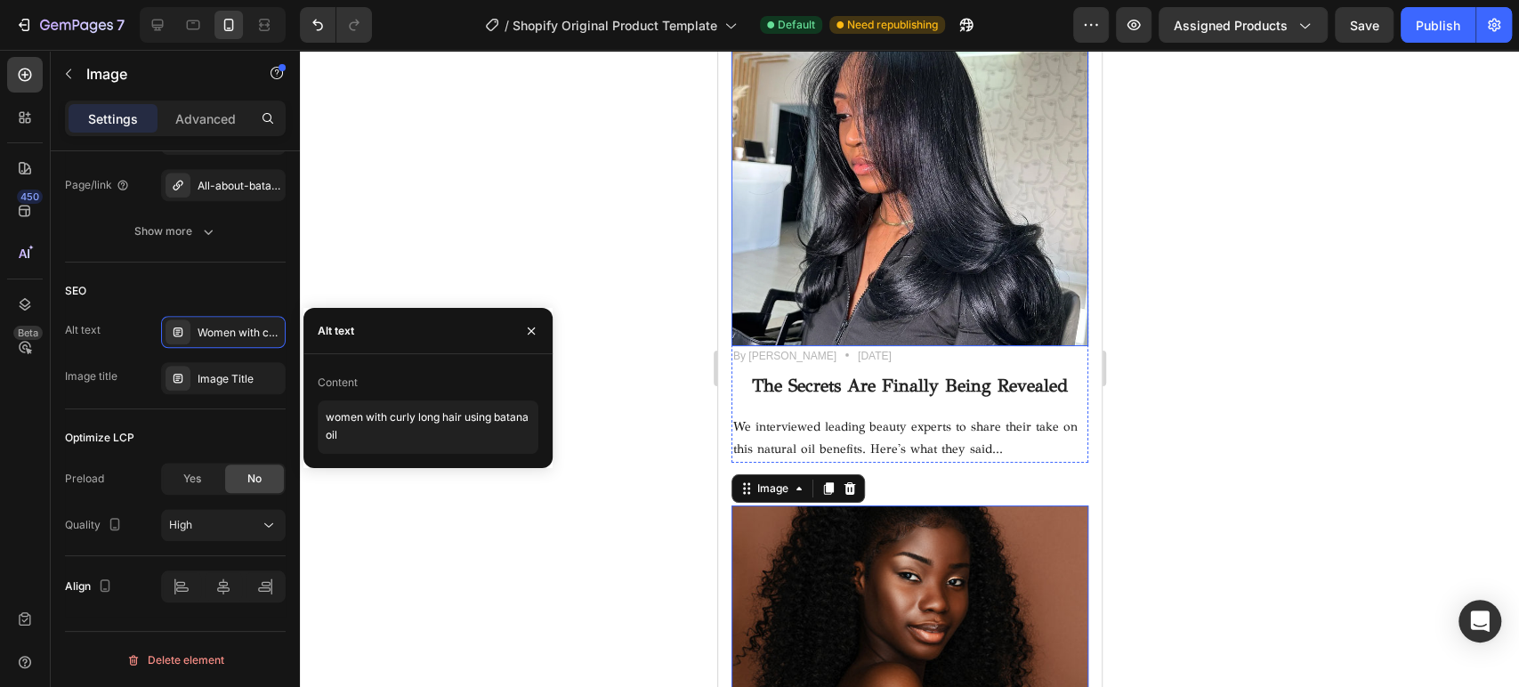
click at [948, 246] on img at bounding box center [908, 167] width 357 height 357
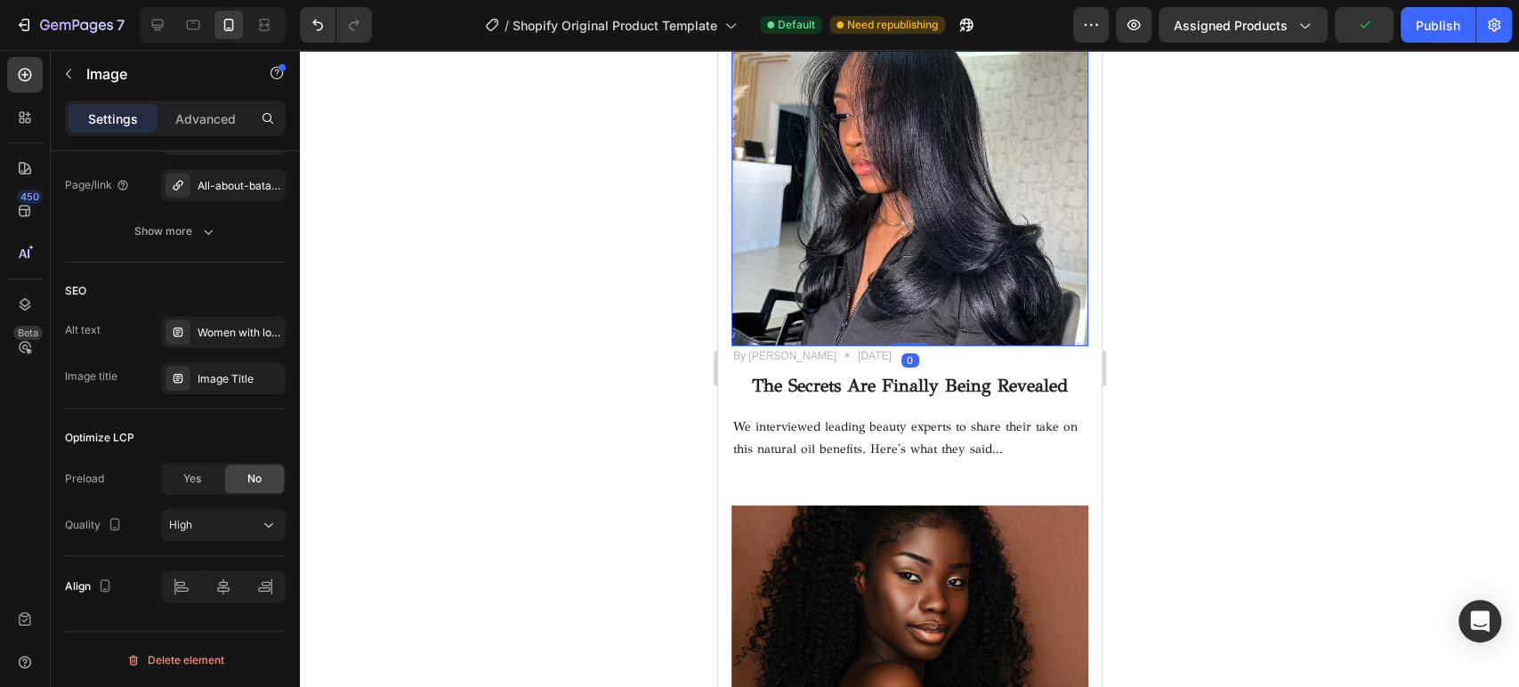
click at [738, 205] on img at bounding box center [908, 167] width 357 height 357
click at [234, 334] on div "Women with long nourished hair" at bounding box center [240, 333] width 84 height 16
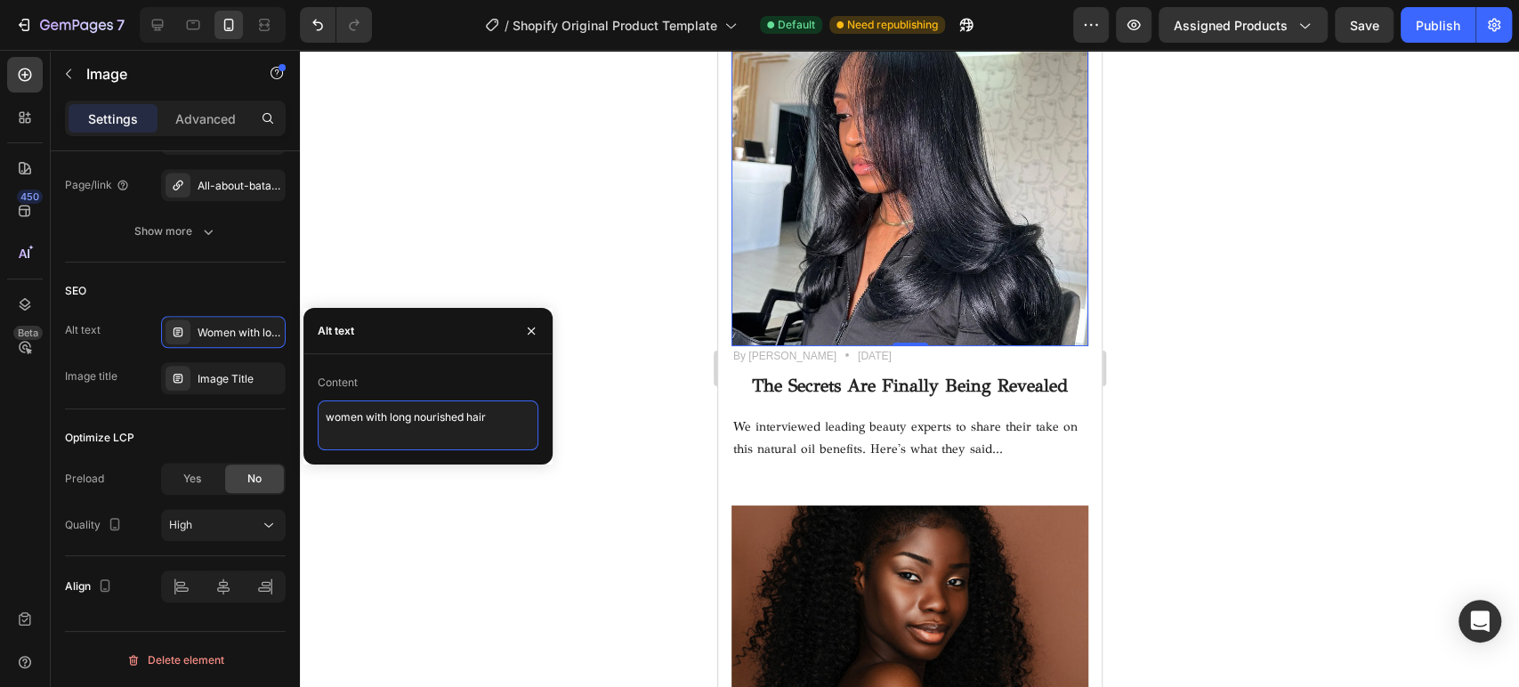
click at [505, 427] on textarea "women with long nourished hair" at bounding box center [428, 425] width 221 height 50
type textarea "women with long nourished hair, using batana oil"
click at [674, 311] on div at bounding box center [909, 368] width 1219 height 637
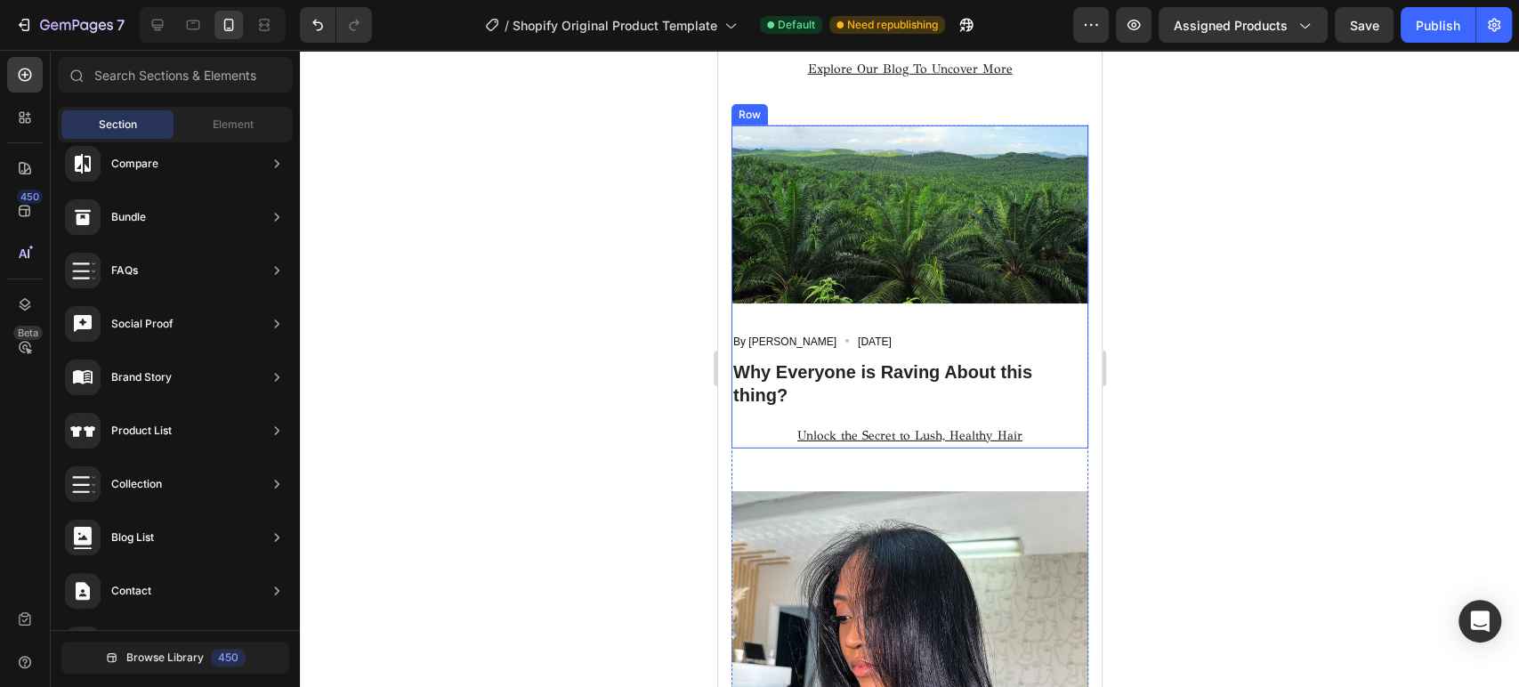
scroll to position [12789, 0]
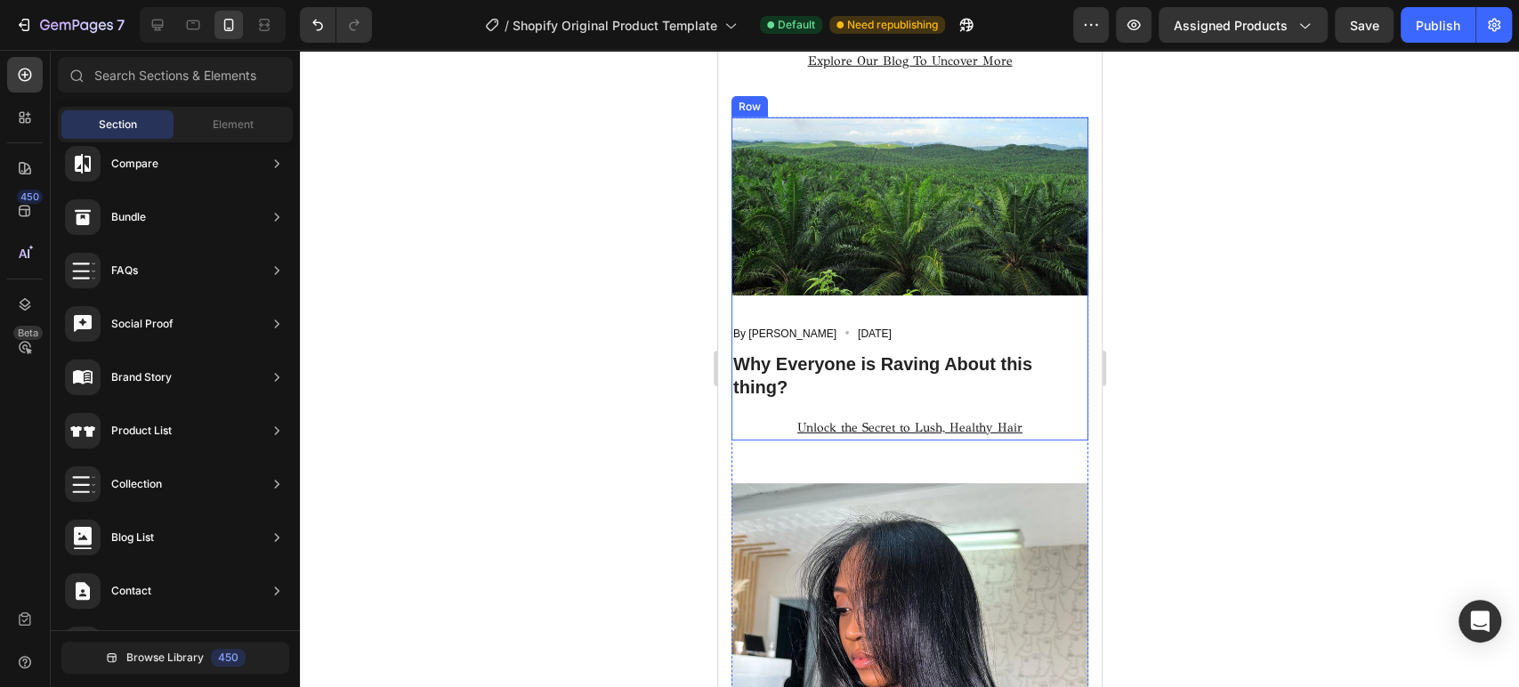
click at [898, 257] on img at bounding box center [908, 206] width 357 height 179
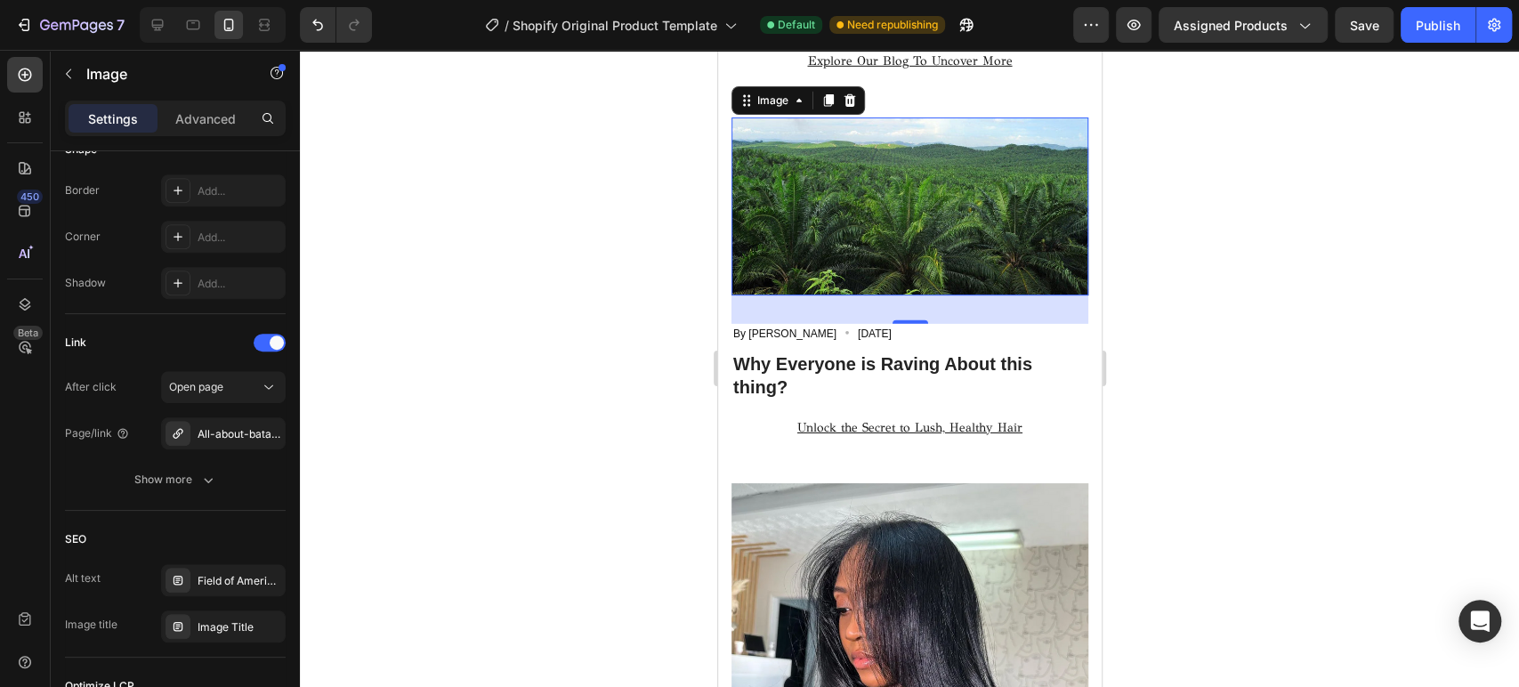
scroll to position [890, 0]
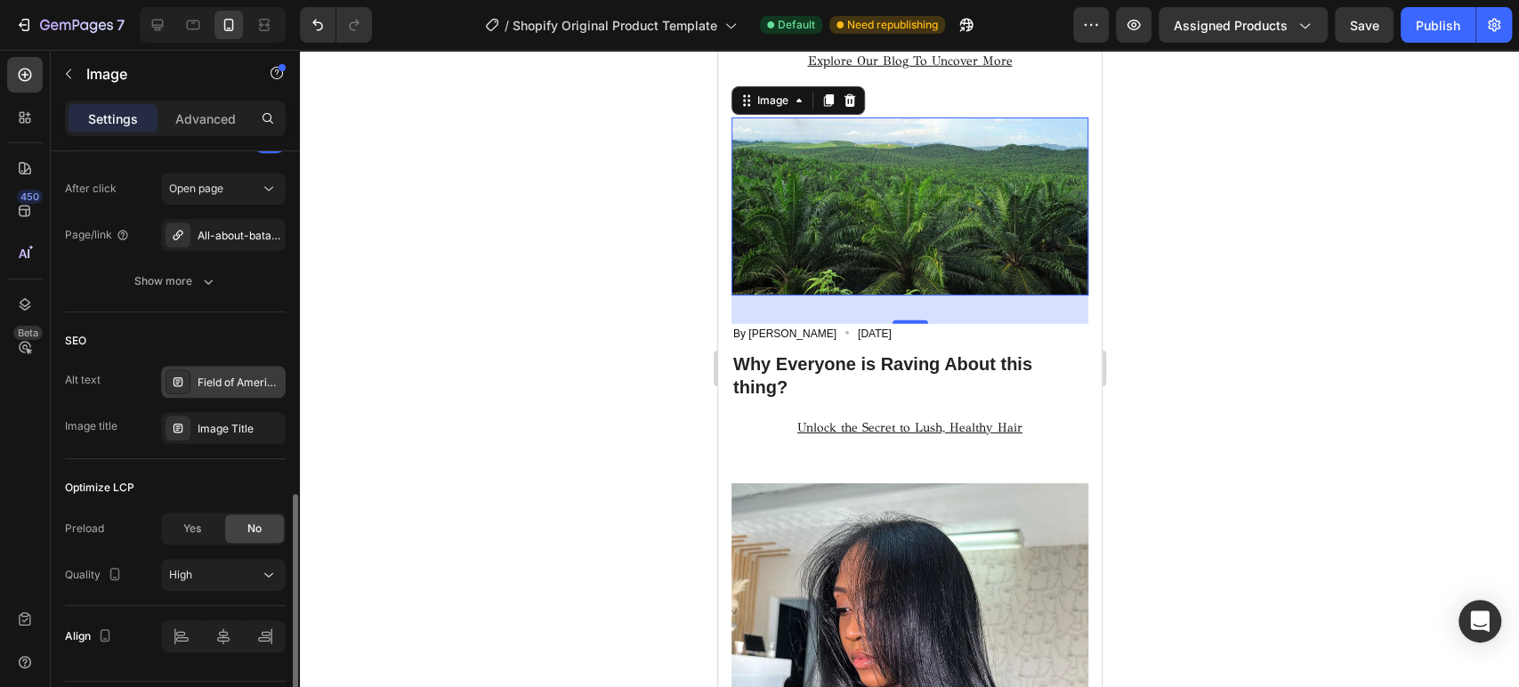
click at [236, 375] on div "Field of American palm trees" at bounding box center [240, 383] width 84 height 16
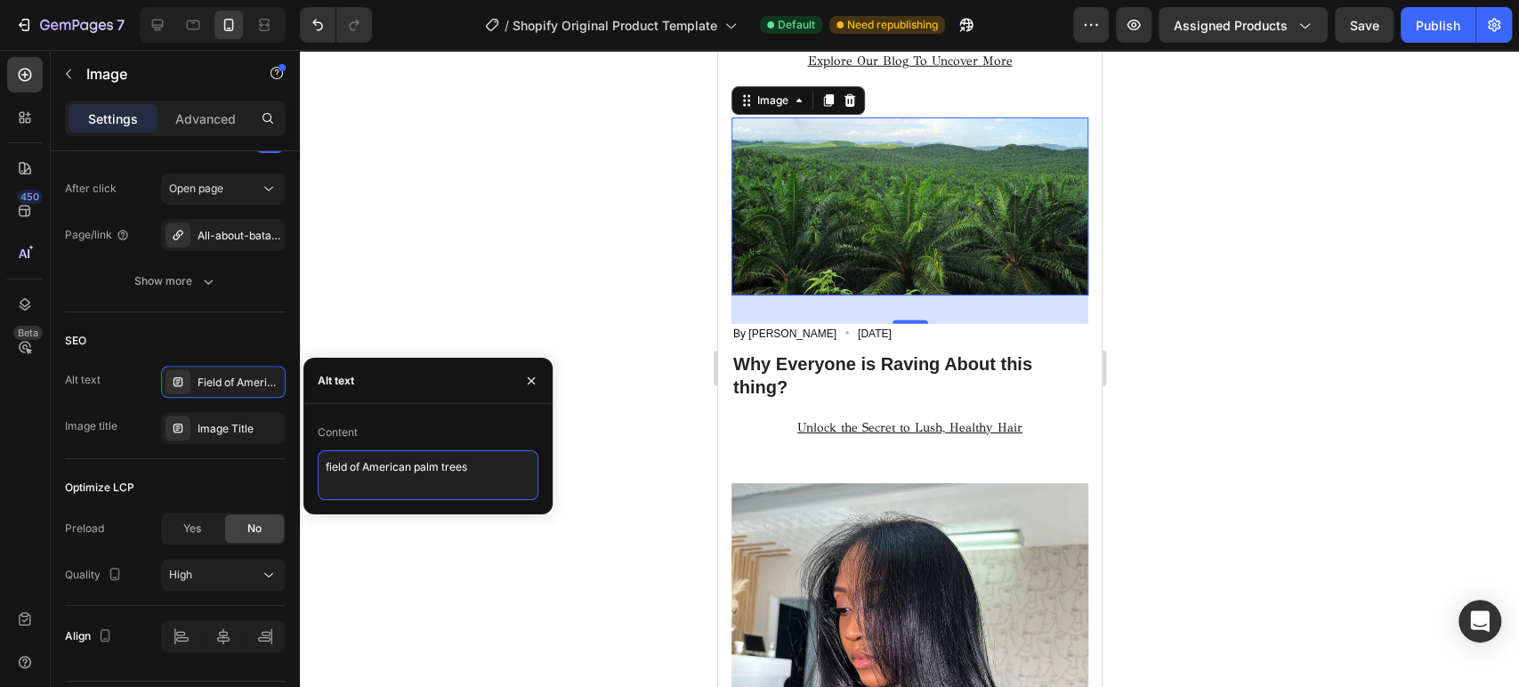
click at [484, 472] on textarea "field of American palm trees" at bounding box center [428, 475] width 221 height 50
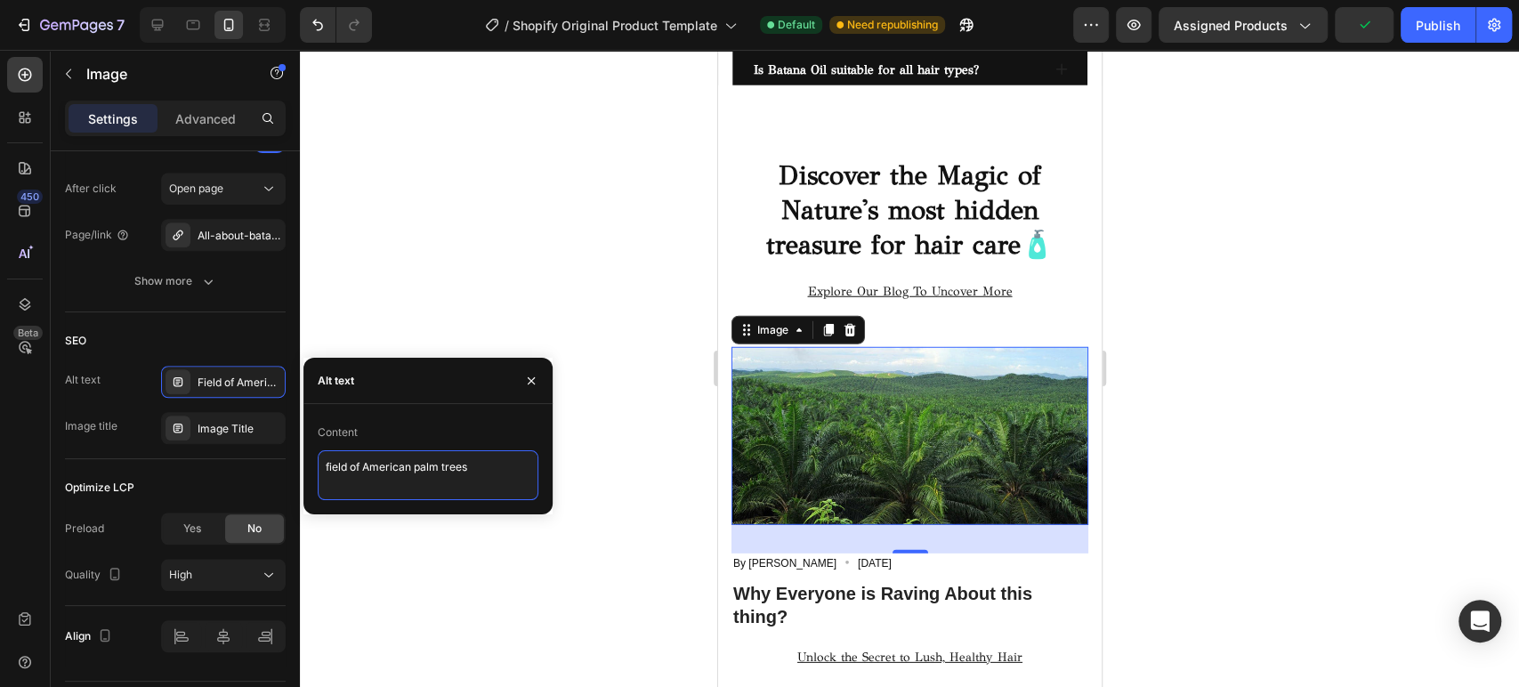
scroll to position [12097, 0]
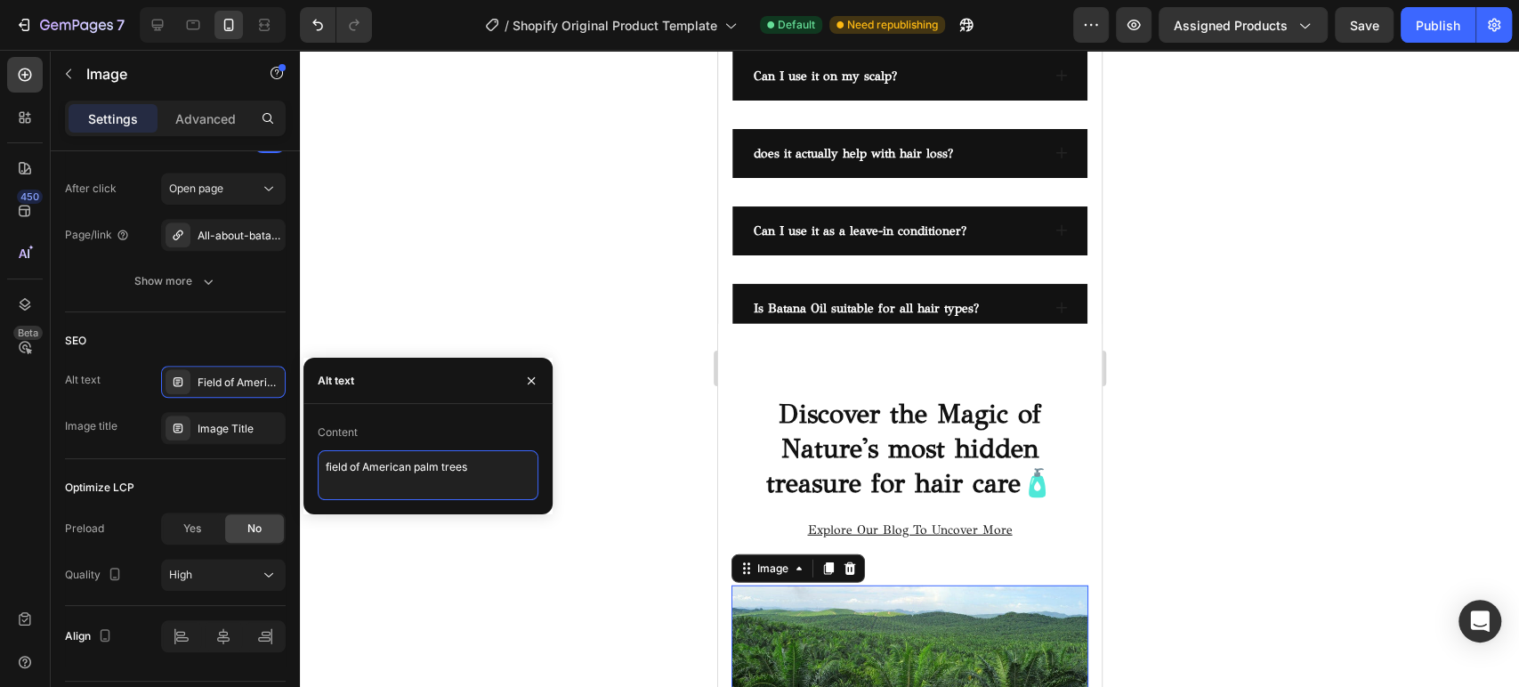
click at [474, 473] on textarea "field of American palm trees" at bounding box center [428, 475] width 221 height 50
type textarea "field of American palm trees used for cold pressing batana oil"
click at [595, 308] on div at bounding box center [909, 368] width 1219 height 637
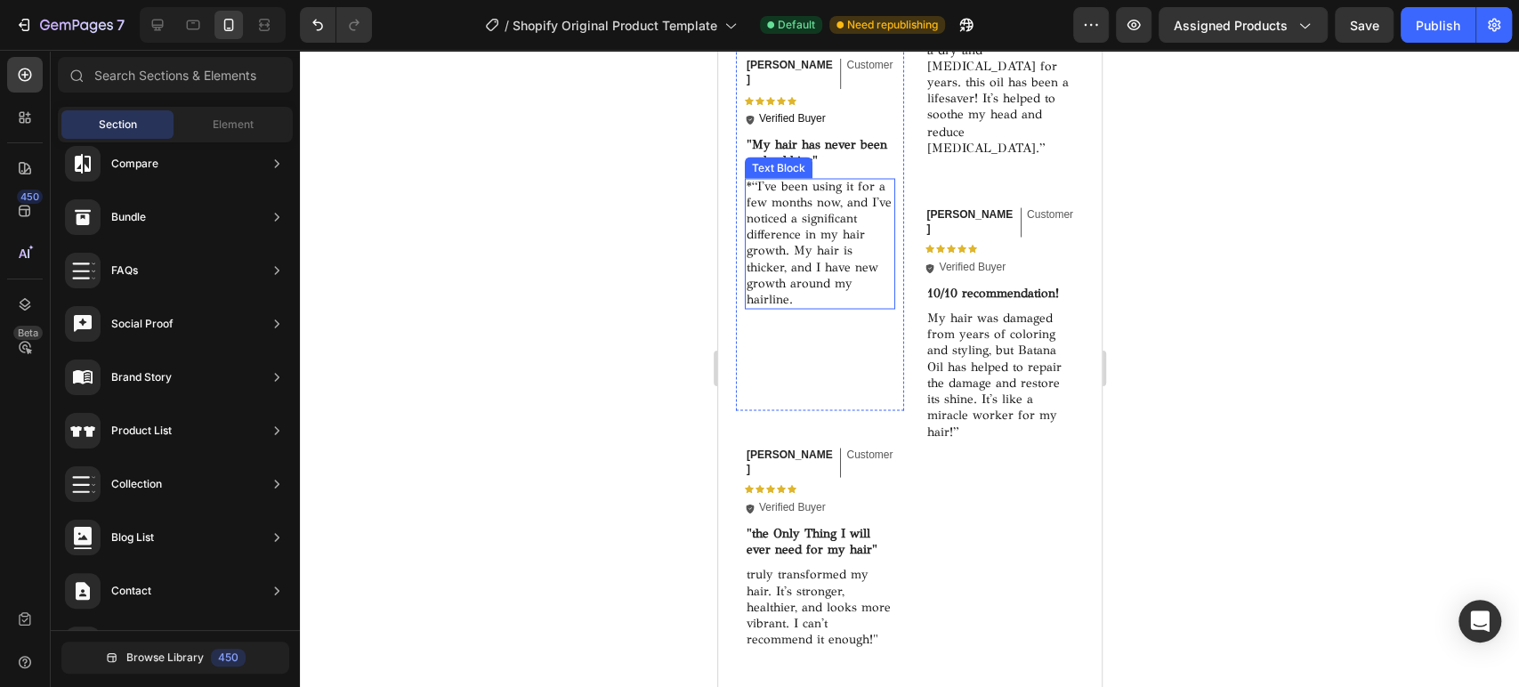
scroll to position [11306, 0]
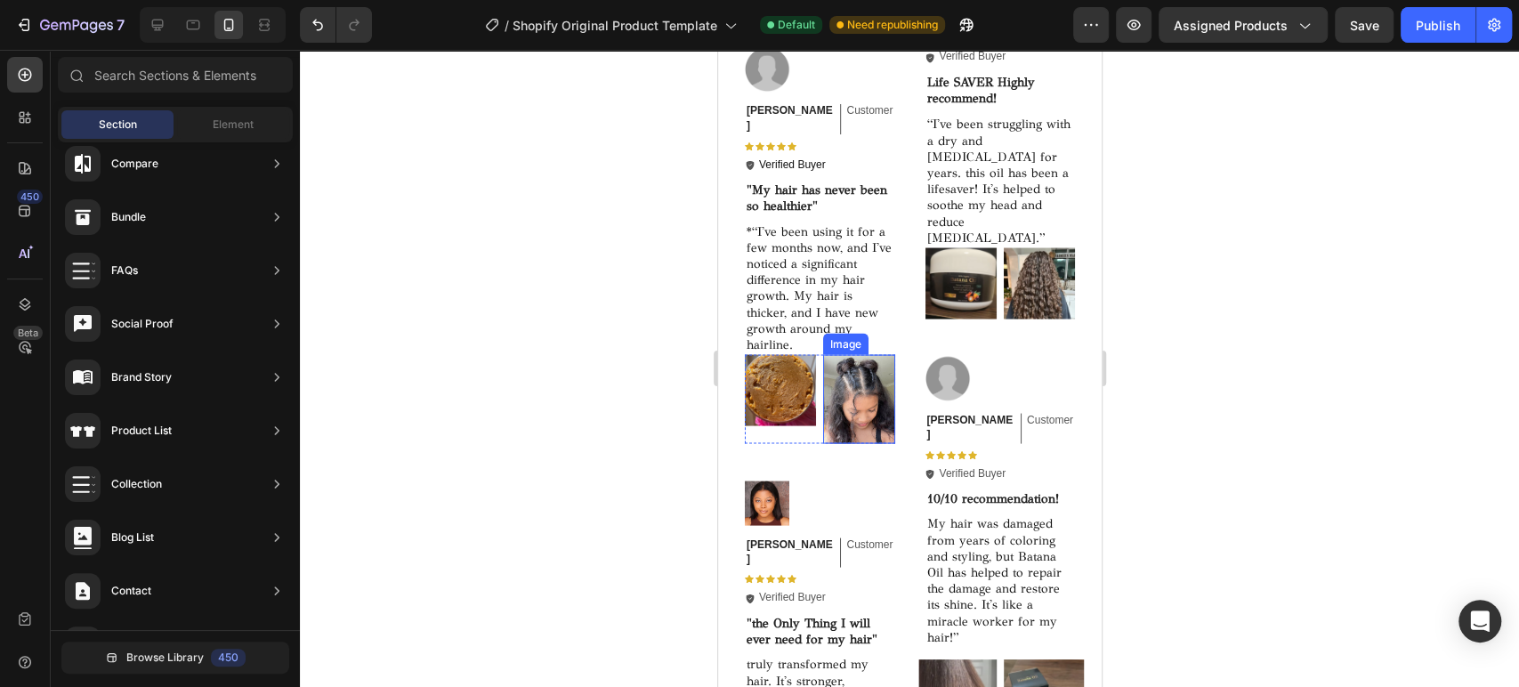
click at [858, 398] on img at bounding box center [857, 398] width 71 height 89
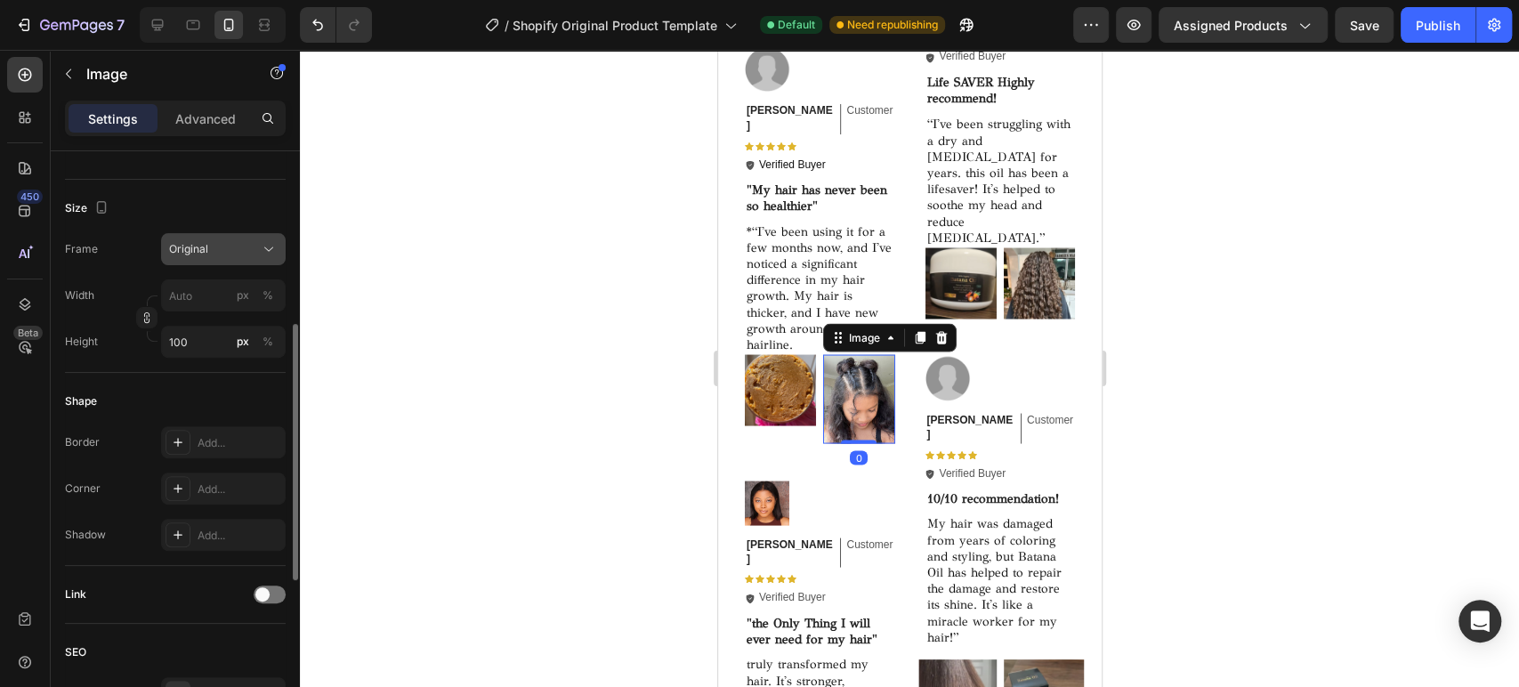
scroll to position [593, 0]
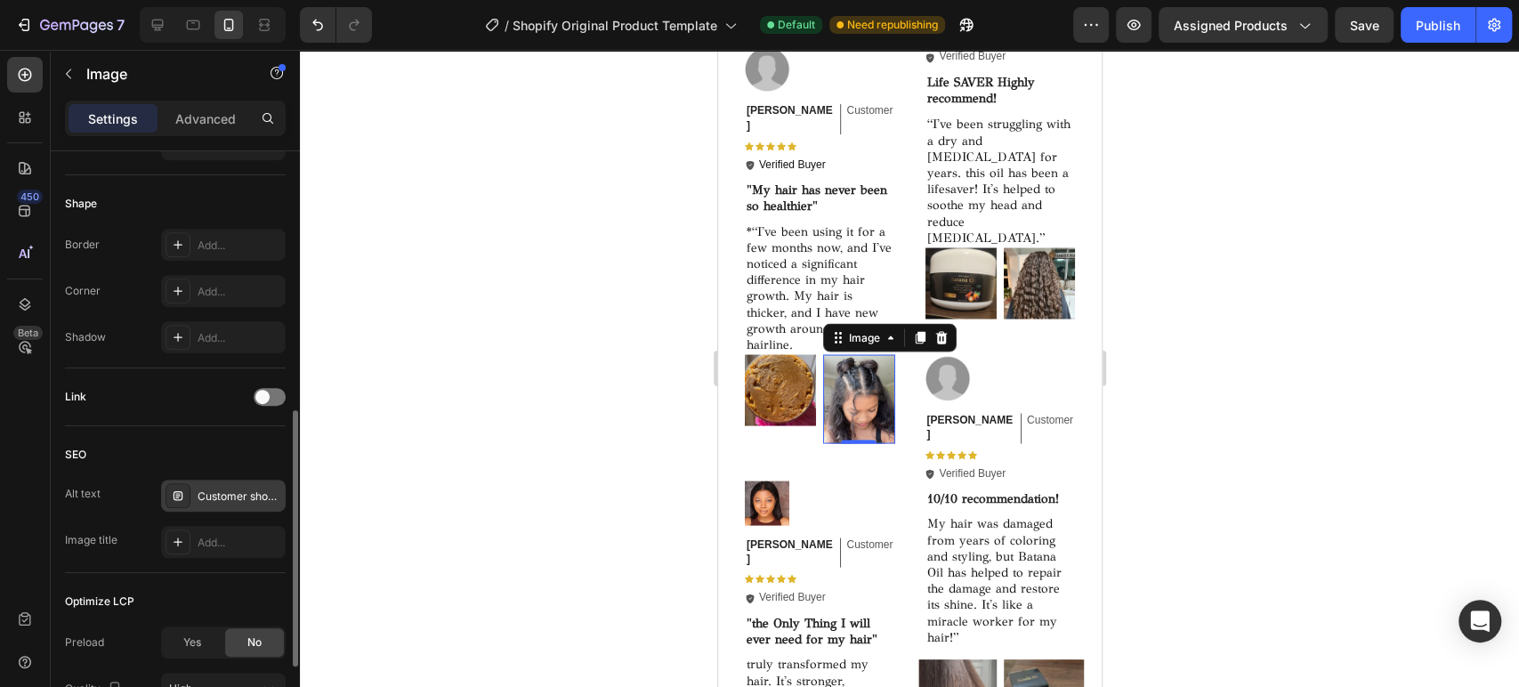
click at [222, 496] on div "Customer showing hair after using batana oil" at bounding box center [240, 496] width 84 height 16
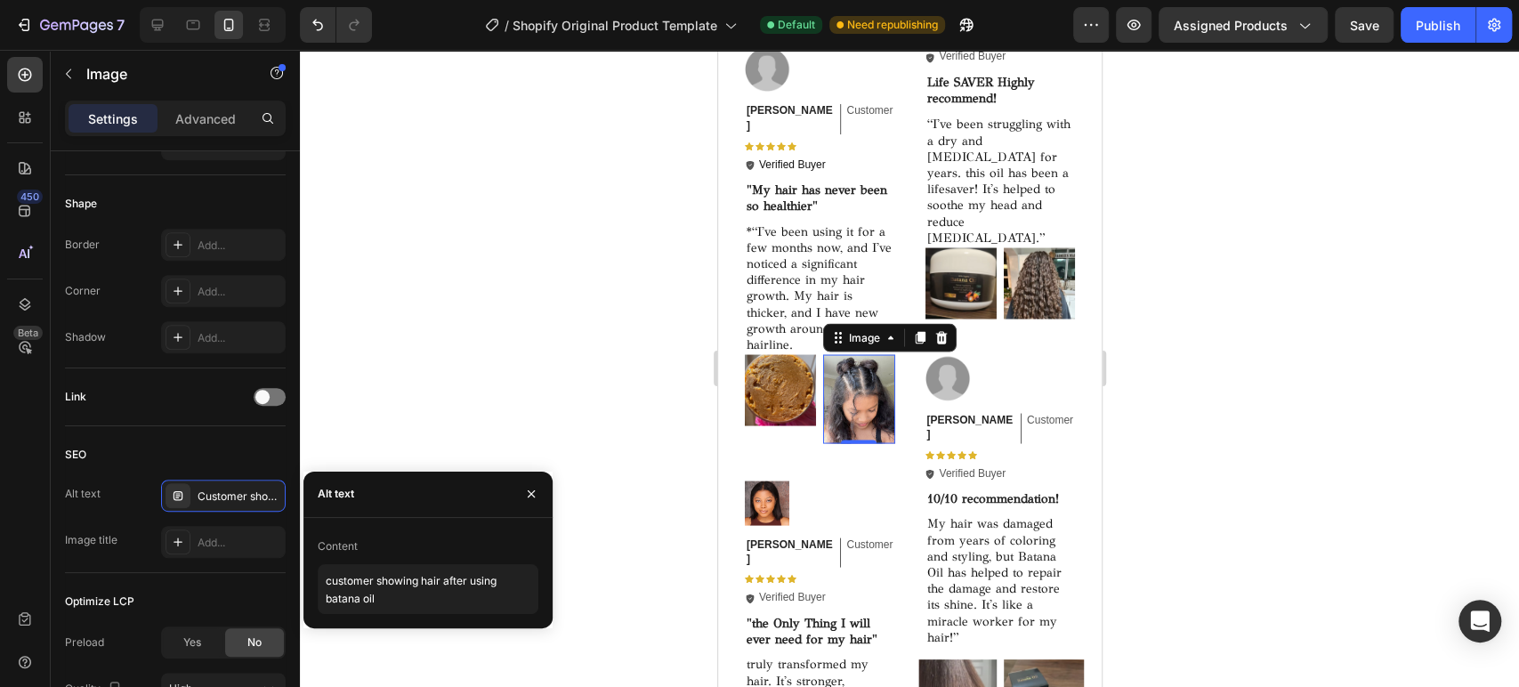
click at [690, 332] on div at bounding box center [909, 368] width 1219 height 637
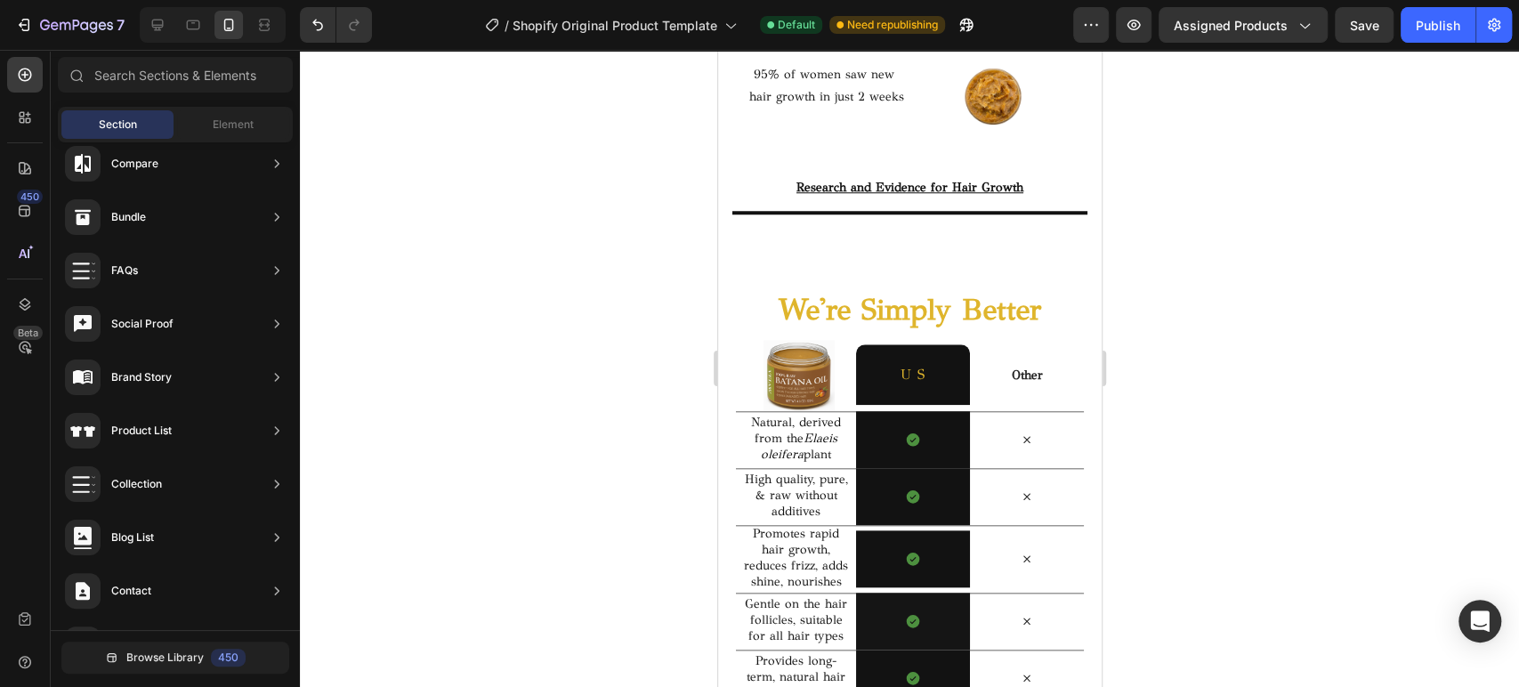
scroll to position [5177, 0]
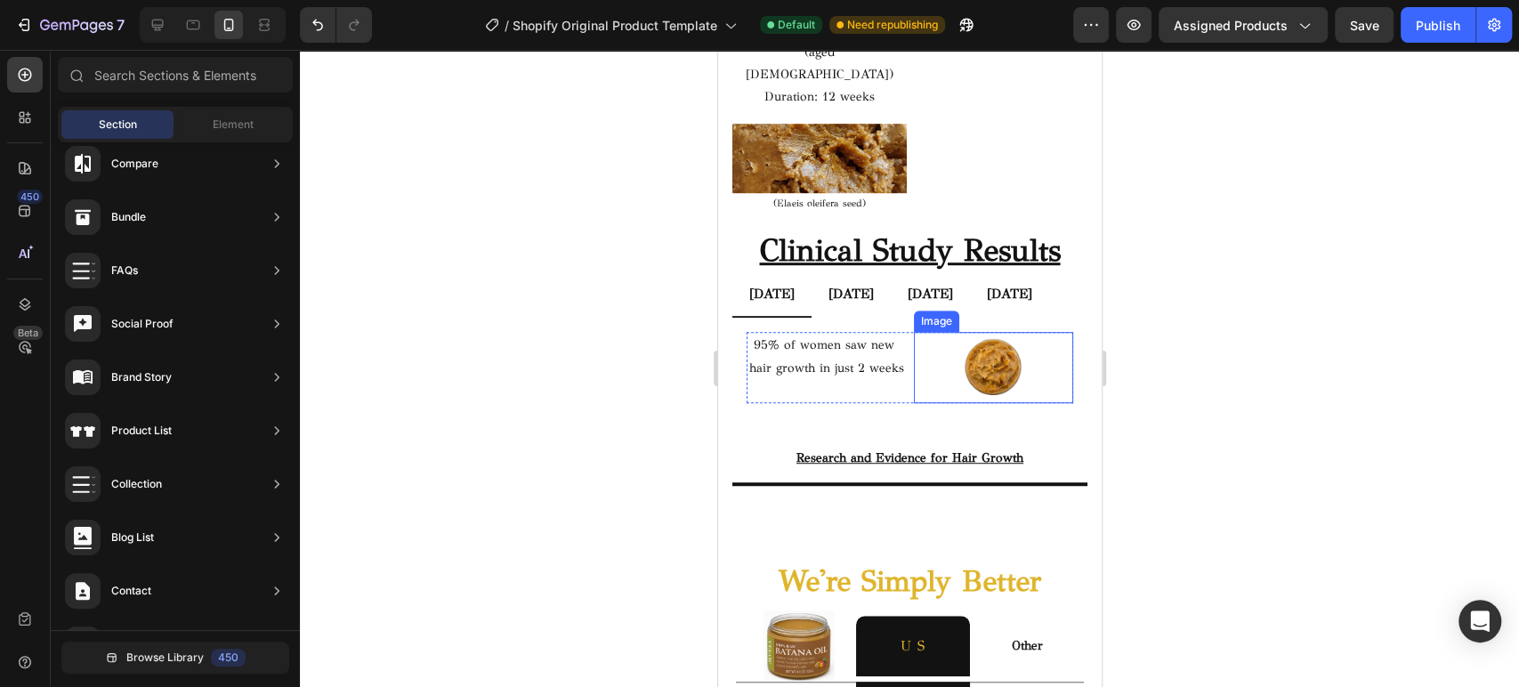
click at [972, 383] on img at bounding box center [991, 367] width 71 height 71
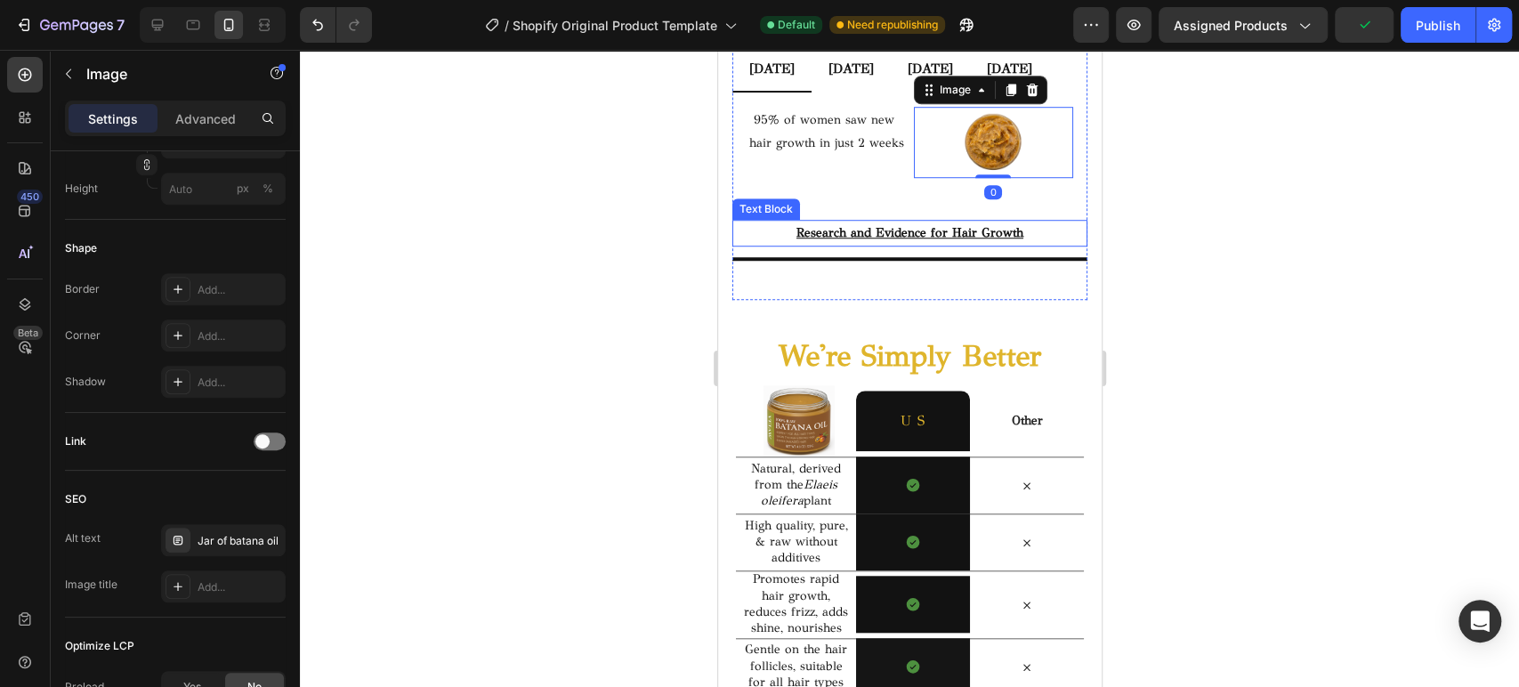
scroll to position [5474, 0]
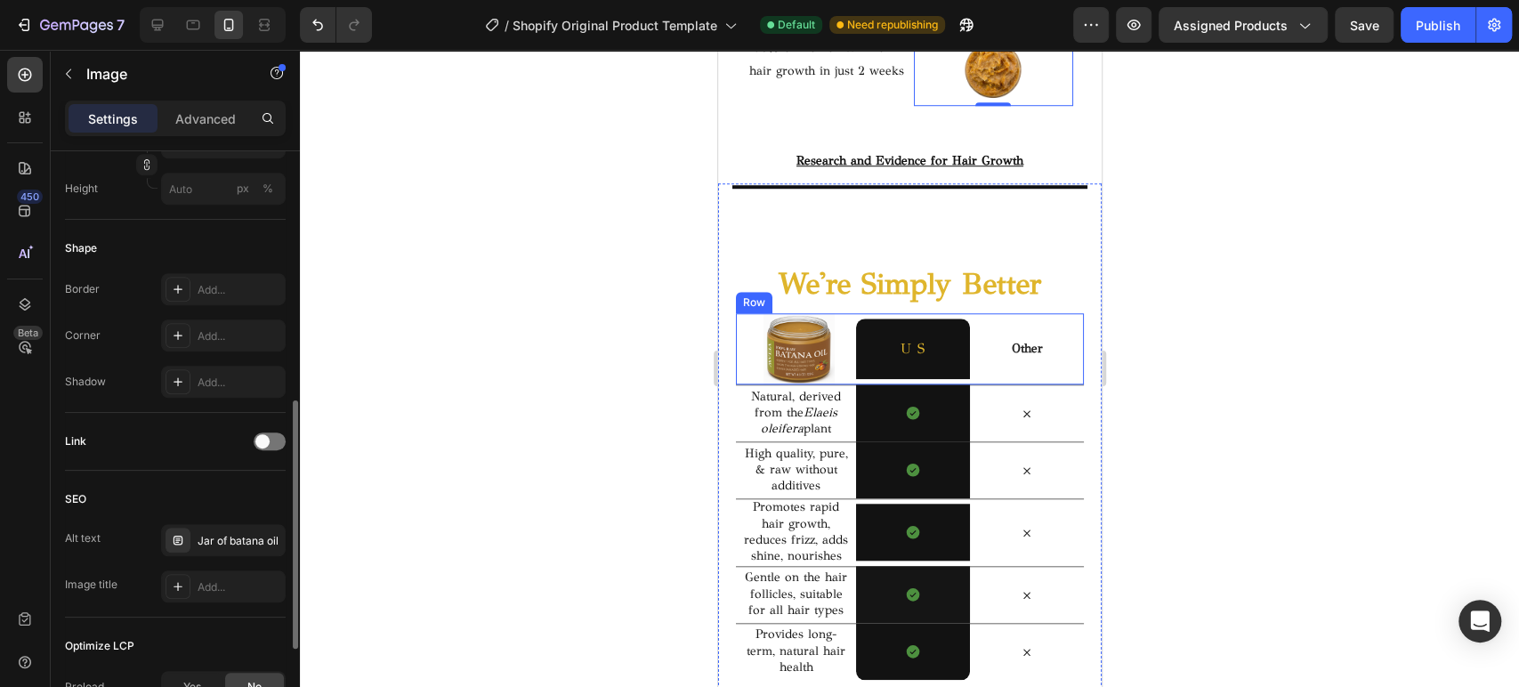
click at [766, 365] on img at bounding box center [798, 348] width 71 height 71
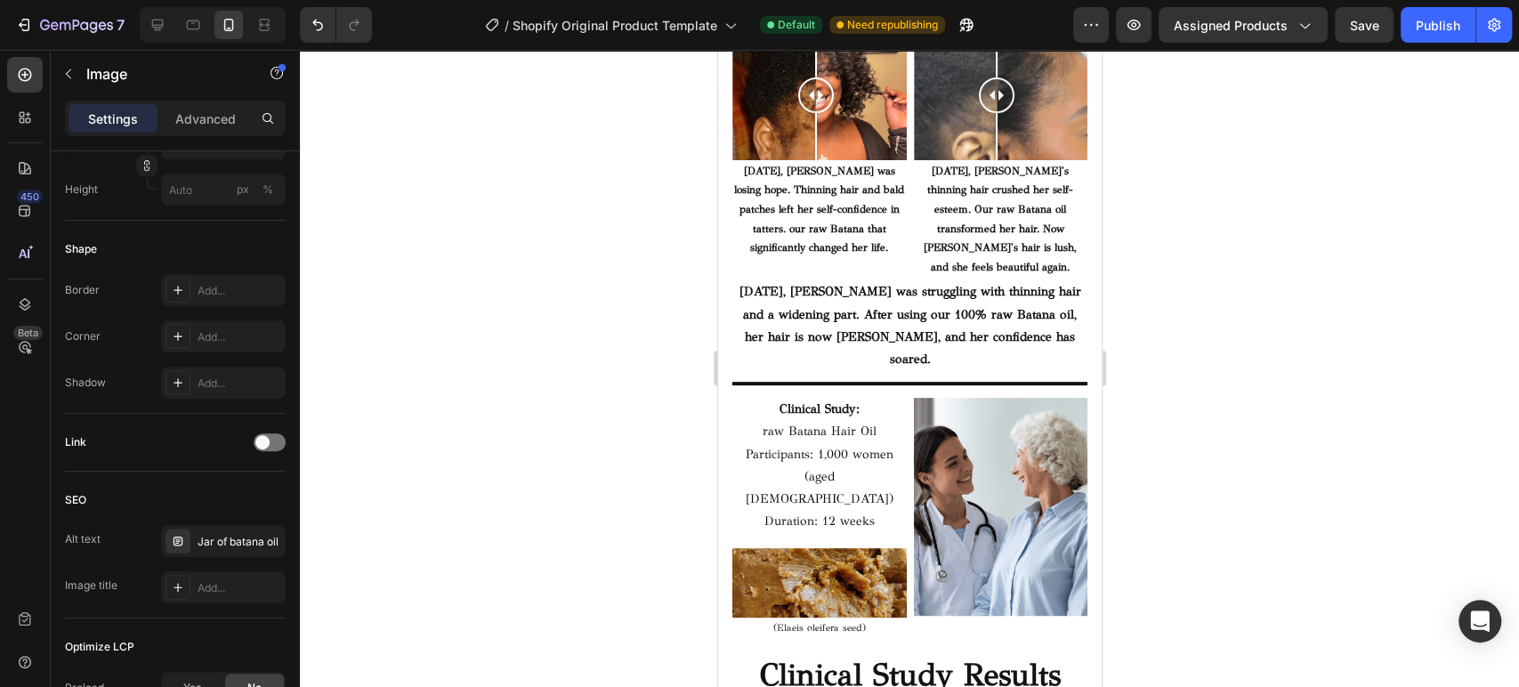
scroll to position [4880, 0]
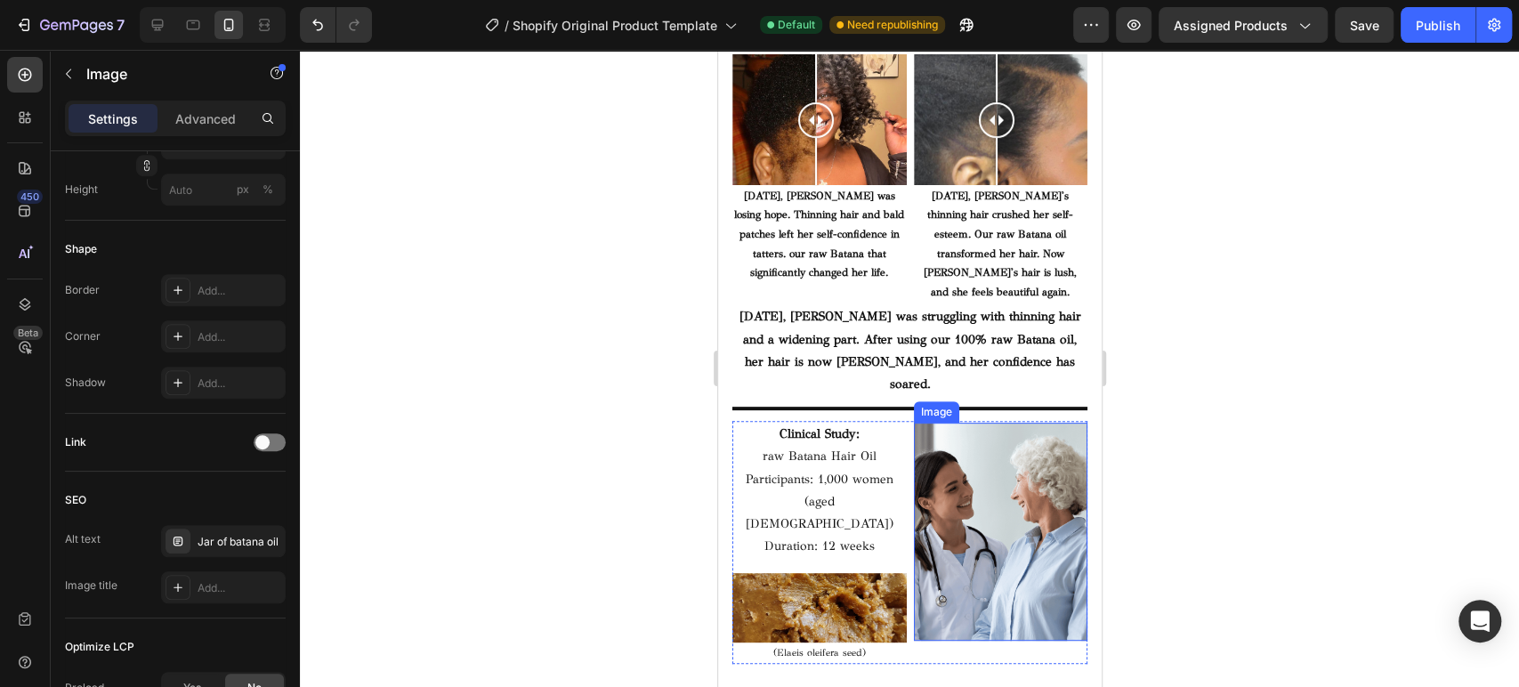
click at [992, 466] on img at bounding box center [1000, 531] width 174 height 217
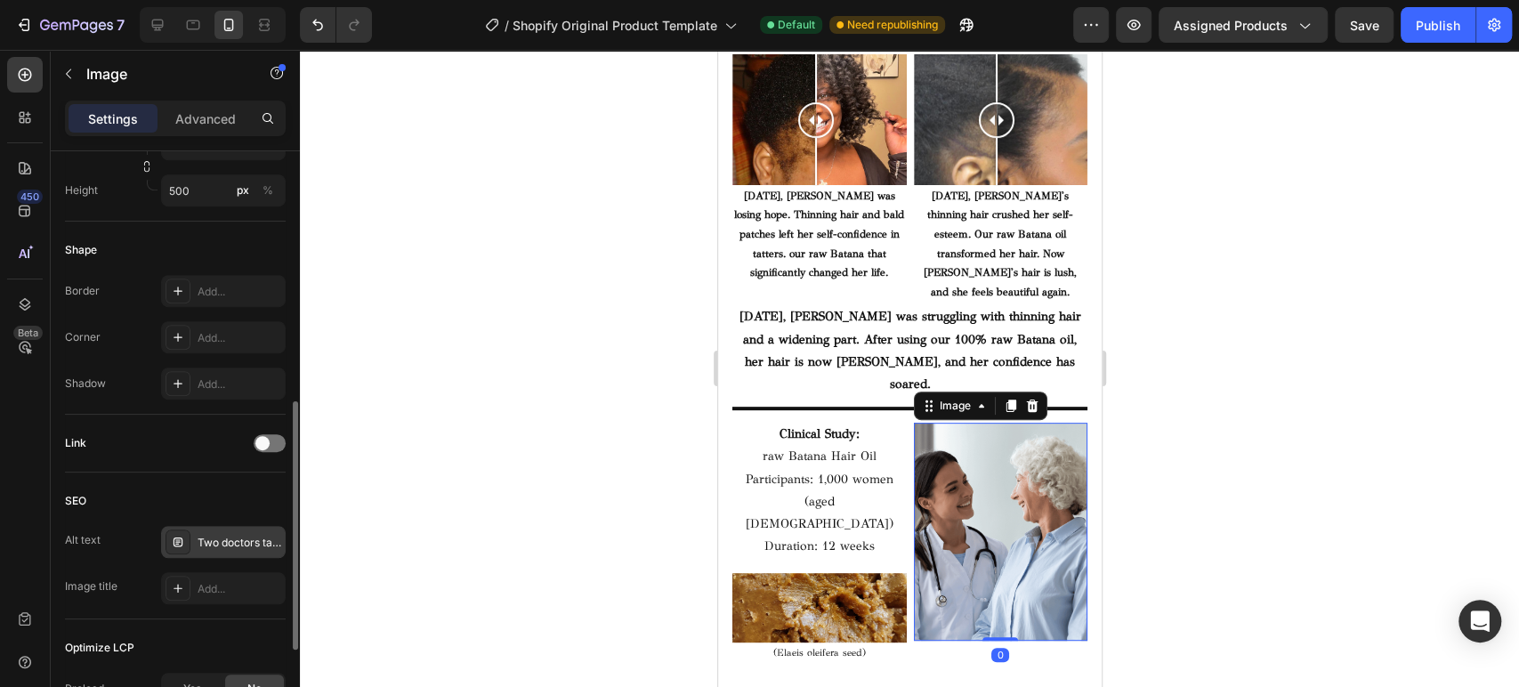
click at [251, 542] on div "Two doctors talking about the clinical study of natural hair treatment" at bounding box center [240, 543] width 84 height 16
click at [543, 404] on div at bounding box center [909, 368] width 1219 height 637
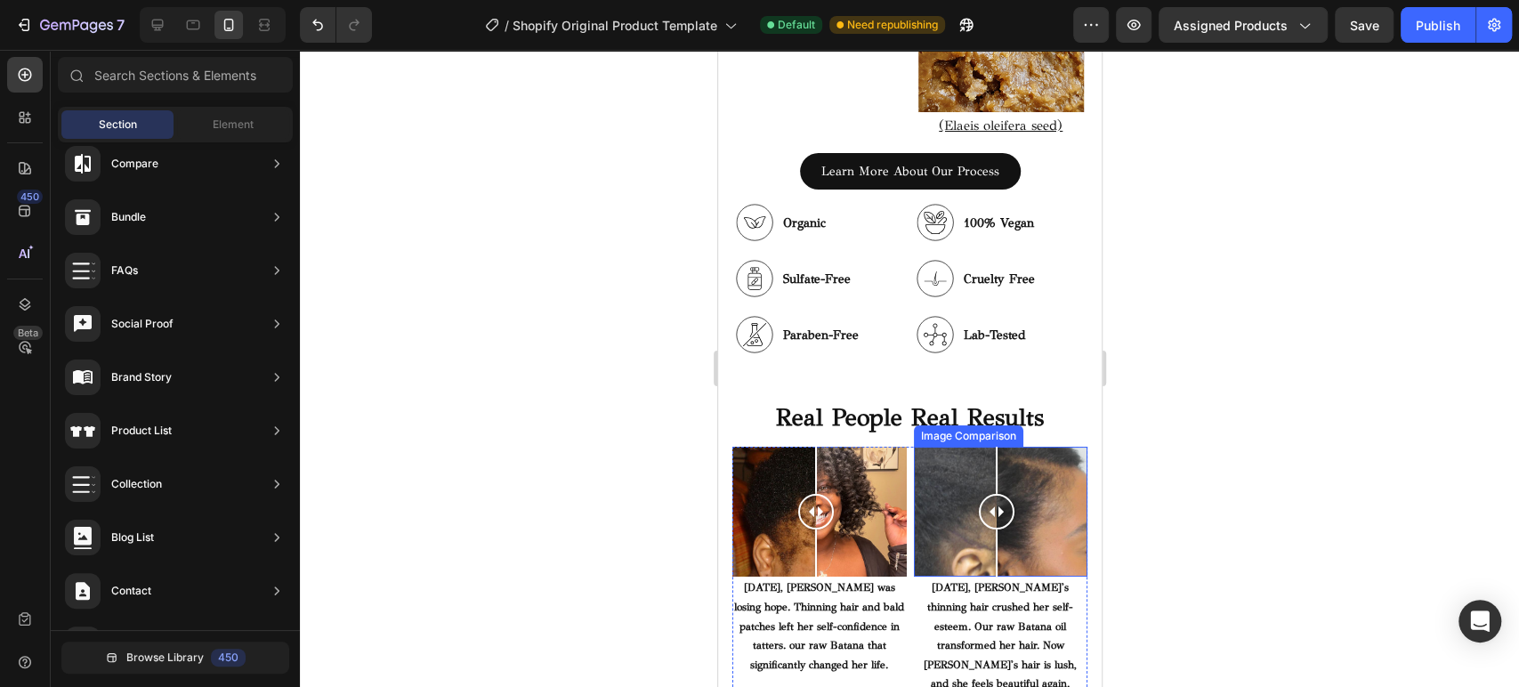
scroll to position [3991, 0]
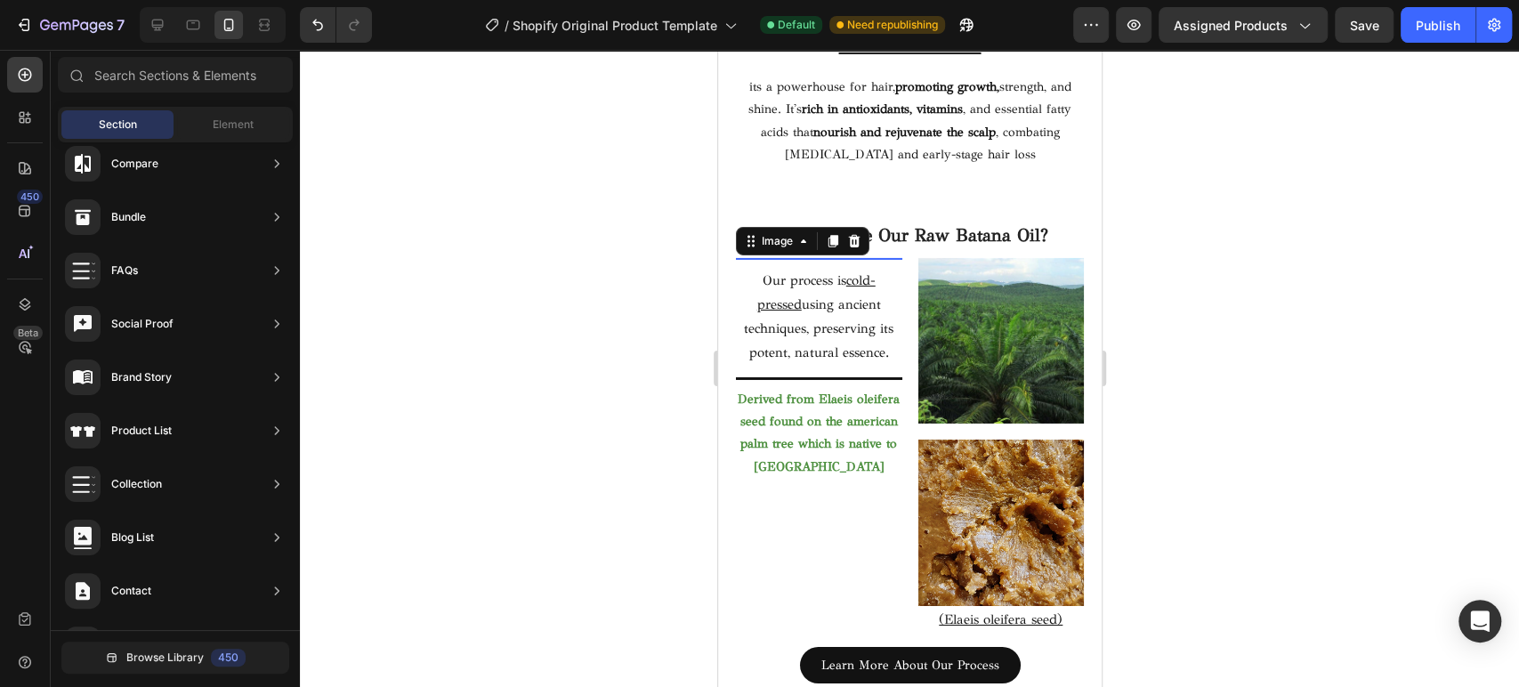
click at [780, 335] on img at bounding box center [818, 341] width 166 height 166
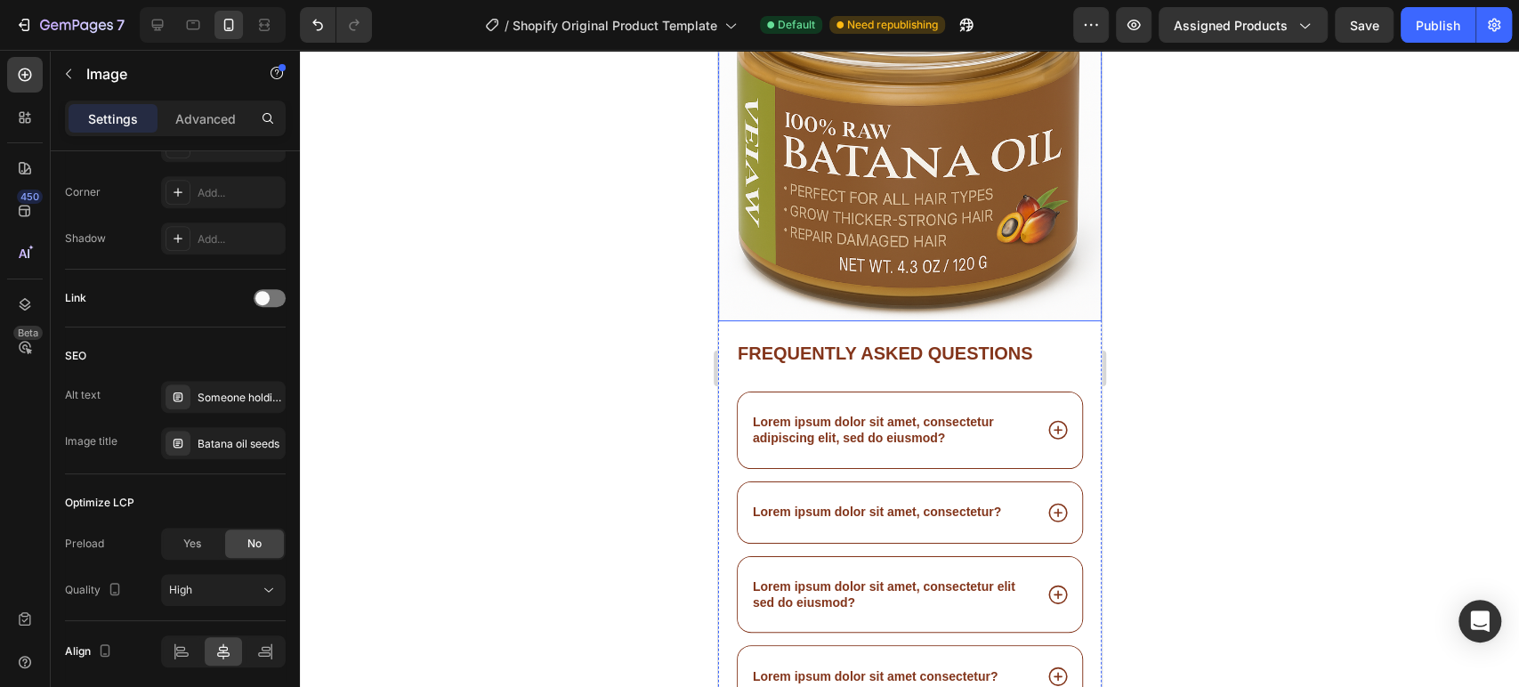
scroll to position [14668, 0]
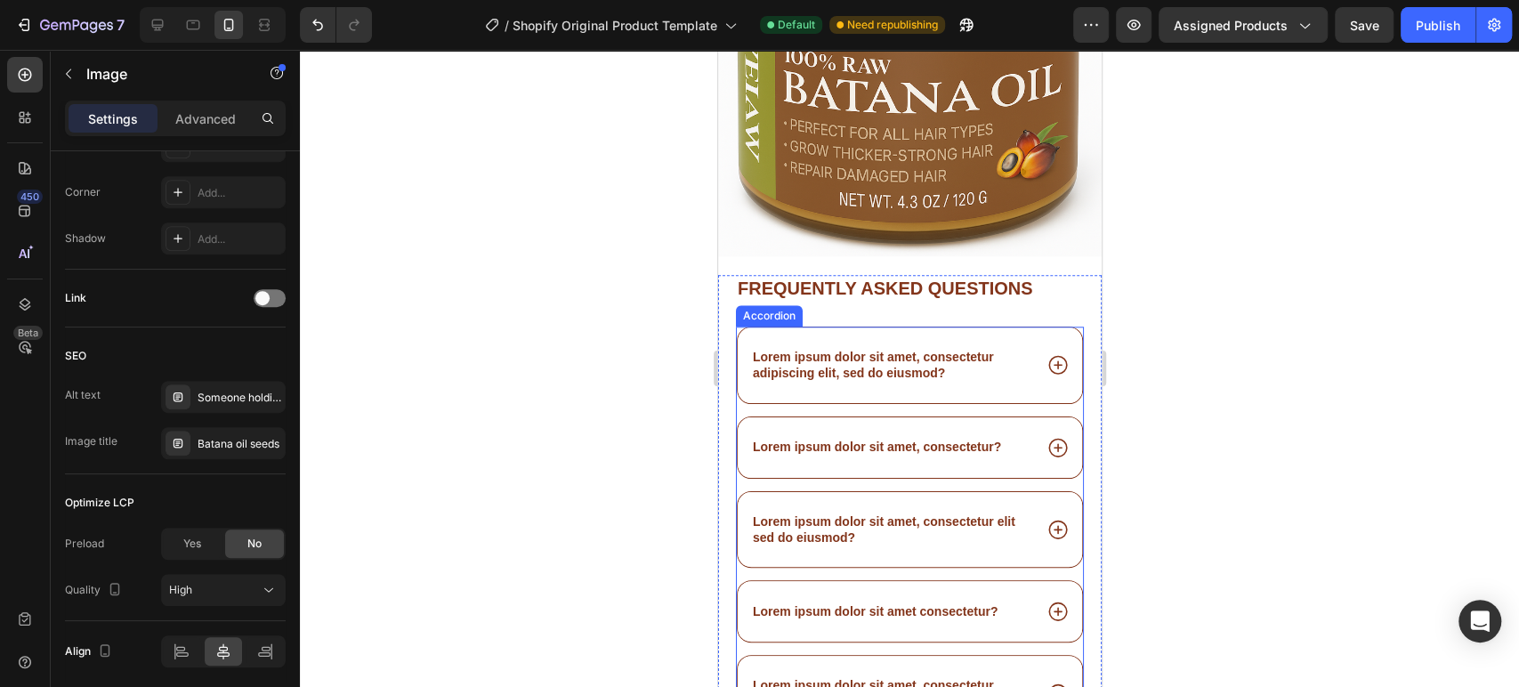
click at [950, 351] on p "Lorem ipsum dolor sit amet, consectetur adipiscing elit, sed do eiusmod?" at bounding box center [890, 365] width 277 height 32
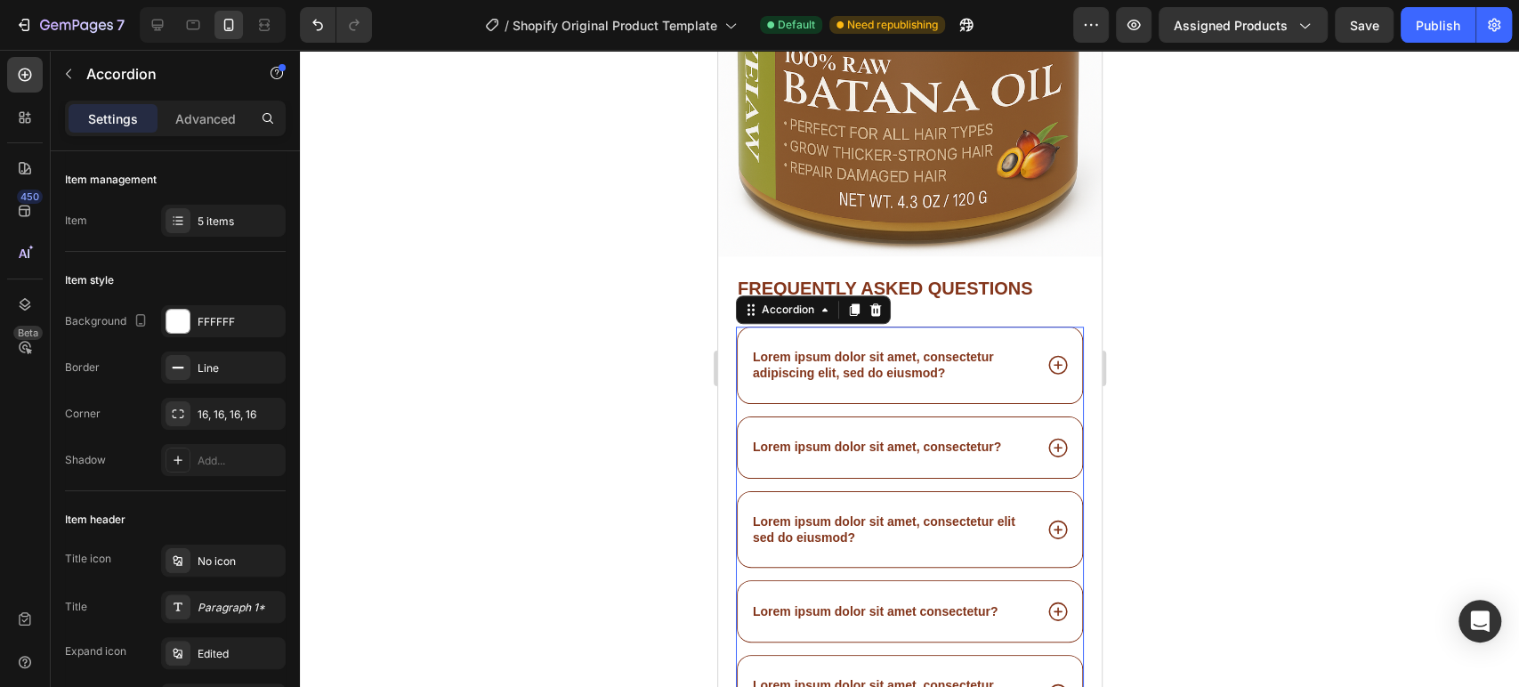
click at [850, 349] on p "Lorem ipsum dolor sit amet, consectetur adipiscing elit, sed do eiusmod?" at bounding box center [890, 365] width 277 height 32
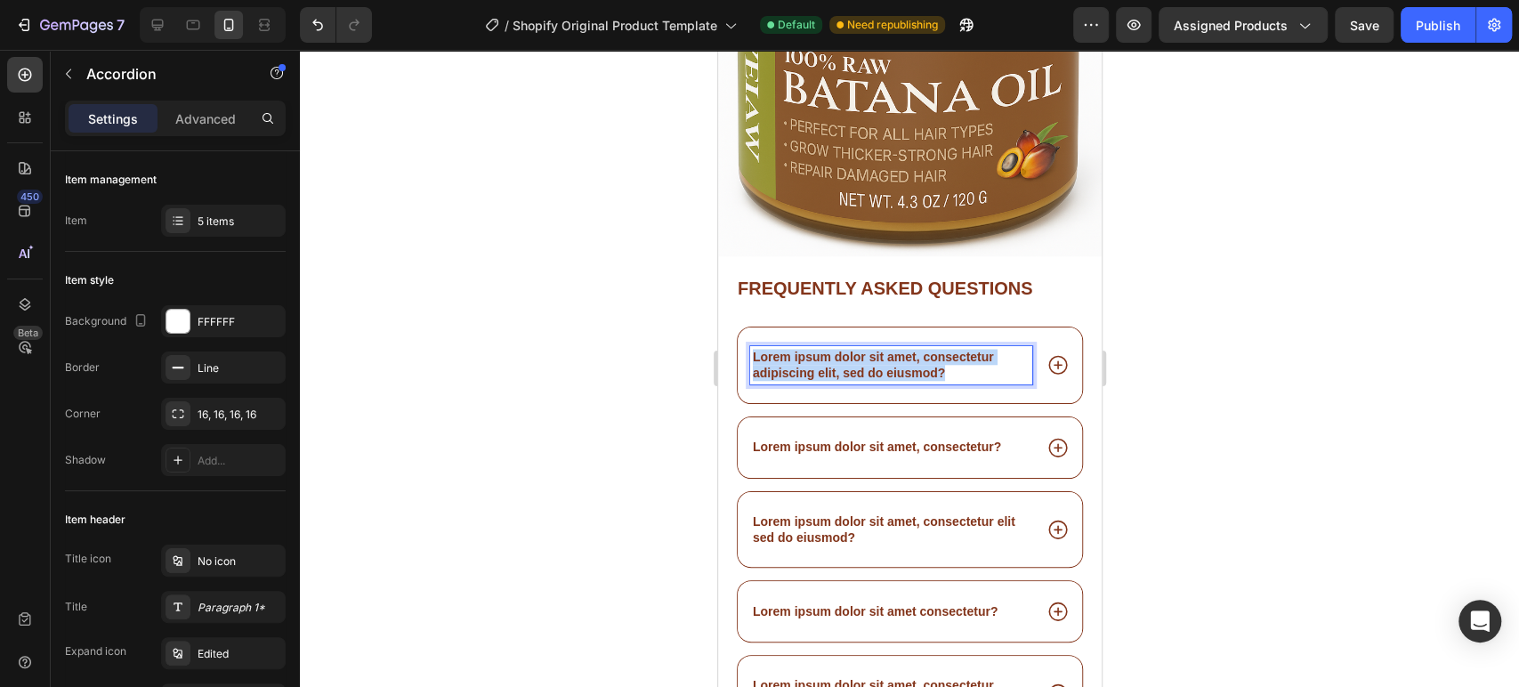
click at [850, 349] on p "Lorem ipsum dolor sit amet, consectetur adipiscing elit, sed do eiusmod?" at bounding box center [890, 365] width 277 height 32
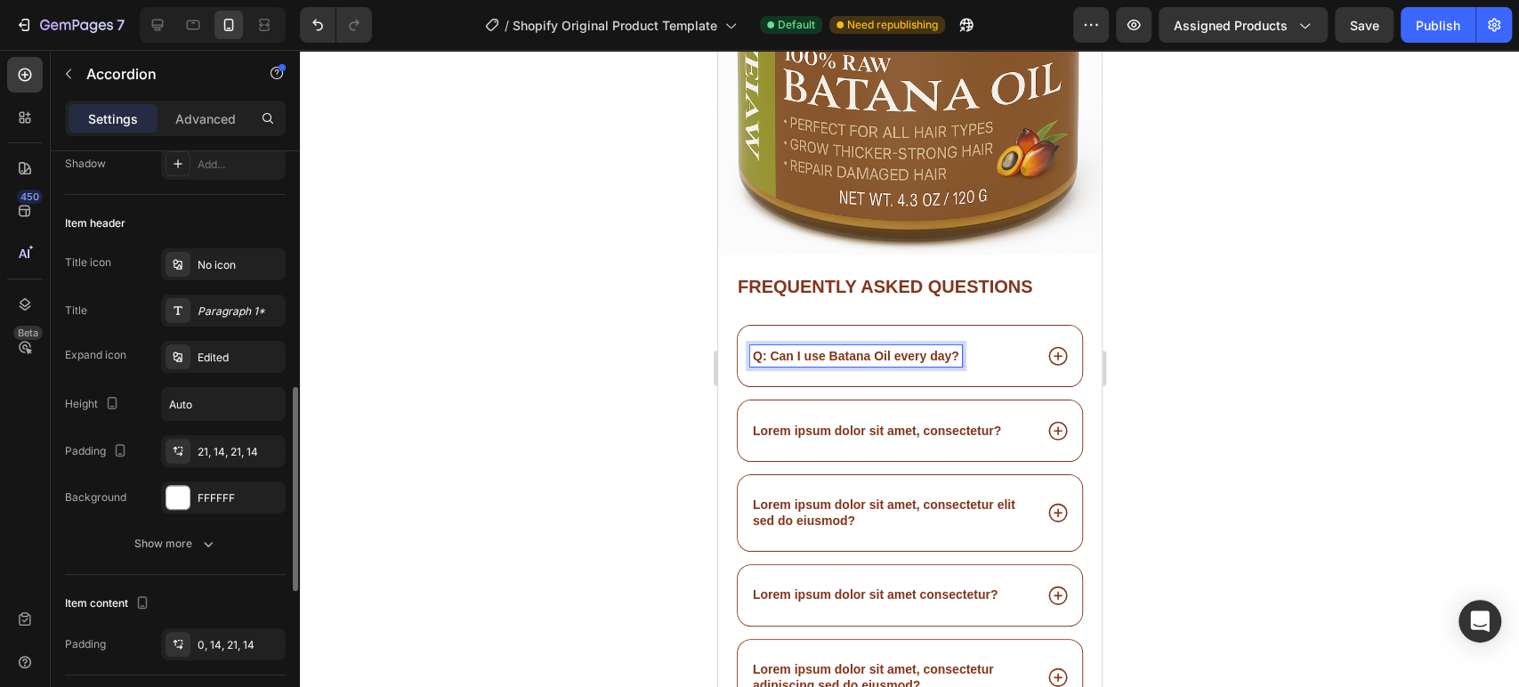
scroll to position [395, 0]
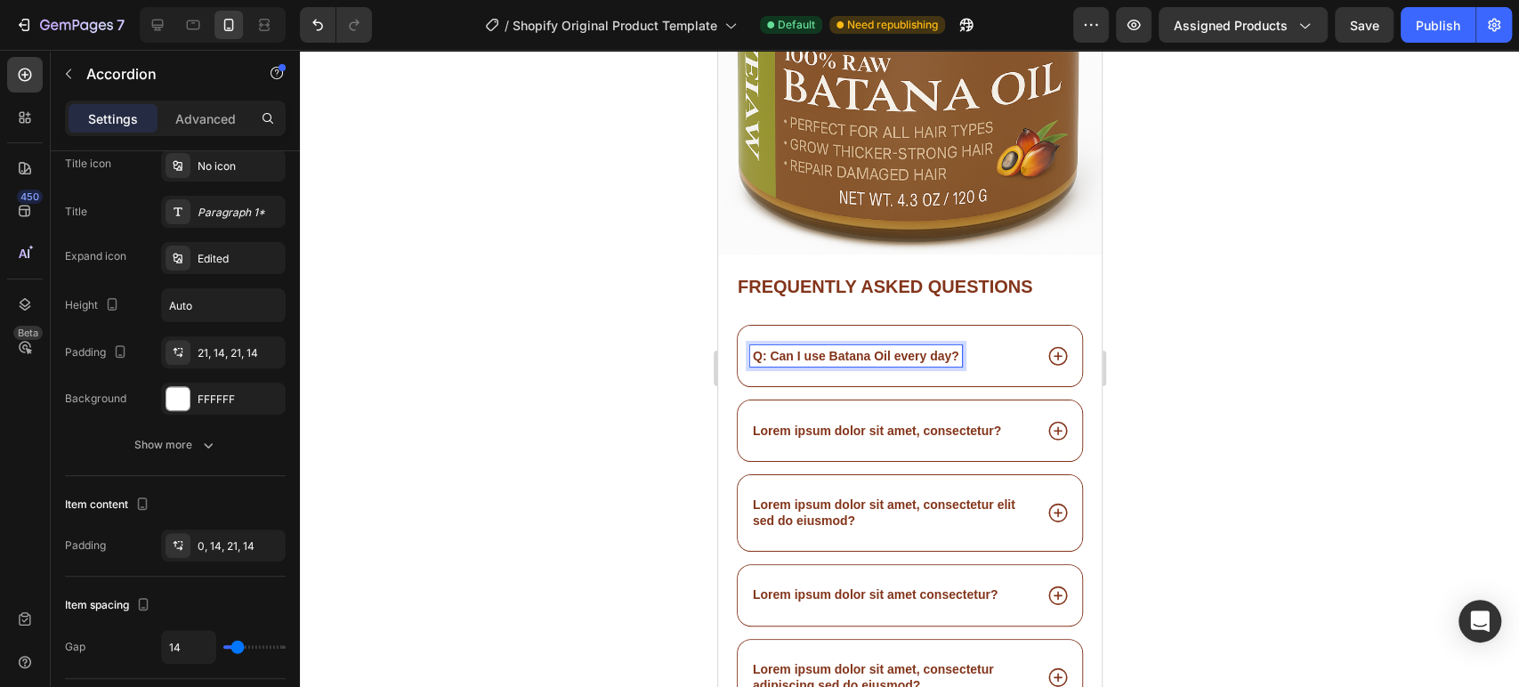
click at [1045, 344] on icon at bounding box center [1056, 355] width 23 height 23
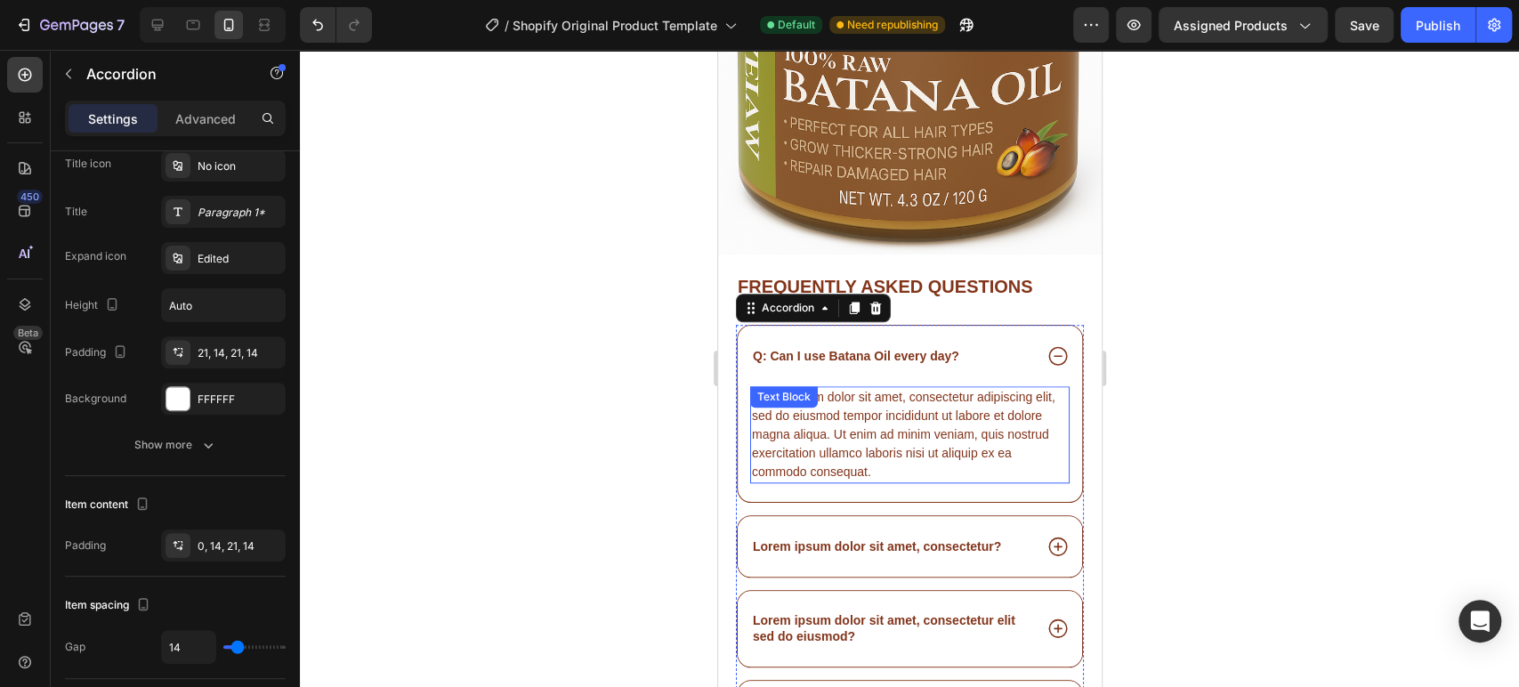
click at [836, 409] on div "Lorem ipsum dolor sit amet, consectetur adipiscing elit, sed do eiusmod tempor …" at bounding box center [908, 434] width 319 height 97
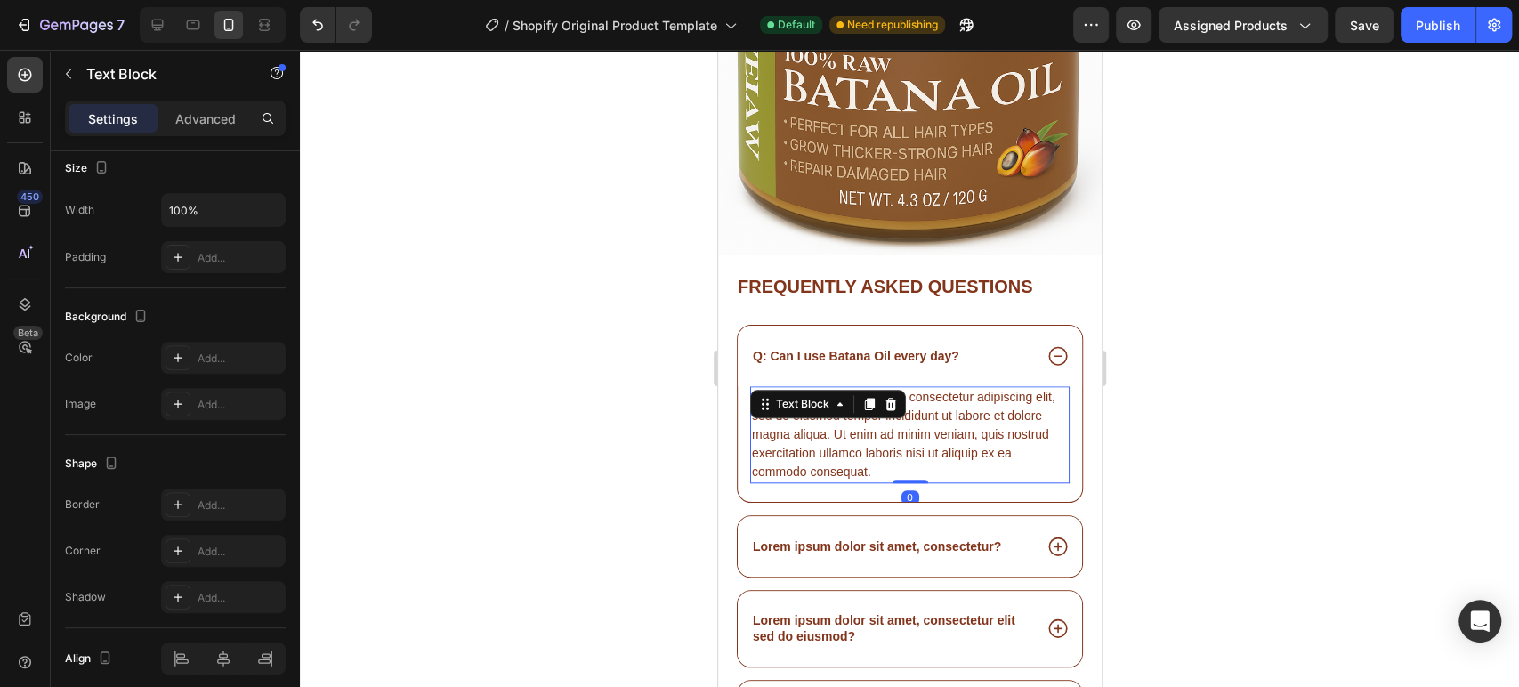
click at [835, 409] on div "Lorem ipsum dolor sit amet, consectetur adipiscing elit, sed do eiusmod tempor …" at bounding box center [908, 434] width 319 height 97
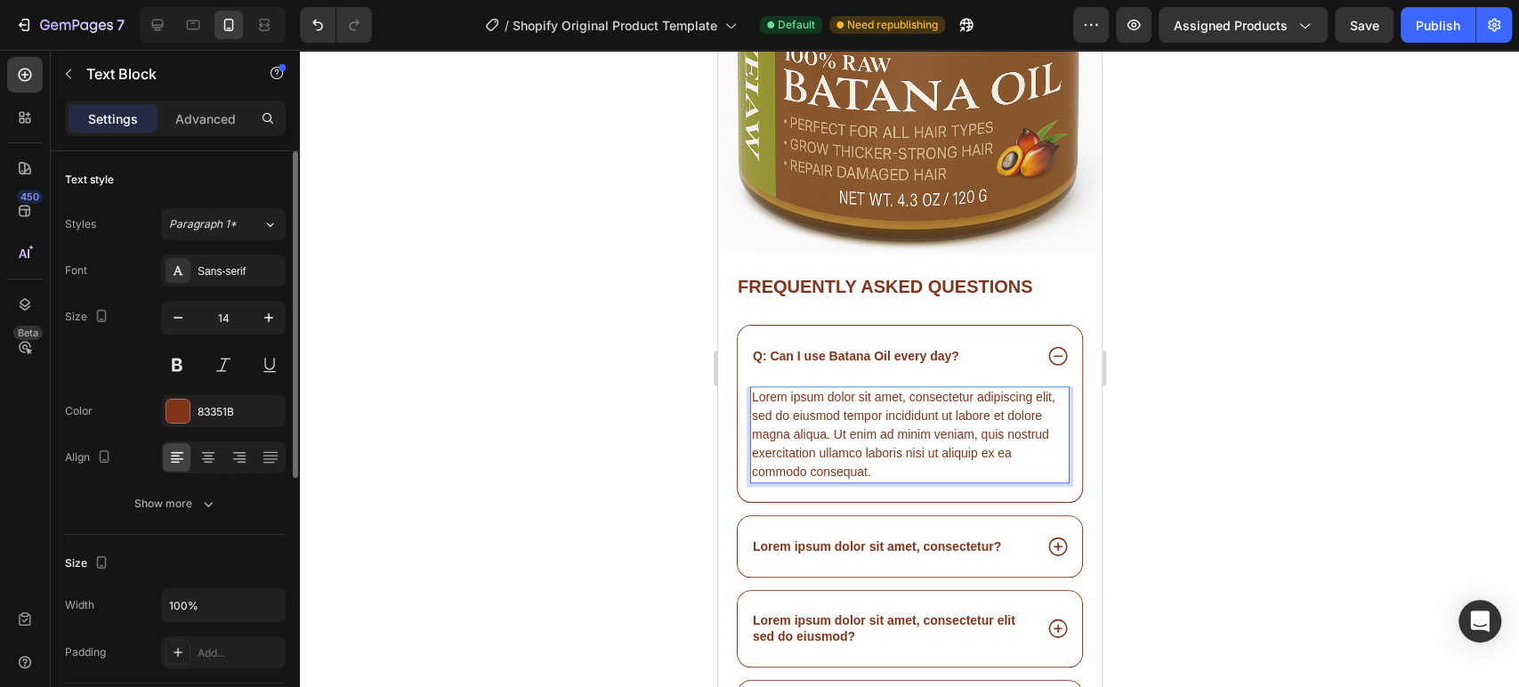
click at [835, 409] on p "Lorem ipsum dolor sit amet, consectetur adipiscing elit, sed do eiusmod tempor …" at bounding box center [909, 434] width 316 height 93
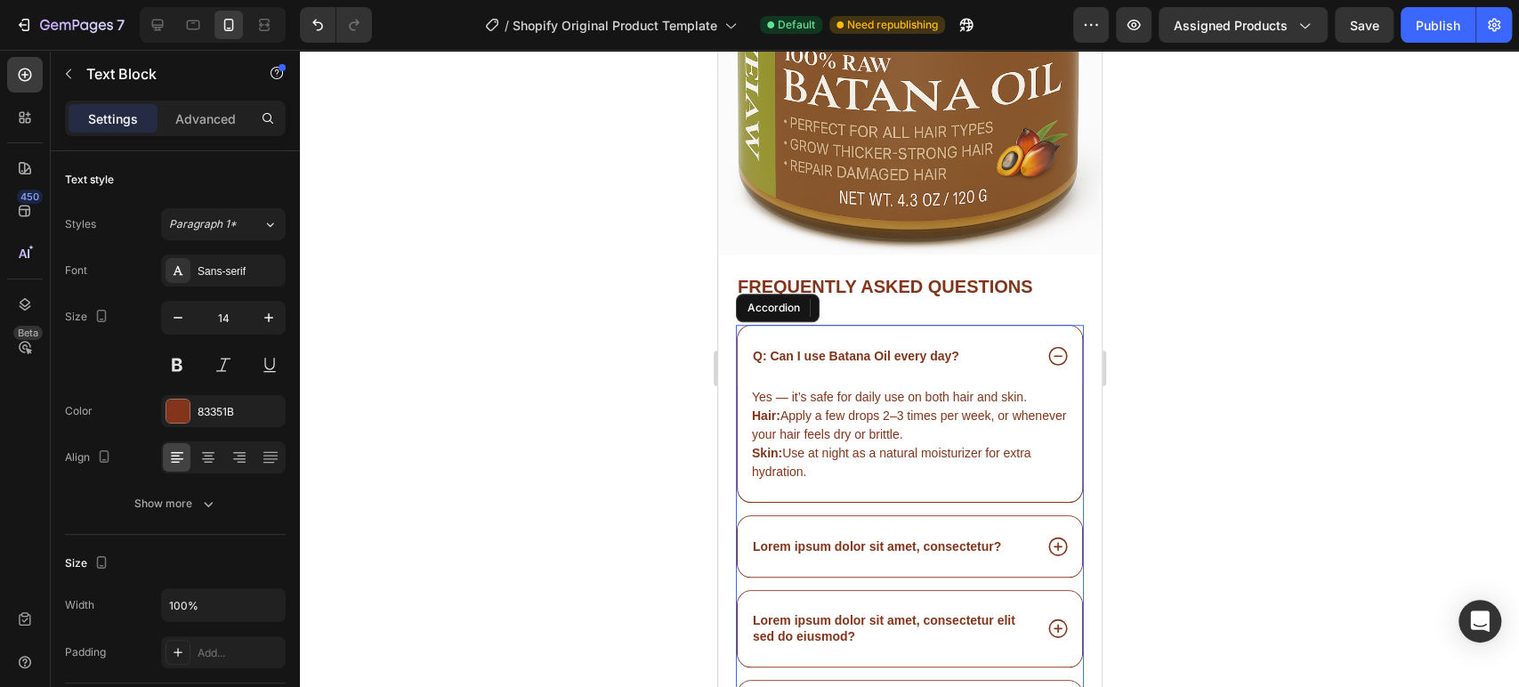
click at [865, 538] on p "Lorem ipsum dolor sit amet, consectetur?" at bounding box center [876, 546] width 248 height 16
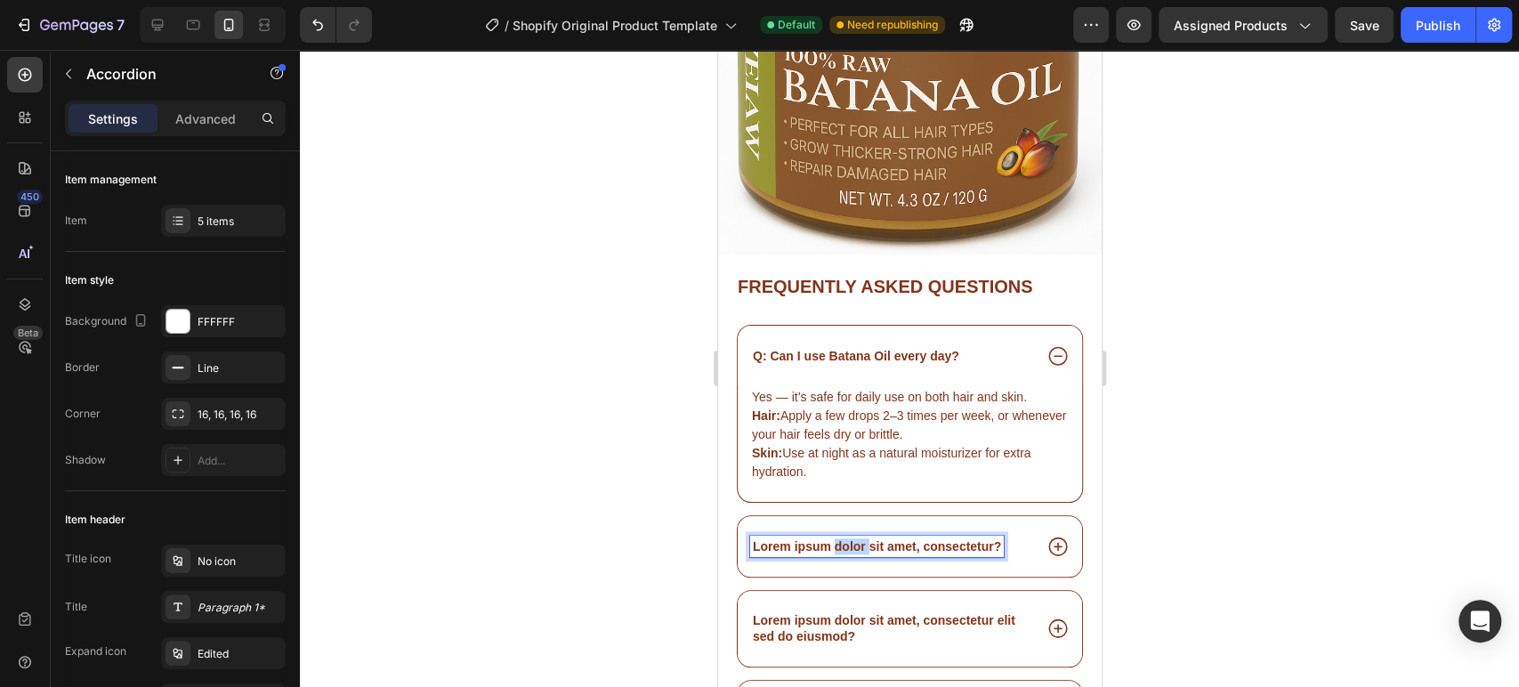
click at [852, 538] on p "Lorem ipsum dolor sit amet, consectetur?" at bounding box center [876, 546] width 248 height 16
click at [1047, 537] on icon at bounding box center [1056, 546] width 19 height 19
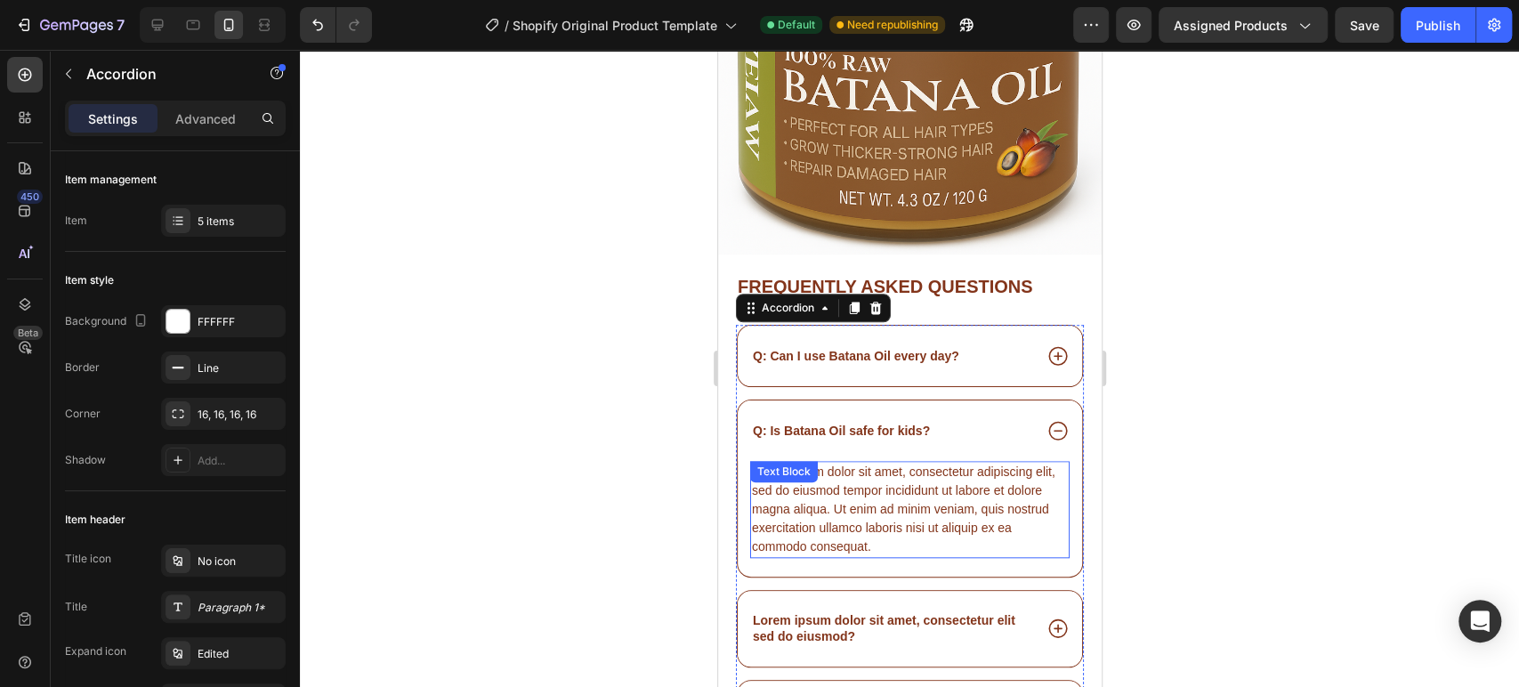
click at [868, 496] on div "Lorem ipsum dolor sit amet, consectetur adipiscing elit, sed do eiusmod tempor …" at bounding box center [908, 509] width 319 height 97
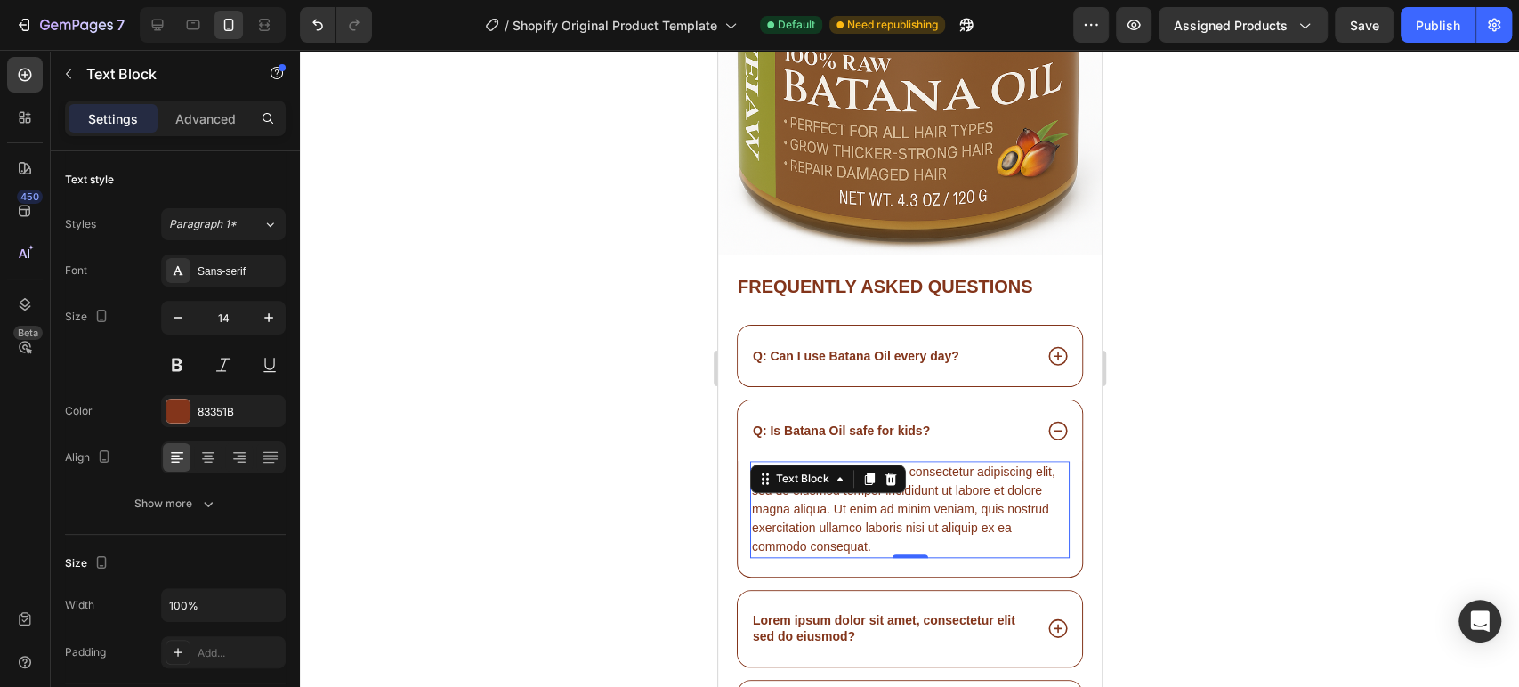
click at [895, 512] on div "Lorem ipsum dolor sit amet, consectetur adipiscing elit, sed do eiusmod tempor …" at bounding box center [908, 509] width 319 height 97
click at [895, 512] on p "Lorem ipsum dolor sit amet, consectetur adipiscing elit, sed do eiusmod tempor …" at bounding box center [909, 509] width 316 height 93
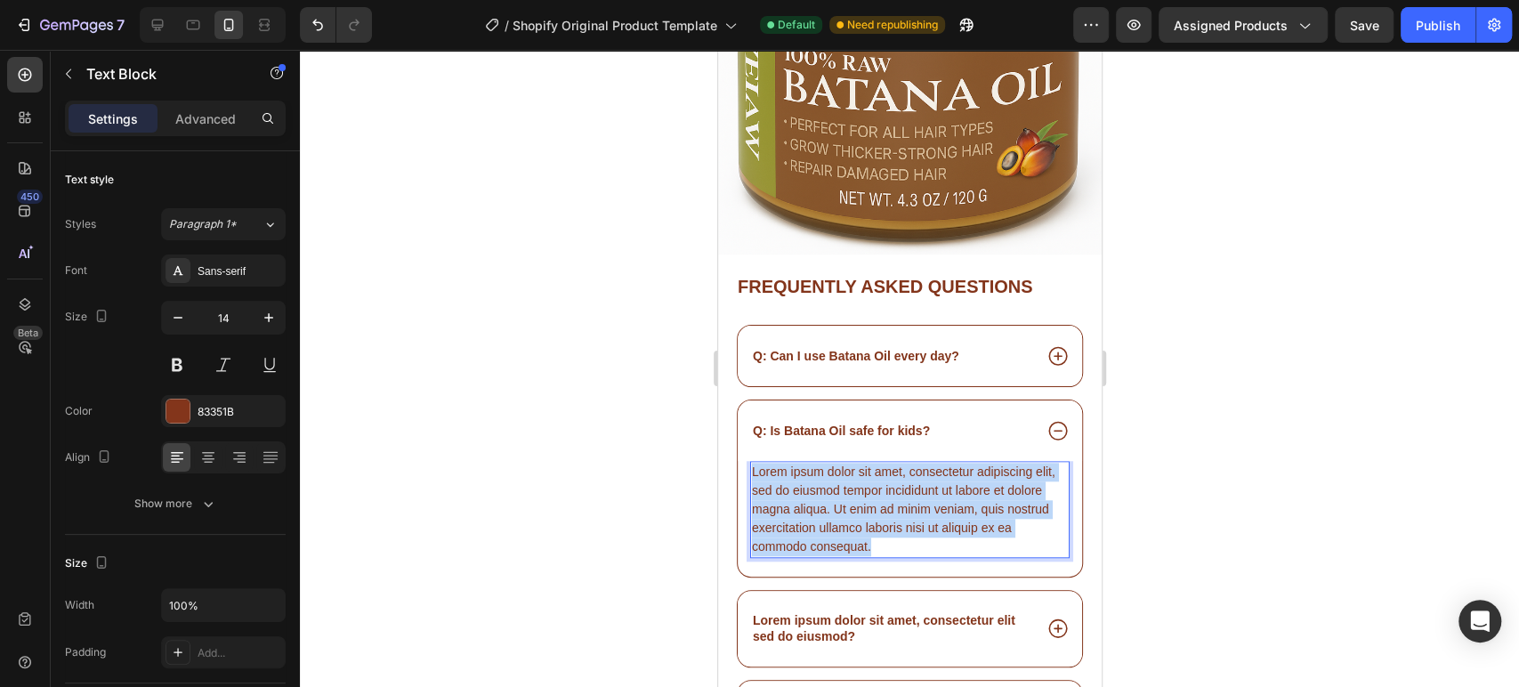
click at [895, 512] on p "Lorem ipsum dolor sit amet, consectetur adipiscing elit, sed do eiusmod tempor …" at bounding box center [909, 509] width 316 height 93
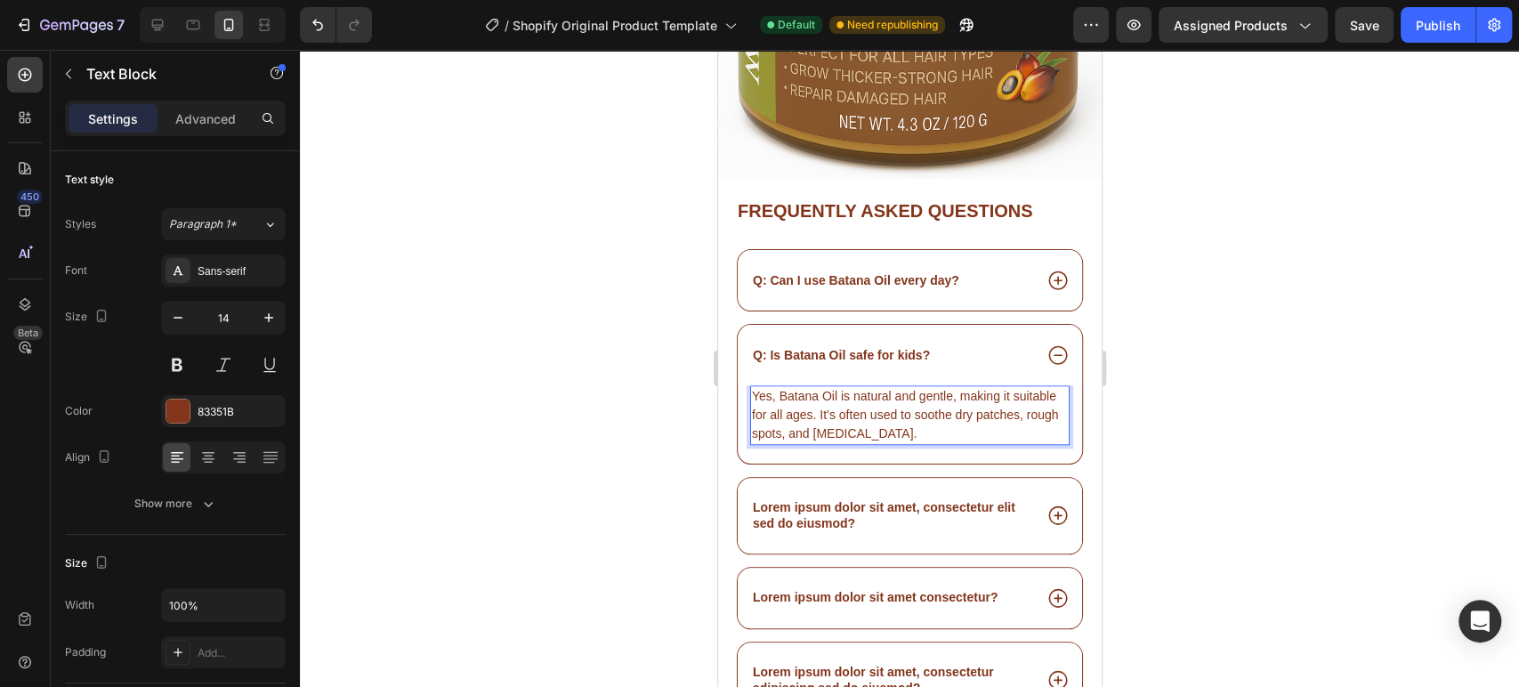
scroll to position [14867, 0]
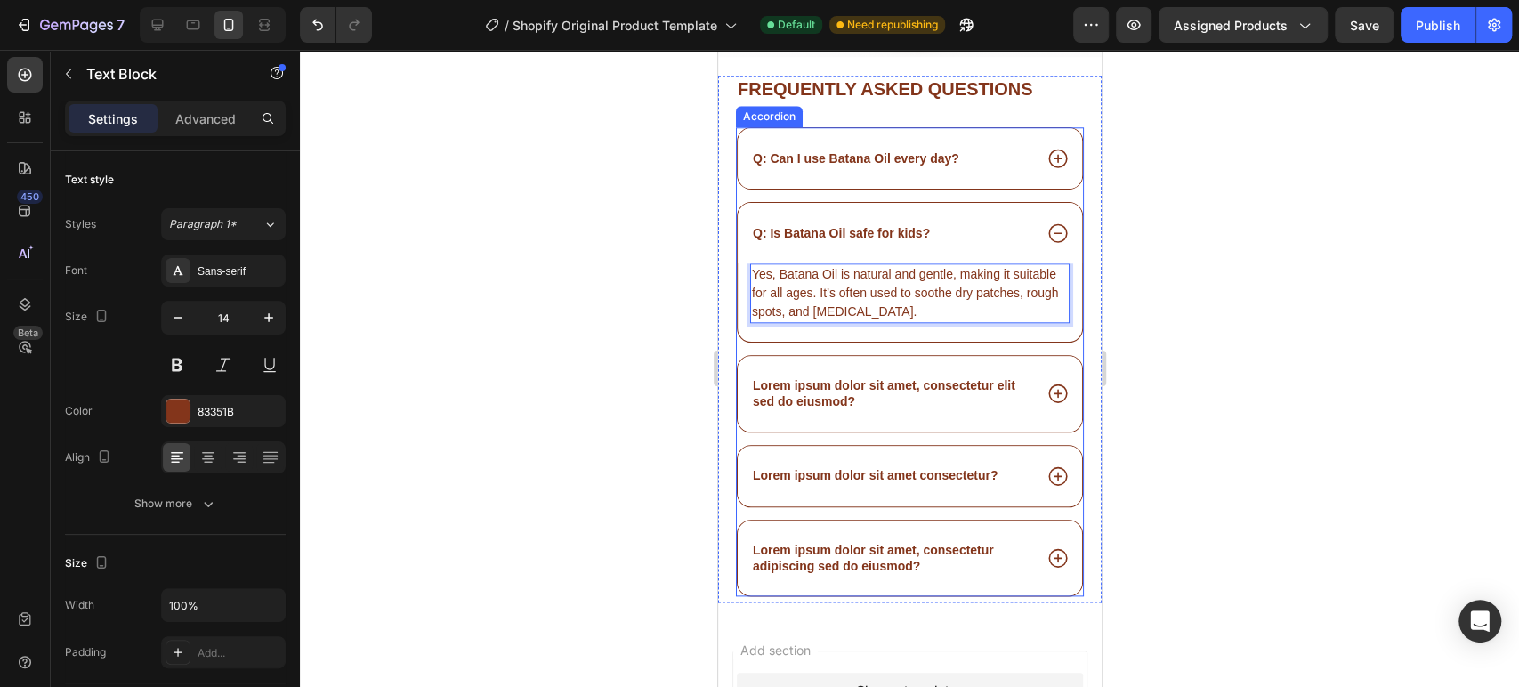
click at [864, 382] on p "Lorem ipsum dolor sit amet, consectetur elit sed do eiusmod?" at bounding box center [890, 393] width 277 height 32
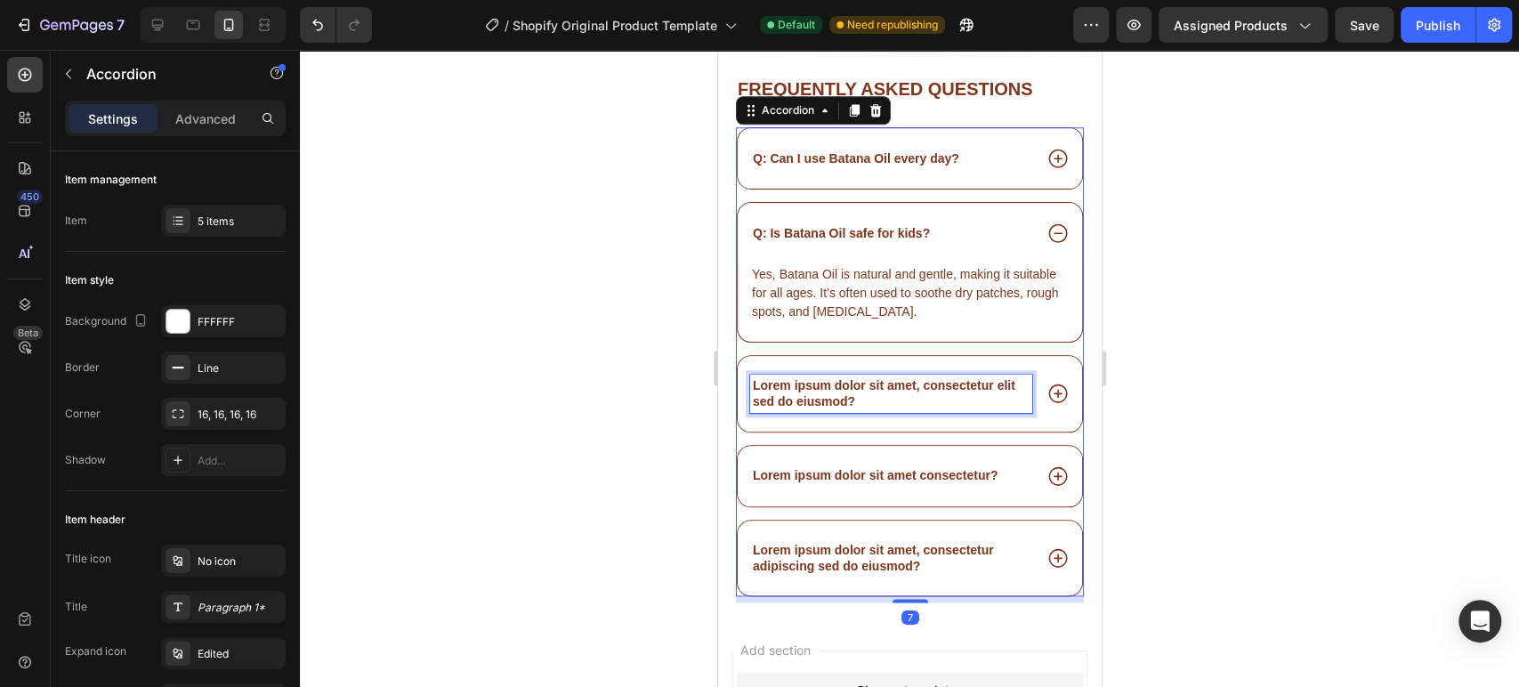
click at [851, 385] on p "Lorem ipsum dolor sit amet, consectetur elit sed do eiusmod?" at bounding box center [890, 393] width 277 height 32
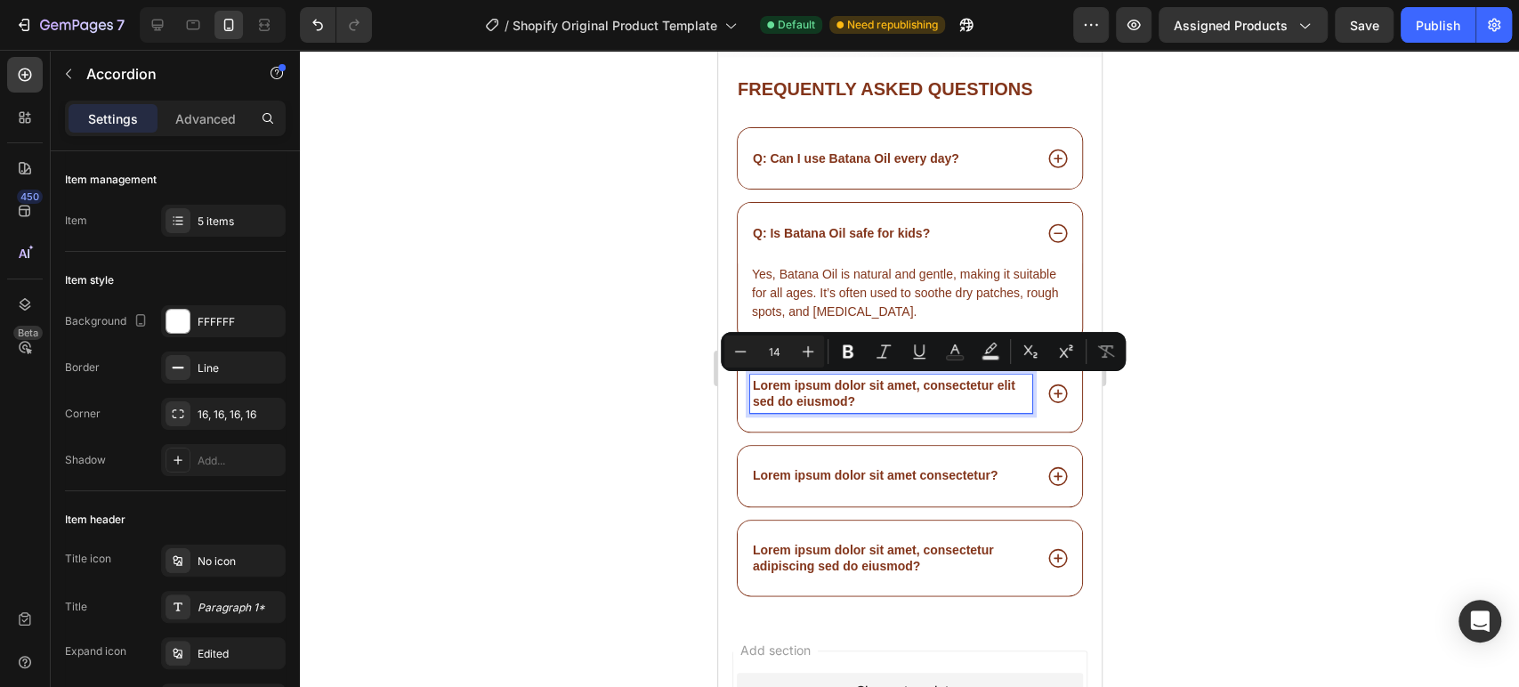
click at [642, 366] on div at bounding box center [909, 368] width 1219 height 637
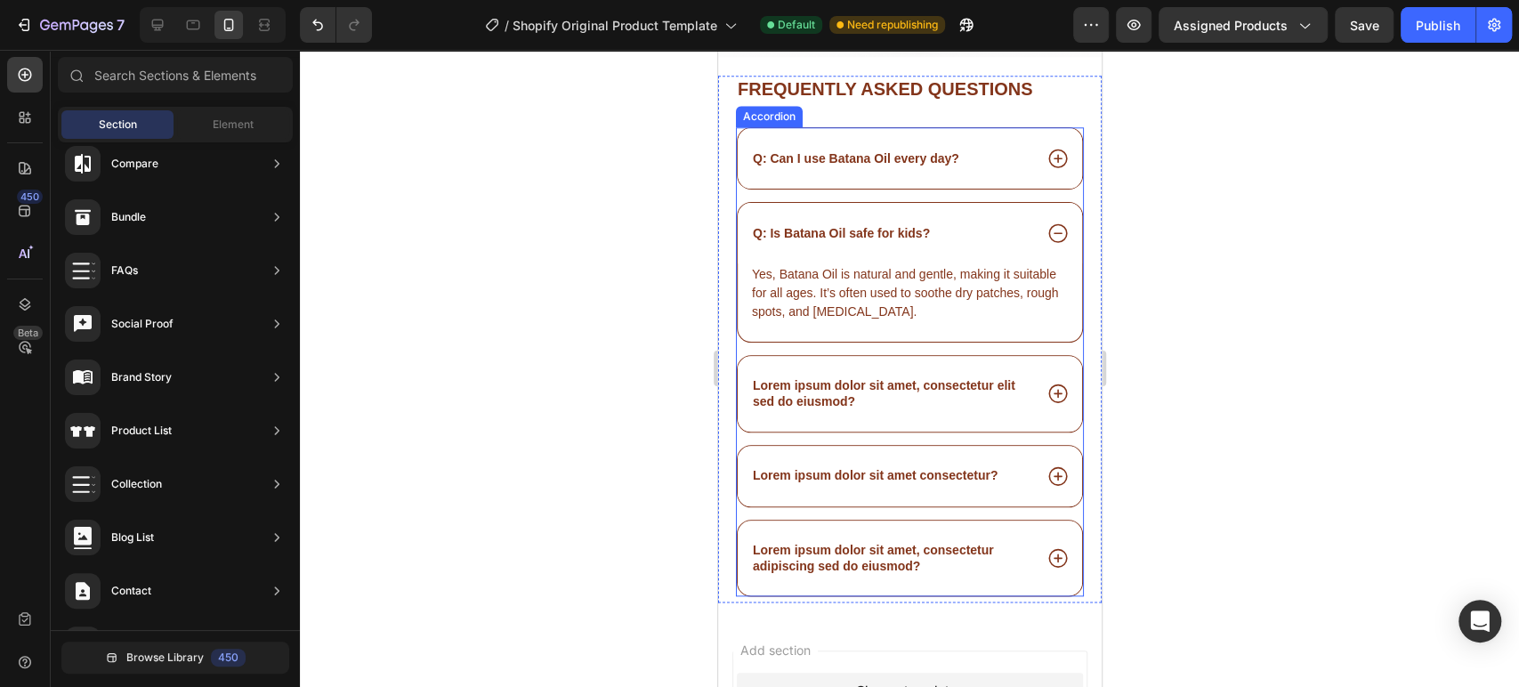
click at [878, 377] on p "Lorem ipsum dolor sit amet, consectetur elit sed do eiusmod?" at bounding box center [890, 393] width 277 height 32
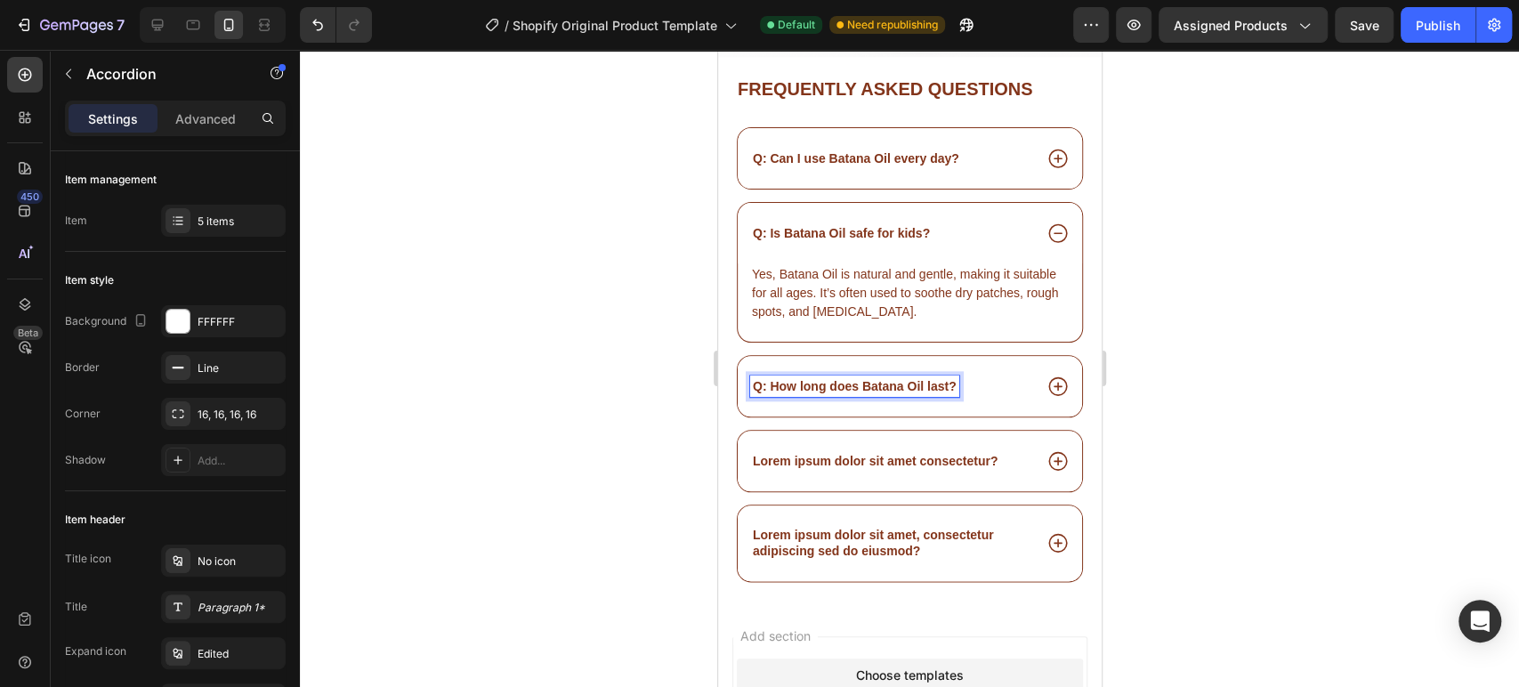
scroll to position [14868, 0]
click at [1045, 374] on icon at bounding box center [1056, 385] width 23 height 23
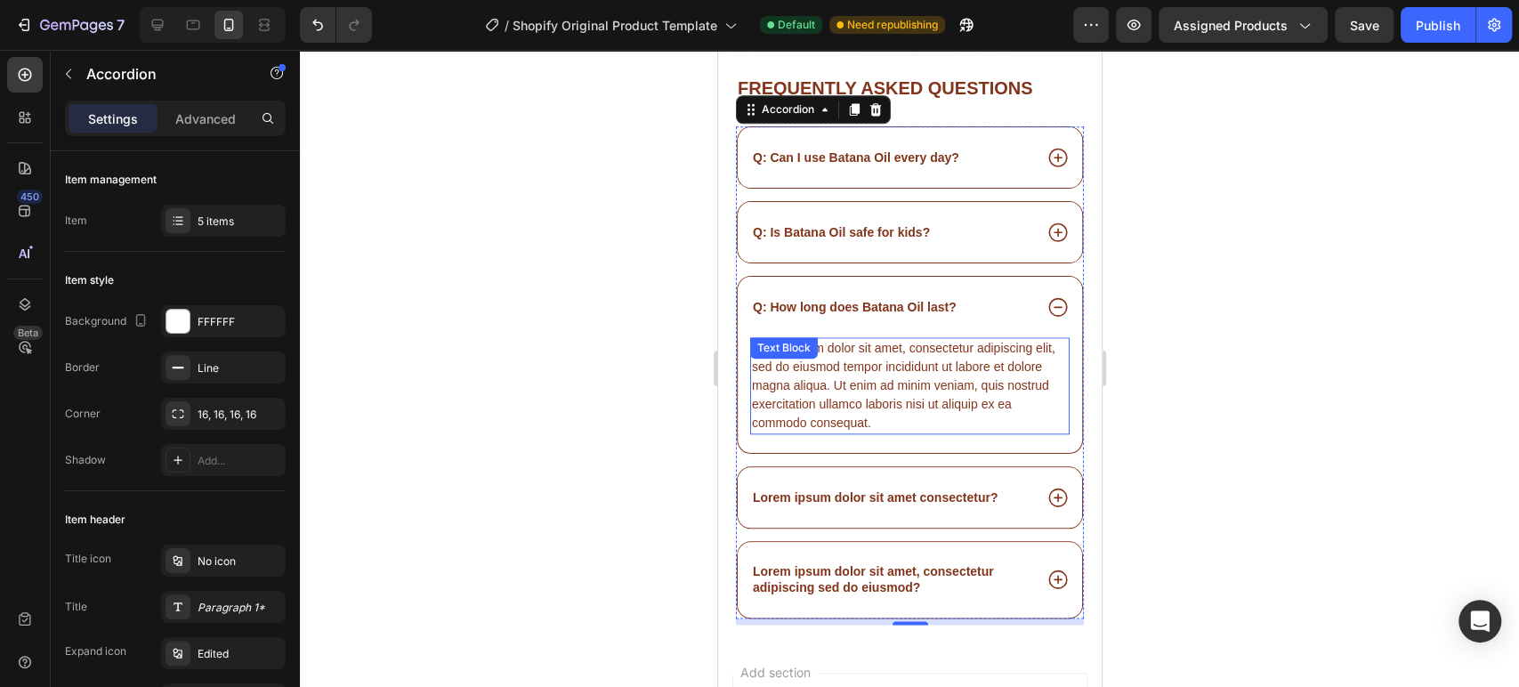
click at [861, 382] on div "Lorem ipsum dolor sit amet, consectetur adipiscing elit, sed do eiusmod tempor …" at bounding box center [908, 385] width 319 height 97
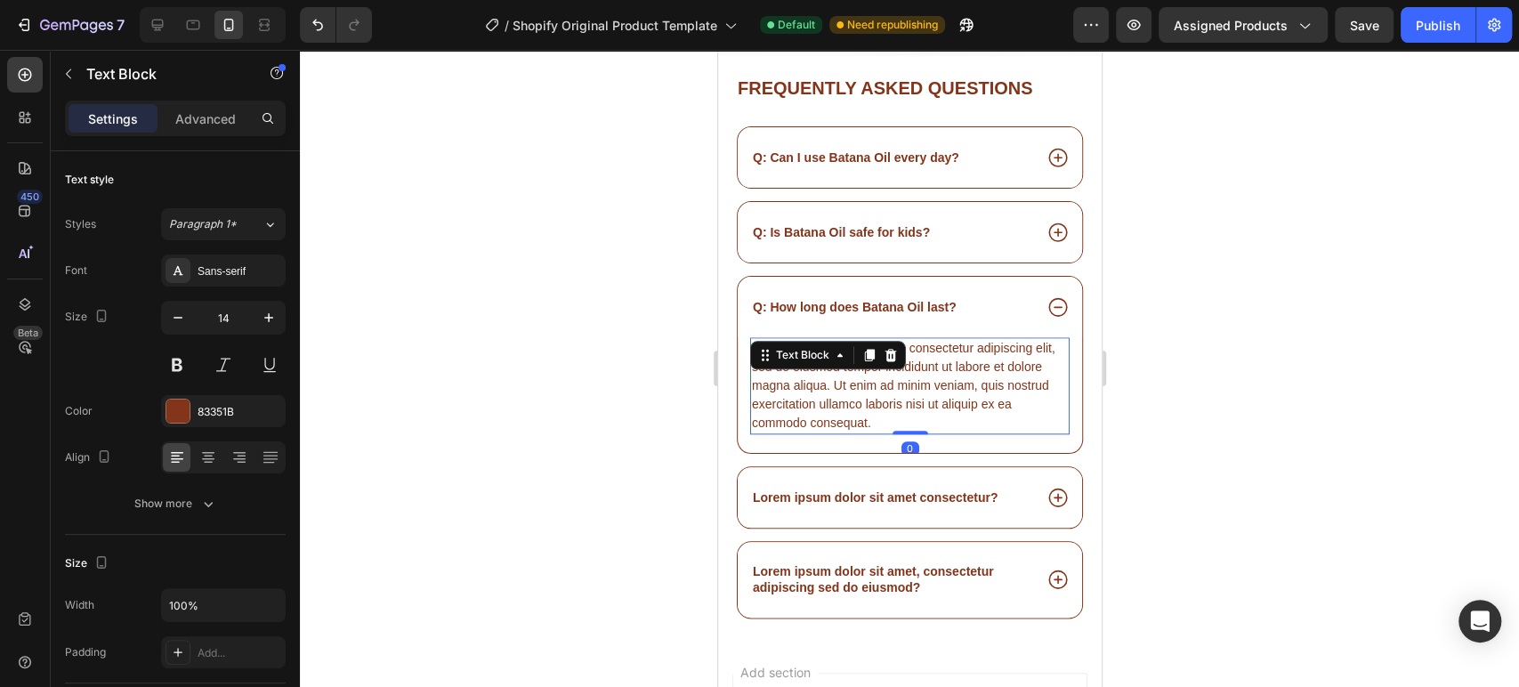
click at [862, 378] on div "Lorem ipsum dolor sit amet, consectetur adipiscing elit, sed do eiusmod tempor …" at bounding box center [908, 385] width 319 height 97
click at [862, 378] on p "Lorem ipsum dolor sit amet, consectetur adipiscing elit, sed do eiusmod tempor …" at bounding box center [909, 385] width 316 height 93
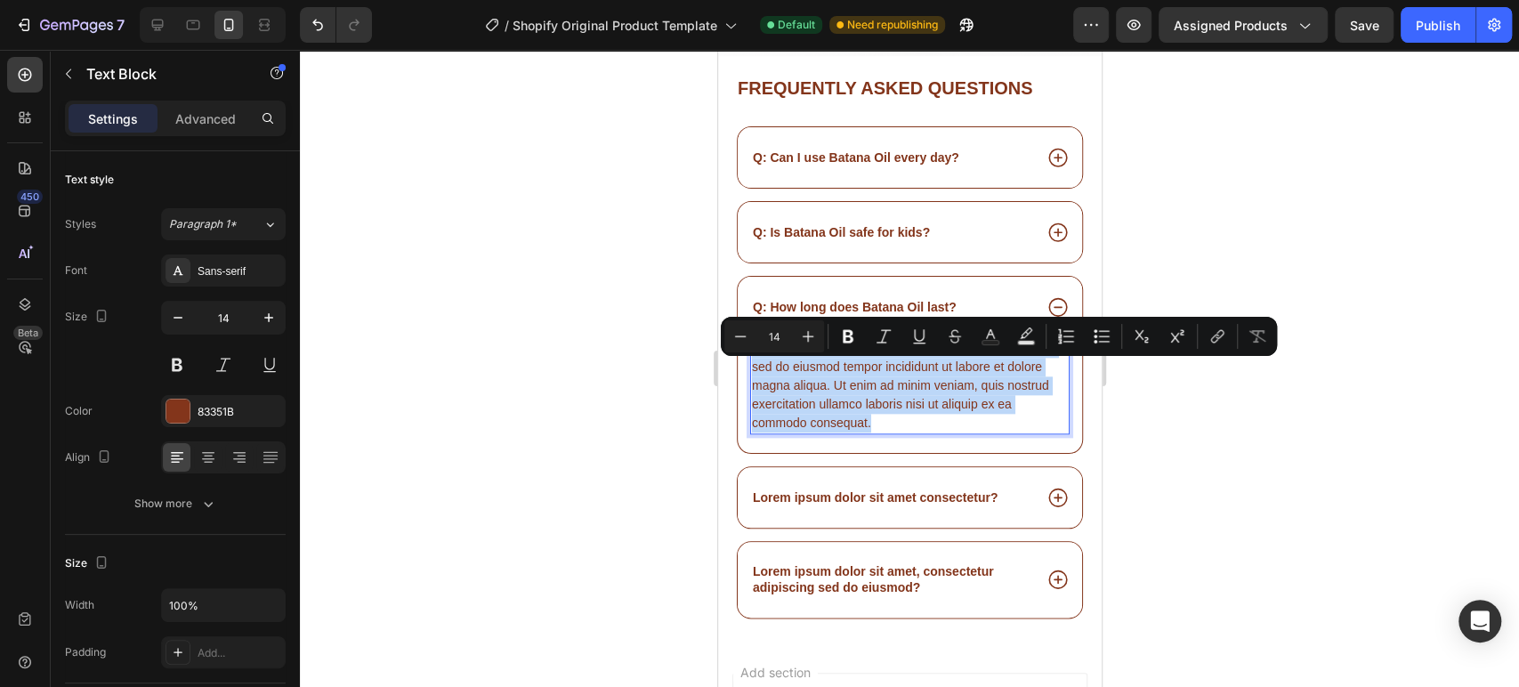
click at [862, 378] on p "Lorem ipsum dolor sit amet, consectetur adipiscing elit, sed do eiusmod tempor …" at bounding box center [909, 385] width 316 height 93
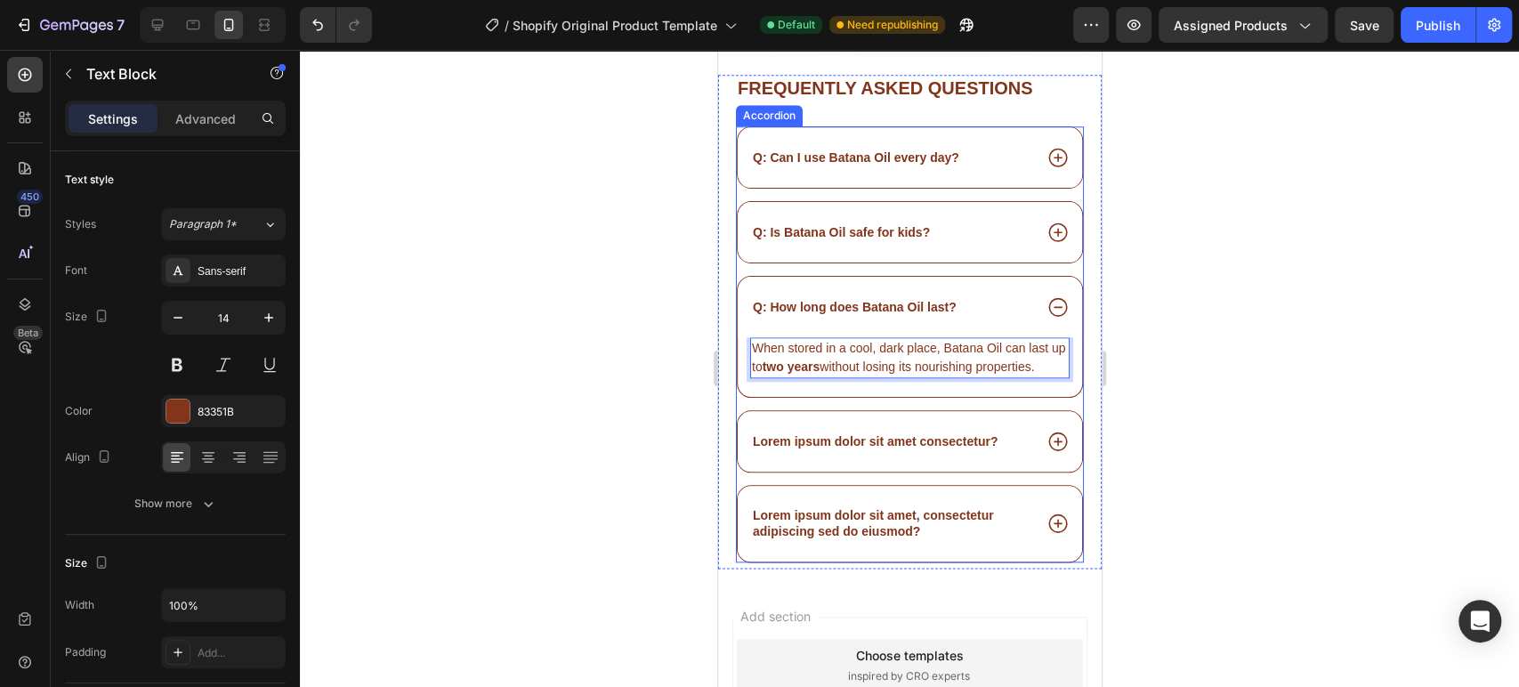
click at [814, 447] on p "Lorem ipsum dolor sit amet consectetur?" at bounding box center [874, 441] width 245 height 16
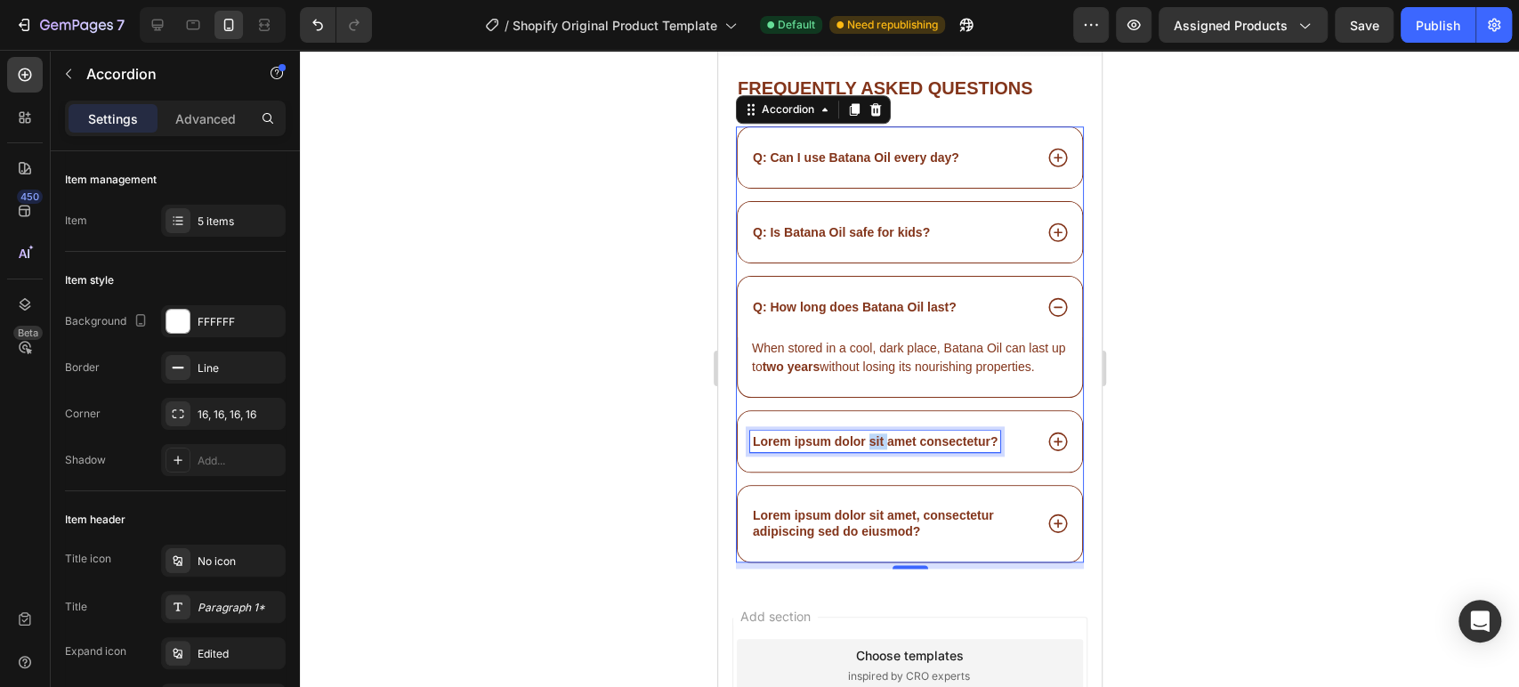
click at [873, 439] on p "Lorem ipsum dolor sit amet consectetur?" at bounding box center [874, 441] width 245 height 16
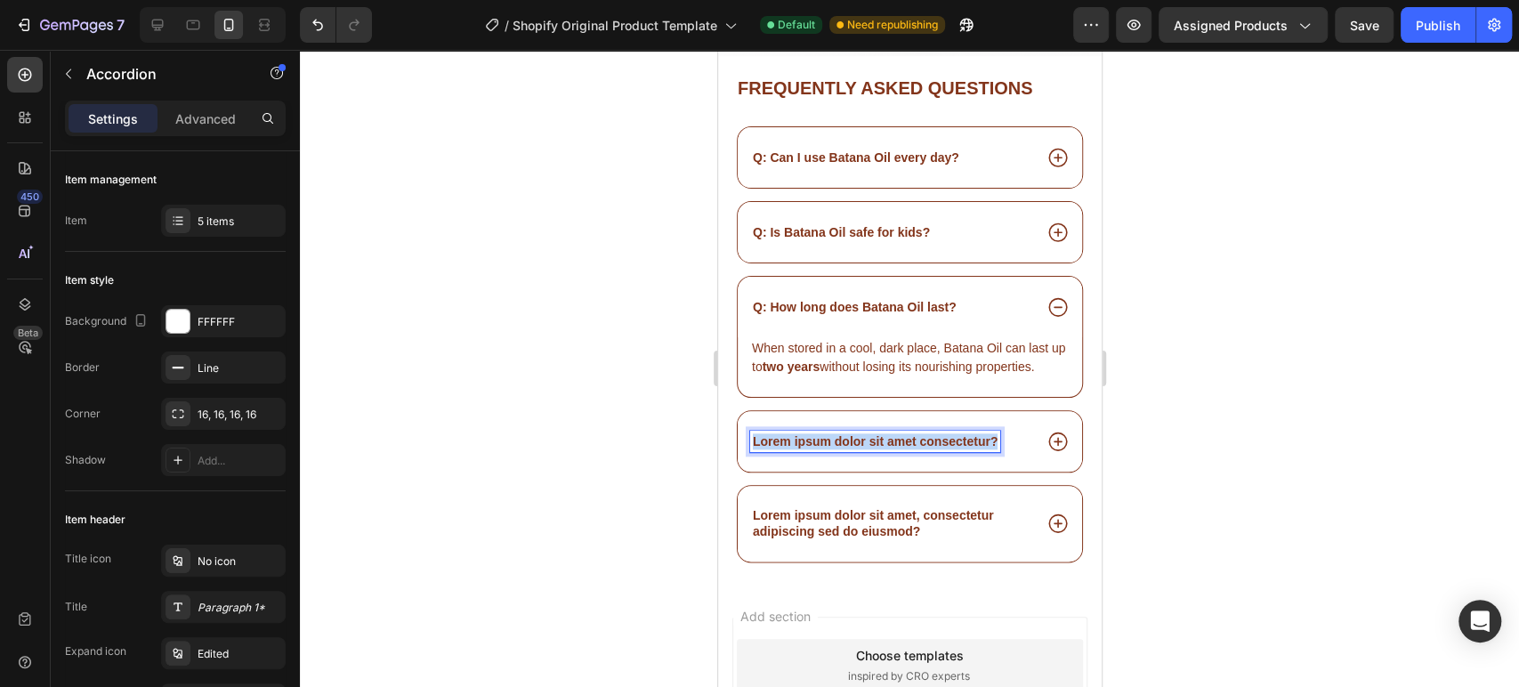
click at [873, 439] on p "Lorem ipsum dolor sit amet consectetur?" at bounding box center [874, 441] width 245 height 16
click at [1045, 447] on icon at bounding box center [1056, 441] width 23 height 23
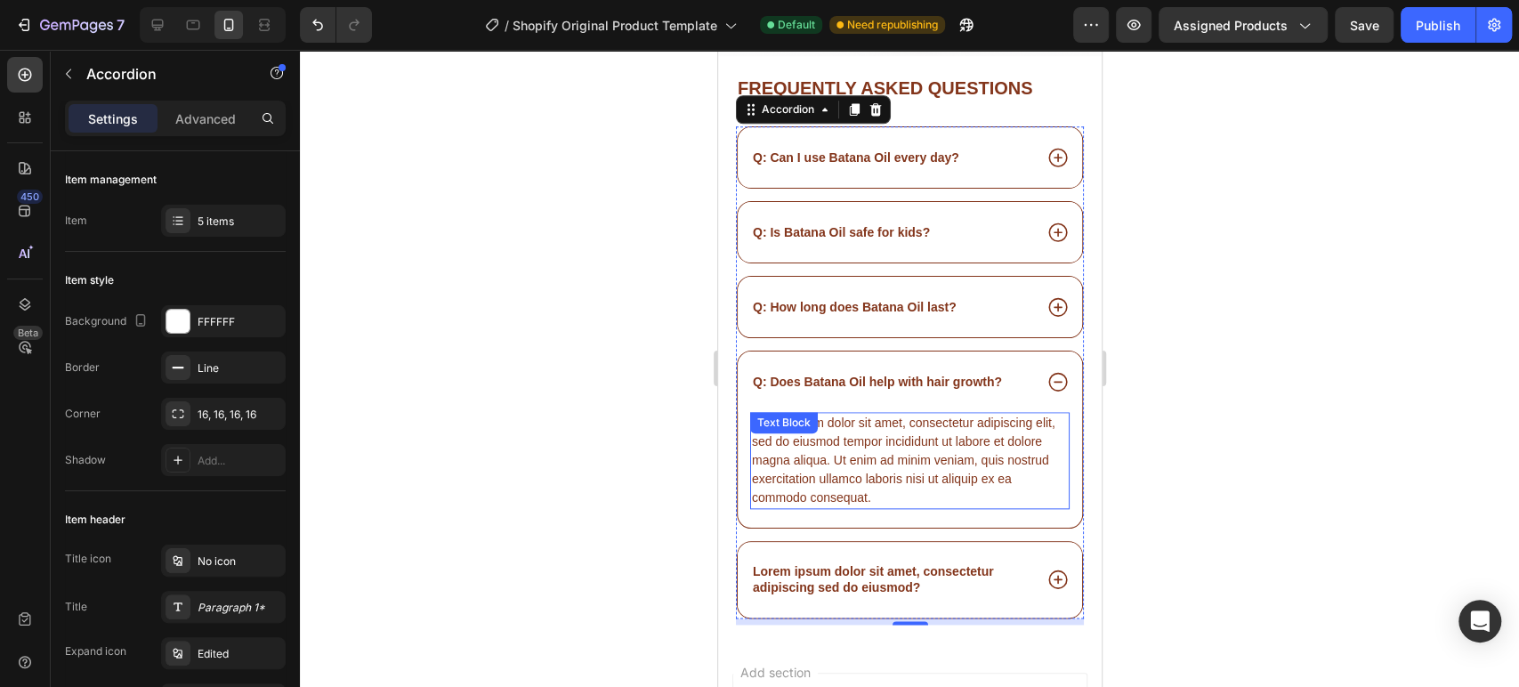
click at [897, 433] on div "Lorem ipsum dolor sit amet, consectetur adipiscing elit, sed do eiusmod tempor …" at bounding box center [908, 460] width 319 height 97
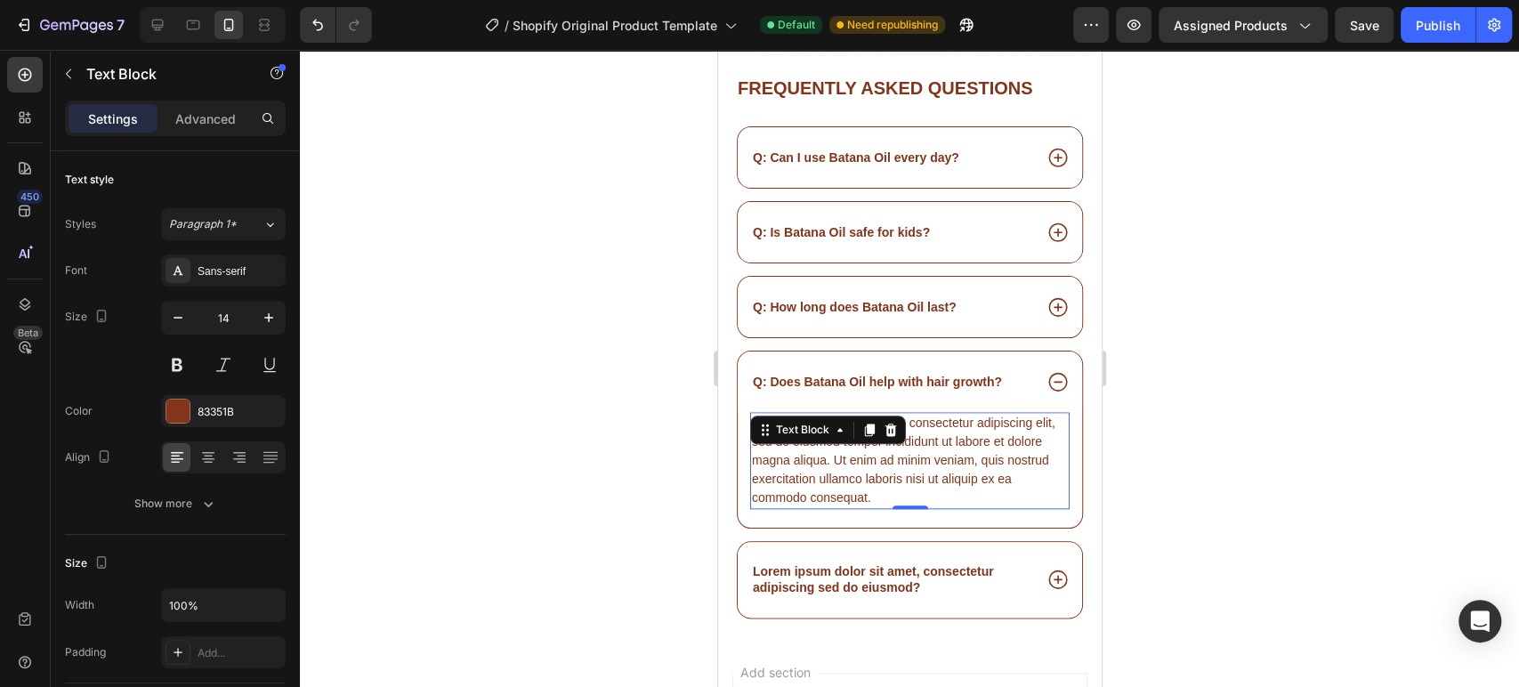
click at [900, 424] on div "Text Block" at bounding box center [827, 430] width 156 height 28
click at [928, 436] on div "Lorem ipsum dolor sit amet, consectetur adipiscing elit, sed do eiusmod tempor …" at bounding box center [908, 460] width 319 height 97
click at [928, 436] on p "Lorem ipsum dolor sit amet, consectetur adipiscing elit, sed do eiusmod tempor …" at bounding box center [909, 460] width 316 height 93
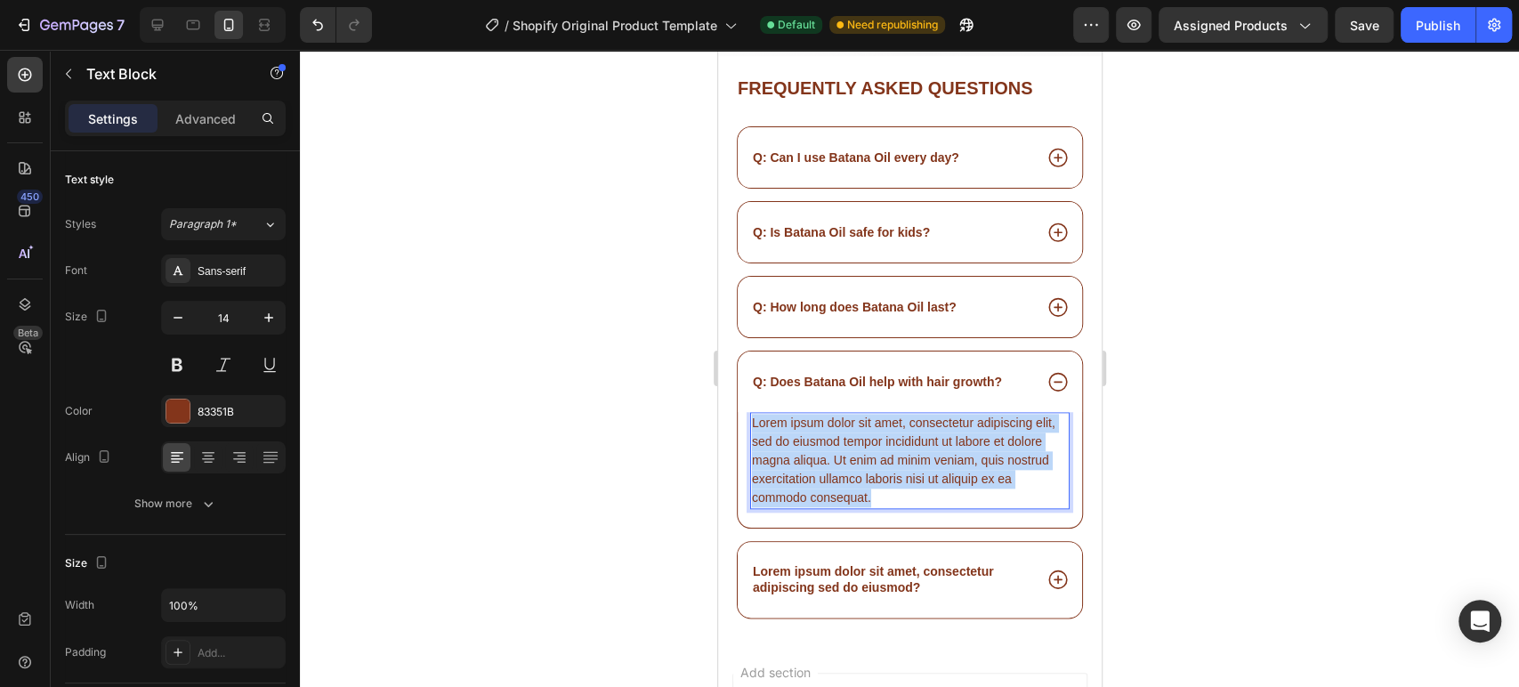
click at [928, 436] on p "Lorem ipsum dolor sit amet, consectetur adipiscing elit, sed do eiusmod tempor …" at bounding box center [909, 460] width 316 height 93
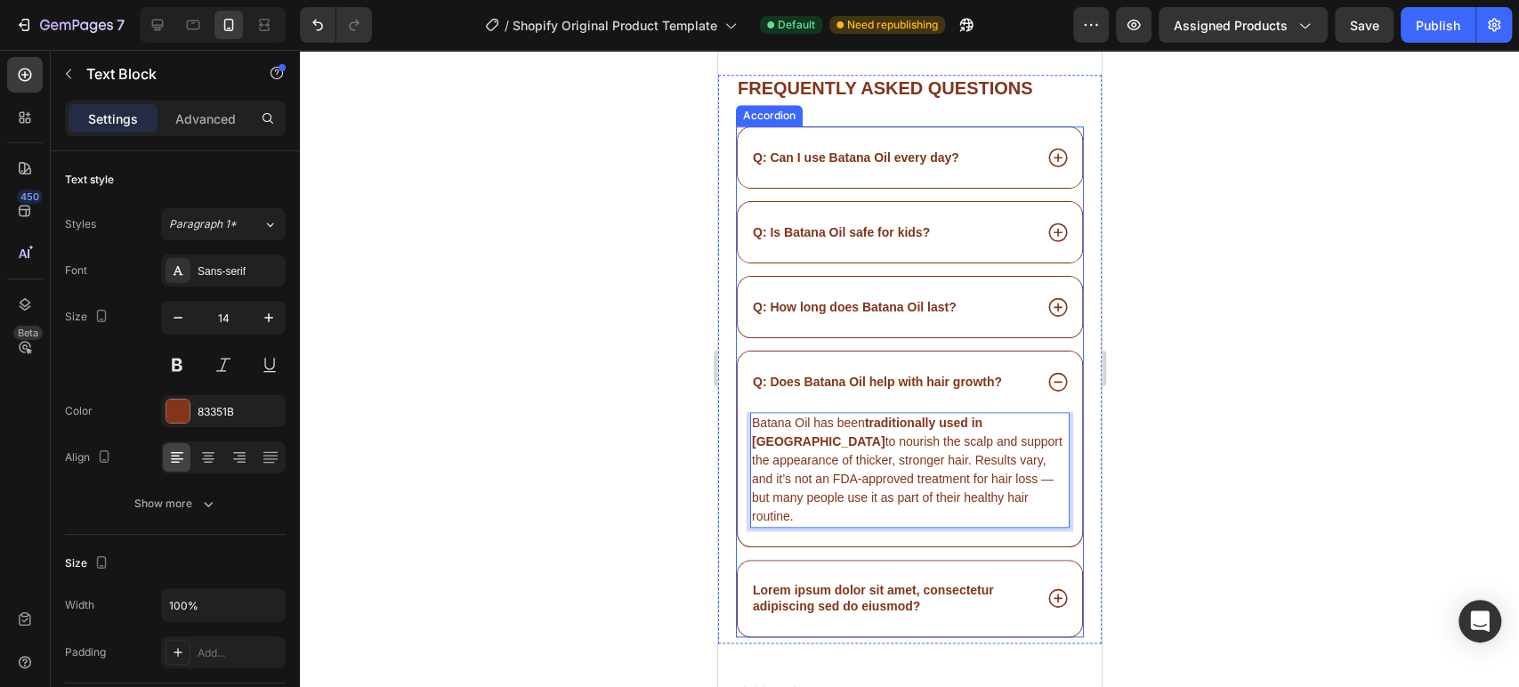
click at [881, 582] on p "Lorem ipsum dolor sit amet, consectetur adipiscing sed do eiusmod?" at bounding box center [890, 598] width 277 height 32
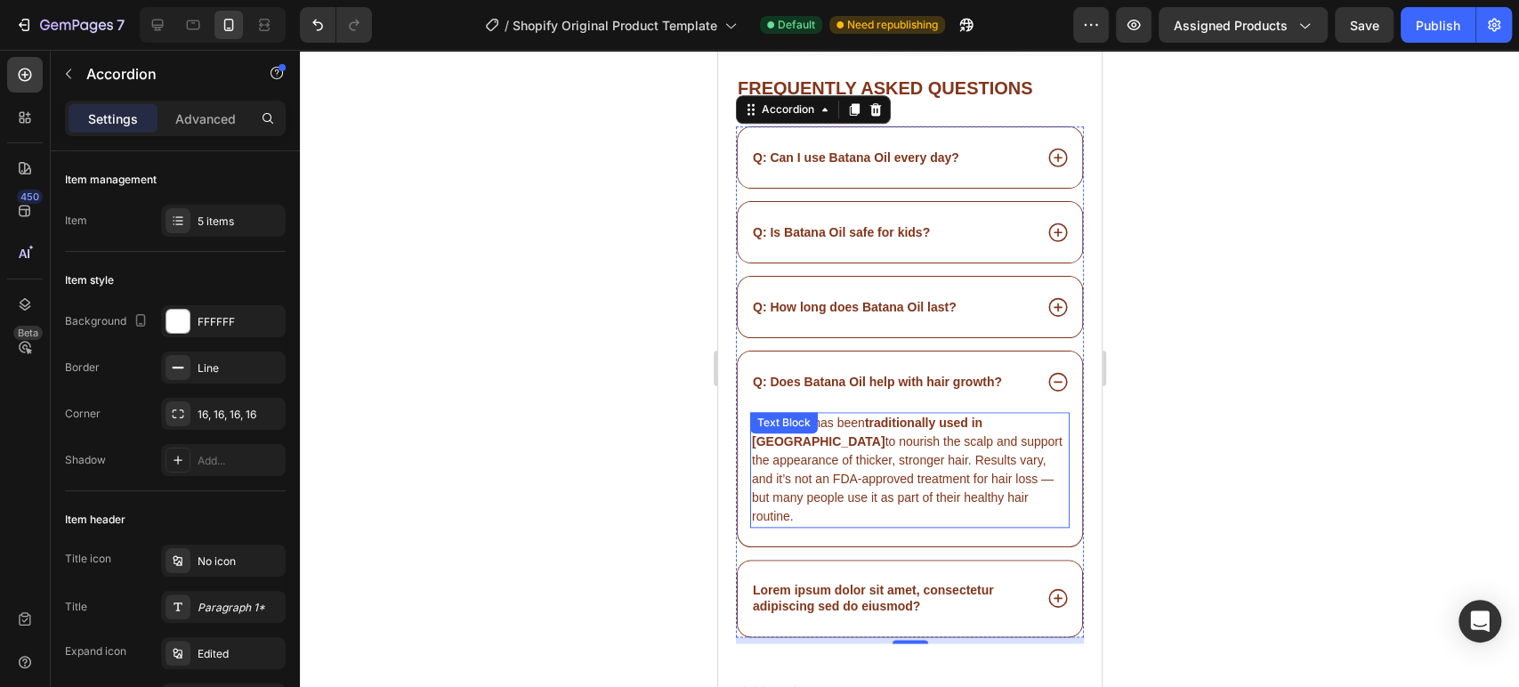
click at [891, 434] on p "Batana Oil has been traditionally used in Honduras to nourish the scalp and sup…" at bounding box center [909, 470] width 316 height 112
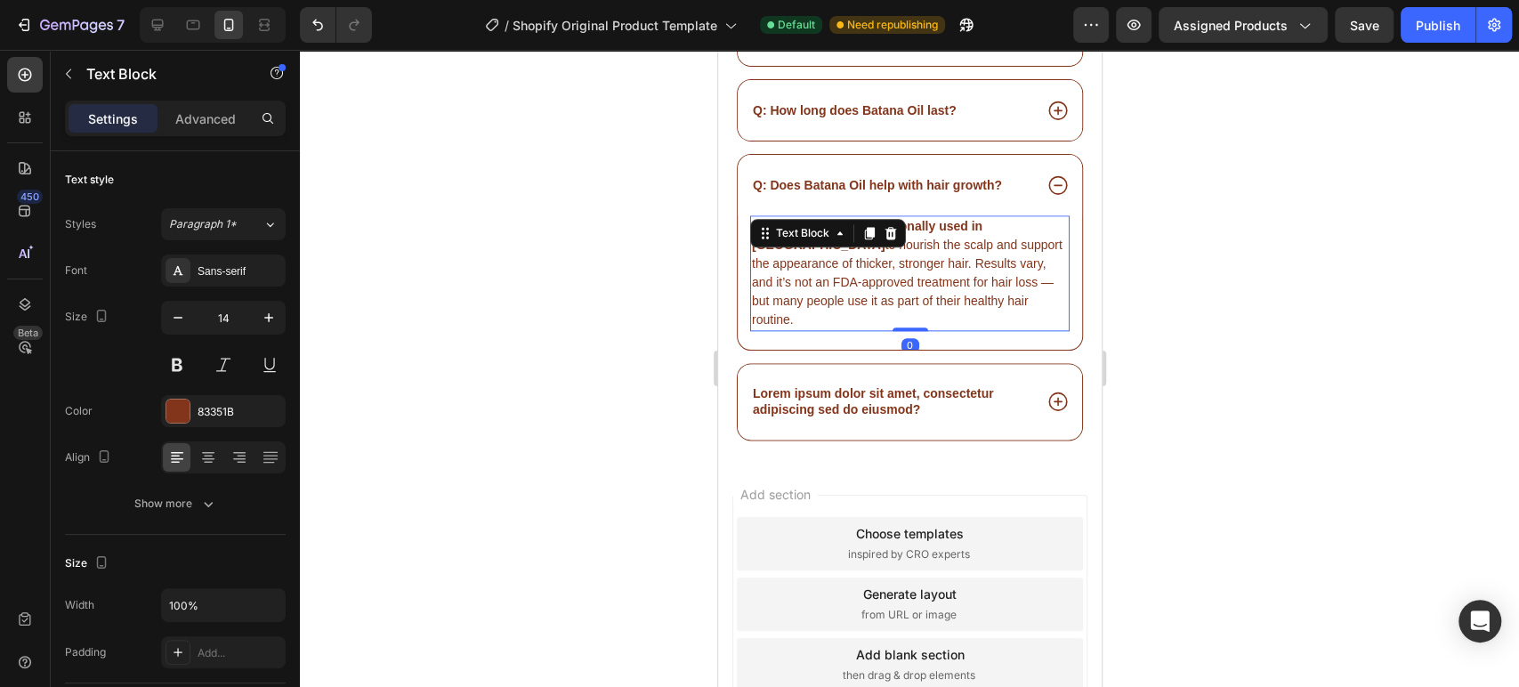
scroll to position [15065, 0]
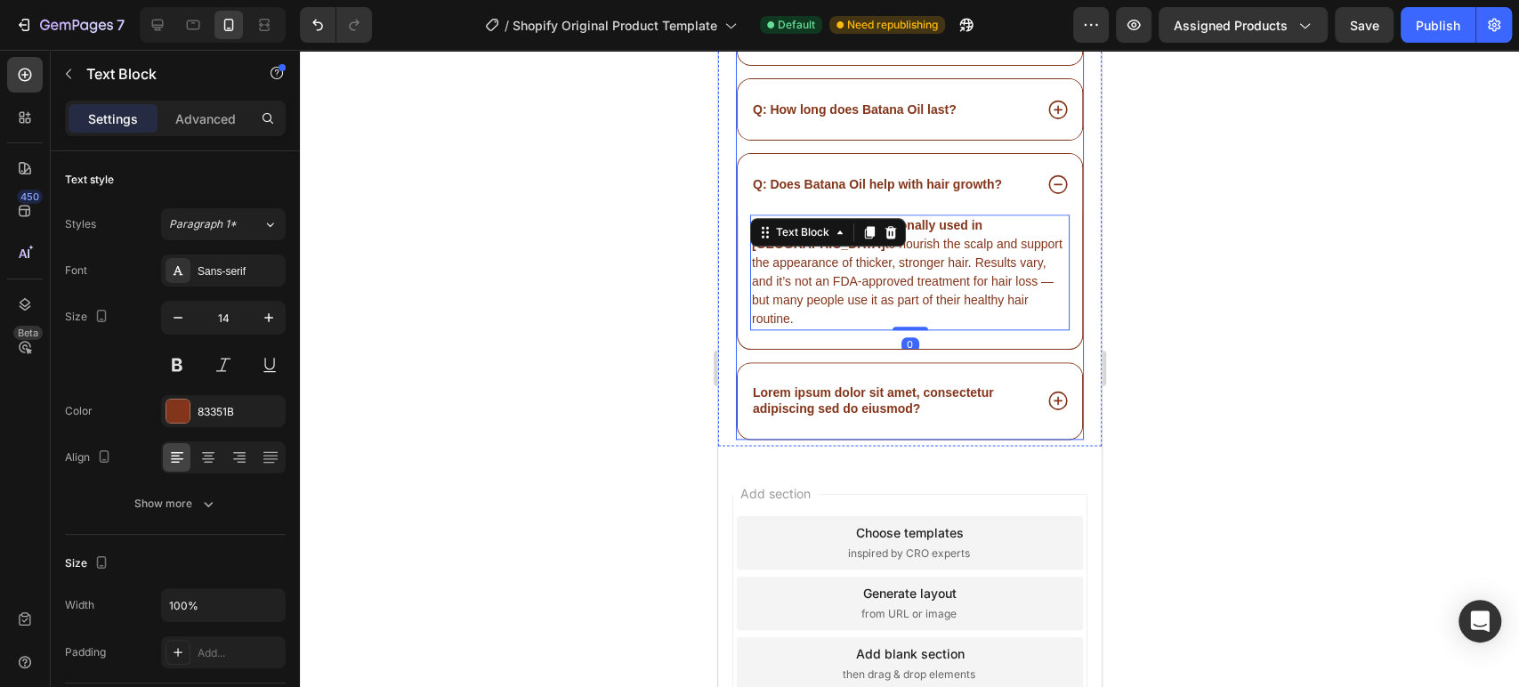
click at [860, 384] on p "Lorem ipsum dolor sit amet, consectetur adipiscing sed do eiusmod?" at bounding box center [890, 400] width 277 height 32
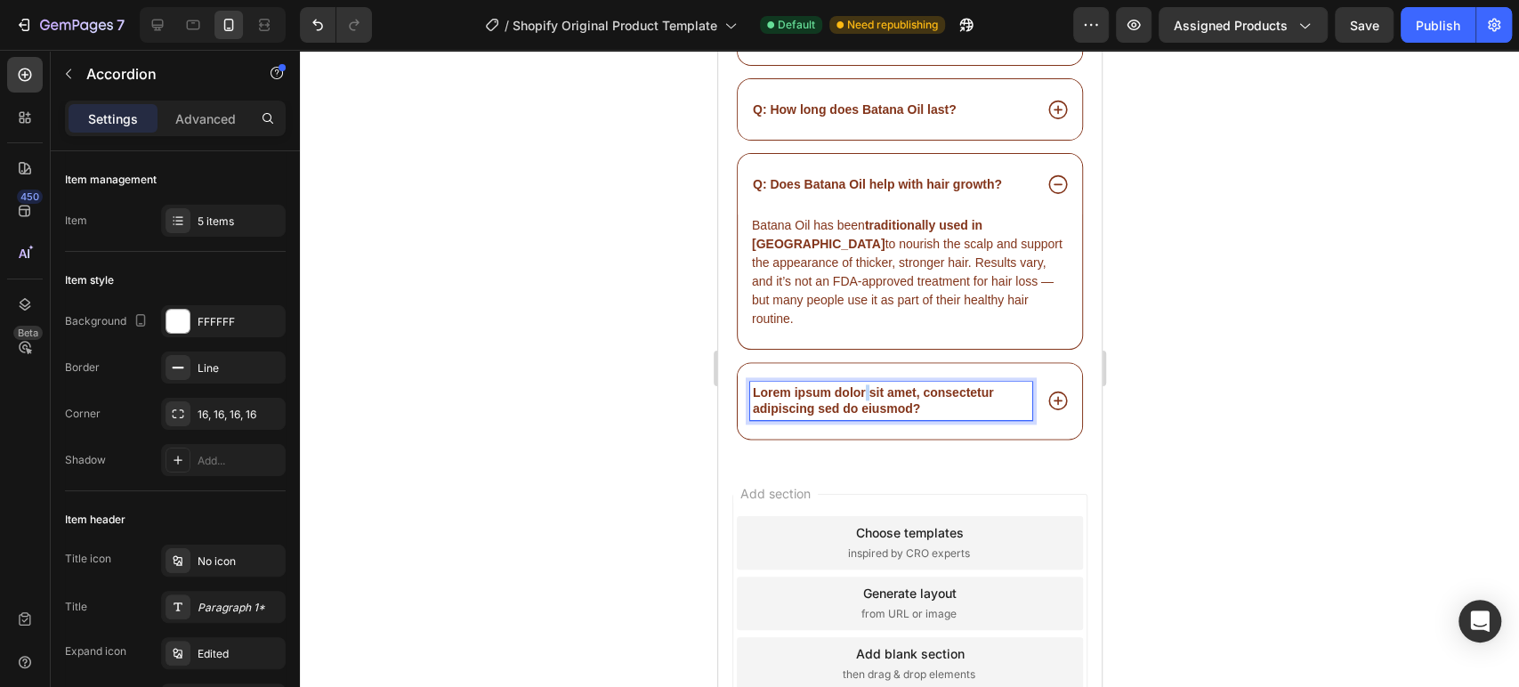
click at [865, 384] on p "Lorem ipsum dolor sit amet, consectetur adipiscing sed do eiusmod?" at bounding box center [890, 400] width 277 height 32
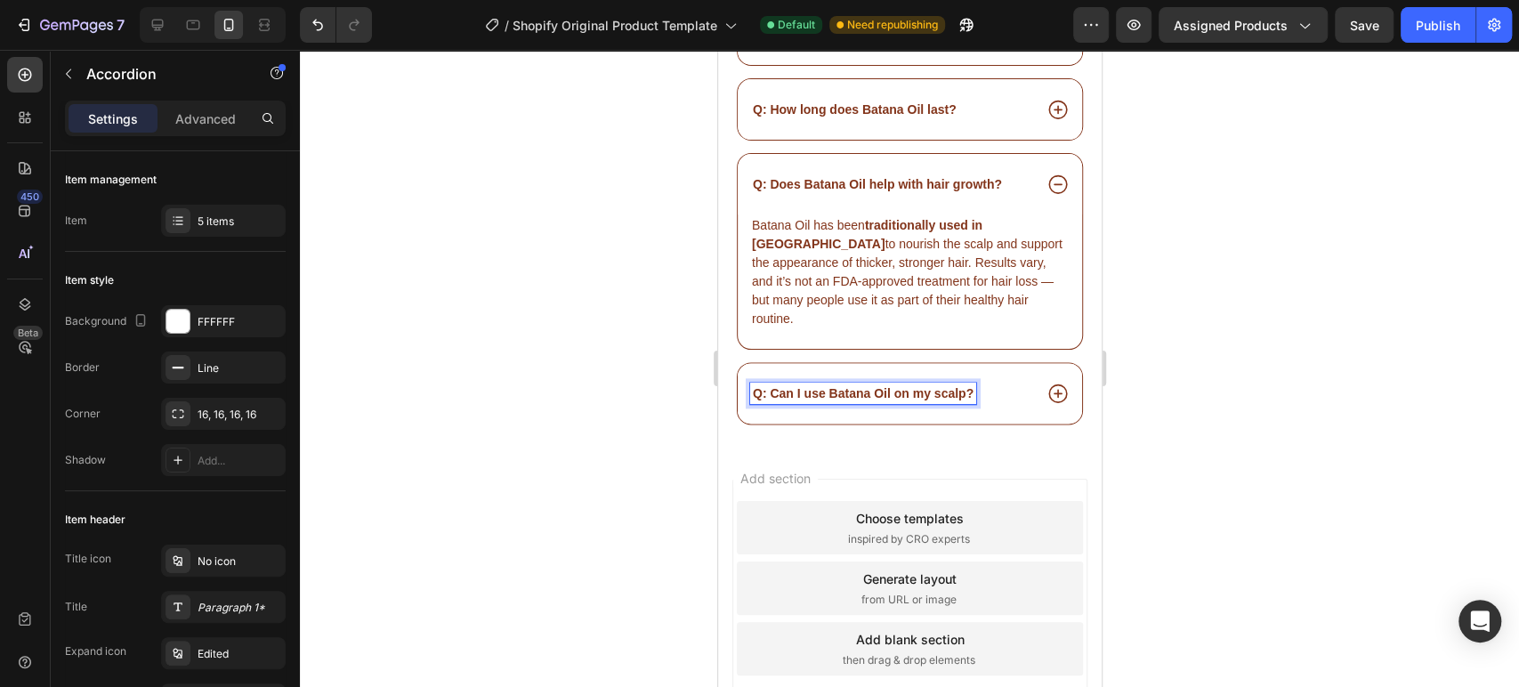
scroll to position [15066, 0]
click at [1045, 381] on icon at bounding box center [1056, 392] width 23 height 23
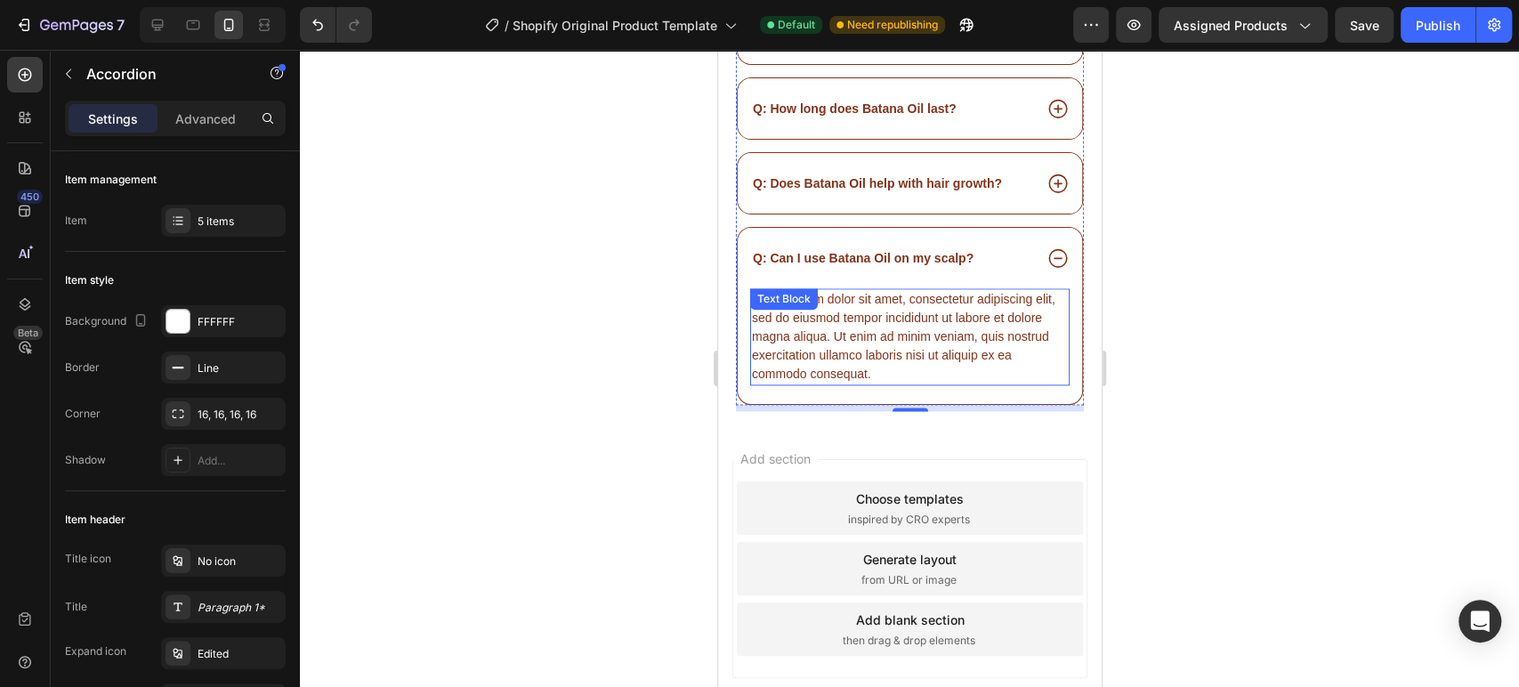
click at [872, 333] on div "Lorem ipsum dolor sit amet, consectetur adipiscing elit, sed do eiusmod tempor …" at bounding box center [908, 336] width 319 height 97
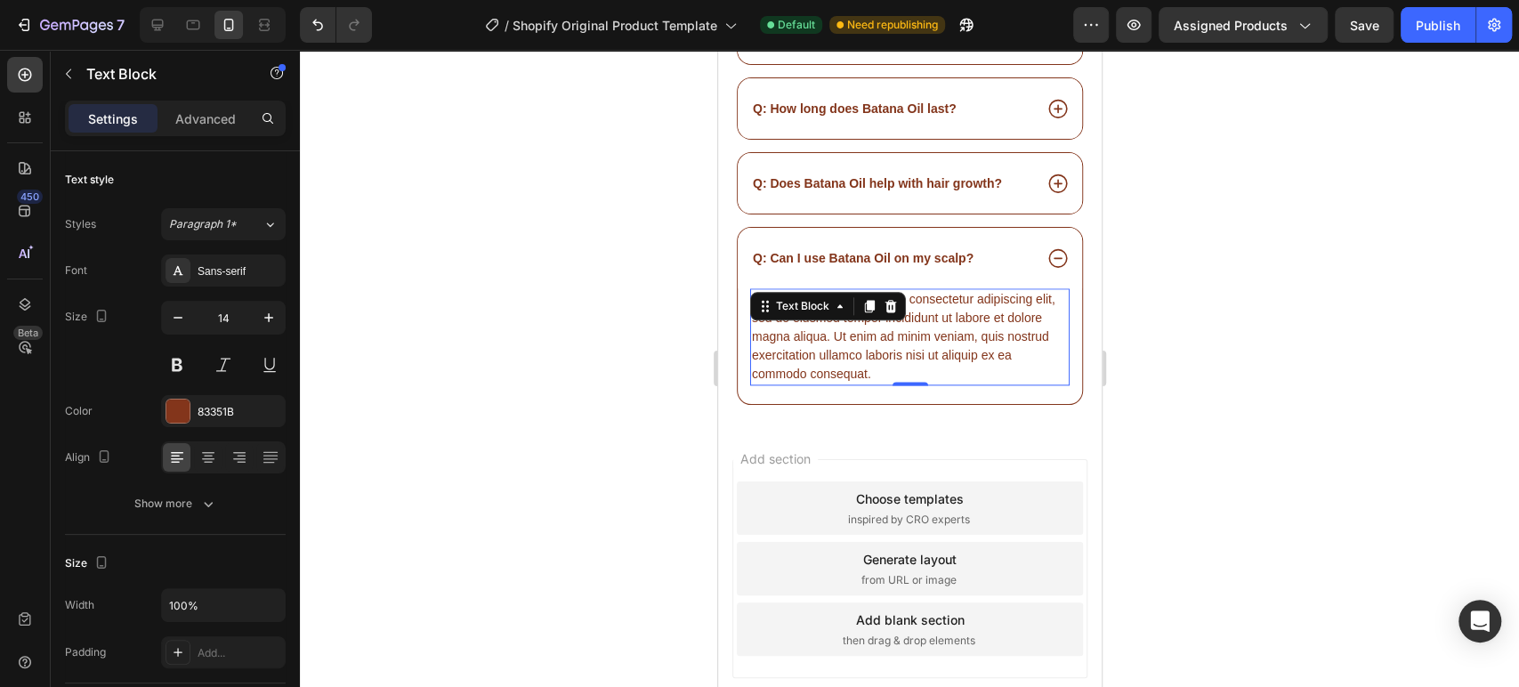
click at [914, 303] on div "Lorem ipsum dolor sit amet, consectetur adipiscing elit, sed do eiusmod tempor …" at bounding box center [908, 336] width 319 height 97
click at [914, 303] on p "Lorem ipsum dolor sit amet, consectetur adipiscing elit, sed do eiusmod tempor …" at bounding box center [909, 336] width 316 height 93
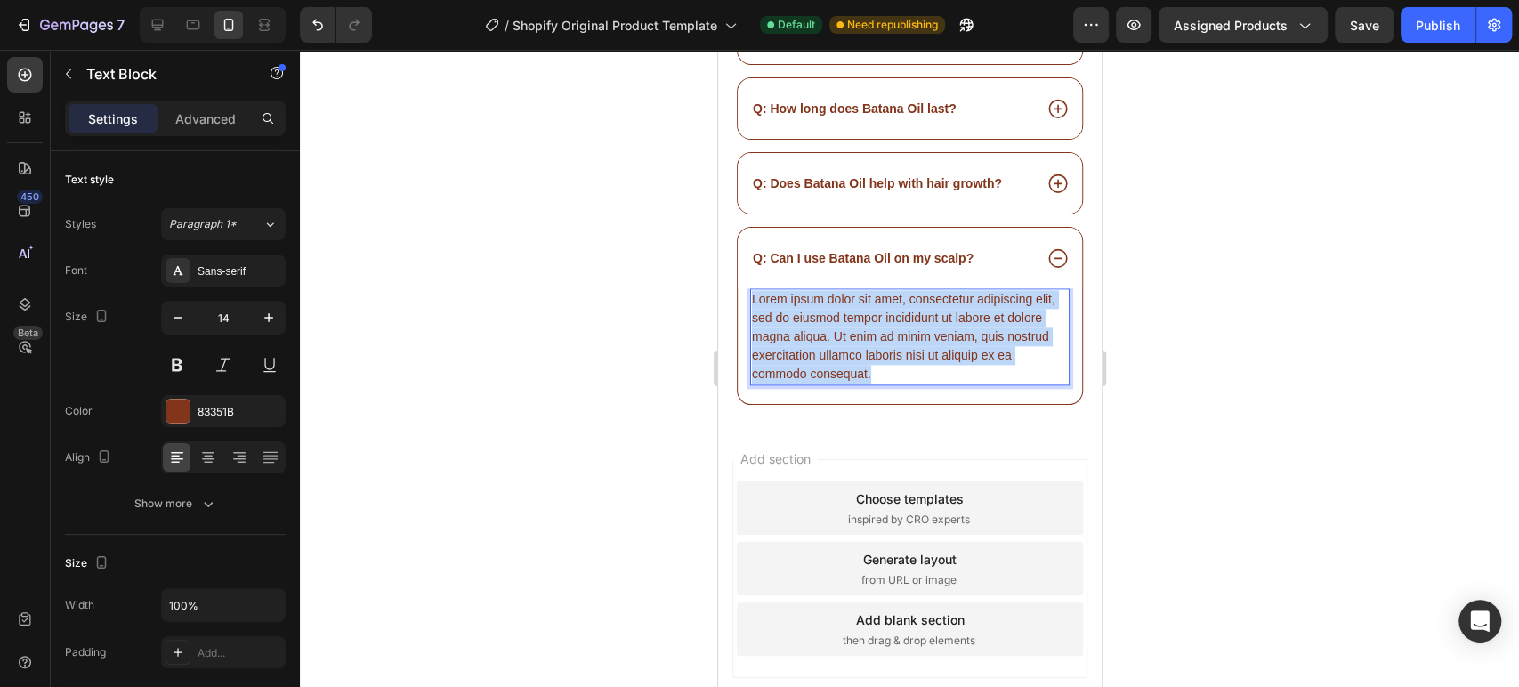
click at [914, 303] on p "Lorem ipsum dolor sit amet, consectetur adipiscing elit, sed do eiusmod tempor …" at bounding box center [909, 336] width 316 height 93
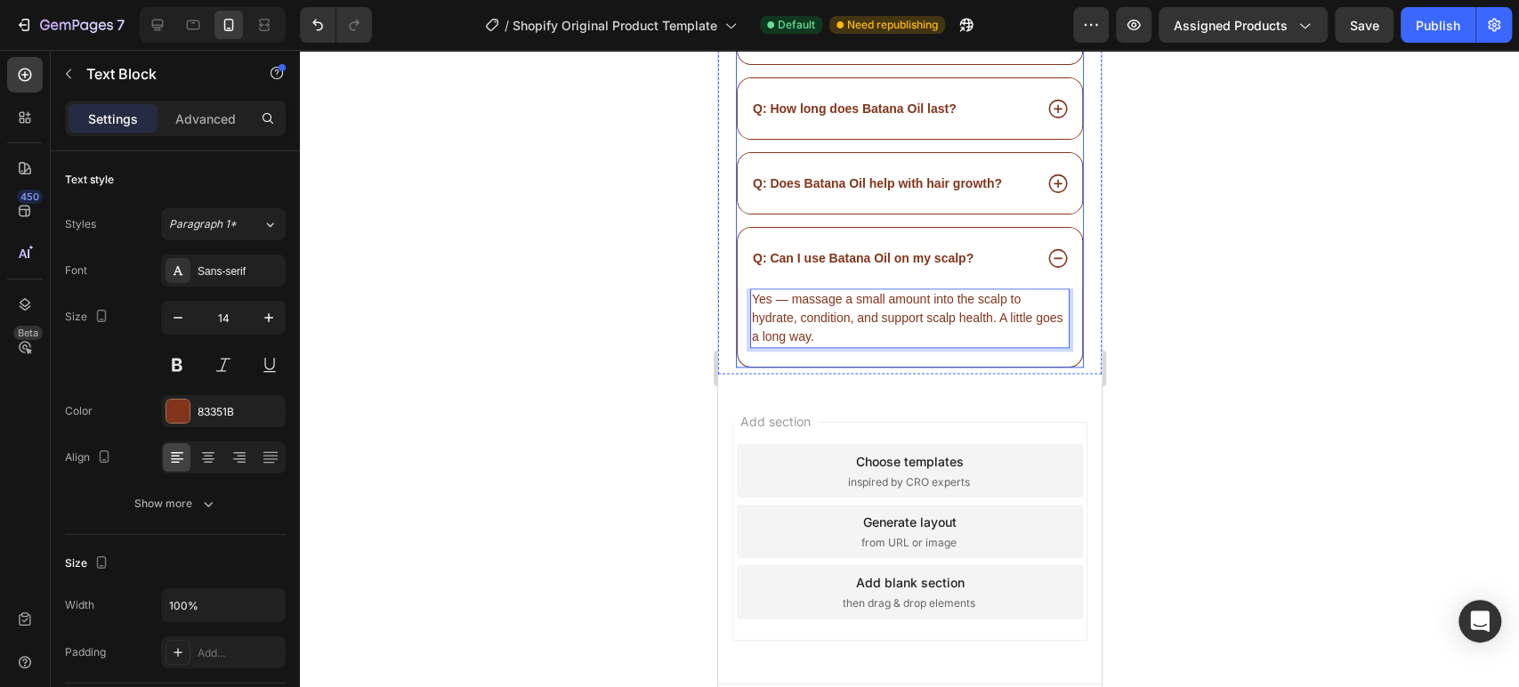
click at [994, 247] on div "Q: Can I use Batana Oil on my scalp?" at bounding box center [890, 257] width 282 height 21
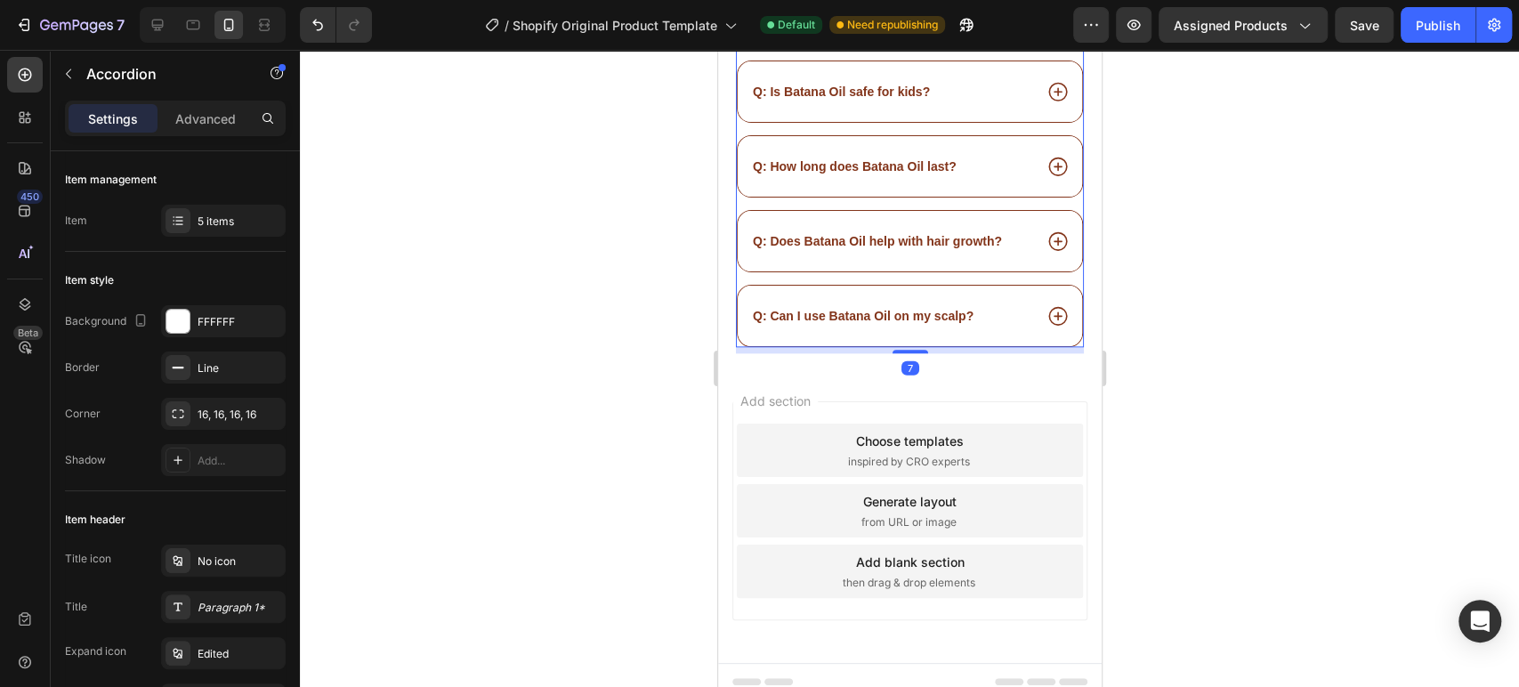
scroll to position [15005, 0]
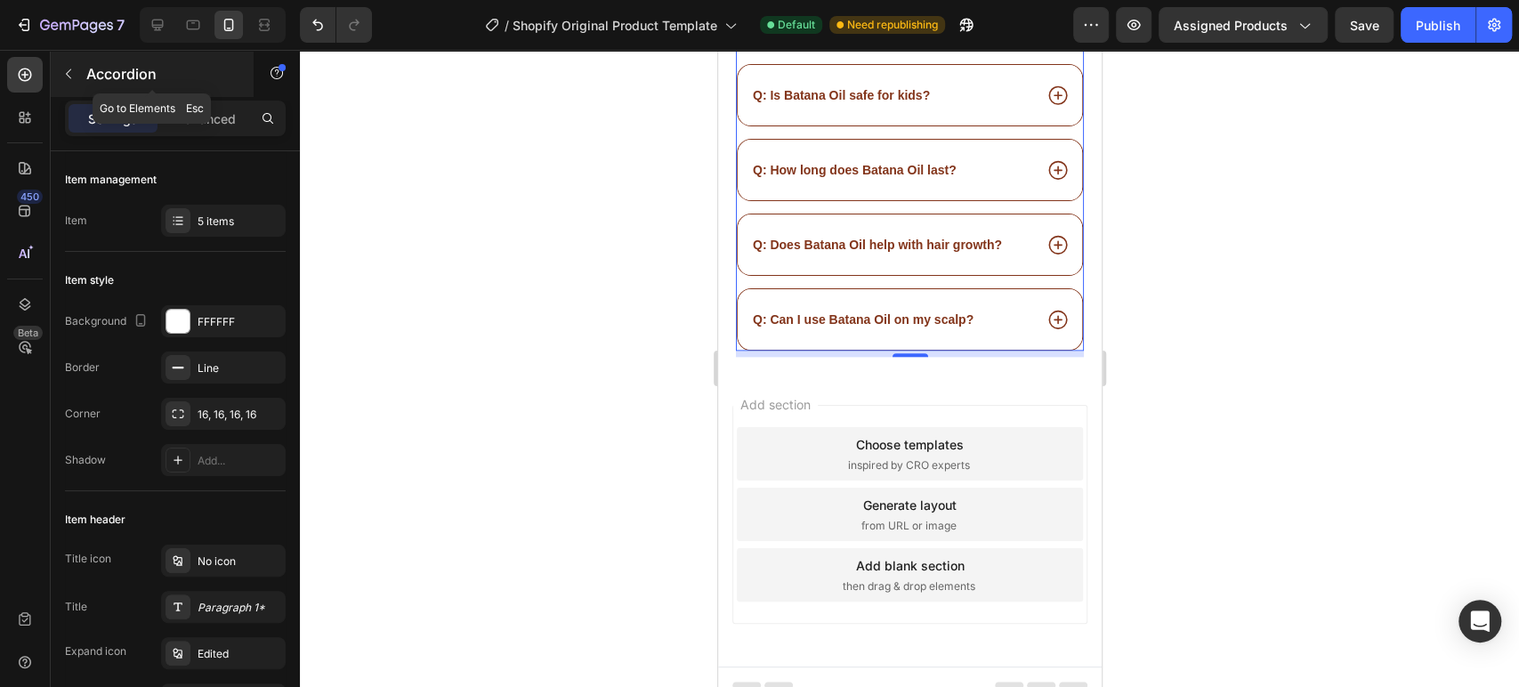
click at [66, 69] on icon "button" at bounding box center [68, 74] width 14 height 14
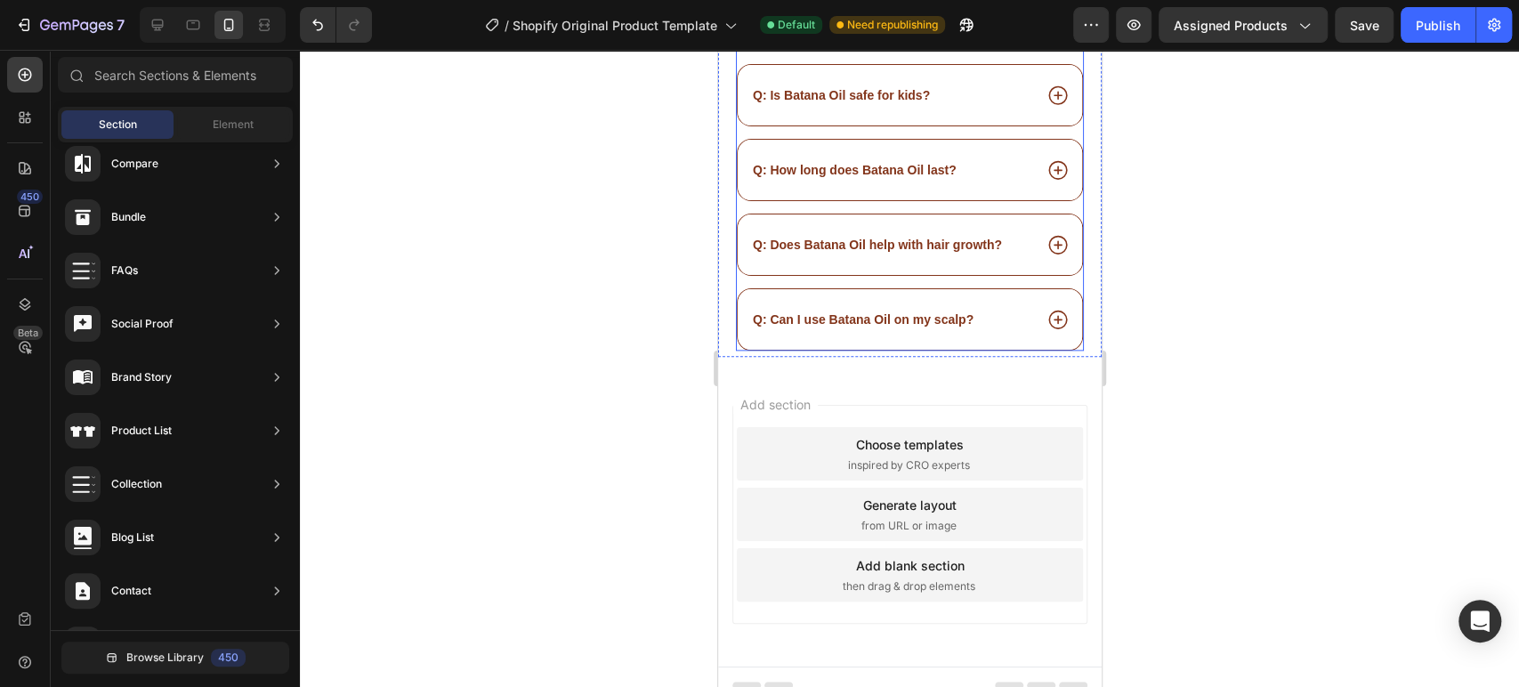
click at [1056, 268] on div "Q: Can I use Batana Oil every day? Q: Is Batana Oil safe for kids? Q: How long …" at bounding box center [909, 169] width 348 height 361
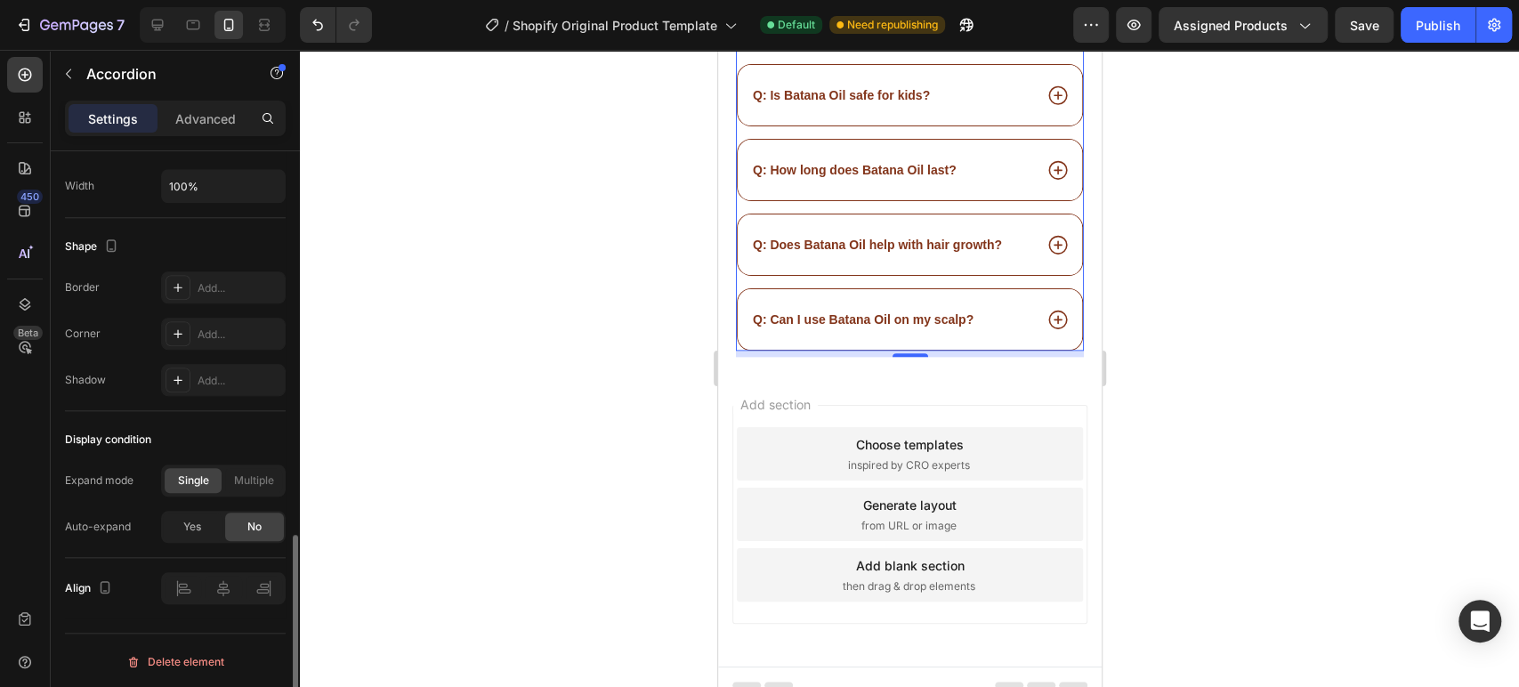
scroll to position [0, 0]
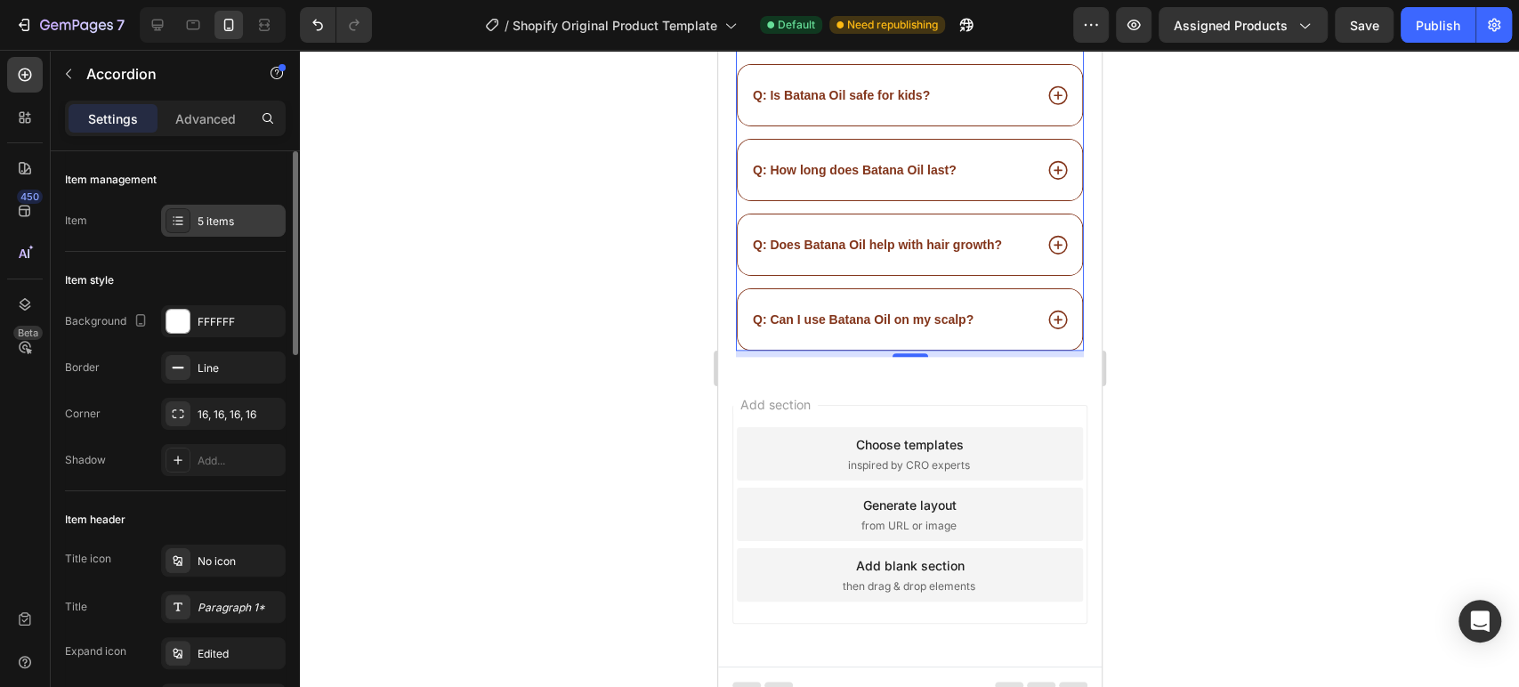
click at [236, 206] on div "5 items" at bounding box center [223, 221] width 125 height 32
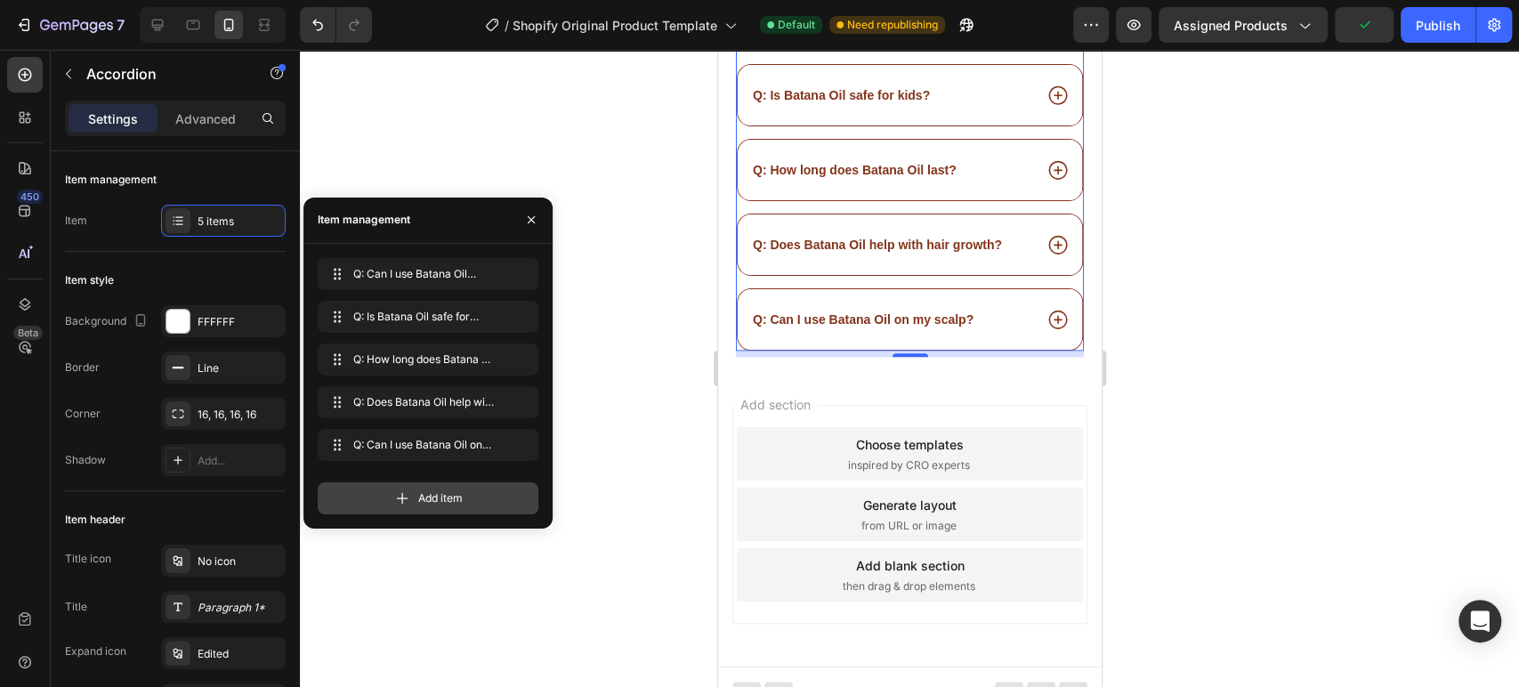
click at [415, 500] on div "Add item" at bounding box center [428, 498] width 221 height 32
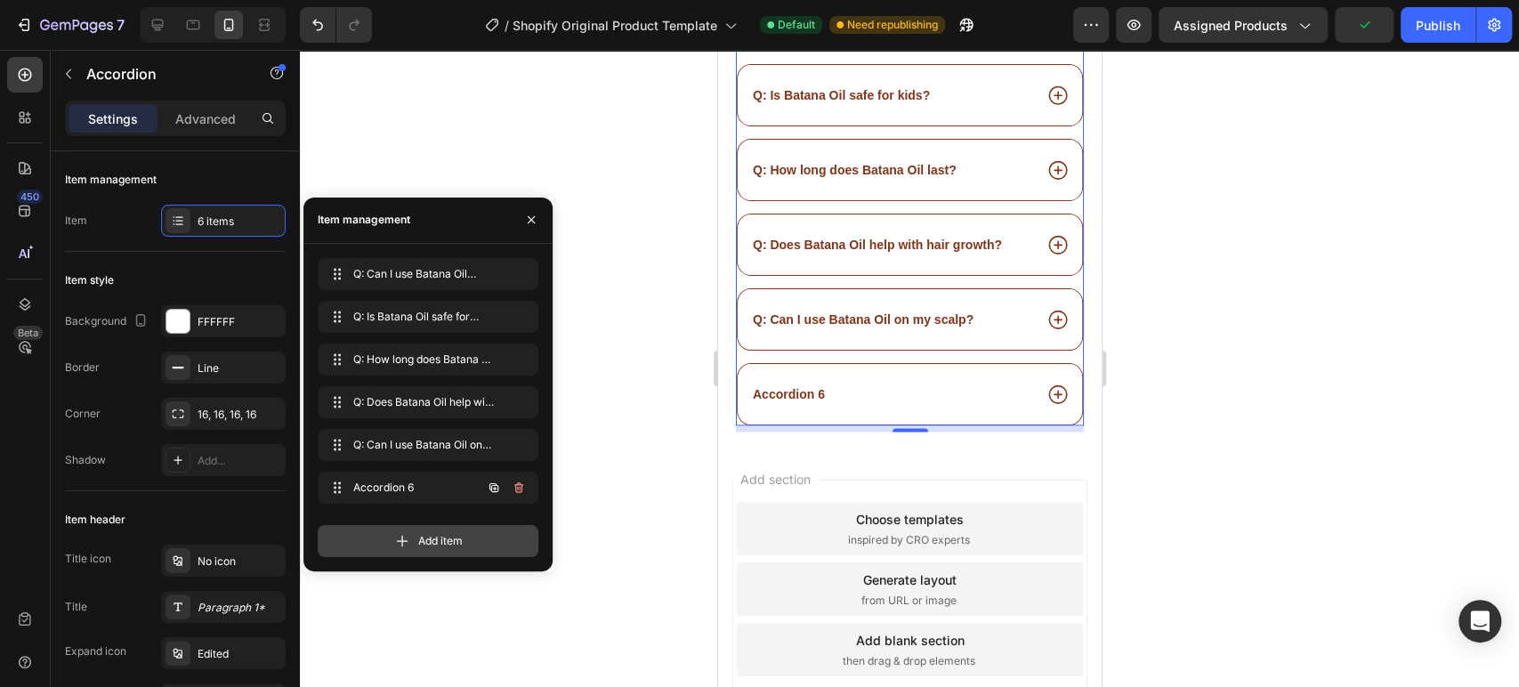
scroll to position [15066, 0]
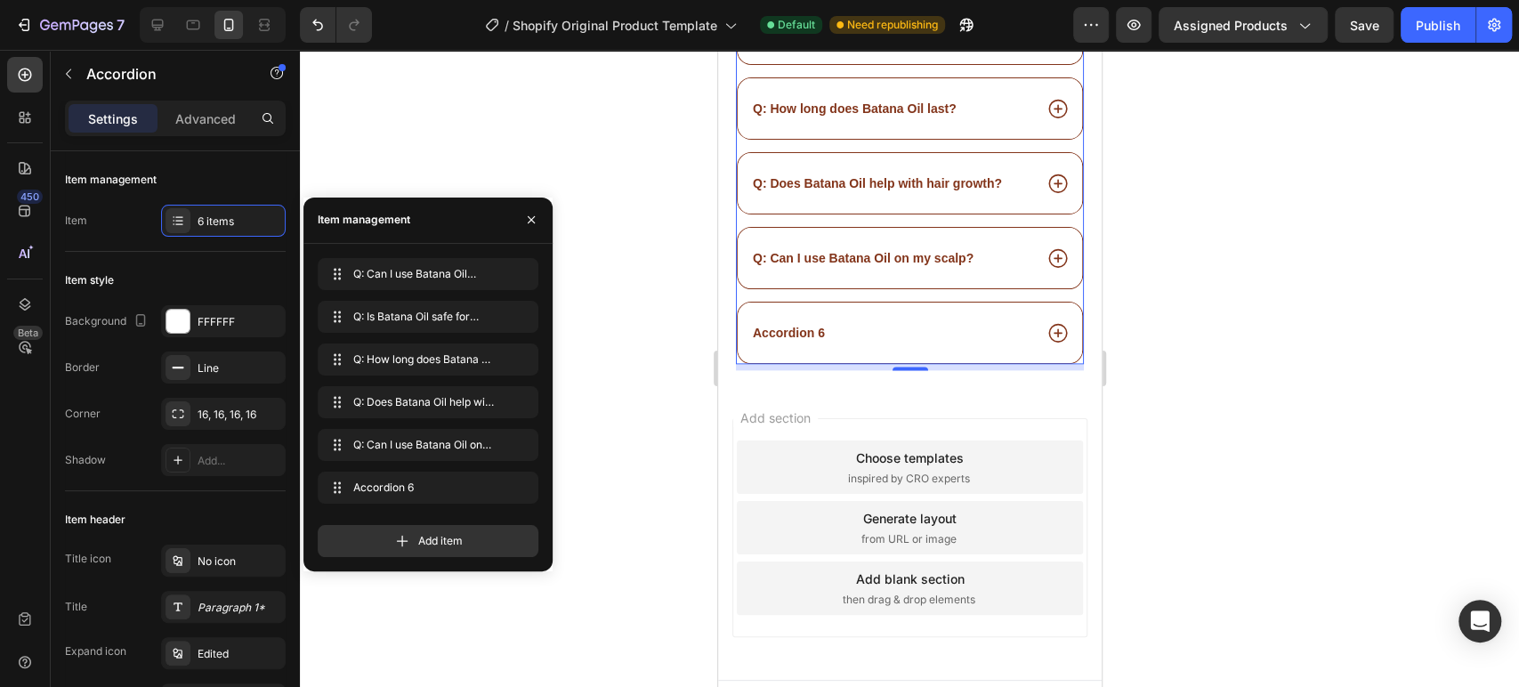
click at [837, 322] on div "Accordion 6" at bounding box center [890, 332] width 282 height 21
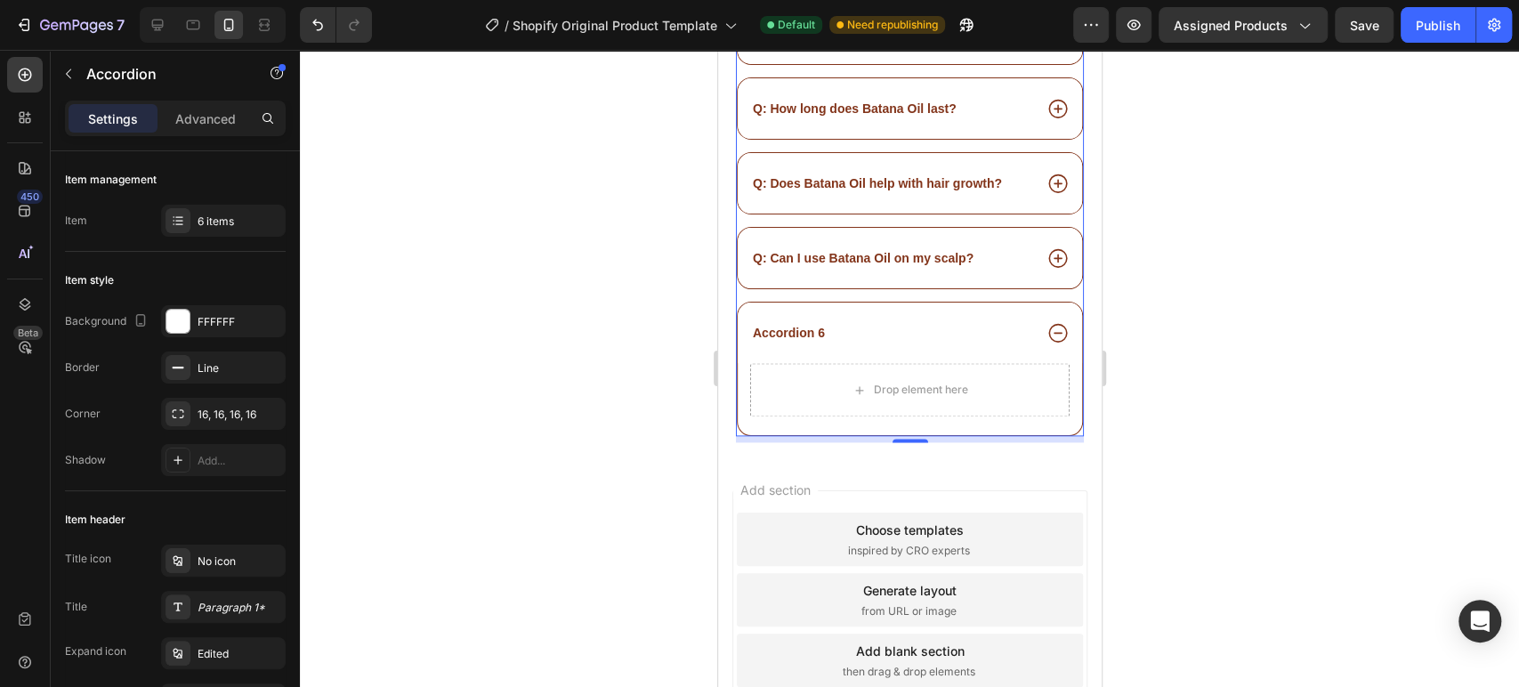
click at [794, 324] on div "Accordion 6" at bounding box center [787, 332] width 77 height 21
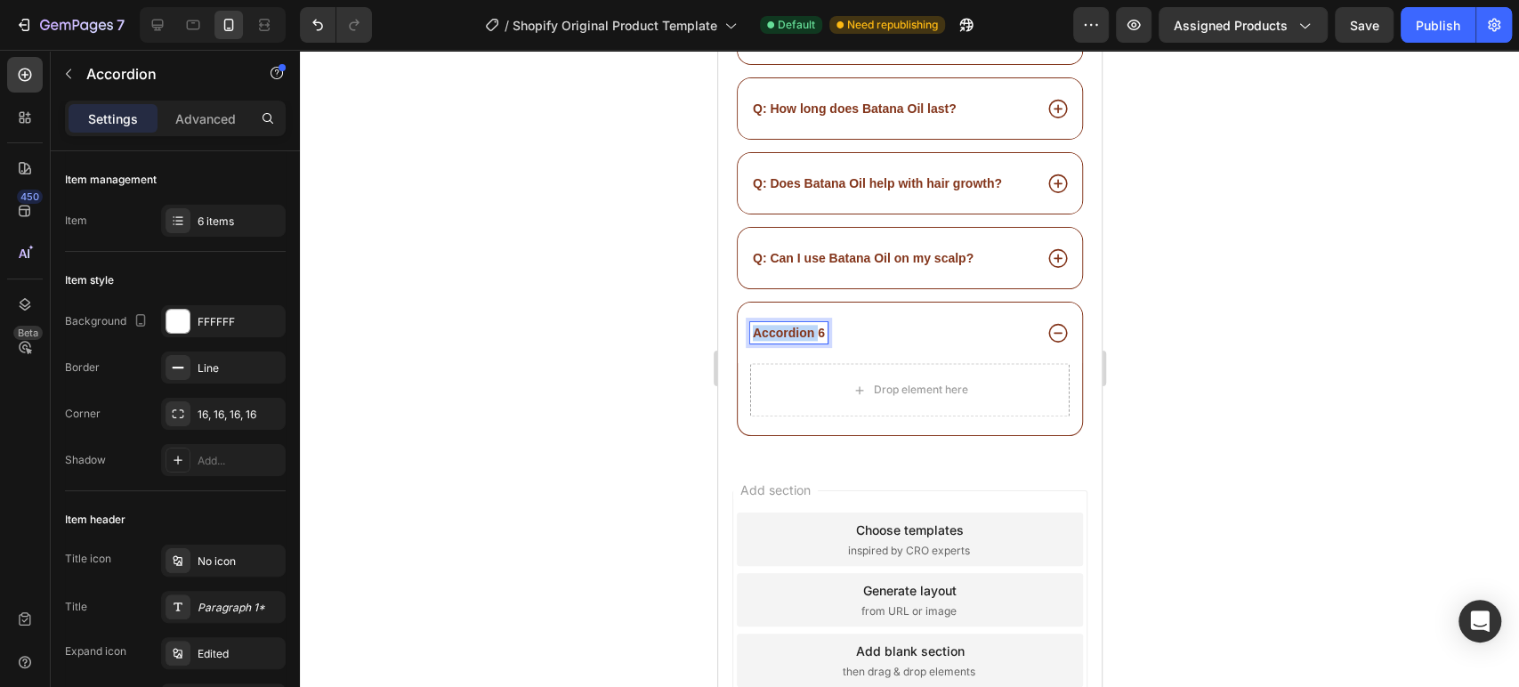
click at [794, 325] on p "Accordion 6" at bounding box center [788, 333] width 72 height 16
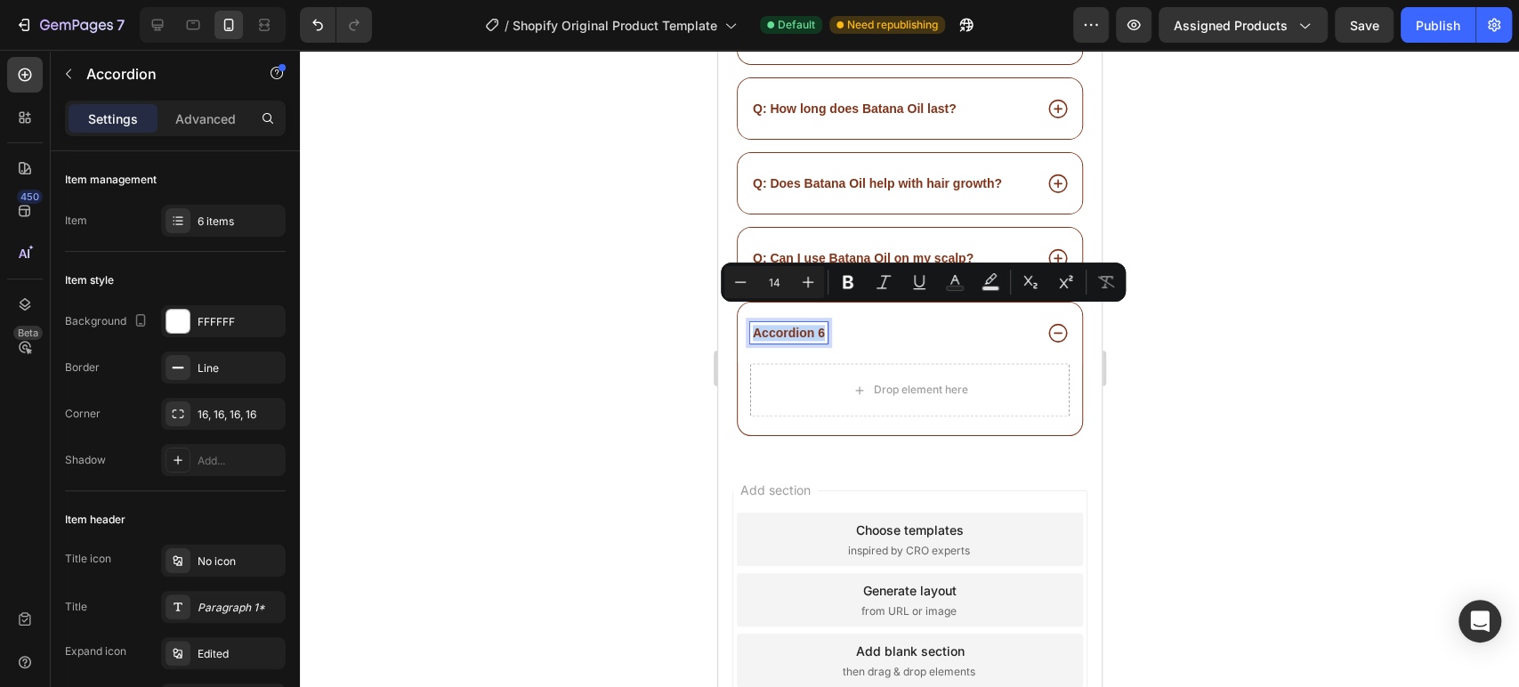
click at [798, 325] on p "Accordion 6" at bounding box center [788, 333] width 72 height 16
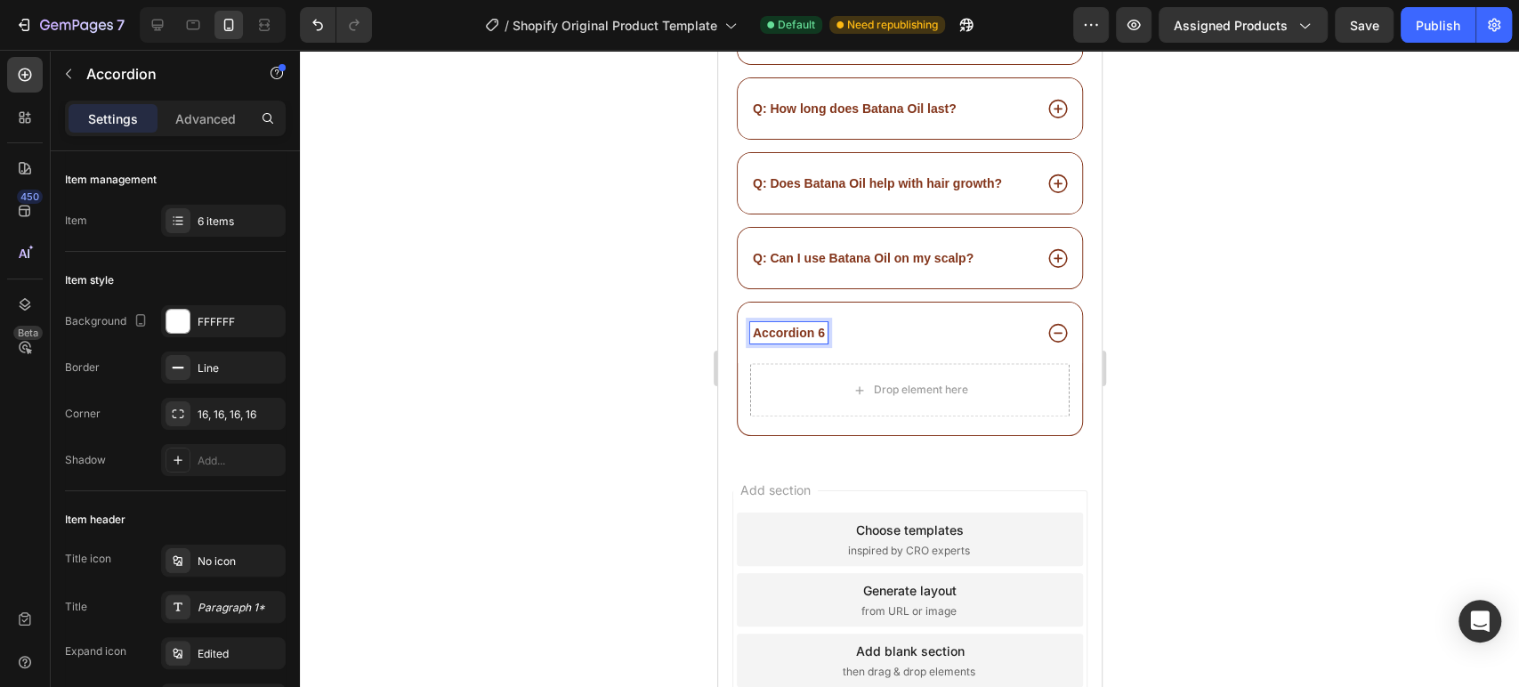
scroll to position [15065, 0]
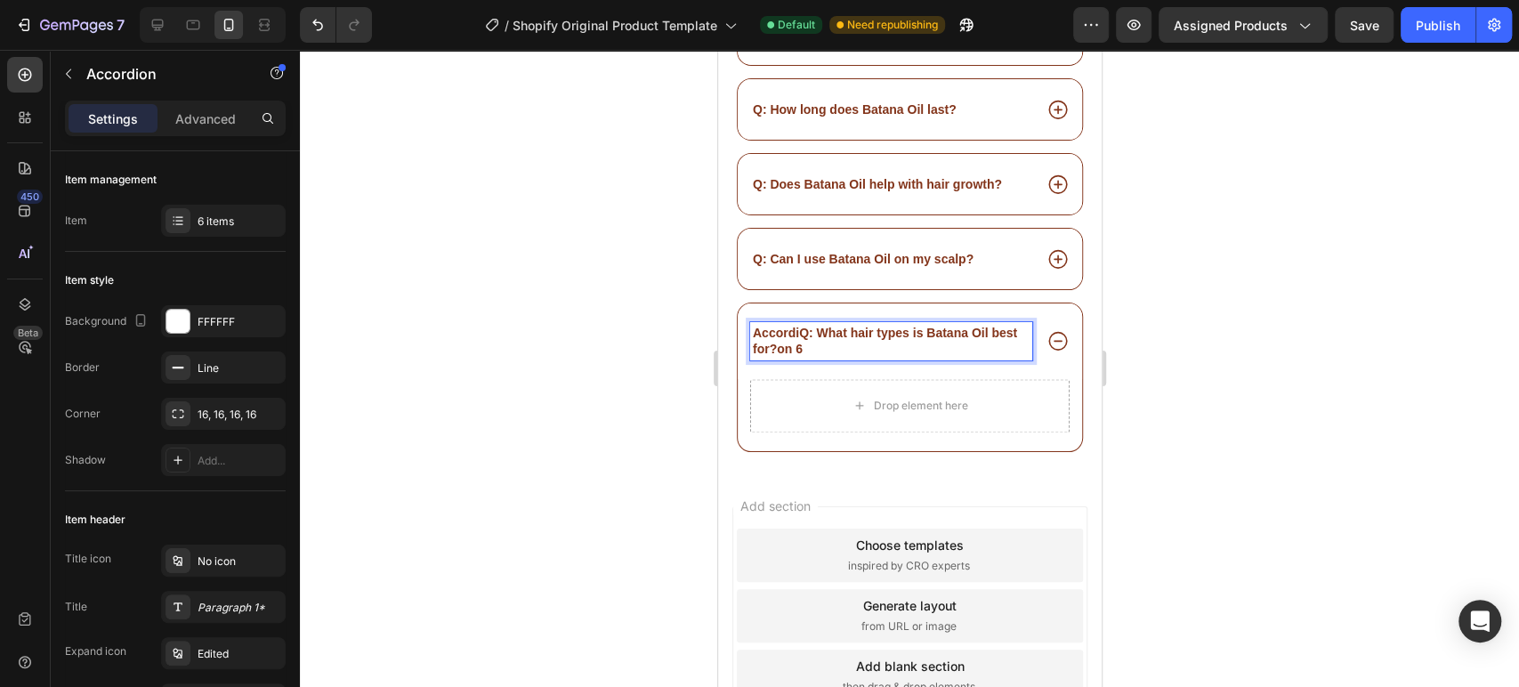
click at [741, 303] on div "AccordiQ: What hair types is Batana Oil best for?on 6" at bounding box center [909, 340] width 344 height 75
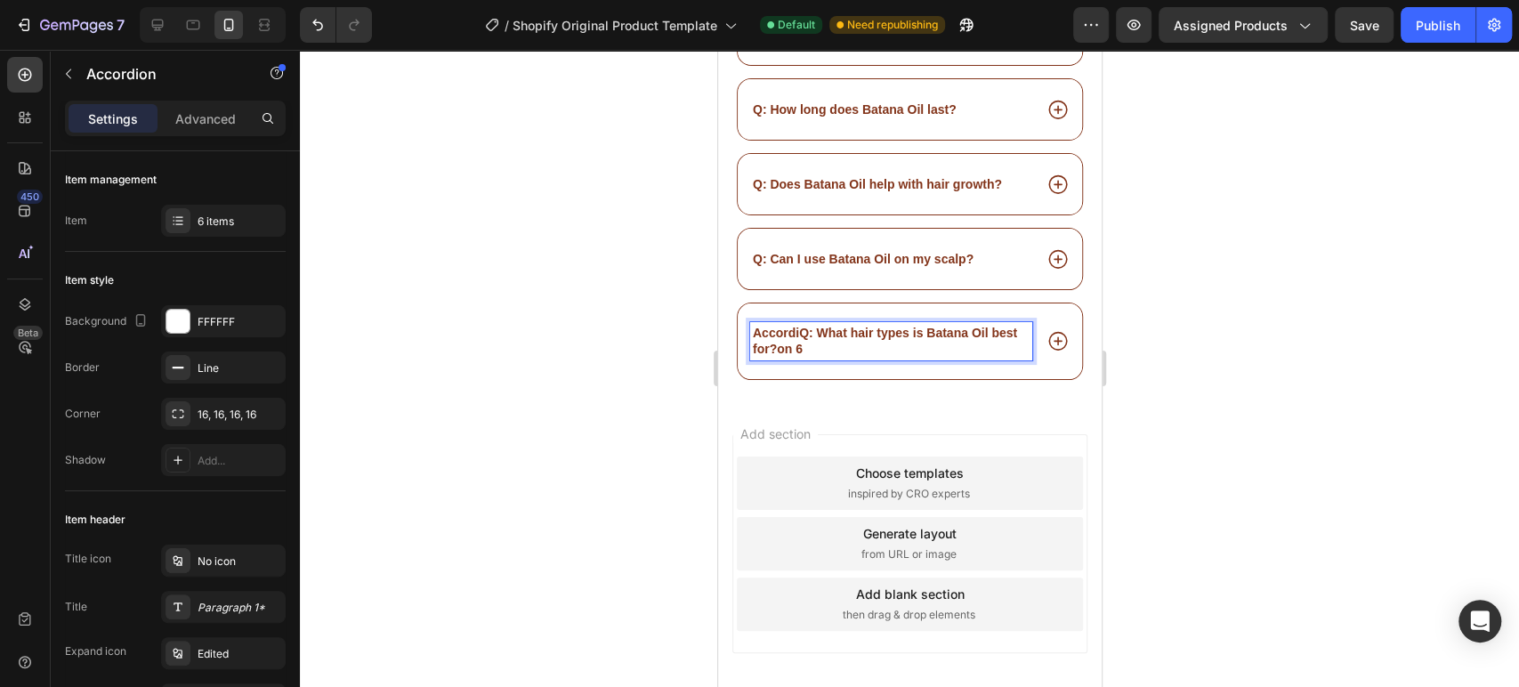
scroll to position [15066, 0]
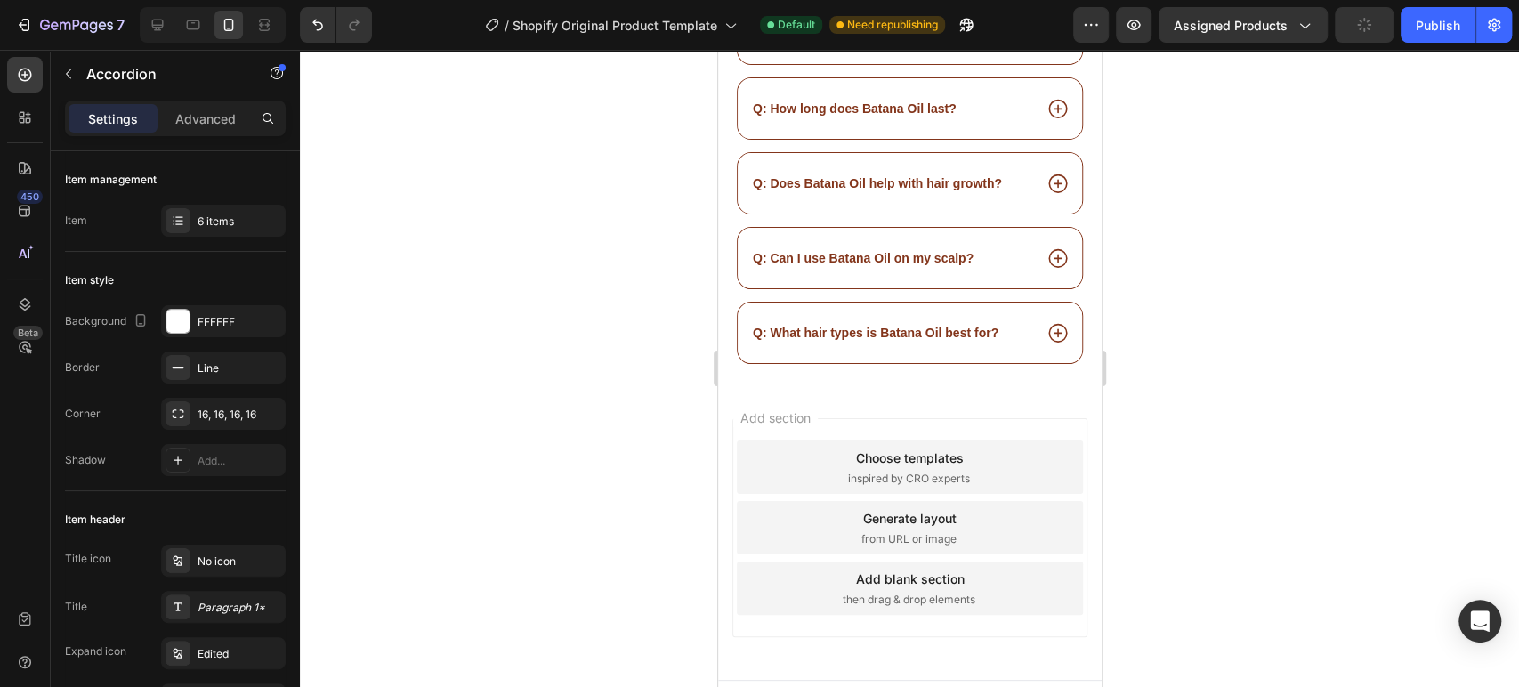
click at [1045, 321] on icon at bounding box center [1056, 332] width 23 height 23
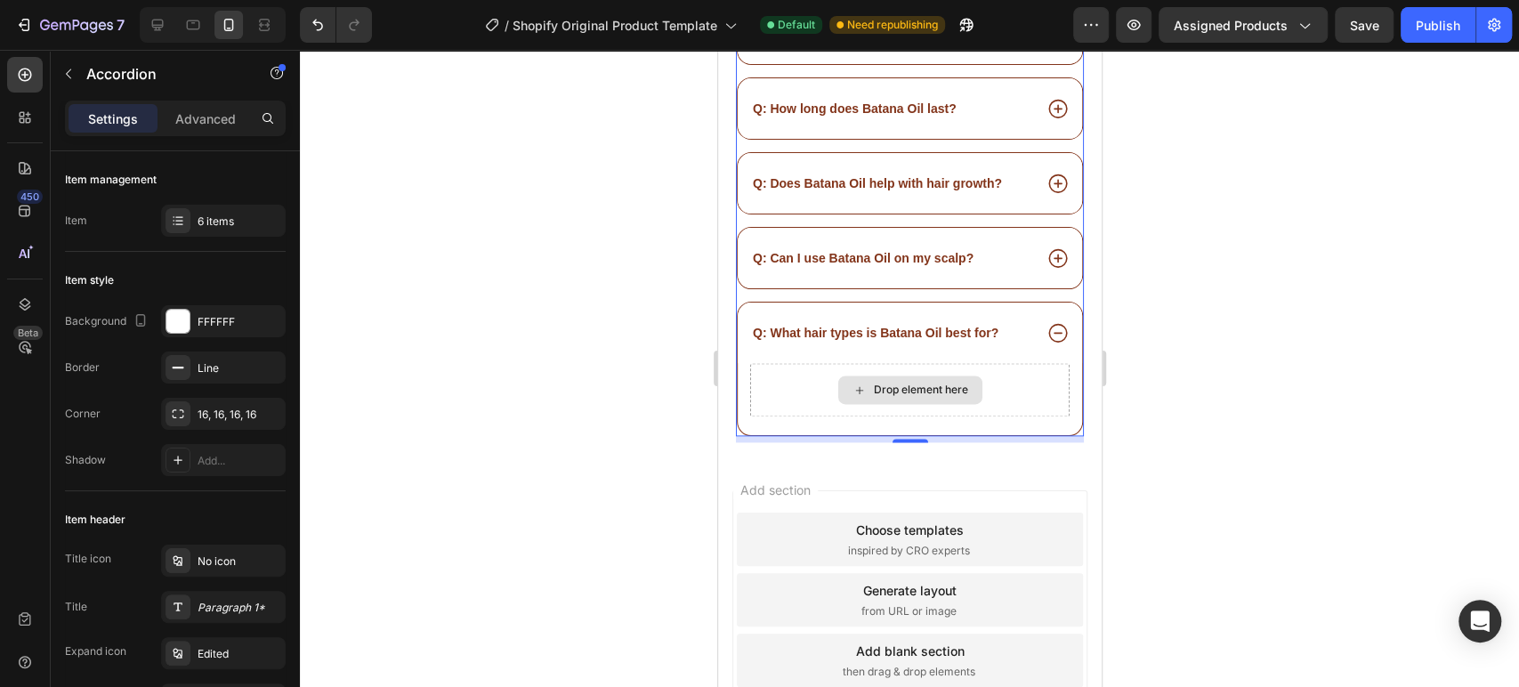
click at [900, 383] on div "Drop element here" at bounding box center [920, 390] width 94 height 14
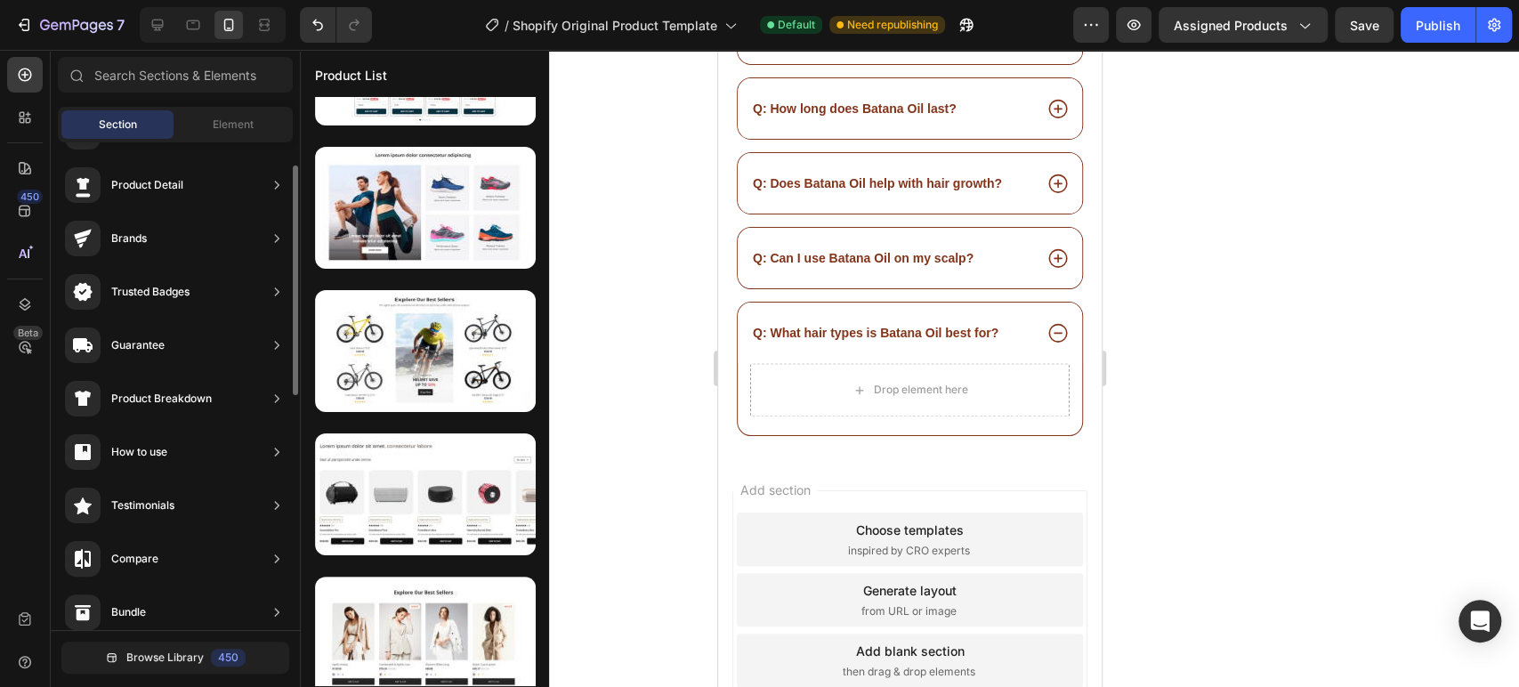
scroll to position [0, 0]
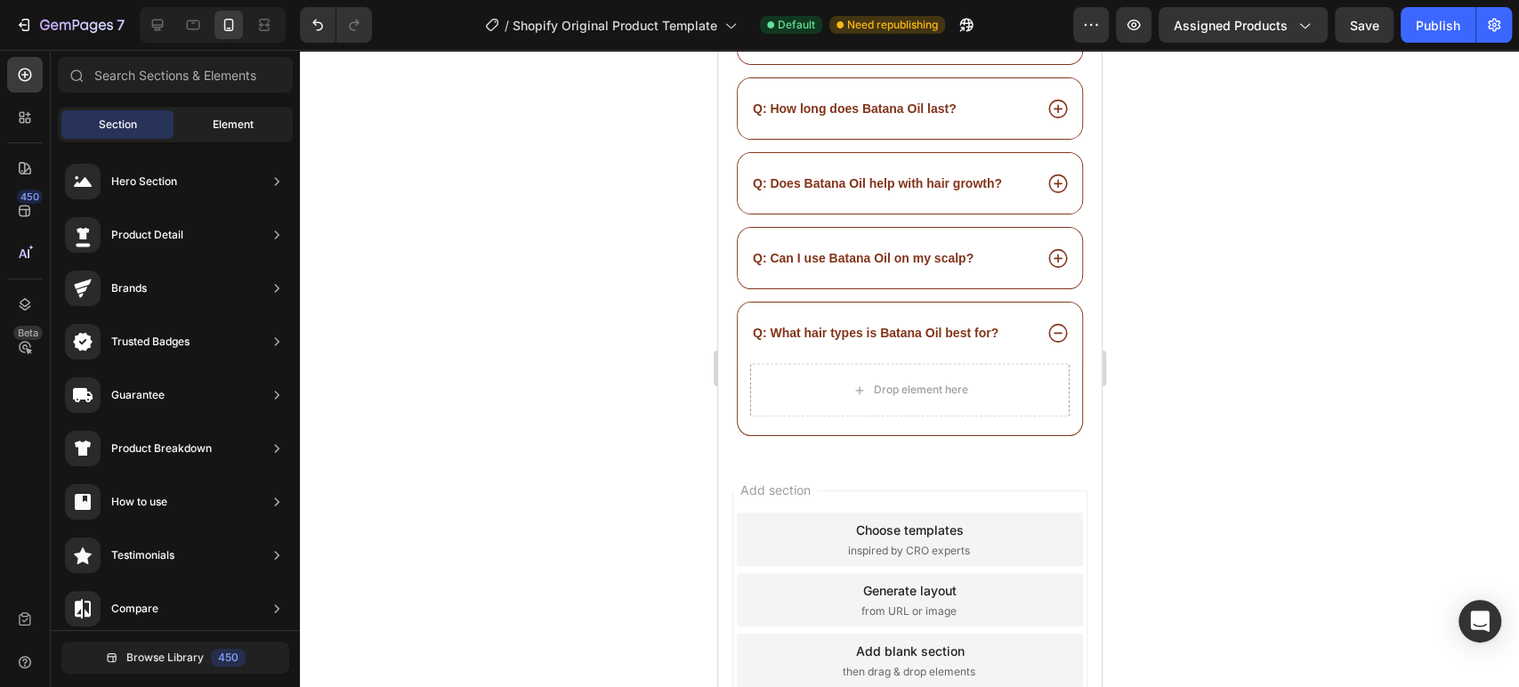
click at [235, 122] on span "Element" at bounding box center [233, 125] width 41 height 16
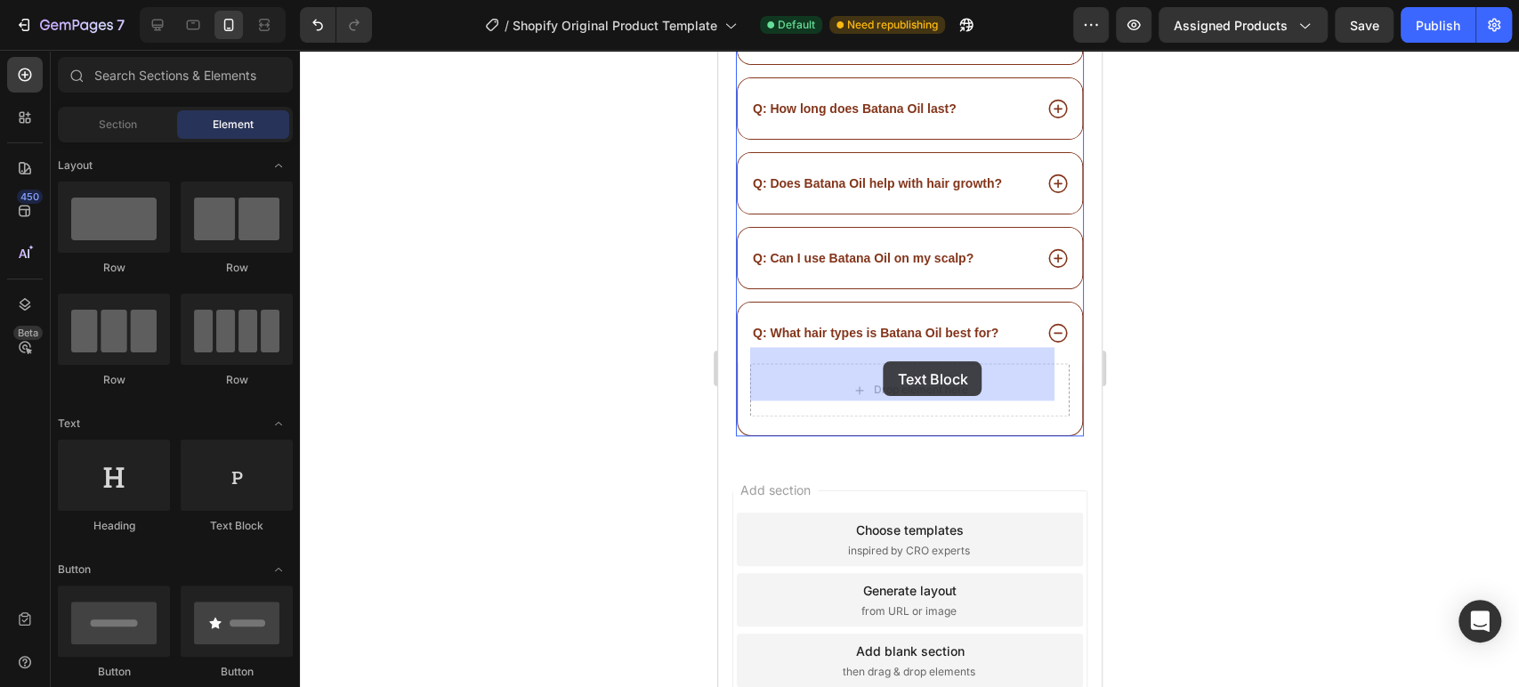
drag, startPoint x: 938, startPoint y: 527, endPoint x: 883, endPoint y: 361, distance: 174.4
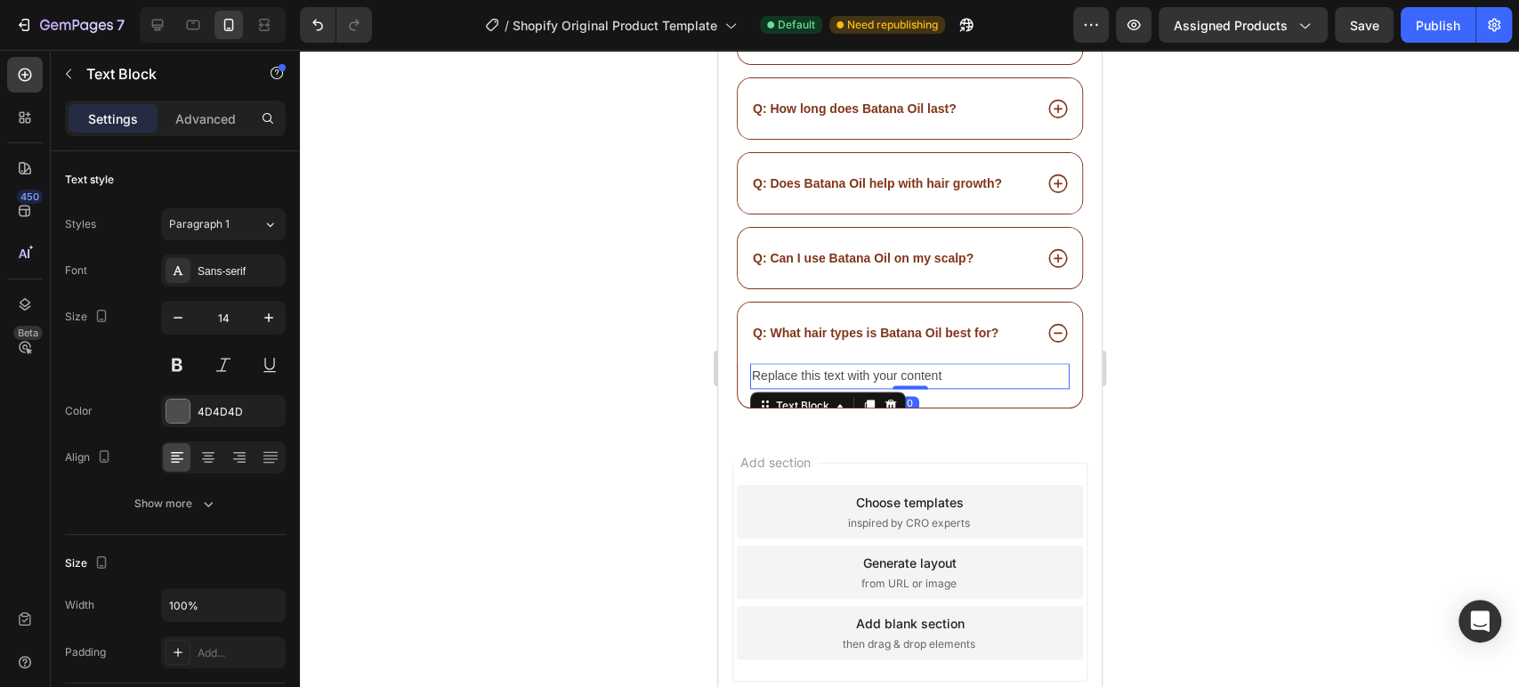
click at [950, 363] on div "Replace this text with your content" at bounding box center [908, 376] width 319 height 26
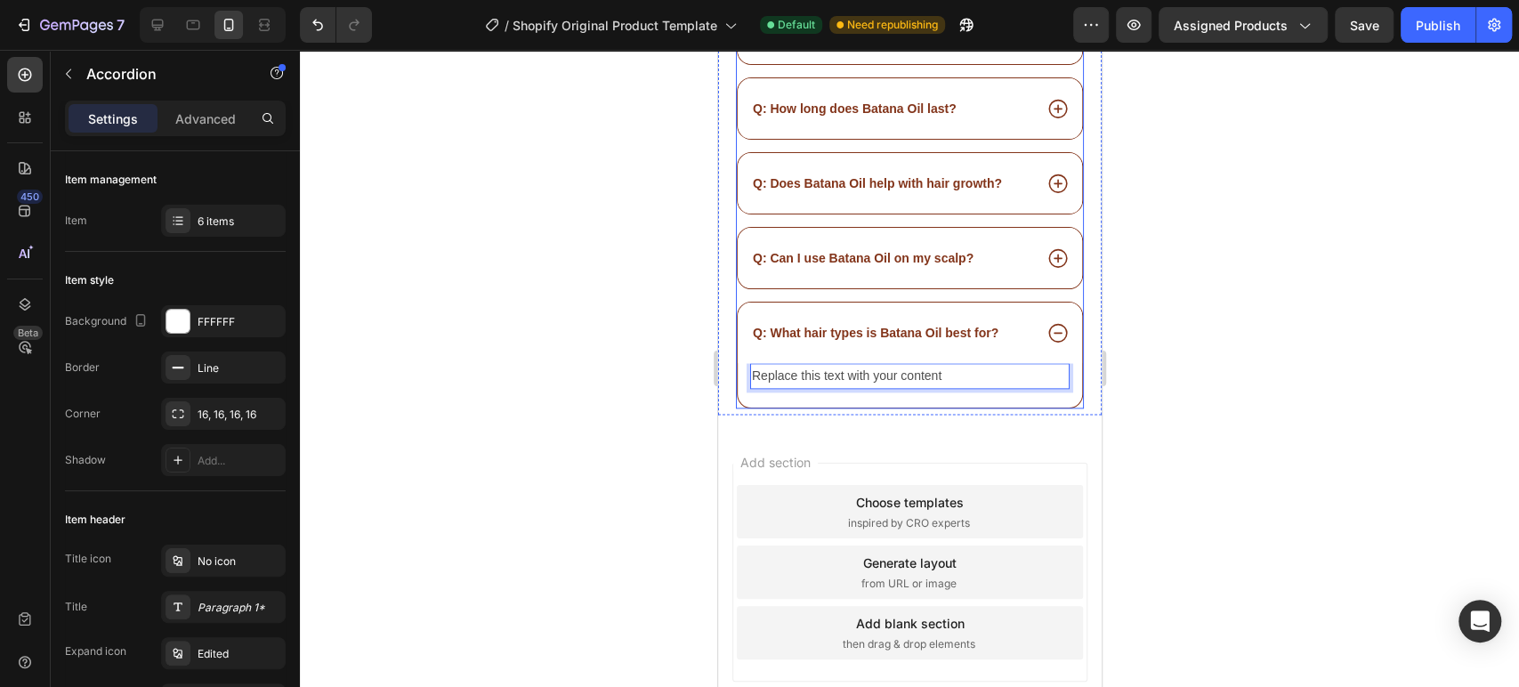
click at [952, 325] on p "Q: What hair types is Batana Oil best for?" at bounding box center [875, 333] width 246 height 16
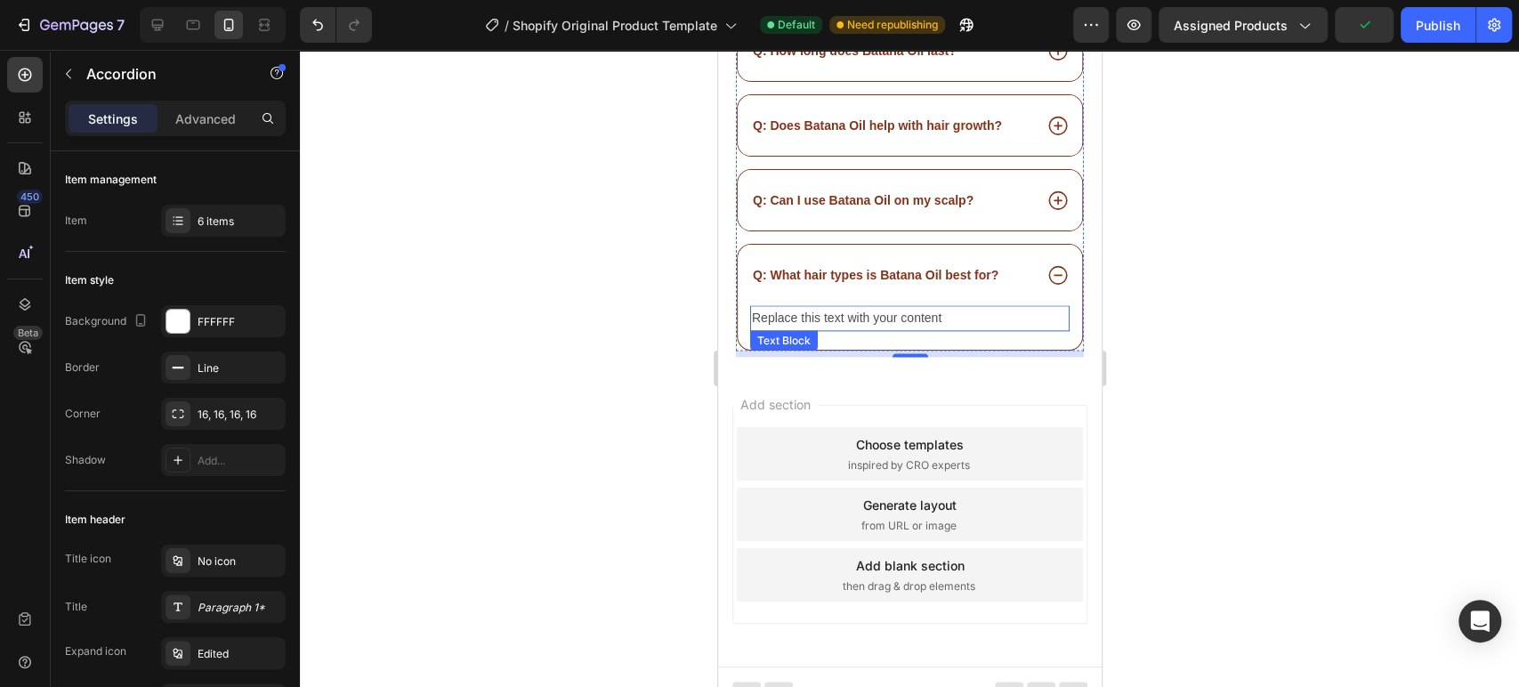
click at [918, 307] on p "Replace this text with your content" at bounding box center [909, 318] width 316 height 22
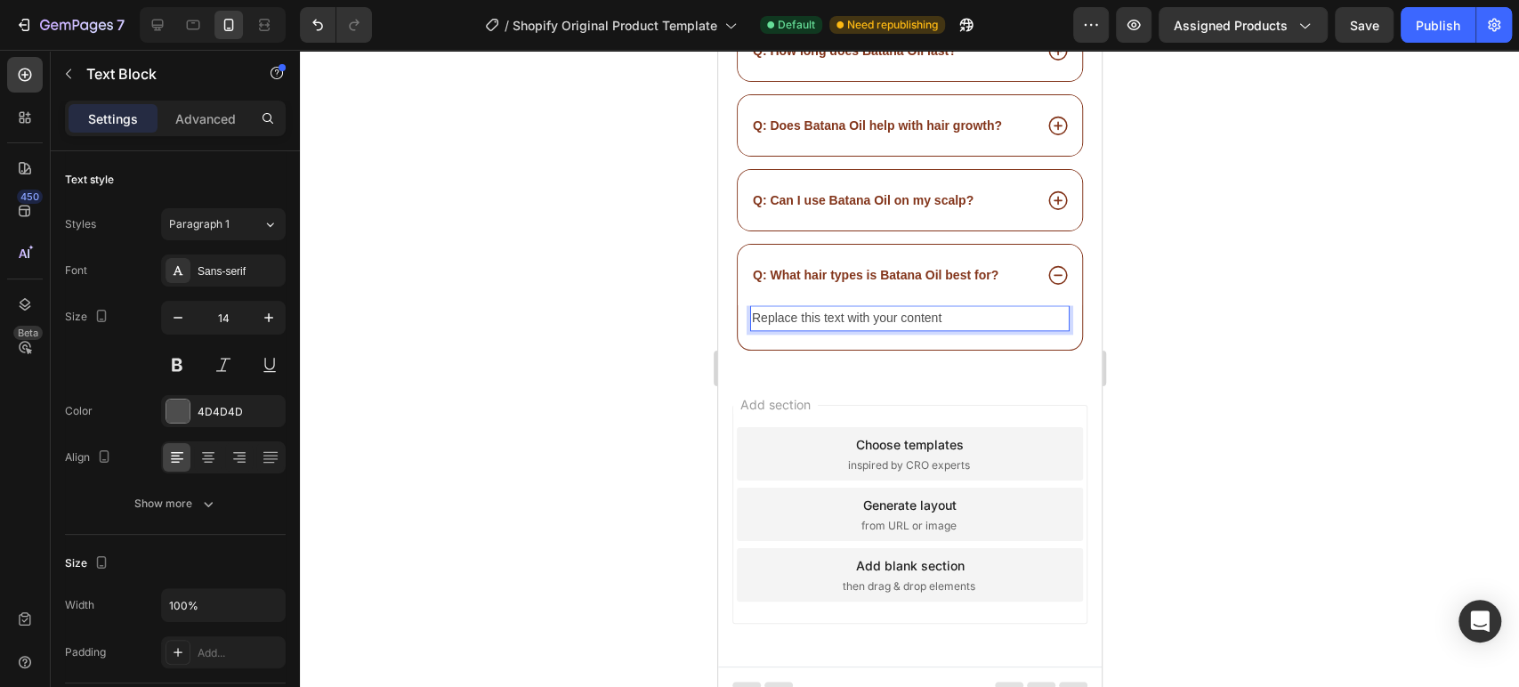
click at [953, 307] on p "Replace this text with your content" at bounding box center [909, 318] width 316 height 22
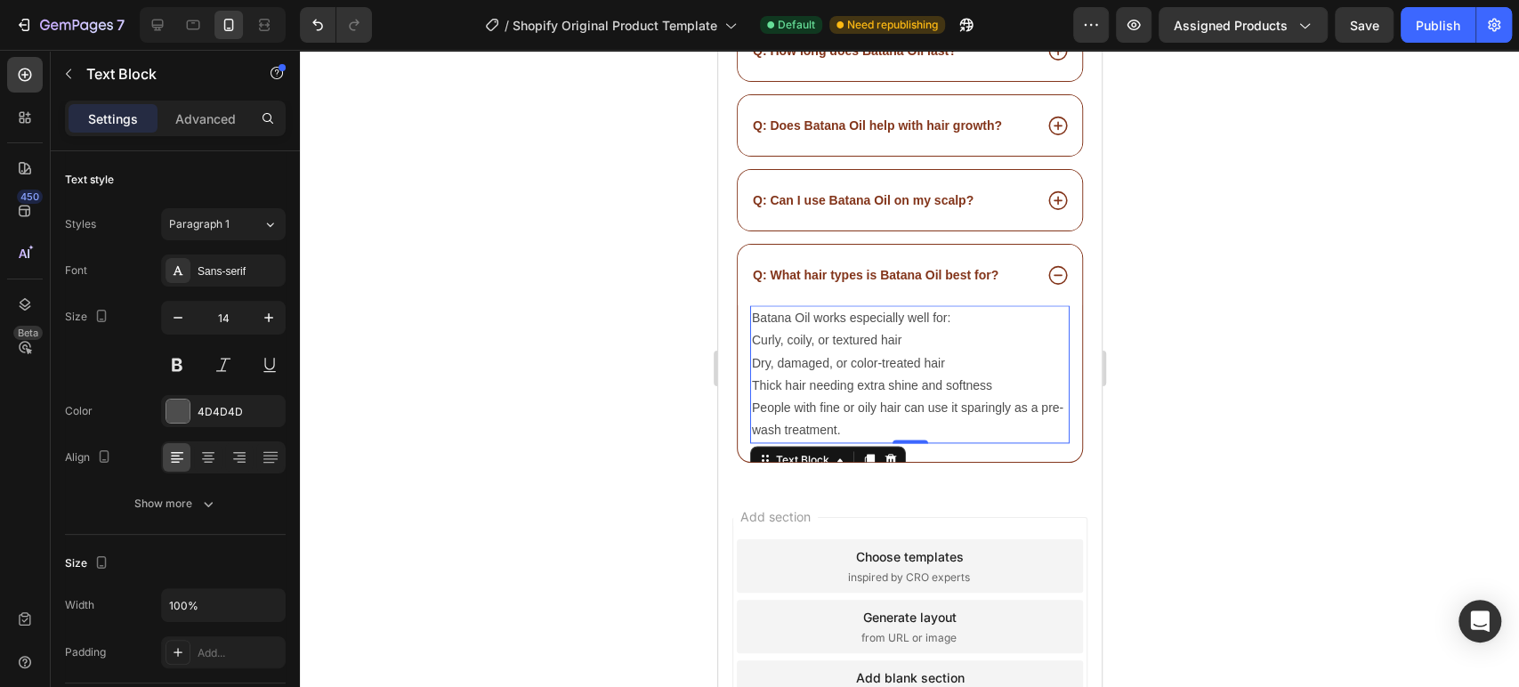
click at [648, 339] on div at bounding box center [909, 368] width 1219 height 637
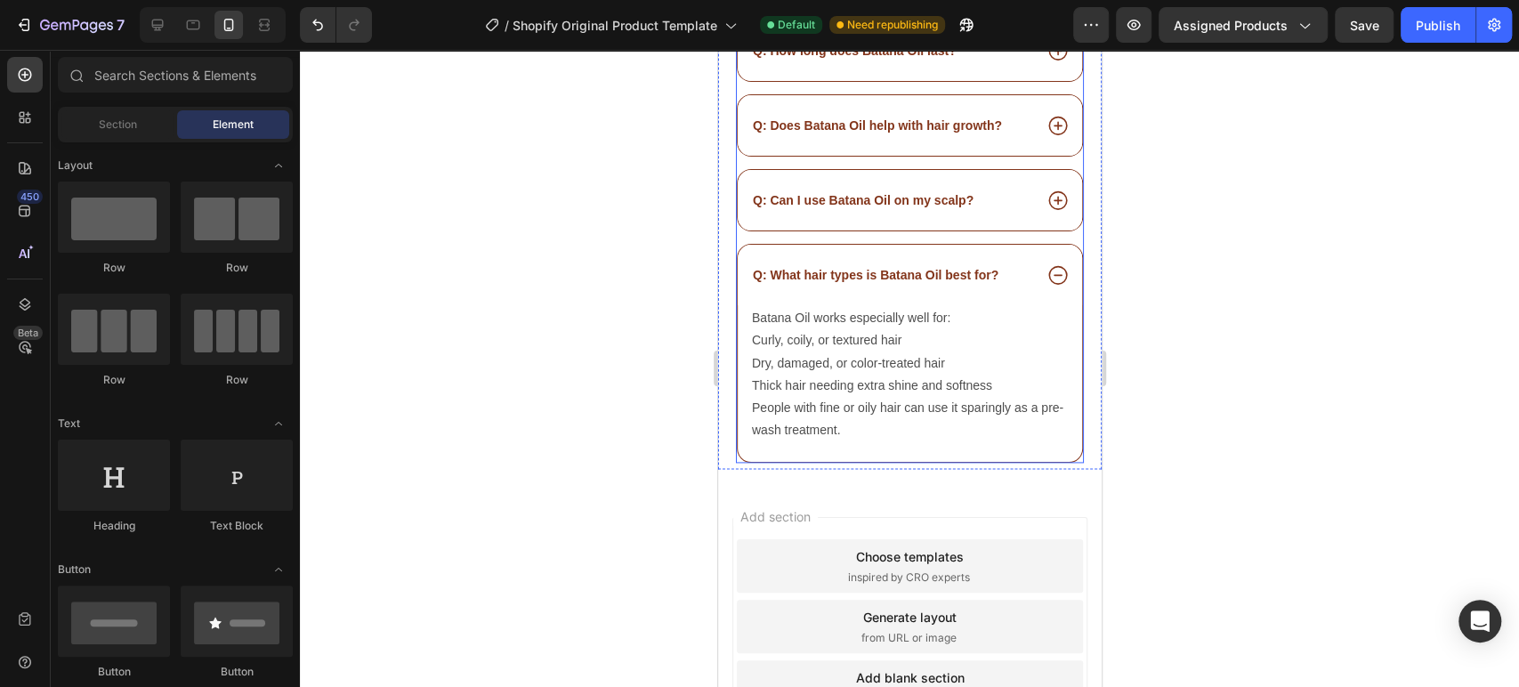
click at [879, 267] on p "Q: What hair types is Batana Oil best for?" at bounding box center [875, 275] width 246 height 16
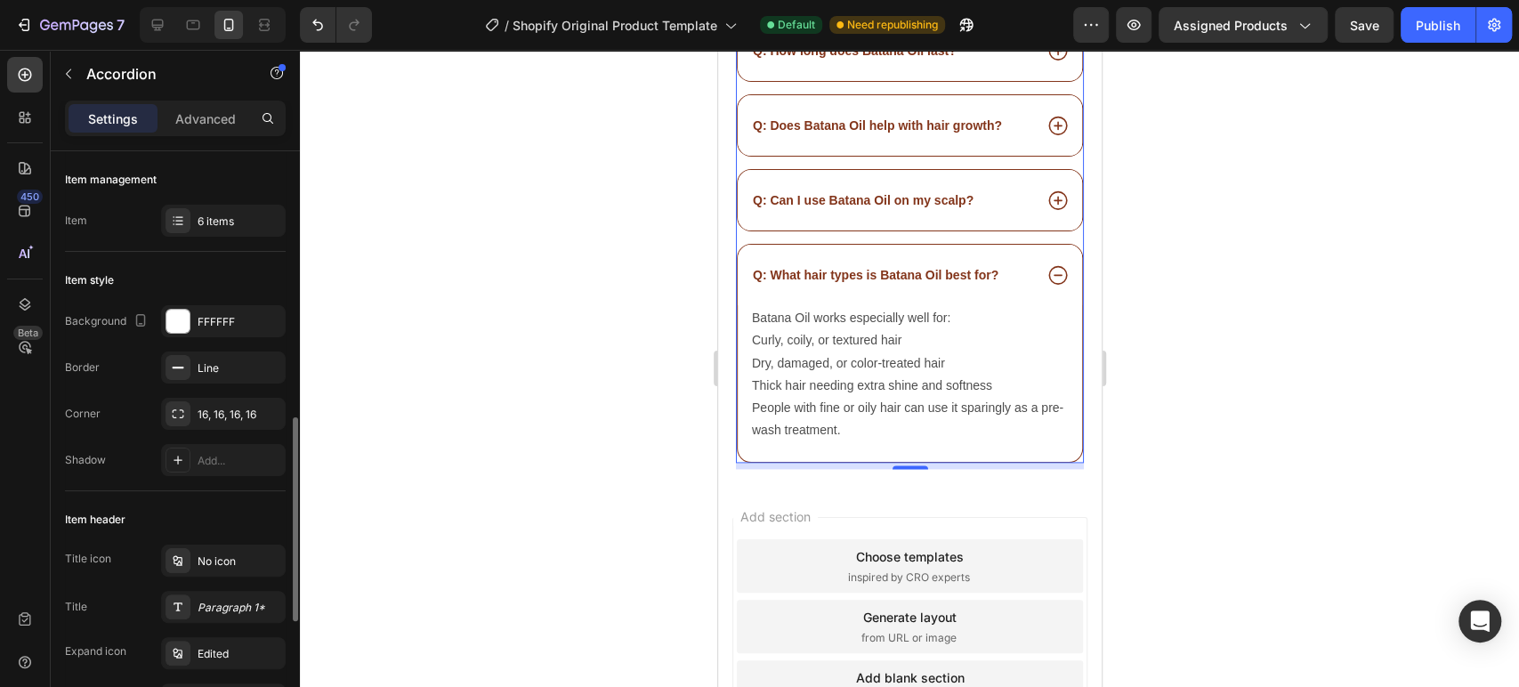
scroll to position [296, 0]
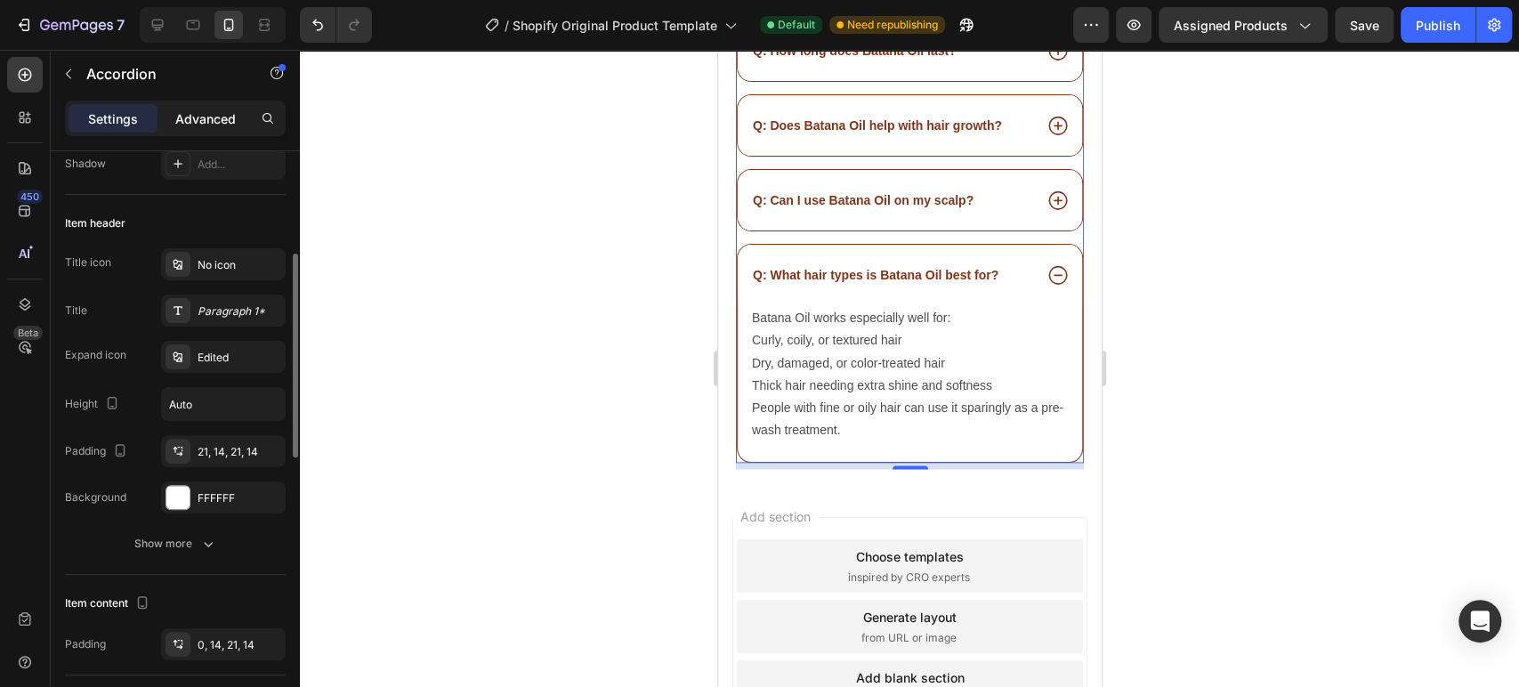
click at [191, 126] on p "Advanced" at bounding box center [205, 118] width 61 height 19
type input "100%"
type input "100"
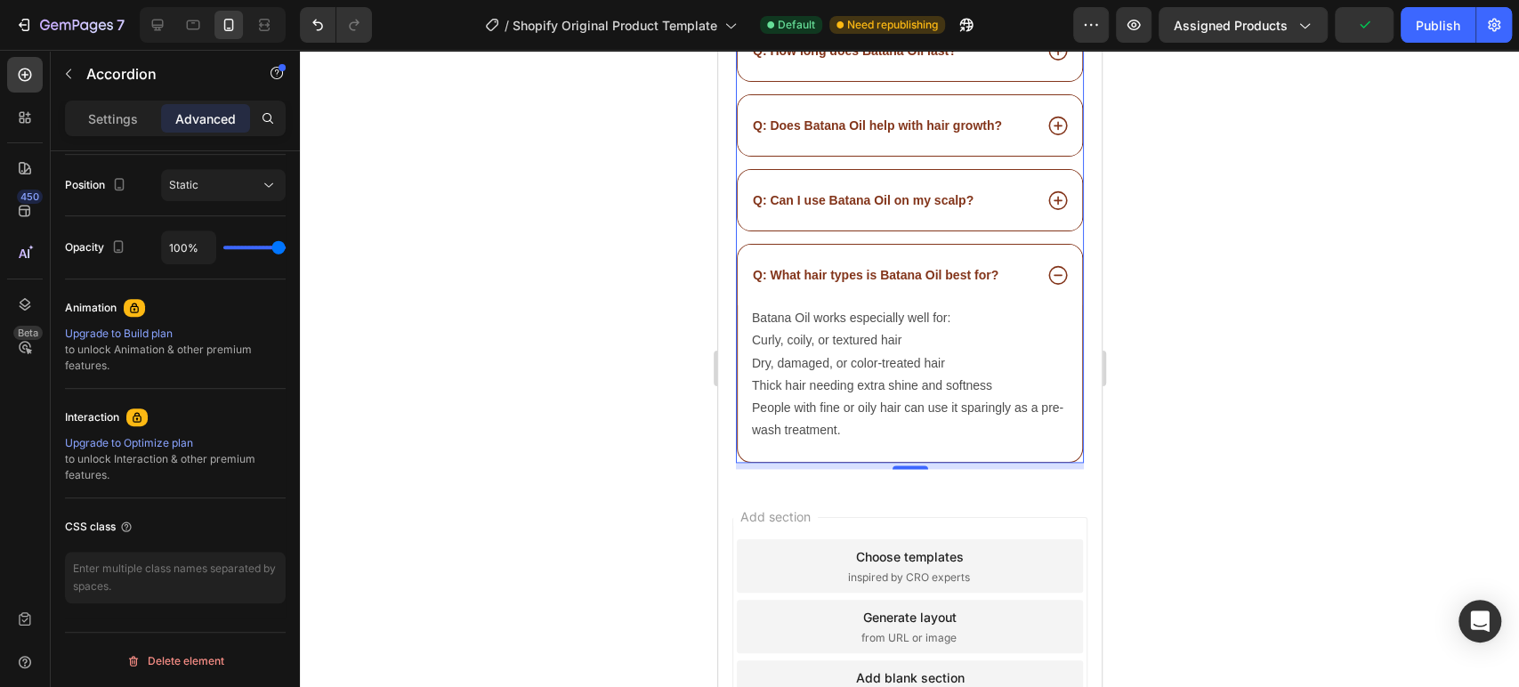
scroll to position [0, 0]
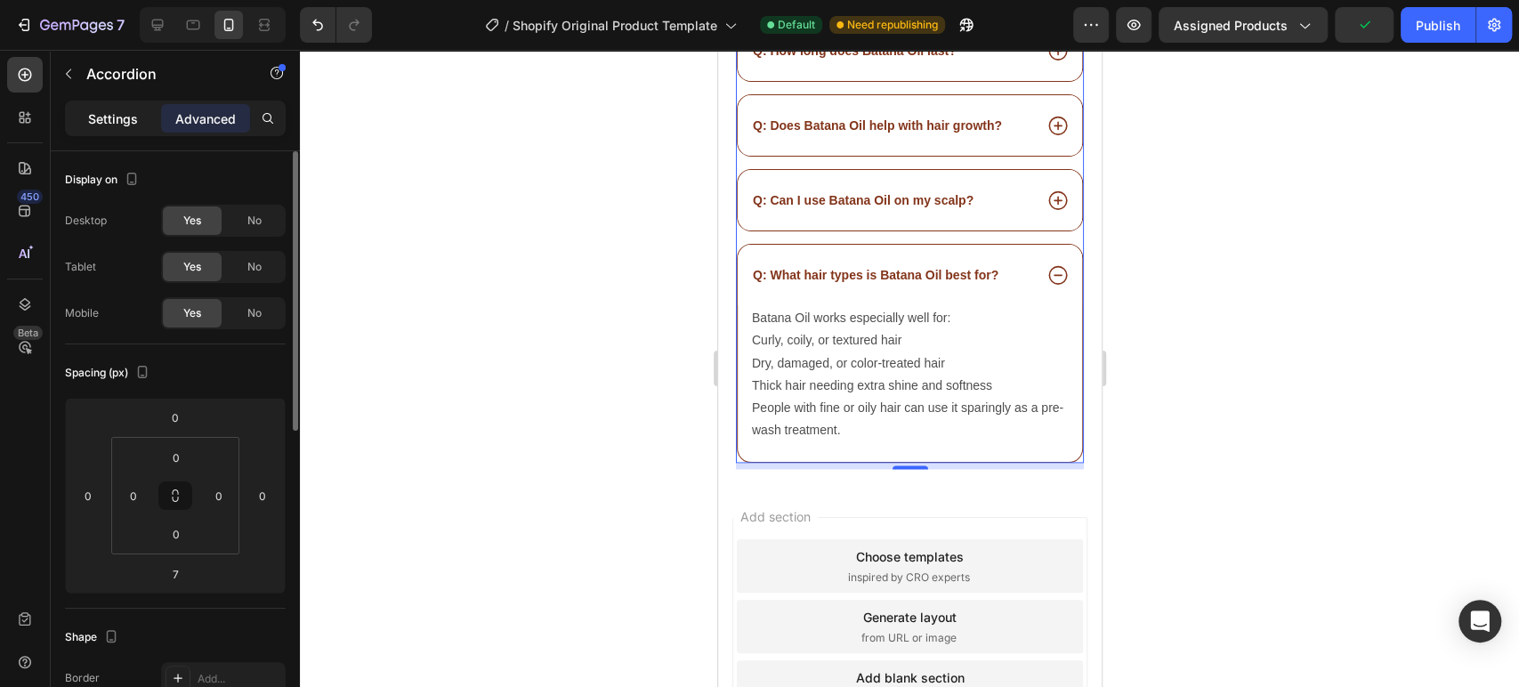
click at [114, 125] on p "Settings" at bounding box center [113, 118] width 50 height 19
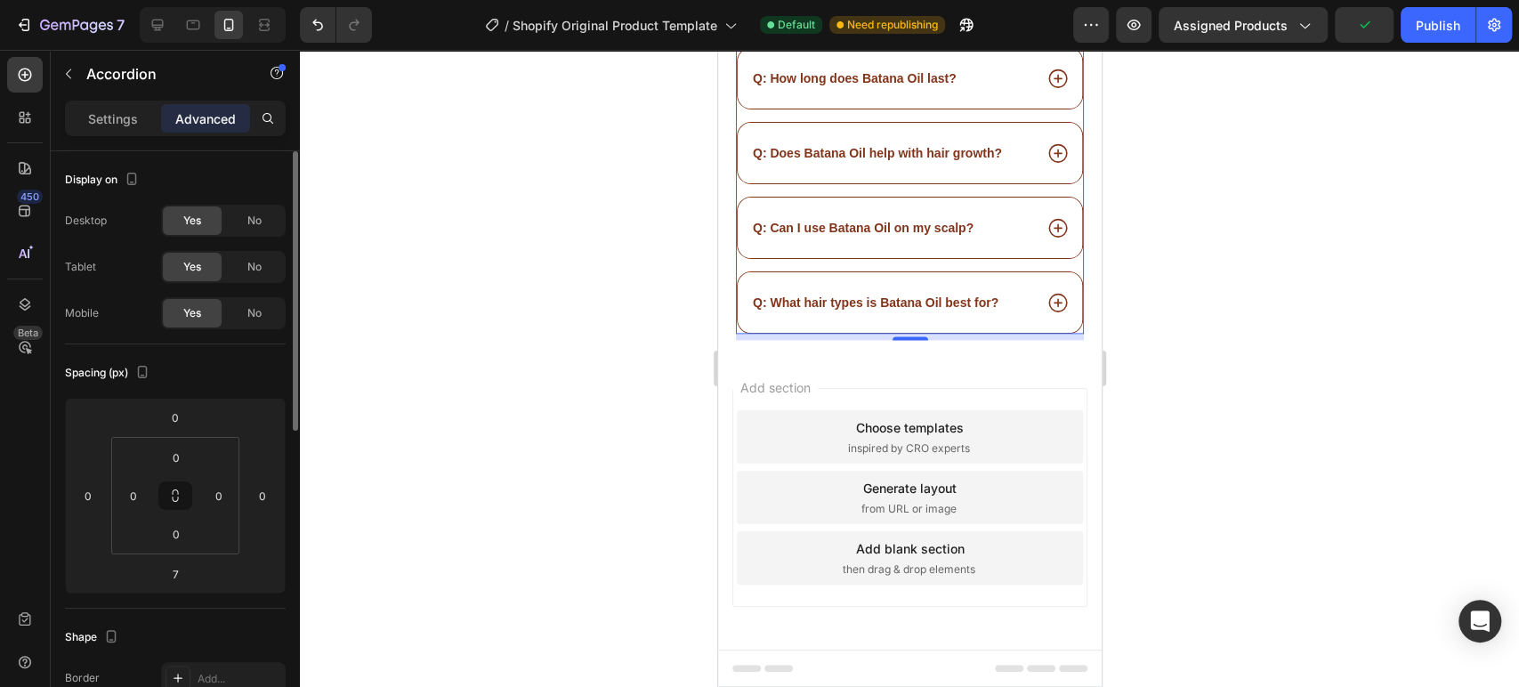
type input "14"
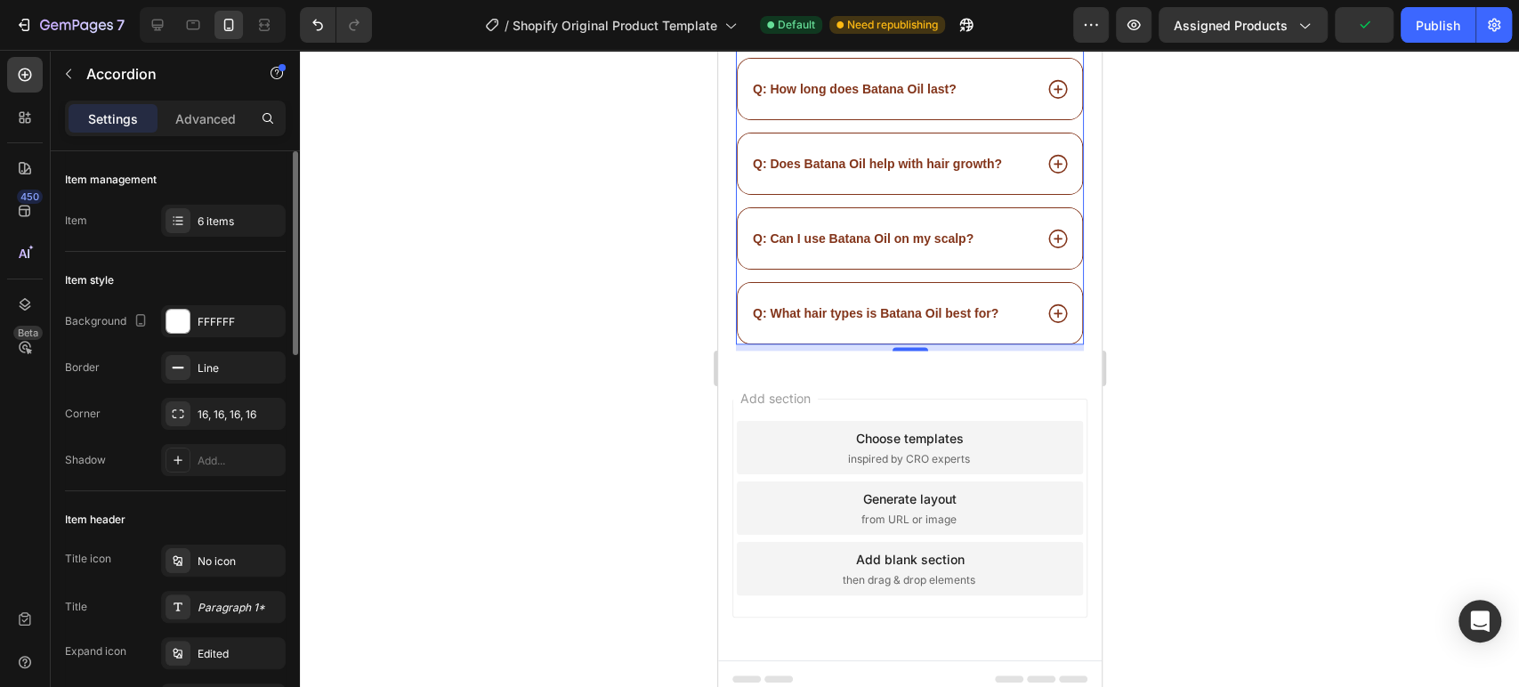
scroll to position [15080, 0]
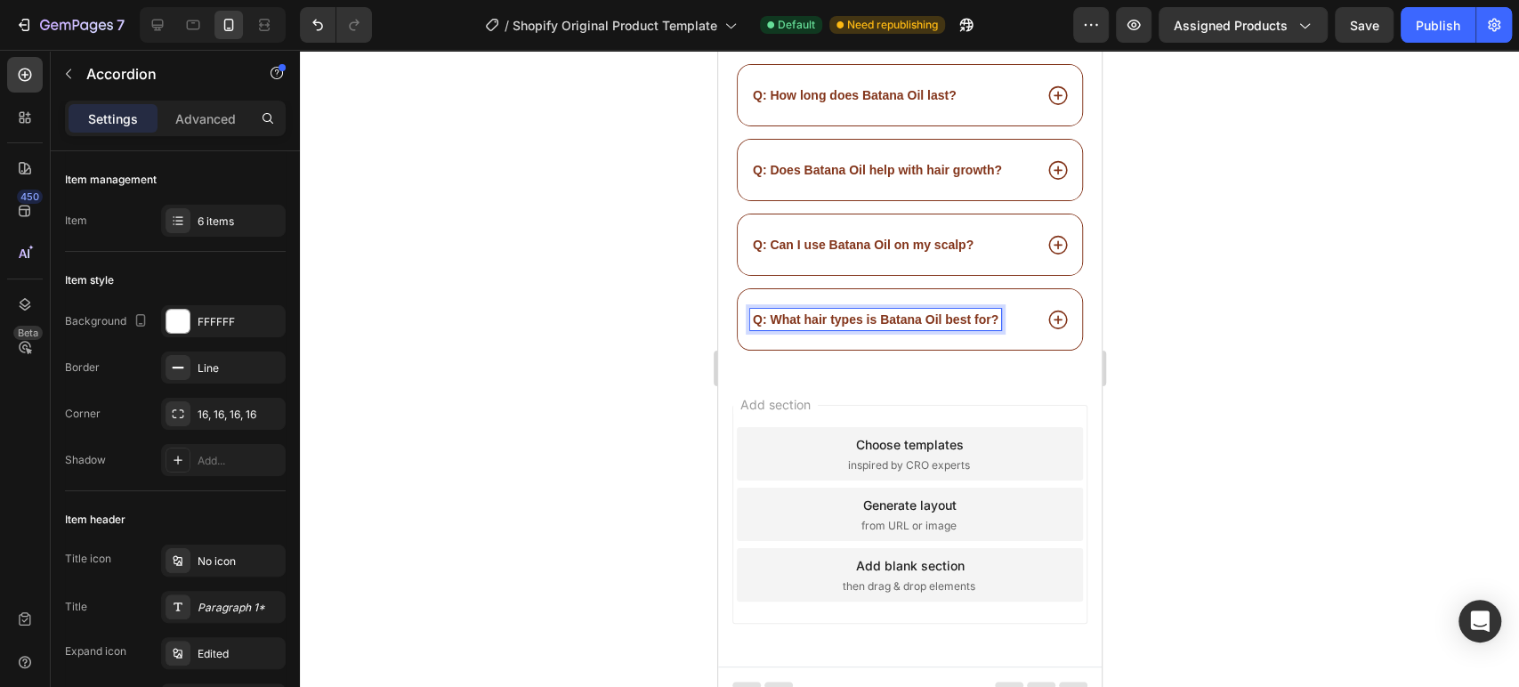
click at [843, 311] on p "Q: What hair types is Batana Oil best for?" at bounding box center [875, 319] width 246 height 16
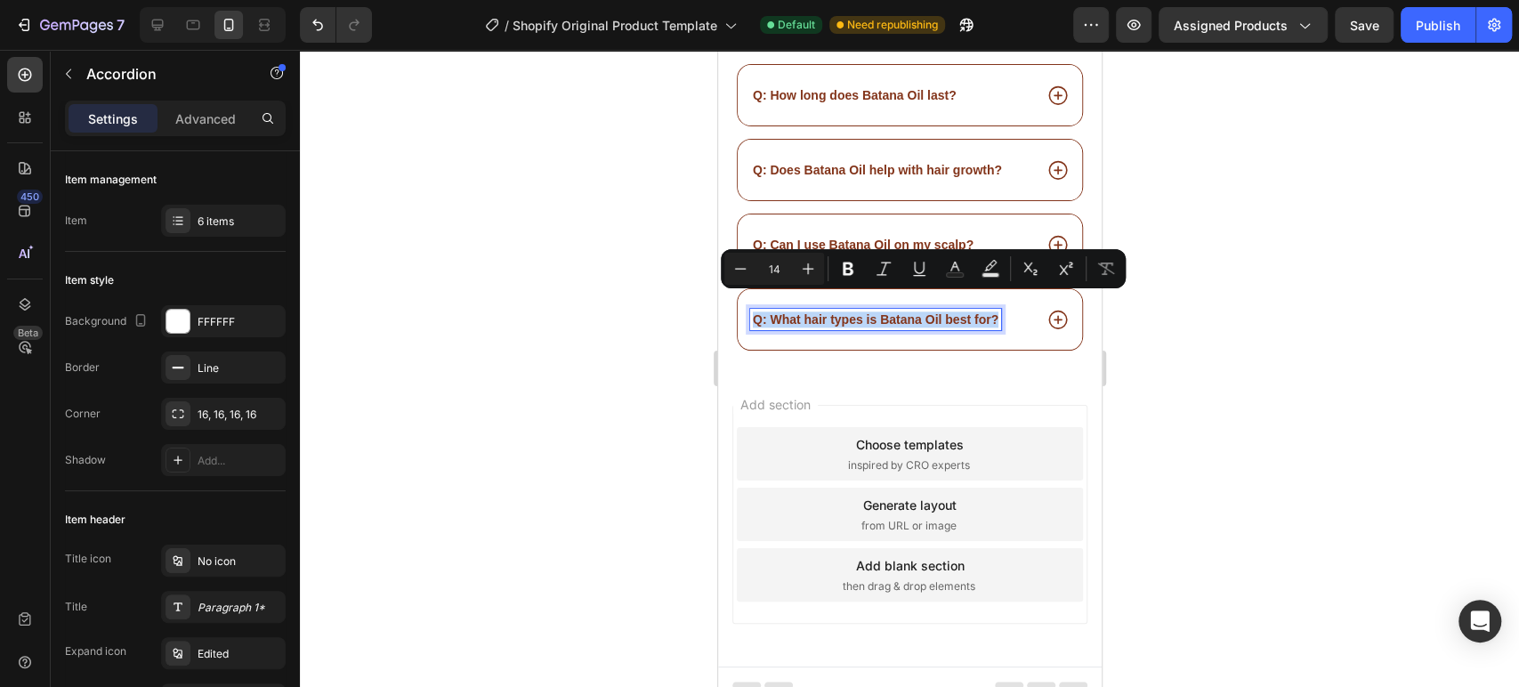
click at [992, 329] on div "Q: What hair types is Batana Oil best for?" at bounding box center [909, 319] width 344 height 61
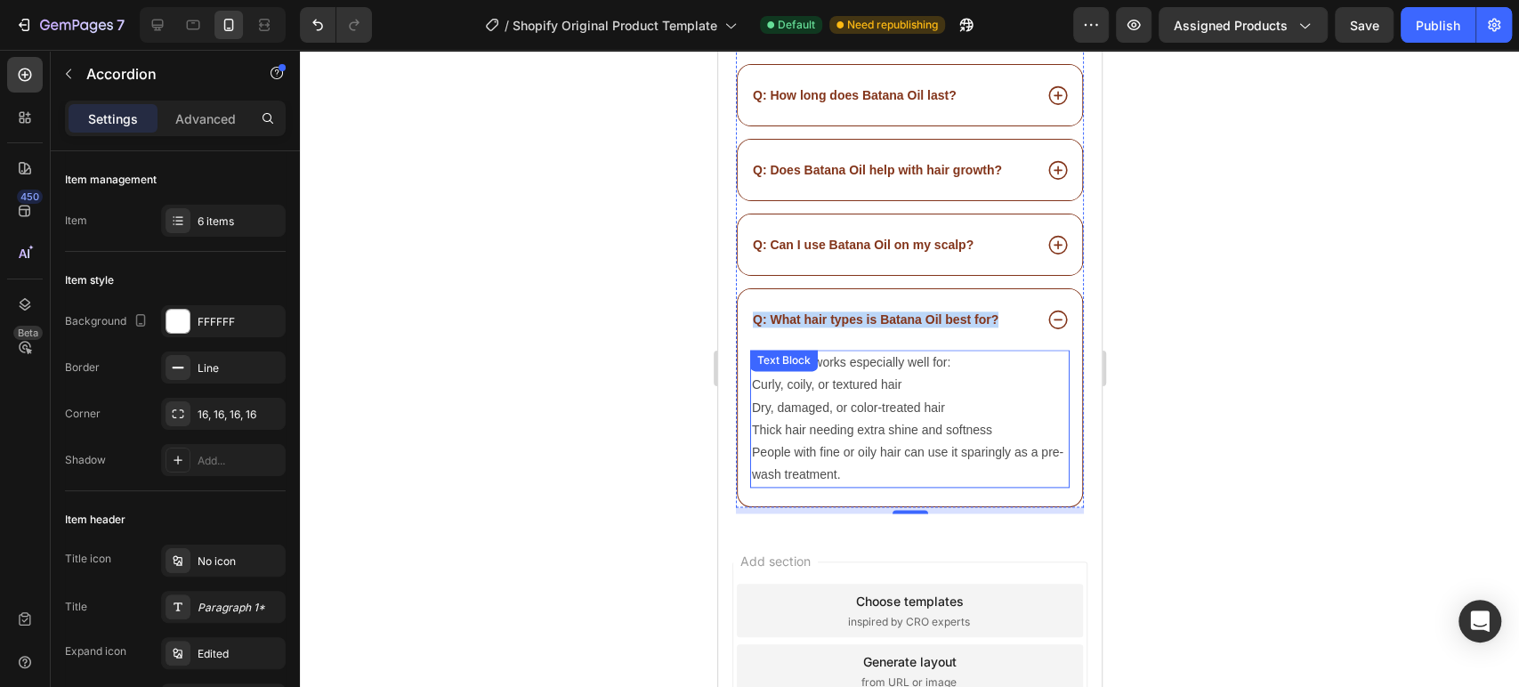
click at [848, 375] on p "Curly, coily, or textured hair" at bounding box center [909, 385] width 316 height 22
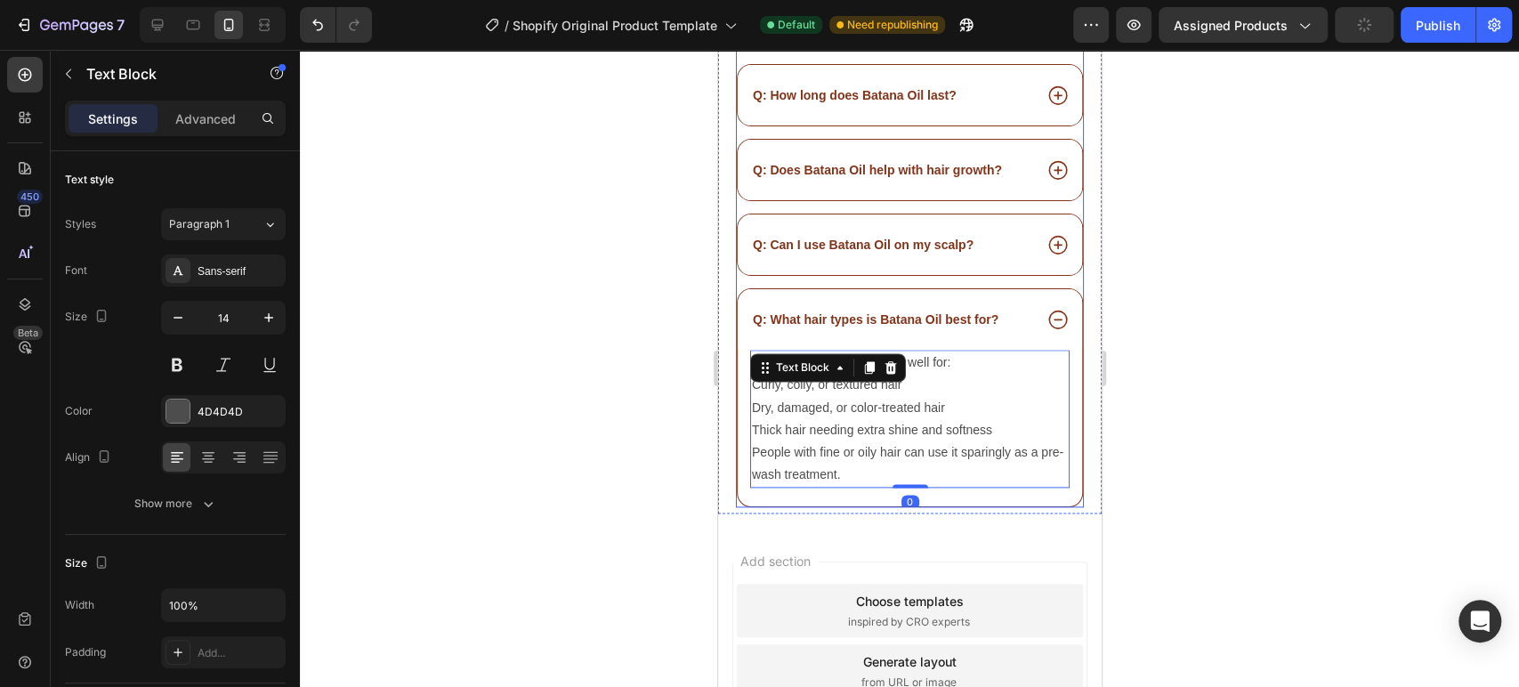
click at [887, 311] on p "Q: What hair types is Batana Oil best for?" at bounding box center [875, 319] width 246 height 16
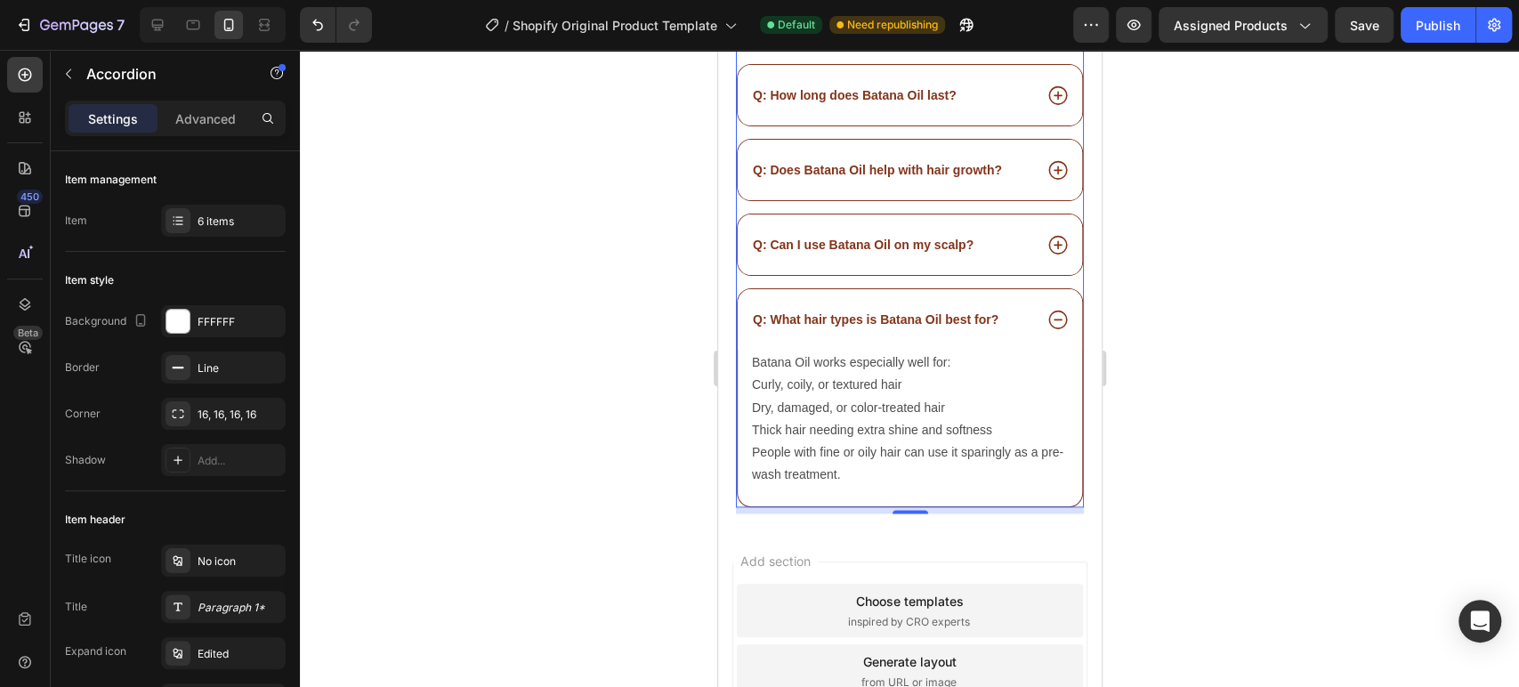
click at [870, 238] on div "Q: Can I use Batana Oil on my scalp?" at bounding box center [862, 244] width 226 height 21
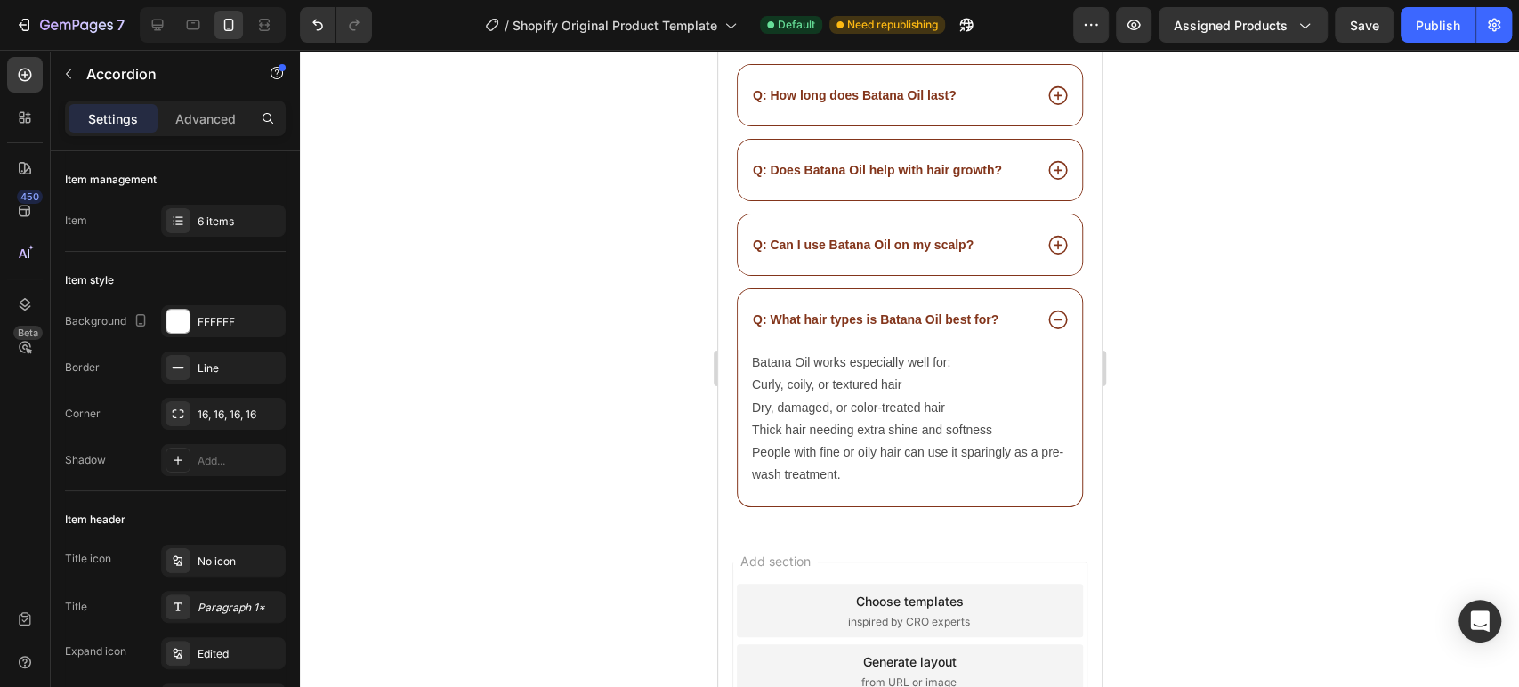
click at [1003, 236] on div "Q: Can I use Batana Oil on my scalp?" at bounding box center [890, 244] width 282 height 21
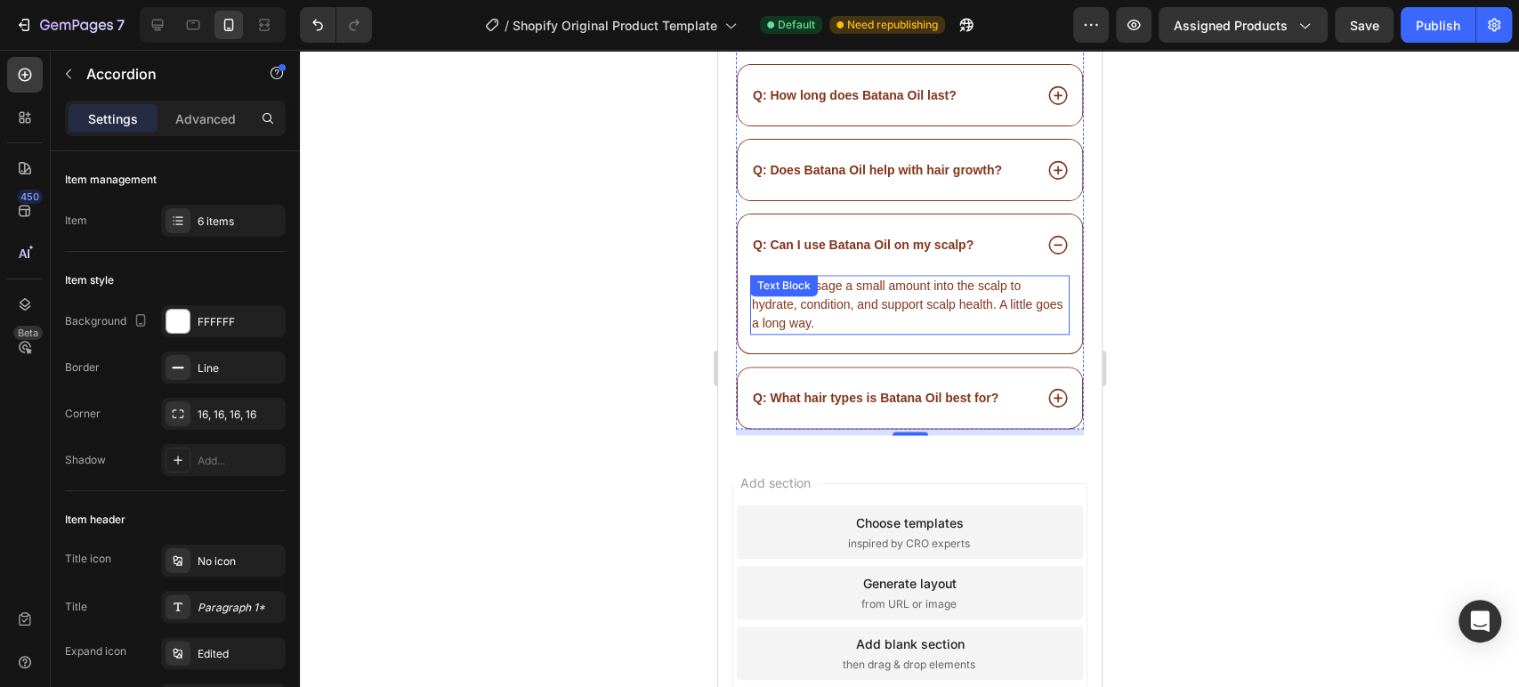
click at [908, 281] on p "Yes — massage a small amount into the scalp to hydrate, condition, and support …" at bounding box center [909, 305] width 316 height 56
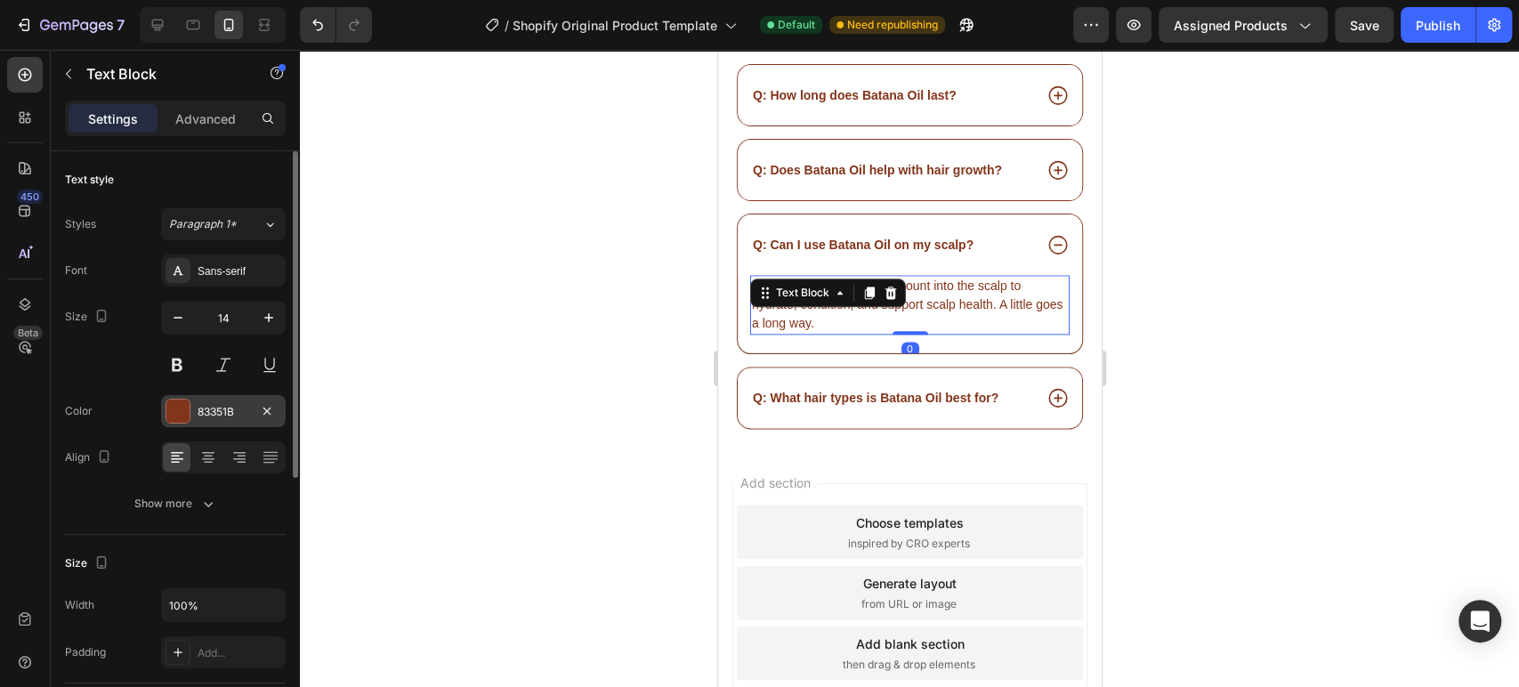
click at [225, 407] on div "83351B" at bounding box center [224, 412] width 52 height 16
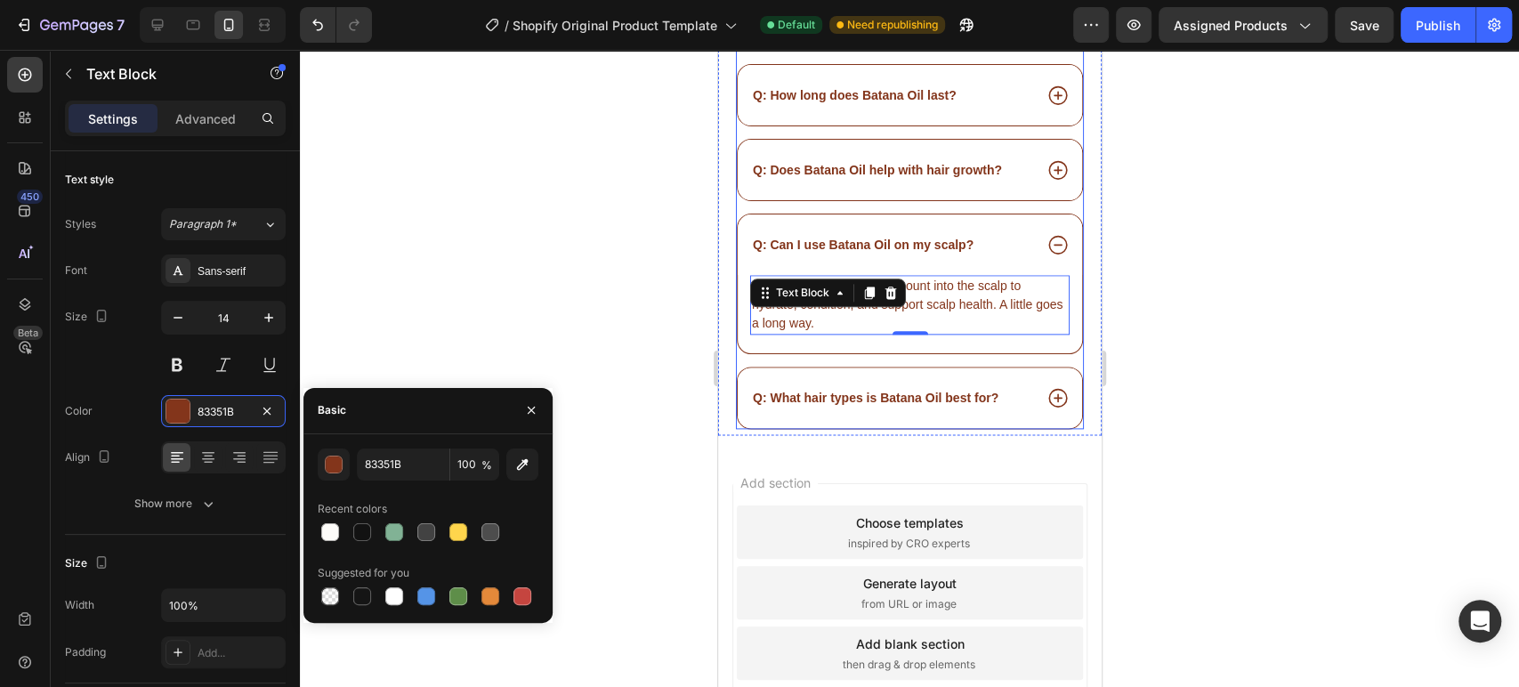
click at [891, 390] on p "Q: What hair types is Batana Oil best for?" at bounding box center [875, 398] width 246 height 16
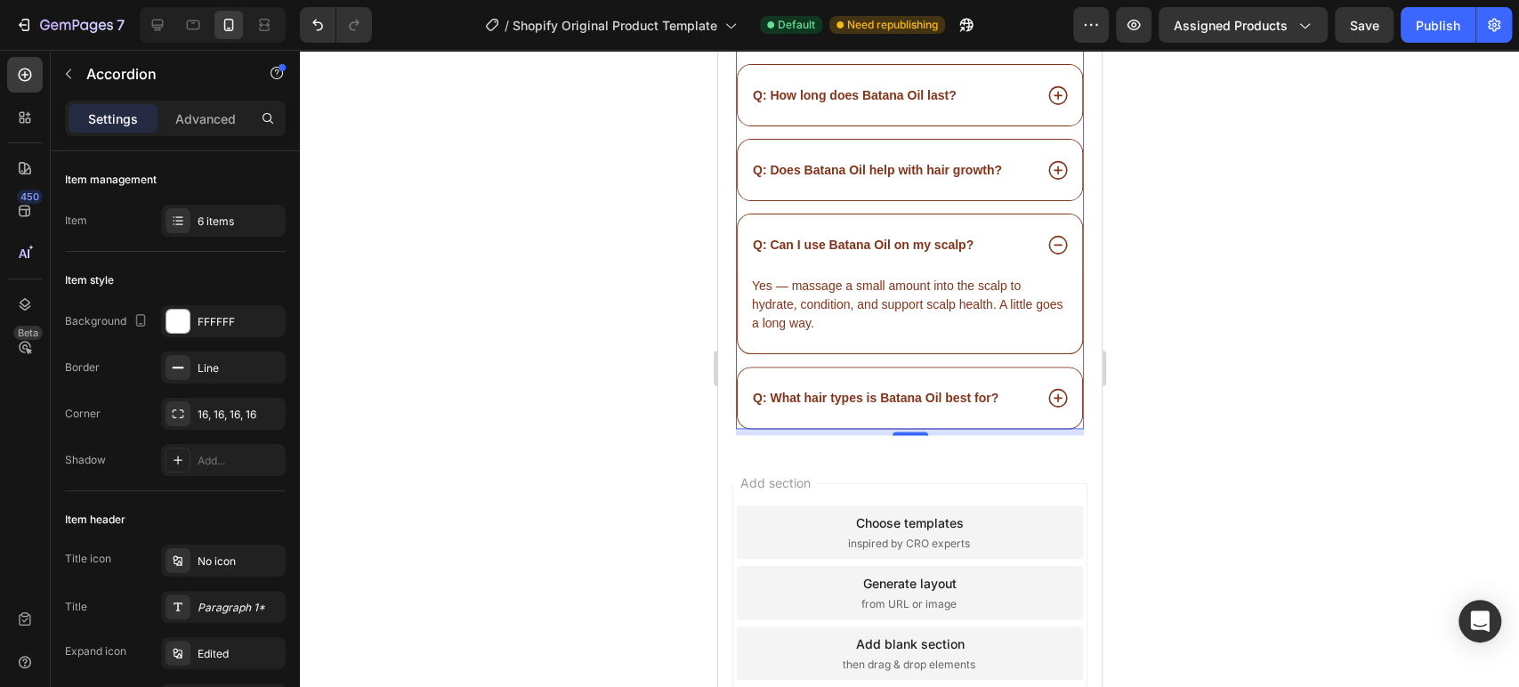
click at [1006, 393] on div "Q: What hair types is Batana Oil best for?" at bounding box center [909, 397] width 344 height 61
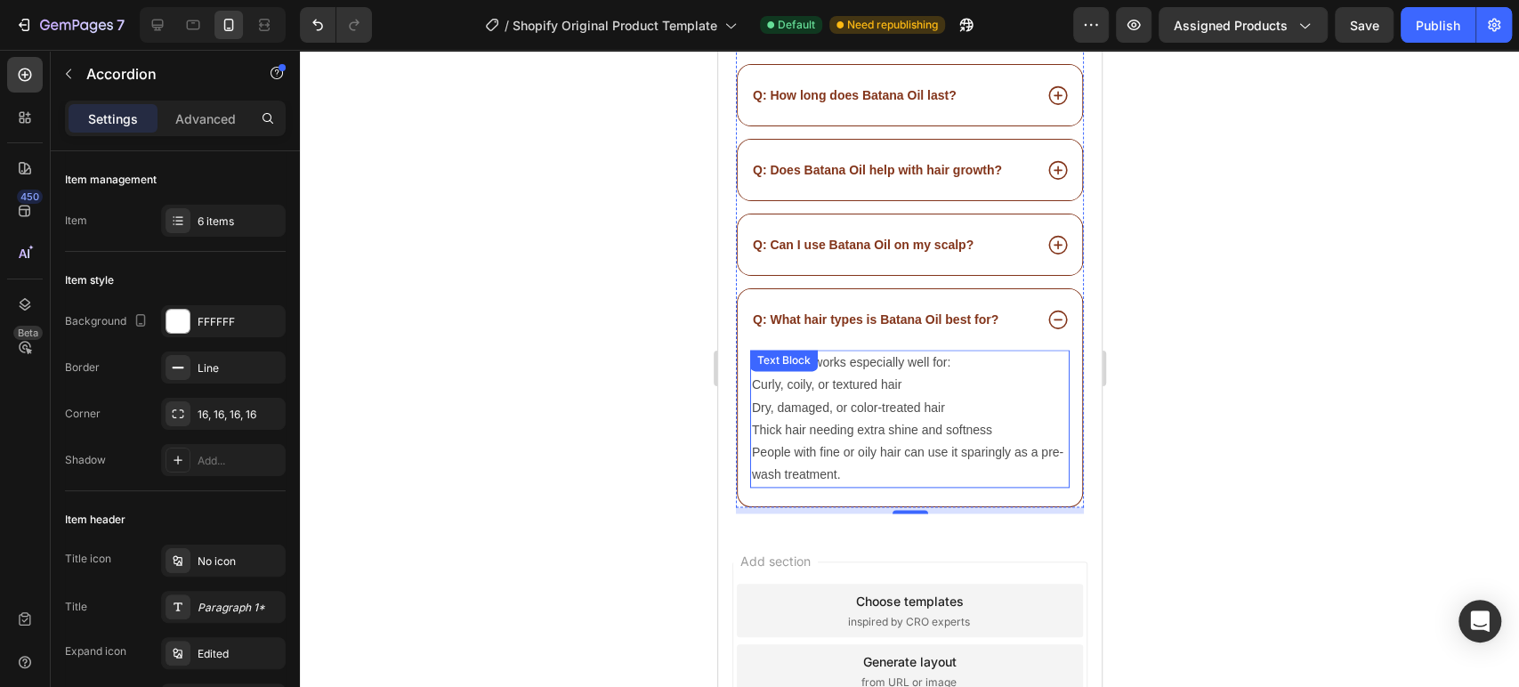
click at [877, 397] on p "Dry, damaged, or color-treated hair" at bounding box center [909, 408] width 316 height 22
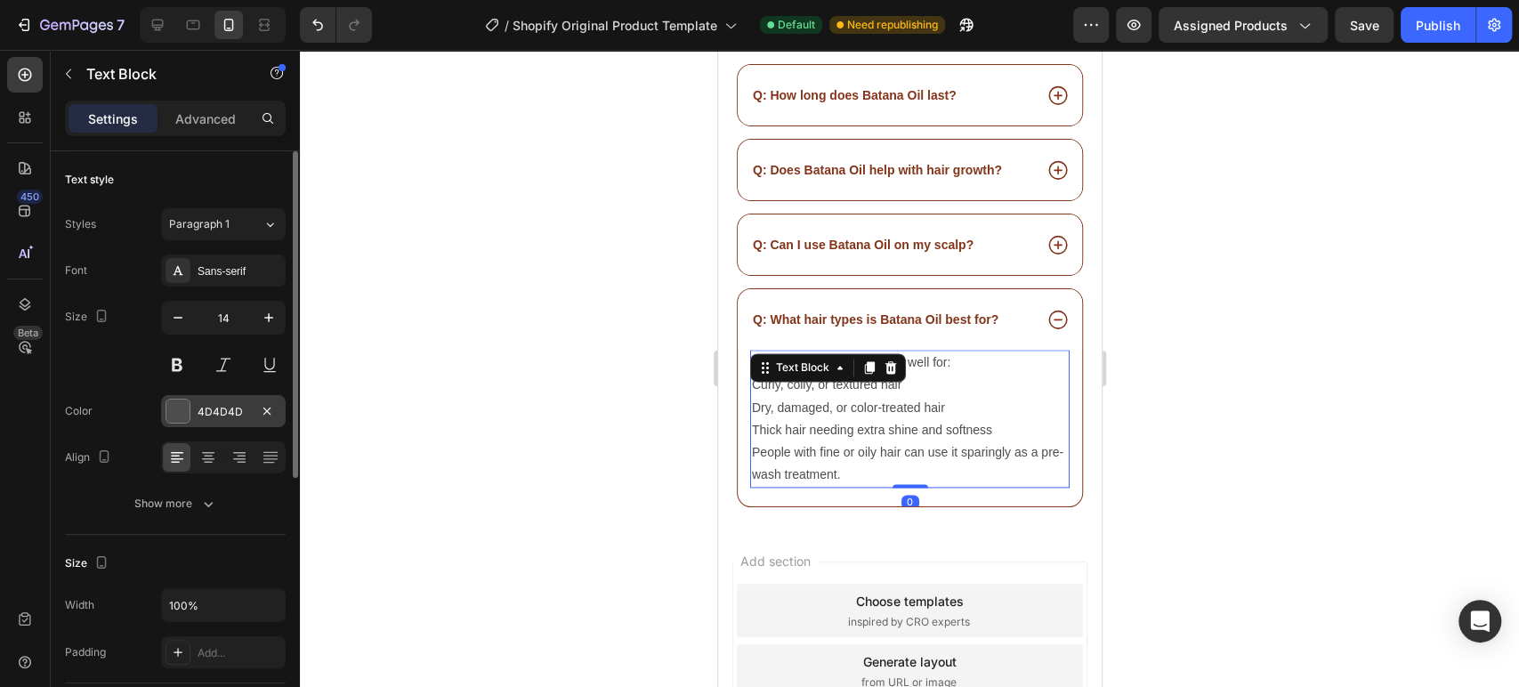
click at [254, 413] on div "4D4D4D" at bounding box center [223, 411] width 125 height 32
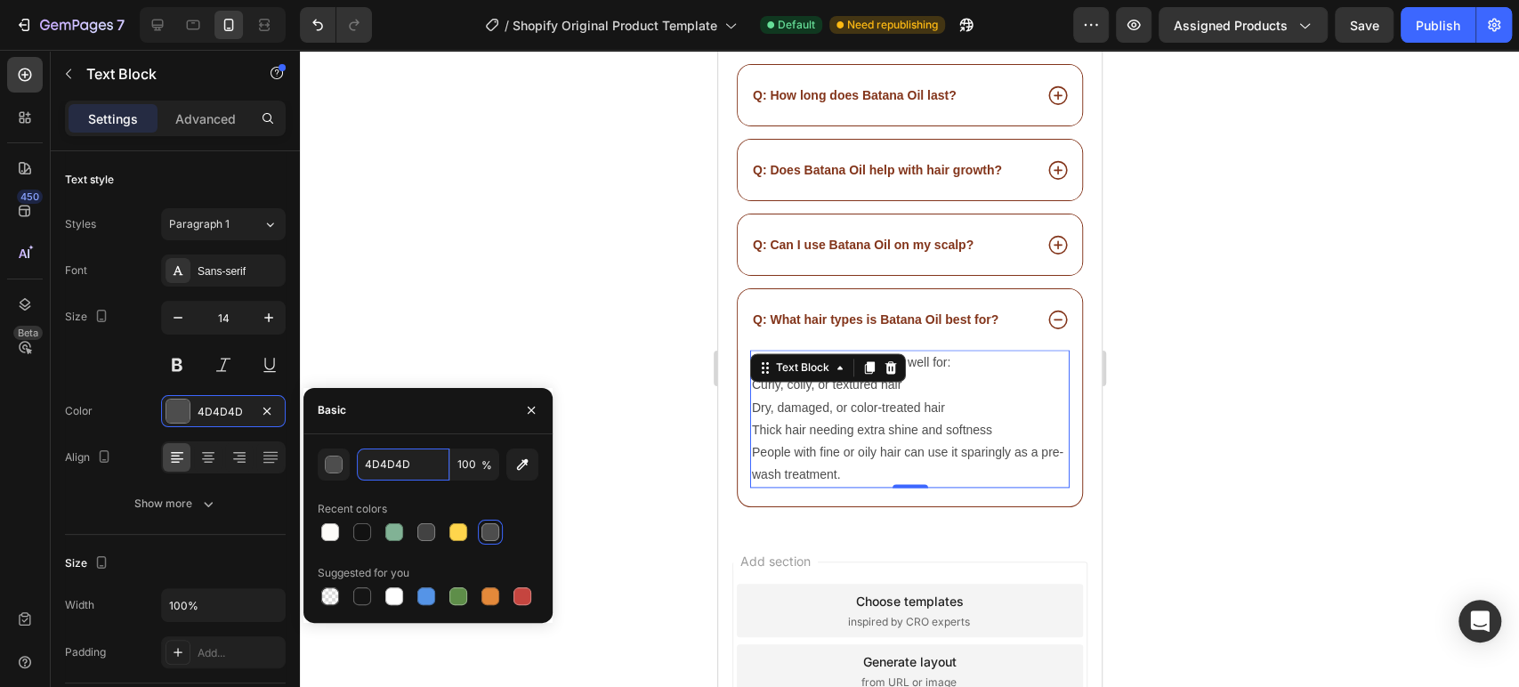
paste input "83351B"
type input "83351B"
click at [504, 339] on div at bounding box center [909, 368] width 1219 height 637
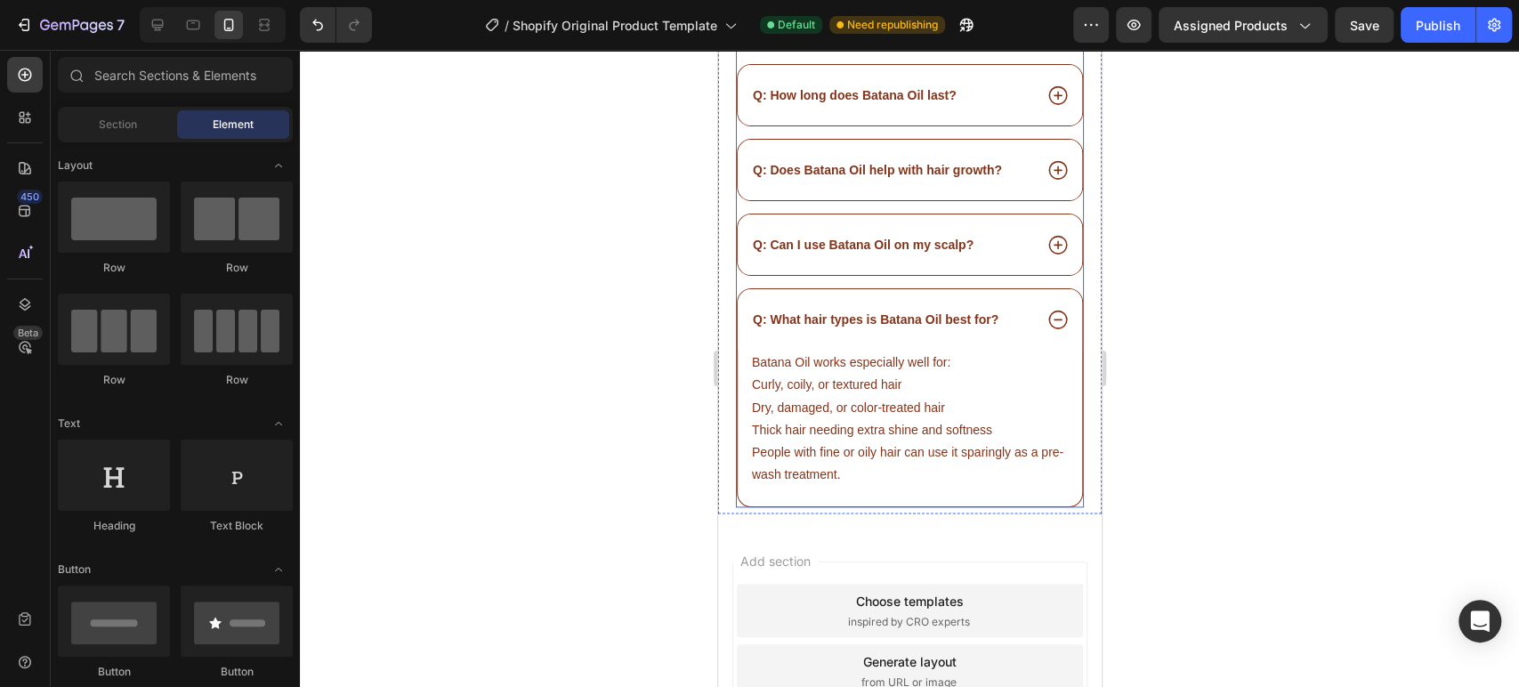
click at [889, 243] on div "Q: Can I use Batana Oil on my scalp?" at bounding box center [909, 244] width 344 height 61
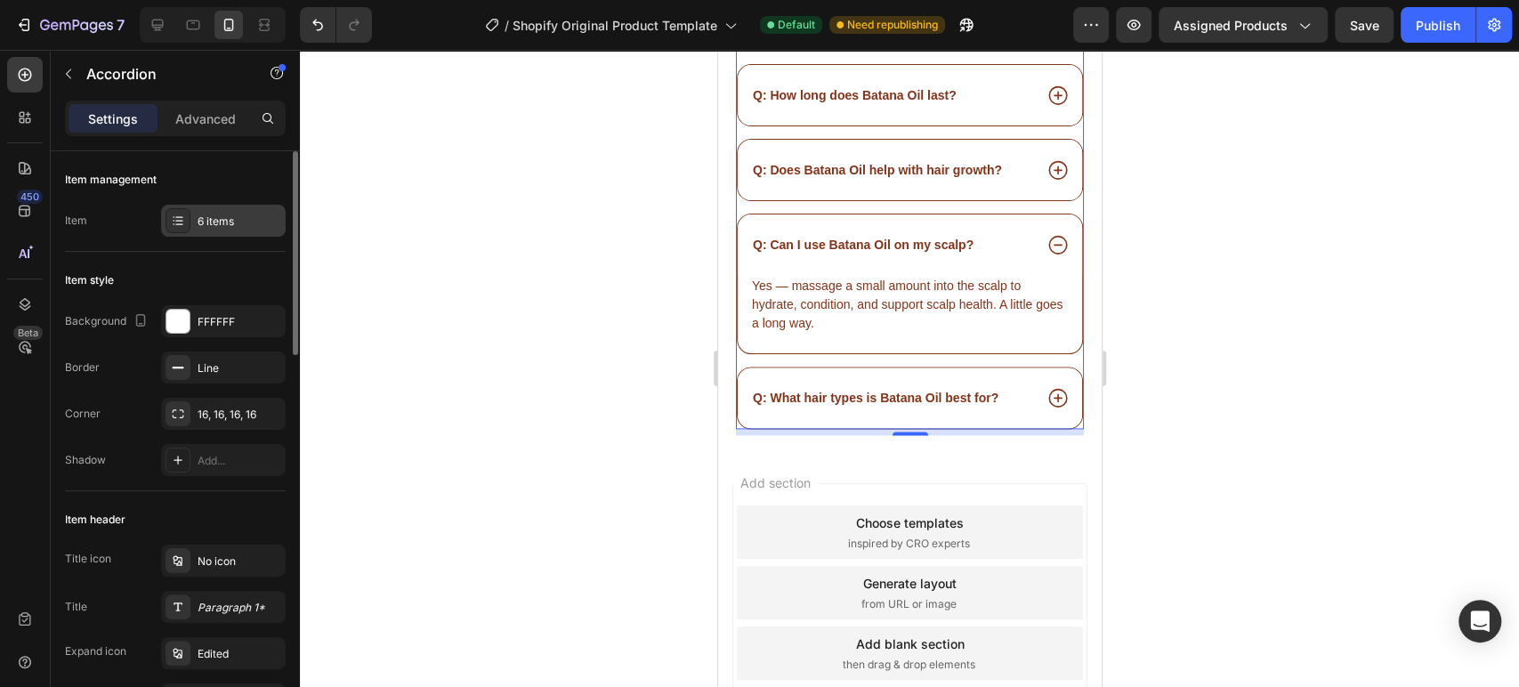
click at [233, 214] on div "6 items" at bounding box center [240, 222] width 84 height 16
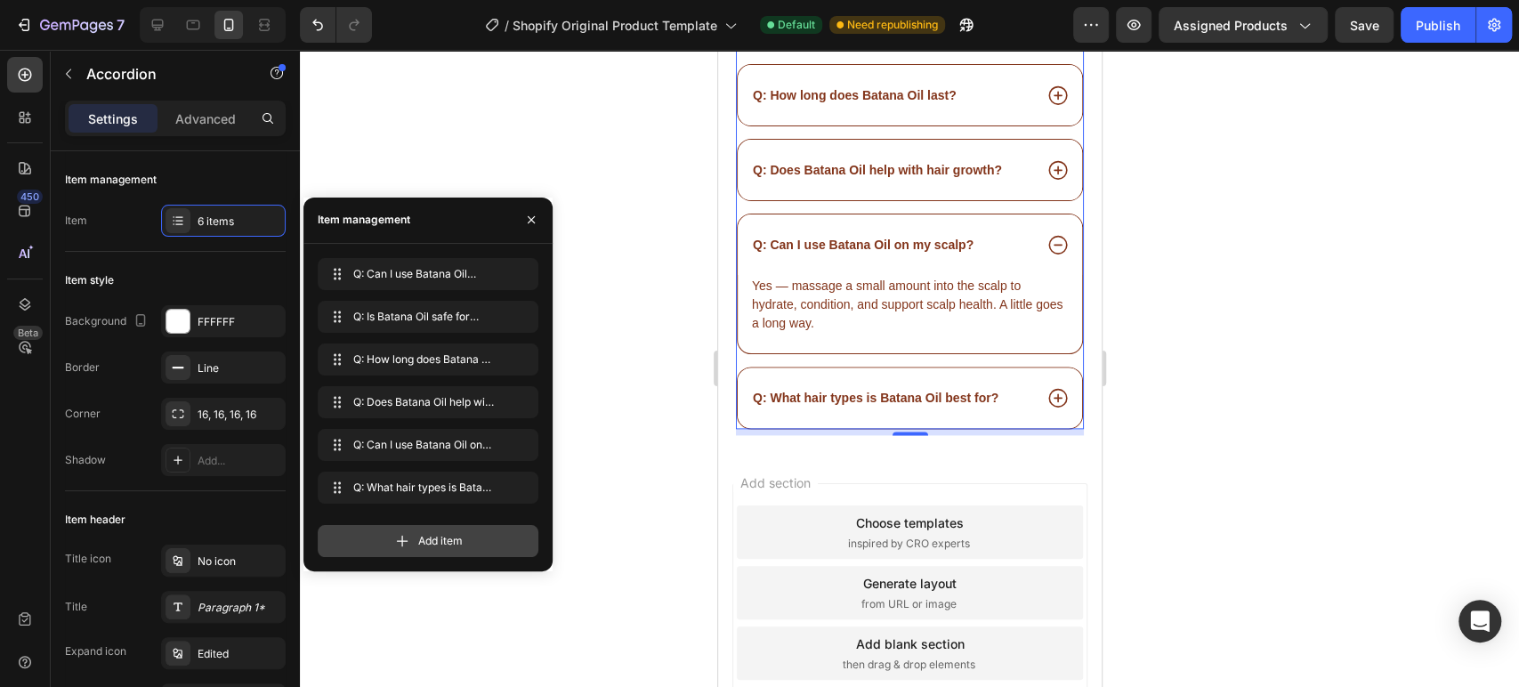
click at [421, 533] on span "Add item" at bounding box center [440, 541] width 44 height 16
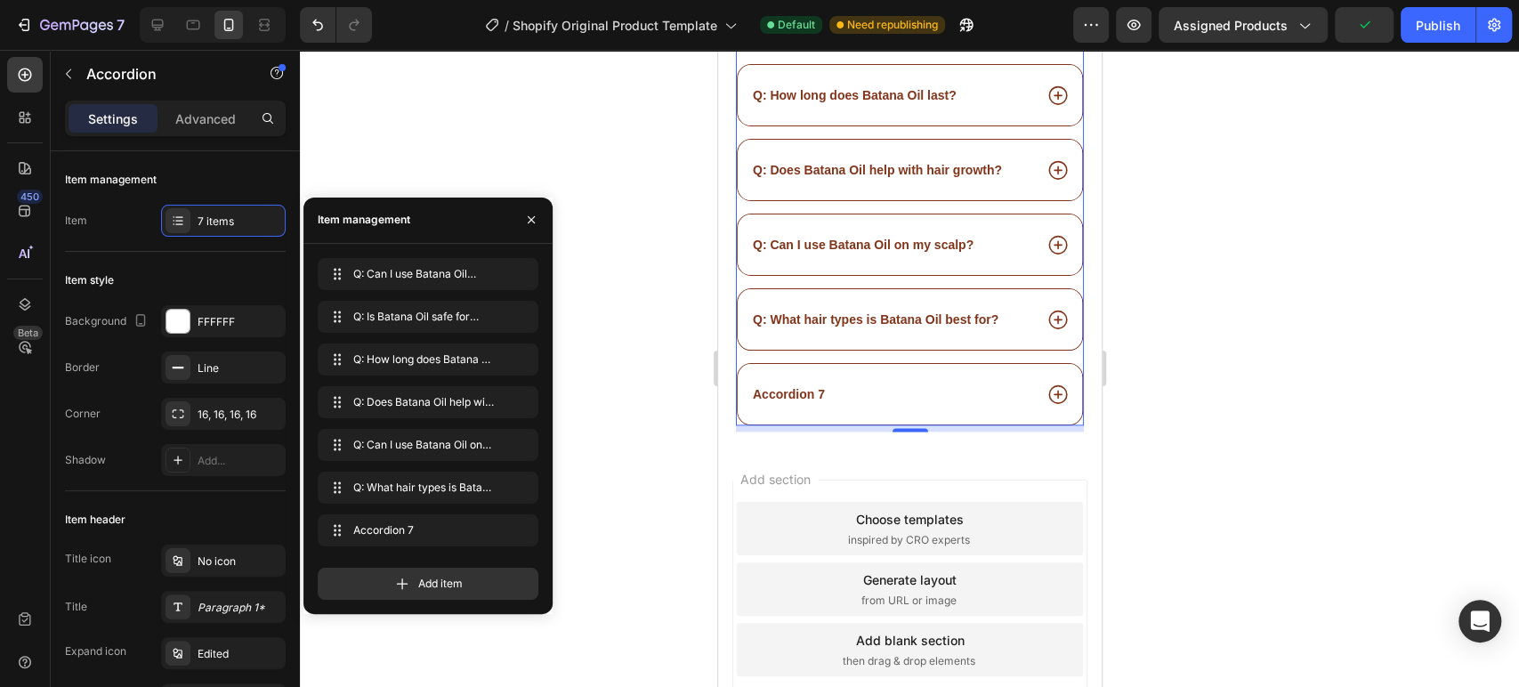
click at [809, 383] on div "Accordion 7" at bounding box center [787, 393] width 77 height 21
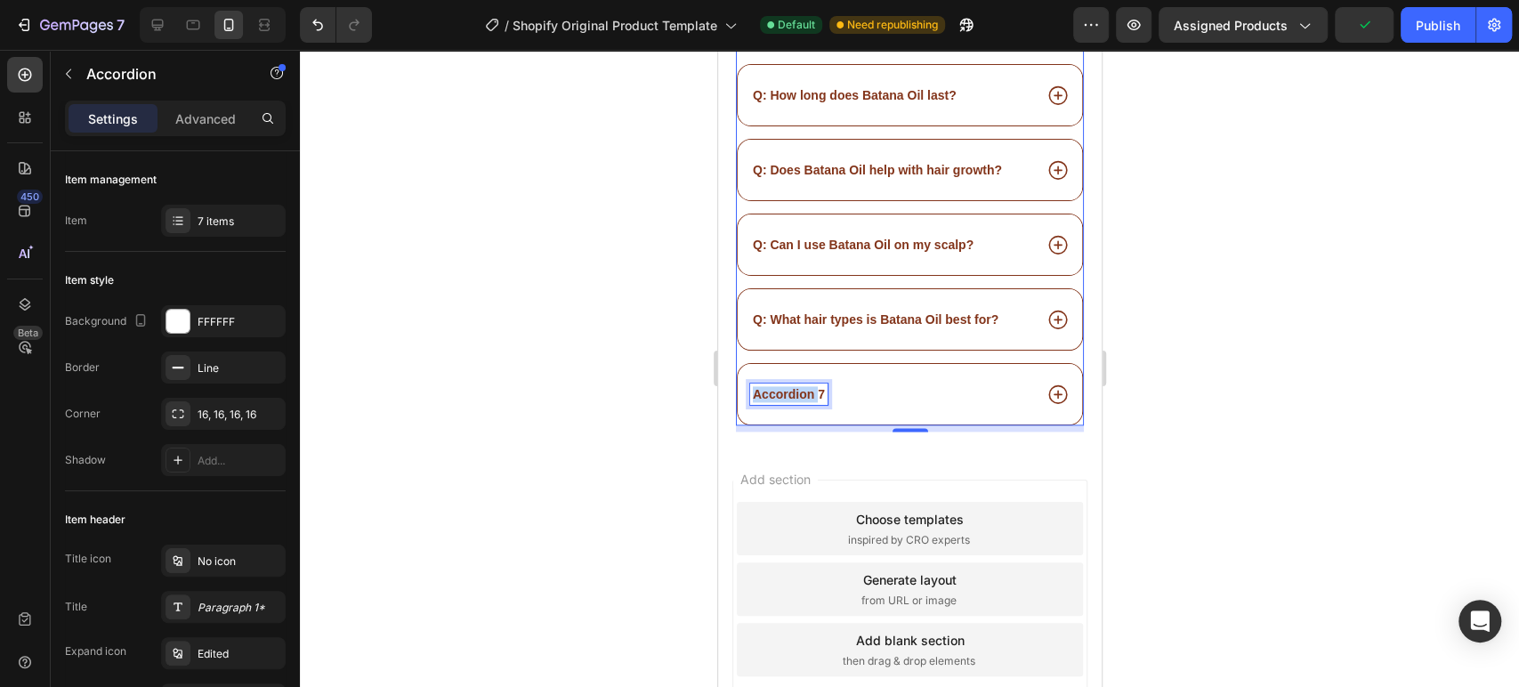
click at [808, 386] on p "Accordion 7" at bounding box center [788, 394] width 72 height 16
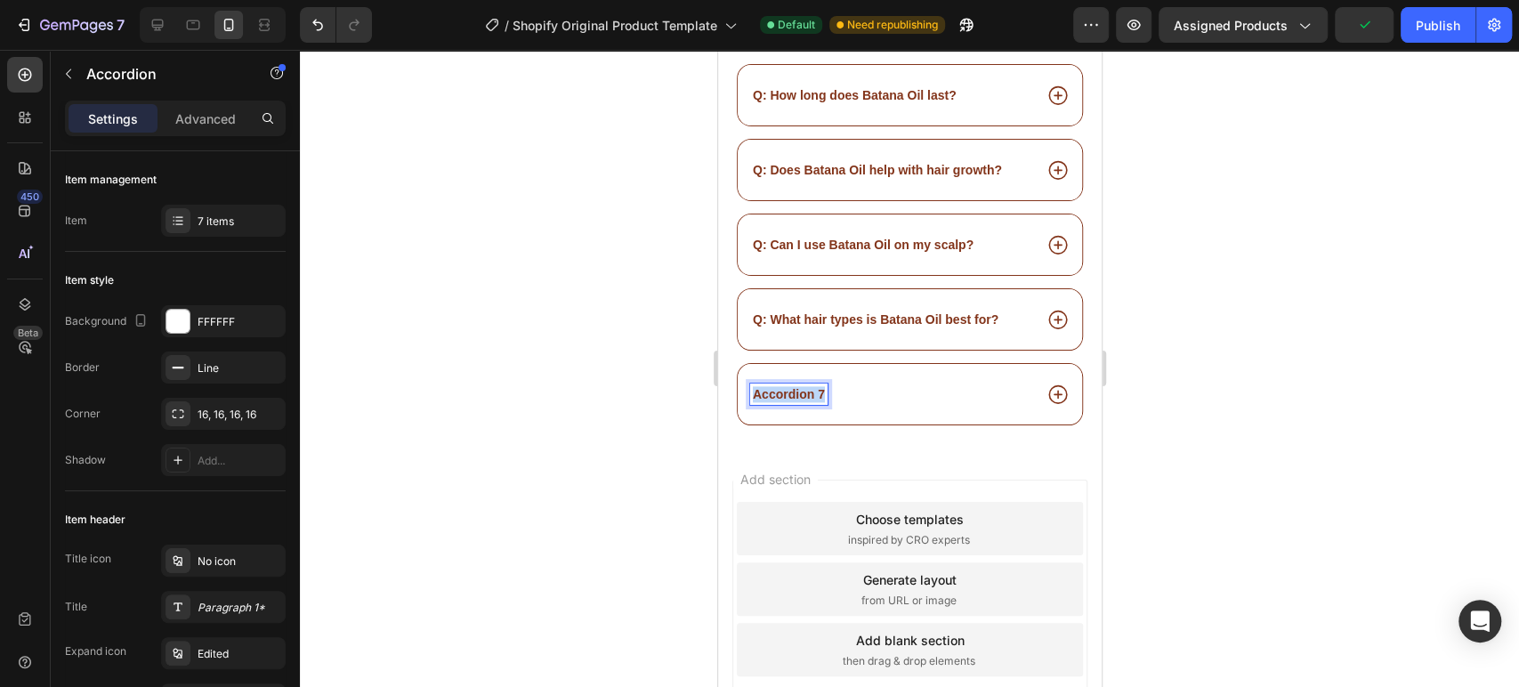
click at [808, 386] on p "Accordion 7" at bounding box center [788, 394] width 72 height 16
click at [1047, 385] on icon at bounding box center [1056, 394] width 19 height 19
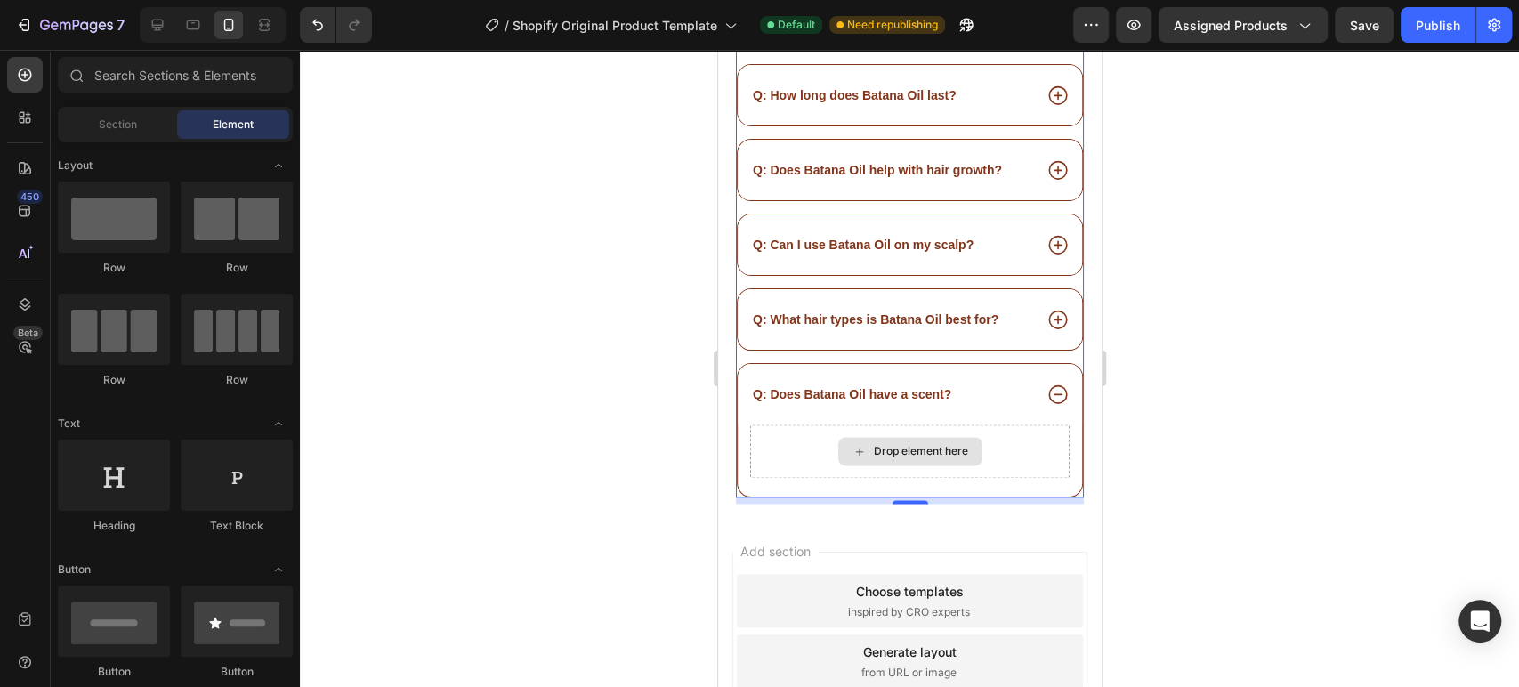
click at [915, 444] on div "Drop element here" at bounding box center [920, 451] width 94 height 14
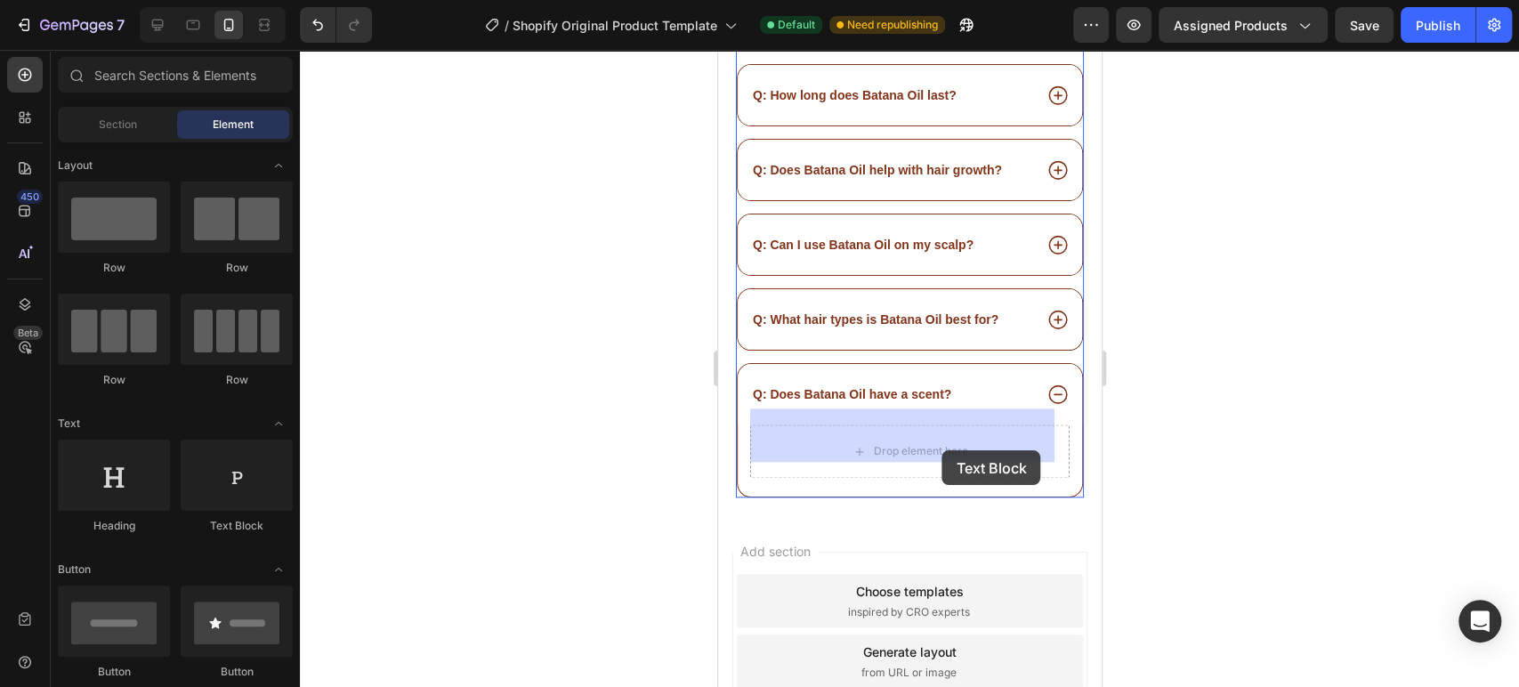
drag, startPoint x: 960, startPoint y: 519, endPoint x: 905, endPoint y: 437, distance: 98.7
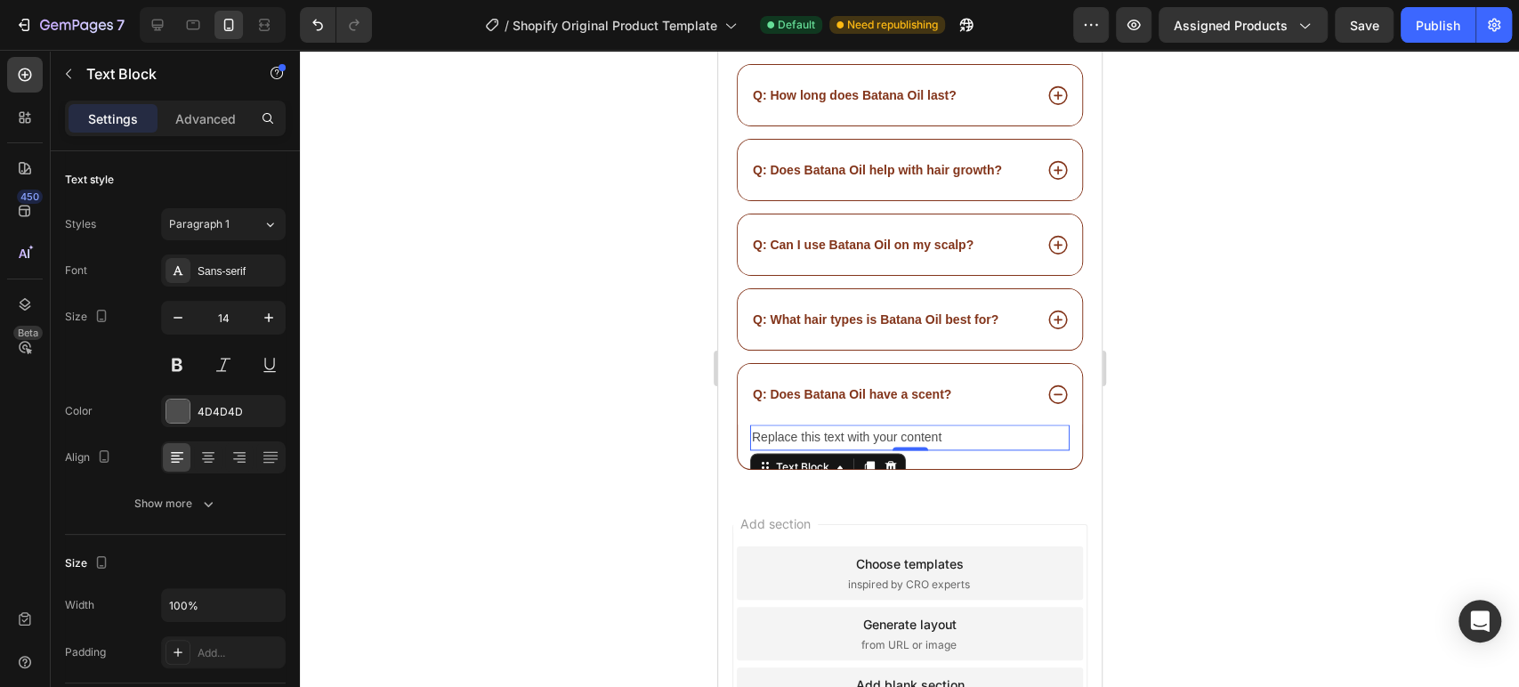
click at [931, 424] on div "Replace this text with your content" at bounding box center [908, 437] width 319 height 26
click at [931, 426] on p "Replace this text with your content" at bounding box center [909, 437] width 316 height 22
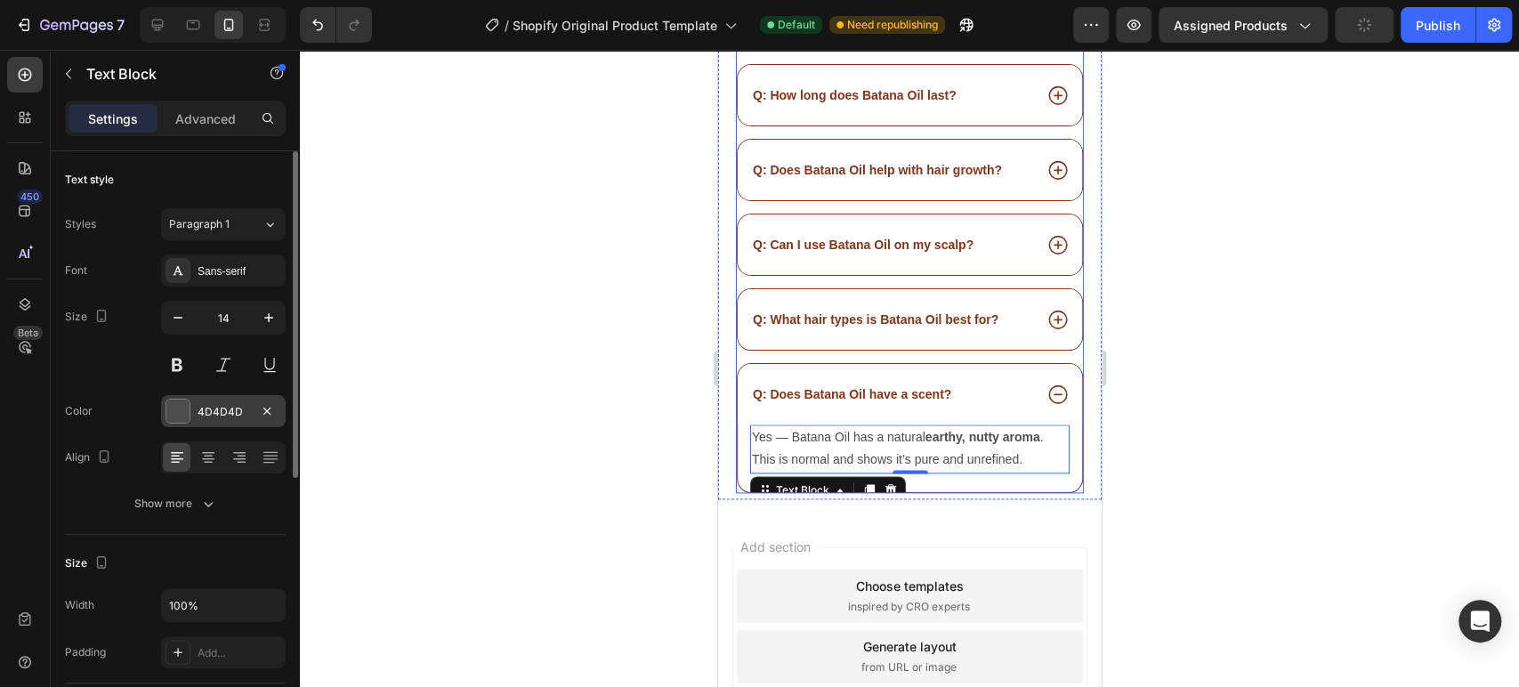
click at [242, 404] on div "4D4D4D" at bounding box center [224, 412] width 52 height 16
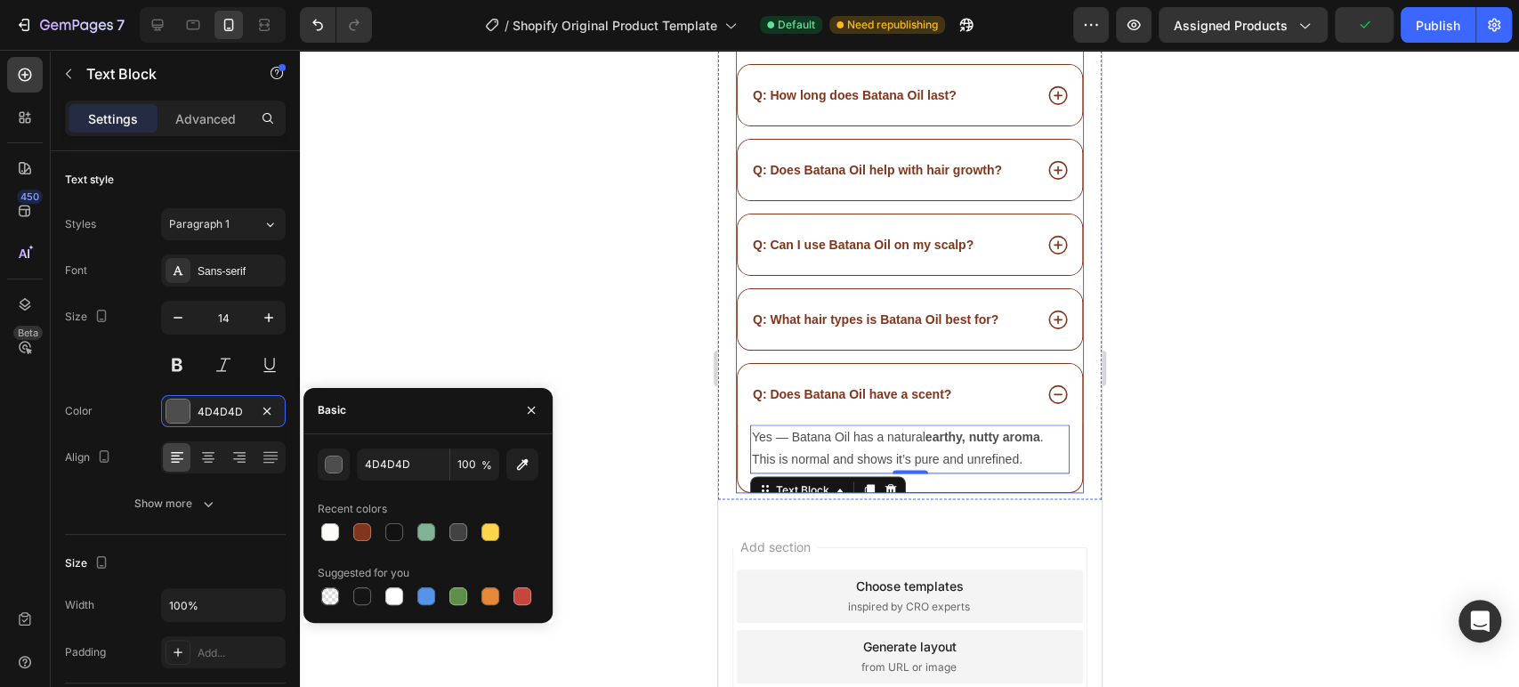
click at [871, 386] on p "Q: Does Batana Oil have a scent?" at bounding box center [851, 394] width 198 height 16
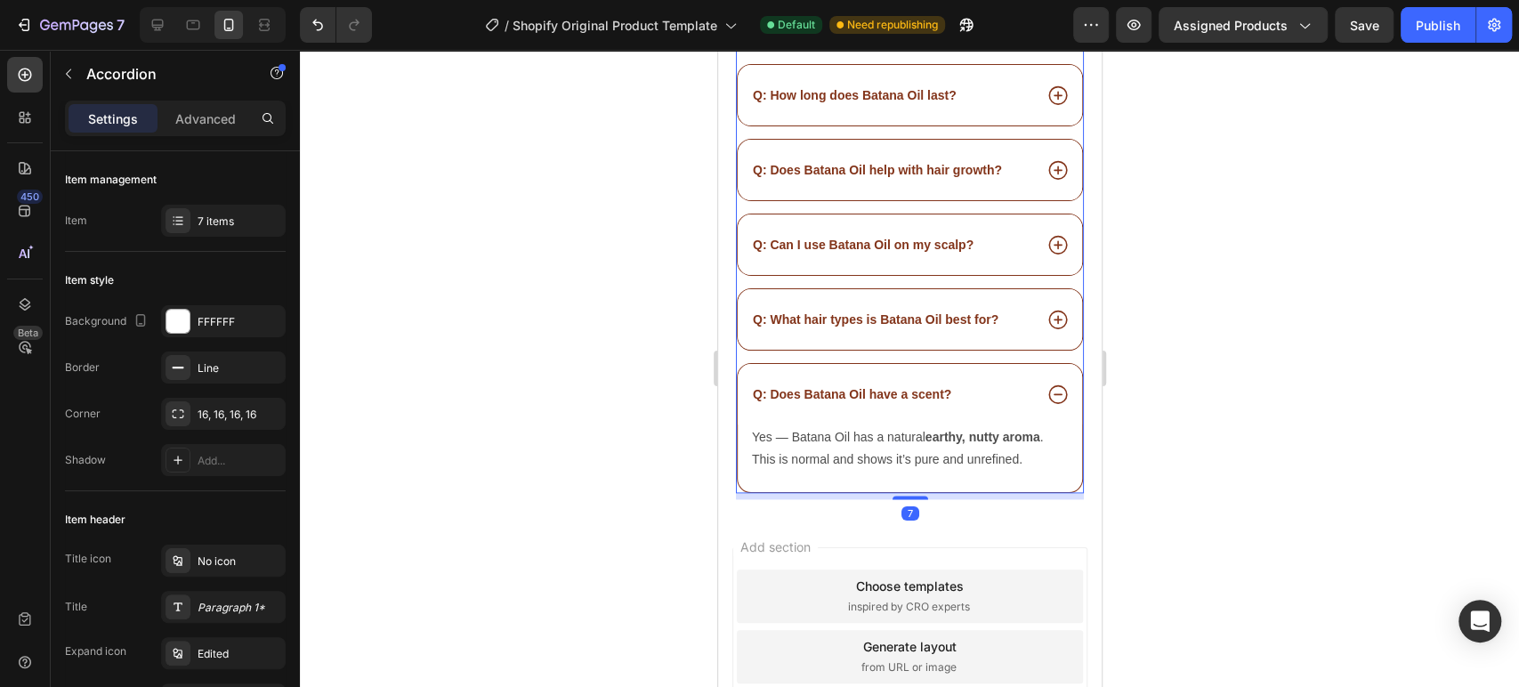
click at [971, 383] on div "Q: Does Batana Oil have a scent?" at bounding box center [890, 393] width 282 height 21
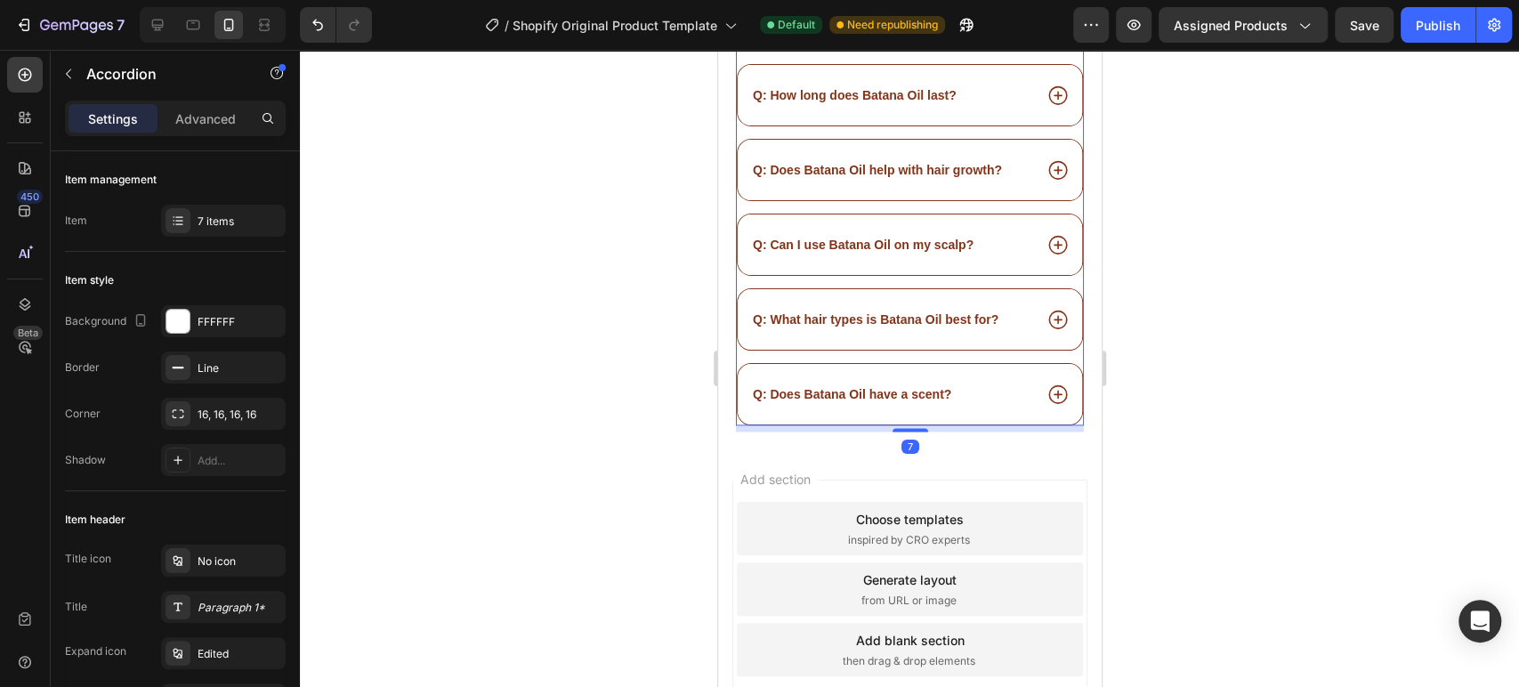
click at [981, 383] on div "Q: Does Batana Oil have a scent?" at bounding box center [890, 393] width 282 height 21
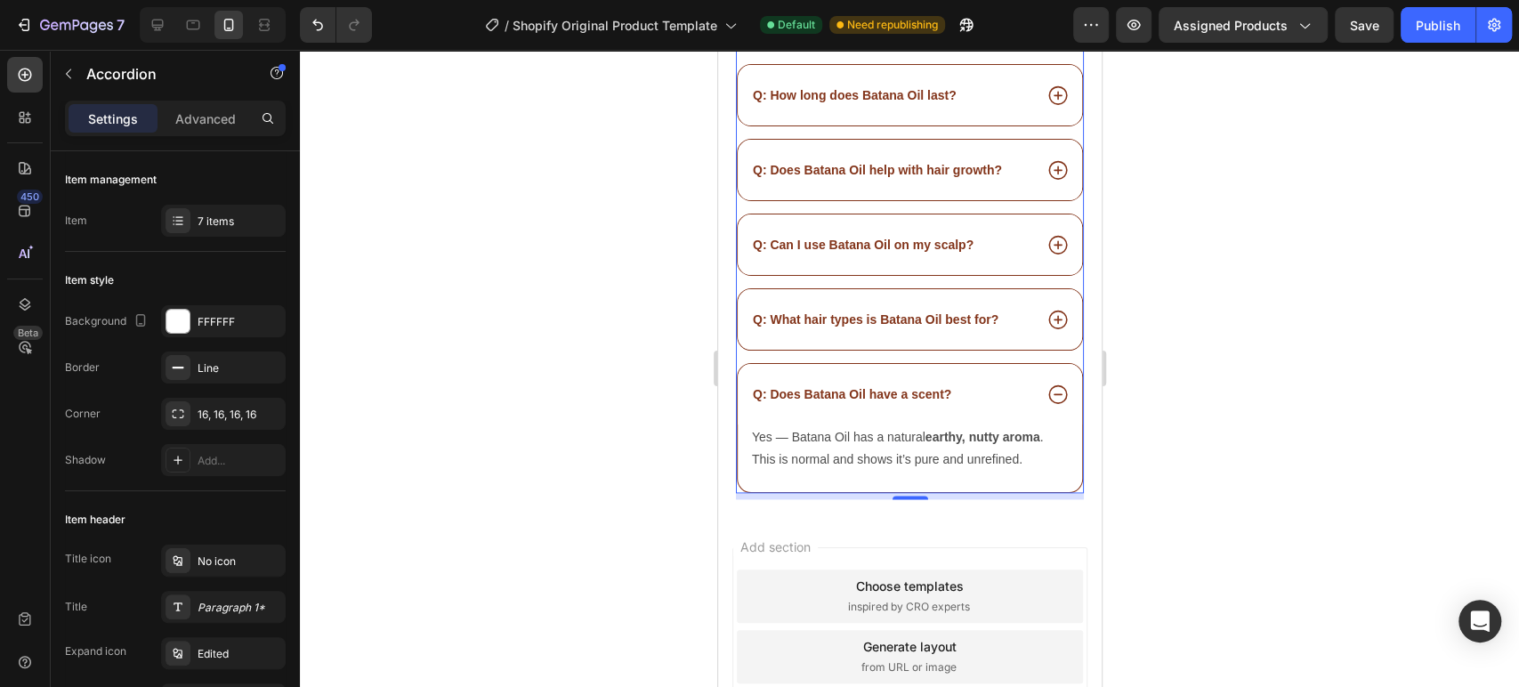
click at [1013, 320] on div "Q: What hair types is Batana Oil best for?" at bounding box center [909, 319] width 344 height 61
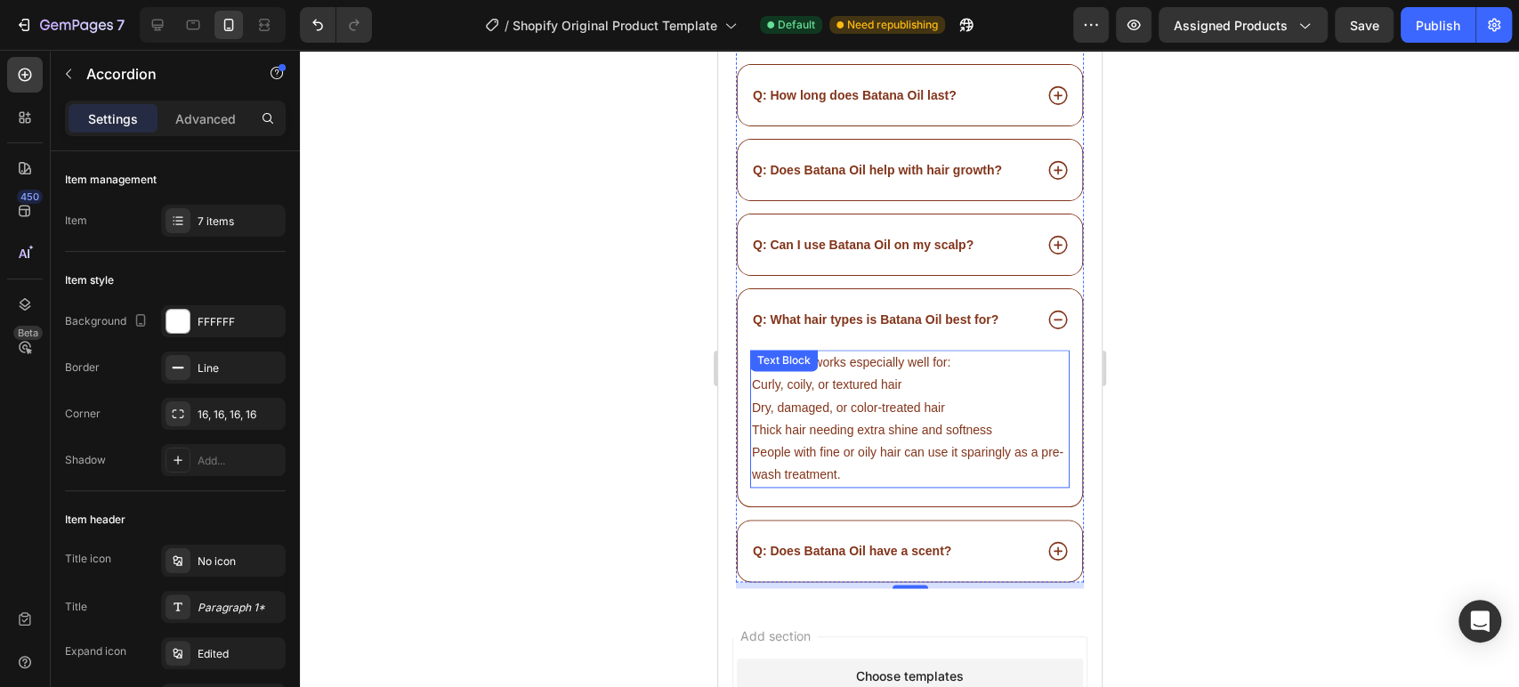
click at [836, 397] on p "Dry, damaged, or color-treated hair" at bounding box center [909, 408] width 316 height 22
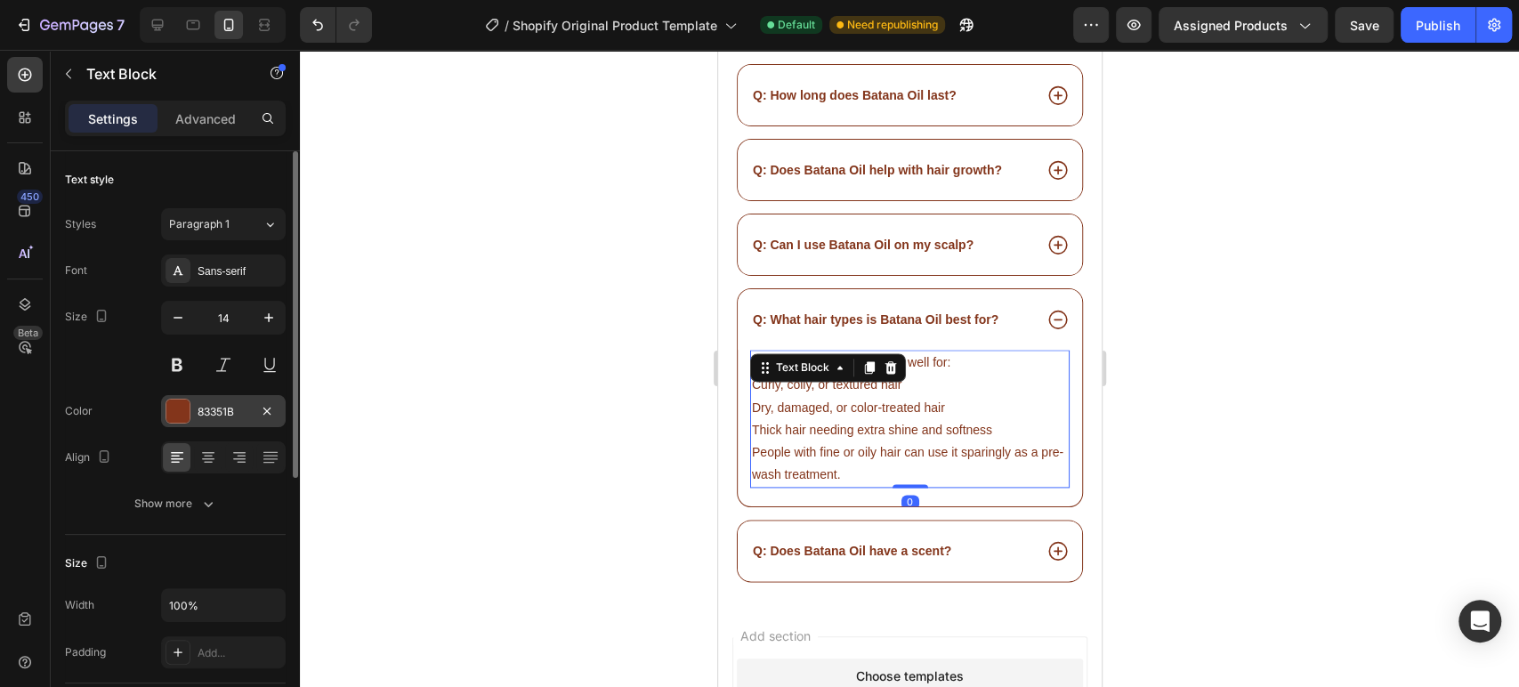
click at [223, 412] on div "83351B" at bounding box center [224, 412] width 52 height 16
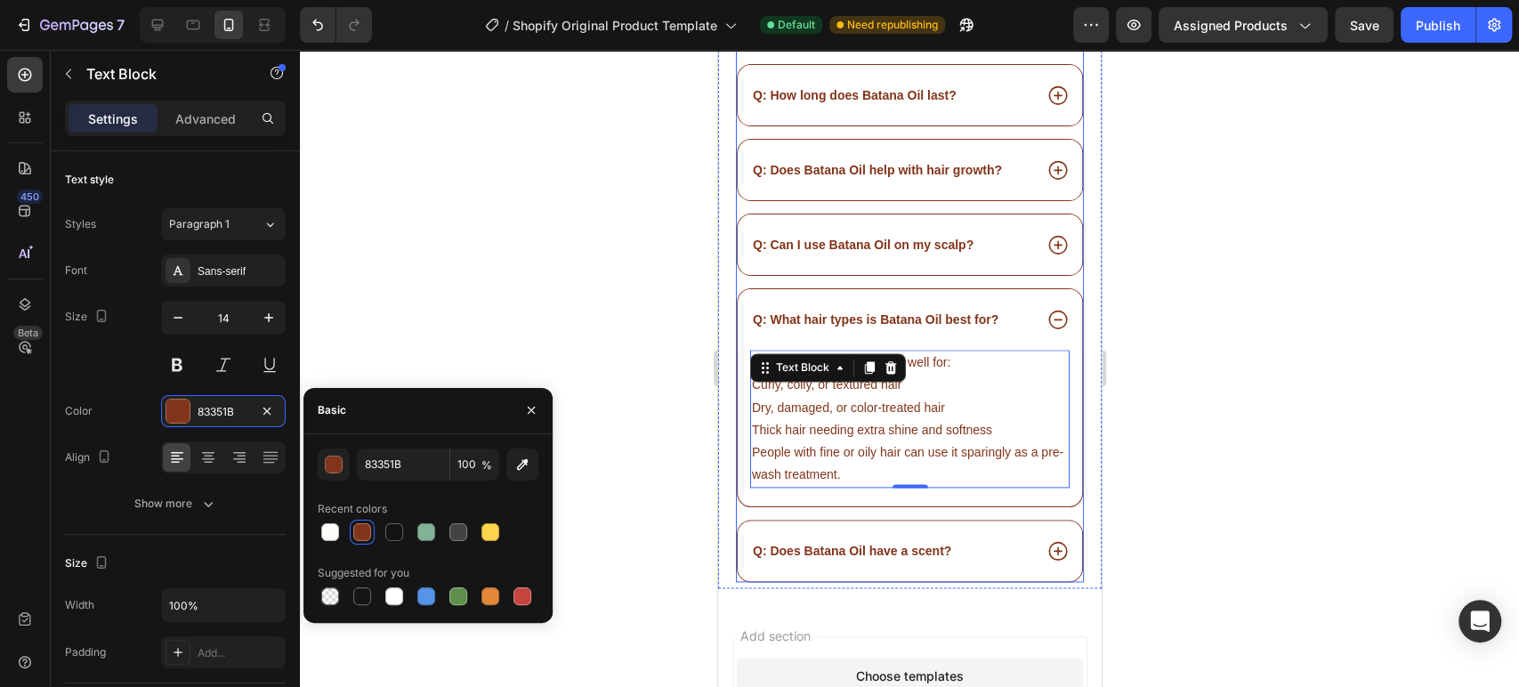
click at [860, 543] on p "Q: Does Batana Oil have a scent?" at bounding box center [851, 551] width 198 height 16
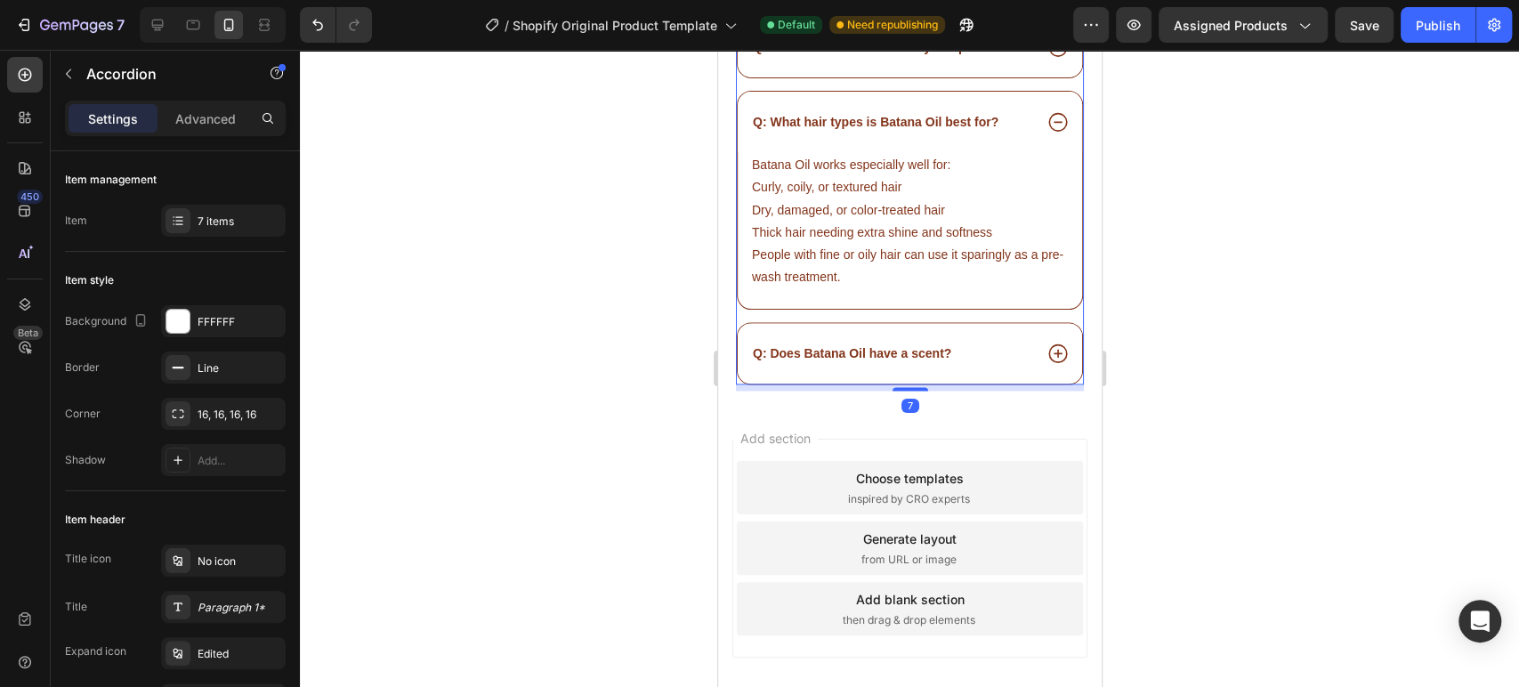
click at [1012, 351] on div "Q: Does Batana Oil have a scent?" at bounding box center [909, 353] width 344 height 61
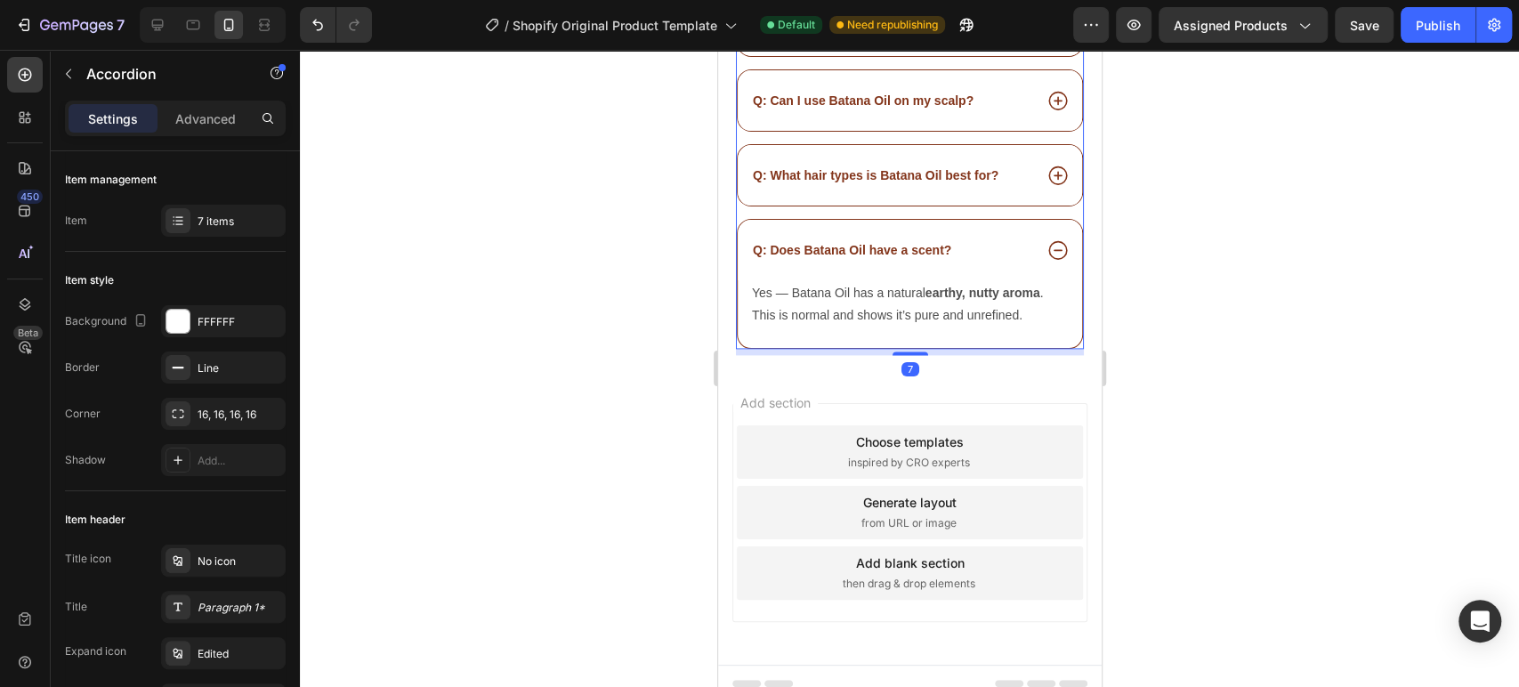
scroll to position [15221, 0]
click at [880, 297] on p "Yes — Batana Oil has a natural earthy, nutty aroma . This is normal and shows i…" at bounding box center [909, 307] width 316 height 44
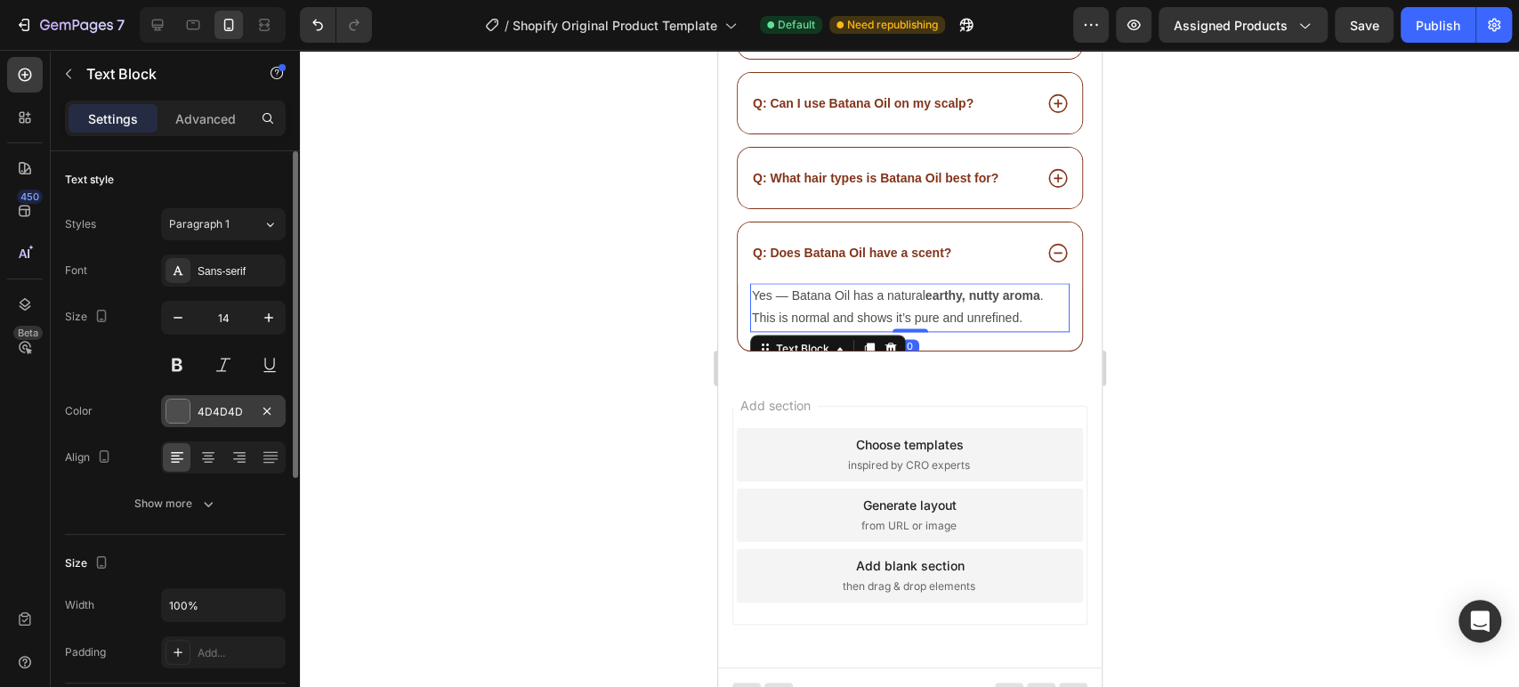
drag, startPoint x: 261, startPoint y: 410, endPoint x: 190, endPoint y: 411, distance: 70.3
click at [183, 412] on div "4D4D4D" at bounding box center [223, 411] width 125 height 32
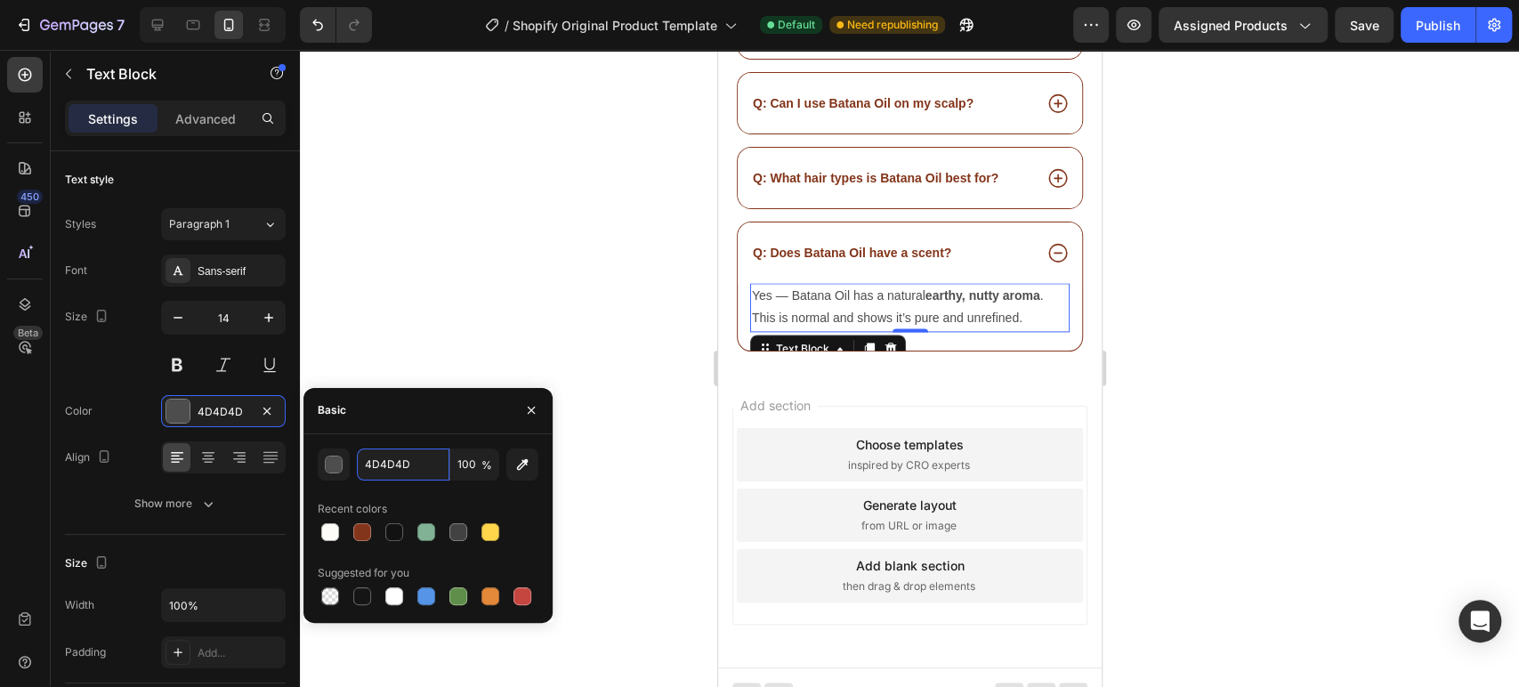
paste input "83351B"
type input "83351B"
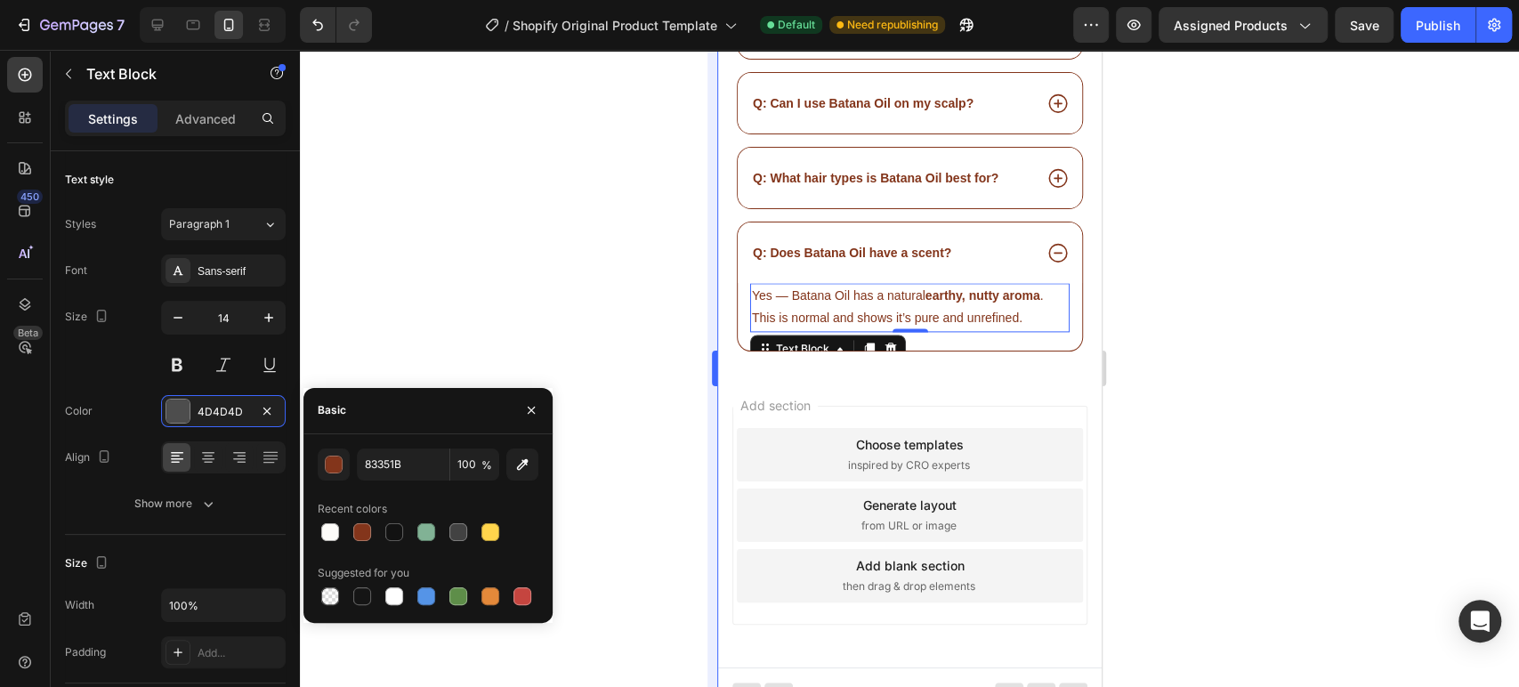
click at [642, 302] on div at bounding box center [909, 368] width 1219 height 637
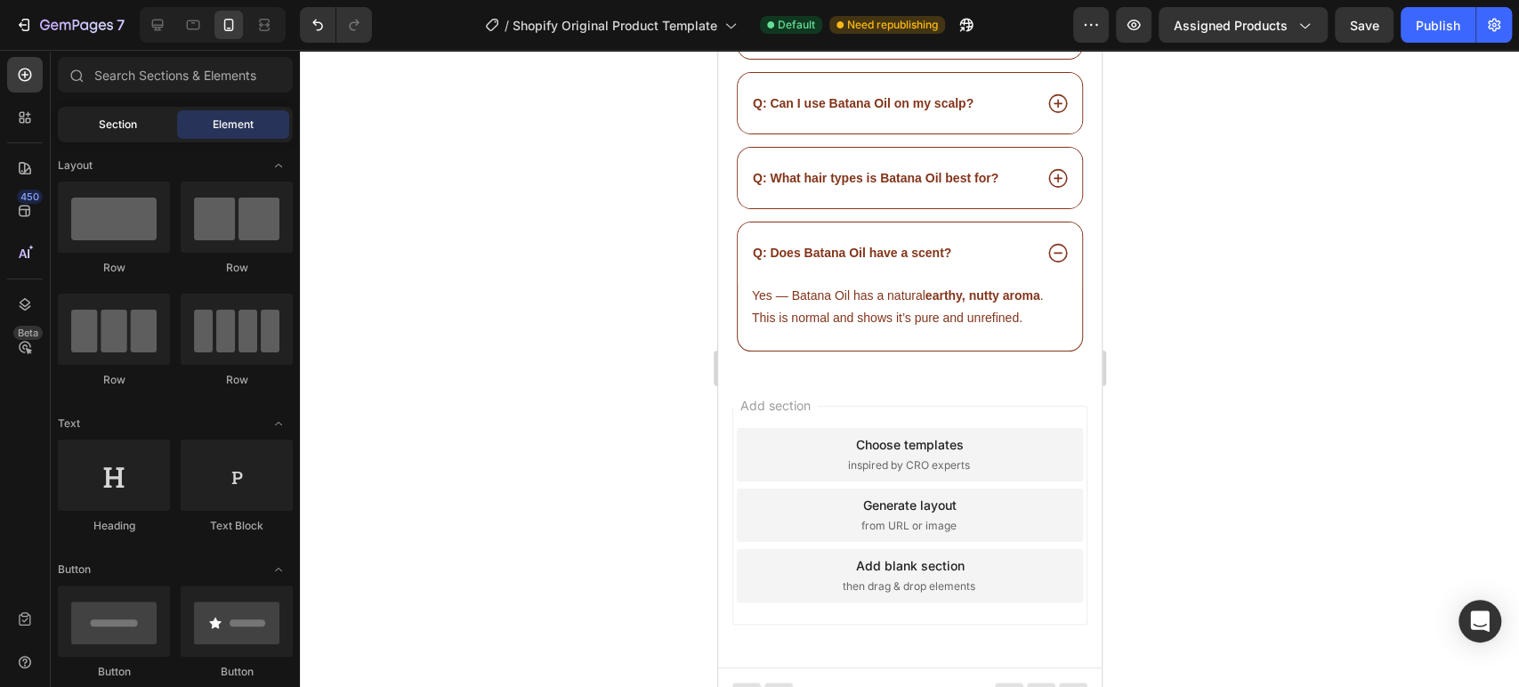
click at [111, 133] on div "Section" at bounding box center [117, 124] width 112 height 28
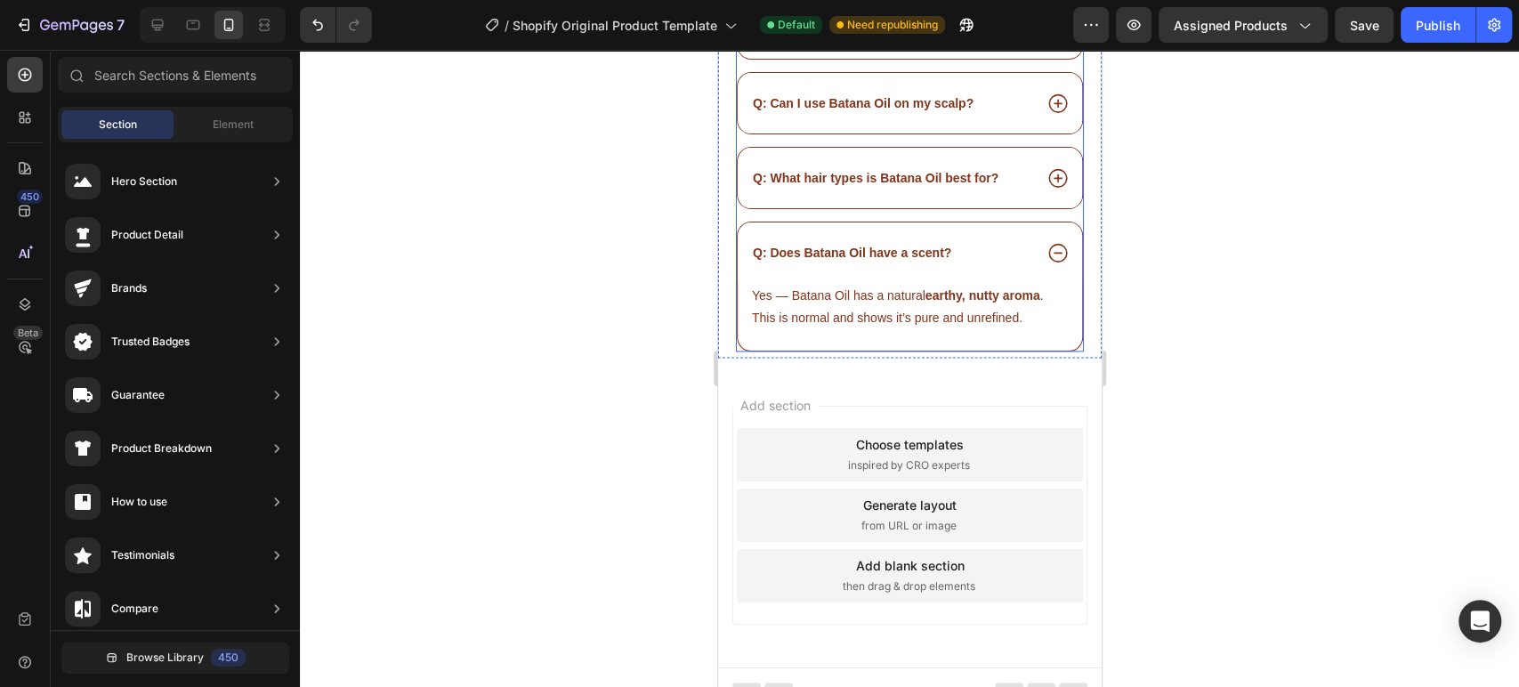
click at [1066, 271] on div "Q: Does Batana Oil have a scent? Yes — Batana Oil has a natural earthy, nutty a…" at bounding box center [909, 286] width 346 height 129
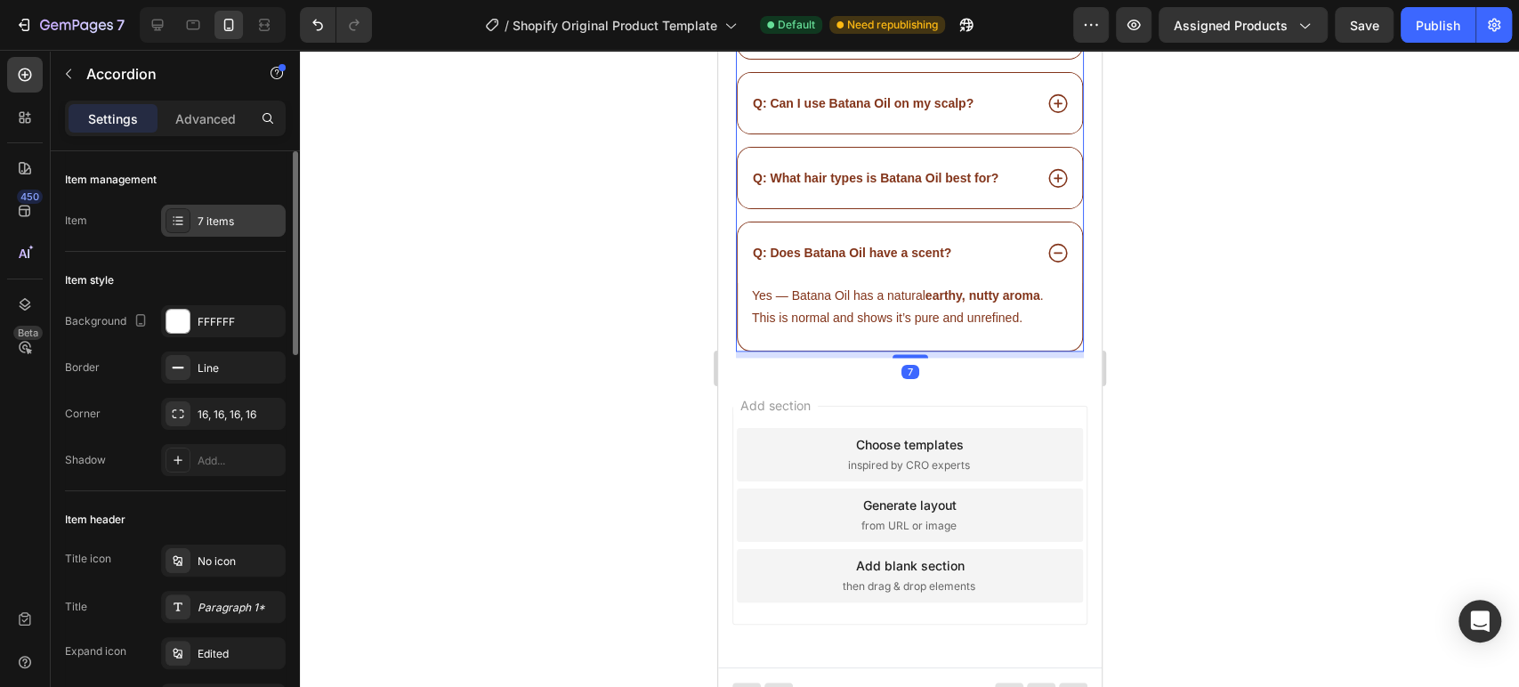
click at [194, 220] on div "7 items" at bounding box center [223, 221] width 125 height 32
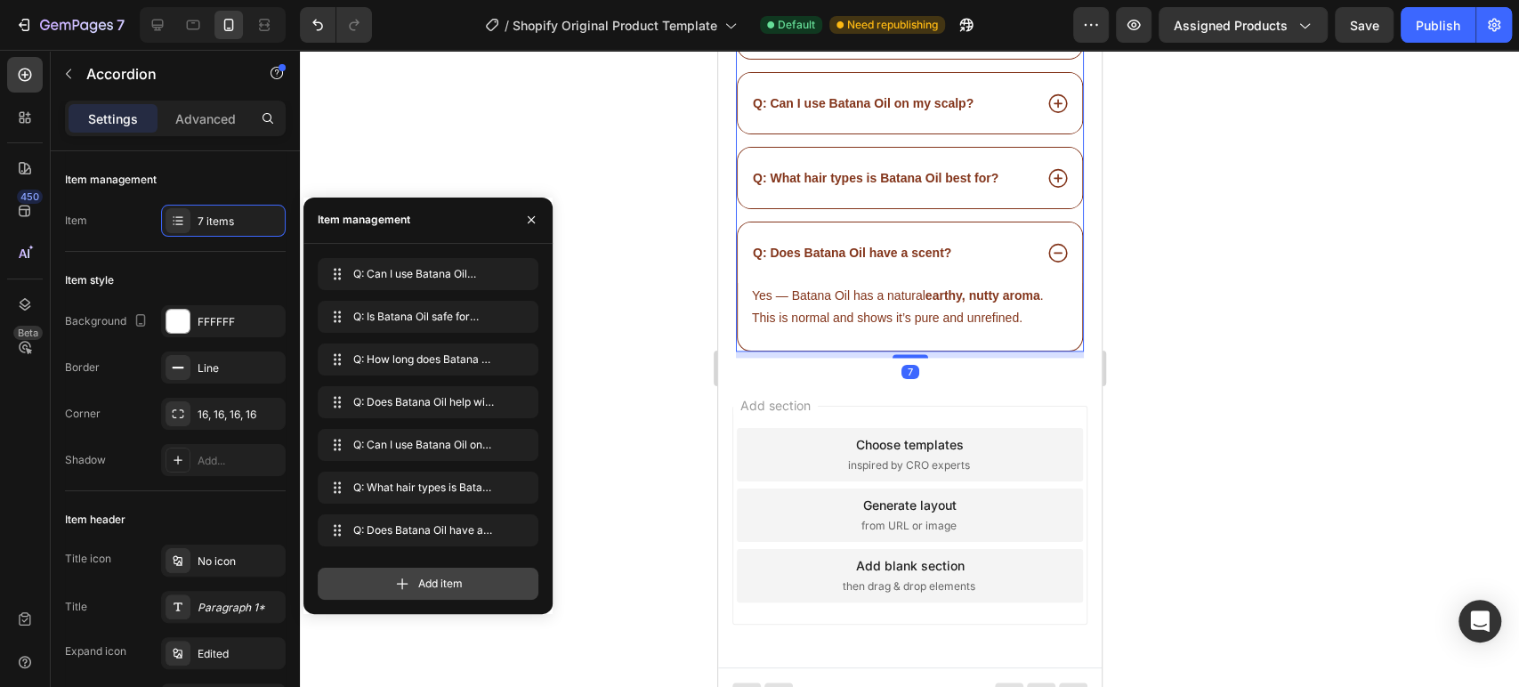
click at [389, 579] on div "Add item" at bounding box center [428, 584] width 221 height 32
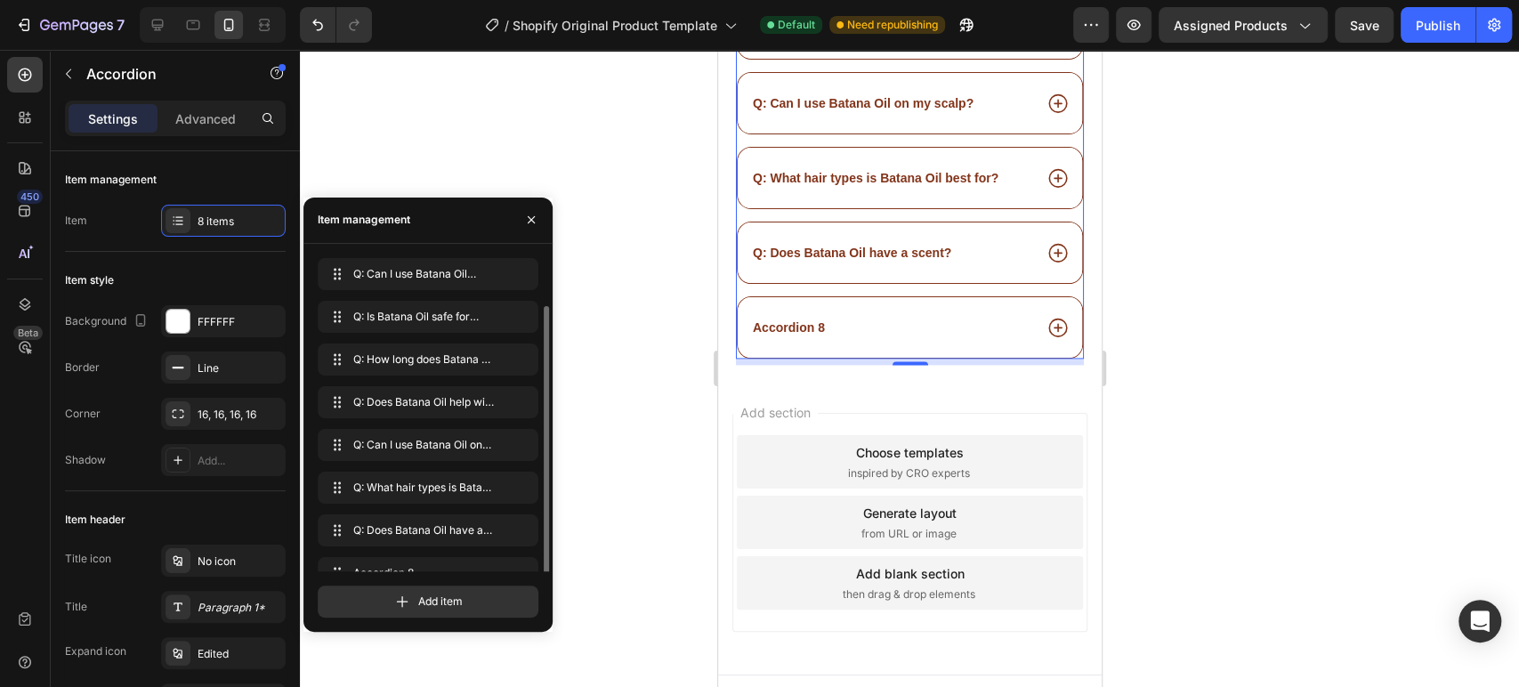
scroll to position [25, 0]
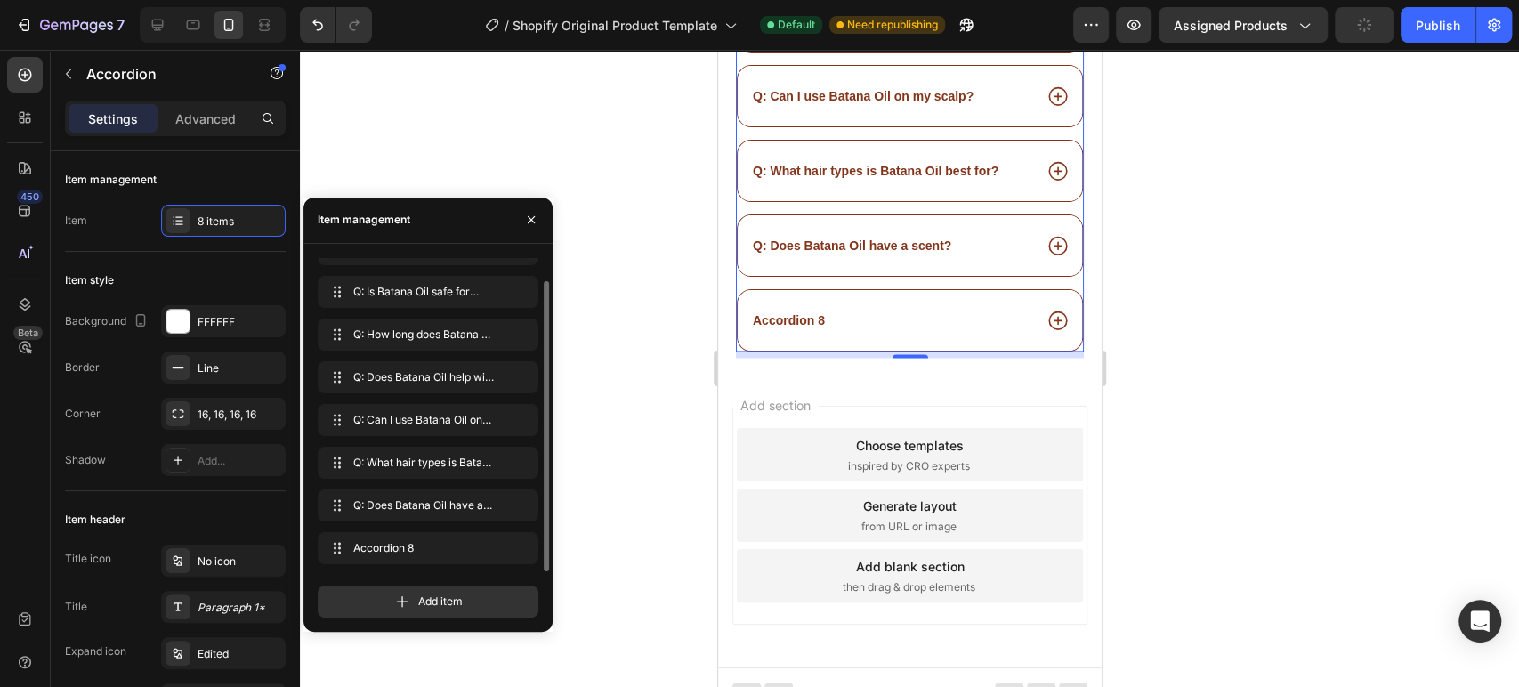
click at [830, 310] on div "Accordion 8" at bounding box center [890, 320] width 282 height 21
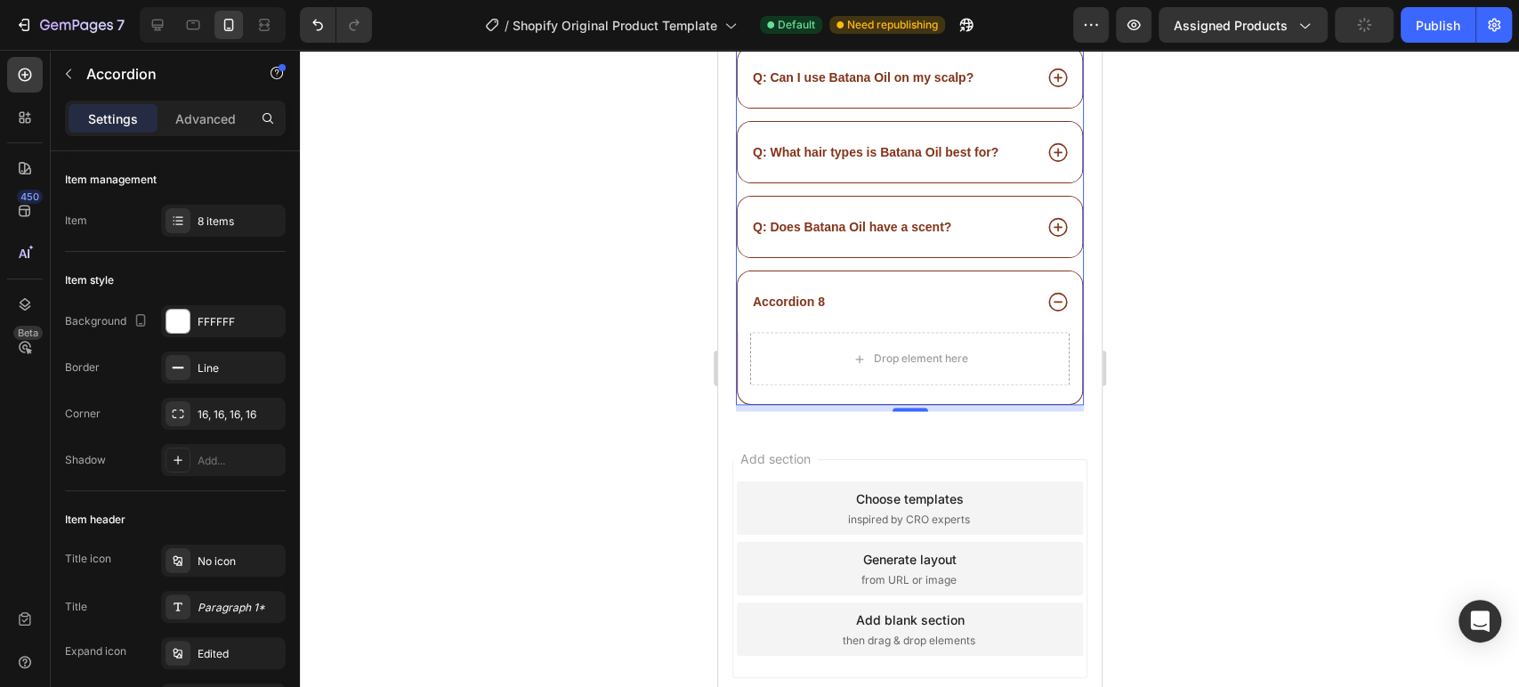
scroll to position [15277, 0]
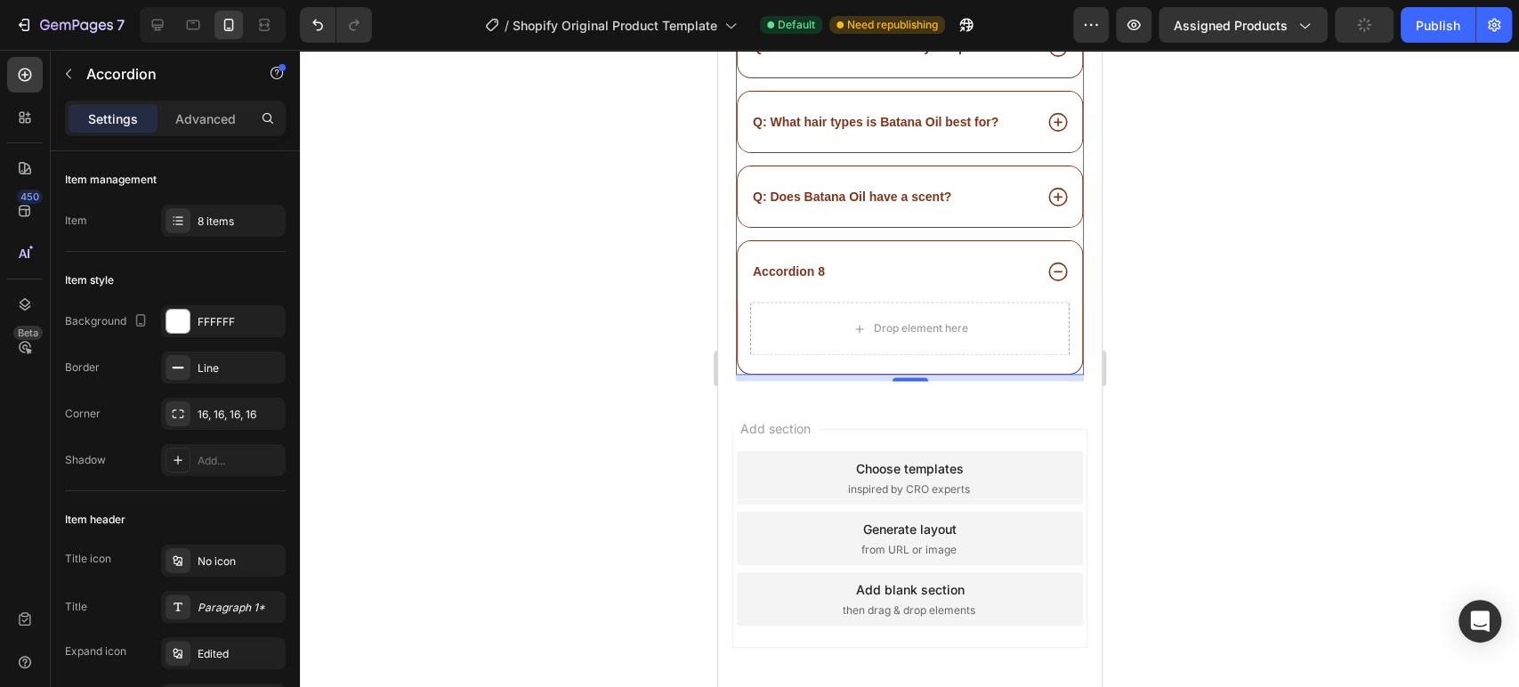
click at [780, 261] on div "Accordion 8" at bounding box center [787, 271] width 77 height 21
click at [794, 263] on p "Accordion 8" at bounding box center [788, 271] width 72 height 16
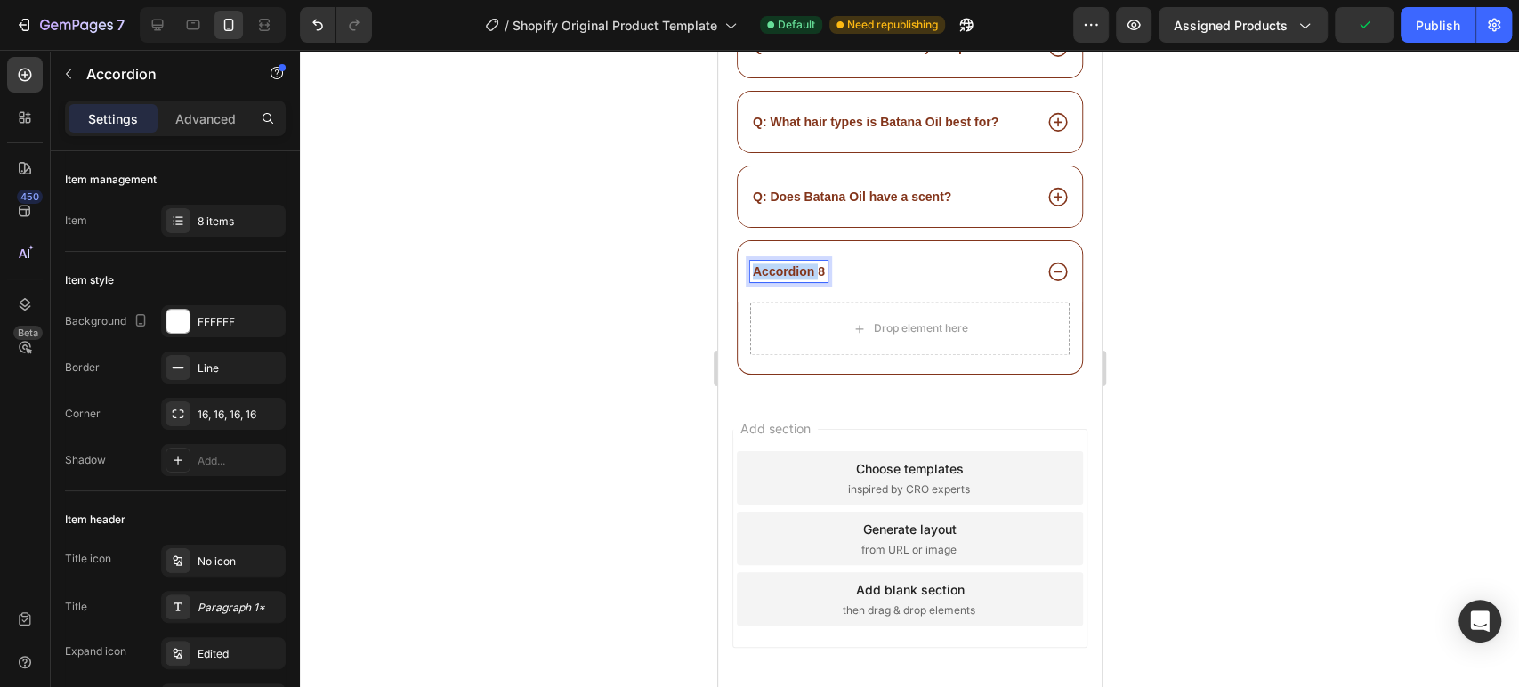
click at [794, 263] on p "Accordion 8" at bounding box center [788, 271] width 72 height 16
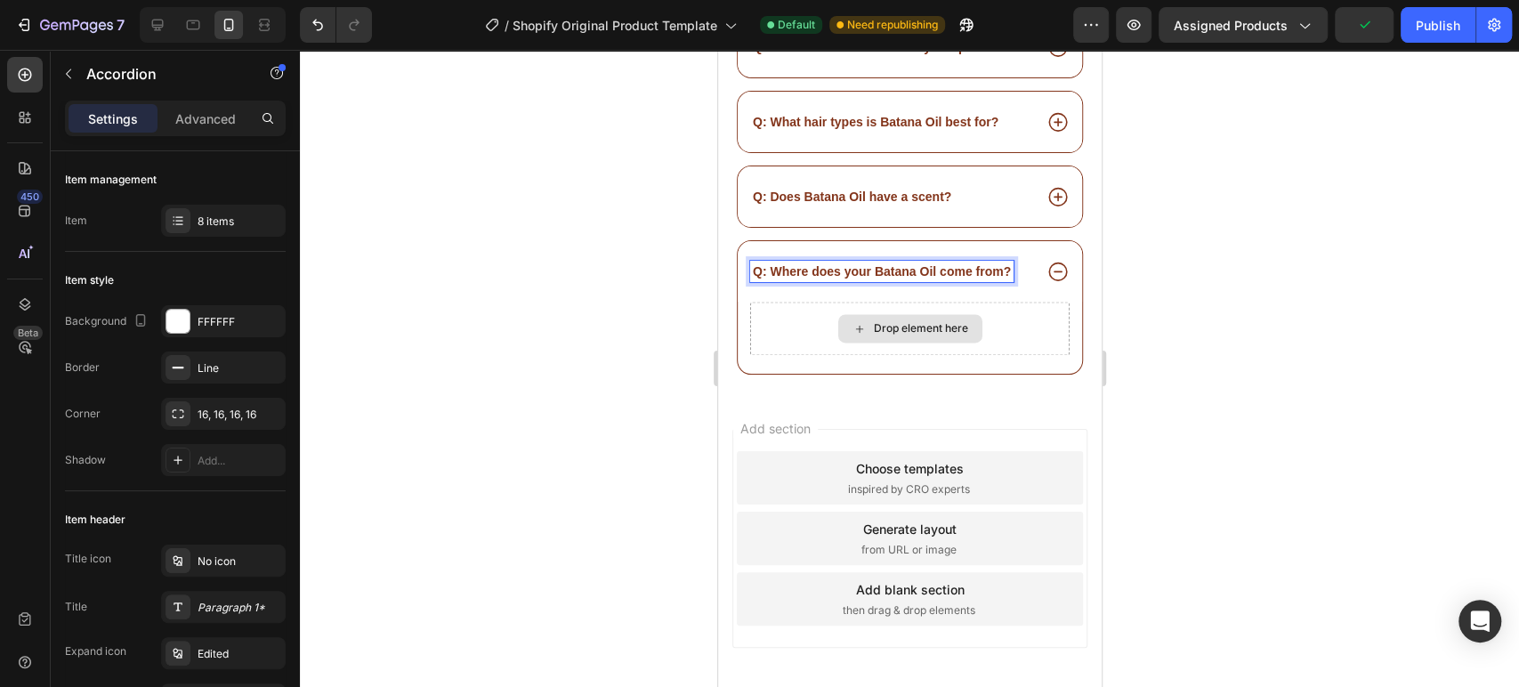
click at [913, 321] on div "Drop element here" at bounding box center [920, 328] width 94 height 14
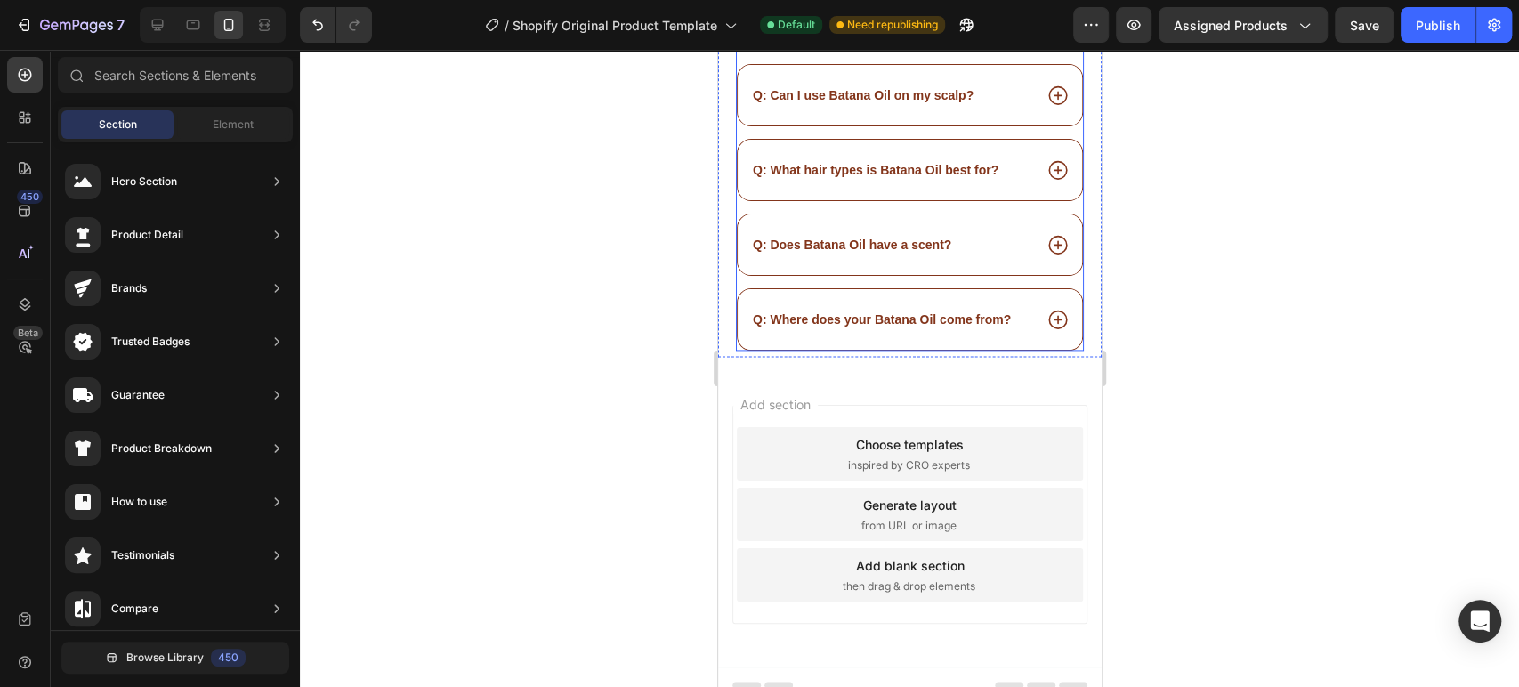
scroll to position [15228, 0]
click at [1045, 312] on icon at bounding box center [1056, 320] width 23 height 23
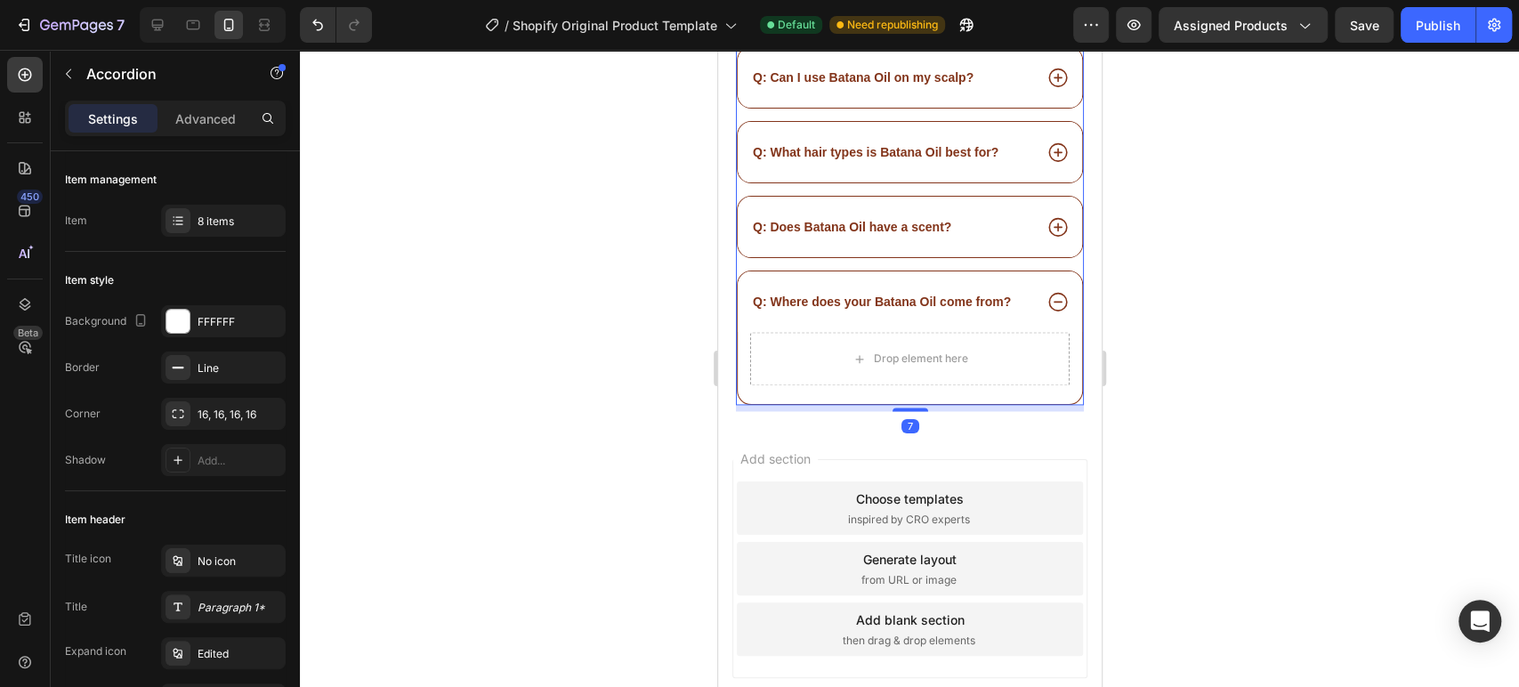
scroll to position [15277, 0]
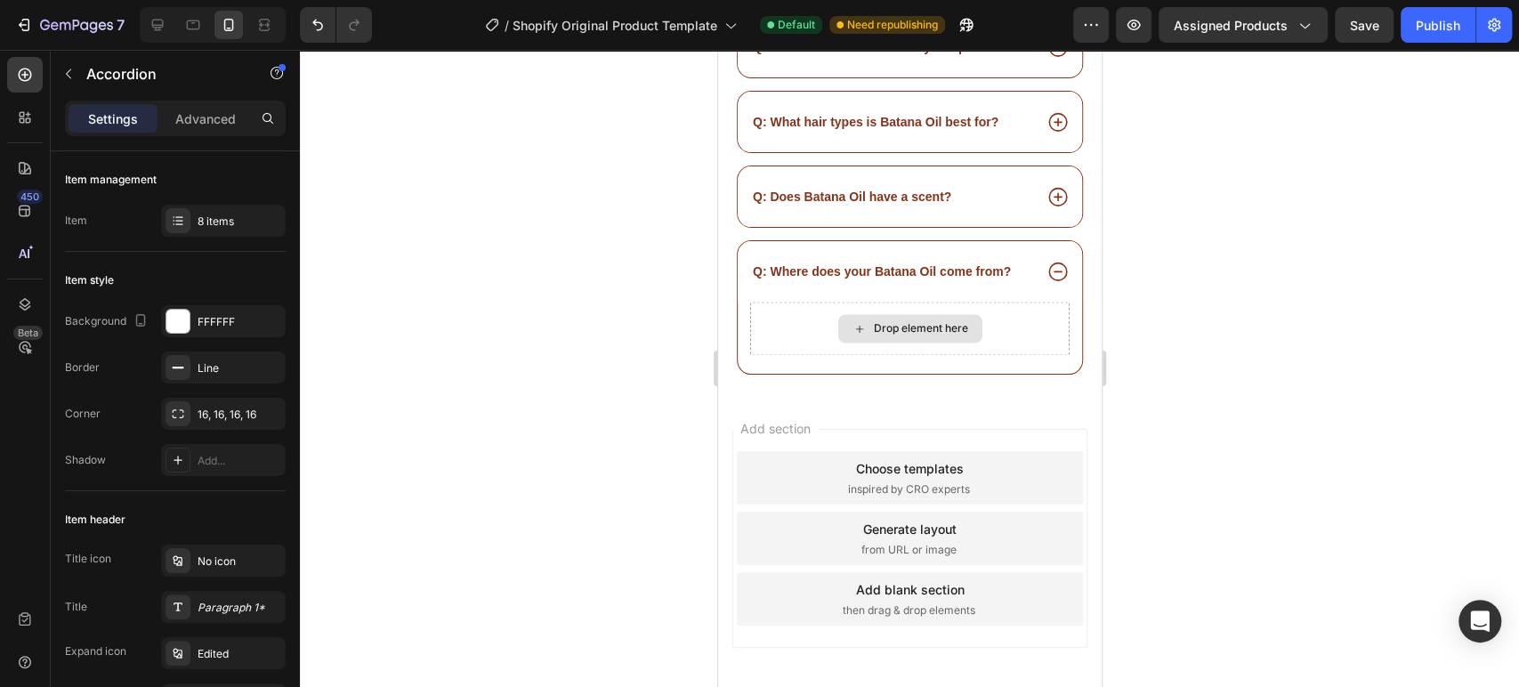
click at [899, 321] on div "Drop element here" at bounding box center [920, 328] width 94 height 14
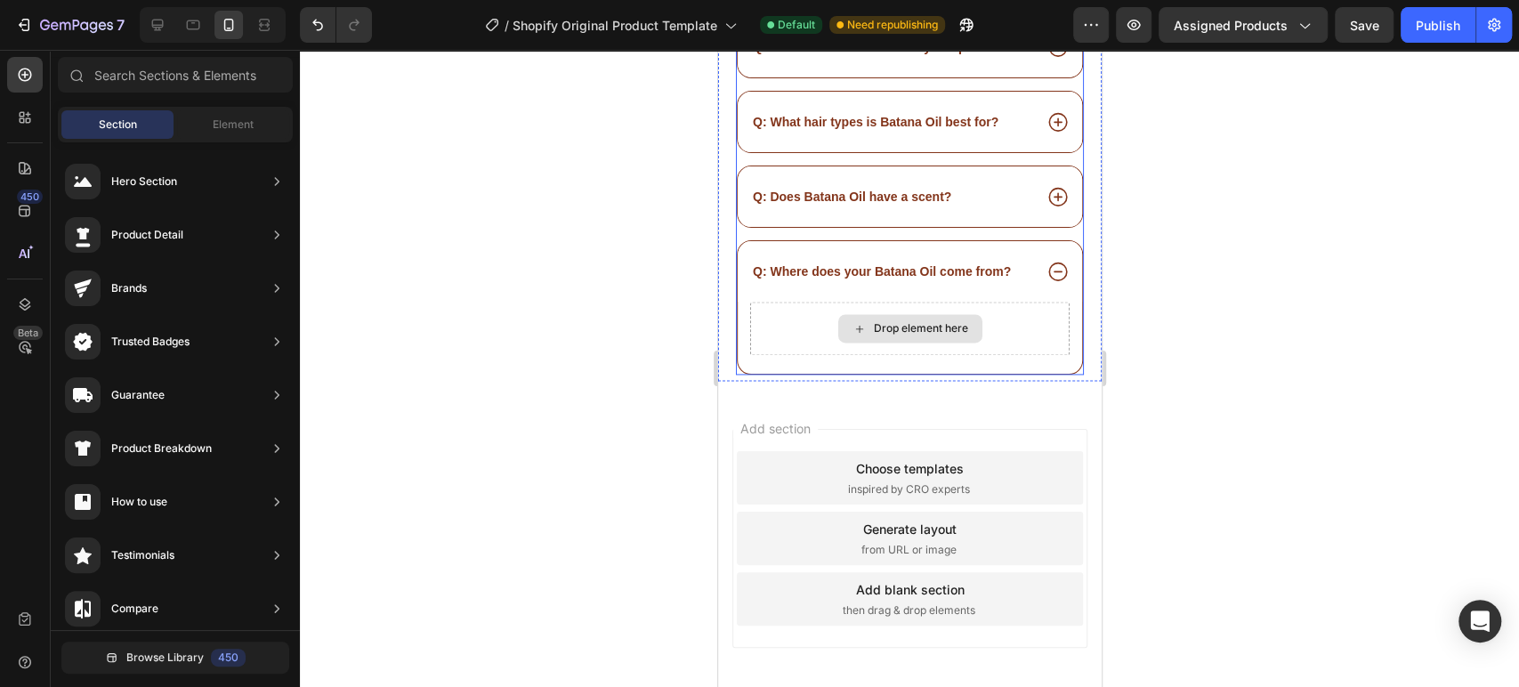
click at [905, 321] on div "Drop element here" at bounding box center [920, 328] width 94 height 14
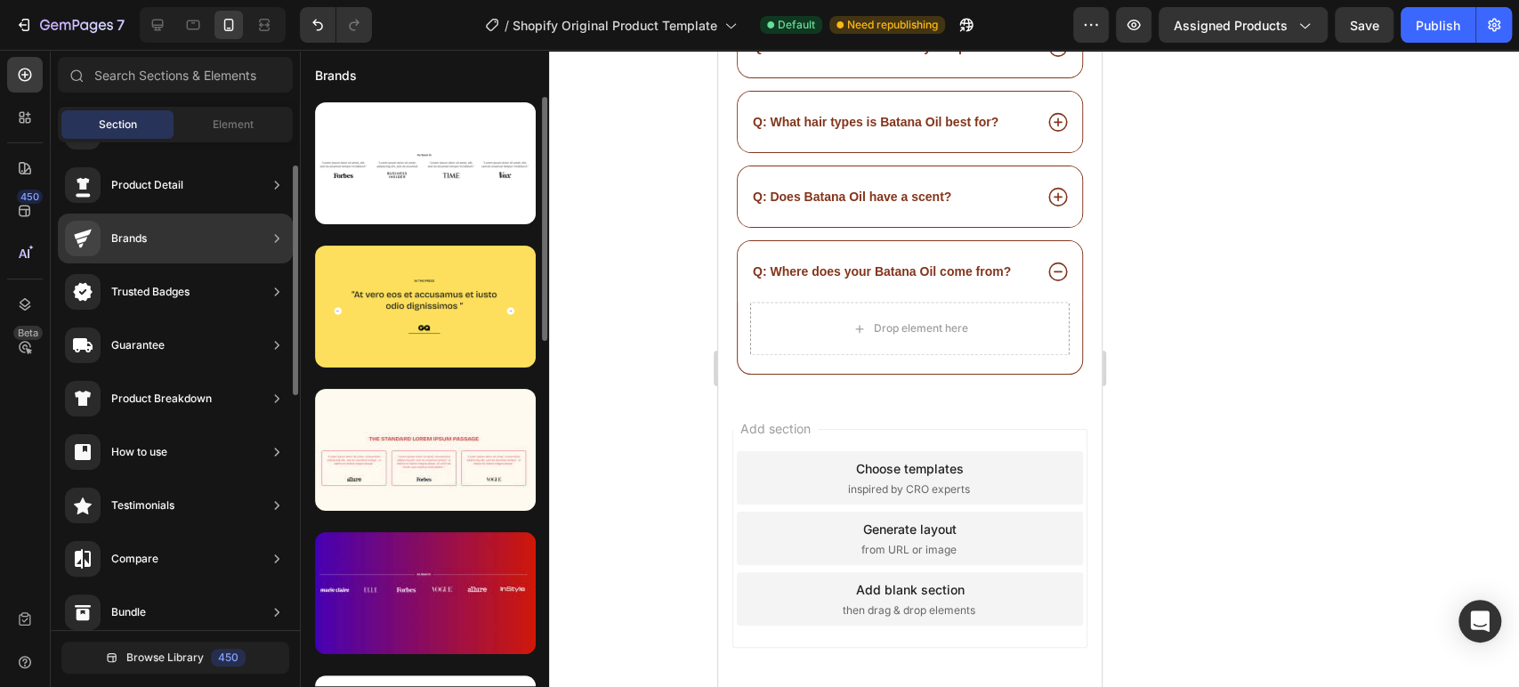
scroll to position [0, 0]
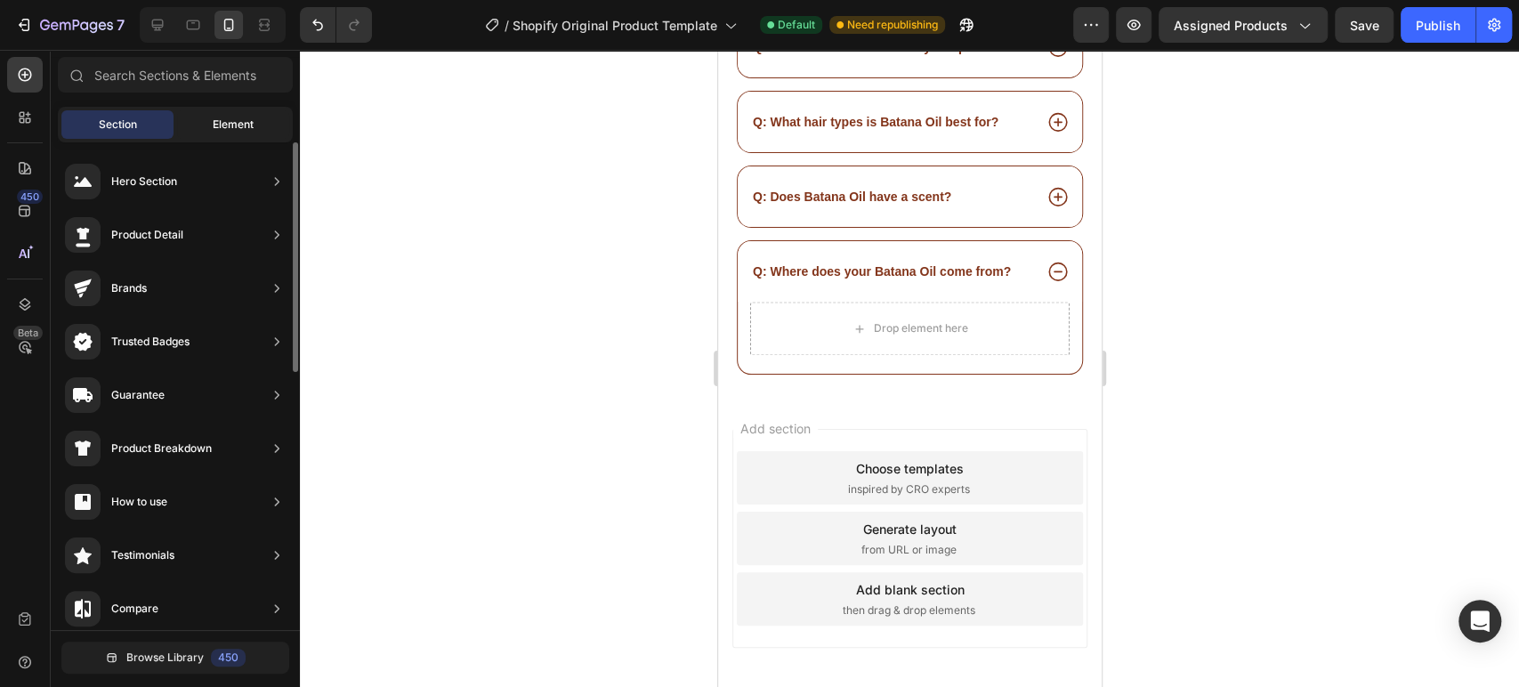
click at [222, 138] on div "Element" at bounding box center [233, 124] width 112 height 28
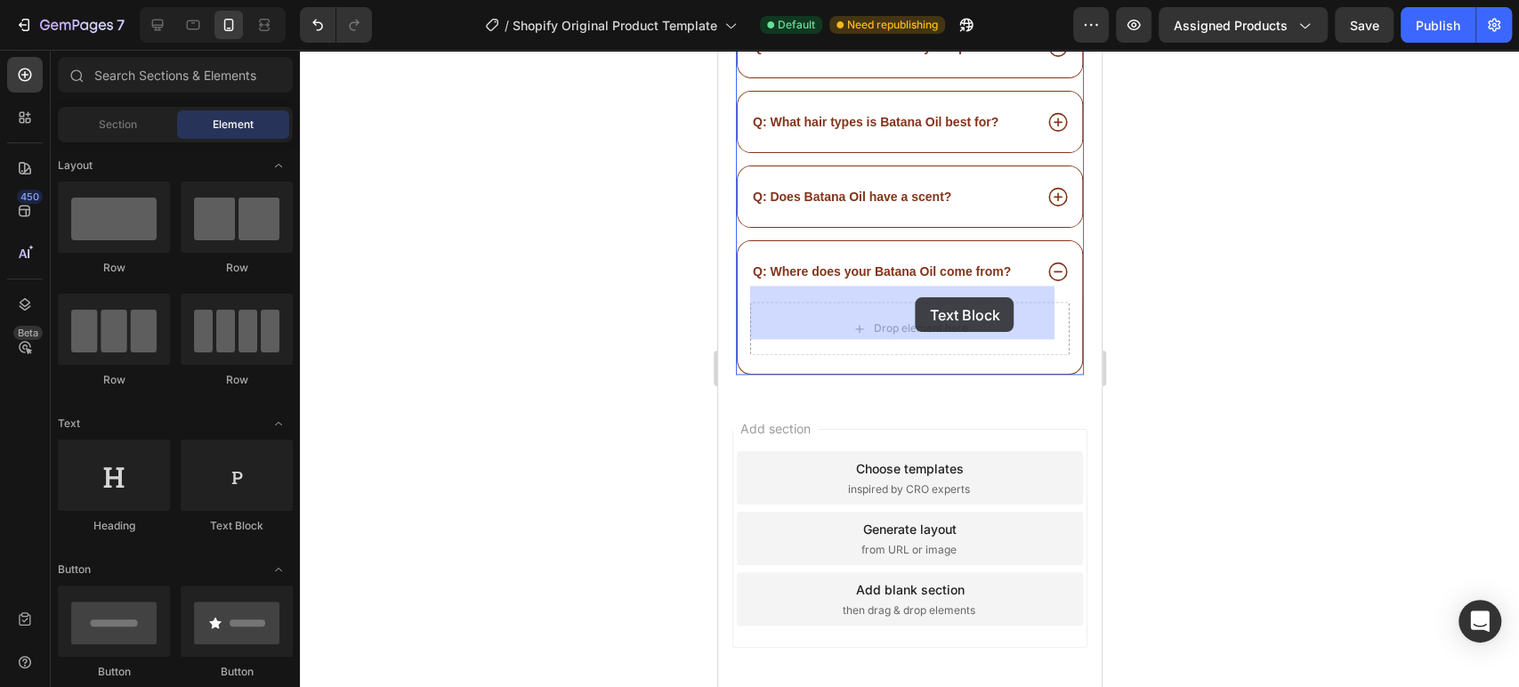
drag, startPoint x: 955, startPoint y: 530, endPoint x: 915, endPoint y: 297, distance: 236.5
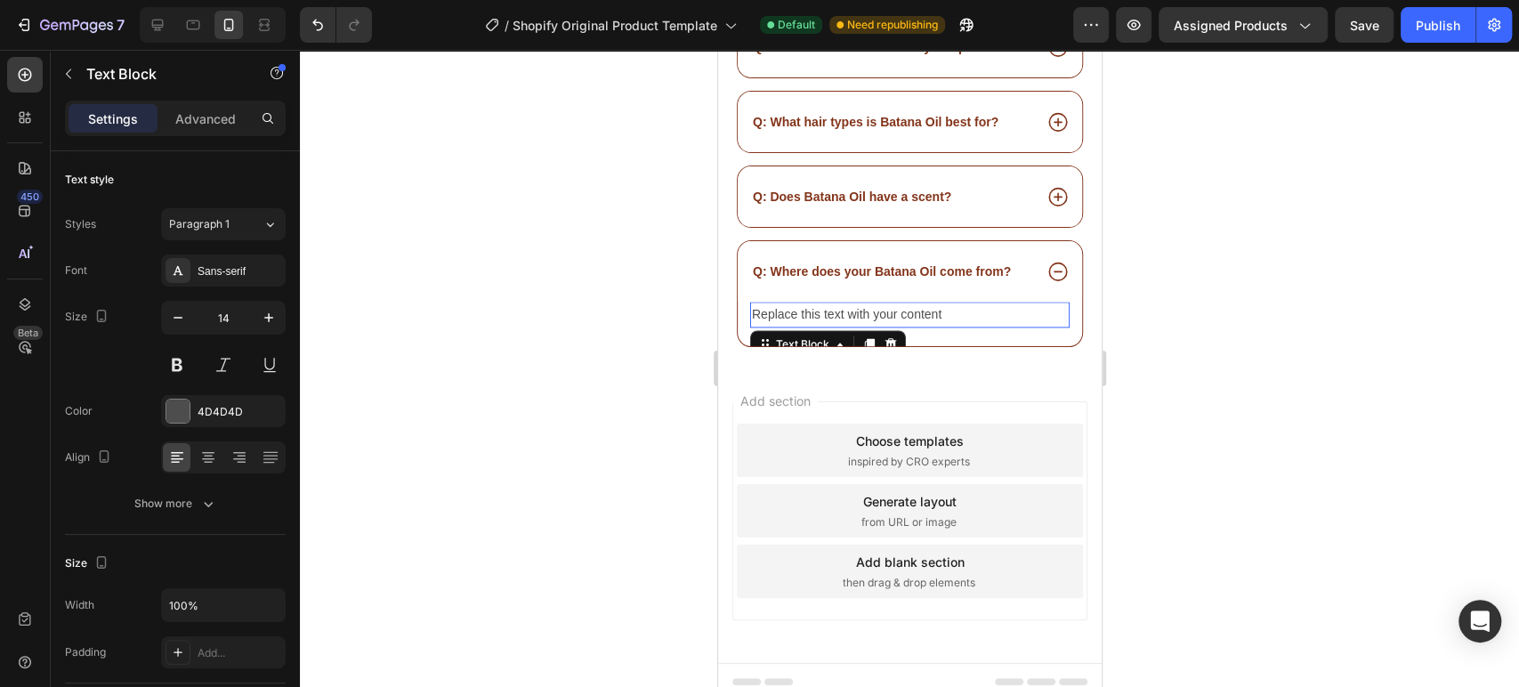
scroll to position [15274, 0]
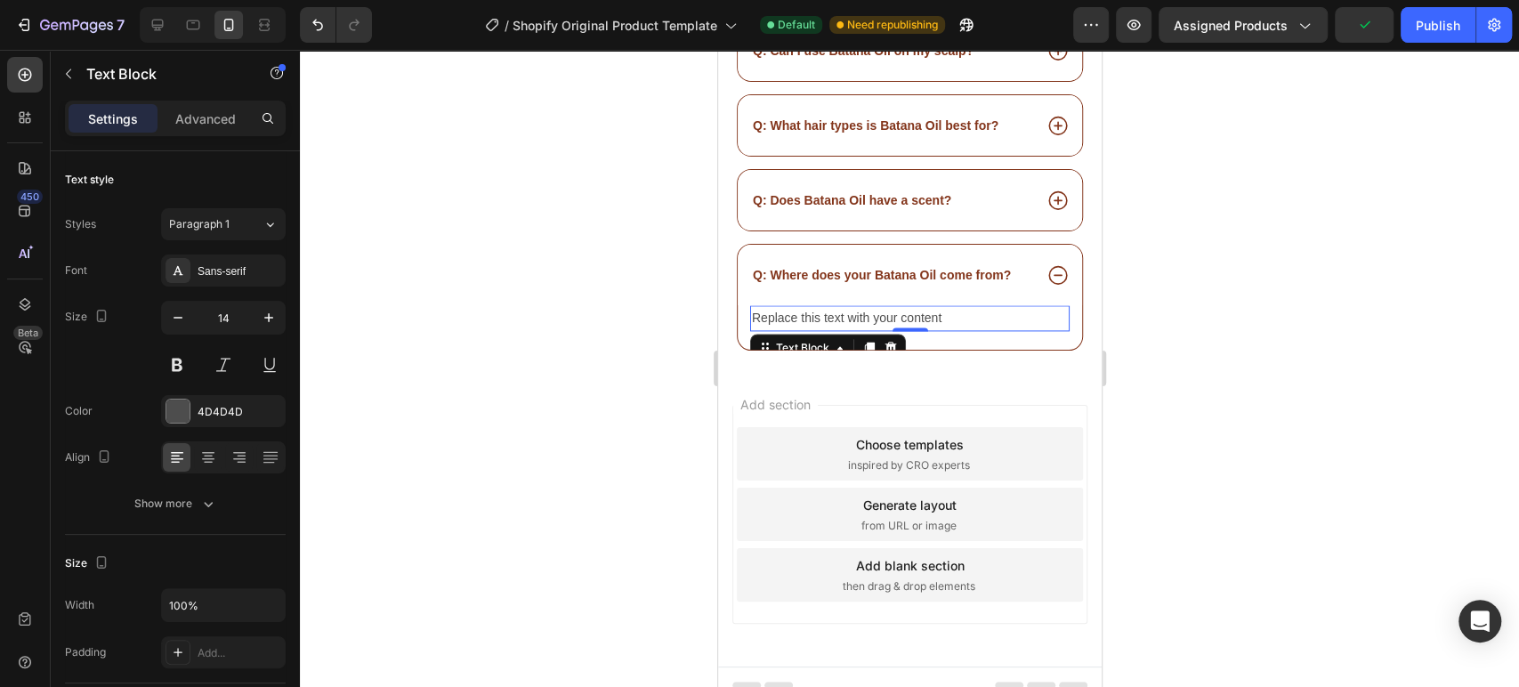
click at [891, 305] on div "Replace this text with your content" at bounding box center [908, 318] width 319 height 26
click at [891, 307] on p "Replace this text with your content" at bounding box center [909, 318] width 316 height 22
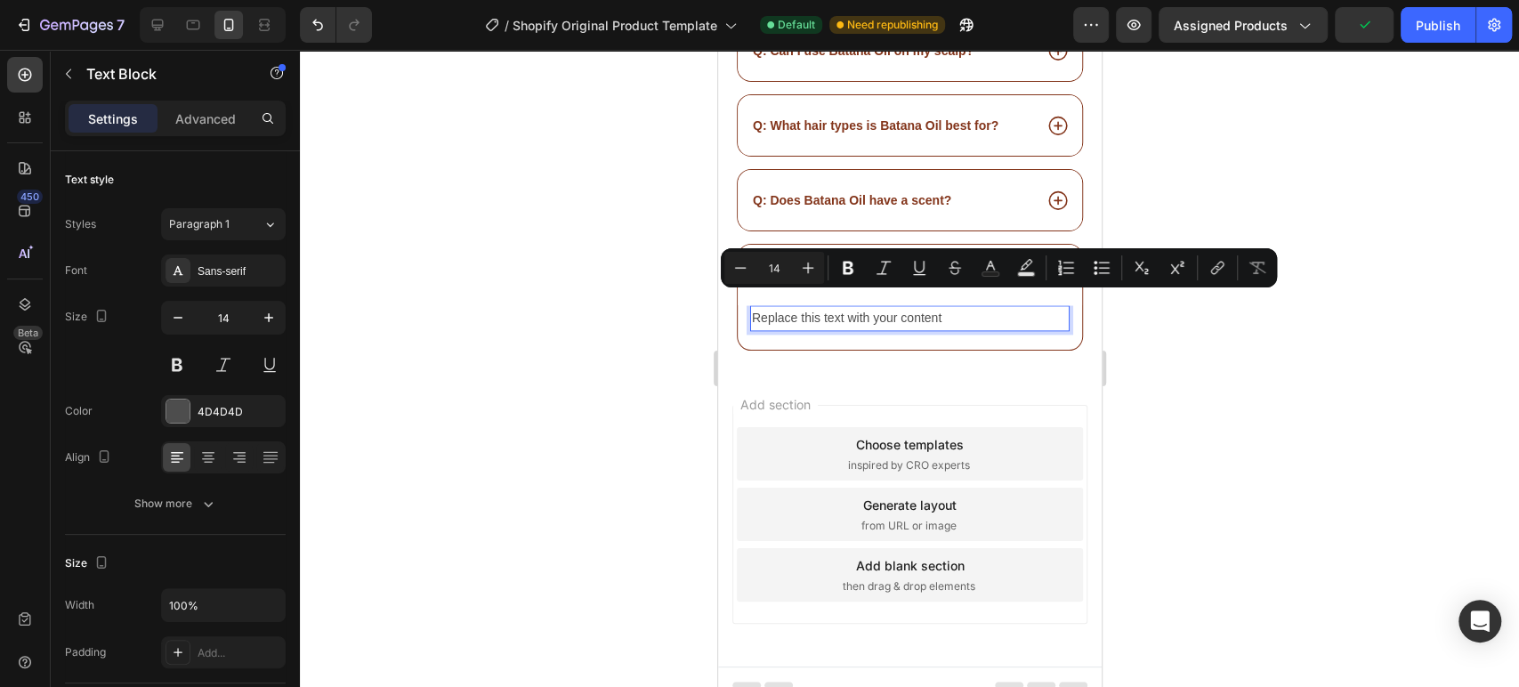
click at [910, 307] on p "Replace this text with your content" at bounding box center [909, 318] width 316 height 22
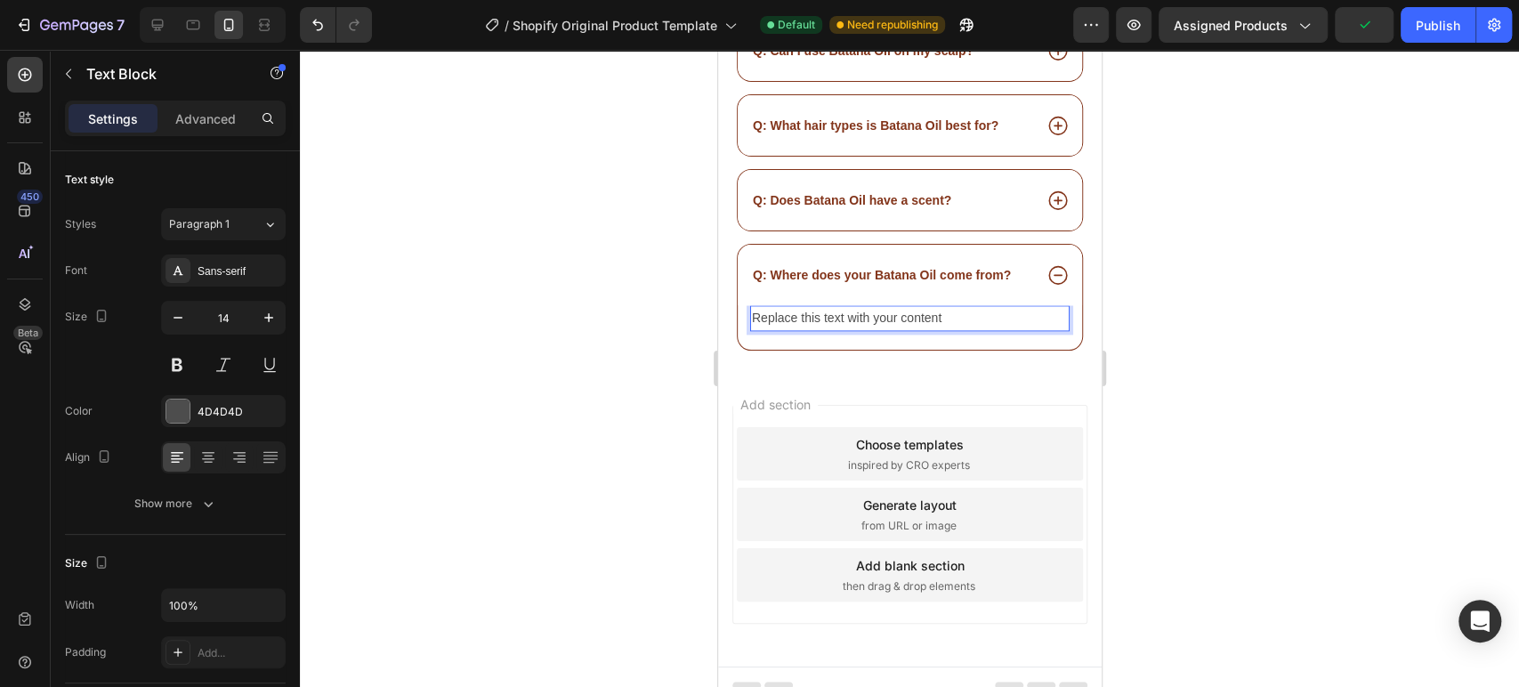
click at [909, 307] on p "Replace this text with your content" at bounding box center [909, 318] width 316 height 22
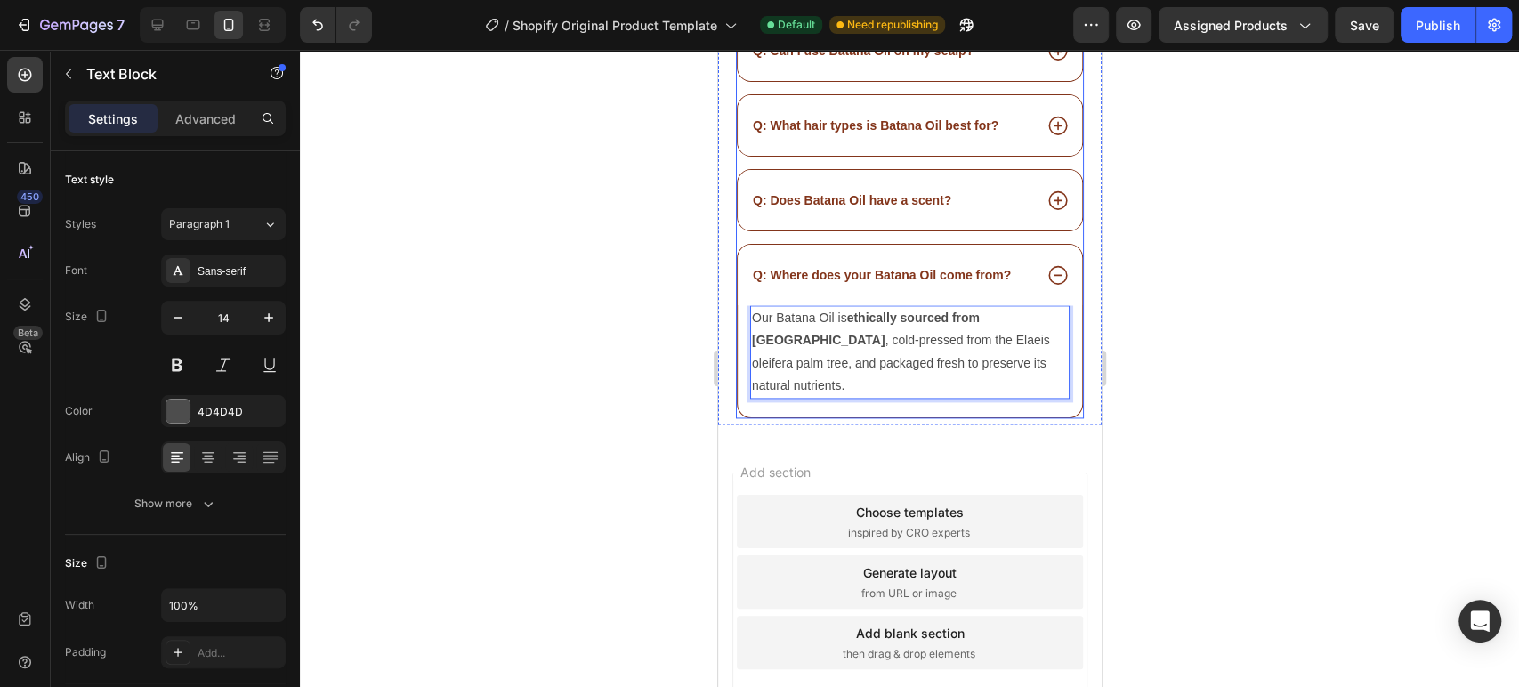
click at [889, 267] on p "Q: Where does your Batana Oil come from?" at bounding box center [881, 275] width 258 height 16
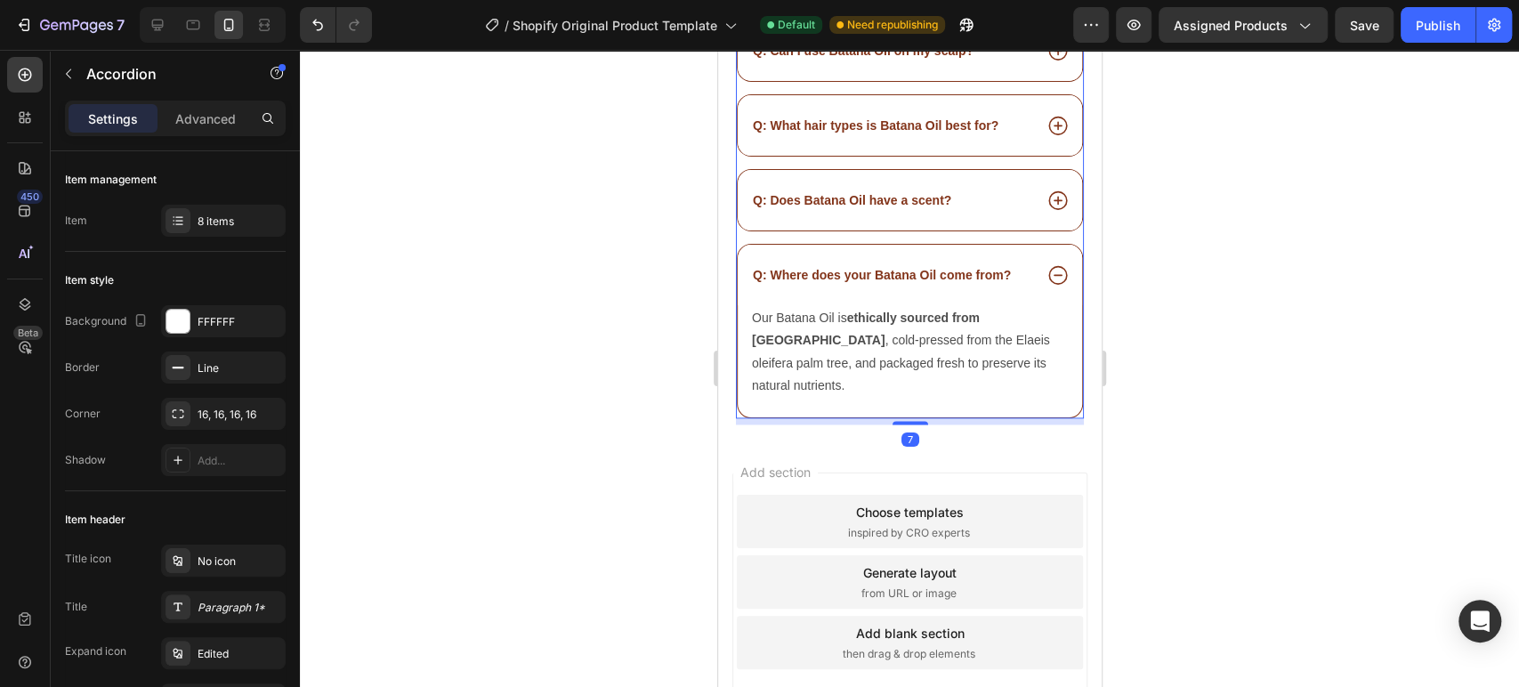
click at [1004, 279] on div "Q: Where does your Batana Oil come from?" at bounding box center [909, 275] width 344 height 61
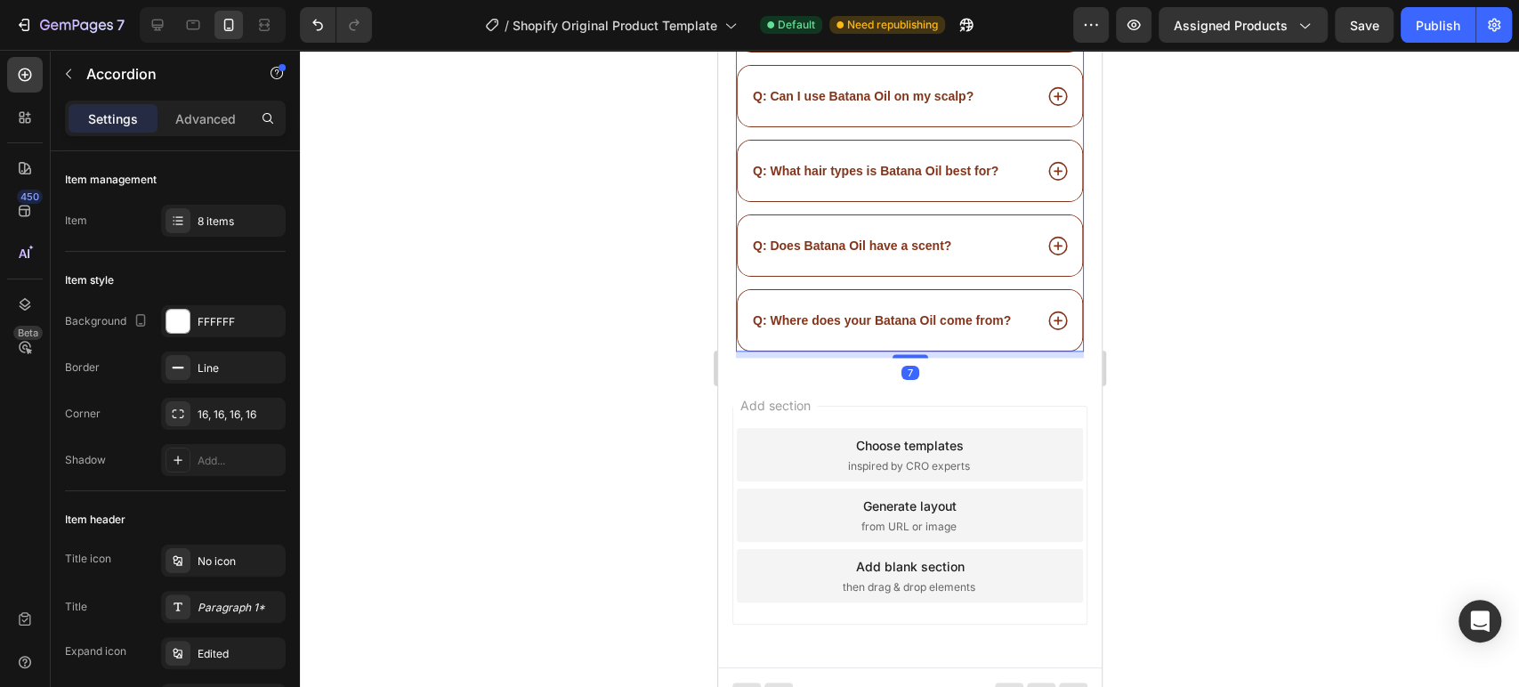
click at [986, 241] on div "Q: Does Batana Oil have a scent?" at bounding box center [909, 245] width 344 height 61
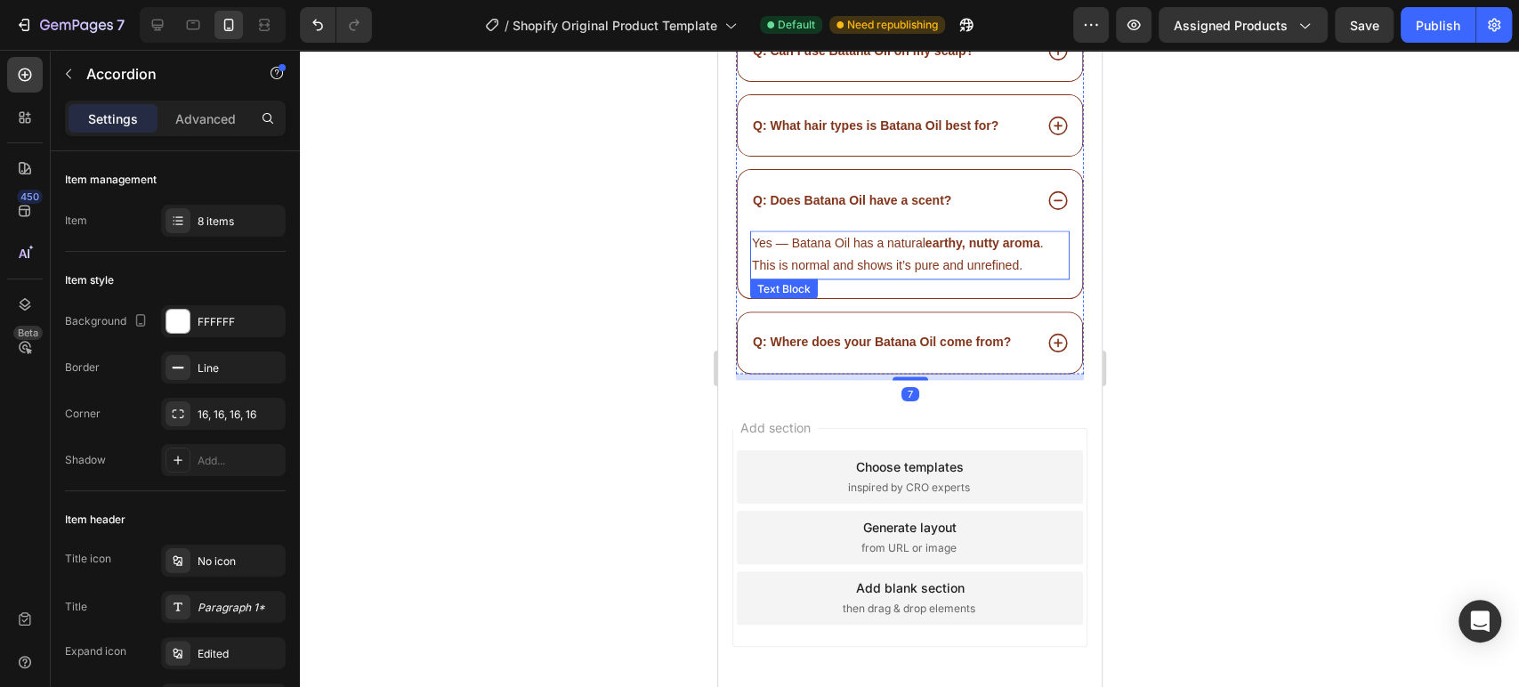
click at [848, 209] on div "Q: Does Batana Oil have a scent?" at bounding box center [909, 200] width 344 height 61
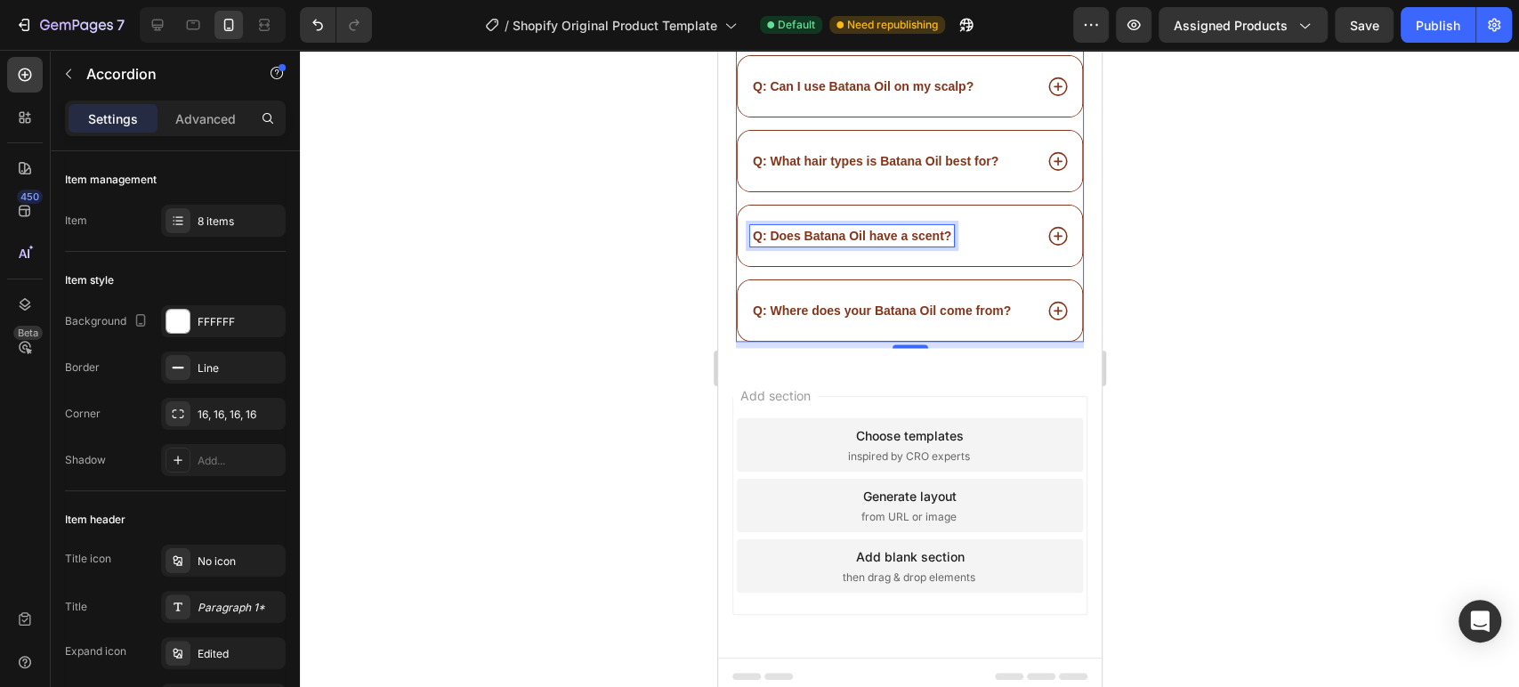
scroll to position [15228, 0]
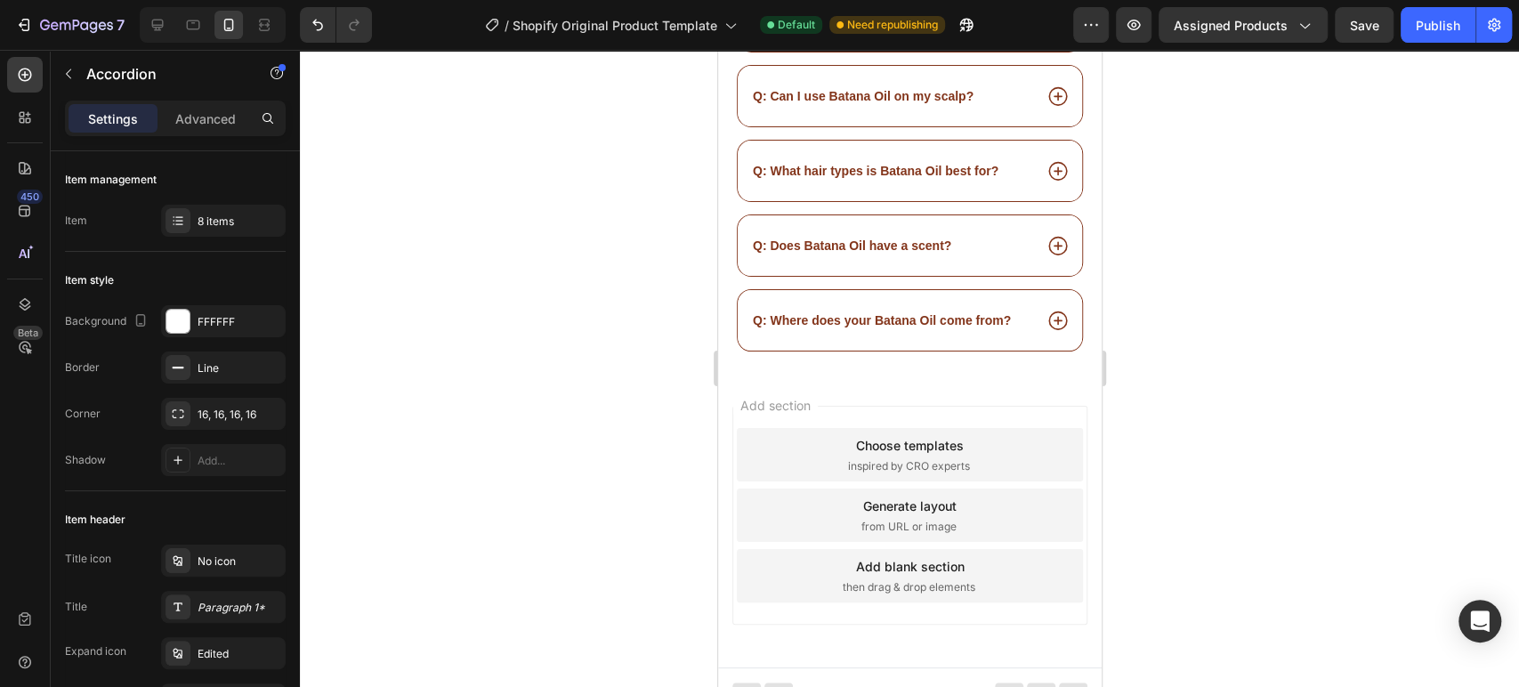
click at [986, 235] on div "Q: Does Batana Oil have a scent?" at bounding box center [890, 245] width 282 height 21
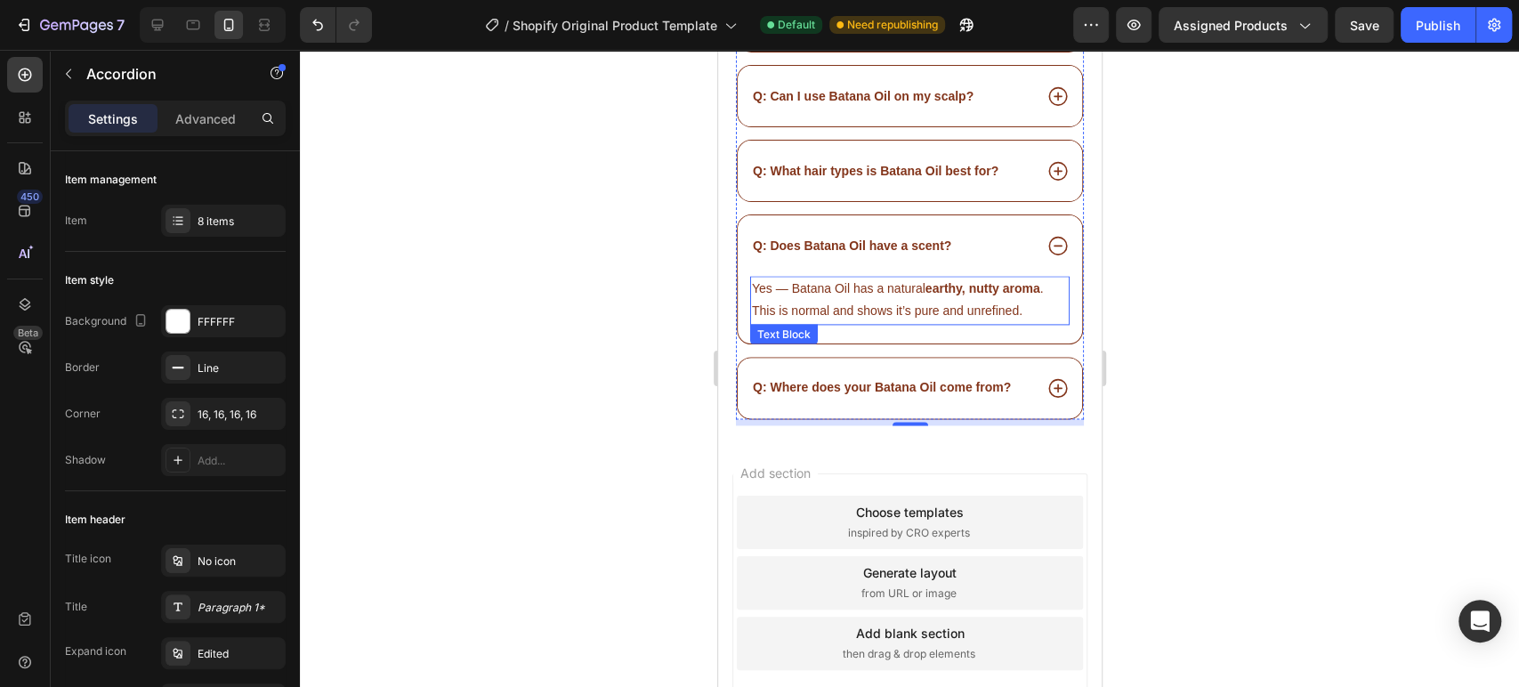
click at [923, 278] on p "Yes — Batana Oil has a natural earthy, nutty aroma . This is normal and shows i…" at bounding box center [909, 300] width 316 height 44
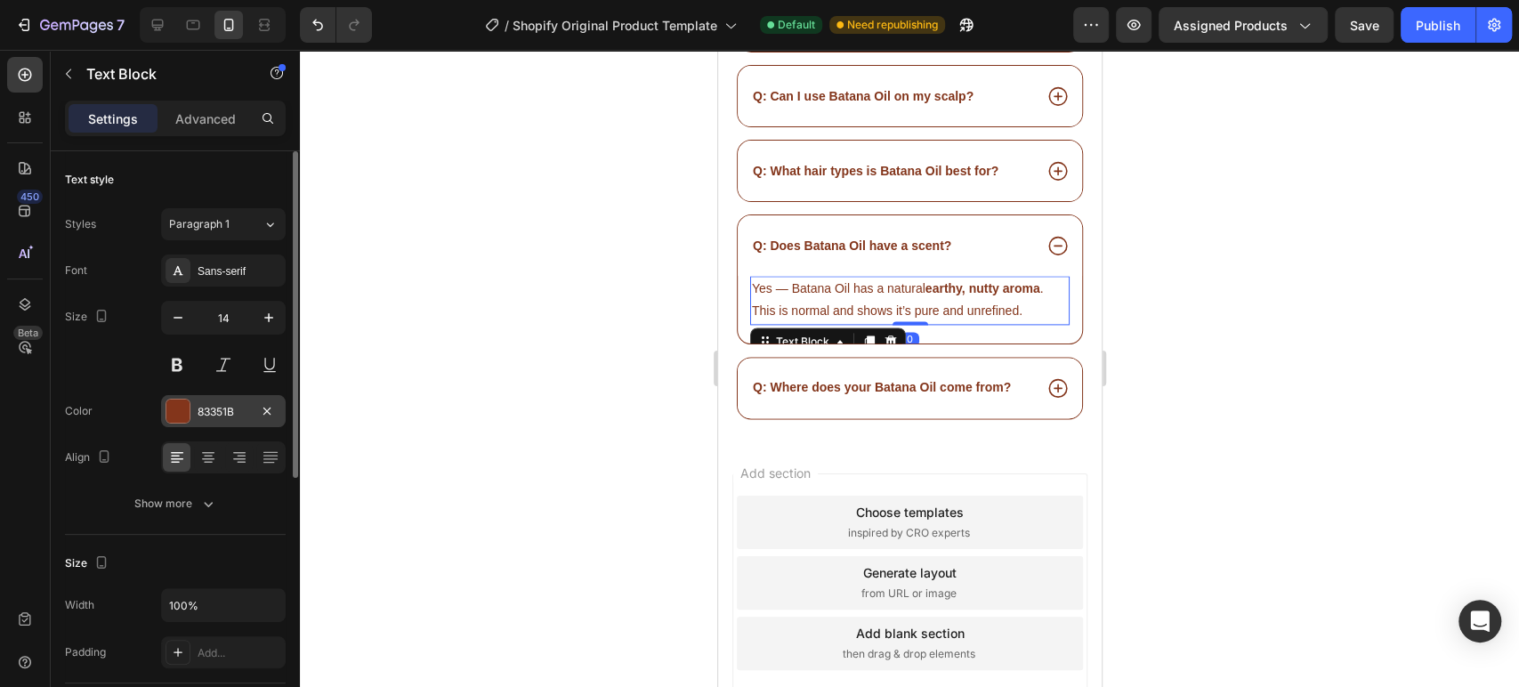
click at [218, 411] on div "83351B" at bounding box center [224, 412] width 52 height 16
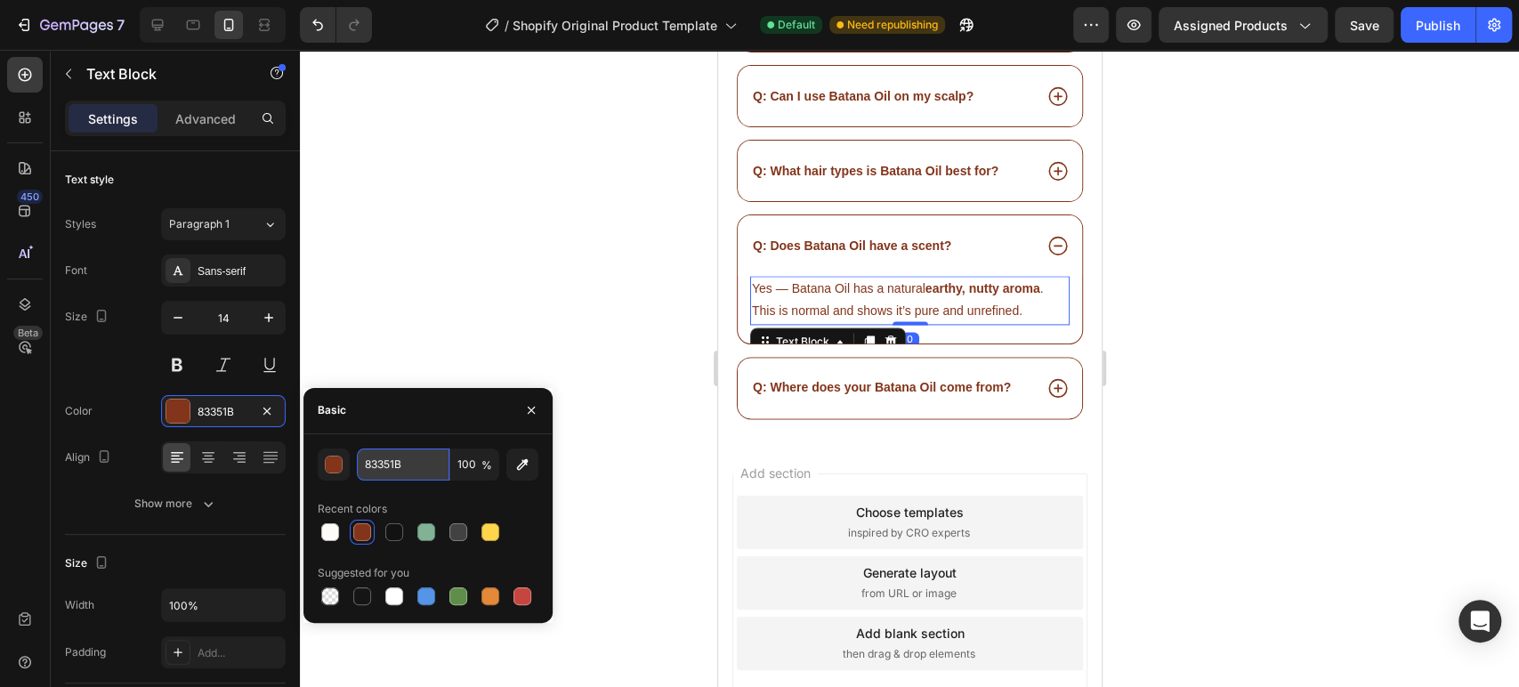
click at [386, 461] on input "83351B" at bounding box center [403, 464] width 93 height 32
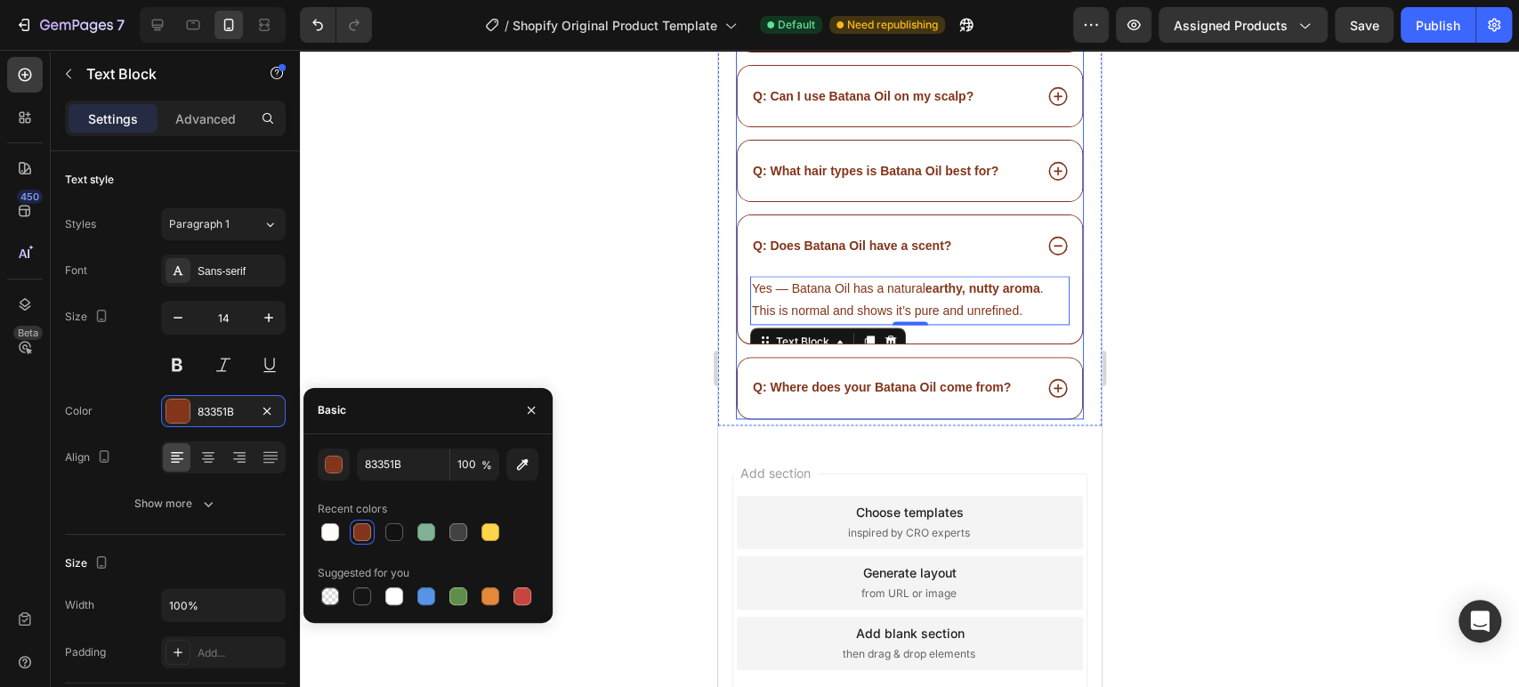
click at [885, 379] on p "Q: Where does your Batana Oil come from?" at bounding box center [881, 387] width 258 height 16
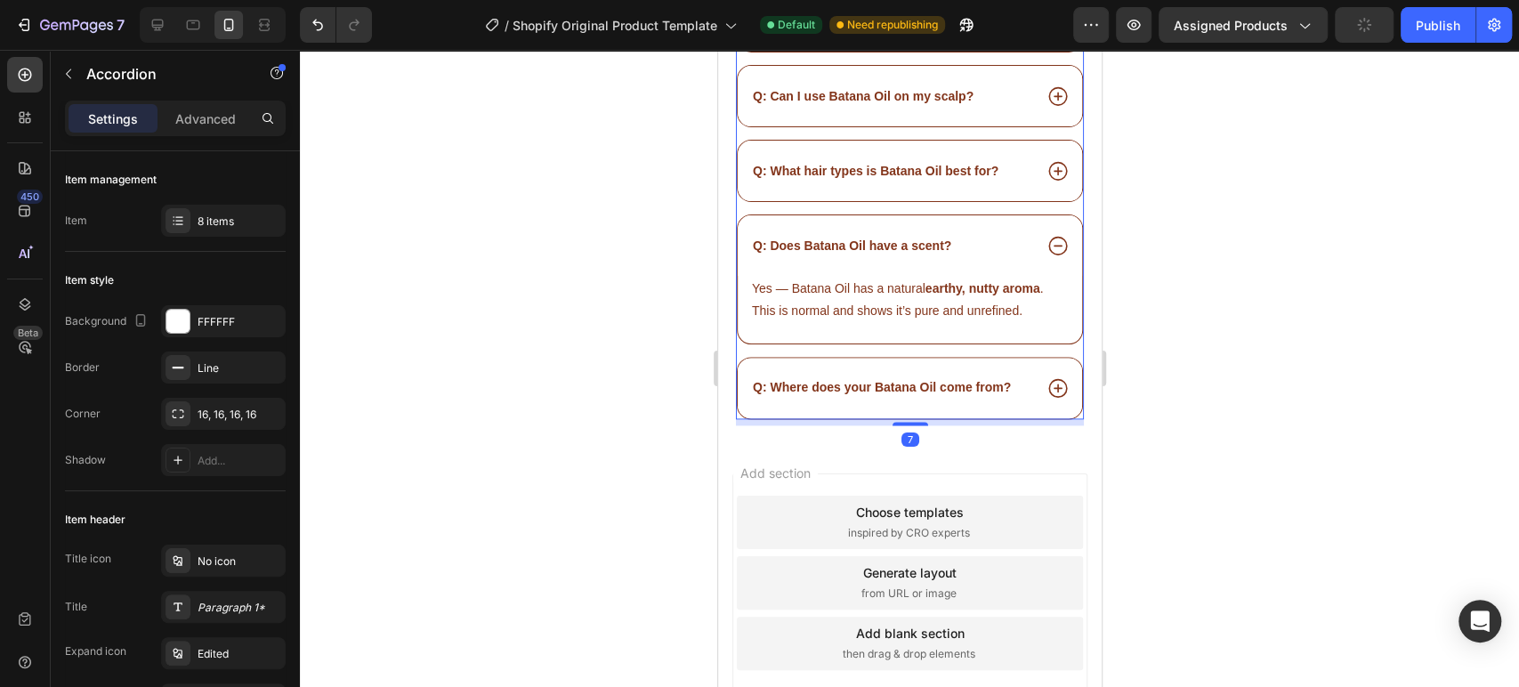
click at [989, 382] on div "Q: Where does your Batana Oil come from?" at bounding box center [909, 388] width 344 height 61
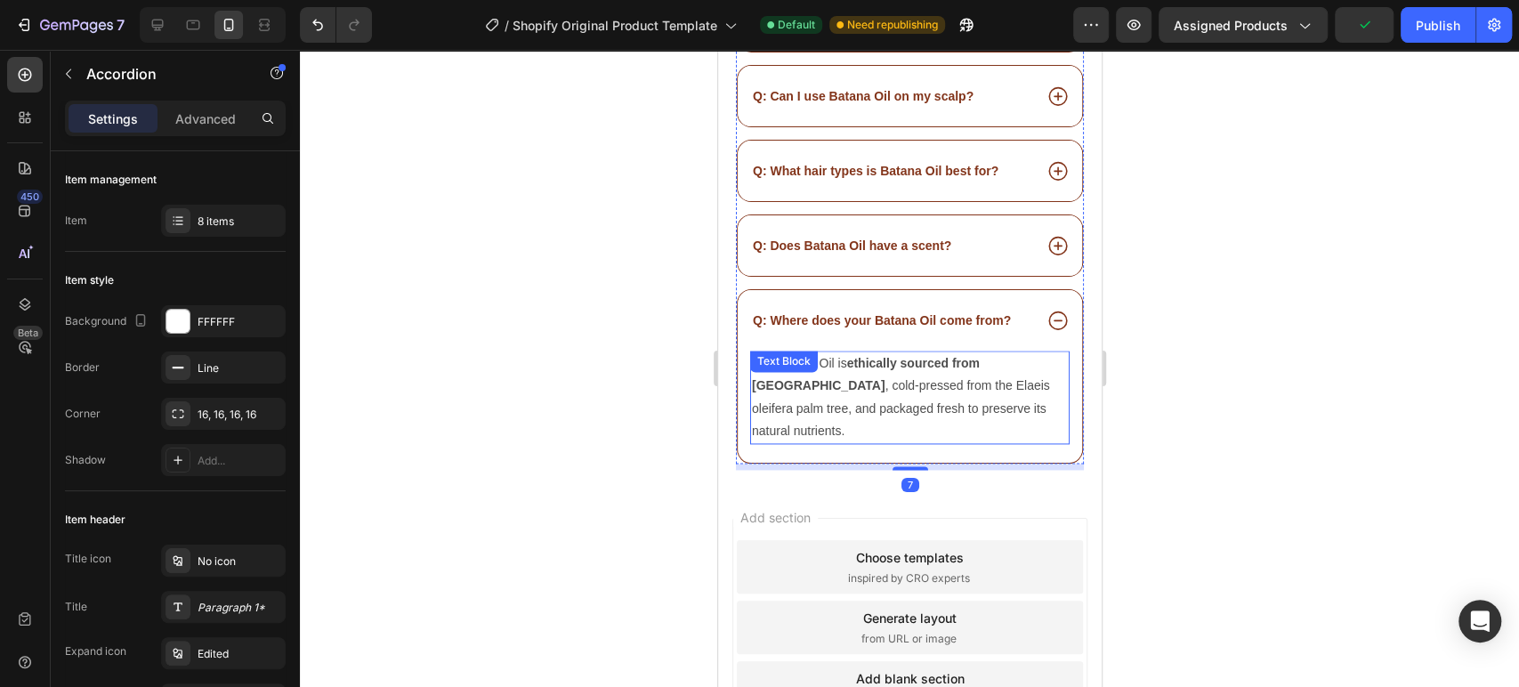
click at [915, 370] on p "Our Batana Oil is ethically sourced from Honduras , cold-pressed from the Elaei…" at bounding box center [909, 397] width 316 height 90
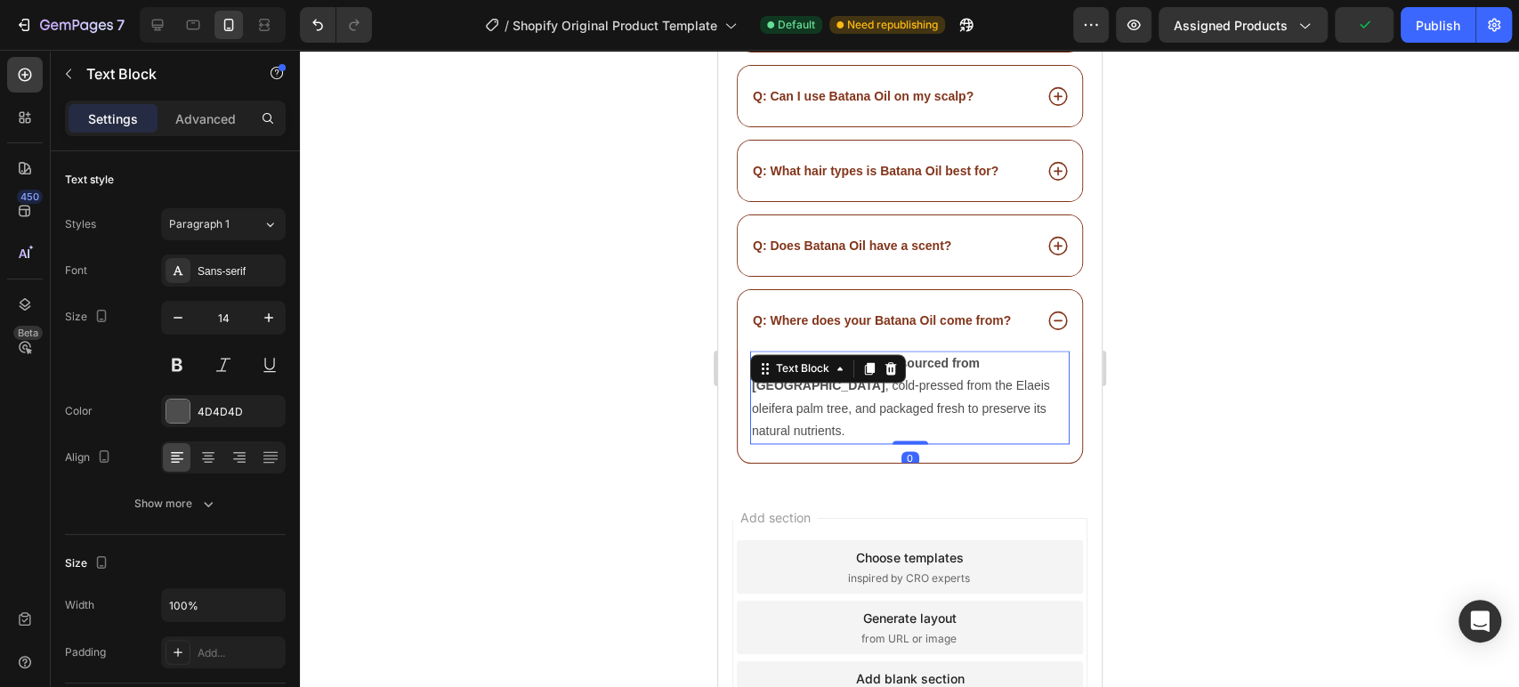
click at [915, 370] on p "Our Batana Oil is ethically sourced from Honduras , cold-pressed from the Elaei…" at bounding box center [909, 397] width 316 height 90
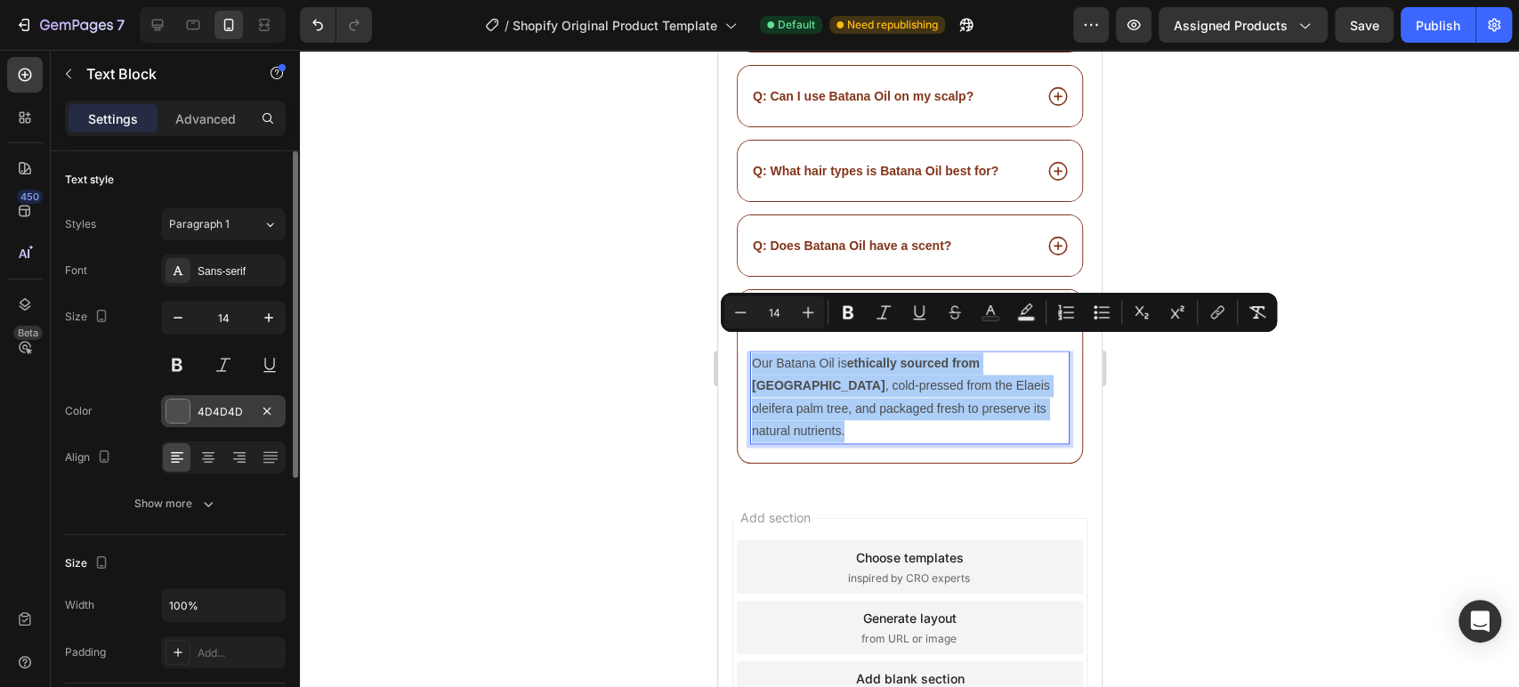
click at [220, 408] on div "4D4D4D" at bounding box center [224, 412] width 52 height 16
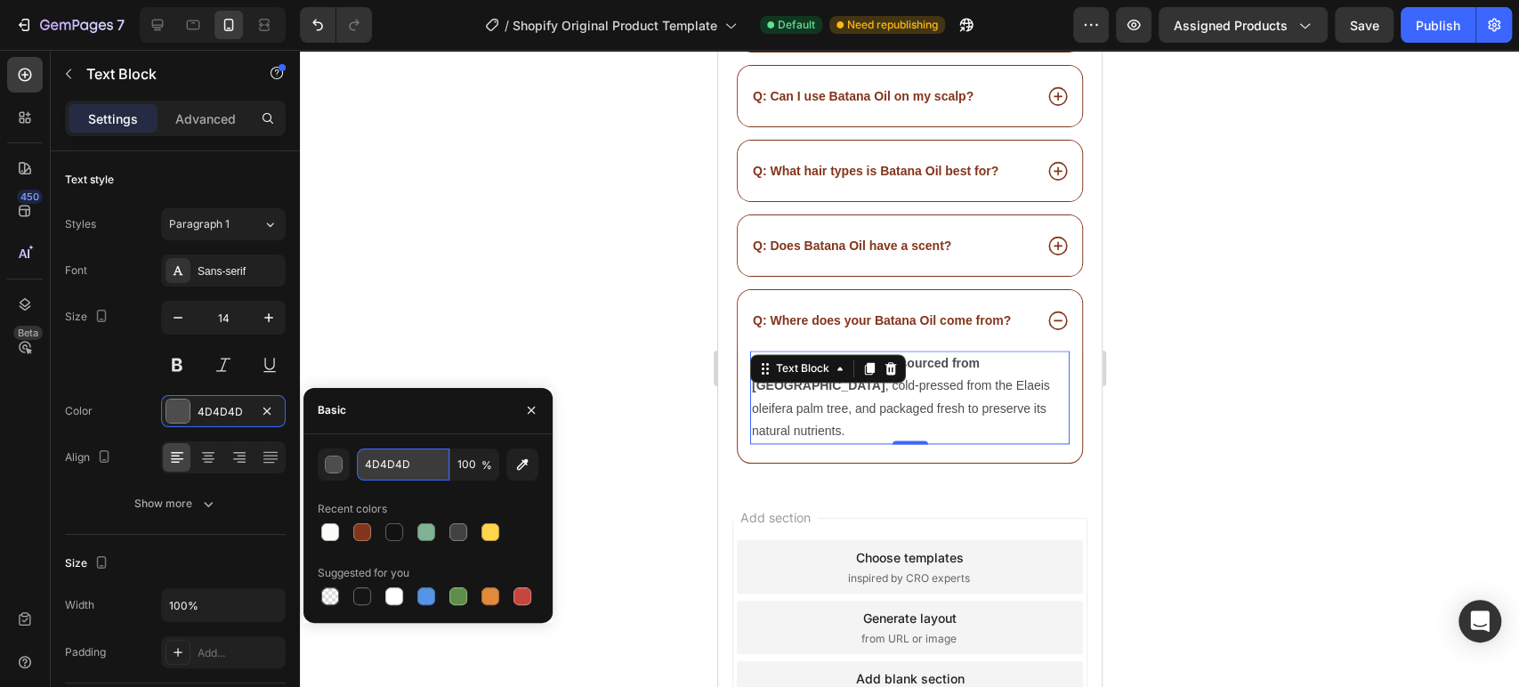
paste input "83351B"
type input "83351B"
click at [564, 326] on div at bounding box center [909, 368] width 1219 height 637
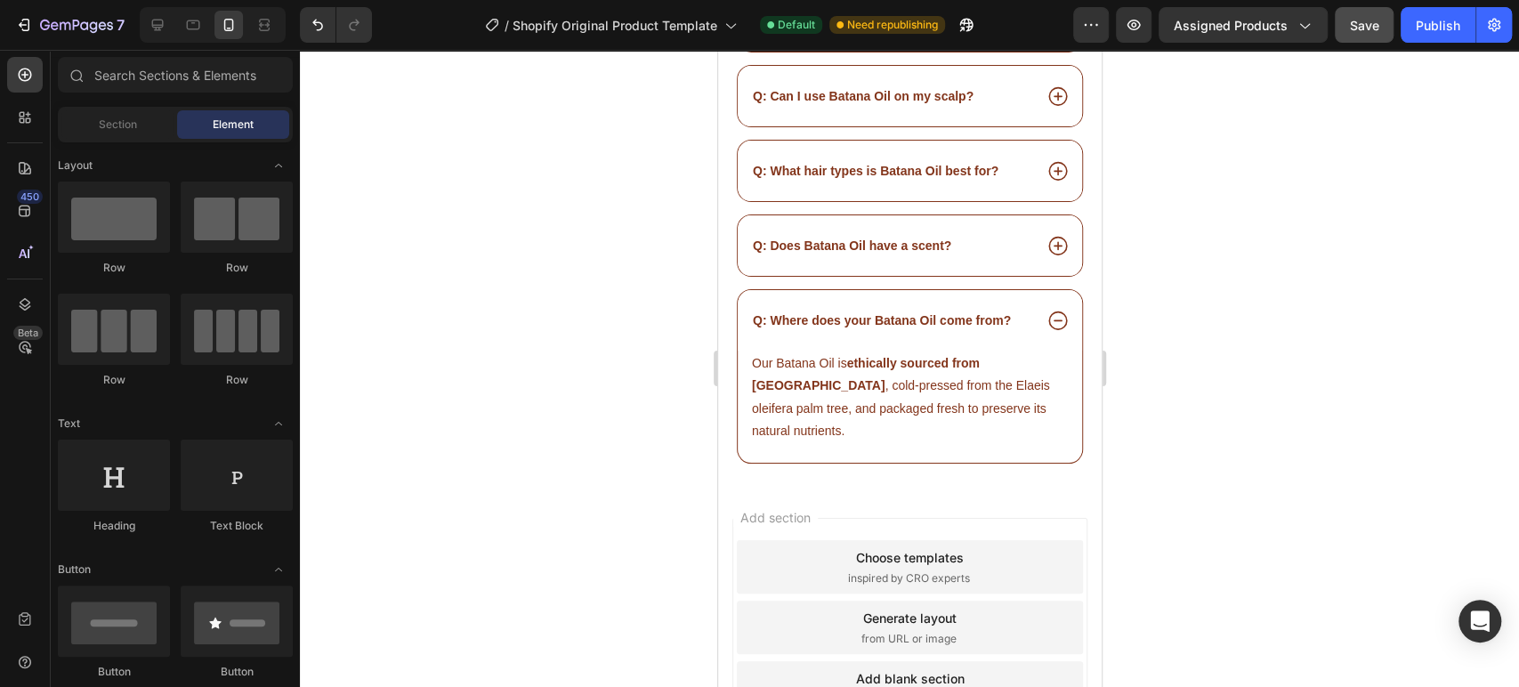
click at [1377, 34] on button "Save" at bounding box center [1364, 25] width 59 height 36
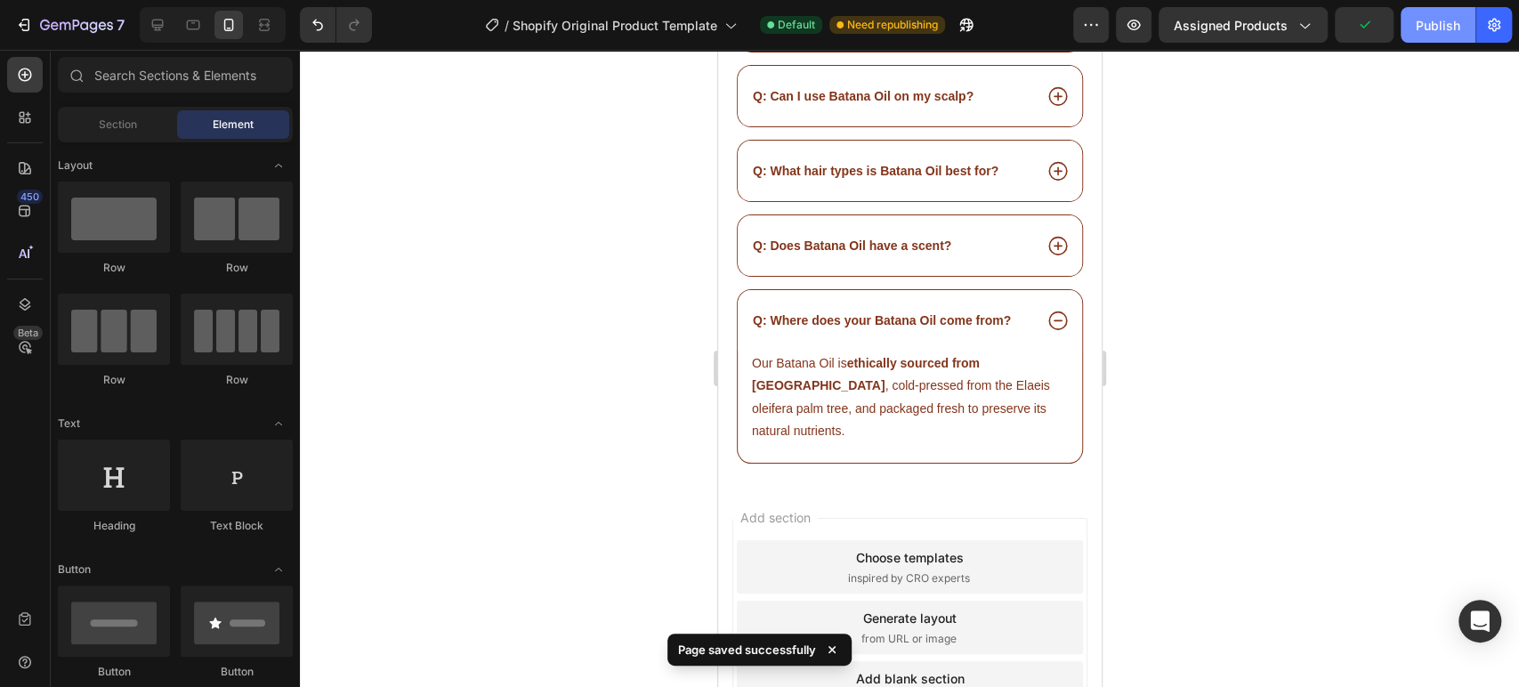
click at [1424, 27] on div "Publish" at bounding box center [1438, 25] width 44 height 19
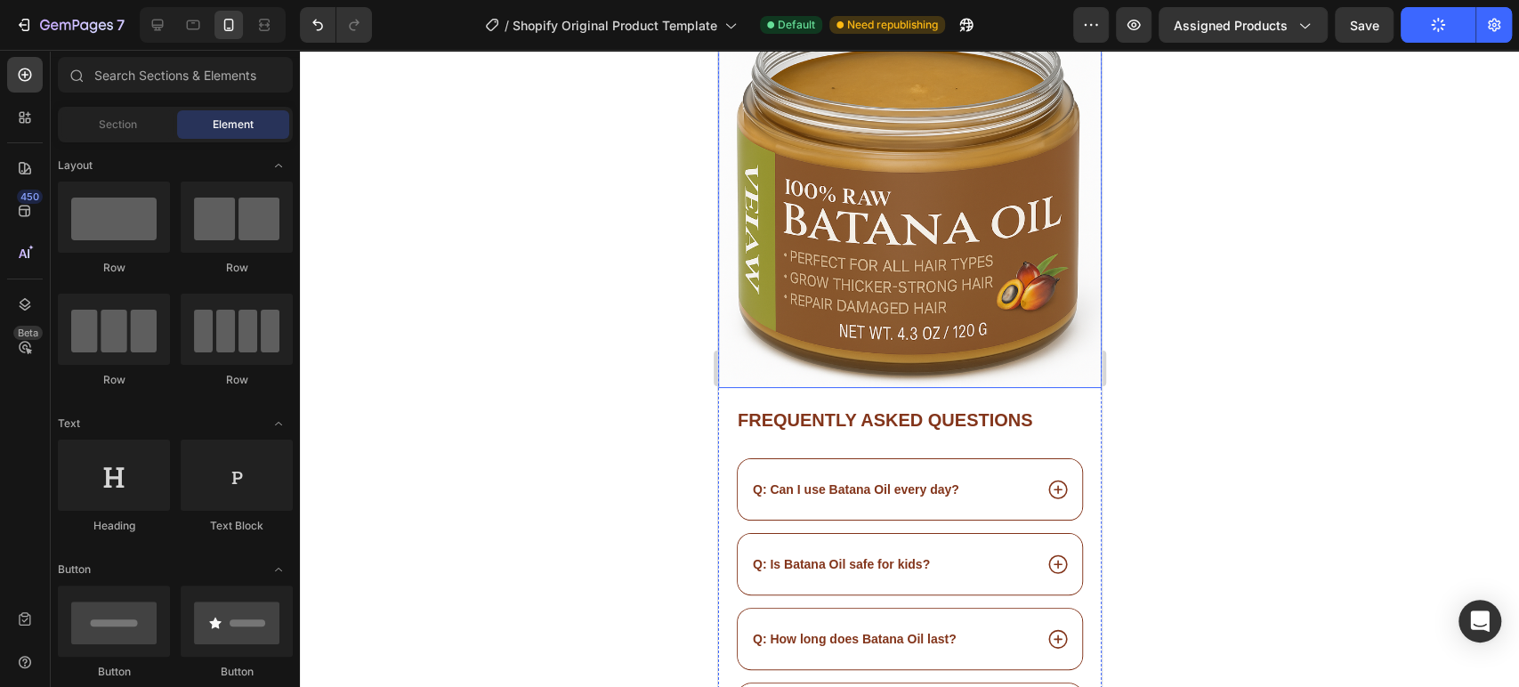
scroll to position [14635, 0]
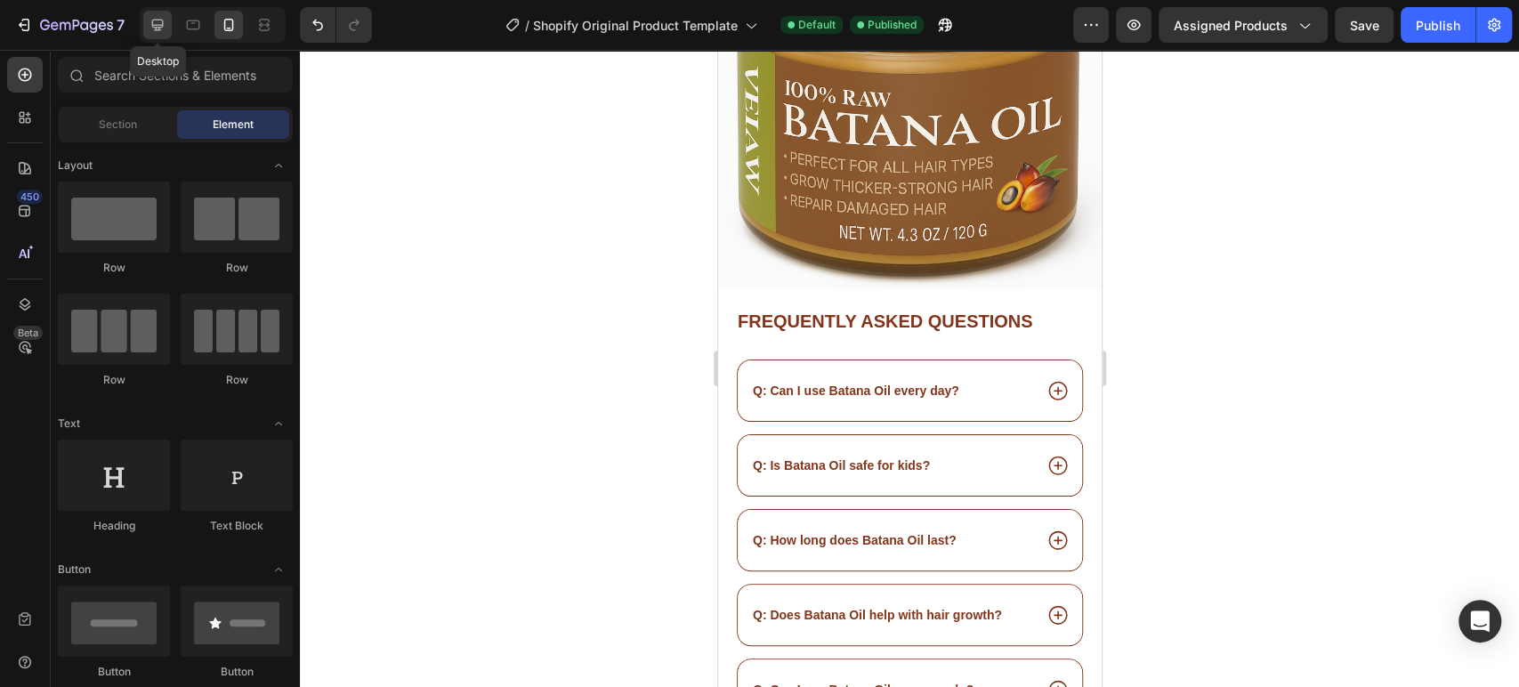
click at [158, 27] on icon at bounding box center [158, 26] width 12 height 12
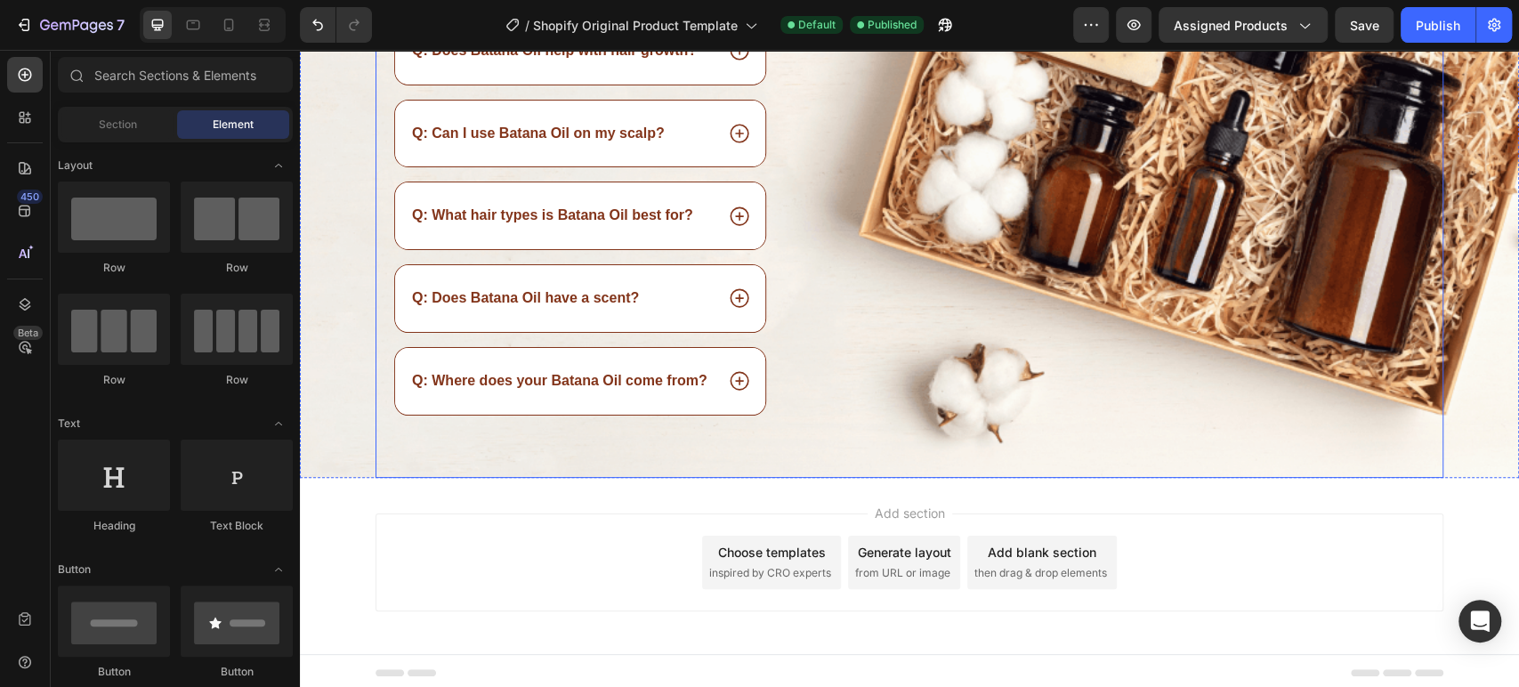
click at [1039, 357] on div "Image" at bounding box center [1140, 93] width 608 height 767
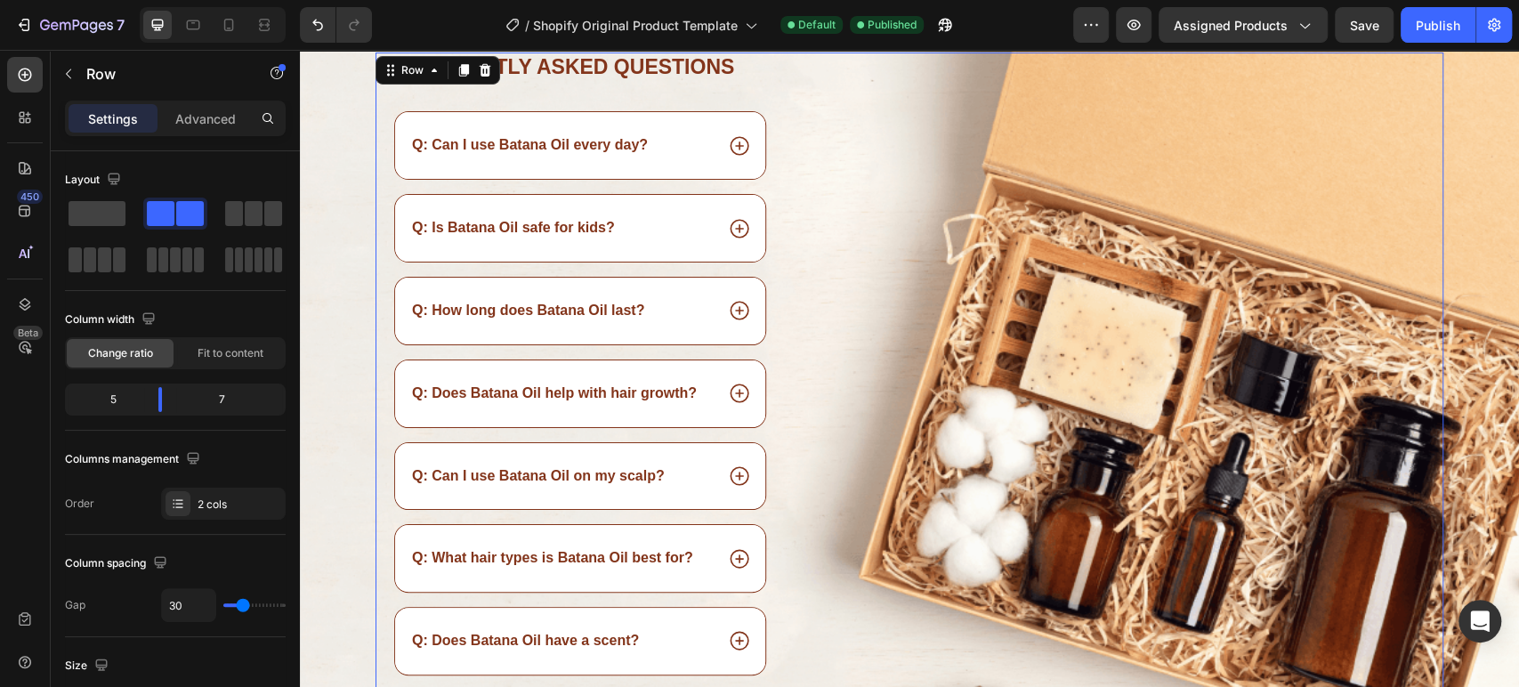
scroll to position [13432, 0]
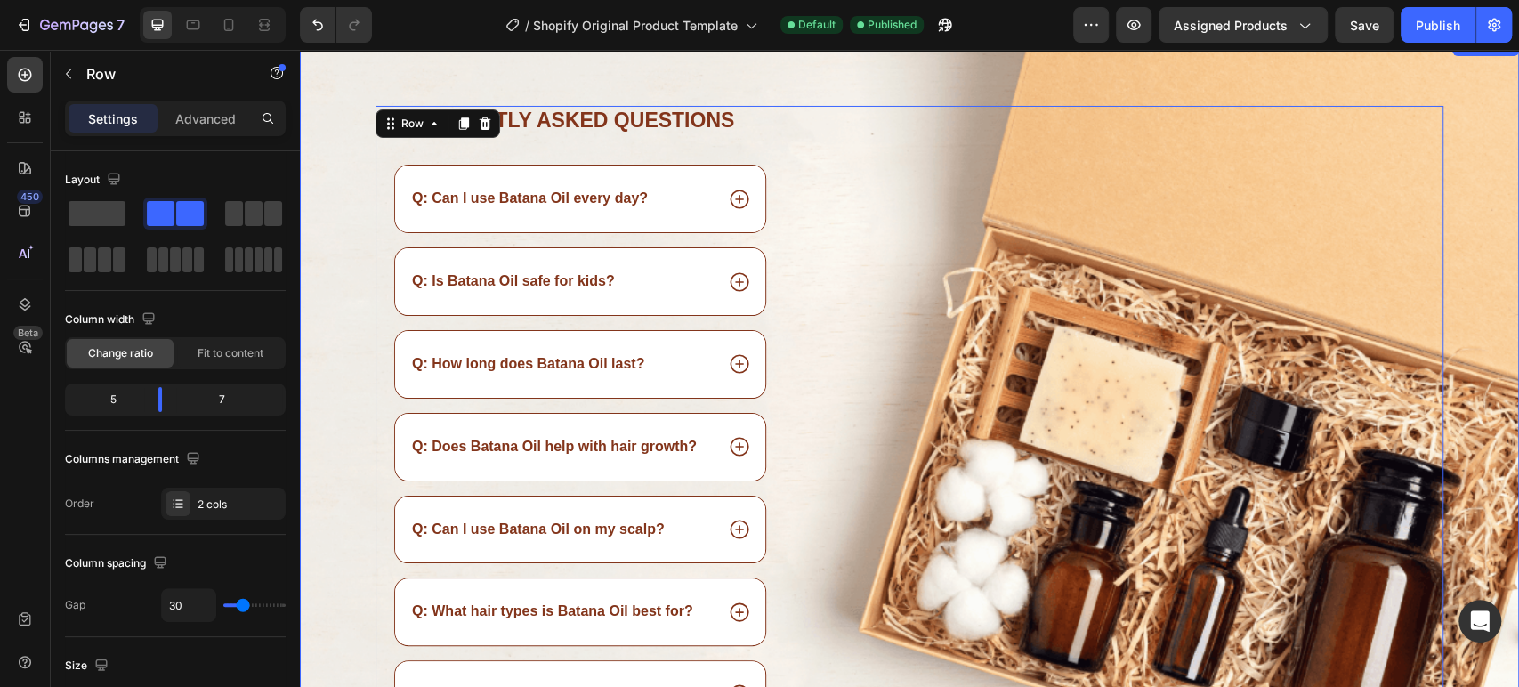
click at [1478, 187] on div "Frequently asked questions Heading Q: Can I use Batana Oil every day? Q: Is Bat…" at bounding box center [909, 489] width 1219 height 767
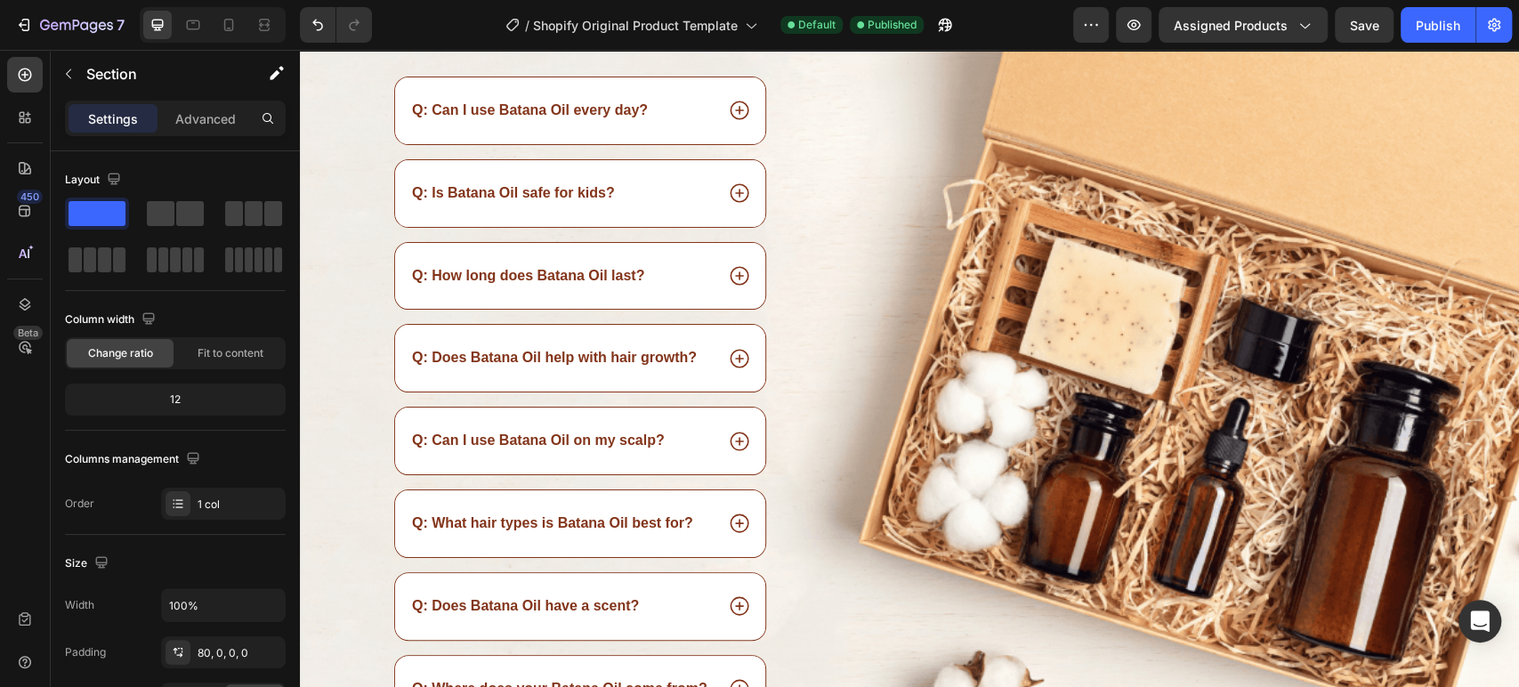
scroll to position [13333, 0]
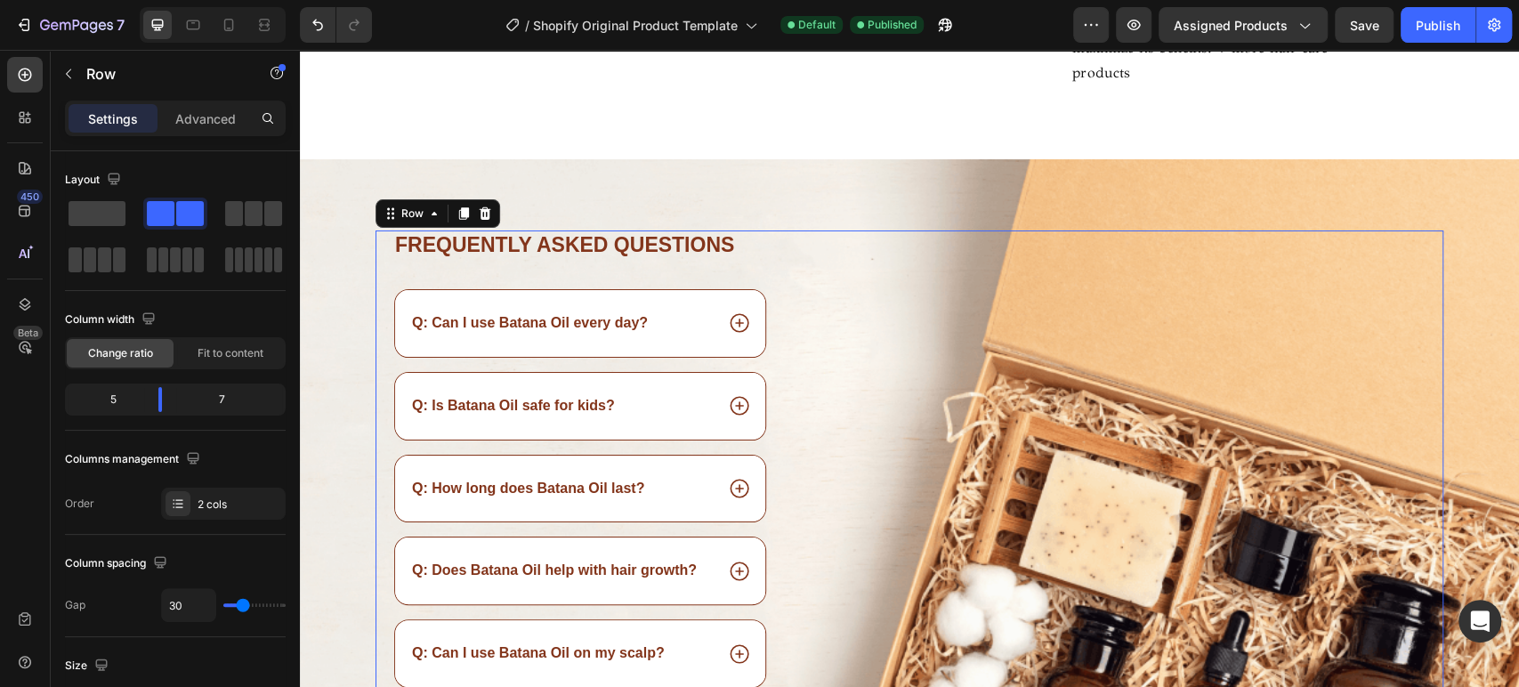
click at [1100, 399] on div "Image" at bounding box center [1140, 613] width 608 height 767
click at [967, 362] on div "Frequently asked questions Heading Q: Can I use Batana Oil every day? Q: Is Bat…" at bounding box center [909, 578] width 1219 height 838
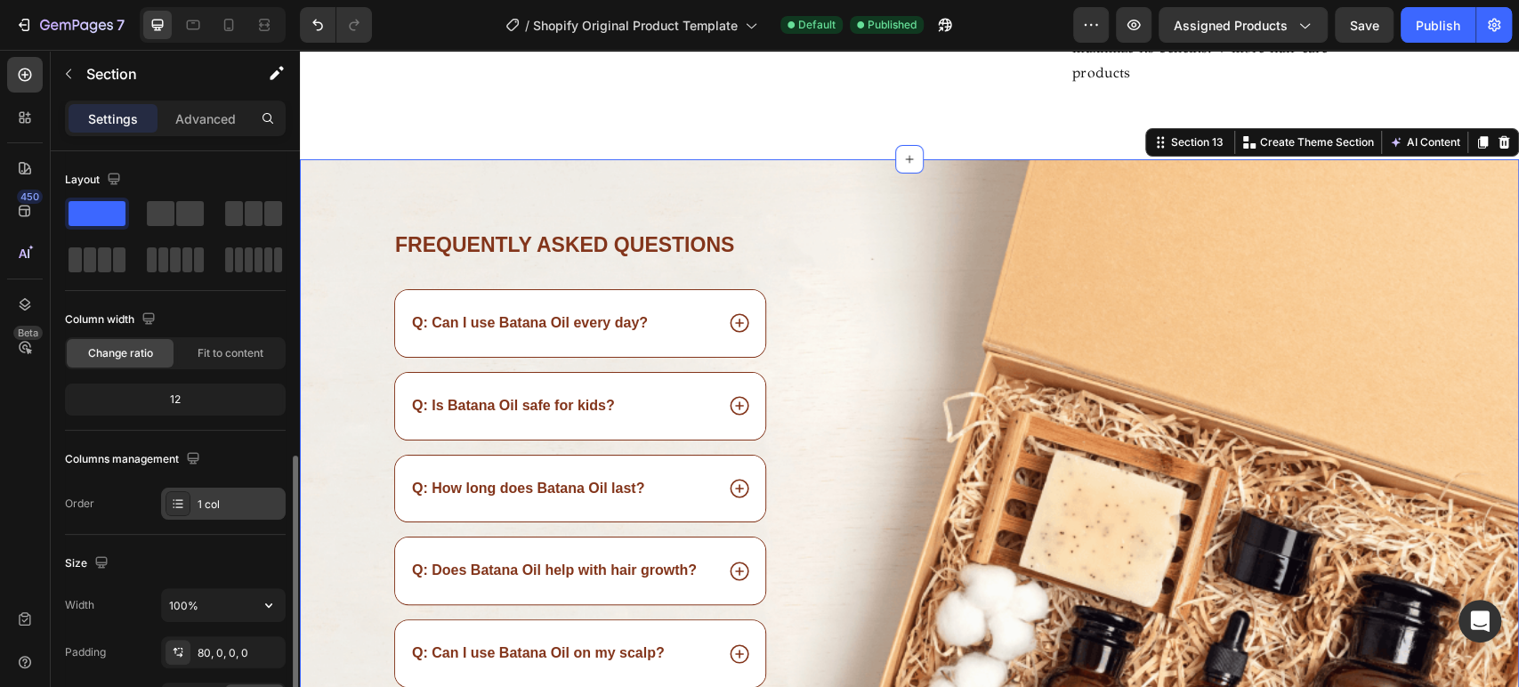
scroll to position [296, 0]
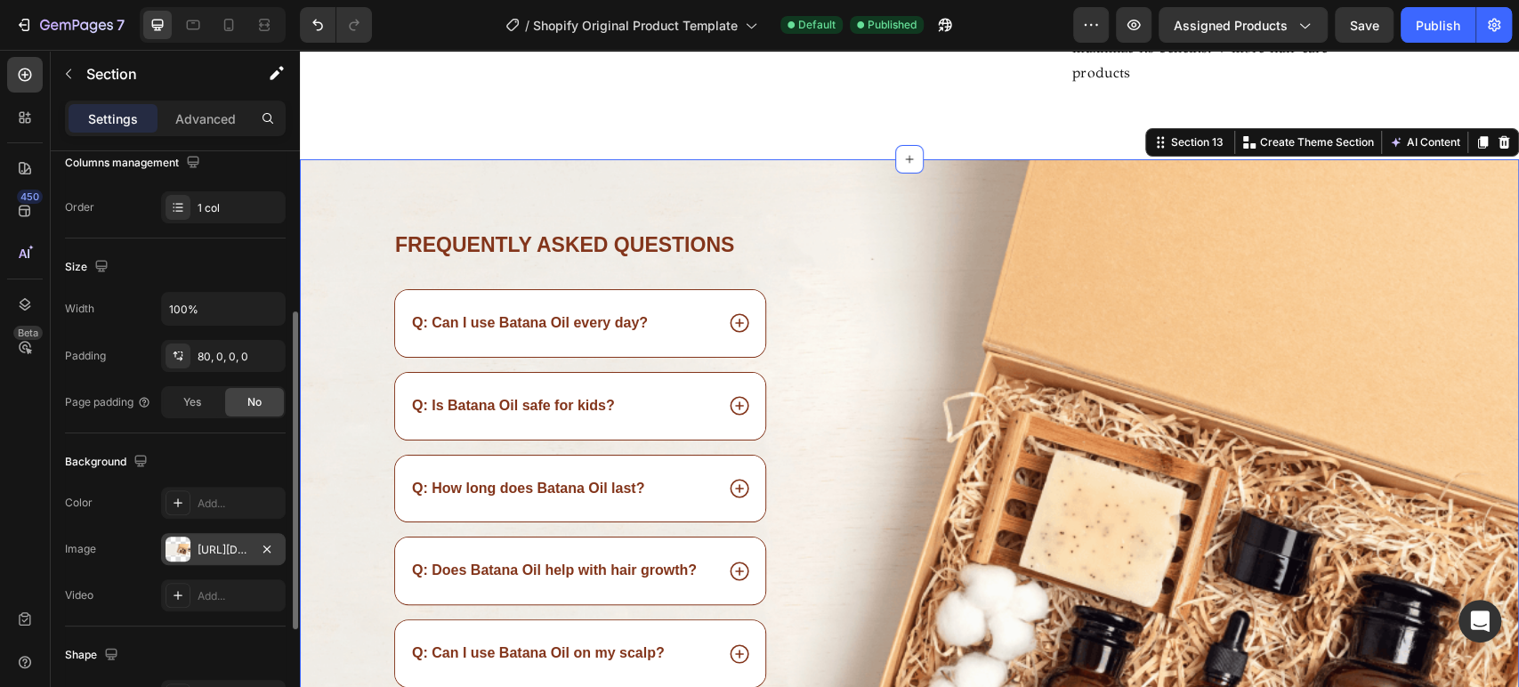
click at [218, 551] on div "https://cdn.shopify.com/s/files/1/0891/6195/7697/files/gempages_528471274071000…" at bounding box center [224, 550] width 52 height 16
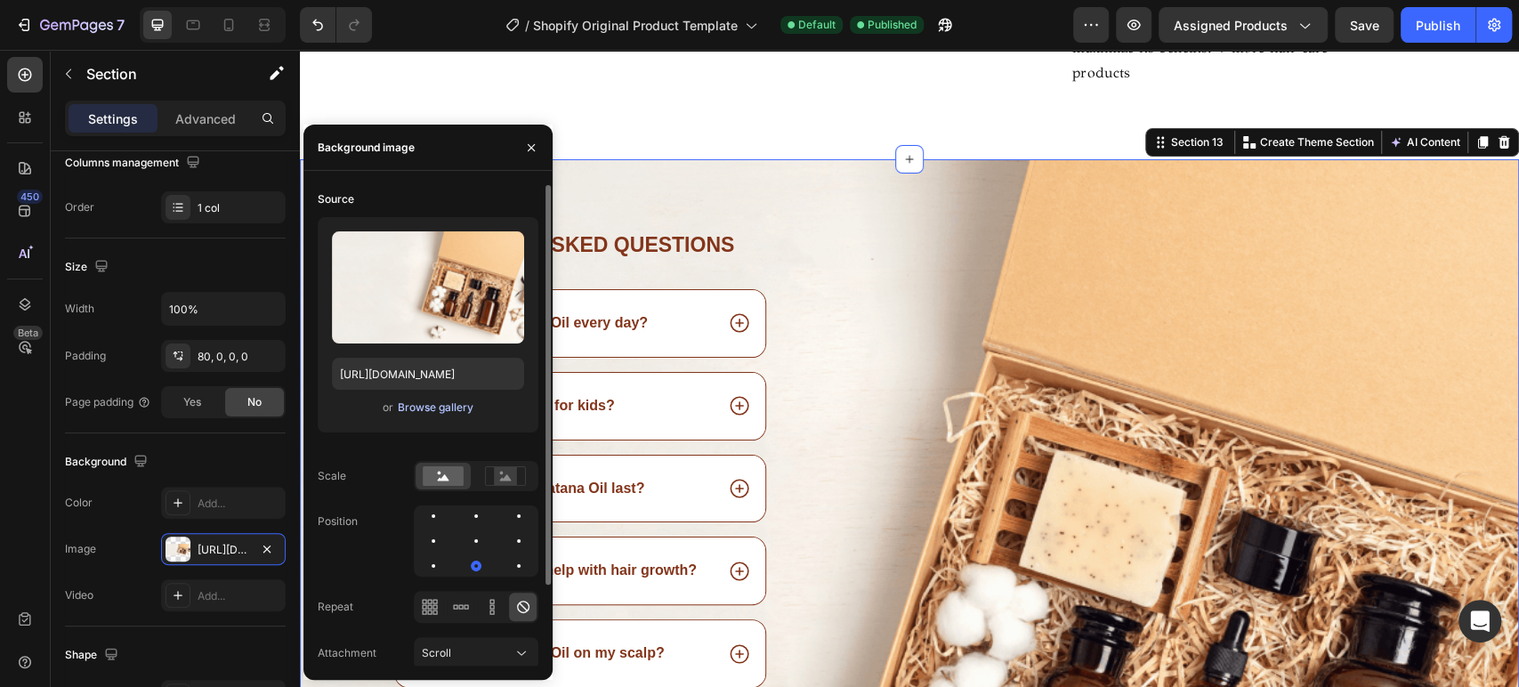
click at [440, 408] on div "Browse gallery" at bounding box center [436, 408] width 76 height 16
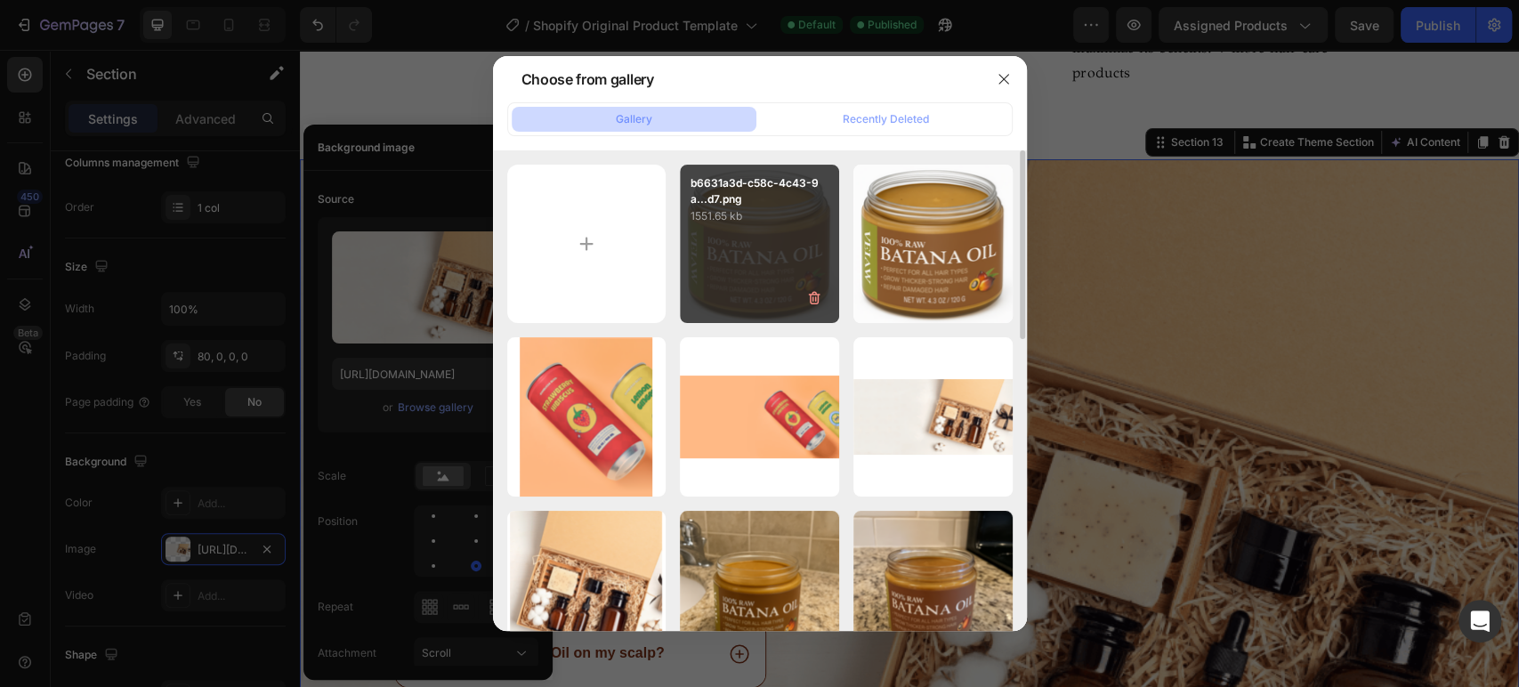
click at [732, 250] on div "b6631a3d-c58c-4c43-9a...d7.png 1551.65 kb" at bounding box center [759, 244] width 159 height 159
type input "[URL][DOMAIN_NAME]"
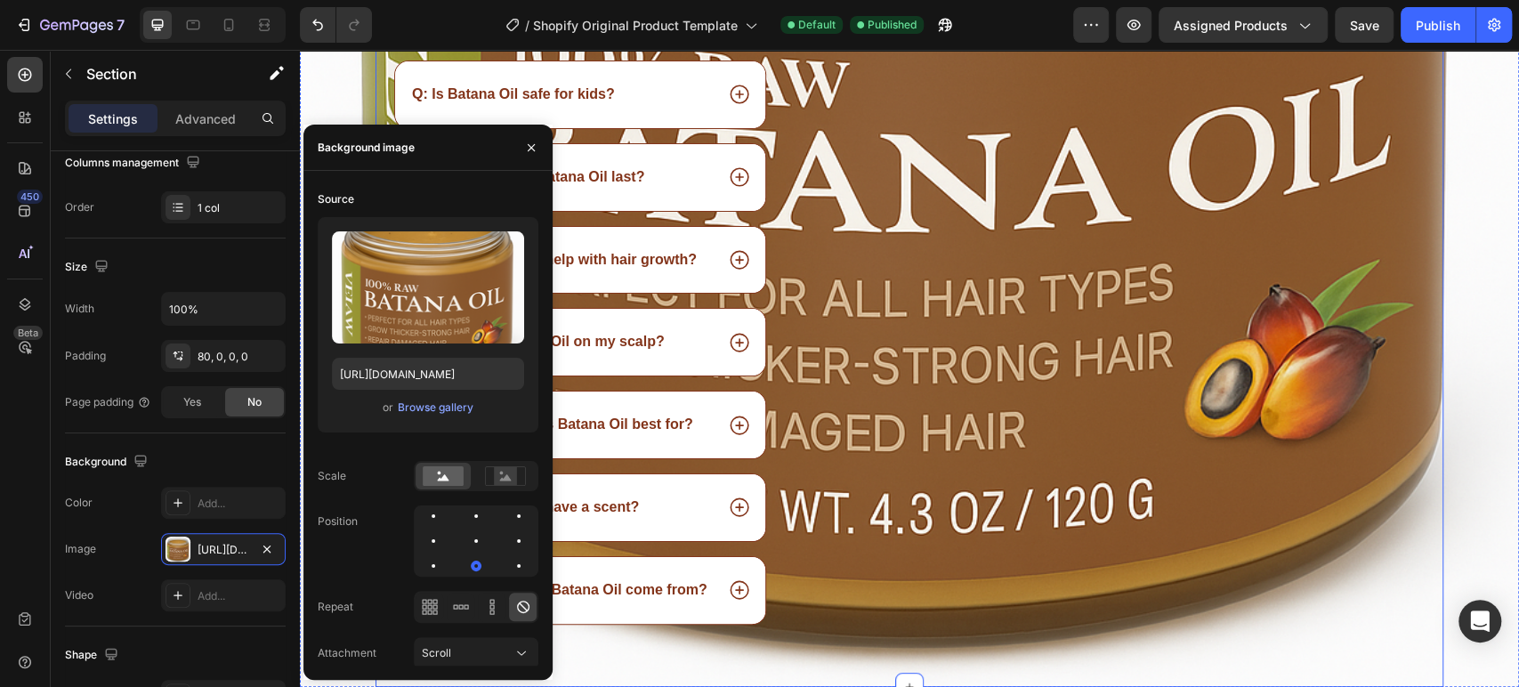
scroll to position [13927, 0]
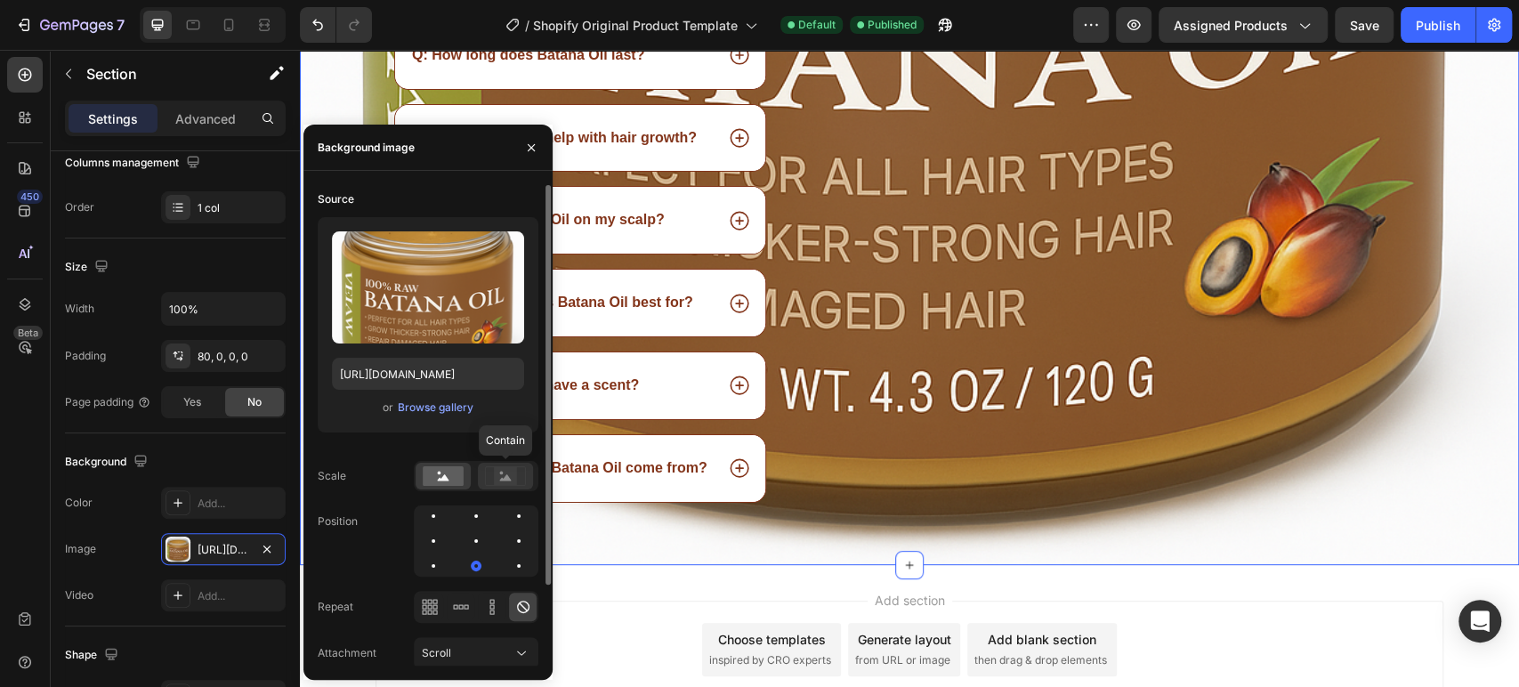
click at [507, 477] on icon at bounding box center [506, 477] width 12 height 6
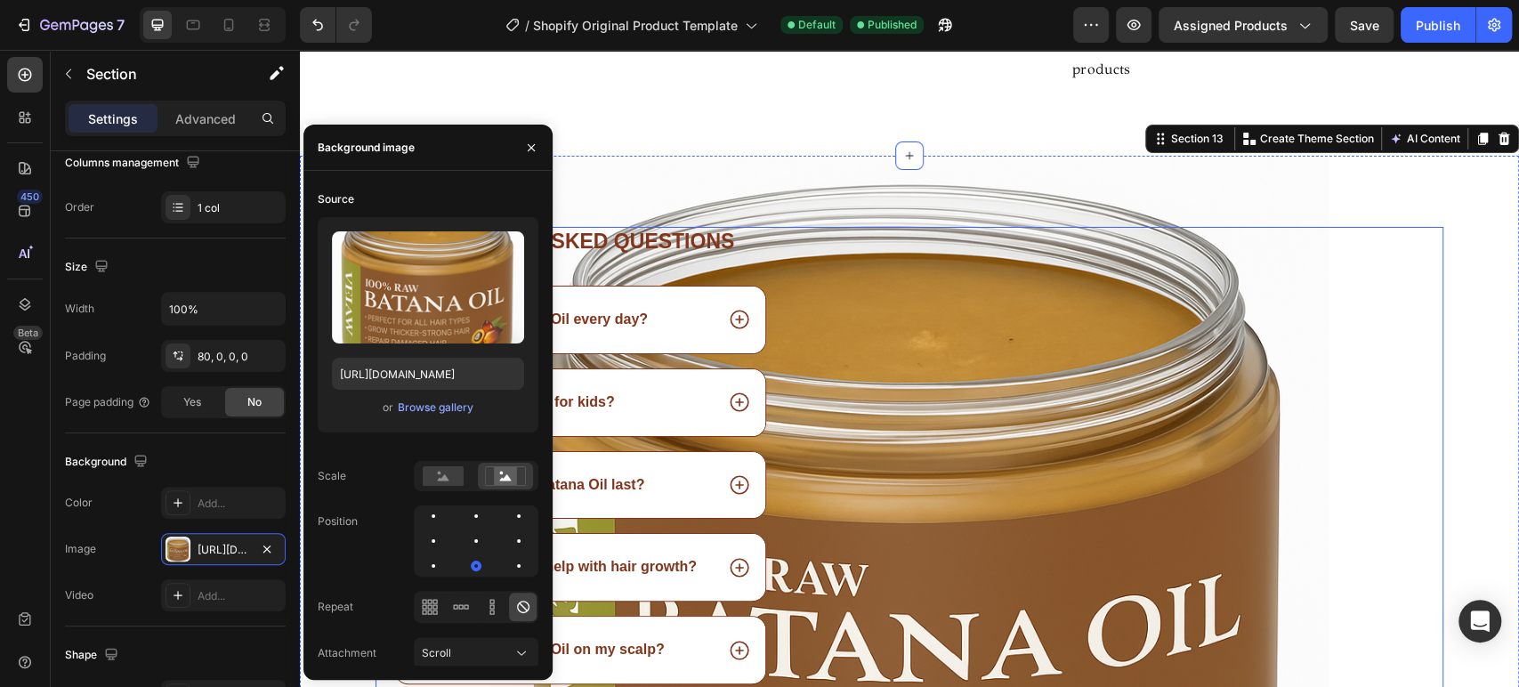
scroll to position [13333, 0]
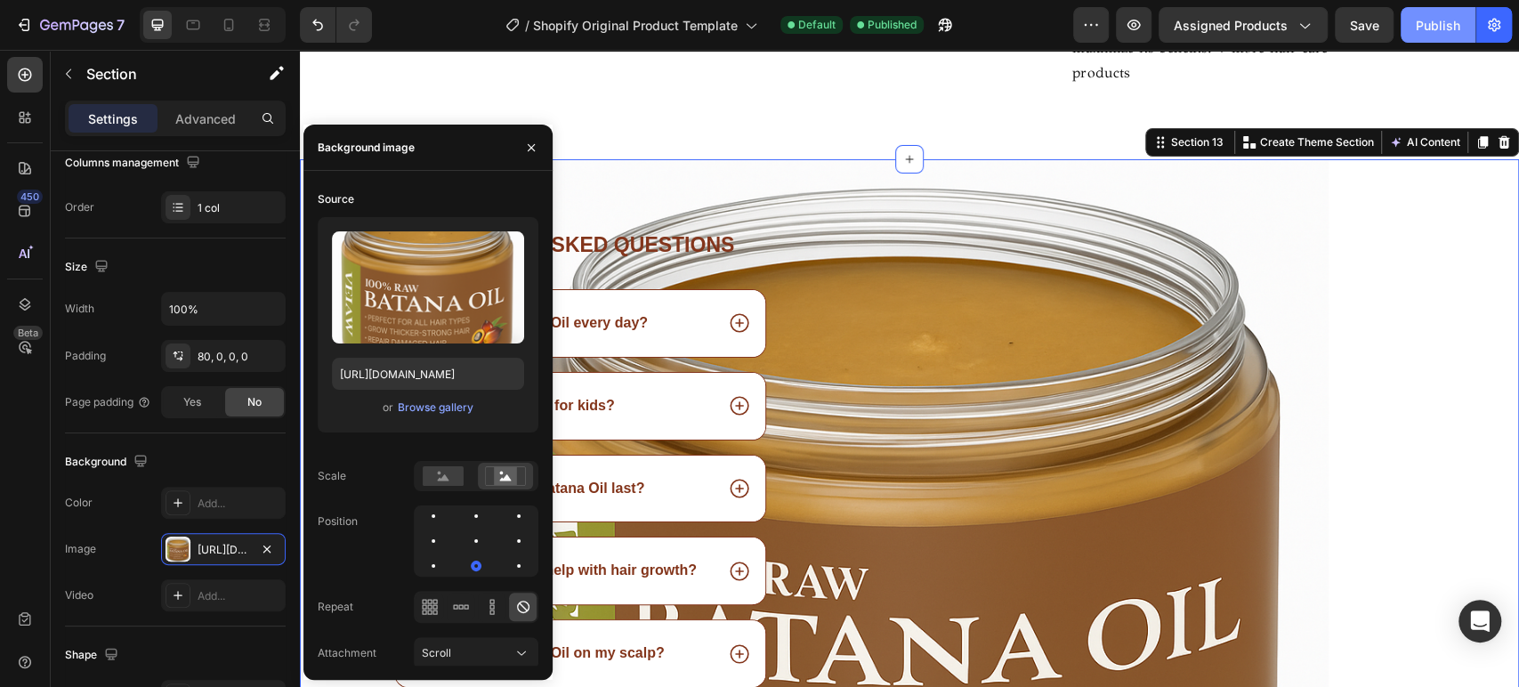
click at [1431, 25] on div "Publish" at bounding box center [1438, 25] width 44 height 19
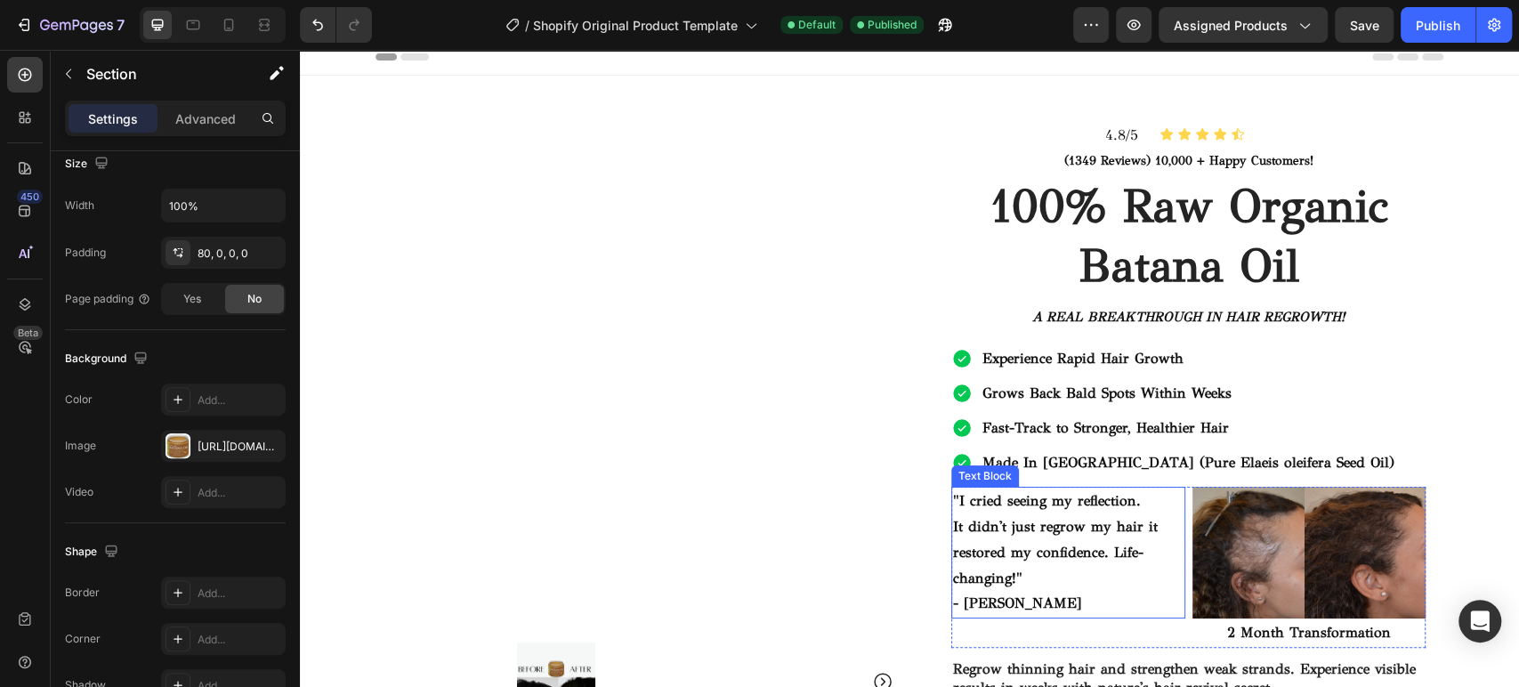
scroll to position [0, 0]
